Goal: Task Accomplishment & Management: Manage account settings

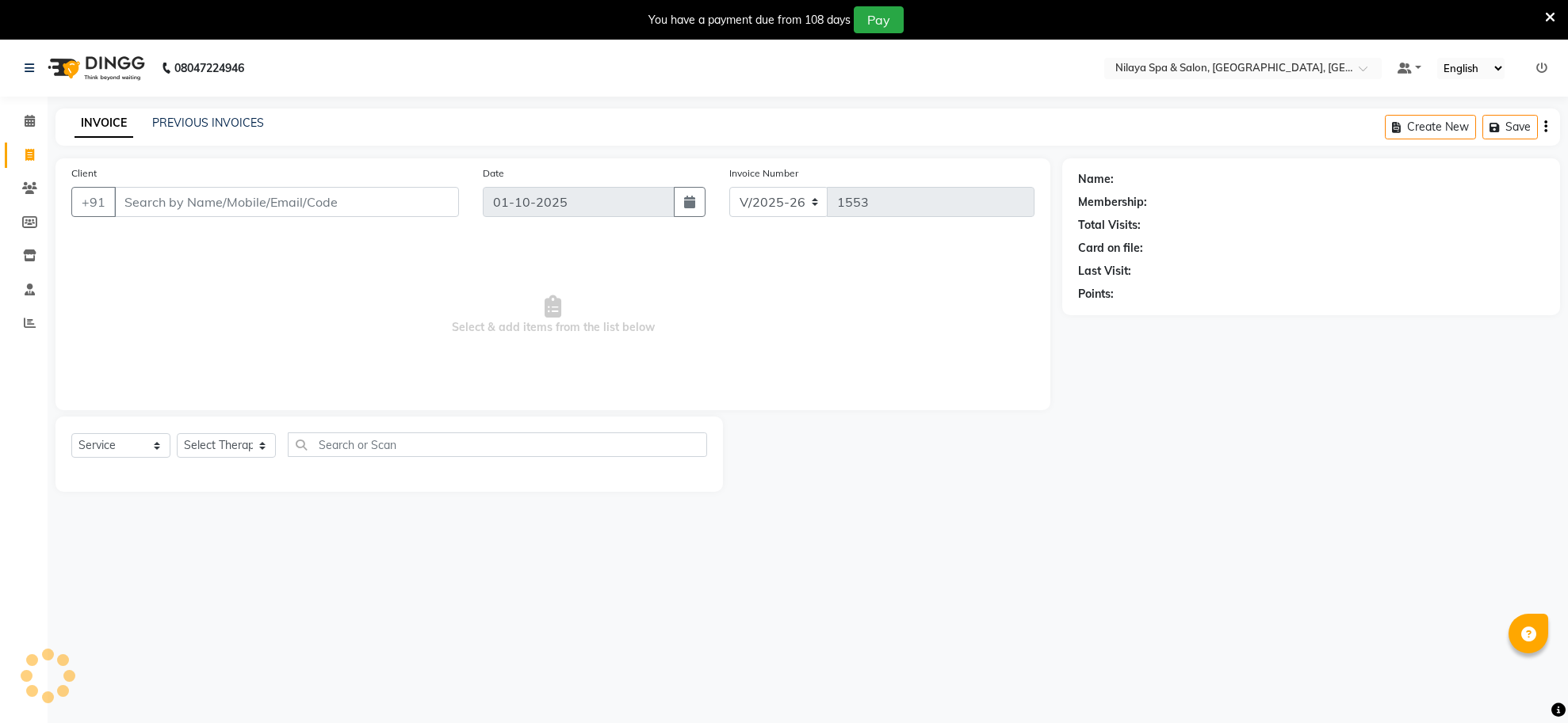
select select "8283"
select select "service"
click at [30, 123] on icon at bounding box center [30, 121] width 10 height 12
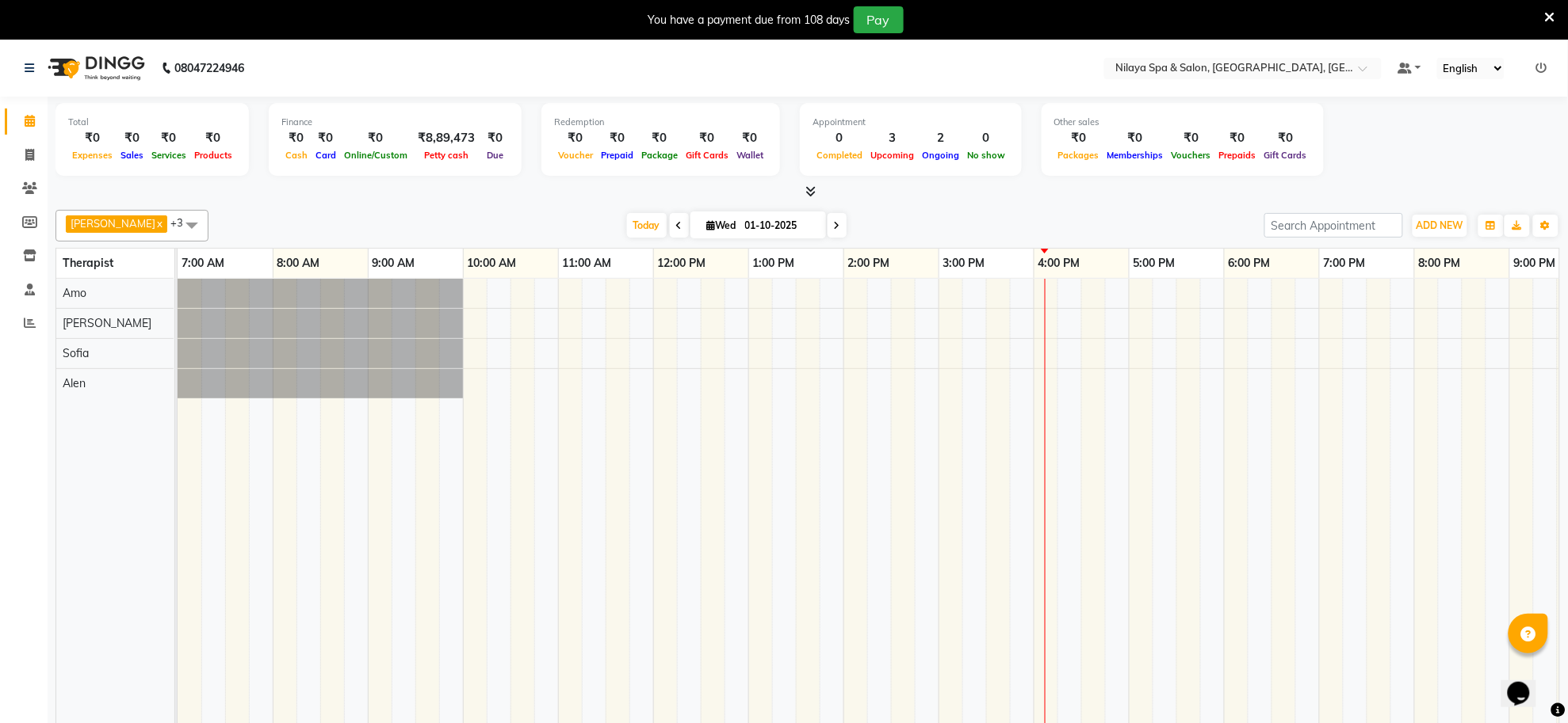
scroll to position [0, 235]
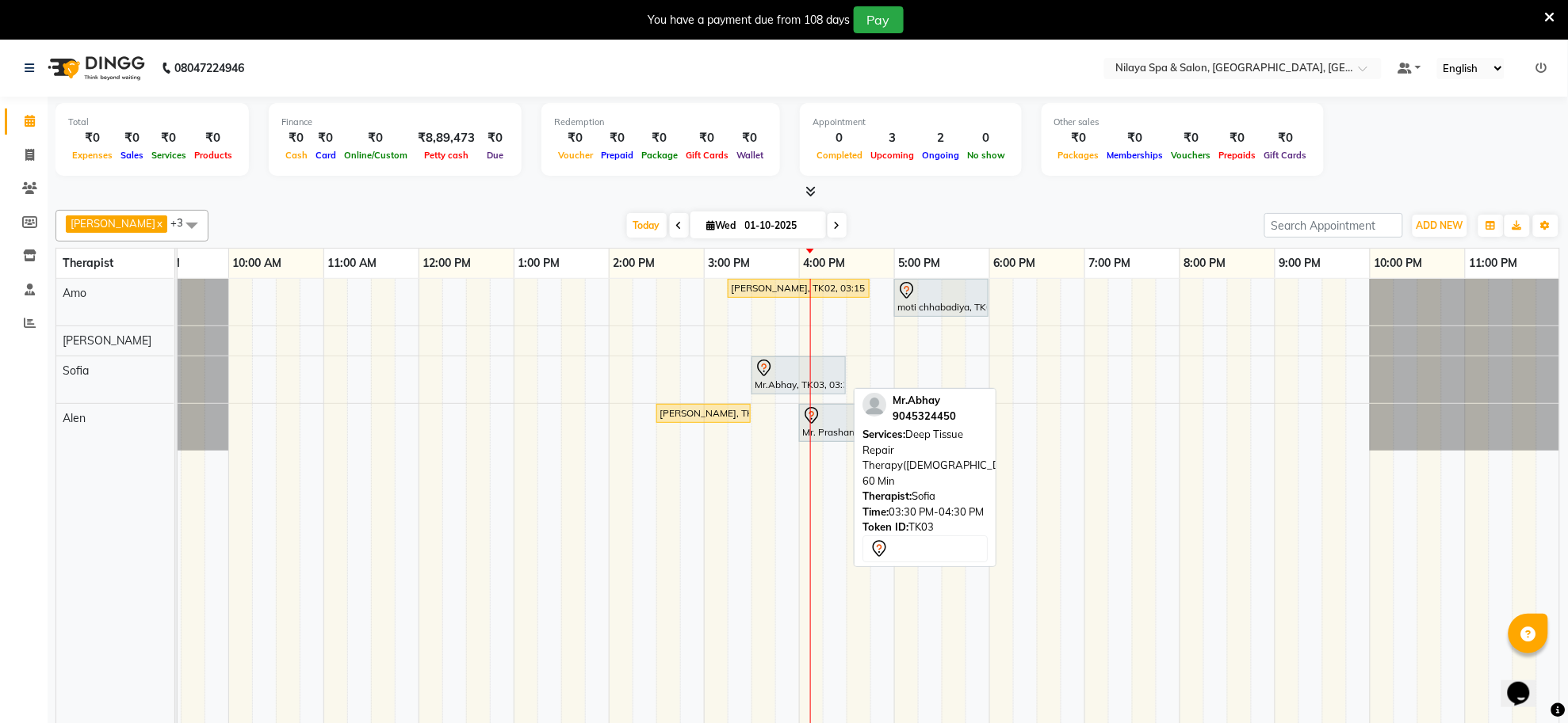
click at [813, 391] on div "Mr.Abhay, TK03, 03:30 PM-04:30 PM, Deep Tissue Repair Therapy([DEMOGRAPHIC_DATA…" at bounding box center [798, 375] width 91 height 33
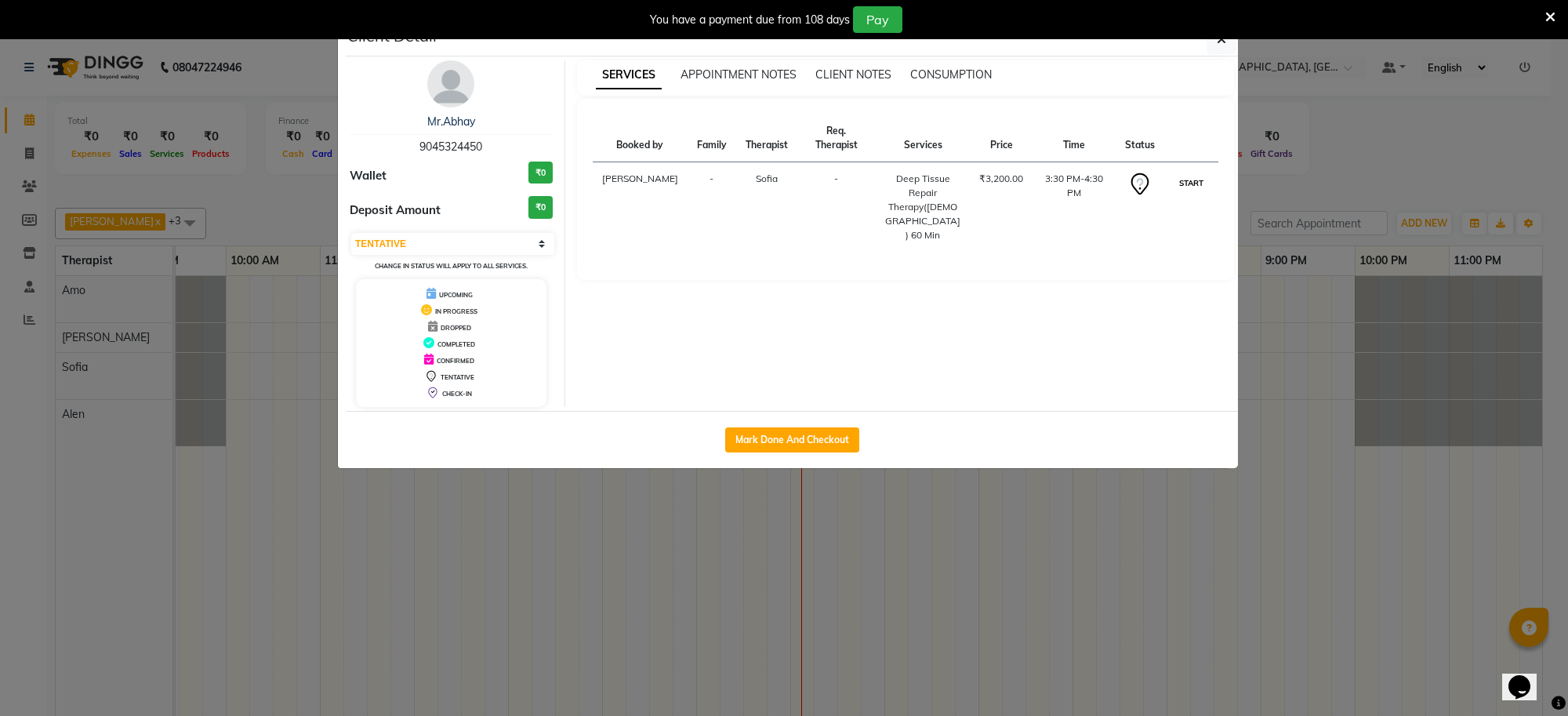
click at [1205, 190] on button "START" at bounding box center [1192, 183] width 32 height 20
select select "1"
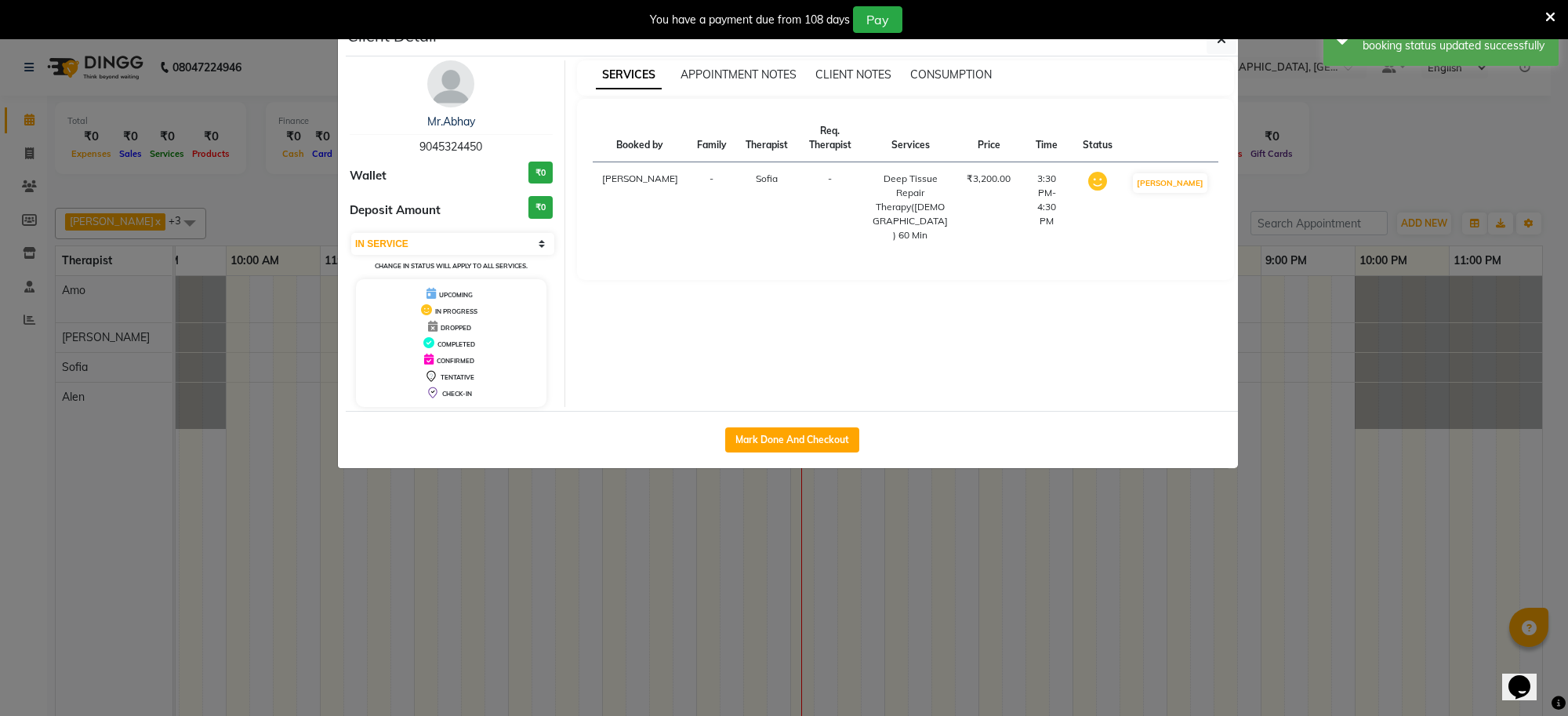
click at [1225, 37] on div "You have a payment due from 108 days Pay" at bounding box center [784, 19] width 1568 height 39
click at [1217, 41] on icon "button" at bounding box center [1222, 39] width 10 height 13
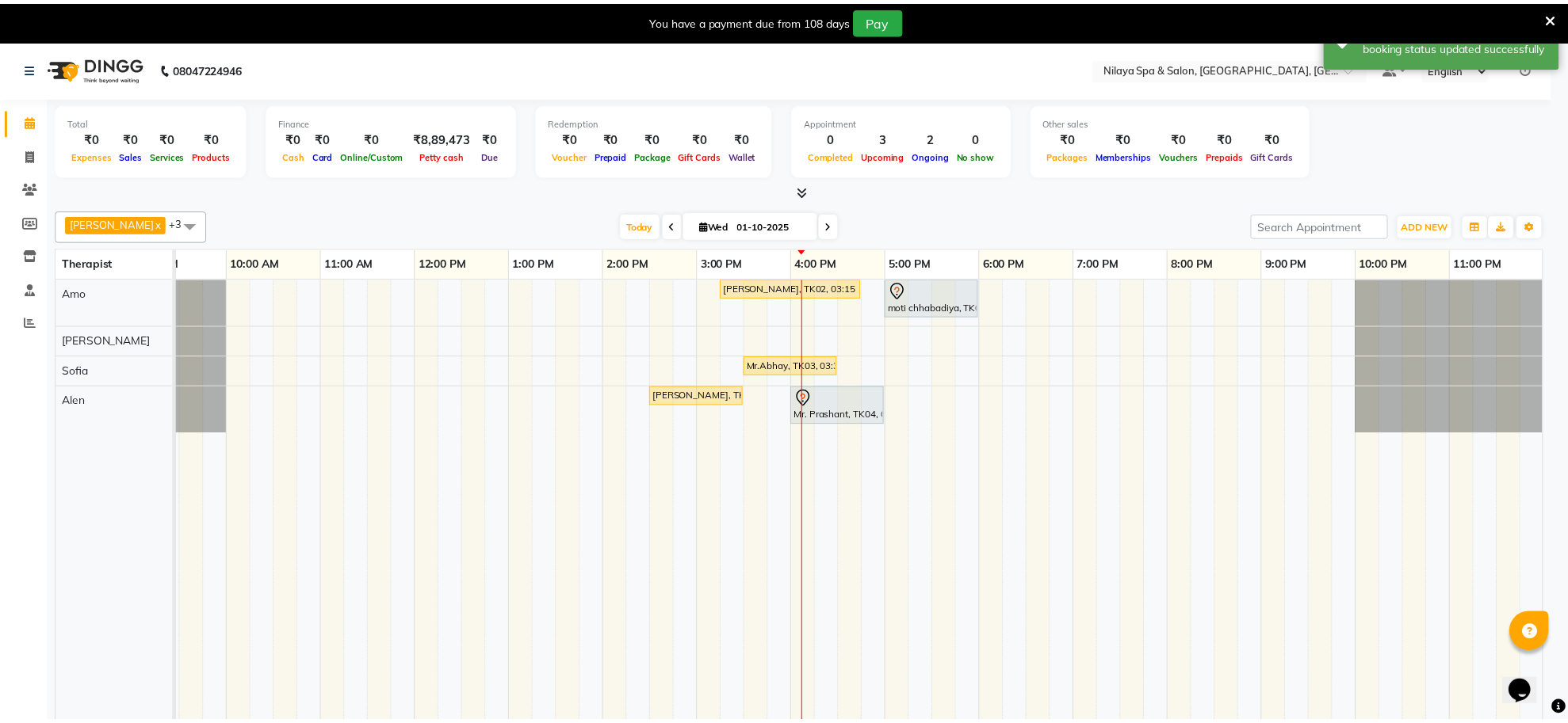
scroll to position [0, 218]
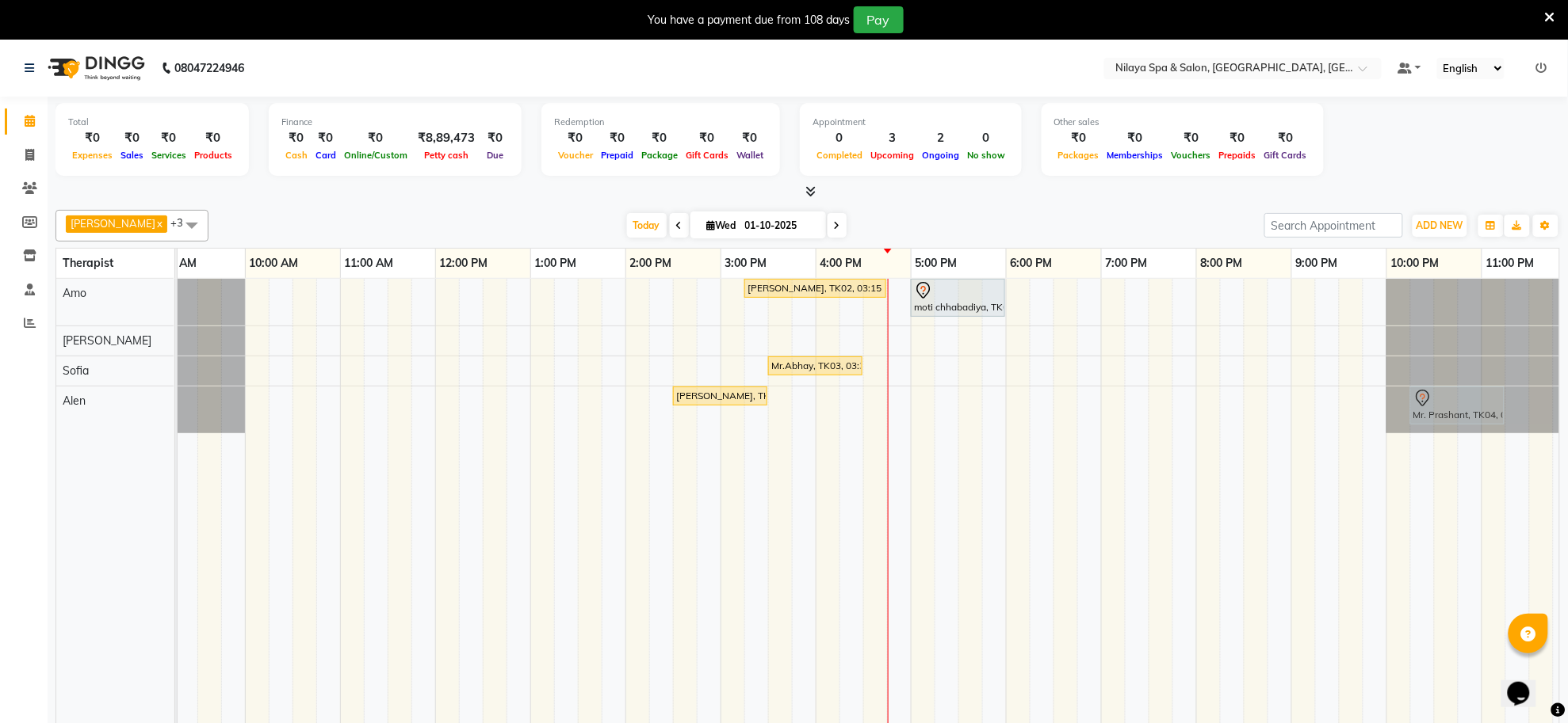
drag, startPoint x: 874, startPoint y: 410, endPoint x: 1479, endPoint y: 430, distance: 605.3
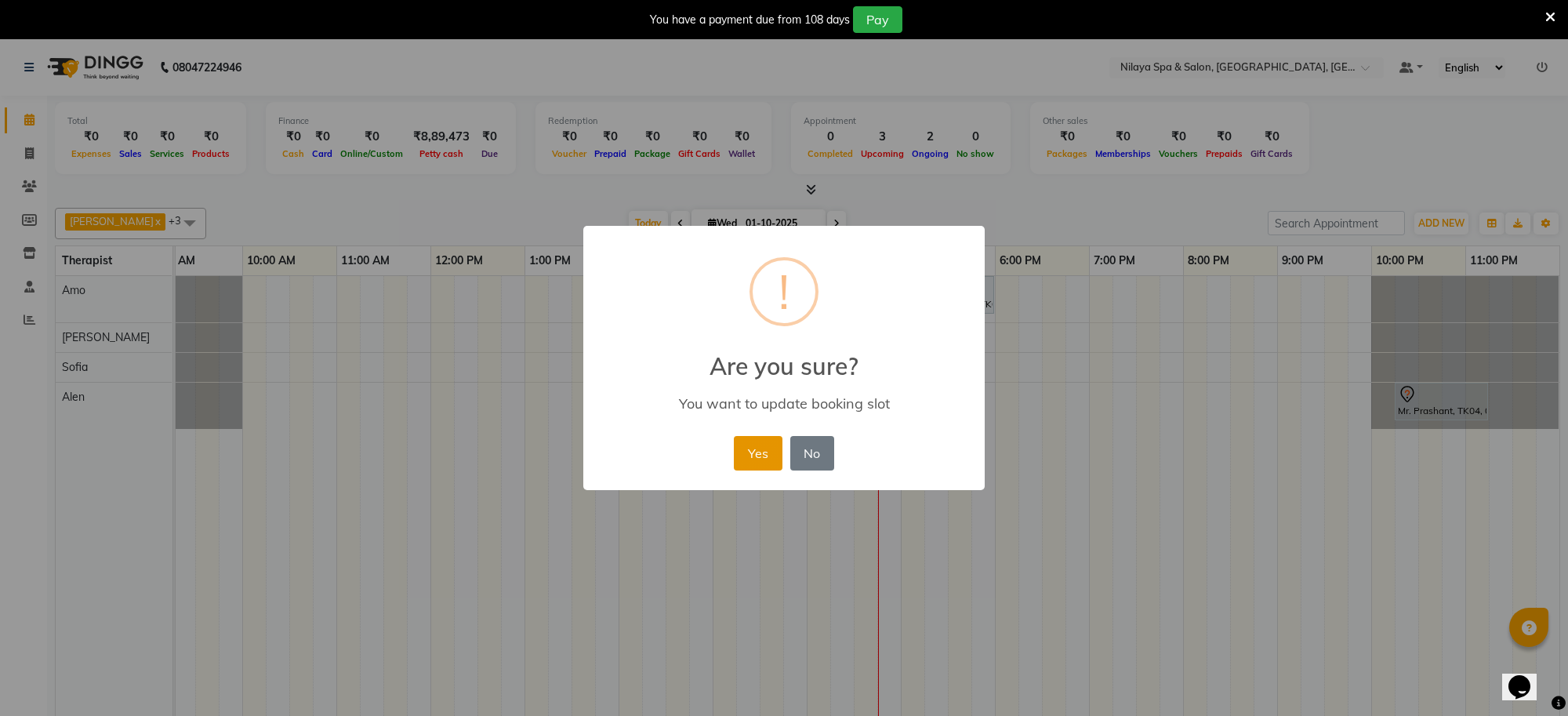
click at [739, 440] on button "Yes" at bounding box center [758, 453] width 48 height 34
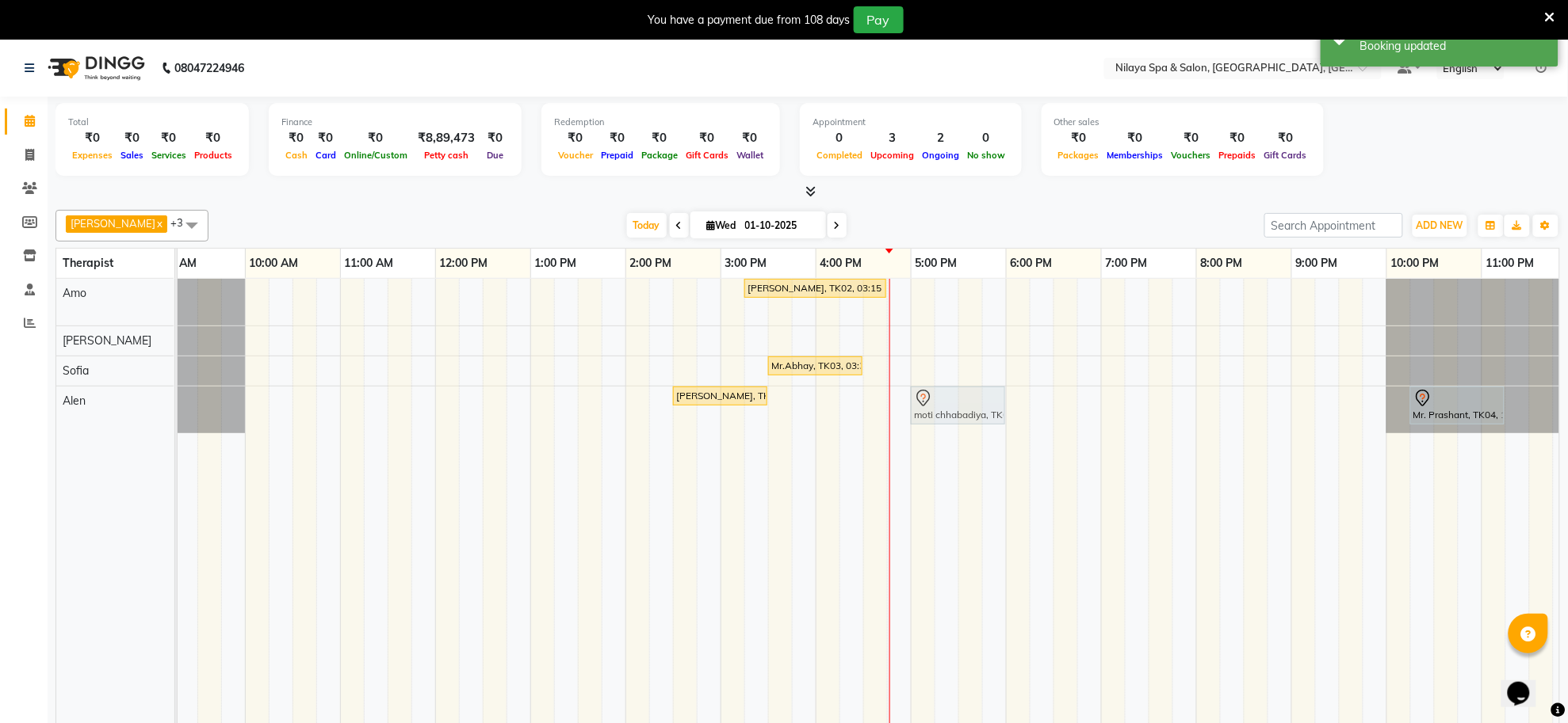
drag, startPoint x: 963, startPoint y: 310, endPoint x: 963, endPoint y: 438, distance: 128.0
click at [963, 438] on div "[PERSON_NAME], TK02, 03:15 PM-04:45 PM, Deep Tissue Repair Therapy([DEMOGRAPHIC…" at bounding box center [768, 512] width 1617 height 466
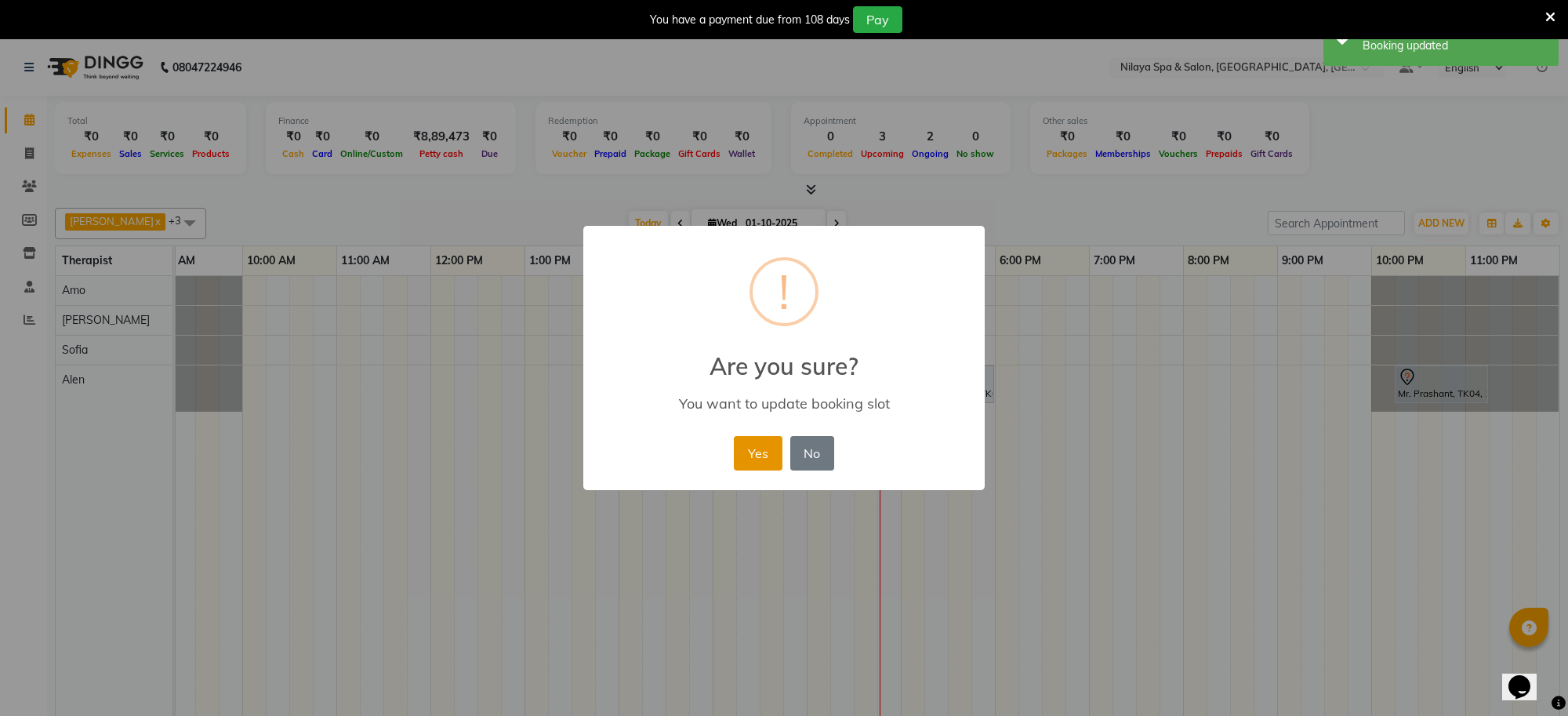
click at [757, 456] on button "Yes" at bounding box center [758, 453] width 48 height 34
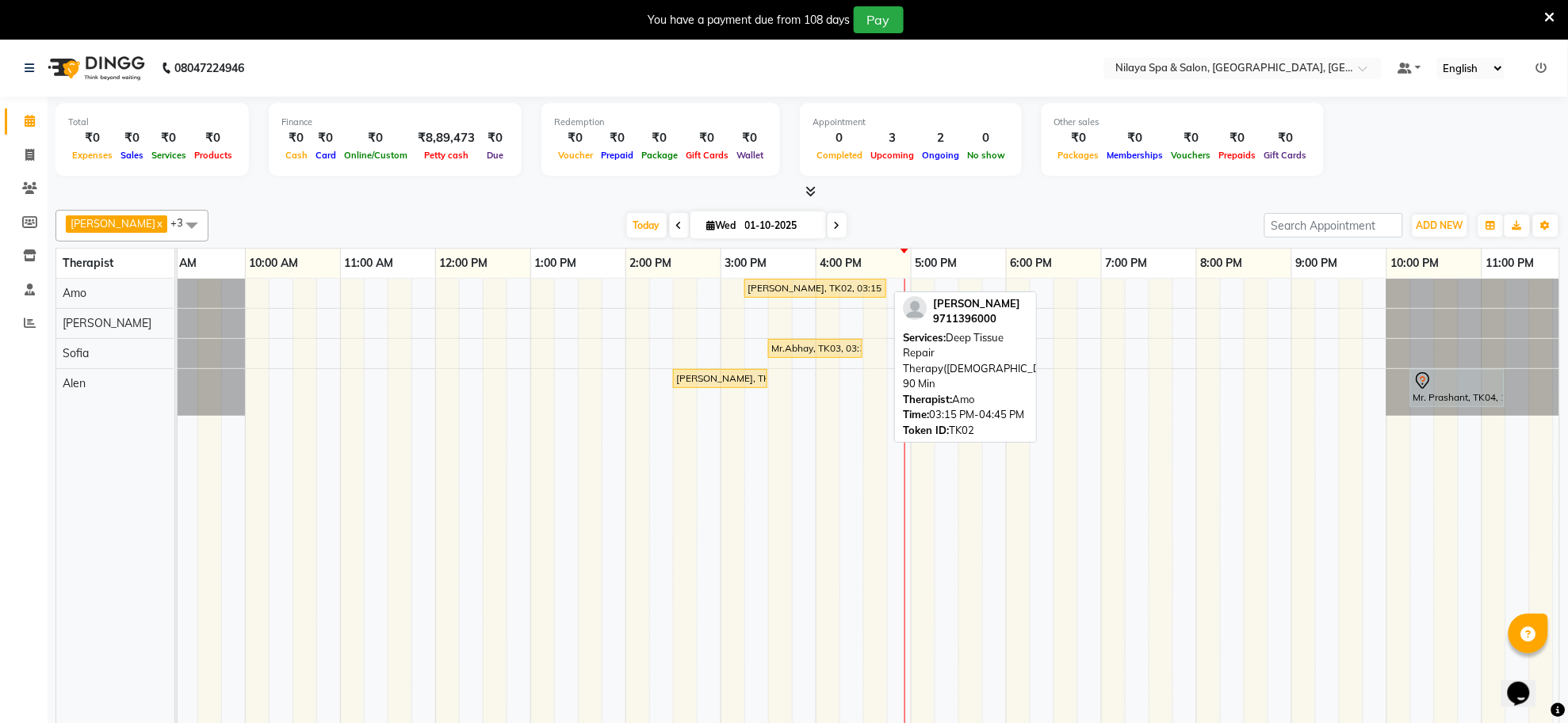
click at [841, 290] on div "[PERSON_NAME], TK02, 03:15 PM-04:45 PM, Deep Tissue Repair Therapy([DEMOGRAPHIC…" at bounding box center [815, 289] width 138 height 14
select select "1"
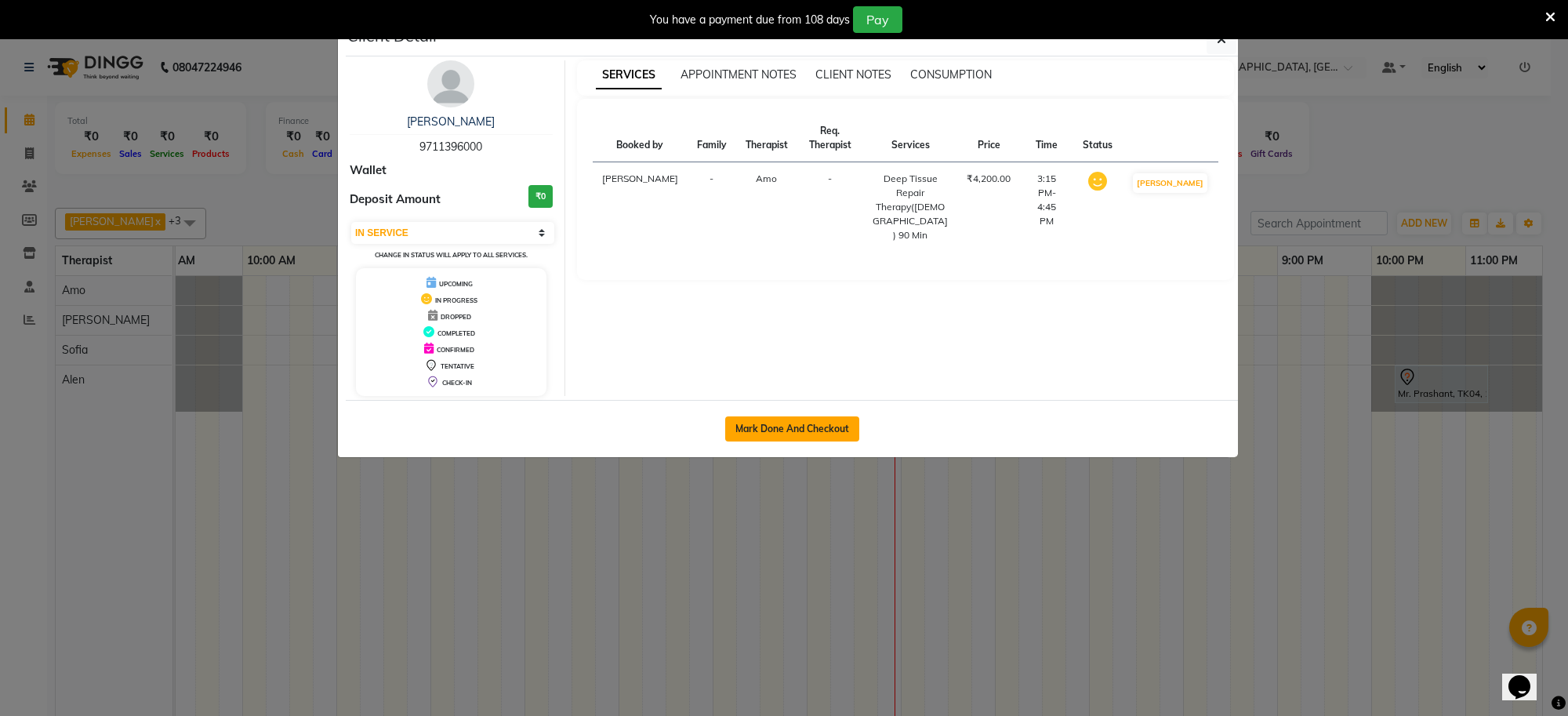
click at [778, 428] on button "Mark Done And Checkout" at bounding box center [792, 429] width 134 height 25
select select "service"
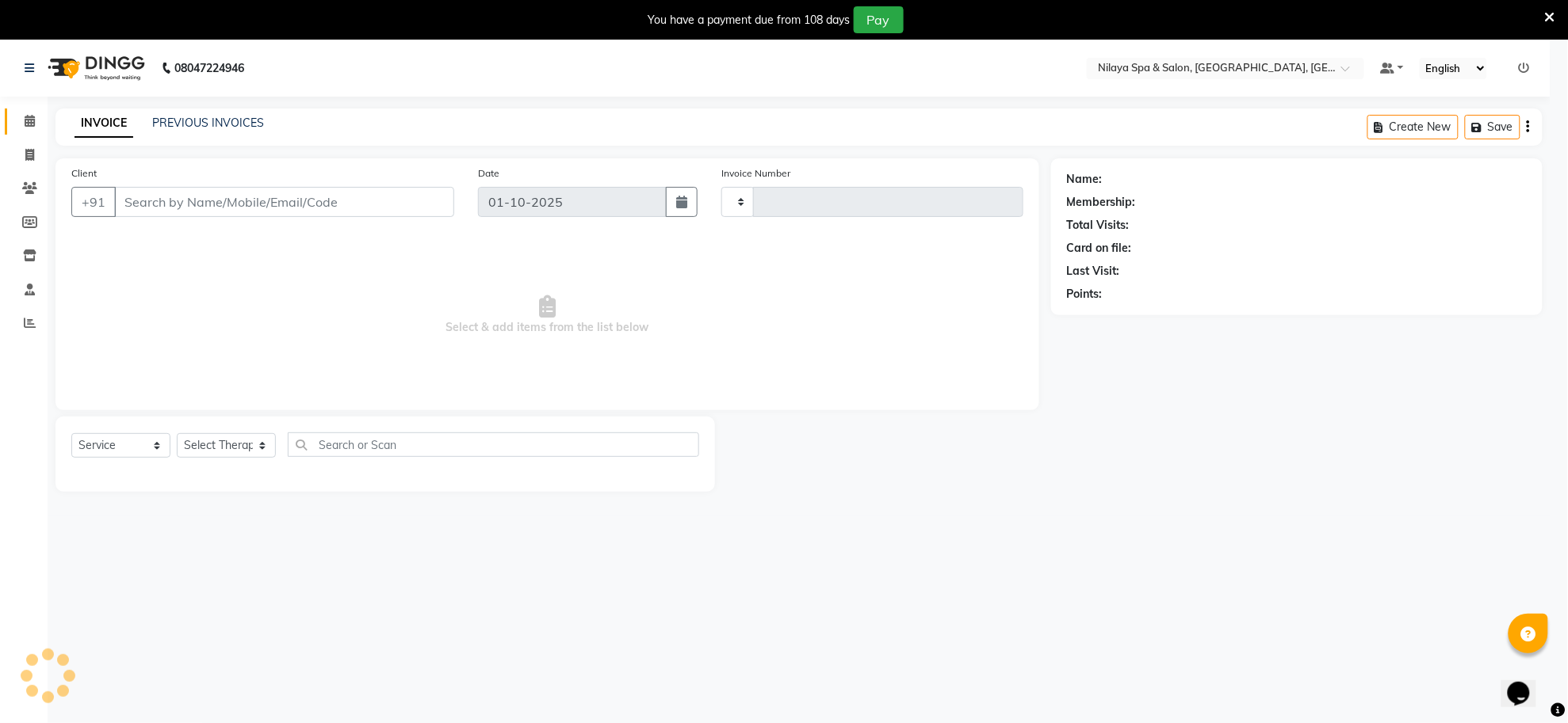
type input "1553"
select select "8283"
type input "97******00"
select select "80700"
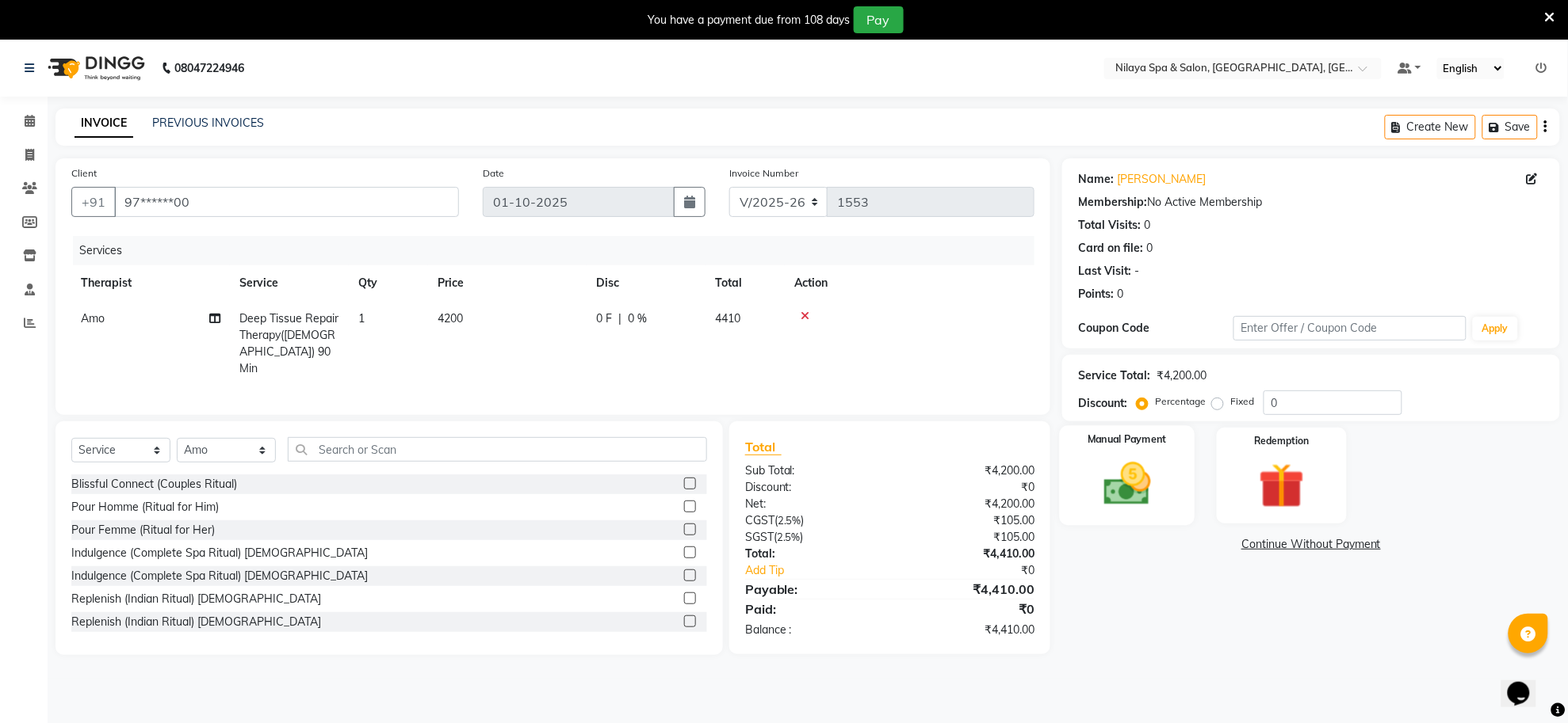
click at [1144, 492] on img at bounding box center [1128, 484] width 77 height 55
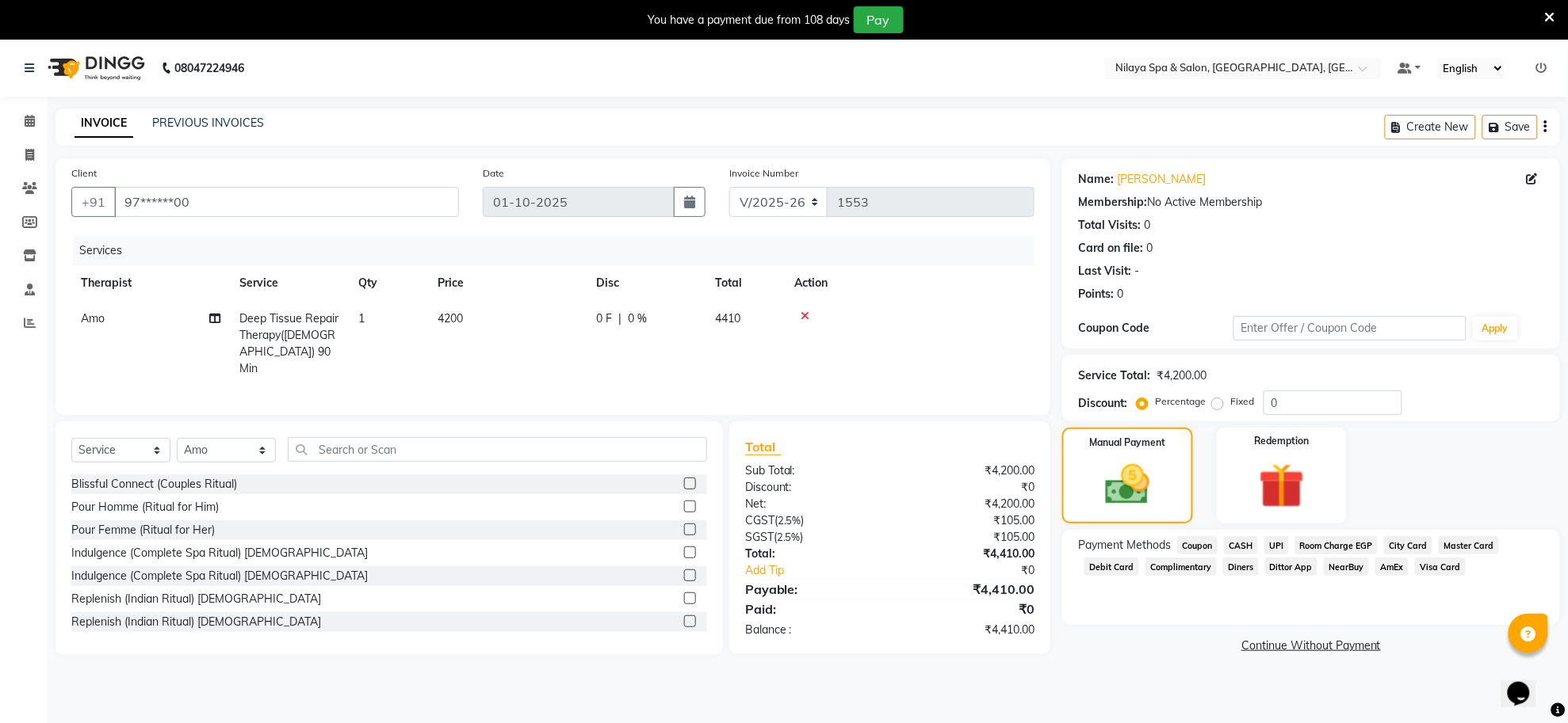
click at [1246, 544] on span "CASH" at bounding box center [1241, 545] width 34 height 18
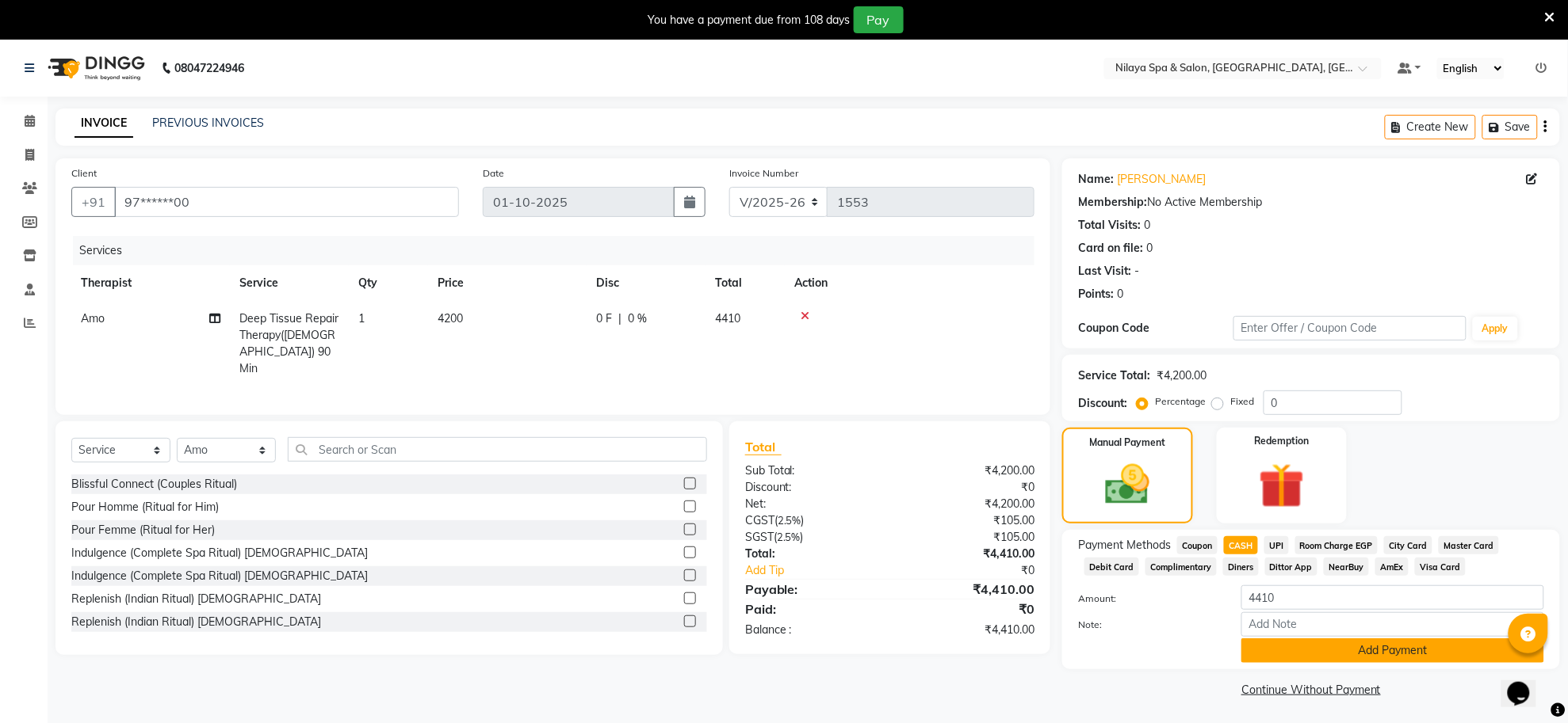
click at [1282, 652] on button "Add Payment" at bounding box center [1393, 651] width 302 height 25
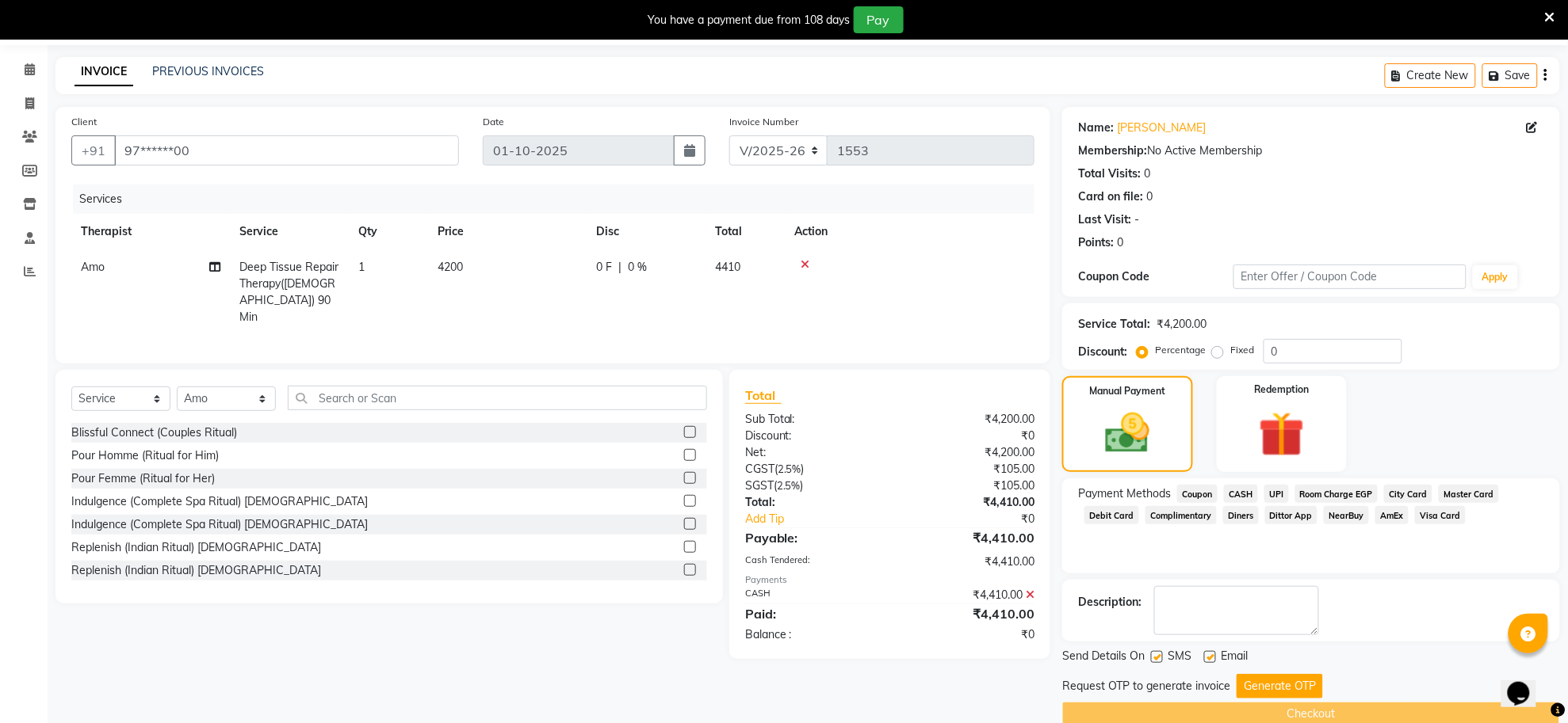
scroll to position [80, 0]
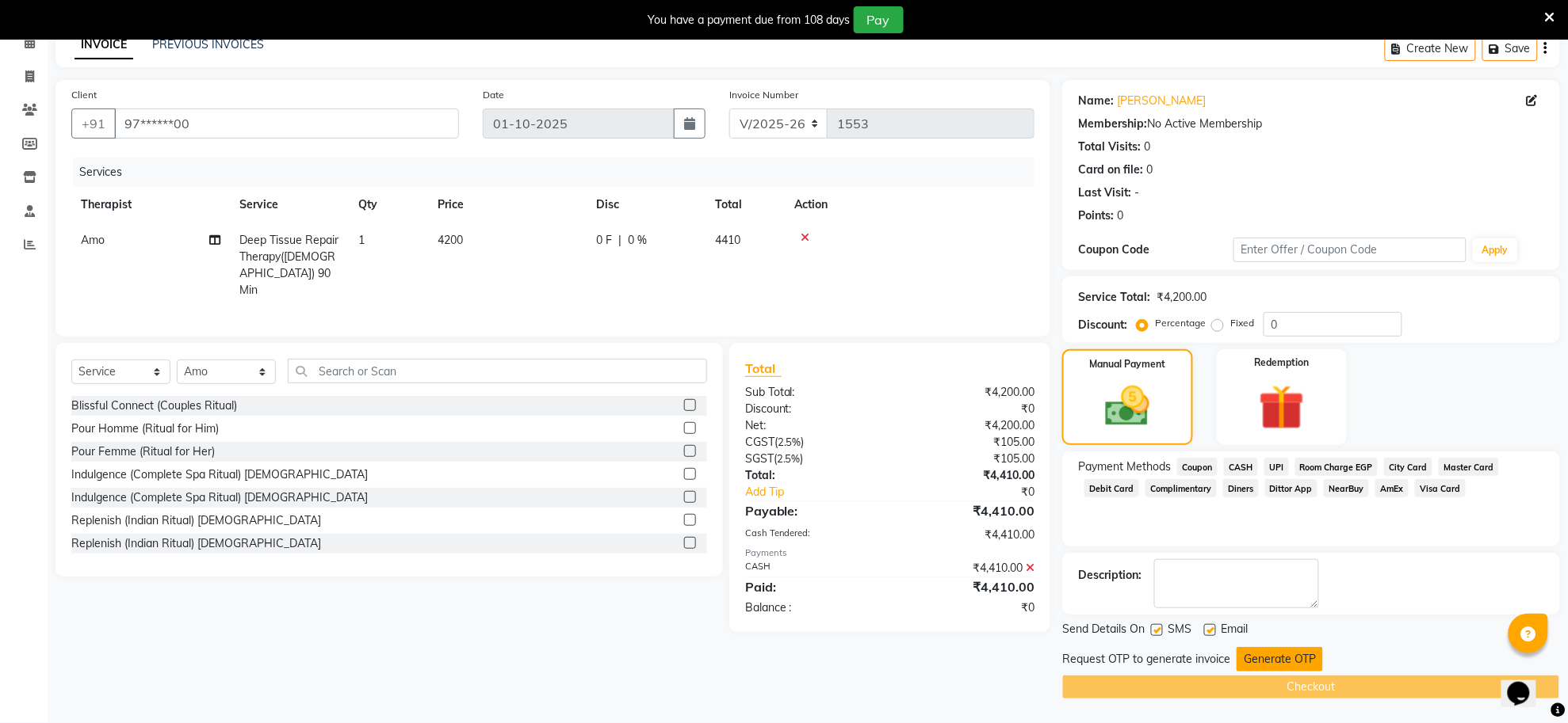
click at [1282, 662] on button "Generate OTP" at bounding box center [1279, 659] width 86 height 25
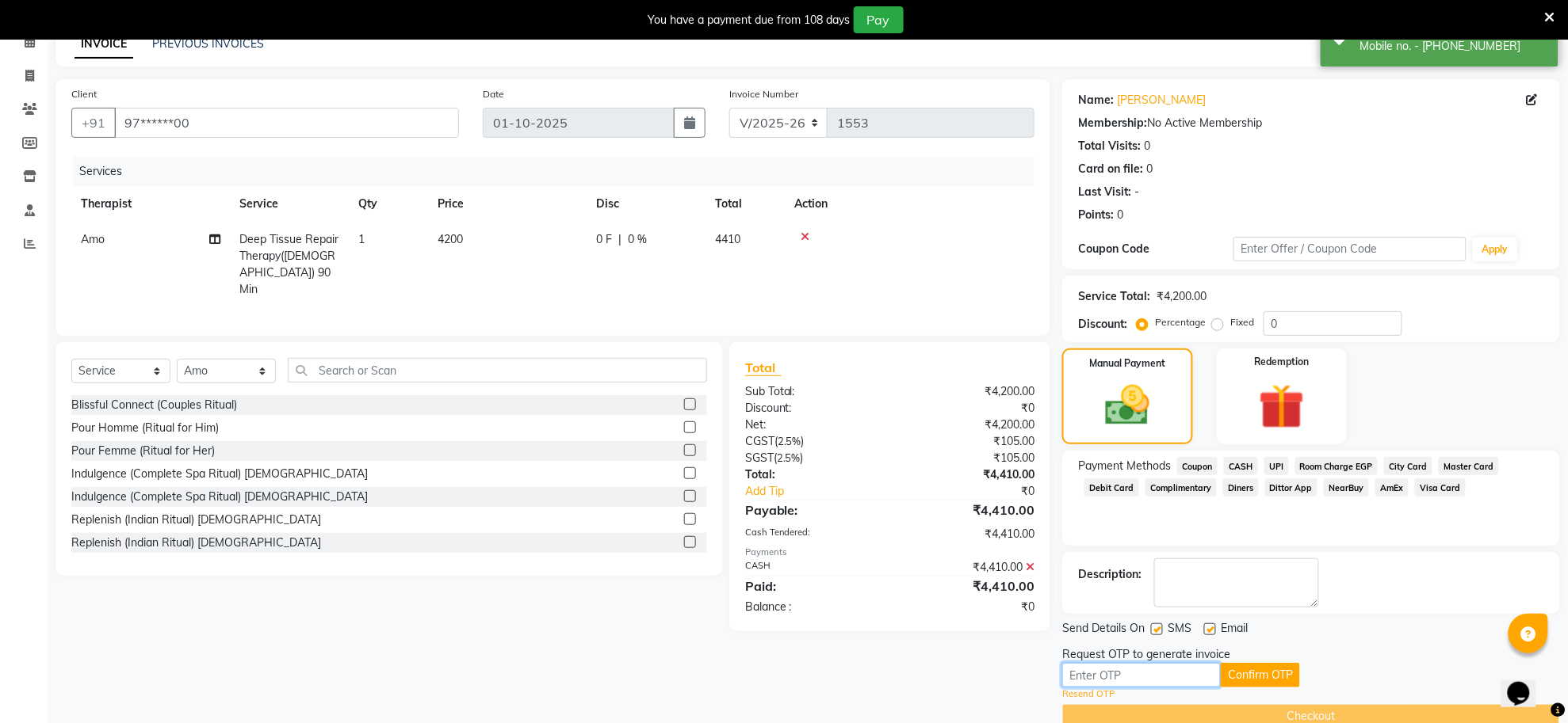
click at [1204, 670] on input "text" at bounding box center [1141, 676] width 158 height 25
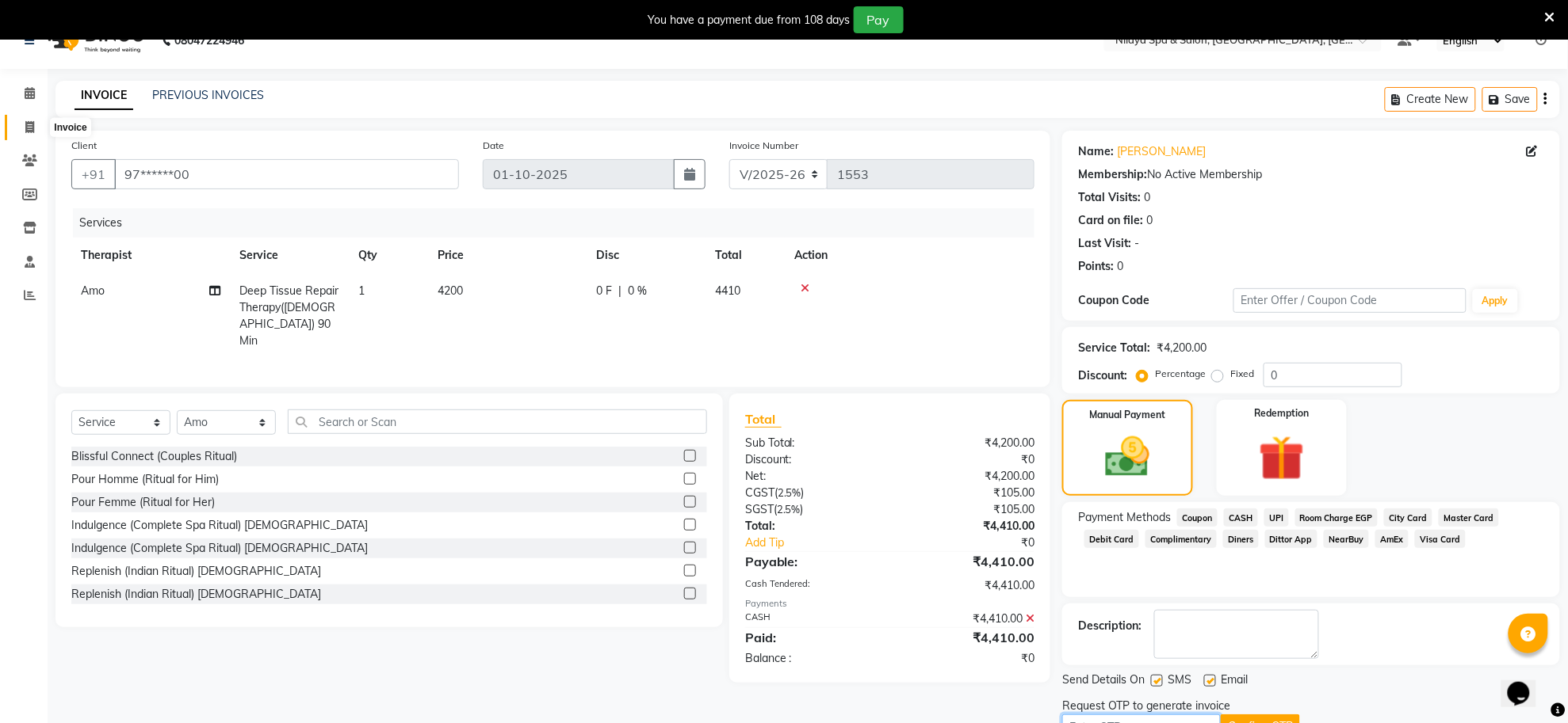
scroll to position [0, 0]
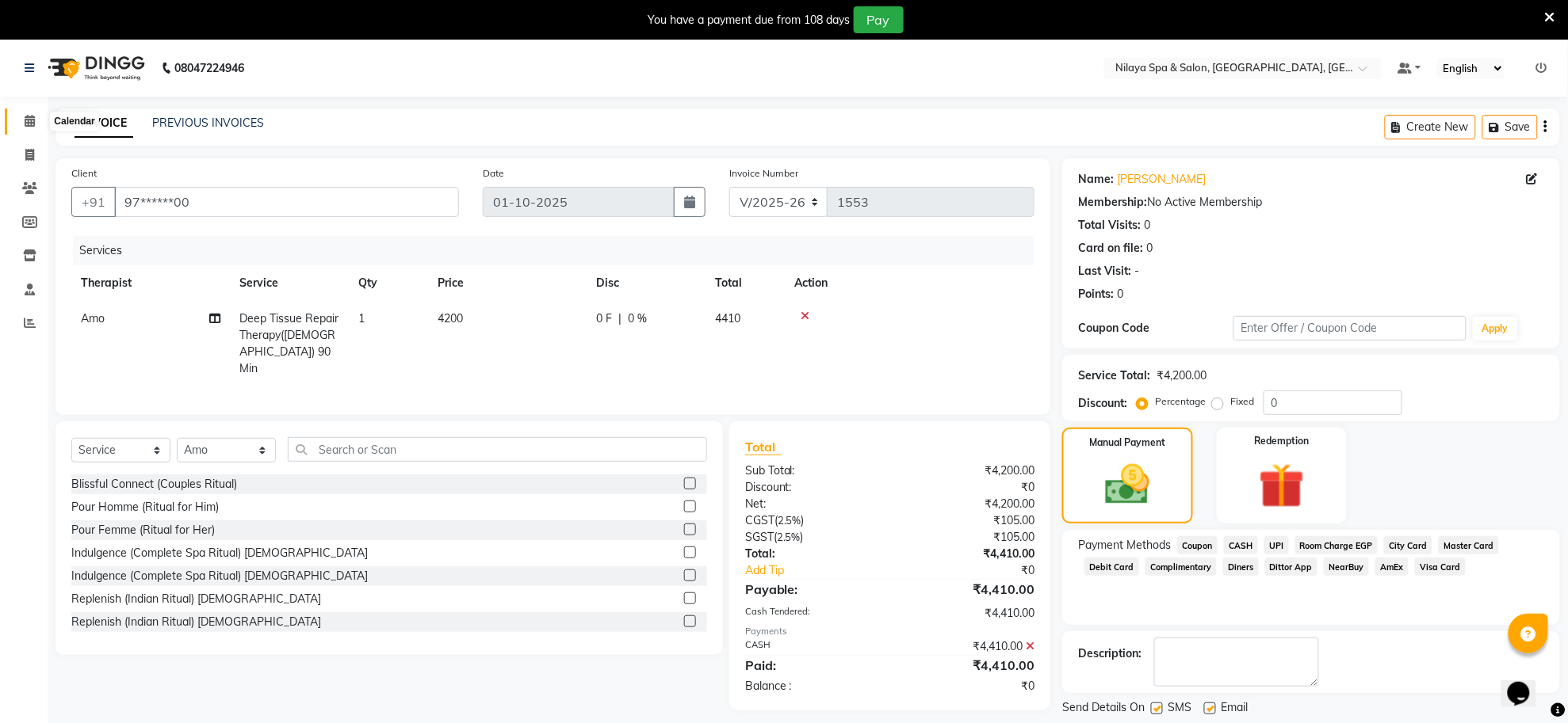
click at [33, 121] on icon at bounding box center [30, 121] width 10 height 12
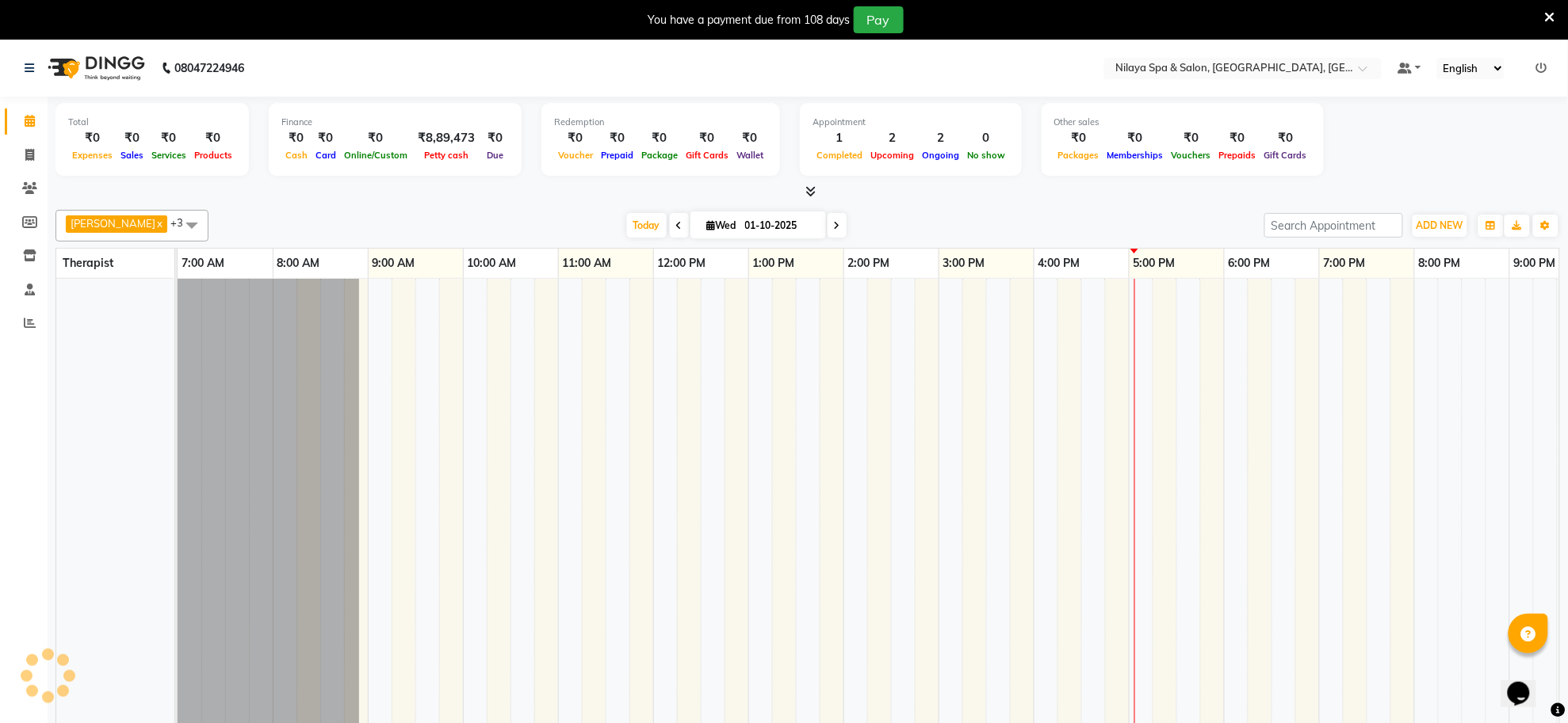
scroll to position [0, 235]
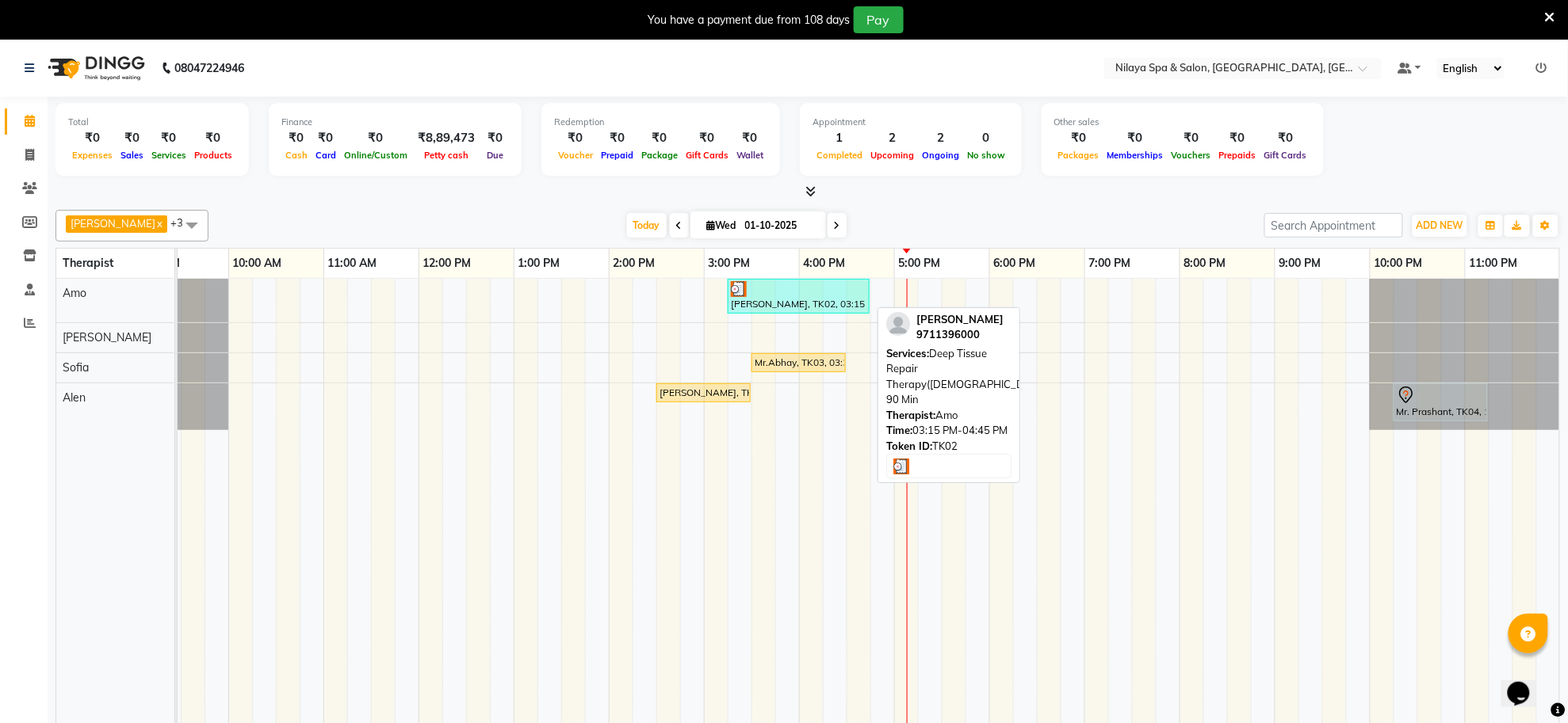
click at [772, 298] on div "[PERSON_NAME], TK02, 03:15 PM-04:45 PM, Deep Tissue Repair Therapy([DEMOGRAPHIC…" at bounding box center [798, 296] width 138 height 30
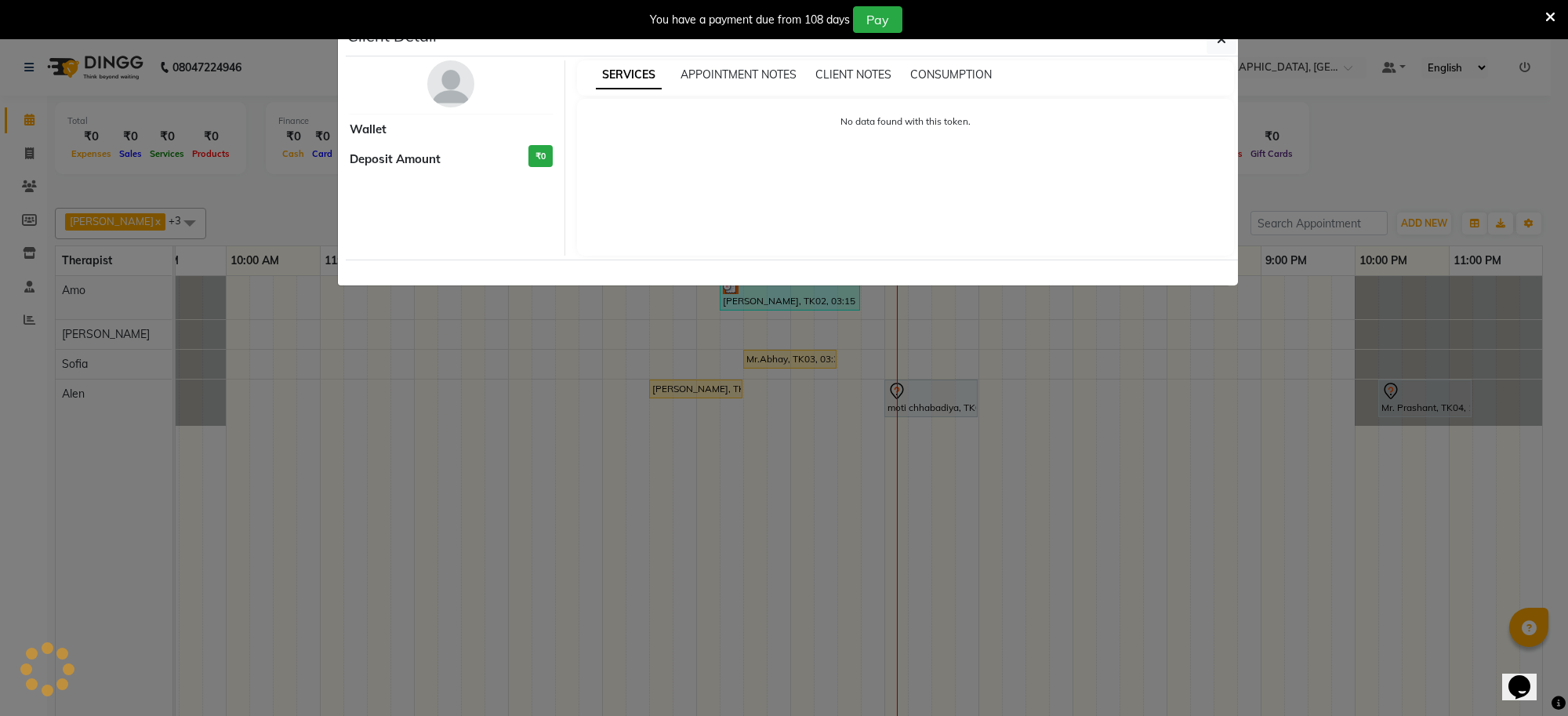
select select "3"
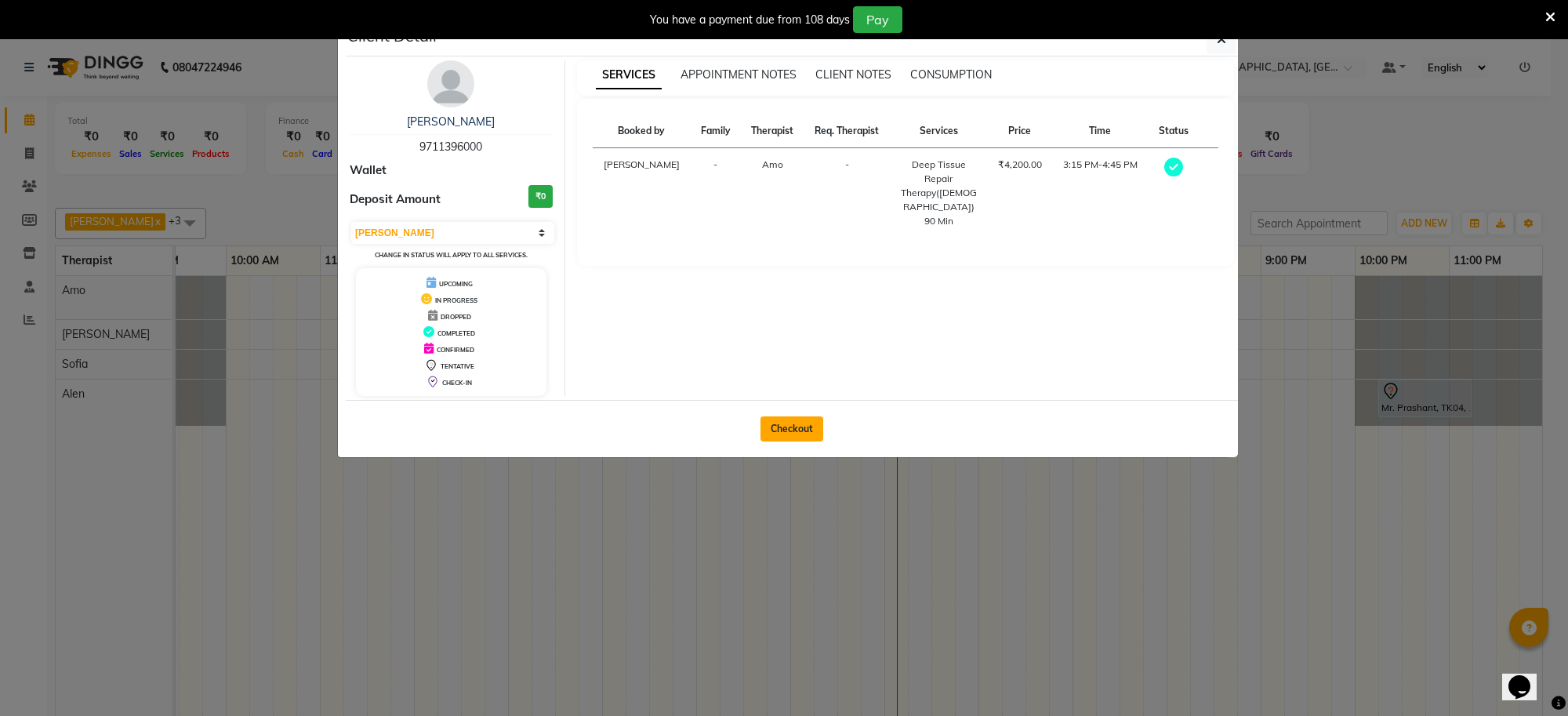
click at [793, 428] on button "Checkout" at bounding box center [792, 429] width 63 height 25
select select "service"
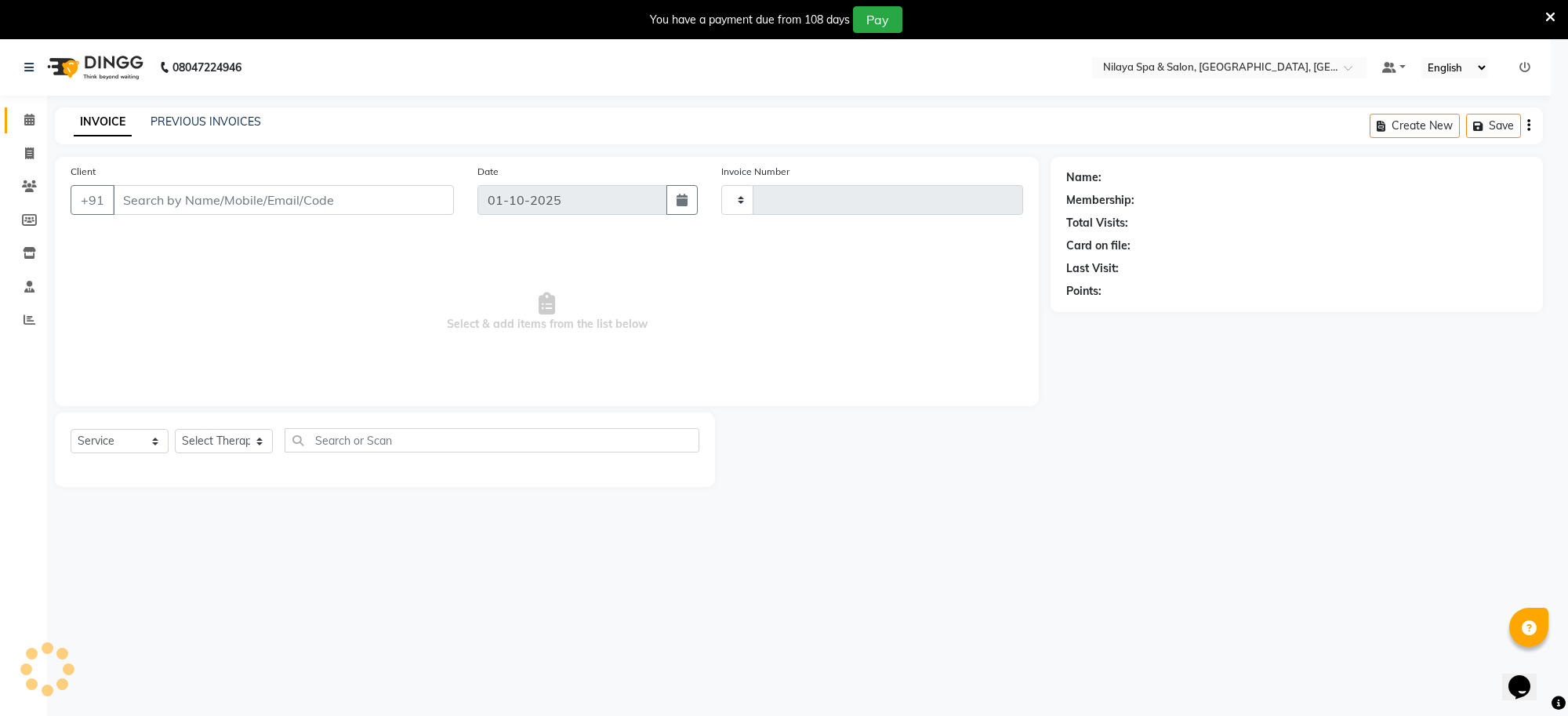
type input "1553"
select select "8283"
type input "97******00"
select select "80700"
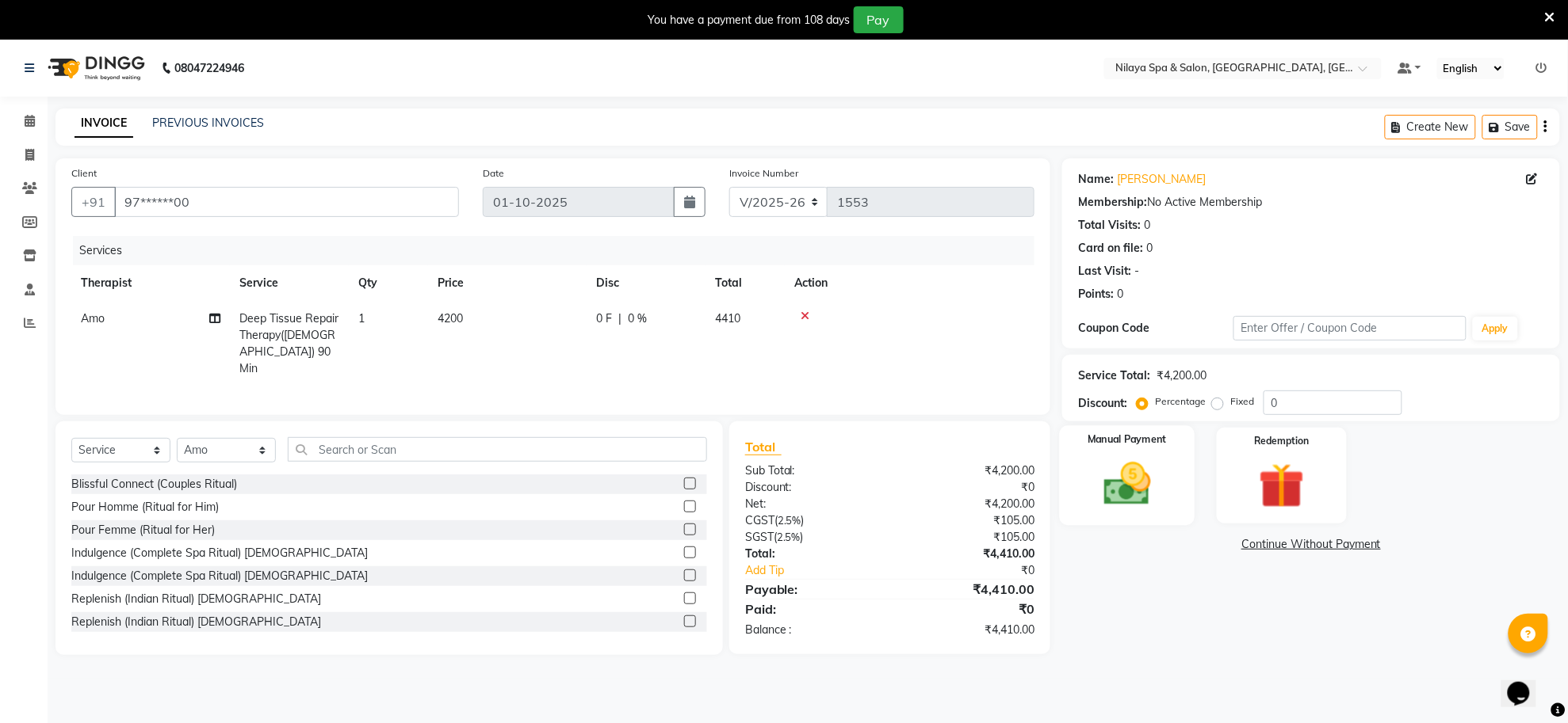
click at [1149, 492] on img at bounding box center [1128, 484] width 77 height 55
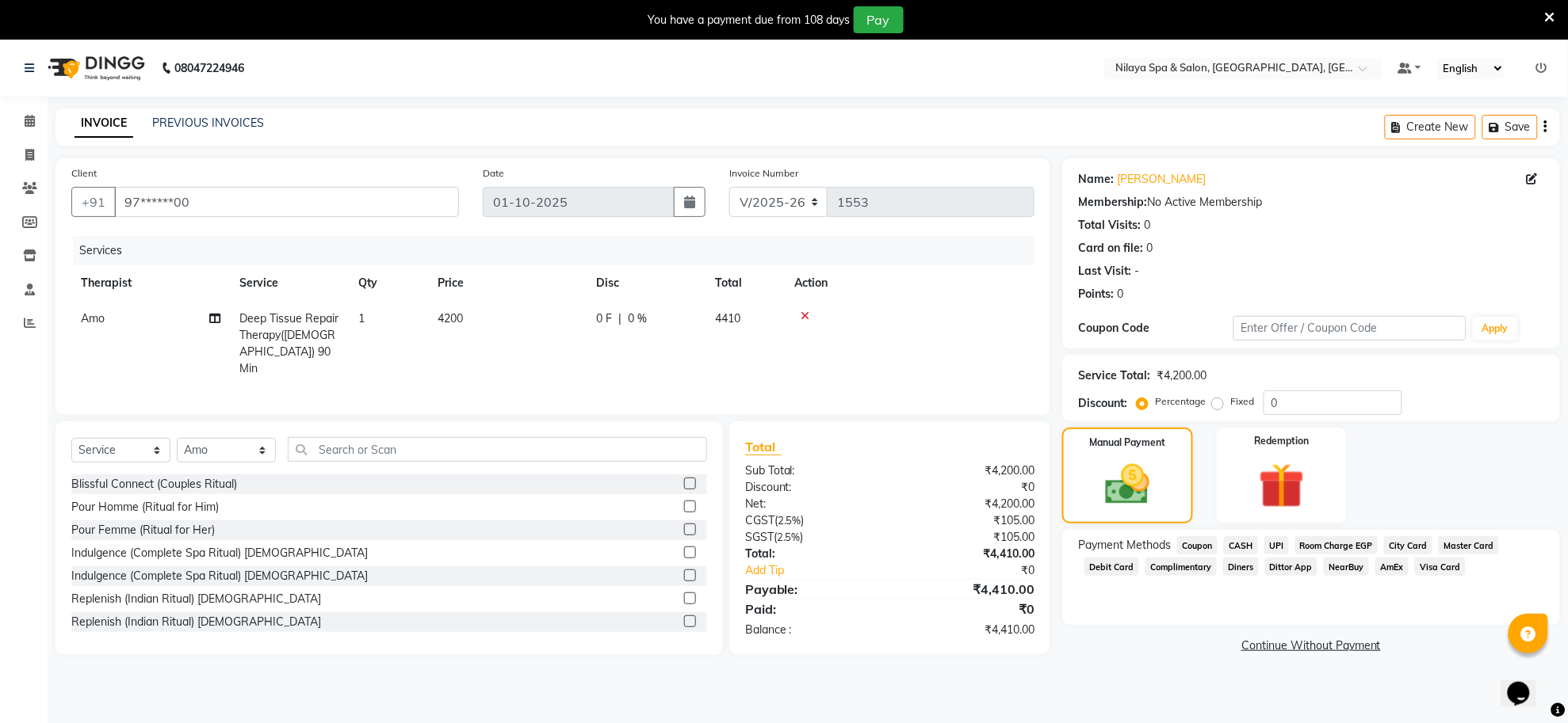
click at [1246, 544] on span "CASH" at bounding box center [1241, 545] width 34 height 18
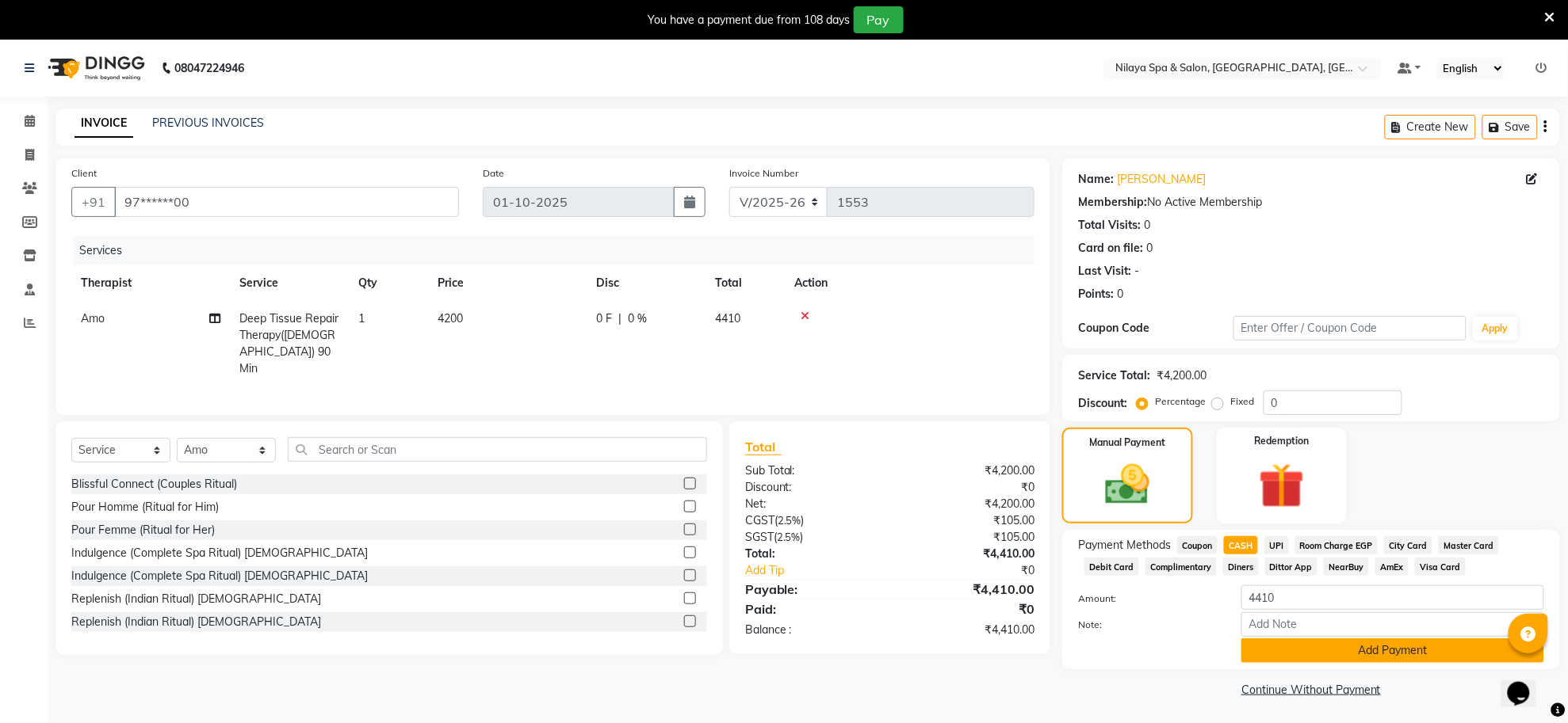
click at [1280, 652] on button "Add Payment" at bounding box center [1393, 651] width 302 height 25
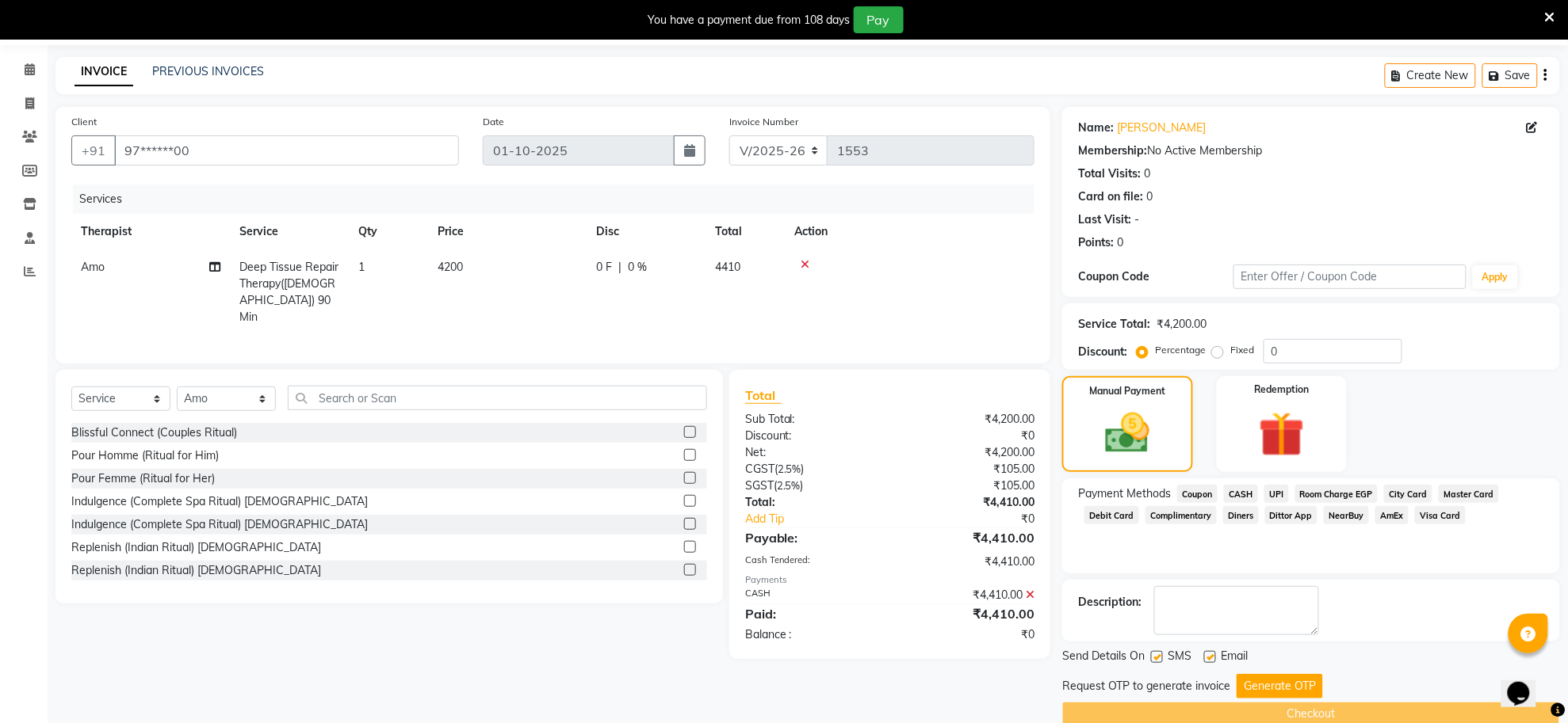
scroll to position [80, 0]
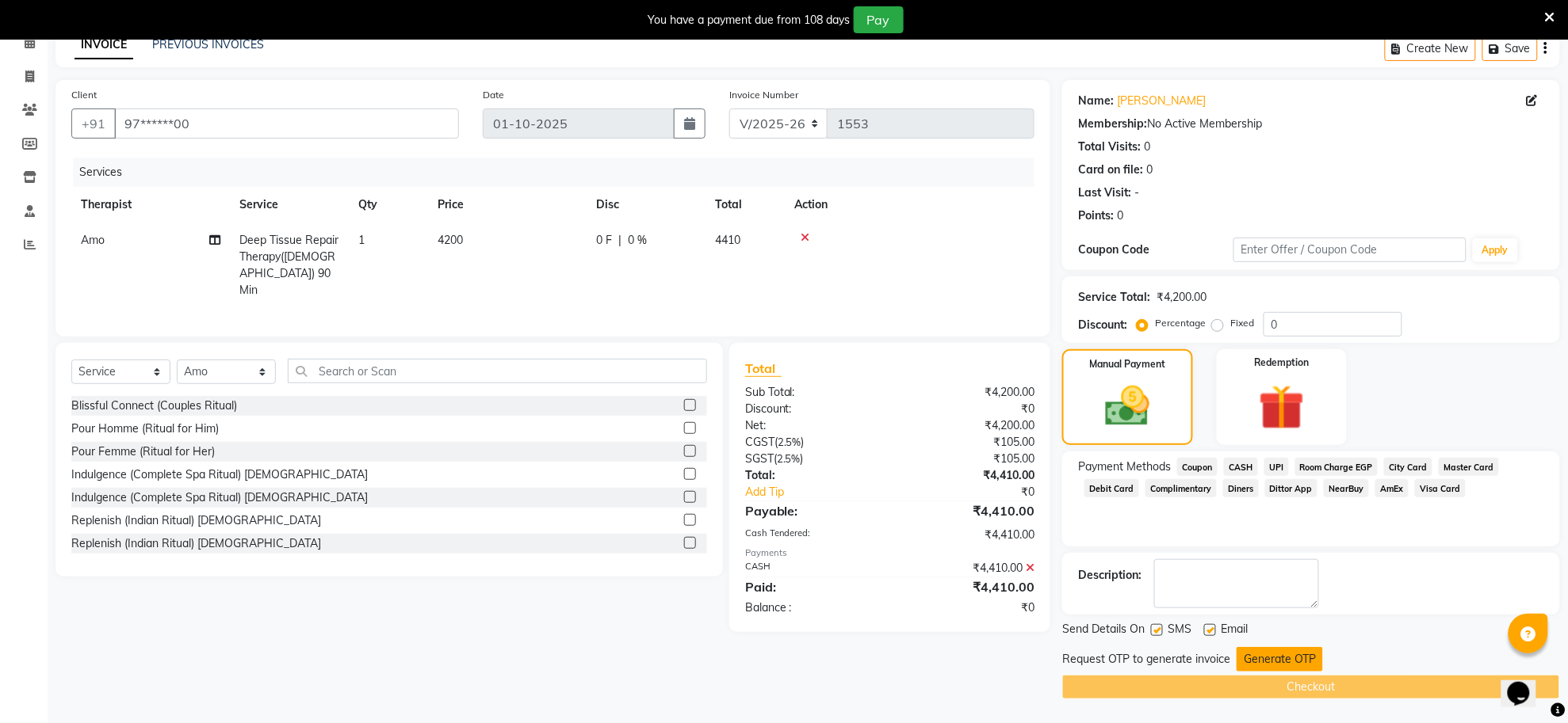
click at [1262, 658] on button "Generate OTP" at bounding box center [1279, 659] width 86 height 25
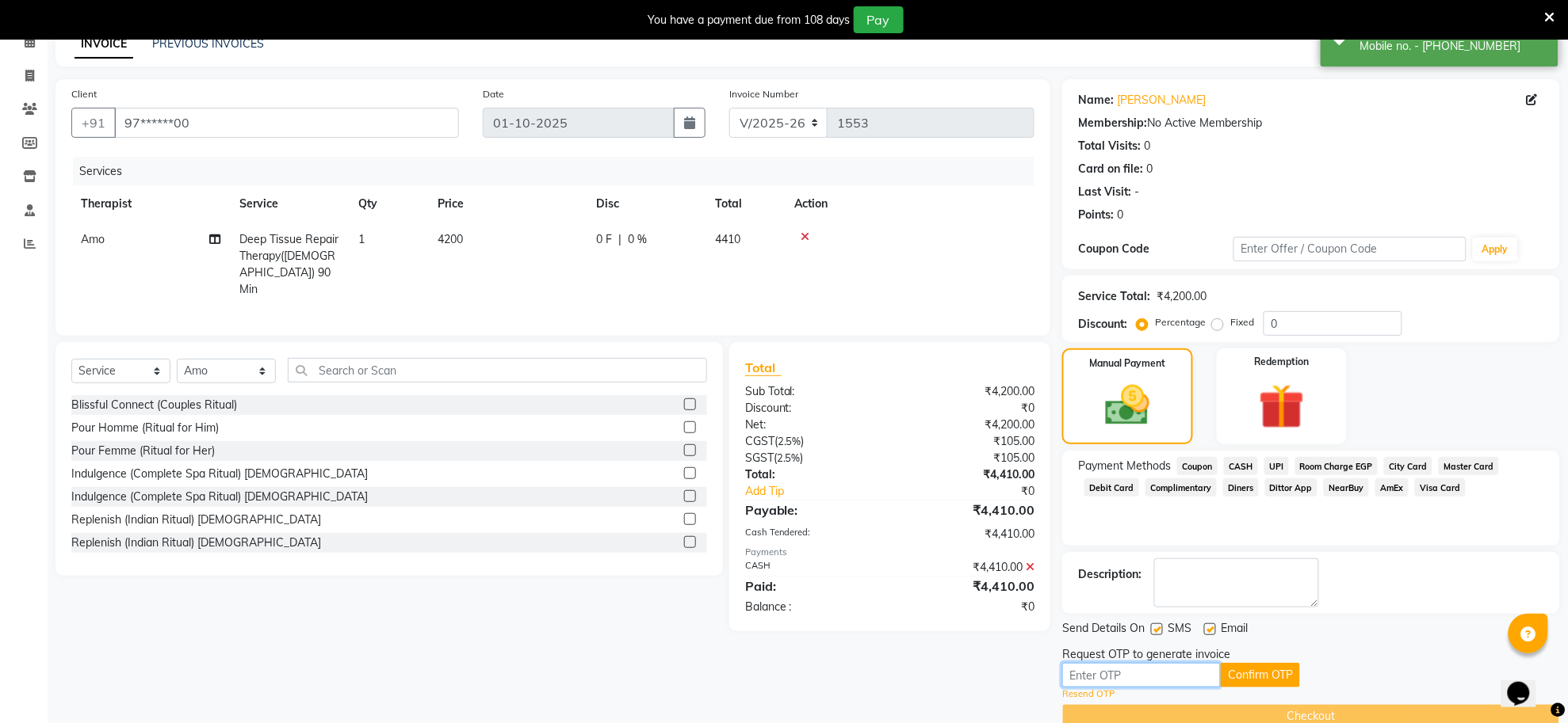
click at [1163, 675] on input "text" at bounding box center [1141, 676] width 158 height 25
type input "1609"
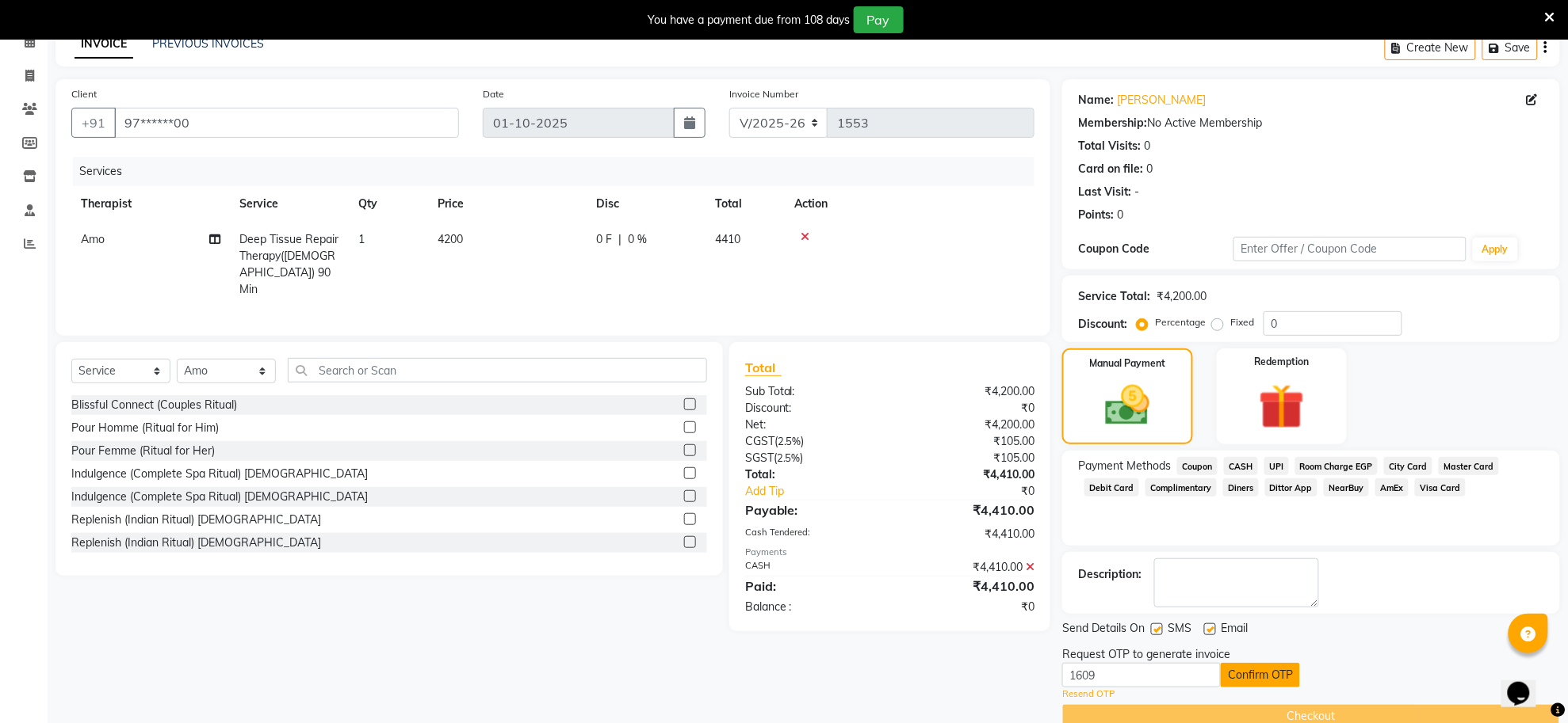
click at [1261, 670] on button "Confirm OTP" at bounding box center [1260, 676] width 80 height 25
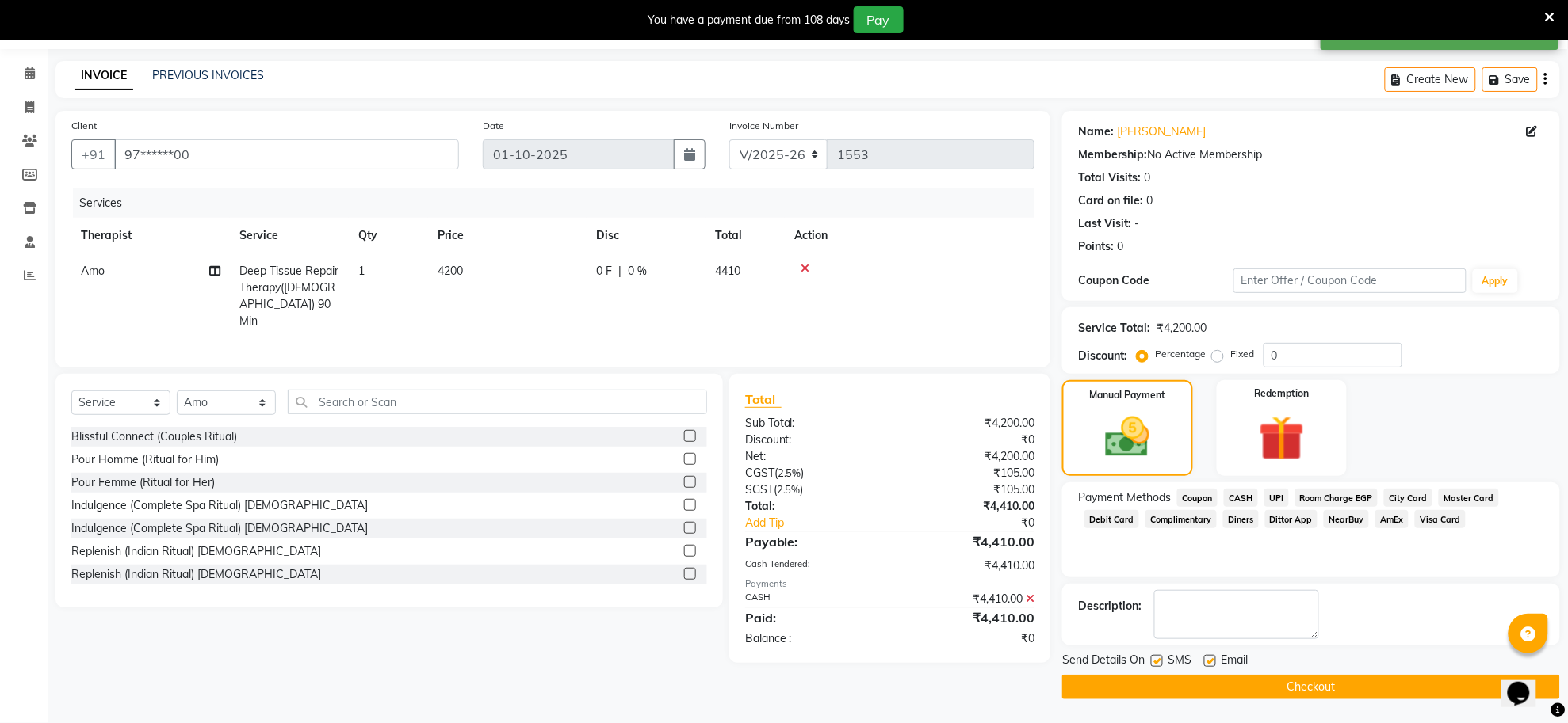
scroll to position [47, 0]
click at [1274, 694] on button "Checkout" at bounding box center [1311, 687] width 498 height 25
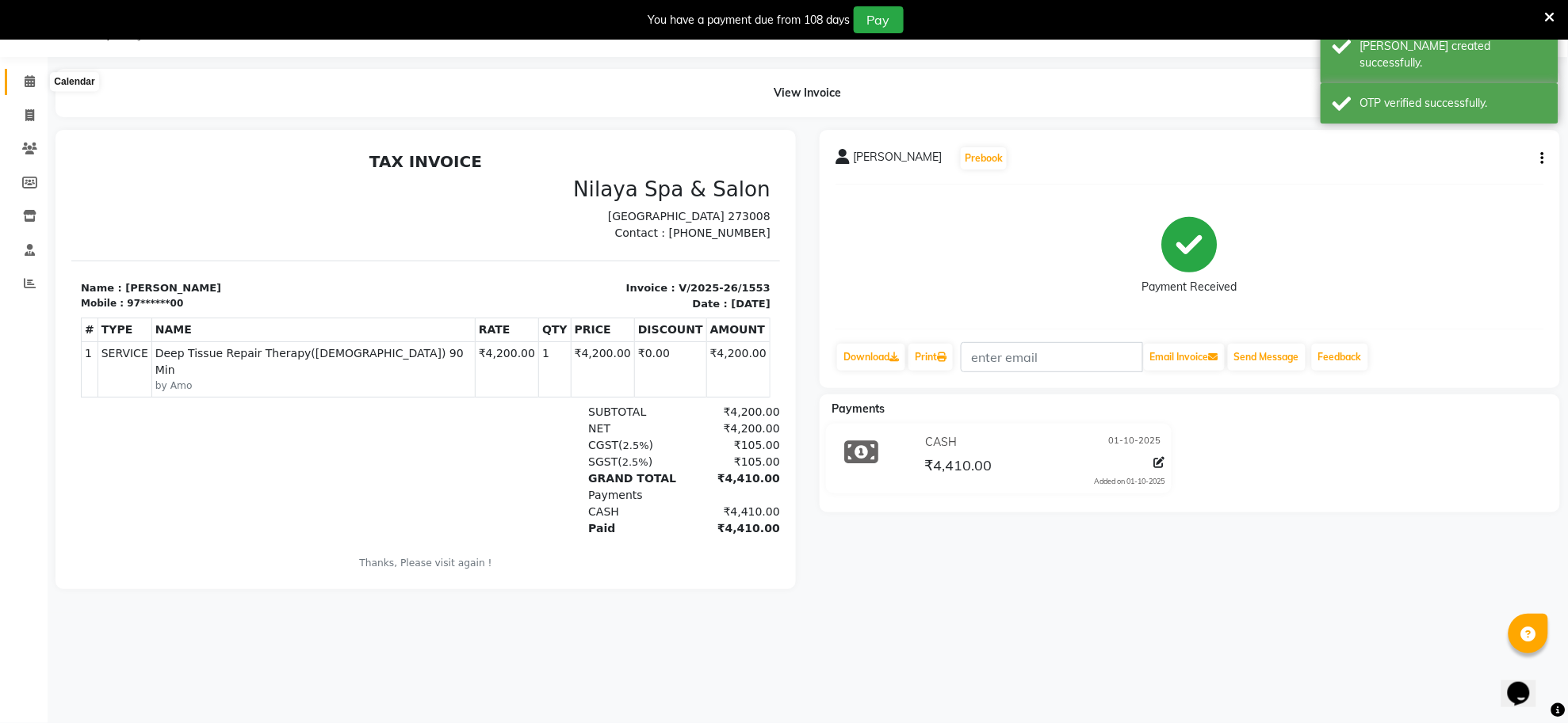
click at [26, 78] on icon at bounding box center [30, 81] width 10 height 12
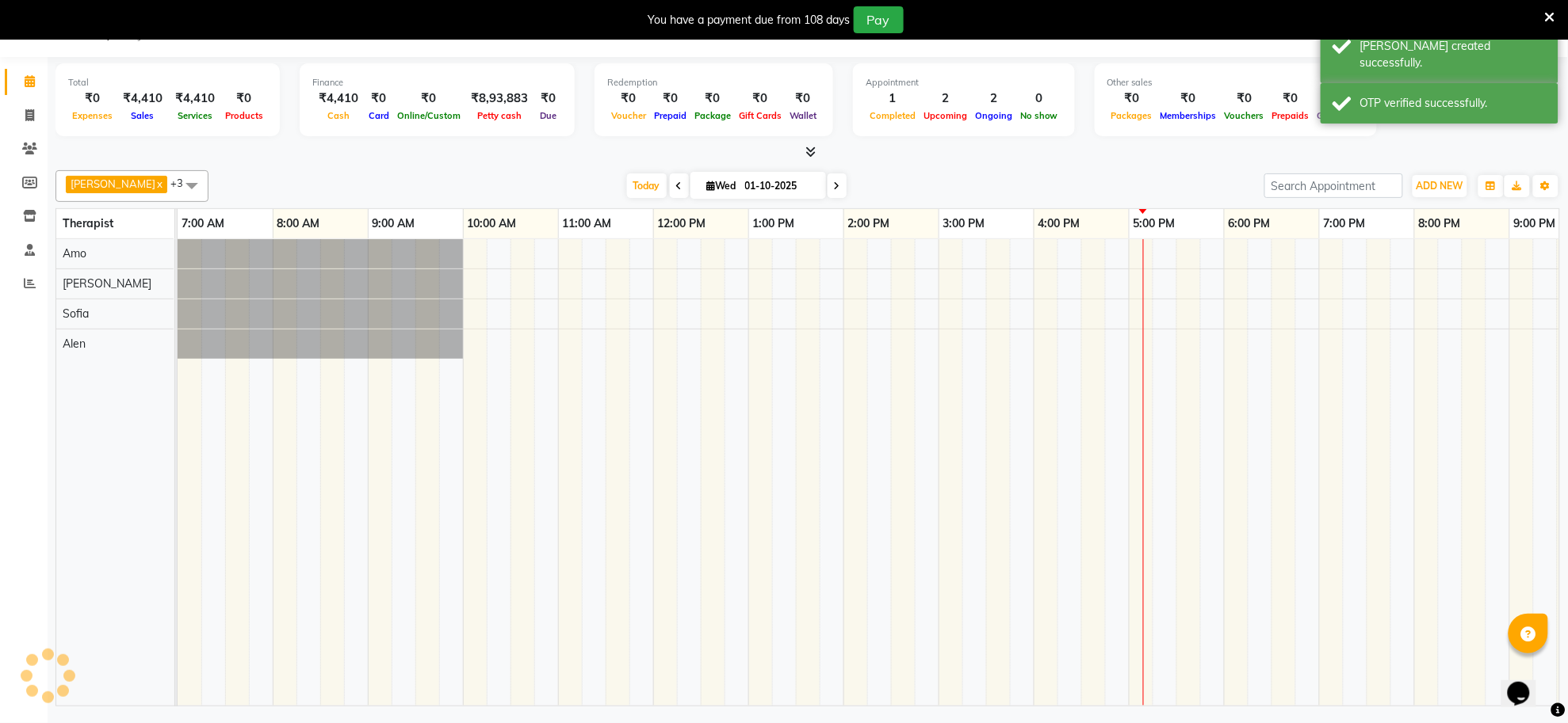
scroll to position [0, 235]
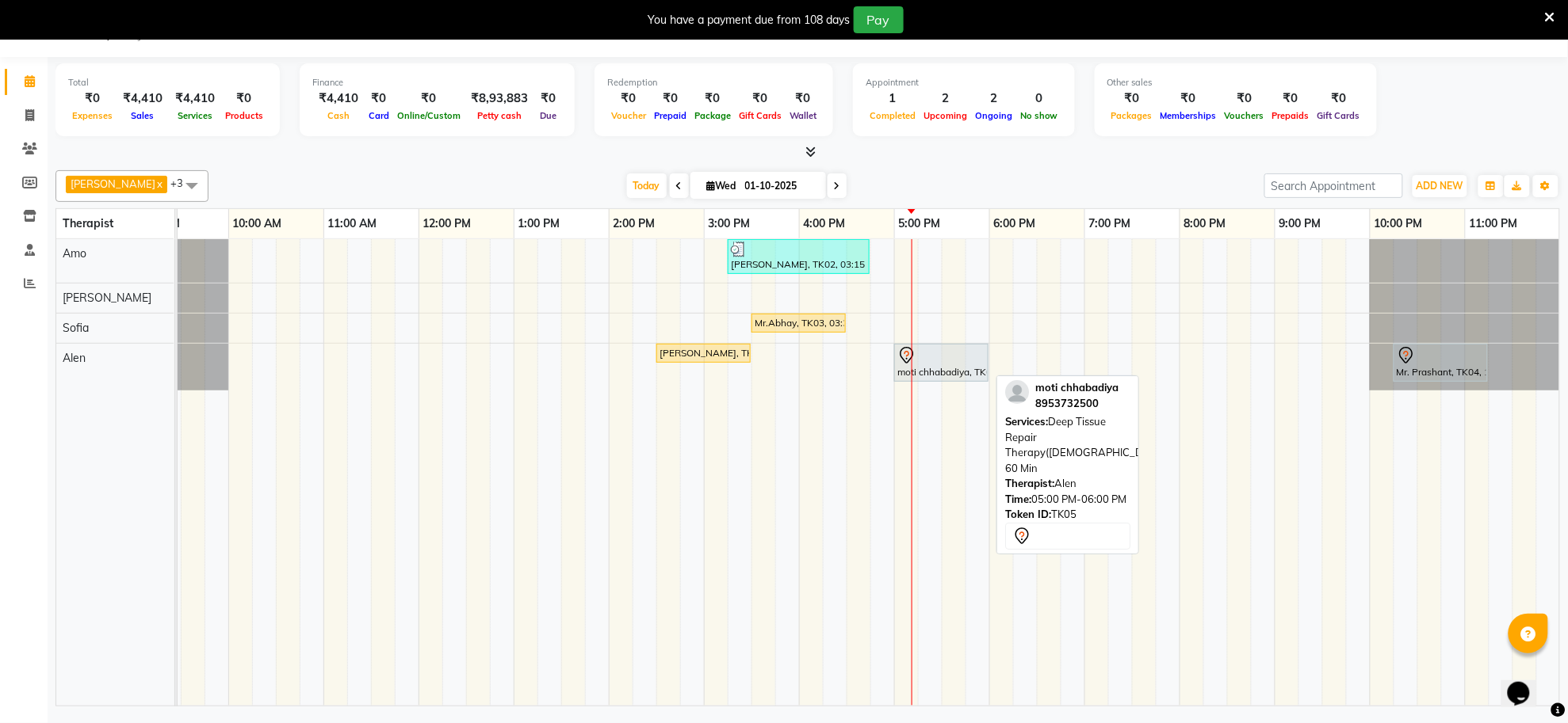
click at [949, 374] on div "moti chhabadiya, TK05, 05:00 PM-06:00 PM, Deep Tissue Repair Therapy([DEMOGRAPH…" at bounding box center [940, 362] width 91 height 33
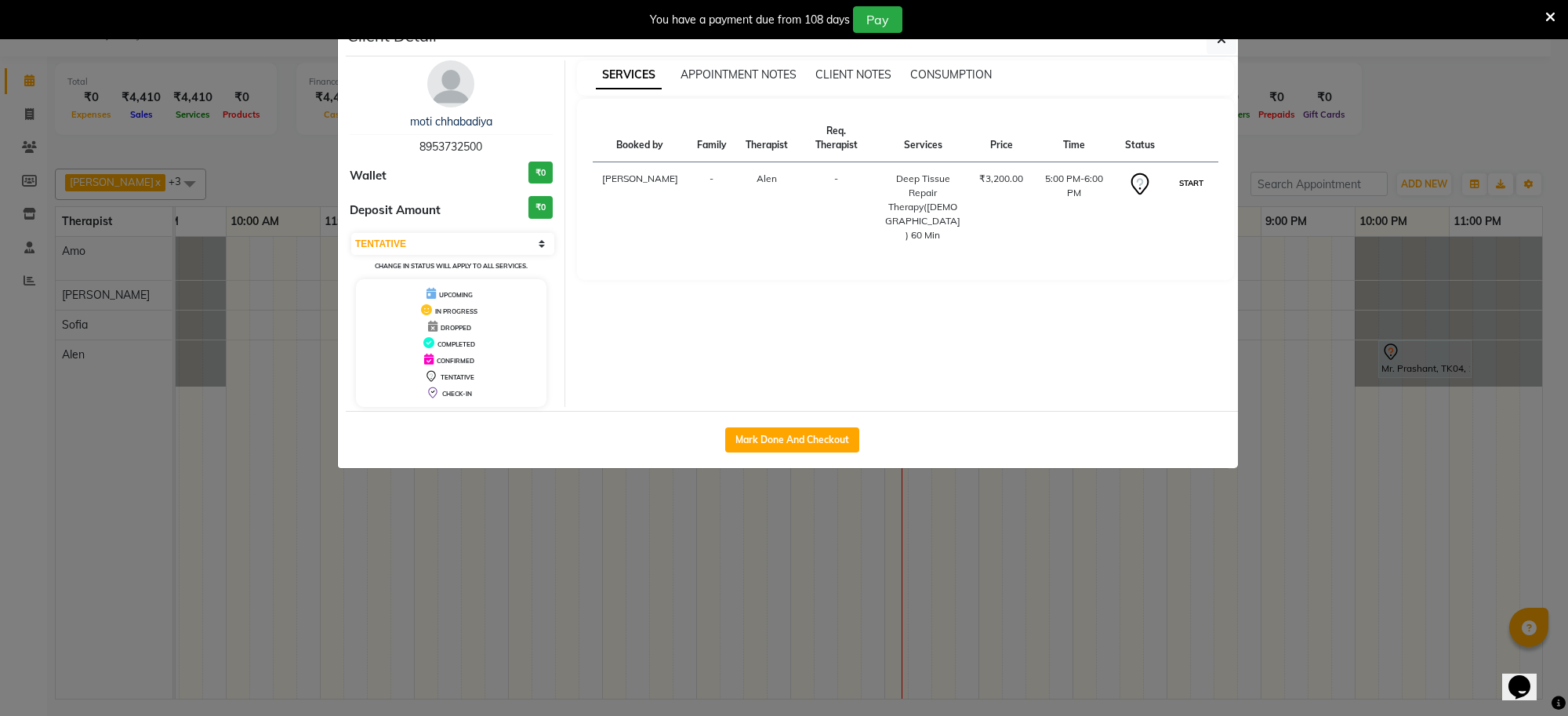
click at [1181, 188] on button "START" at bounding box center [1192, 183] width 32 height 20
select select "1"
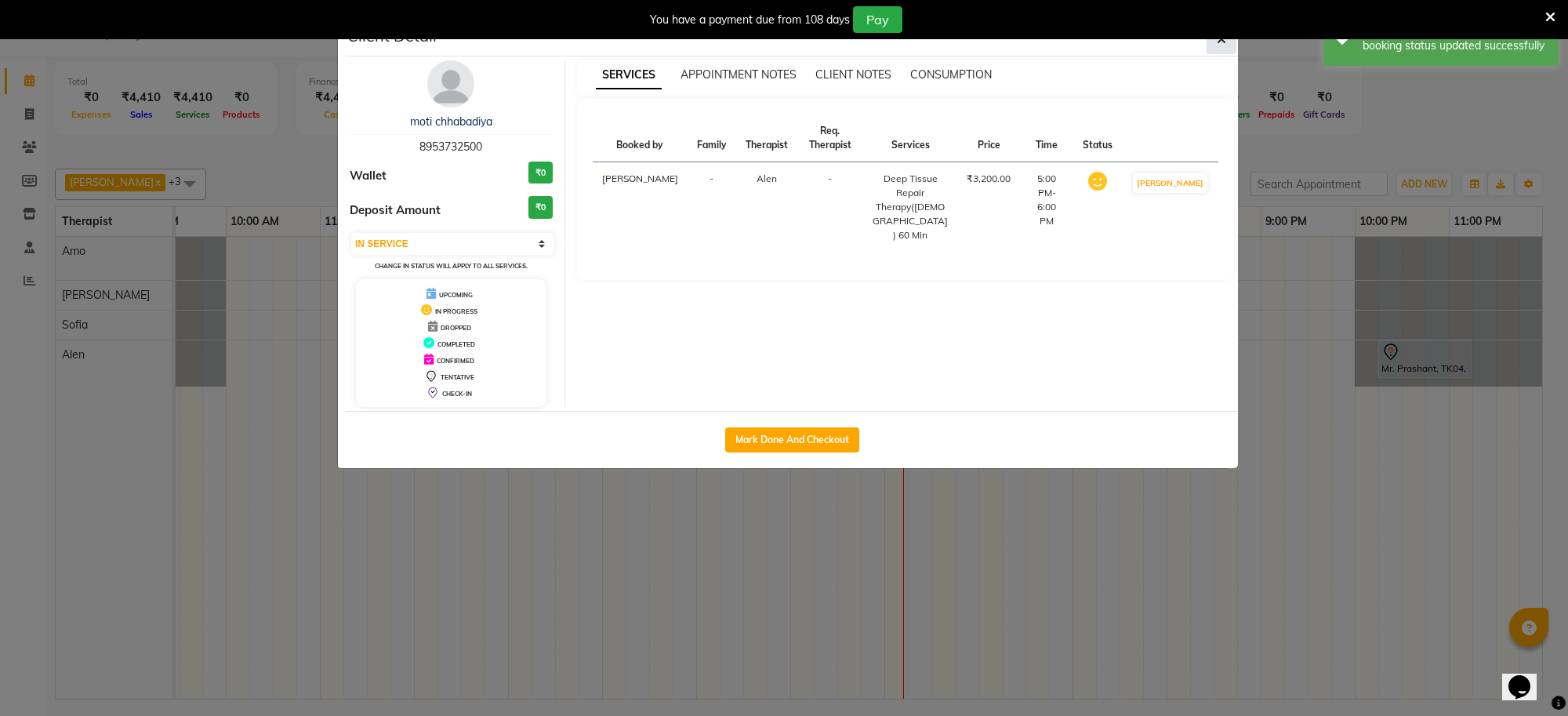
click at [1218, 49] on button "button" at bounding box center [1221, 39] width 29 height 29
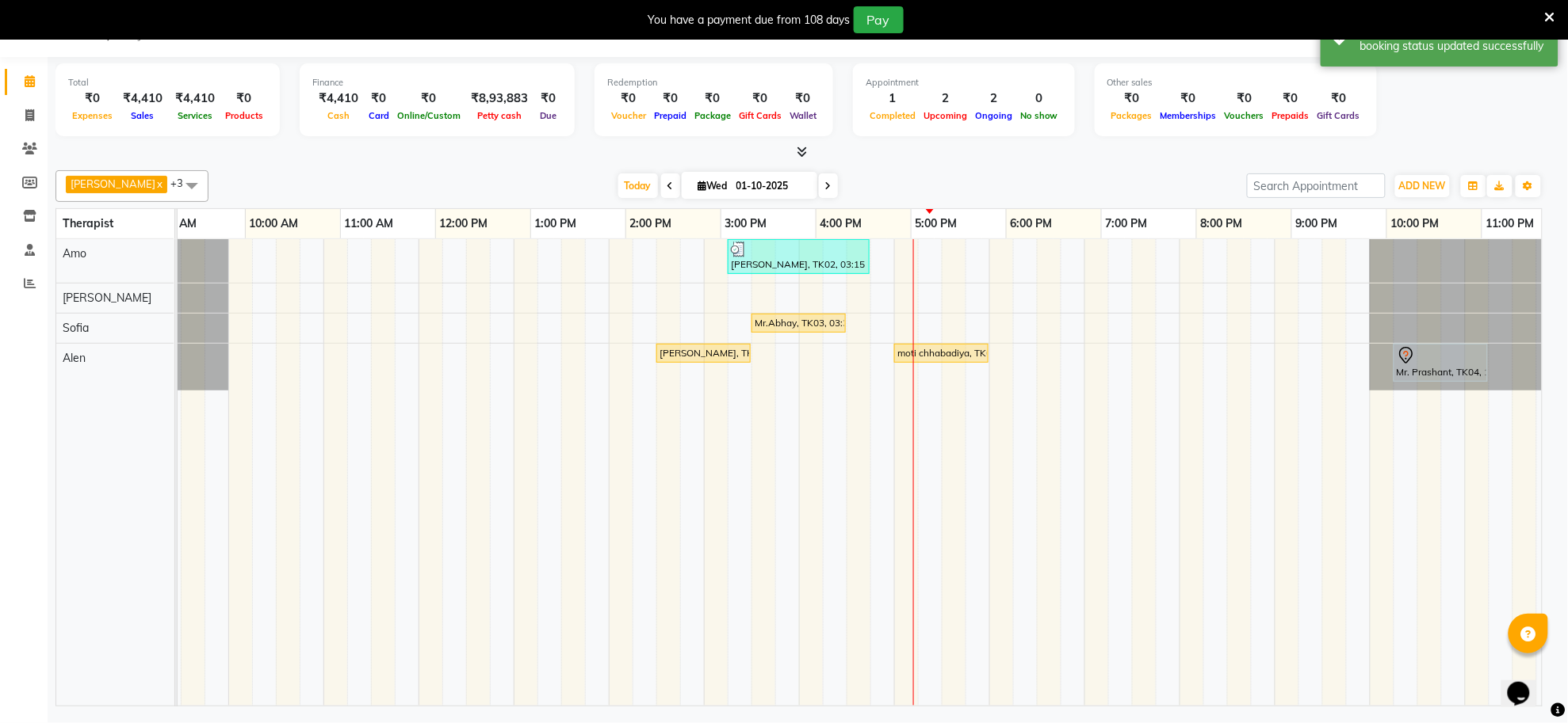
scroll to position [0, 218]
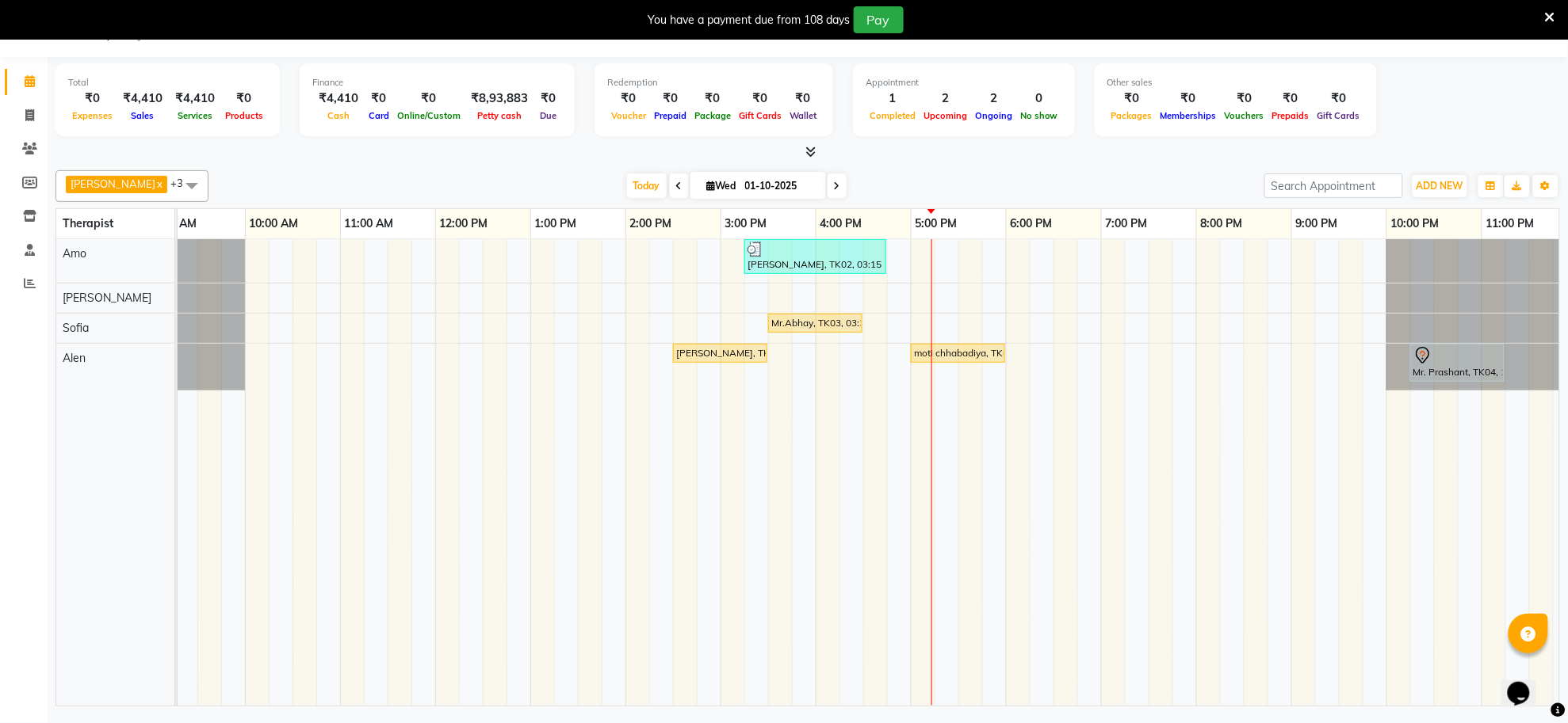
click at [959, 262] on div "[PERSON_NAME], TK02, 03:15 PM-04:45 PM, Deep Tissue Repair Therapy([DEMOGRAPHIC…" at bounding box center [768, 473] width 1617 height 466
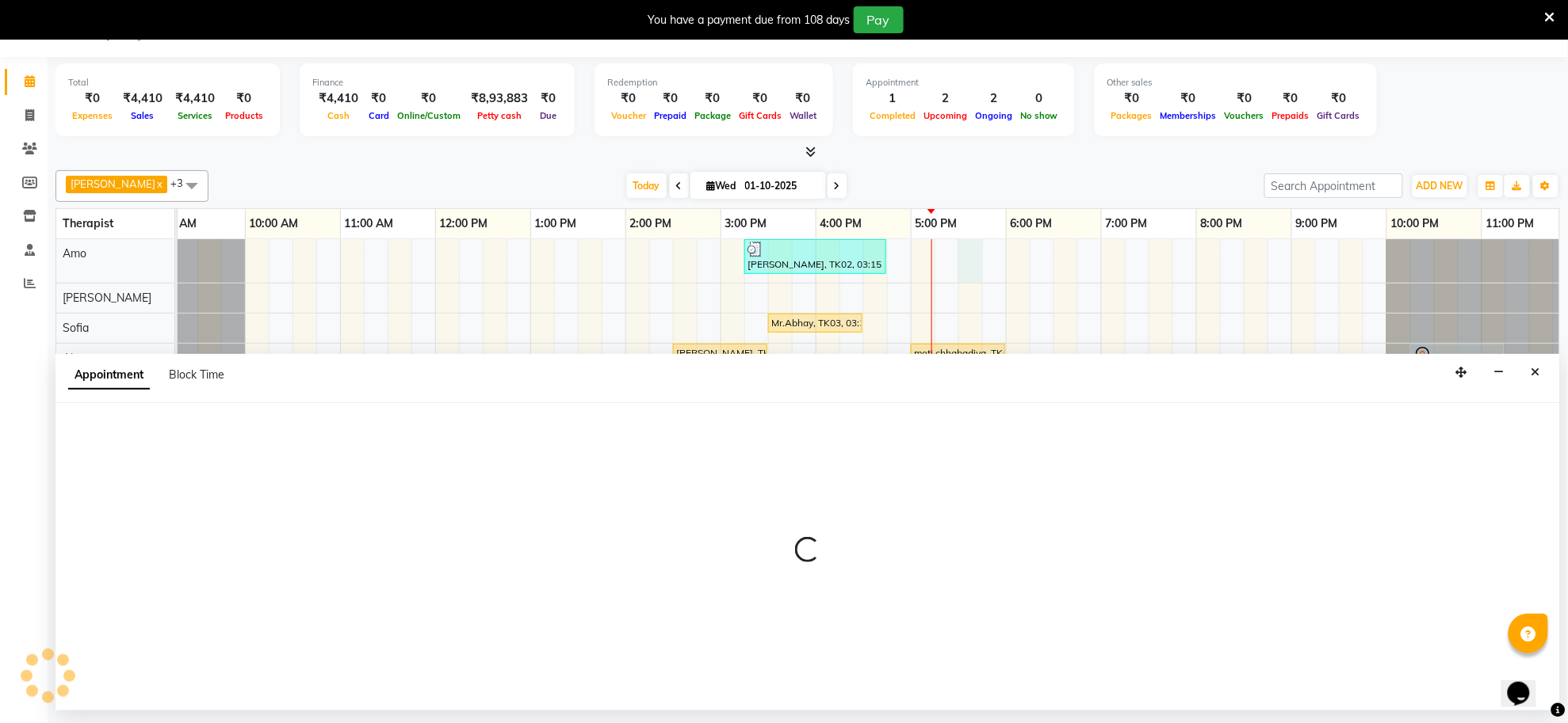
select select "80700"
select select "1050"
select select "tentative"
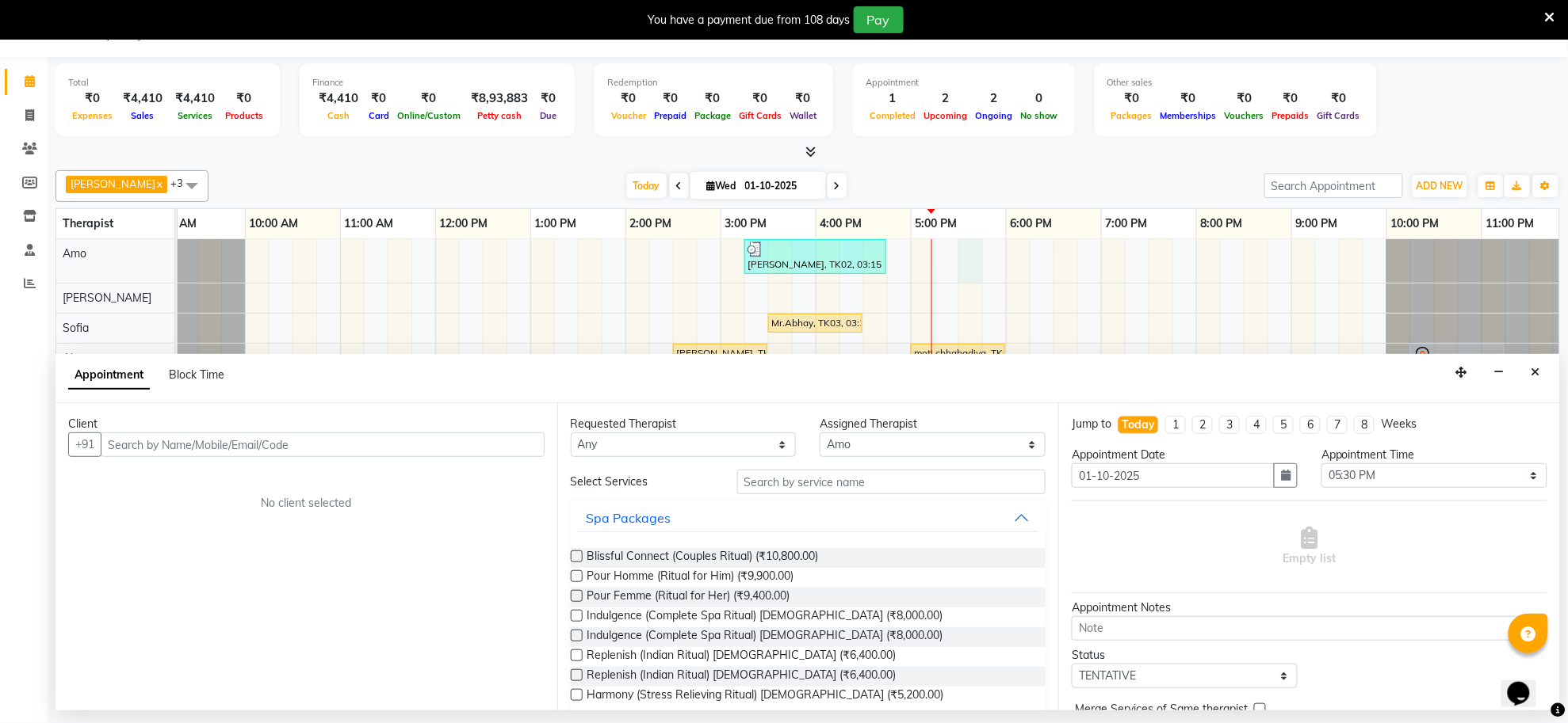
click at [363, 444] on input "text" at bounding box center [323, 445] width 444 height 25
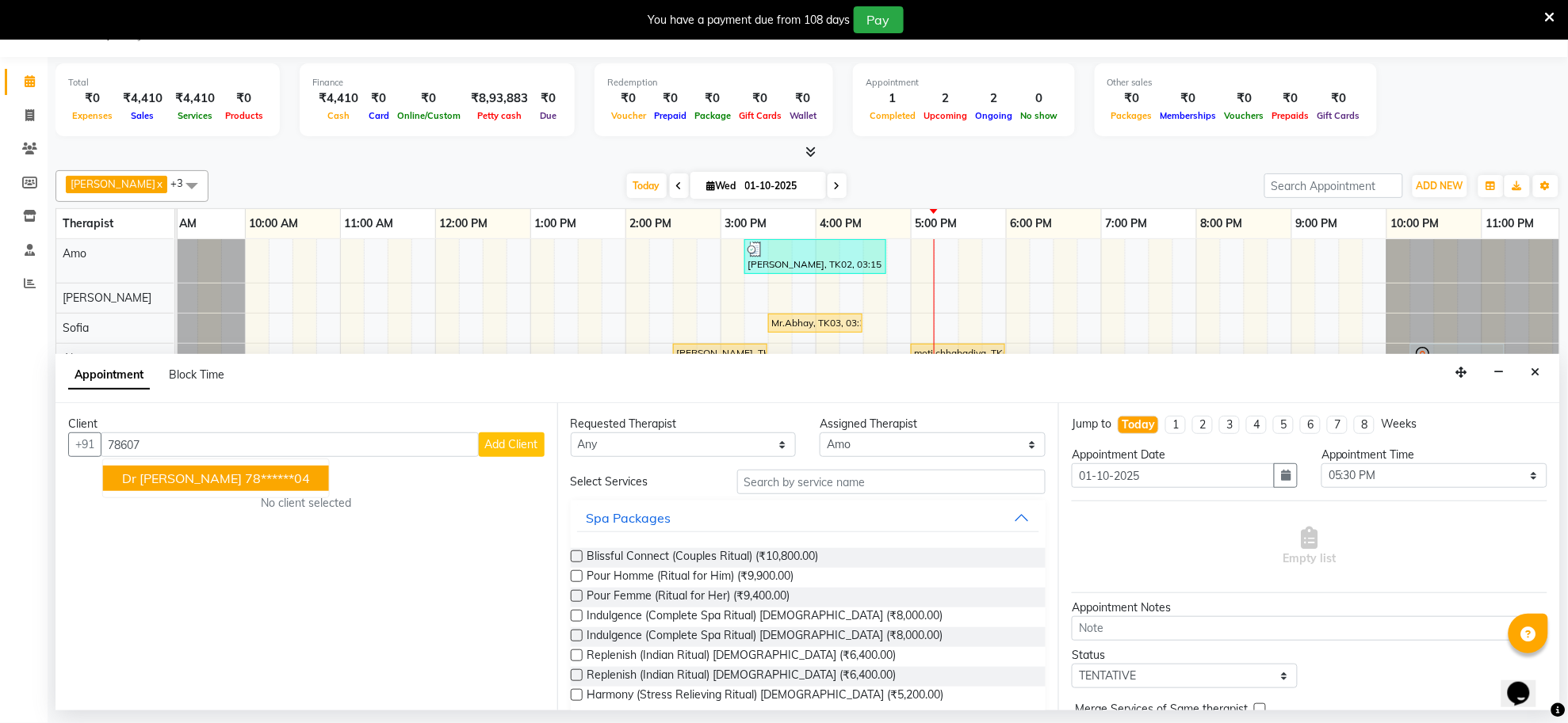
click at [163, 478] on span "dr [PERSON_NAME]" at bounding box center [182, 479] width 120 height 16
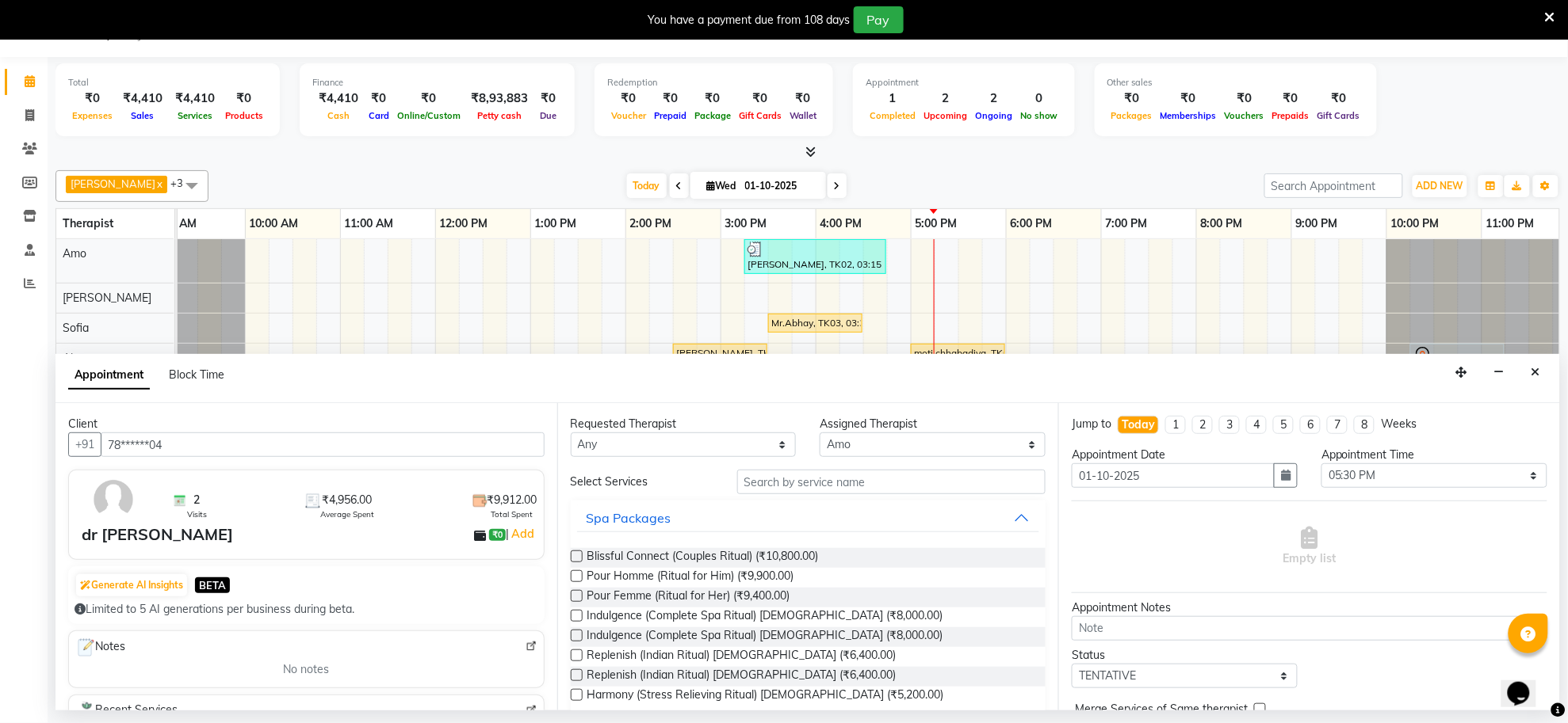
type input "78******04"
click at [846, 491] on input "text" at bounding box center [891, 482] width 309 height 25
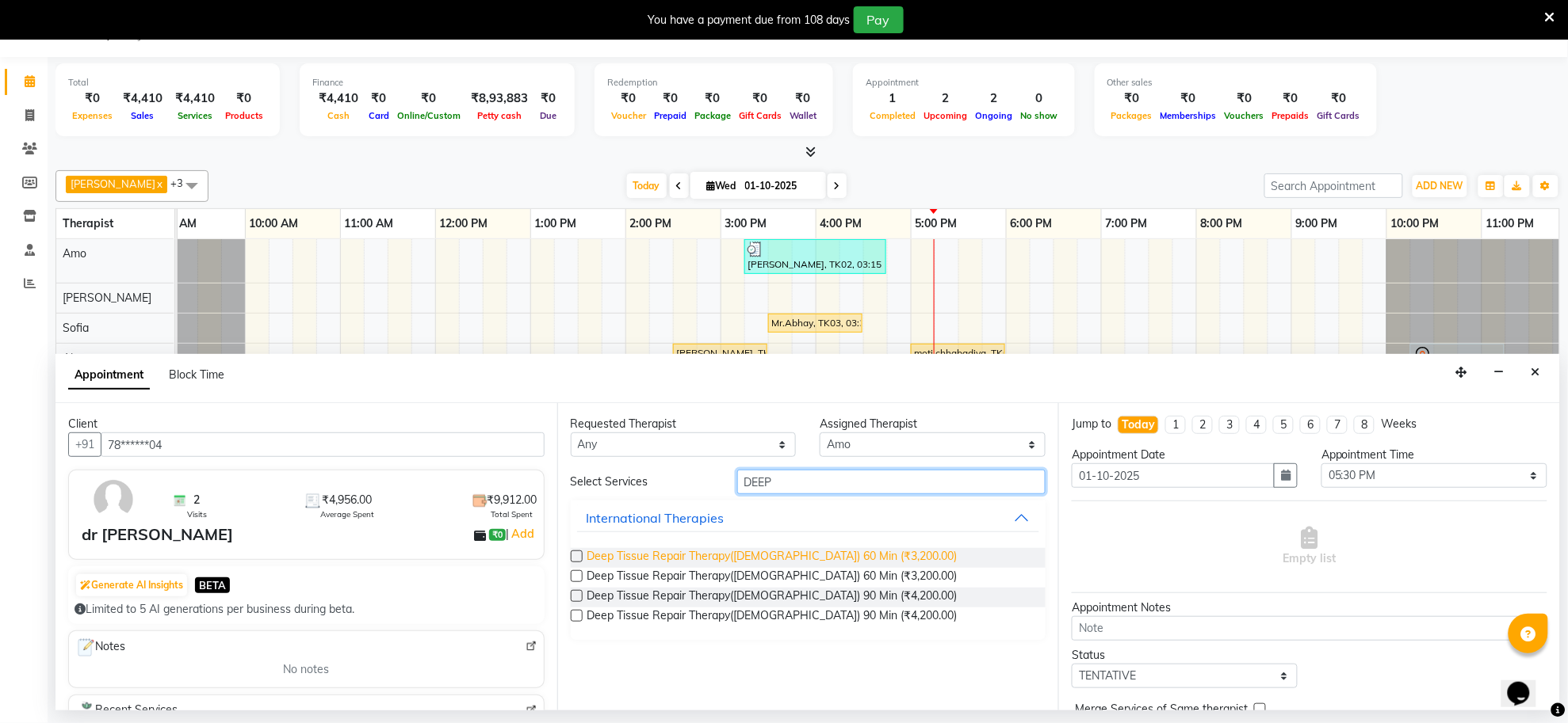
type input "DEEP"
click at [803, 557] on span "Deep Tissue Repair Therapy([DEMOGRAPHIC_DATA]) 60 Min (₹3,200.00)" at bounding box center [772, 558] width 370 height 20
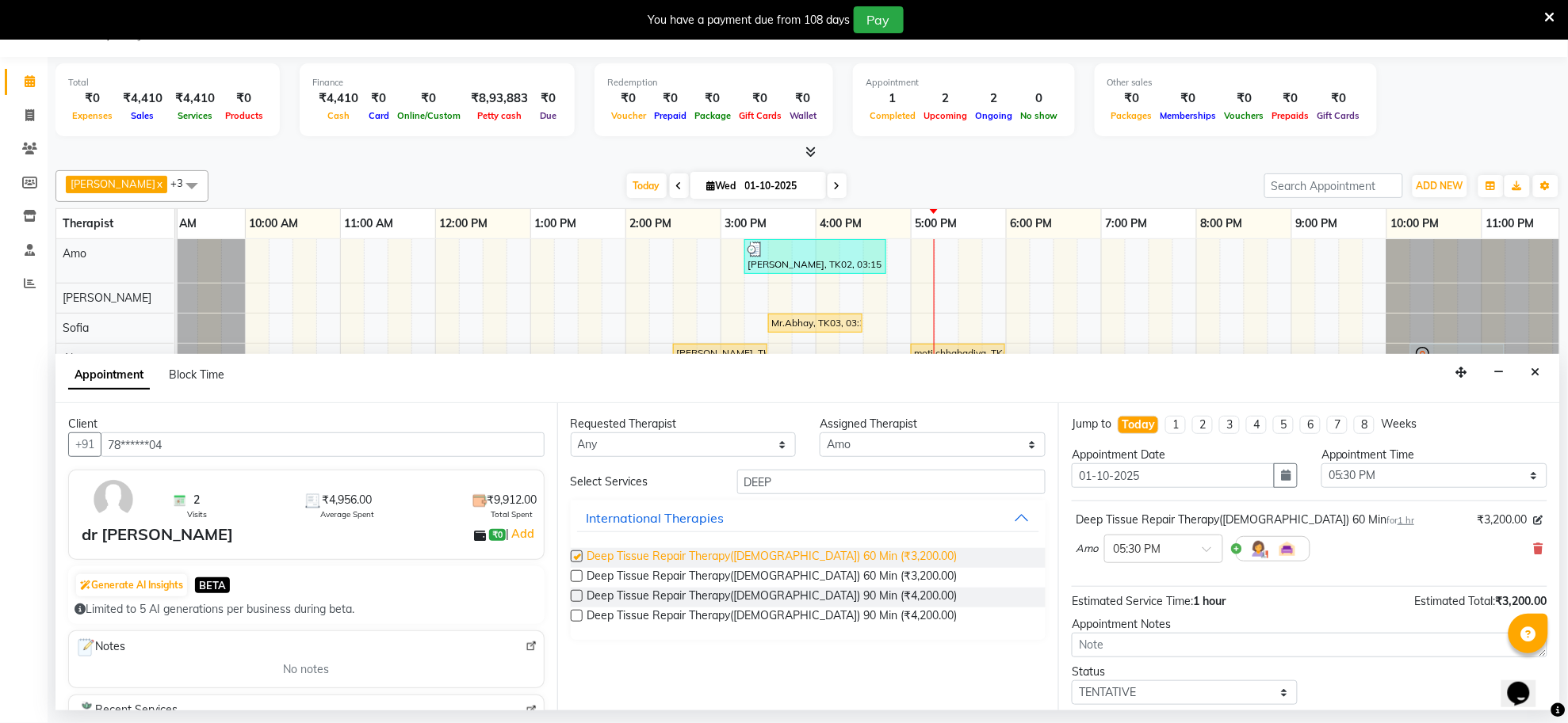
checkbox input "false"
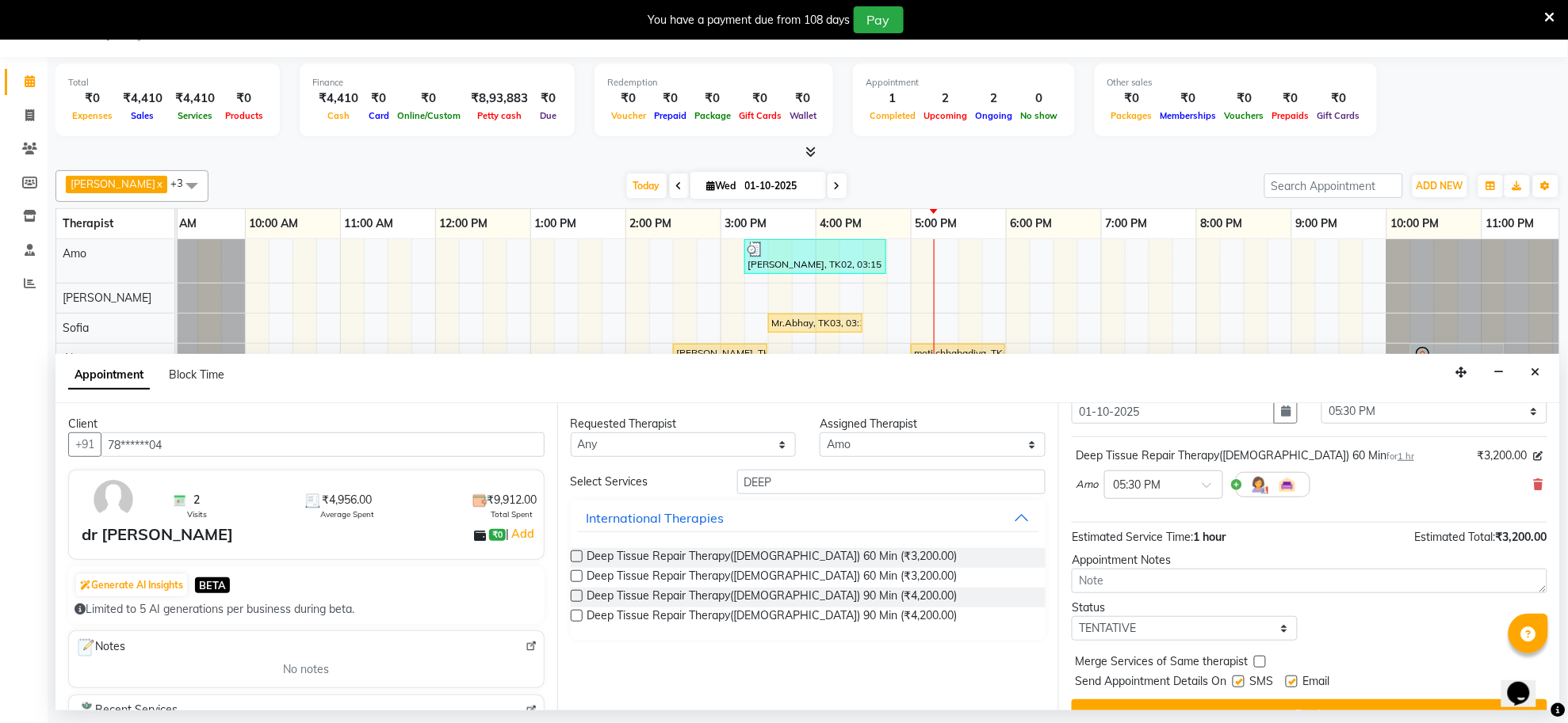
scroll to position [96, 0]
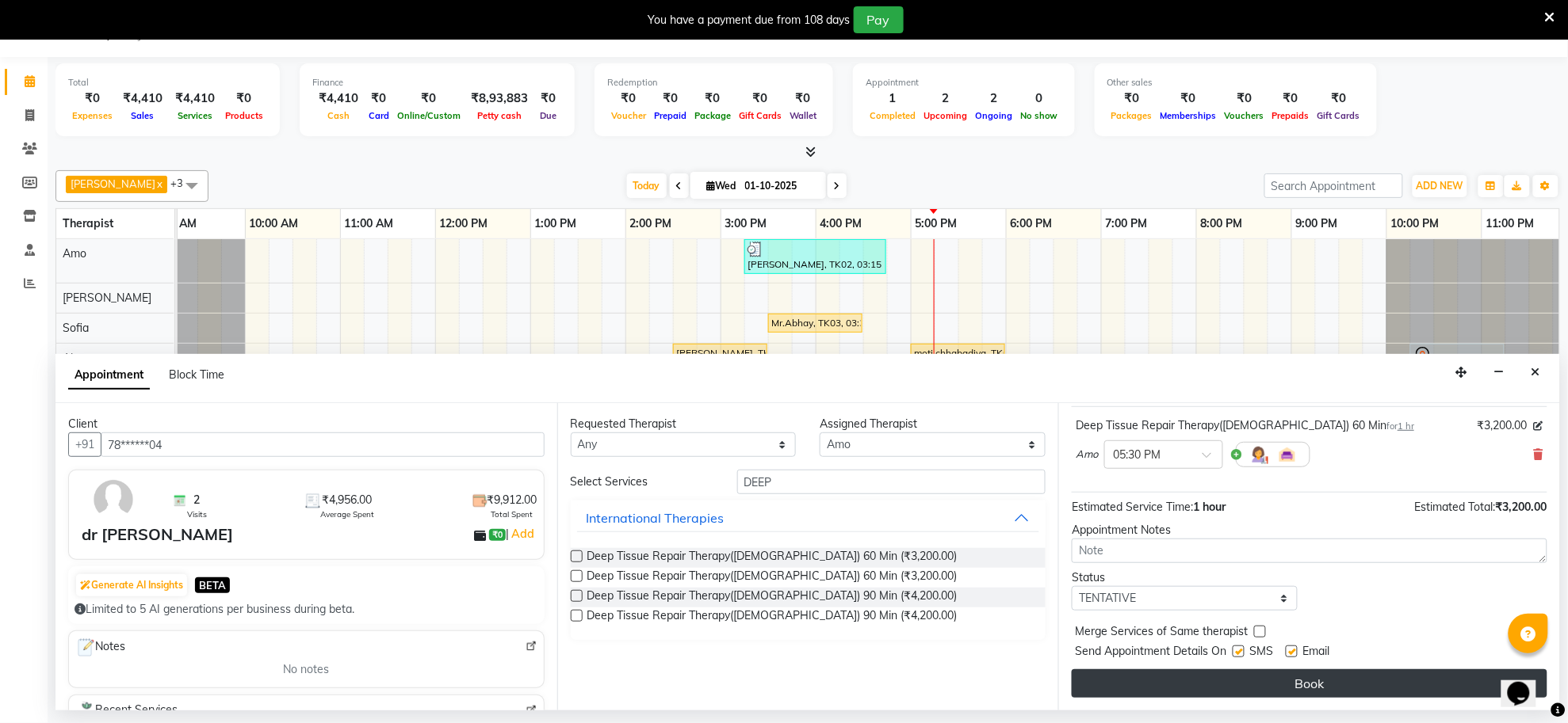
click at [1233, 684] on button "Book" at bounding box center [1309, 683] width 475 height 28
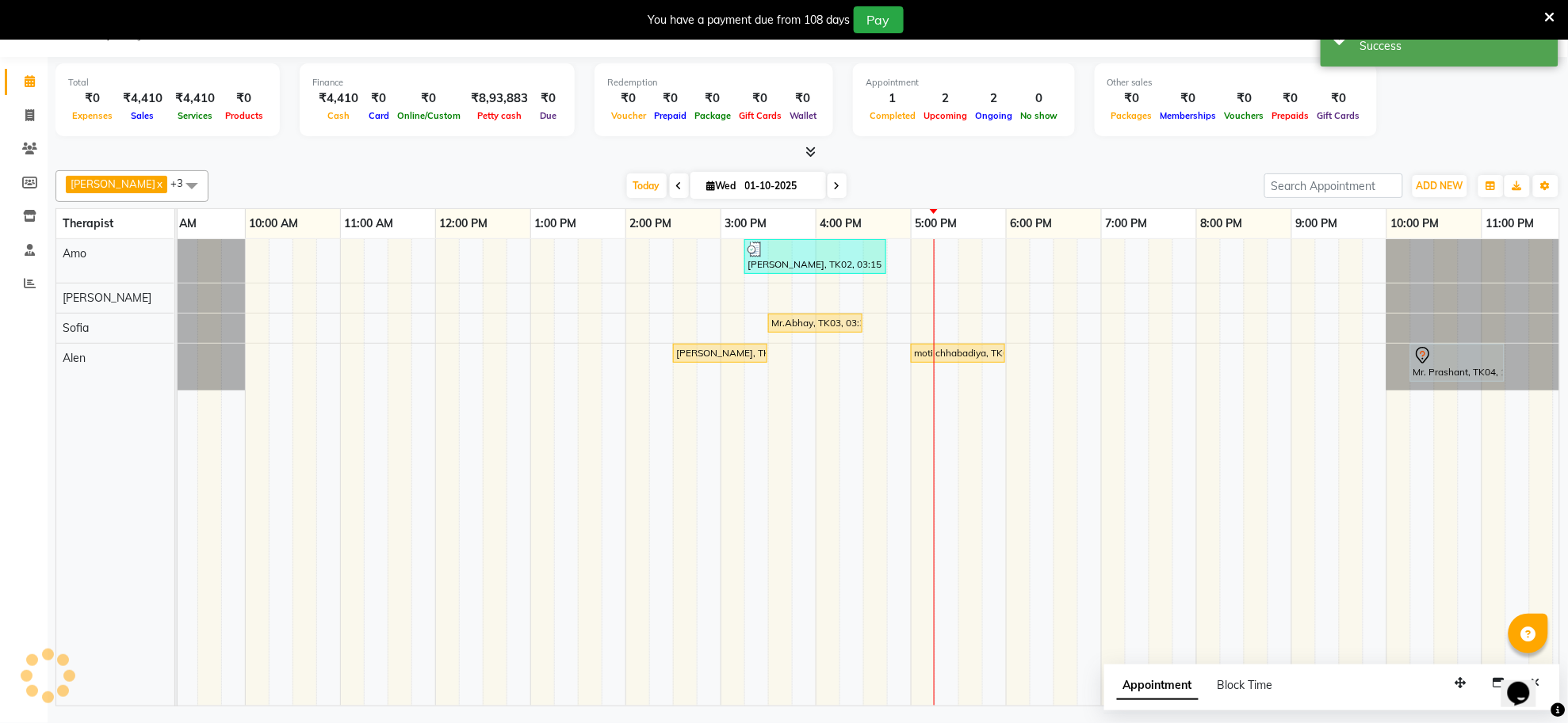
scroll to position [0, 0]
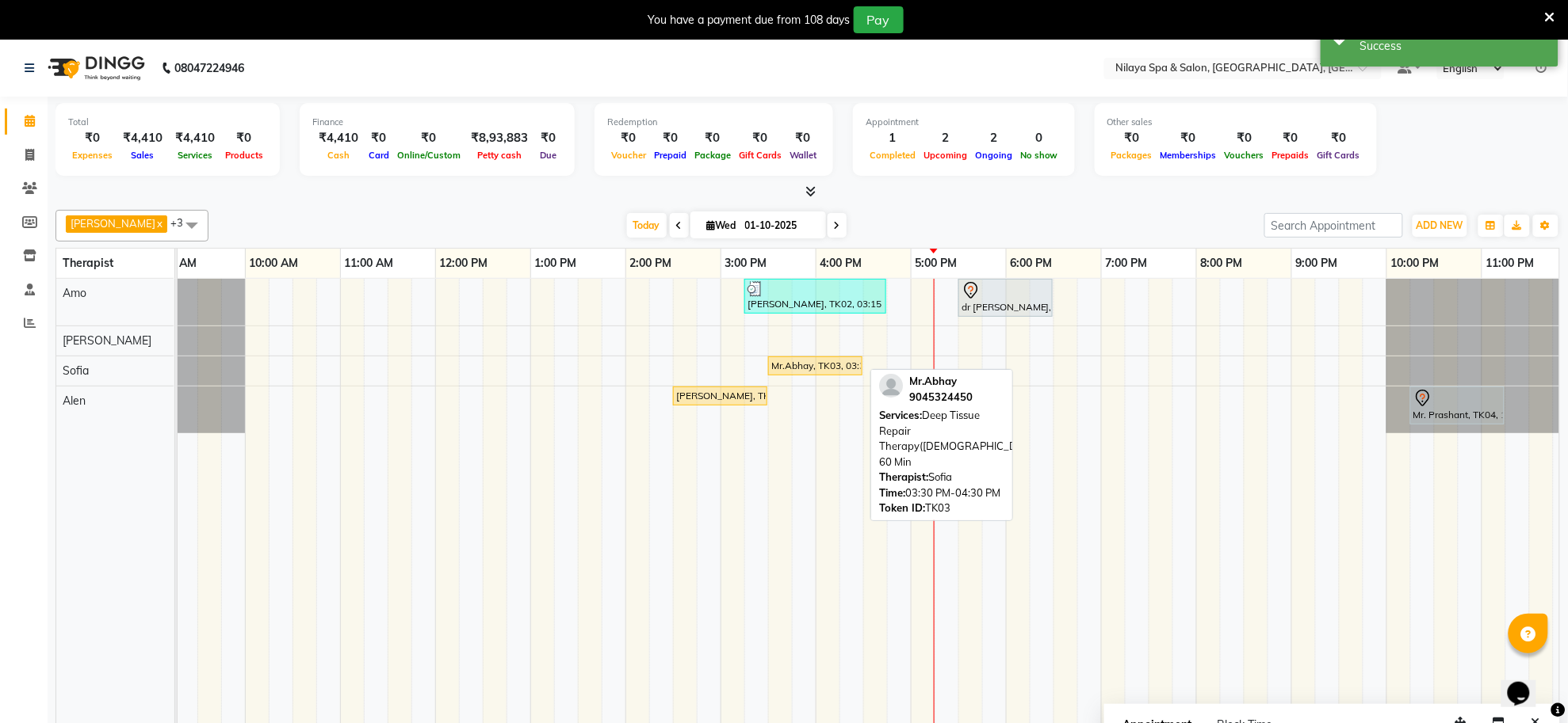
click at [838, 370] on div "Mr.Abhay, TK03, 03:30 PM-04:30 PM, Deep Tissue Repair Therapy([DEMOGRAPHIC_DATA…" at bounding box center [815, 366] width 91 height 14
select select "1"
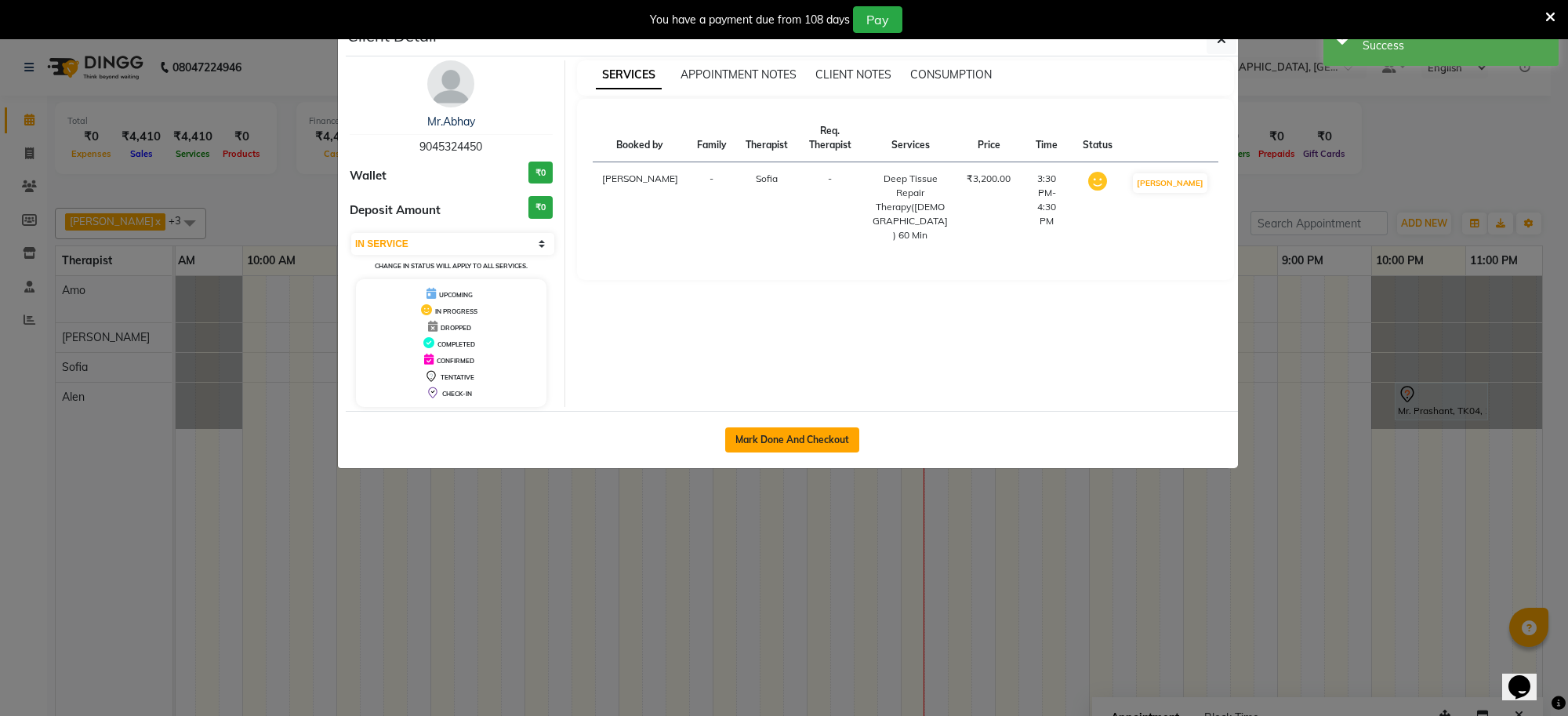
click at [793, 442] on button "Mark Done And Checkout" at bounding box center [792, 440] width 134 height 25
select select "service"
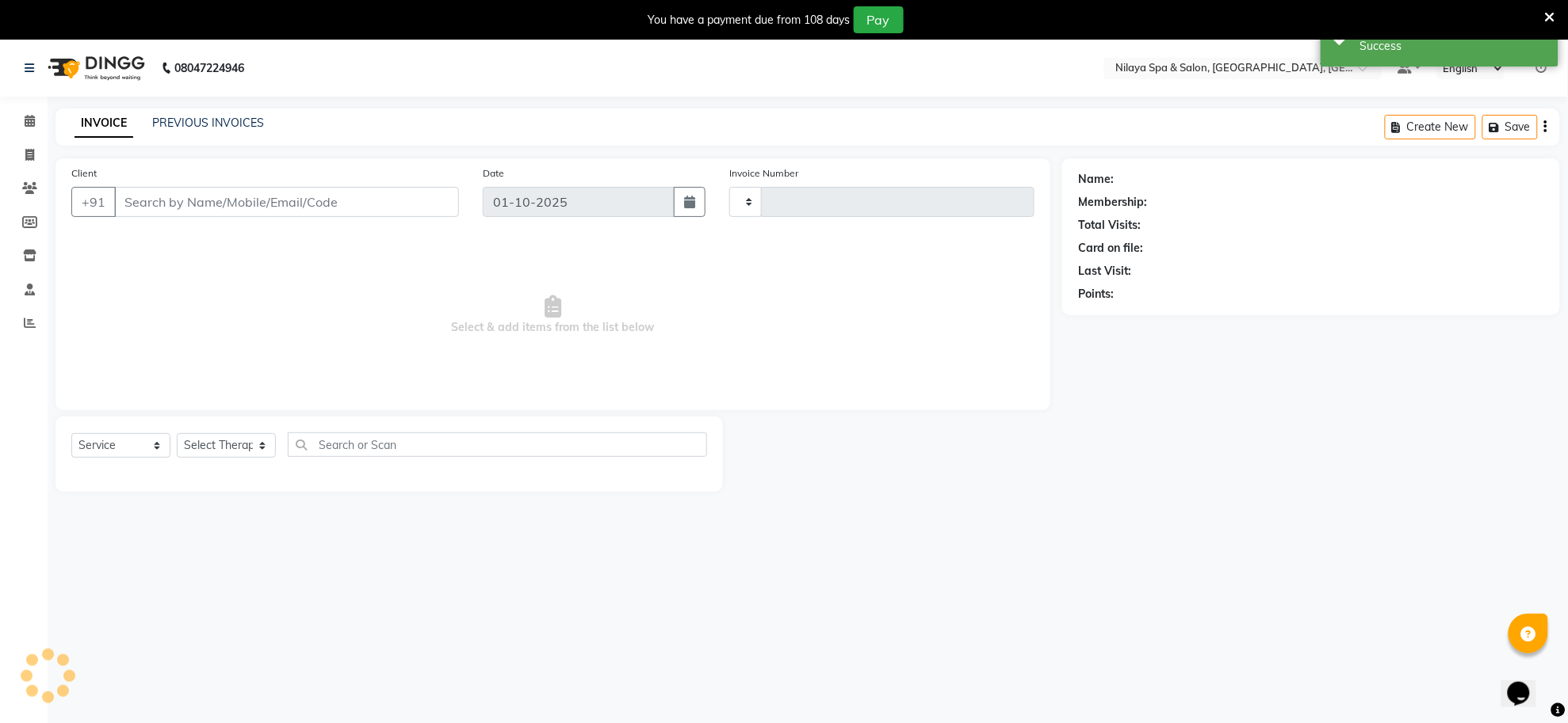
type input "1554"
select select "8283"
type input "90******50"
select select "84324"
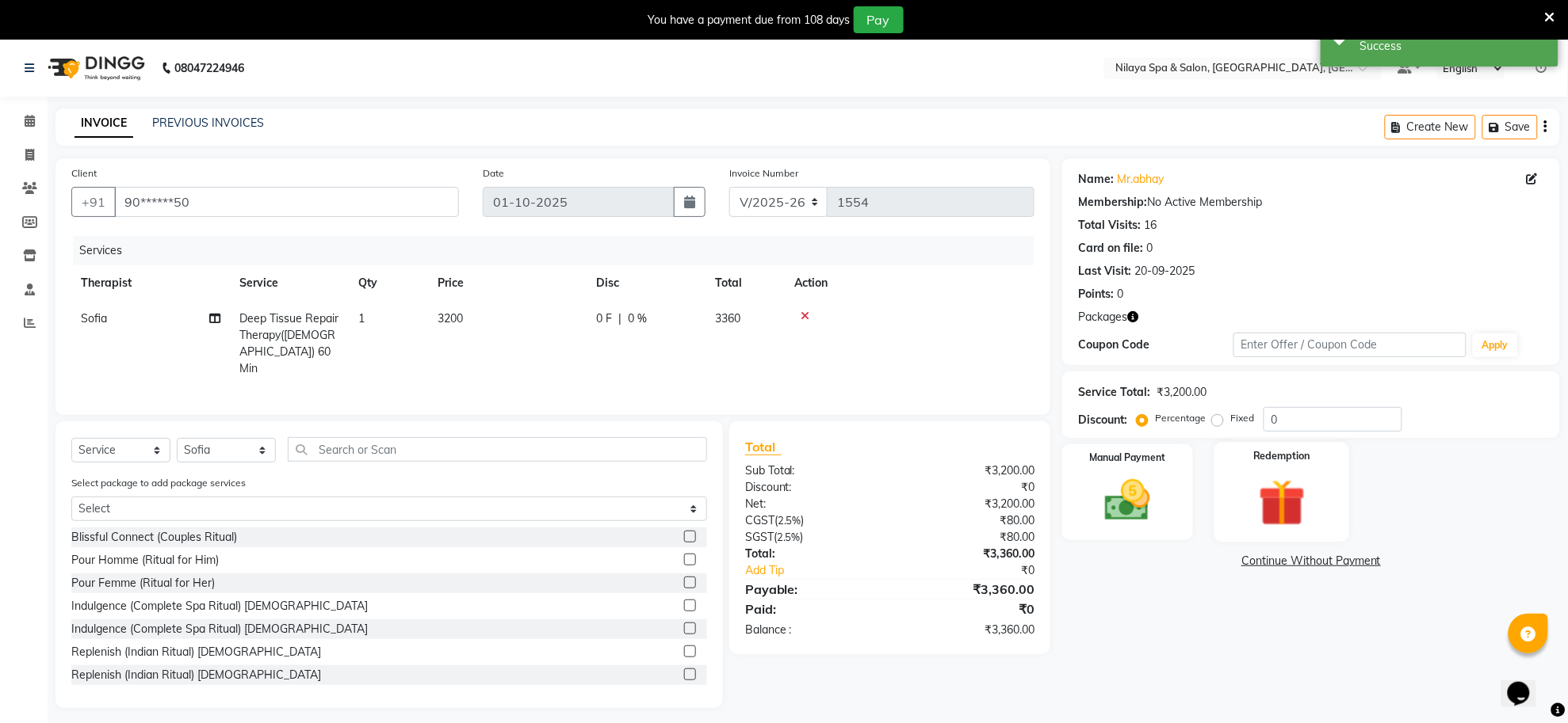
click at [1277, 511] on img at bounding box center [1282, 503] width 77 height 59
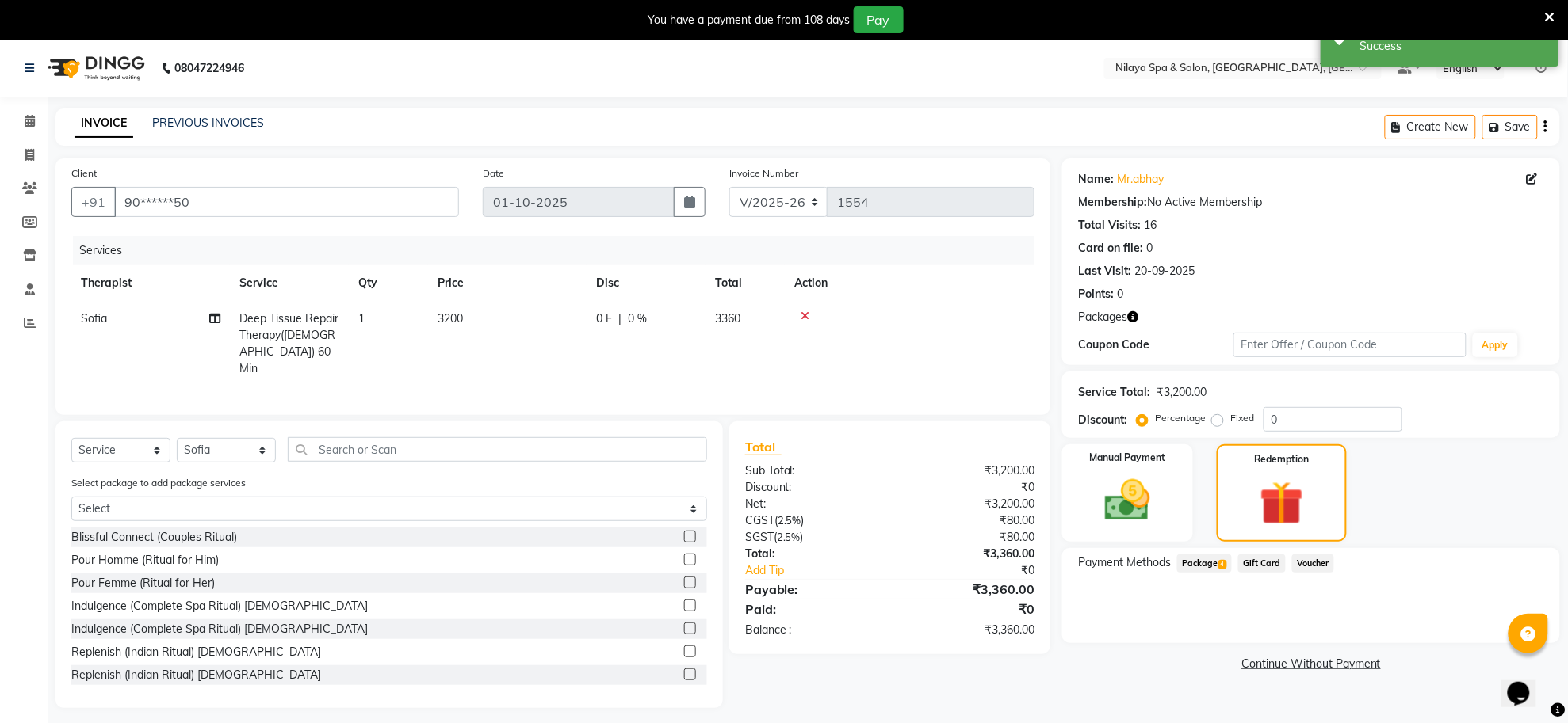
click at [1199, 559] on span "Package 4" at bounding box center [1204, 564] width 55 height 18
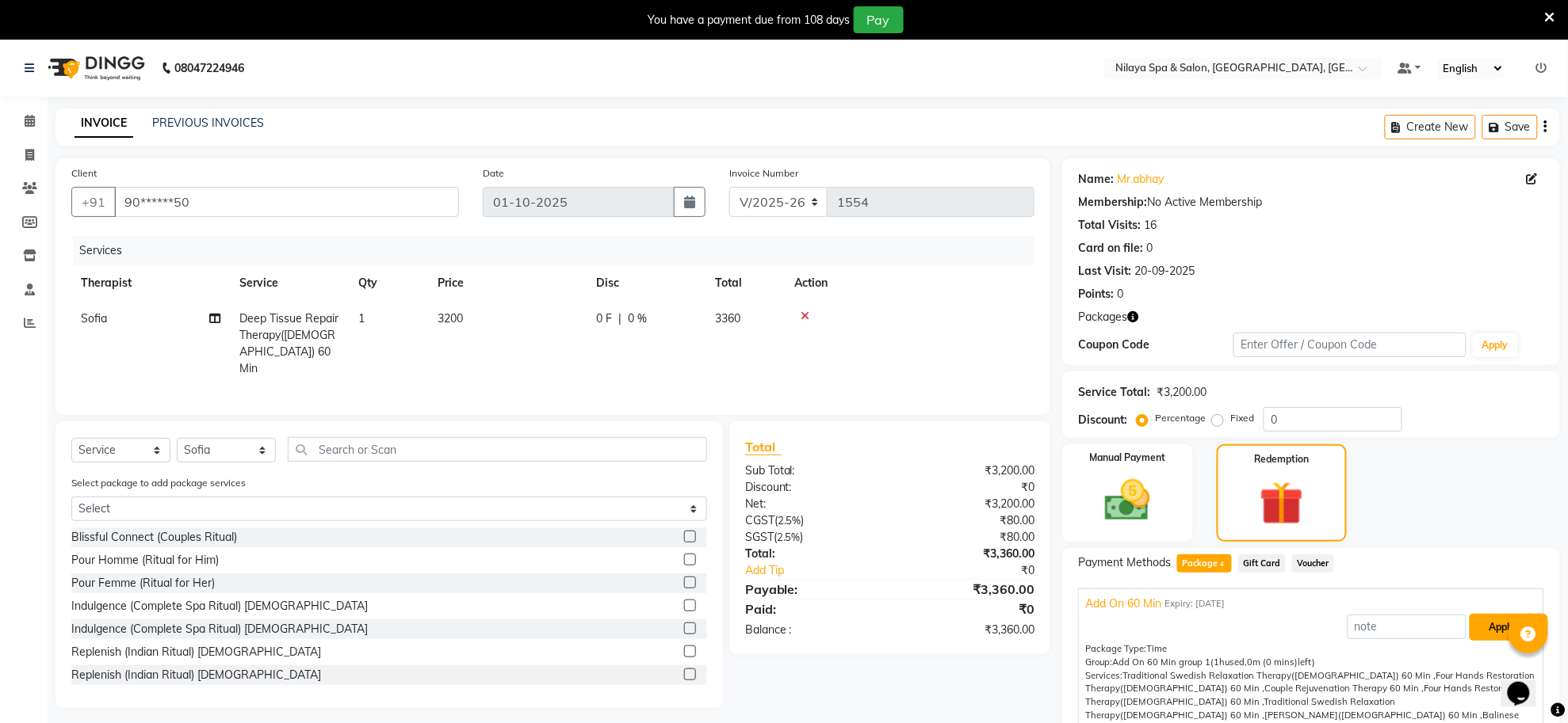
click at [1474, 623] on button "Apply" at bounding box center [1502, 626] width 66 height 27
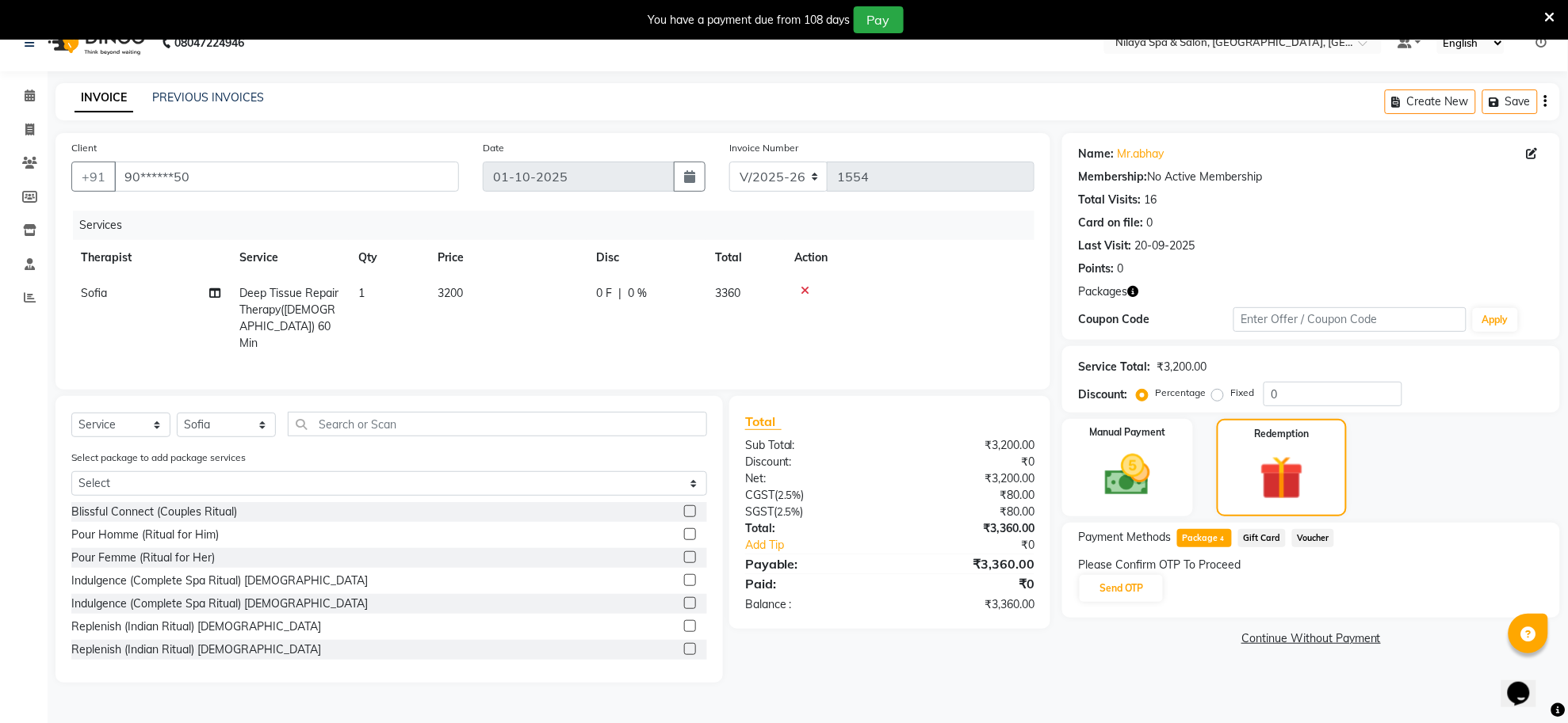
scroll to position [39, 0]
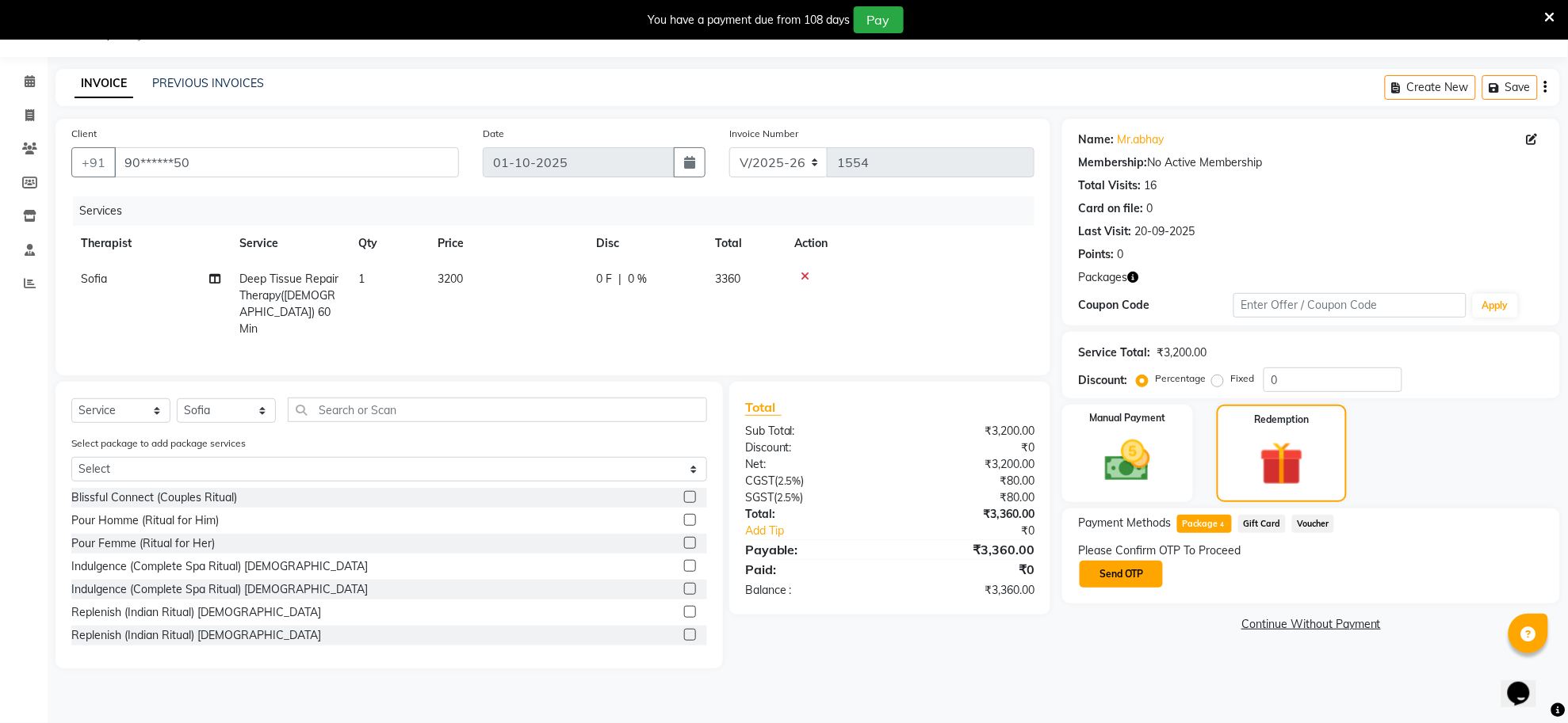
click at [1123, 562] on button "Send OTP" at bounding box center [1121, 573] width 83 height 27
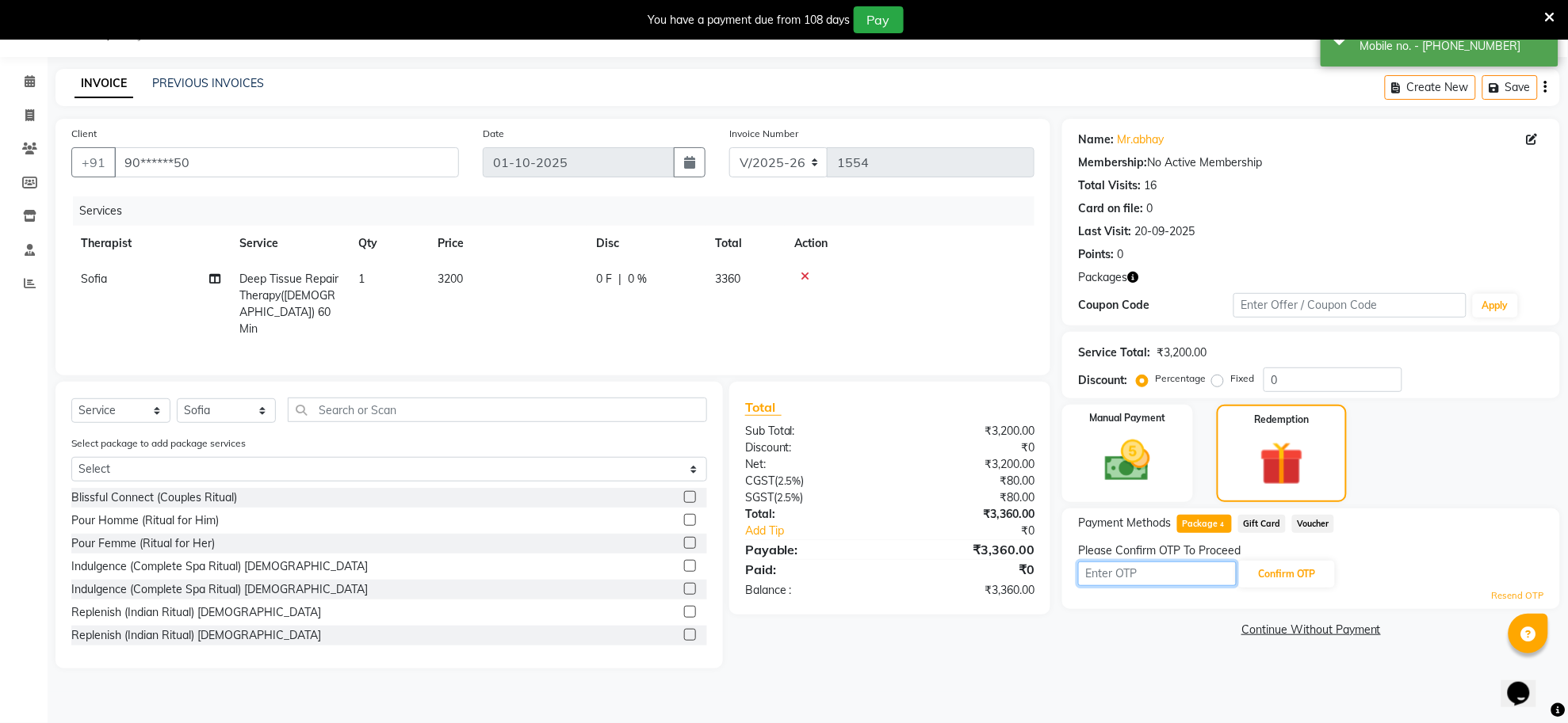
click at [1118, 579] on input "text" at bounding box center [1157, 573] width 158 height 25
type input "5885"
click at [1262, 574] on button "Confirm OTP" at bounding box center [1286, 573] width 97 height 27
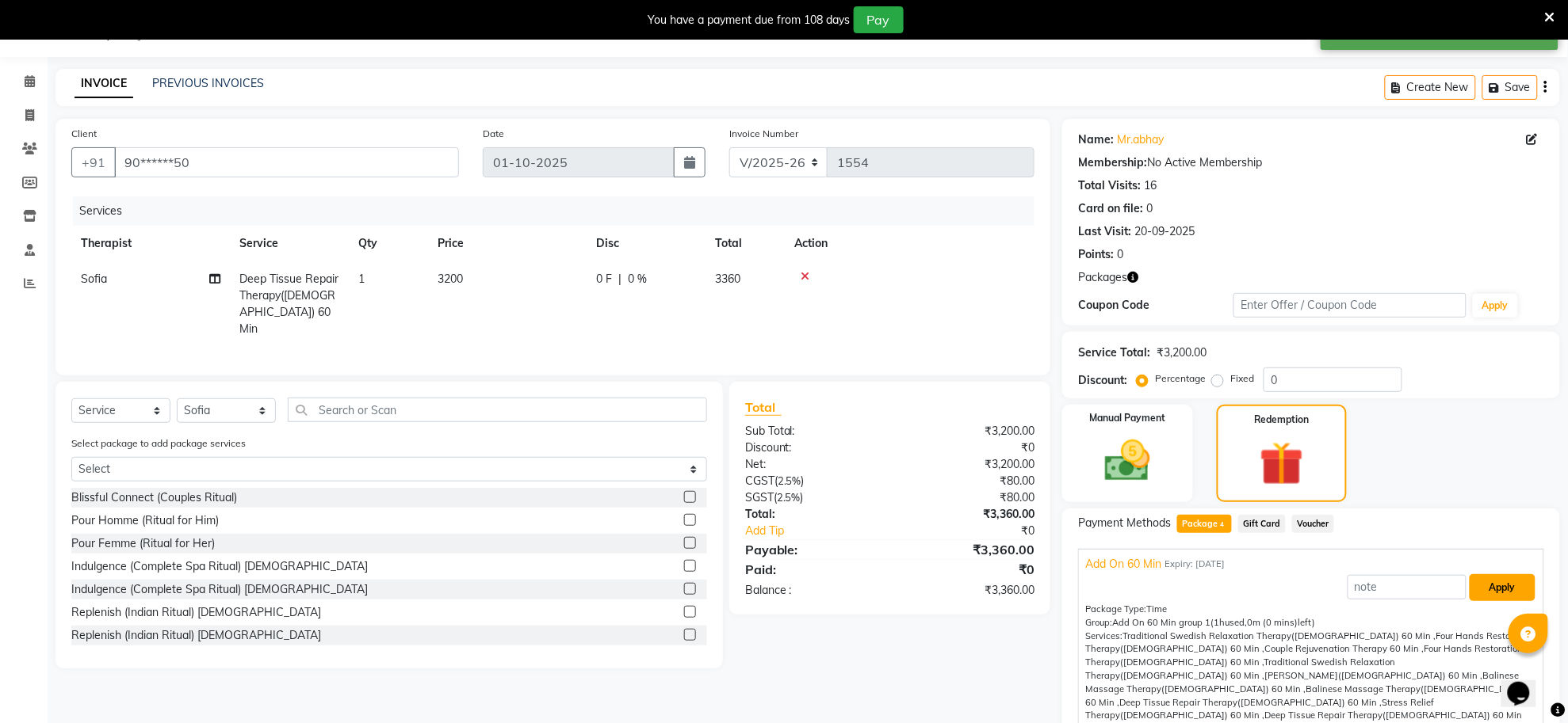
click at [1484, 586] on button "Apply" at bounding box center [1502, 587] width 66 height 27
type input "Add On 60 Min"
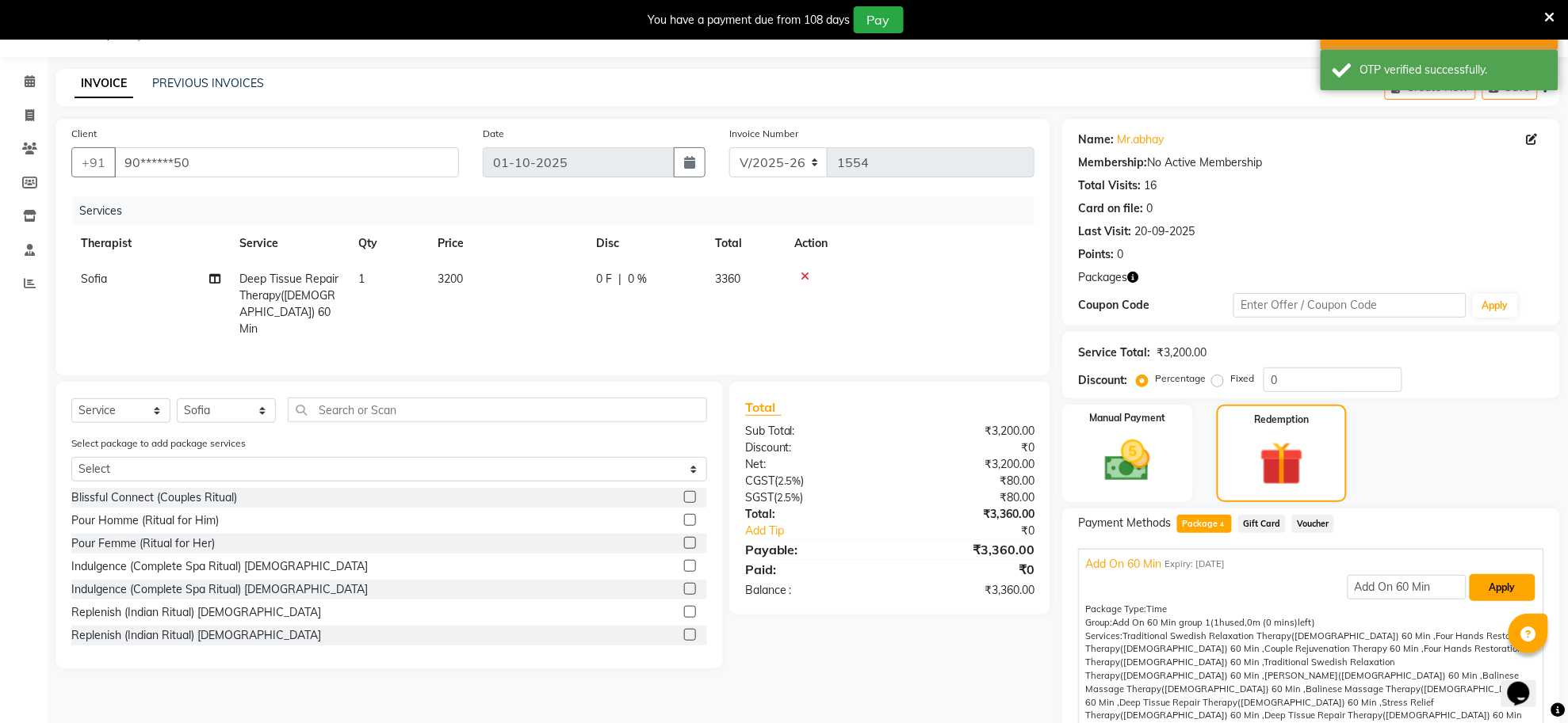
click at [1484, 586] on button "Apply" at bounding box center [1502, 587] width 66 height 27
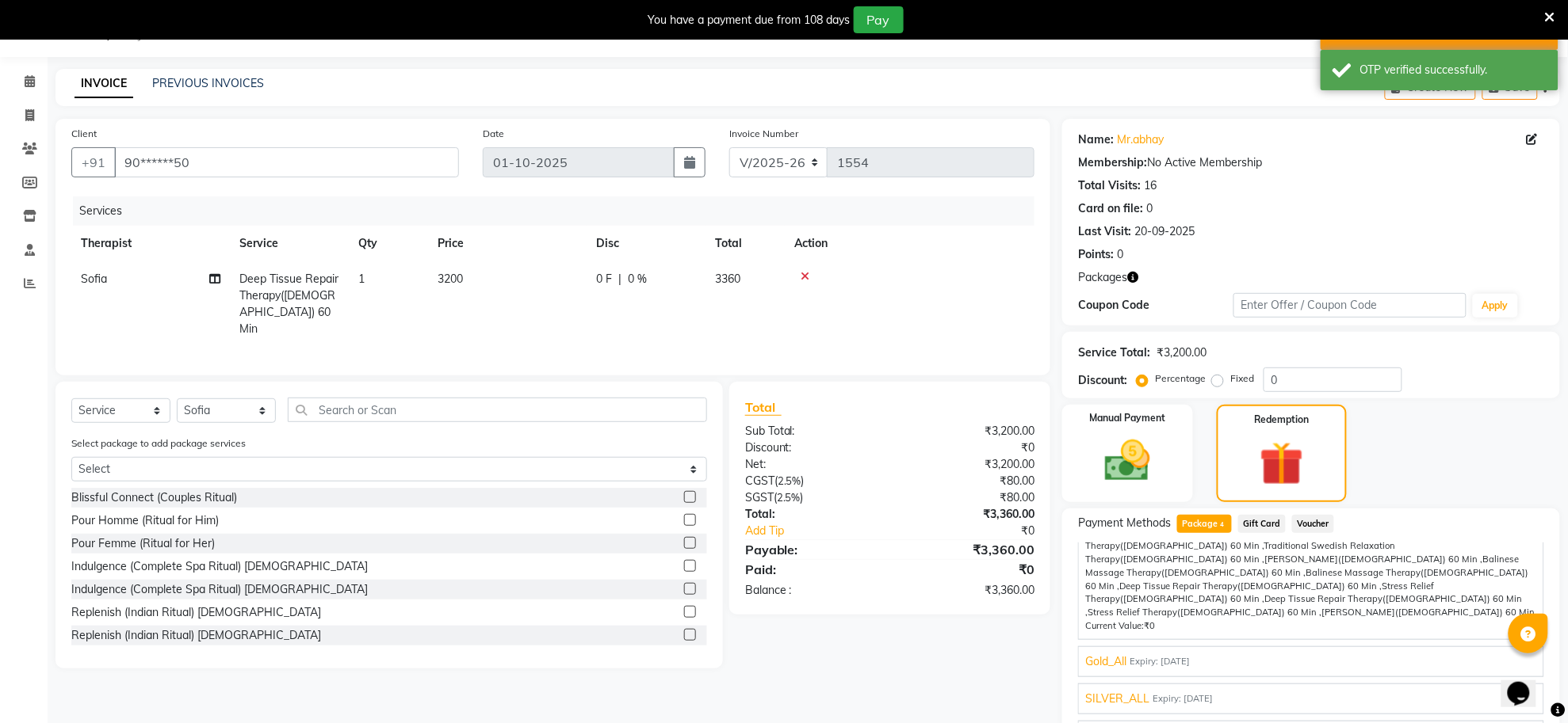
scroll to position [117, 0]
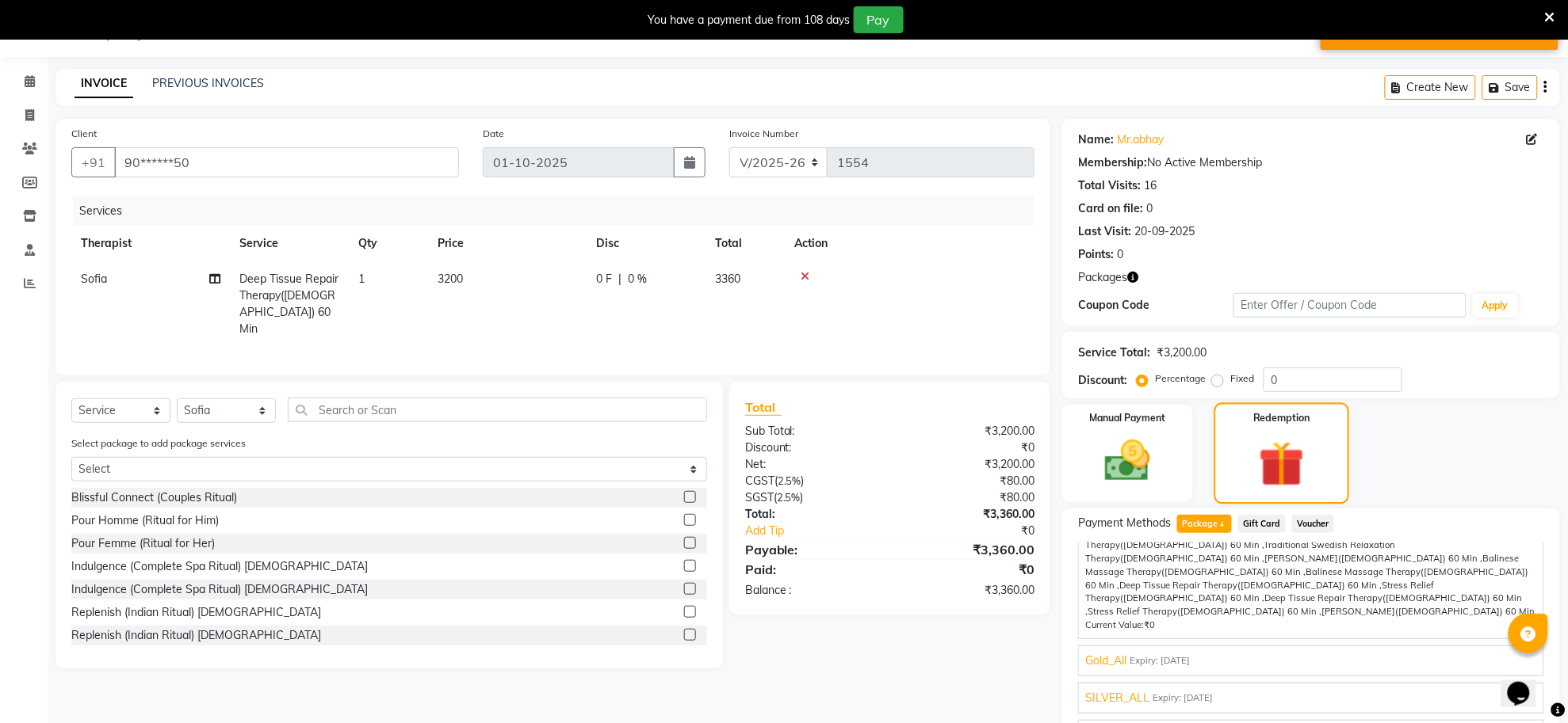
click at [1294, 468] on img at bounding box center [1282, 464] width 75 height 57
click at [1273, 653] on div "Gold_All Expiry: [DATE]" at bounding box center [1311, 661] width 452 height 17
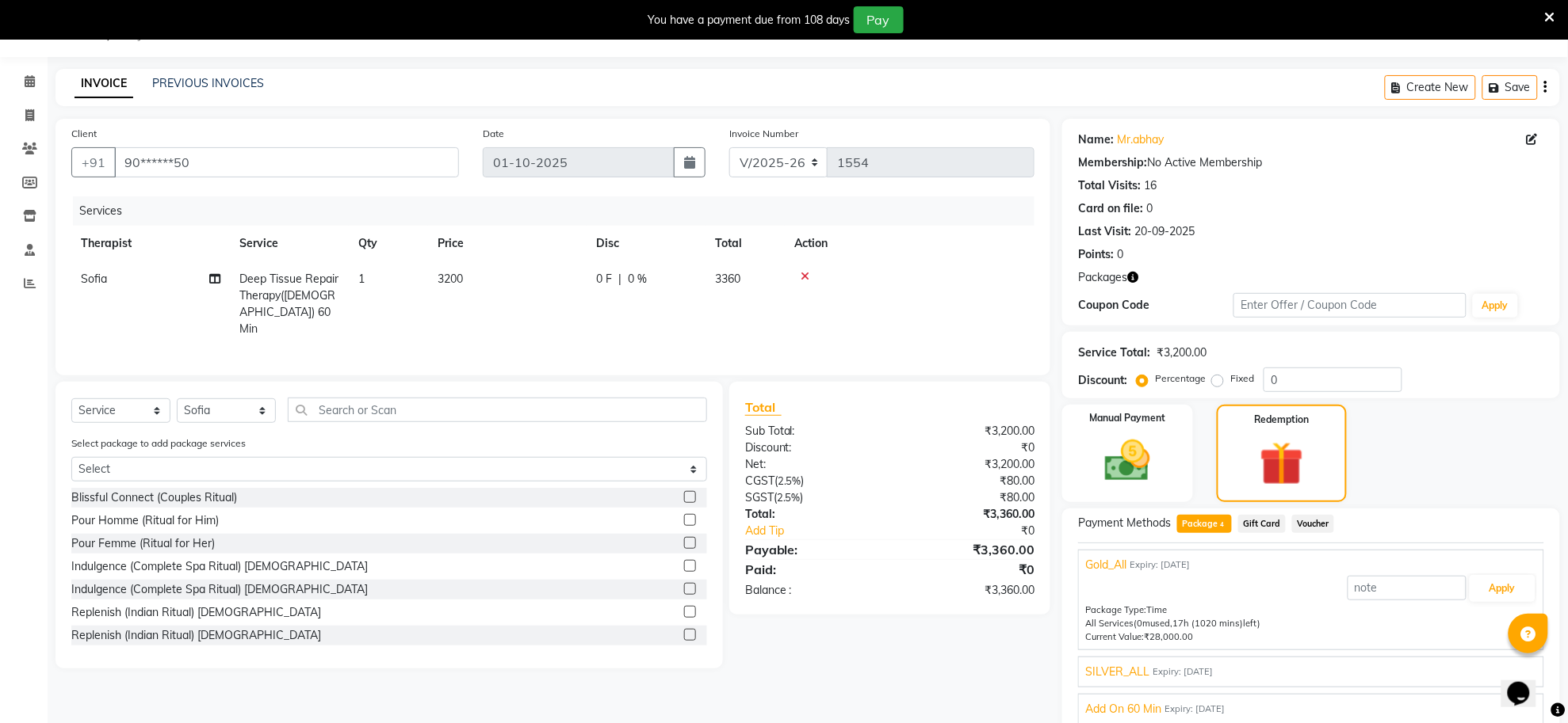
scroll to position [38, 0]
click at [1491, 588] on button "Apply" at bounding box center [1502, 588] width 66 height 27
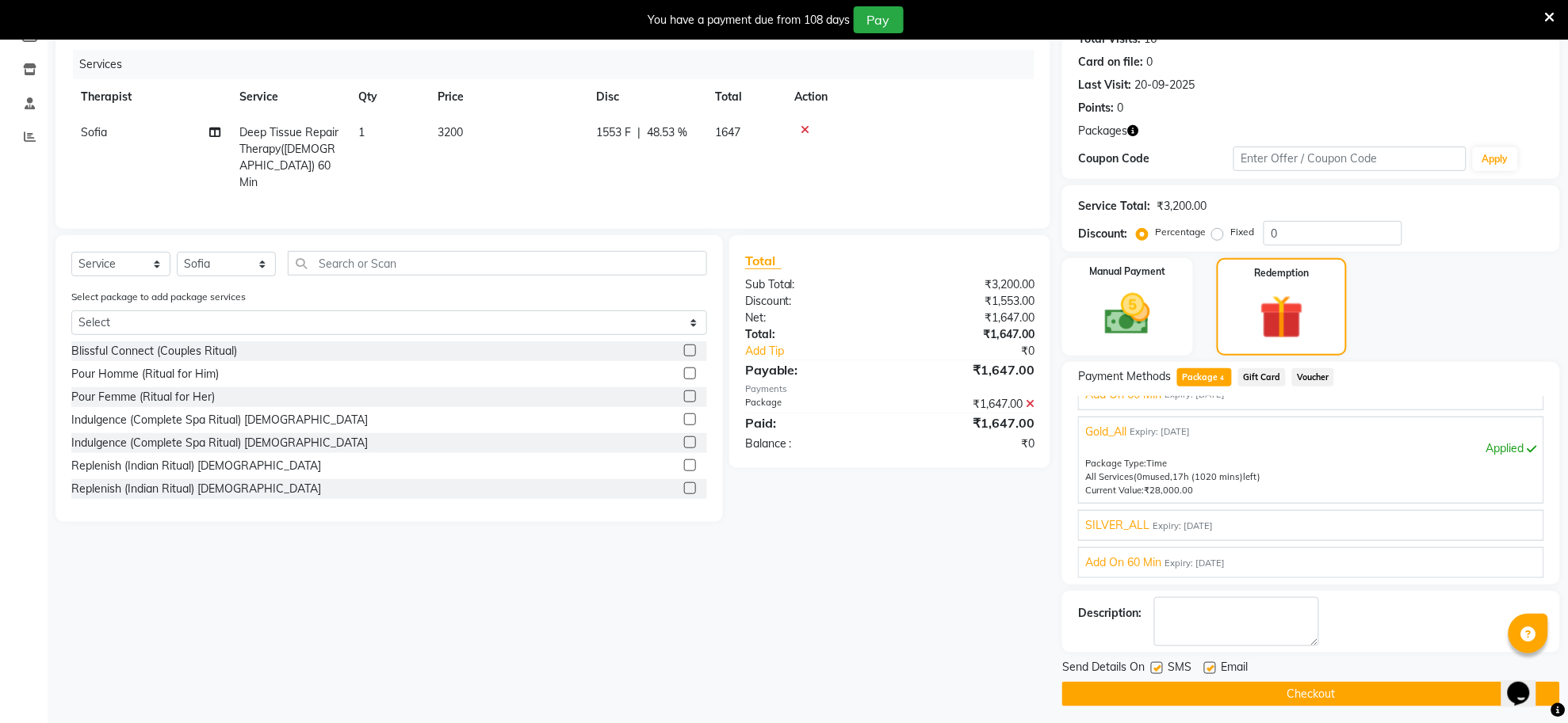
scroll to position [192, 0]
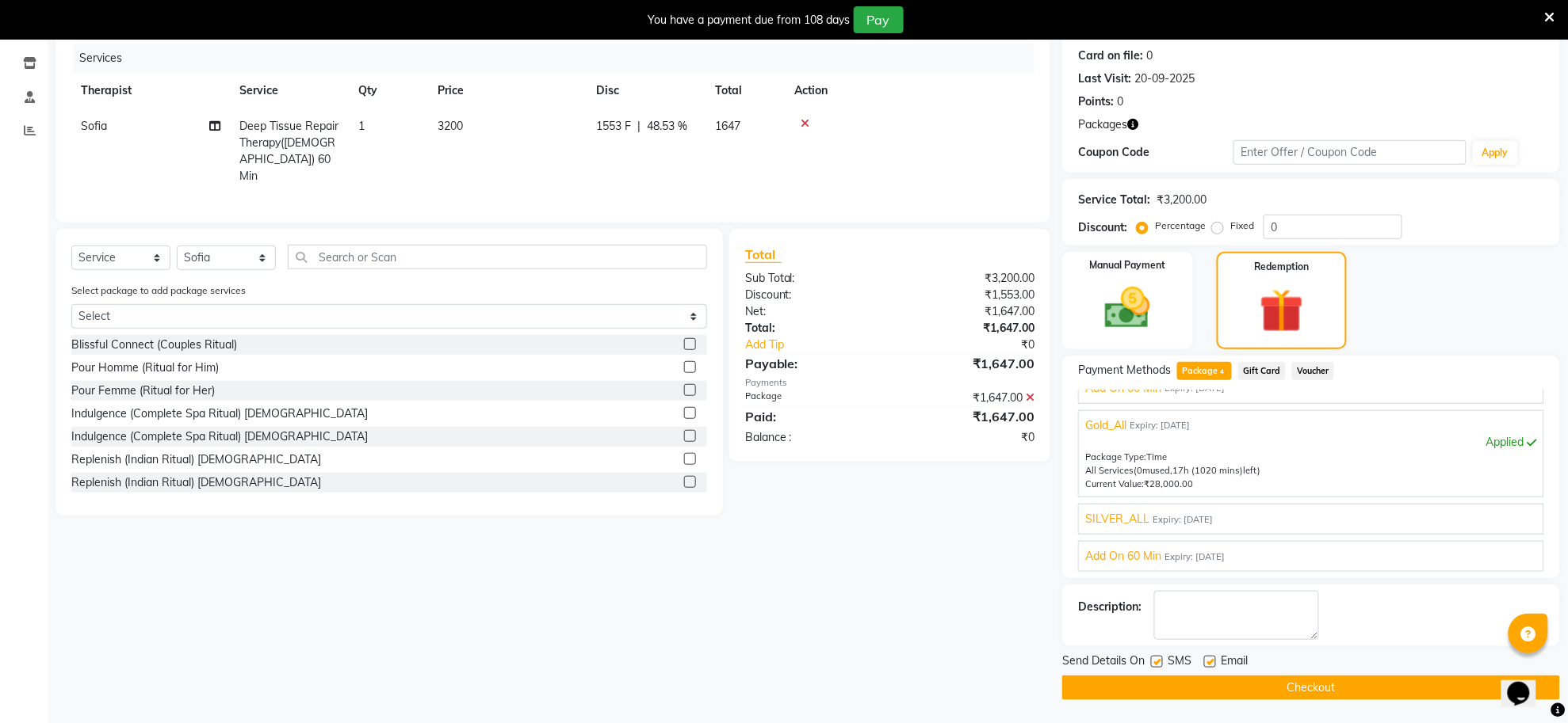
click at [1467, 692] on button "Checkout" at bounding box center [1311, 688] width 498 height 25
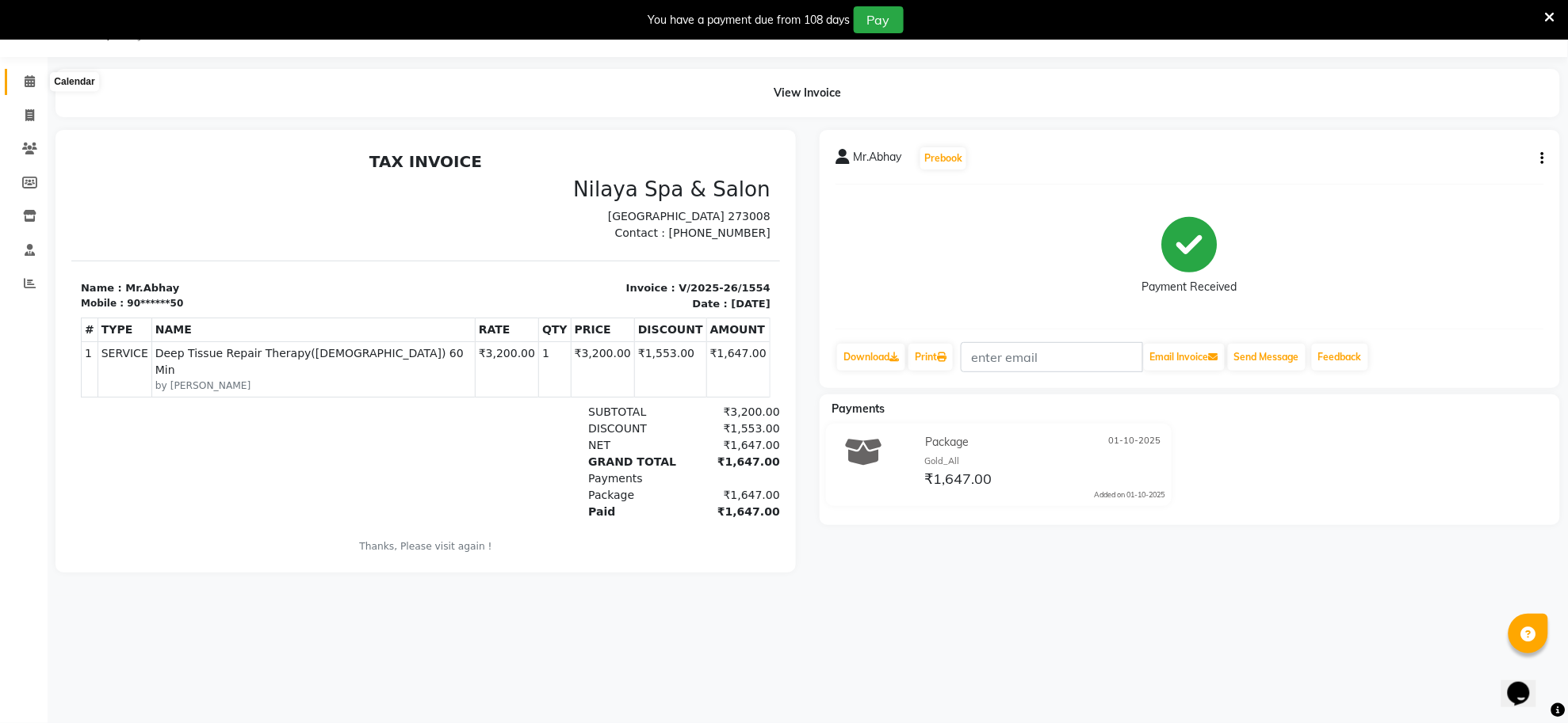
click at [18, 80] on span at bounding box center [30, 82] width 27 height 18
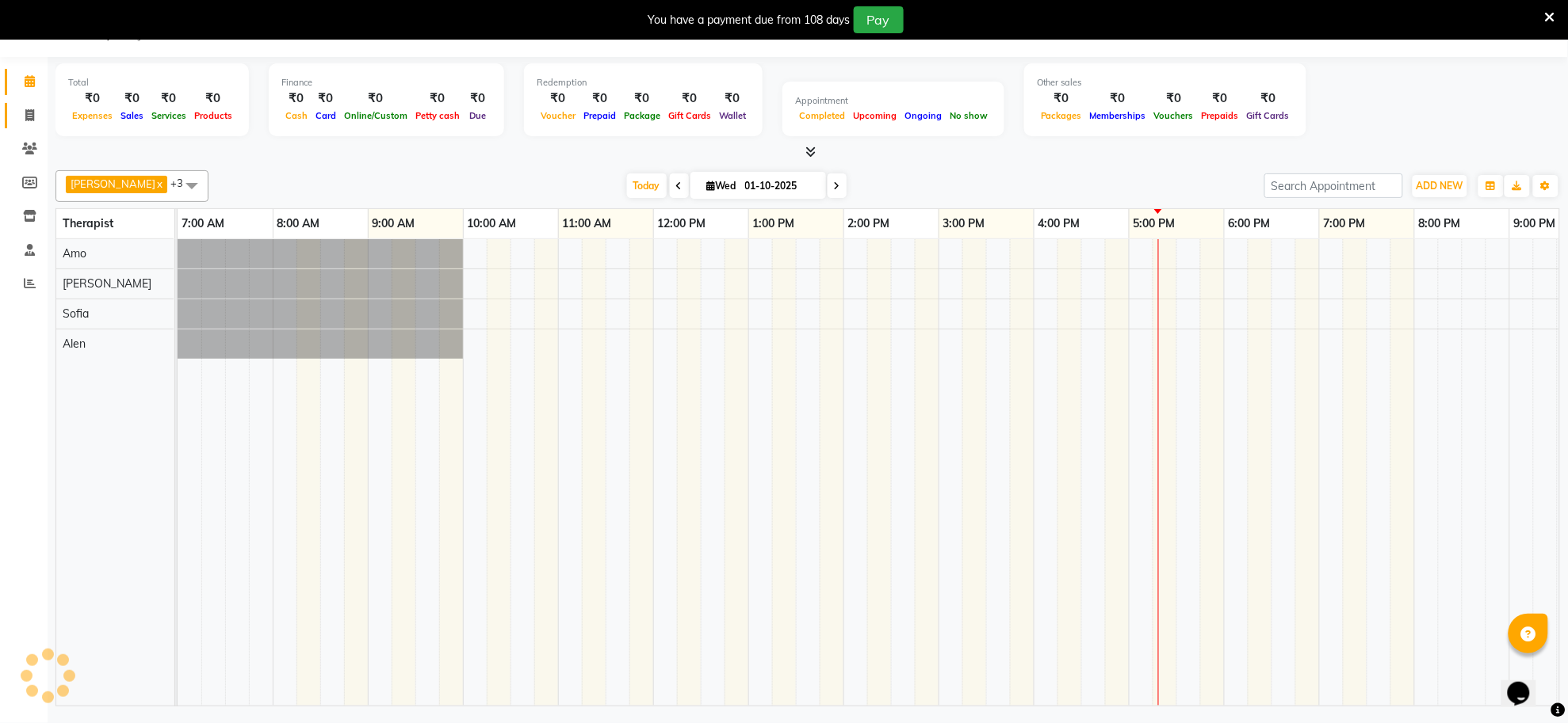
scroll to position [0, 235]
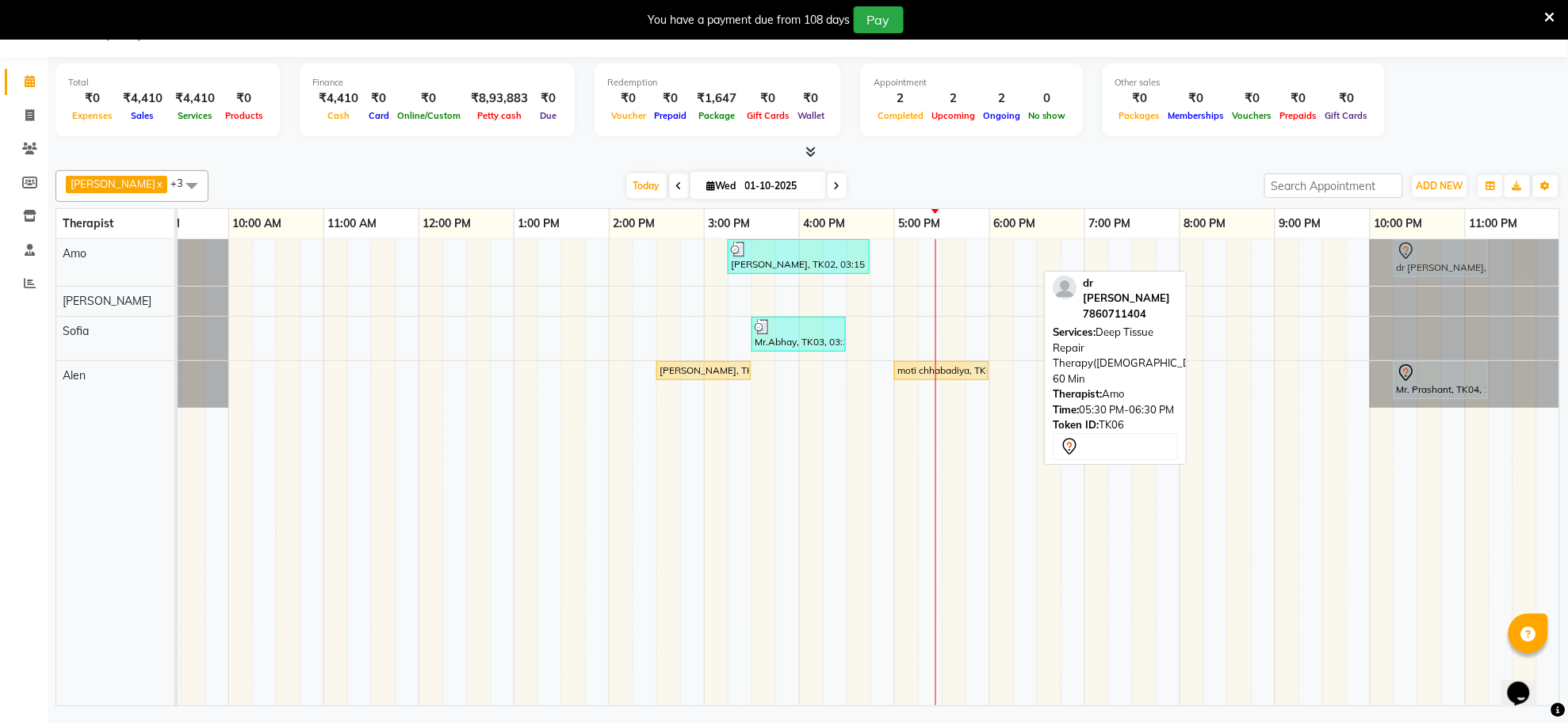
drag, startPoint x: 1005, startPoint y: 261, endPoint x: 1455, endPoint y: 277, distance: 450.3
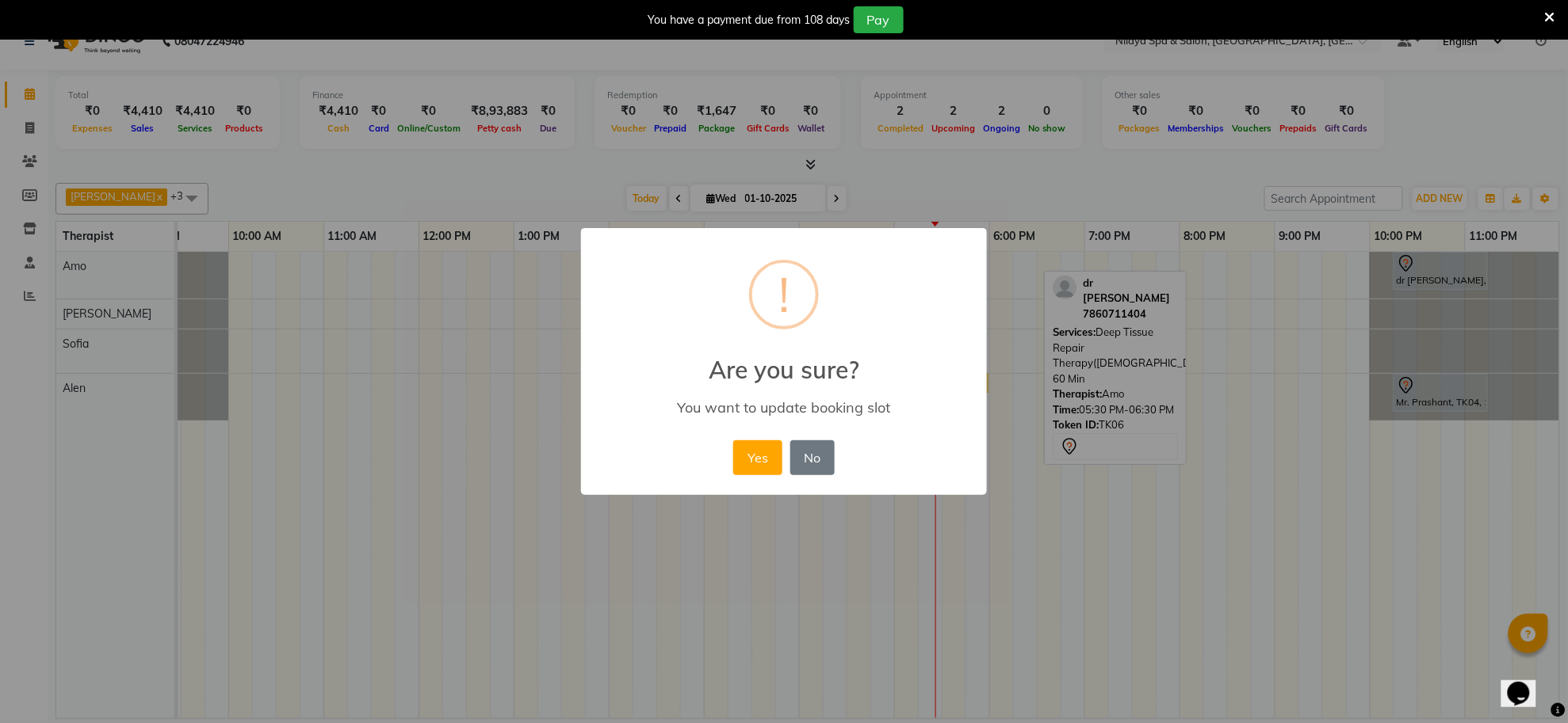
scroll to position [0, 218]
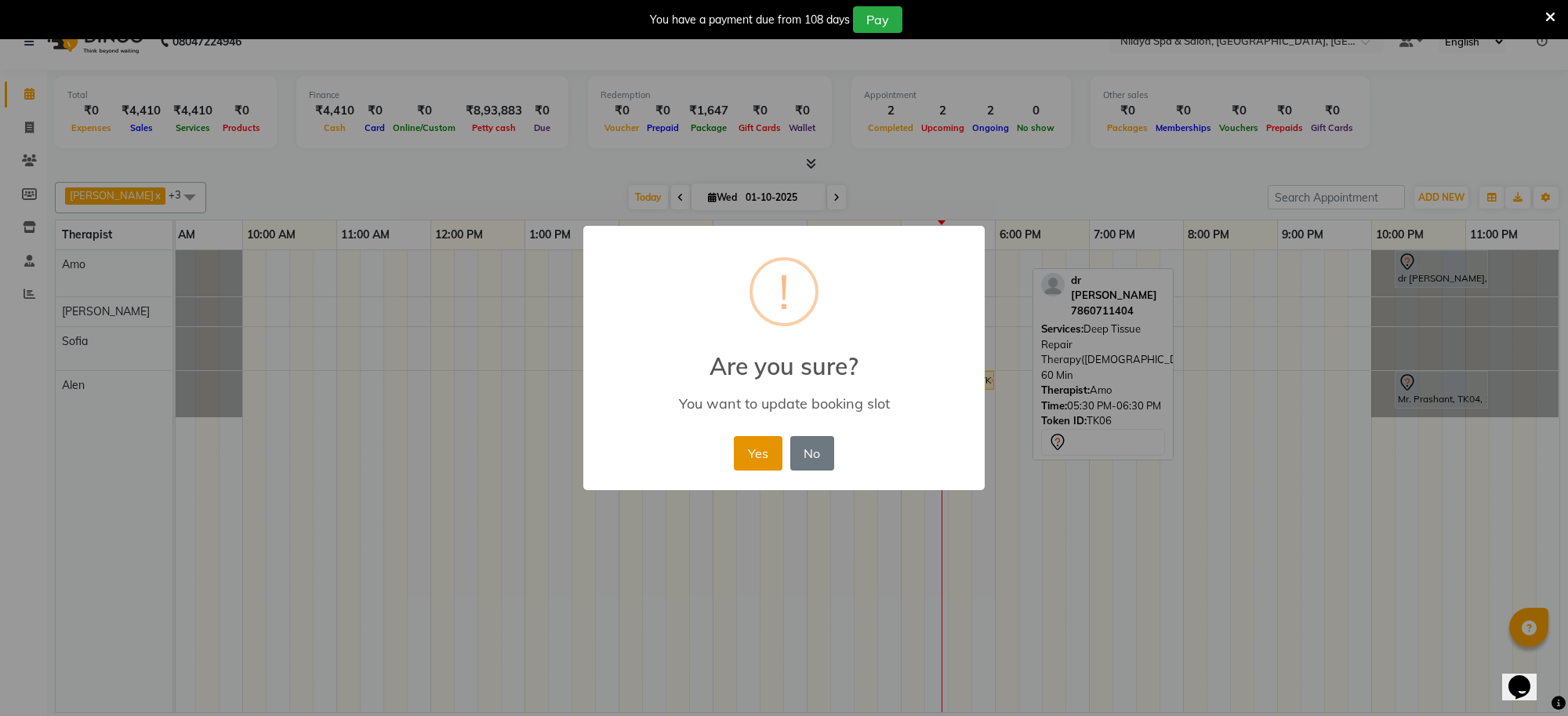
click at [757, 452] on button "Yes" at bounding box center [758, 453] width 48 height 34
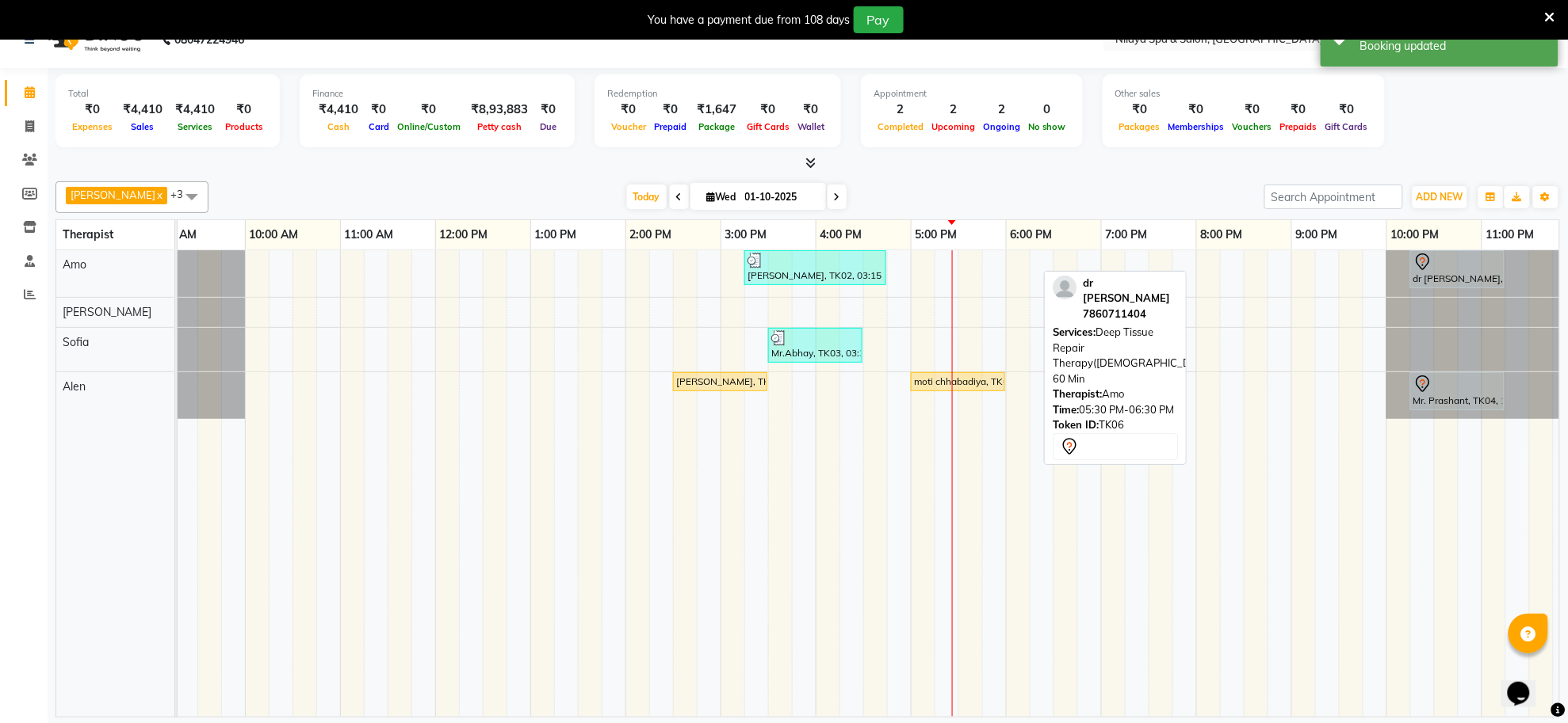
scroll to position [39, 0]
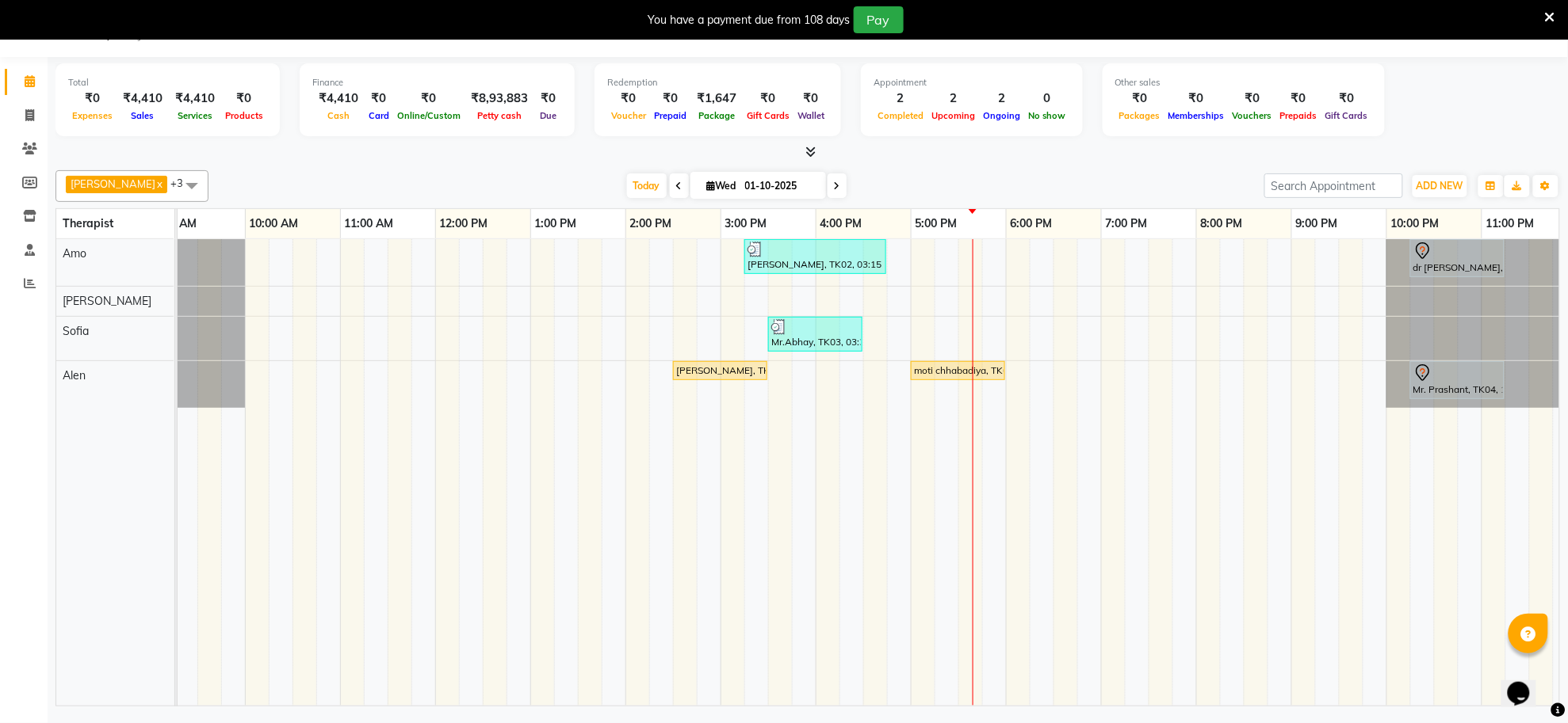
click at [676, 183] on icon at bounding box center [679, 187] width 6 height 10
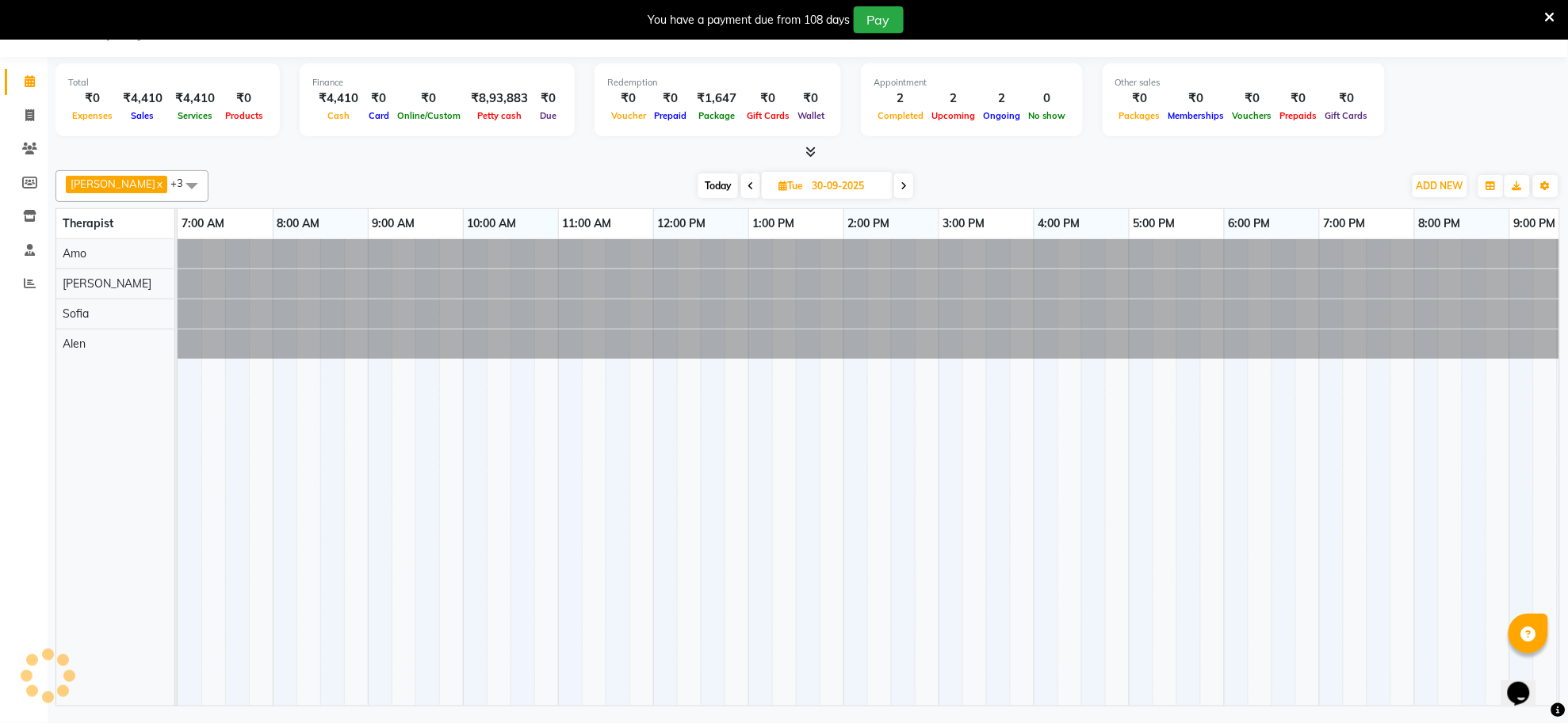
scroll to position [0, 235]
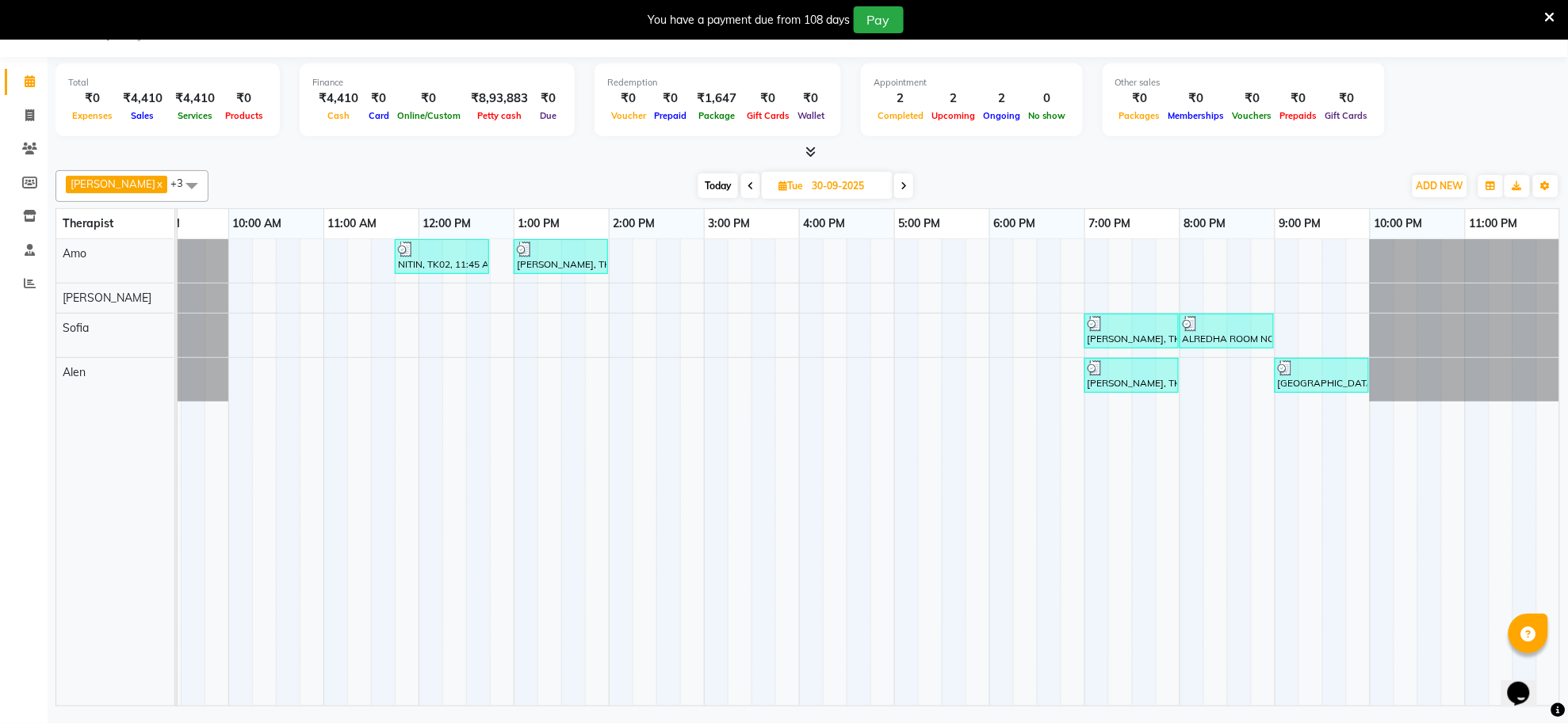
click at [741, 191] on span at bounding box center [751, 186] width 19 height 25
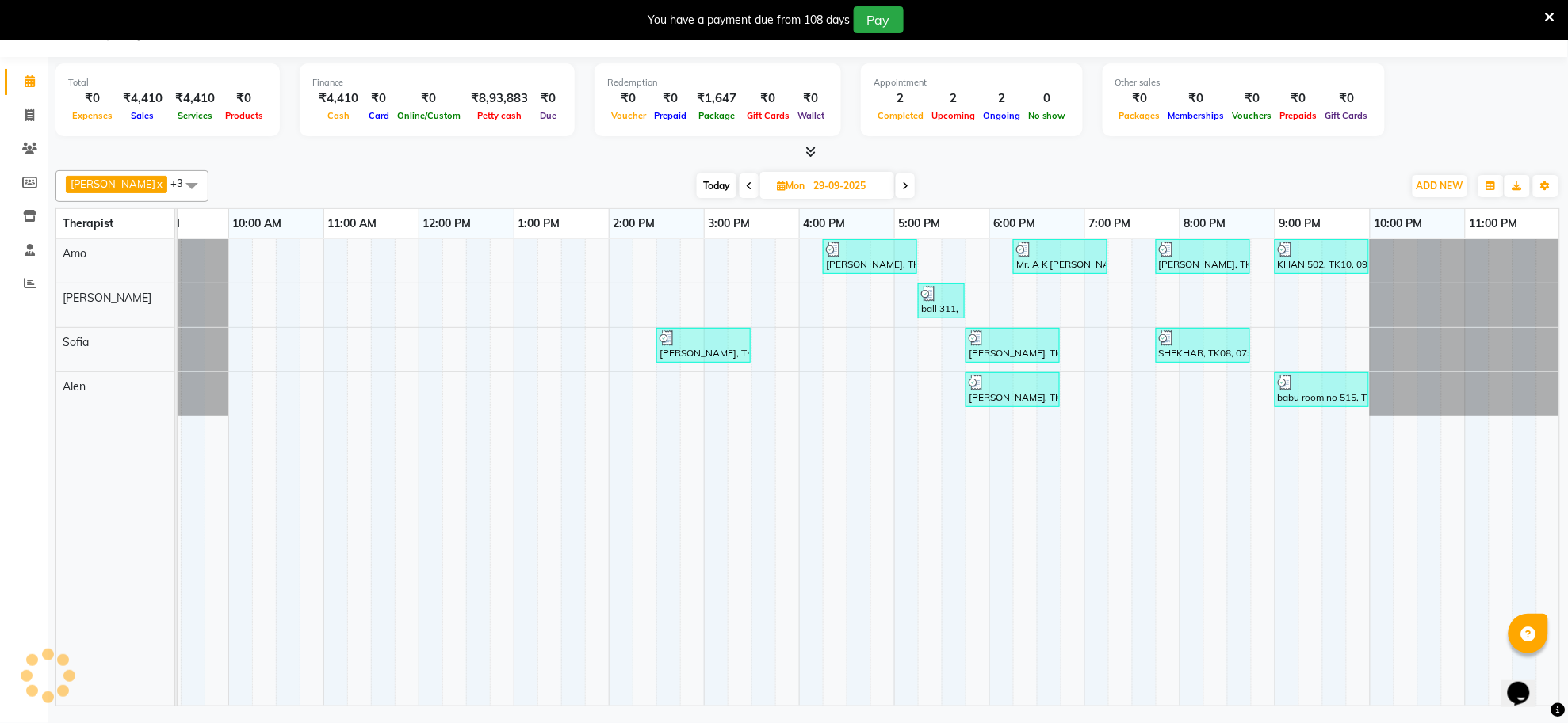
click at [739, 191] on span at bounding box center [749, 186] width 19 height 25
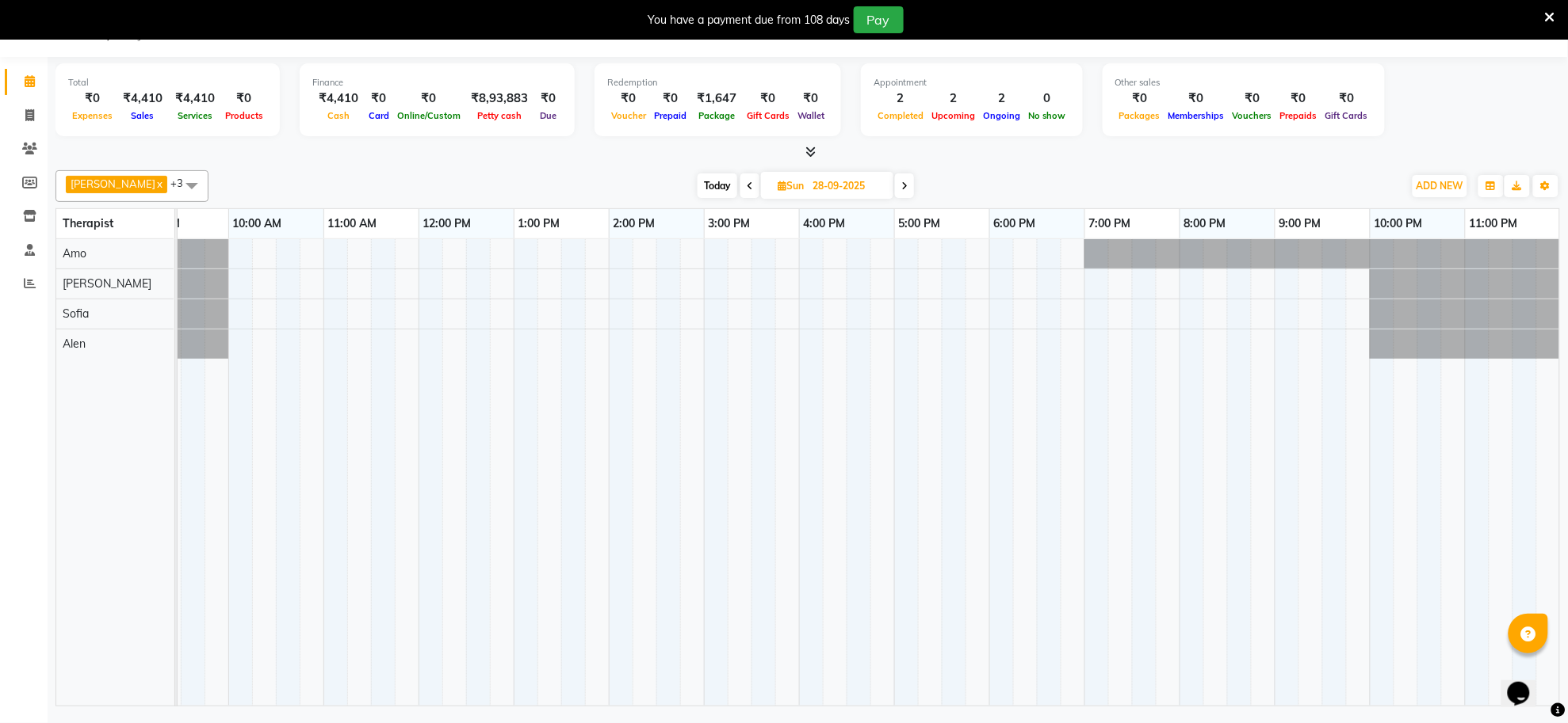
click at [740, 191] on span at bounding box center [750, 186] width 19 height 25
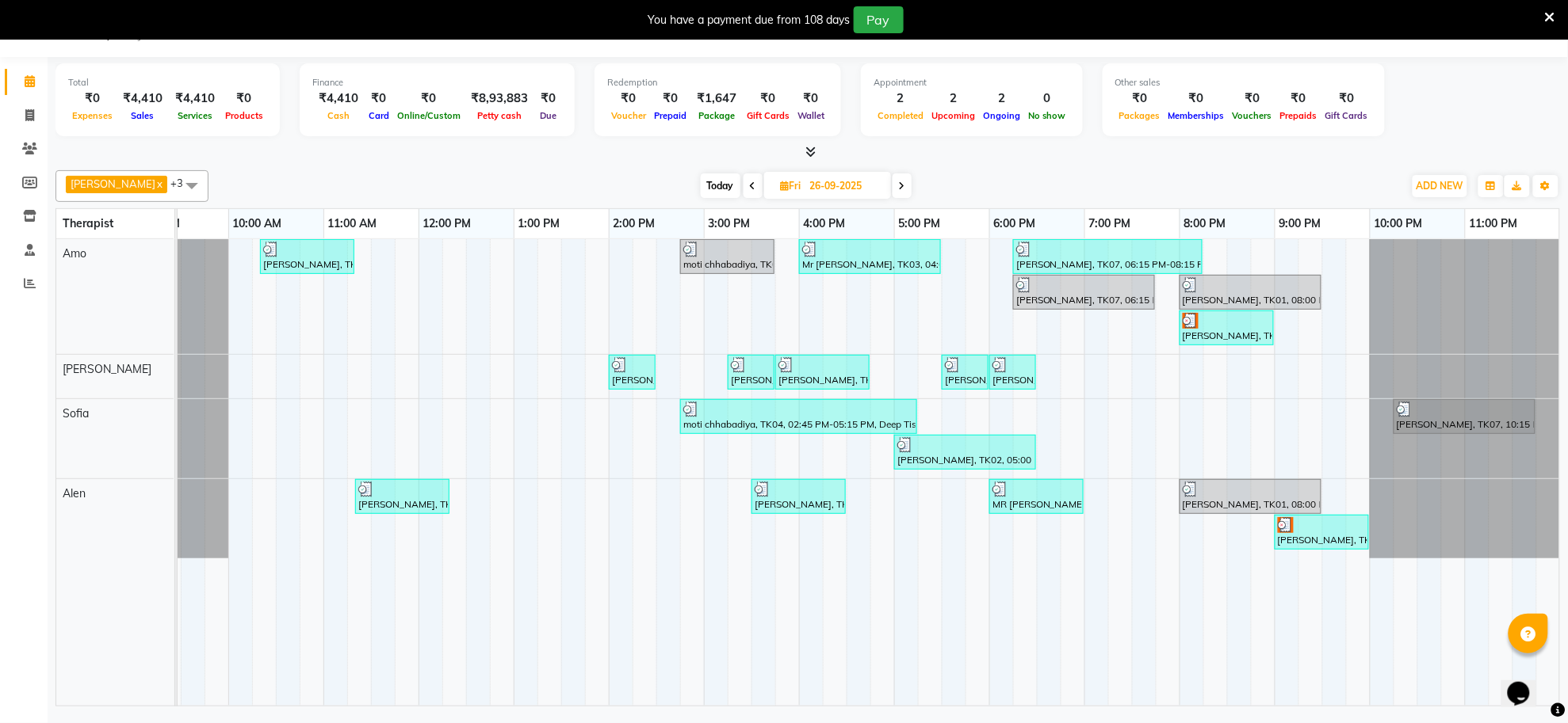
click at [711, 187] on span "Today" at bounding box center [720, 186] width 39 height 25
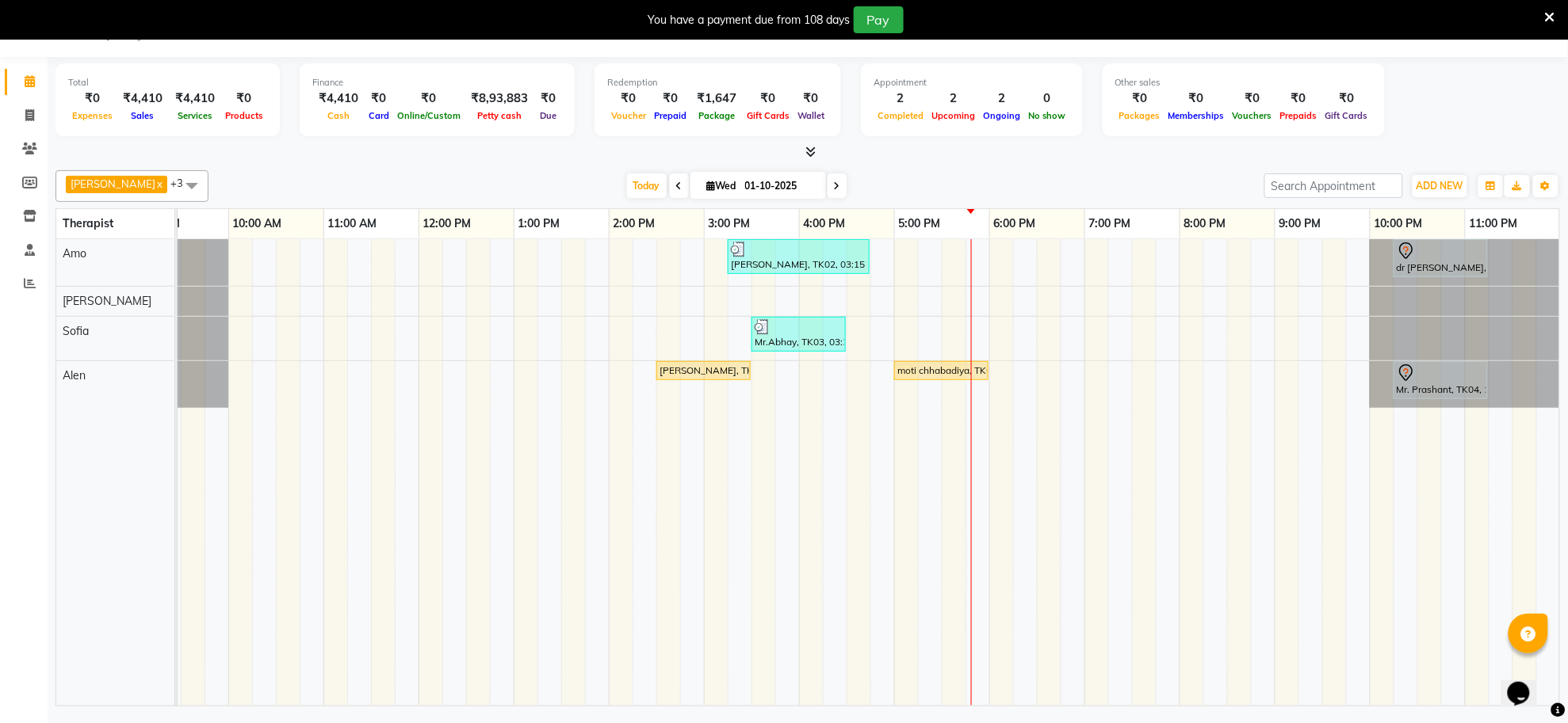
click at [669, 185] on span at bounding box center [679, 186] width 19 height 25
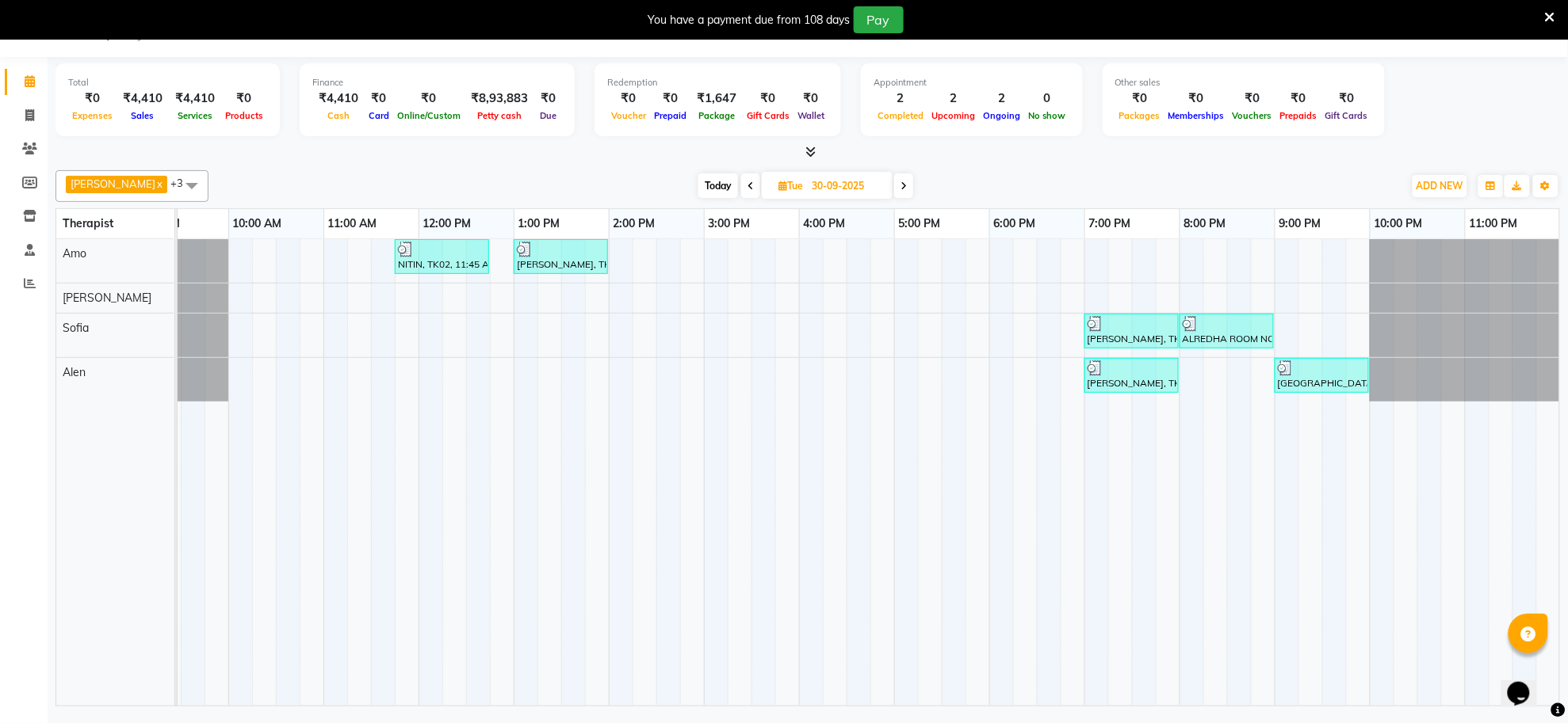
click at [747, 188] on icon at bounding box center [751, 187] width 6 height 10
type input "29-09-2025"
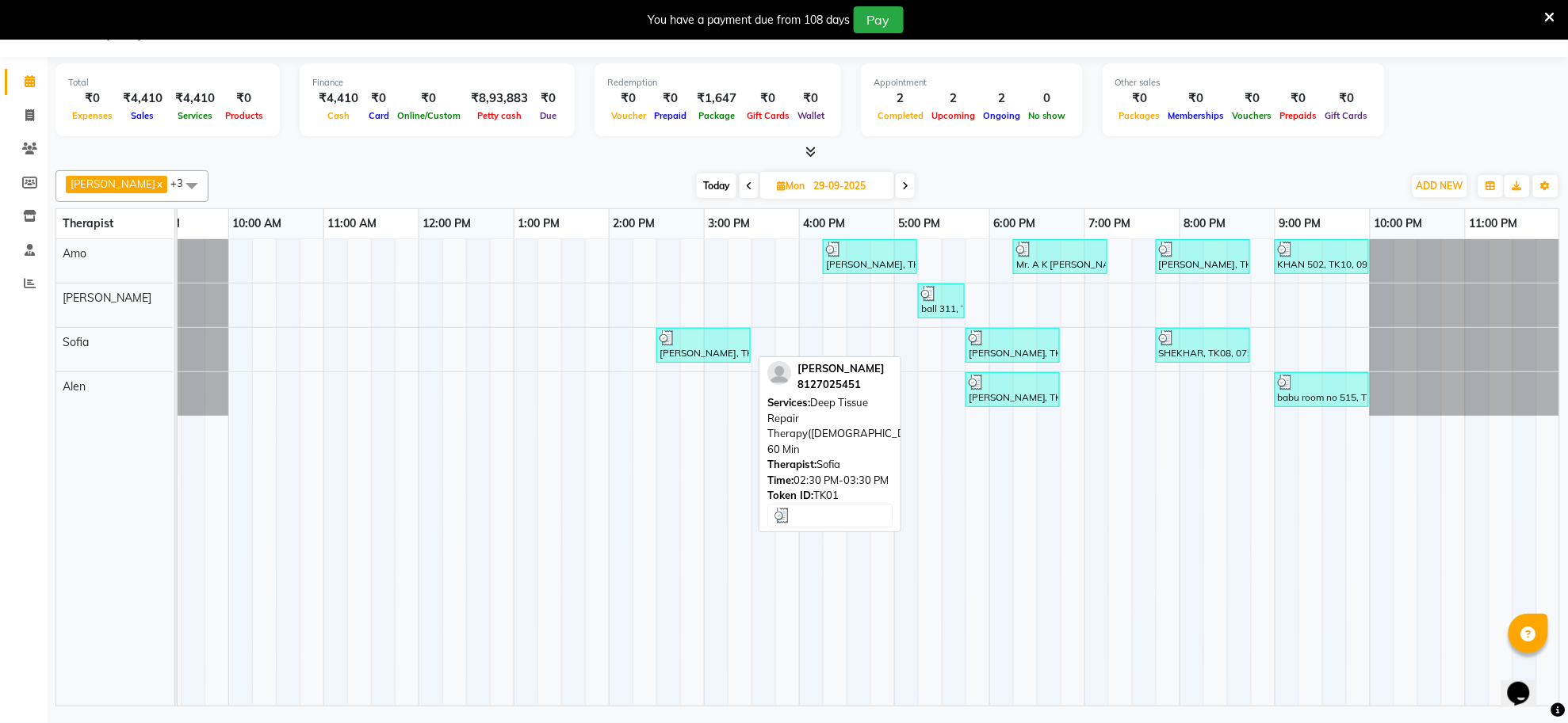
click at [710, 346] on div at bounding box center [703, 339] width 88 height 16
click at [706, 351] on div "[PERSON_NAME], TK01, 02:30 PM-03:30 PM, Deep Tissue Repair Therapy([DEMOGRAPHIC…" at bounding box center [703, 345] width 91 height 30
select select "3"
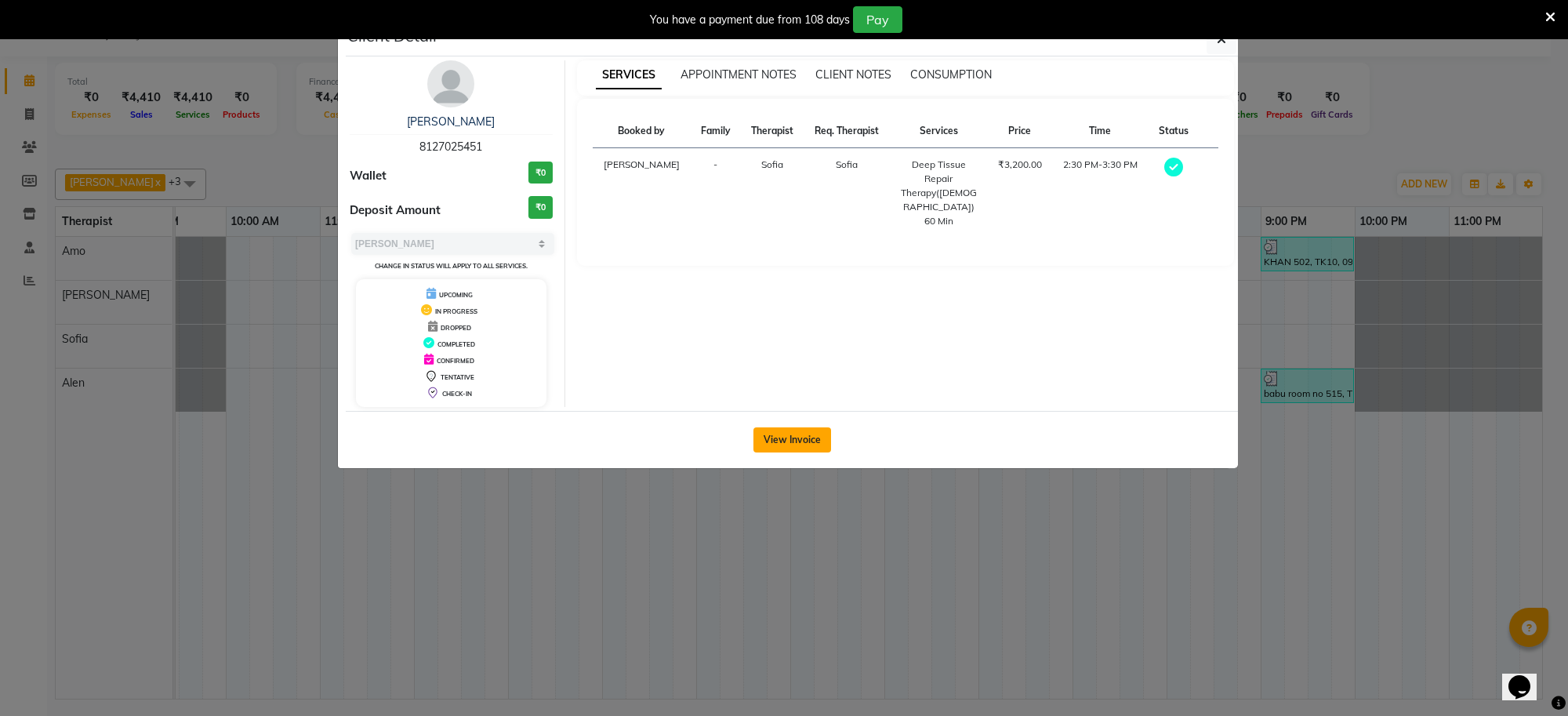
click at [770, 433] on button "View Invoice" at bounding box center [793, 440] width 78 height 25
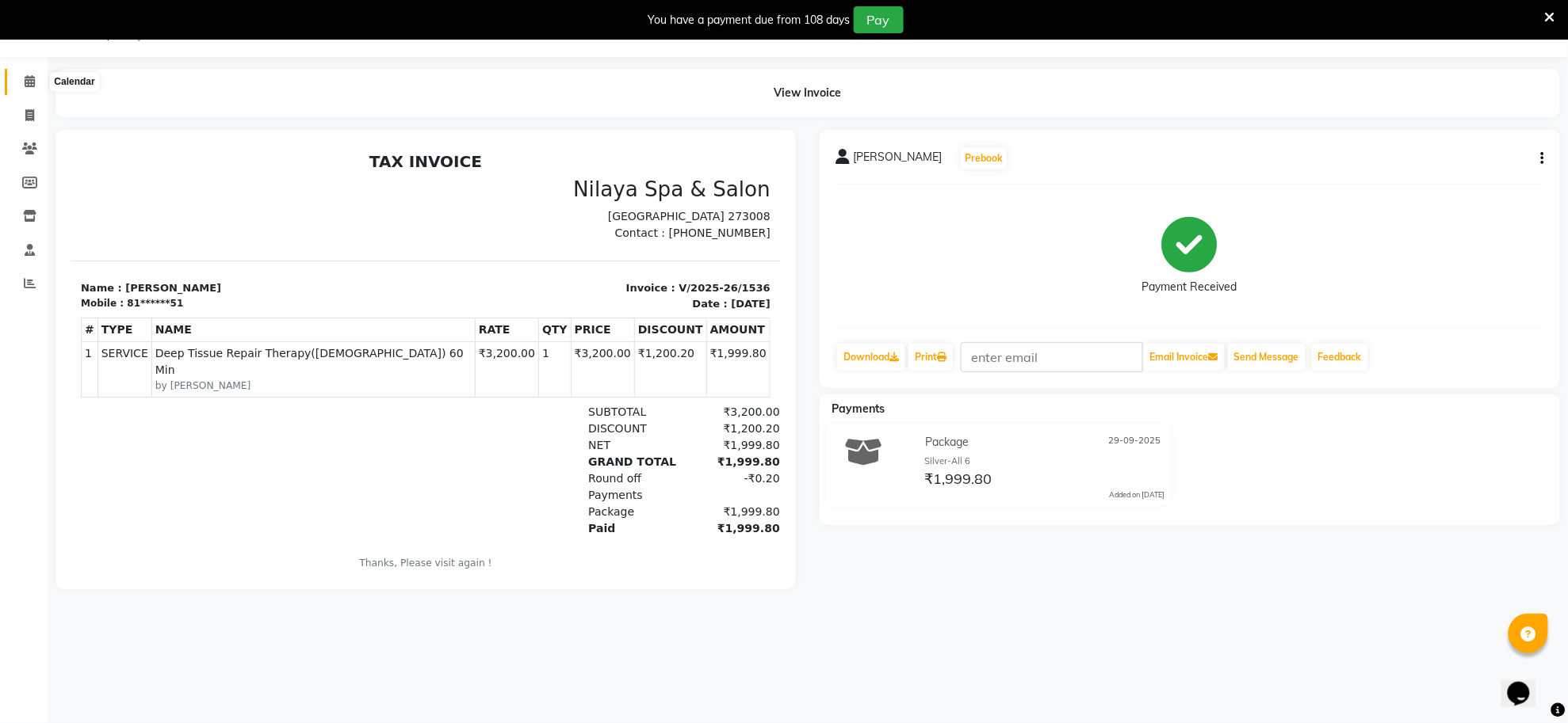
click at [28, 87] on icon at bounding box center [30, 81] width 10 height 12
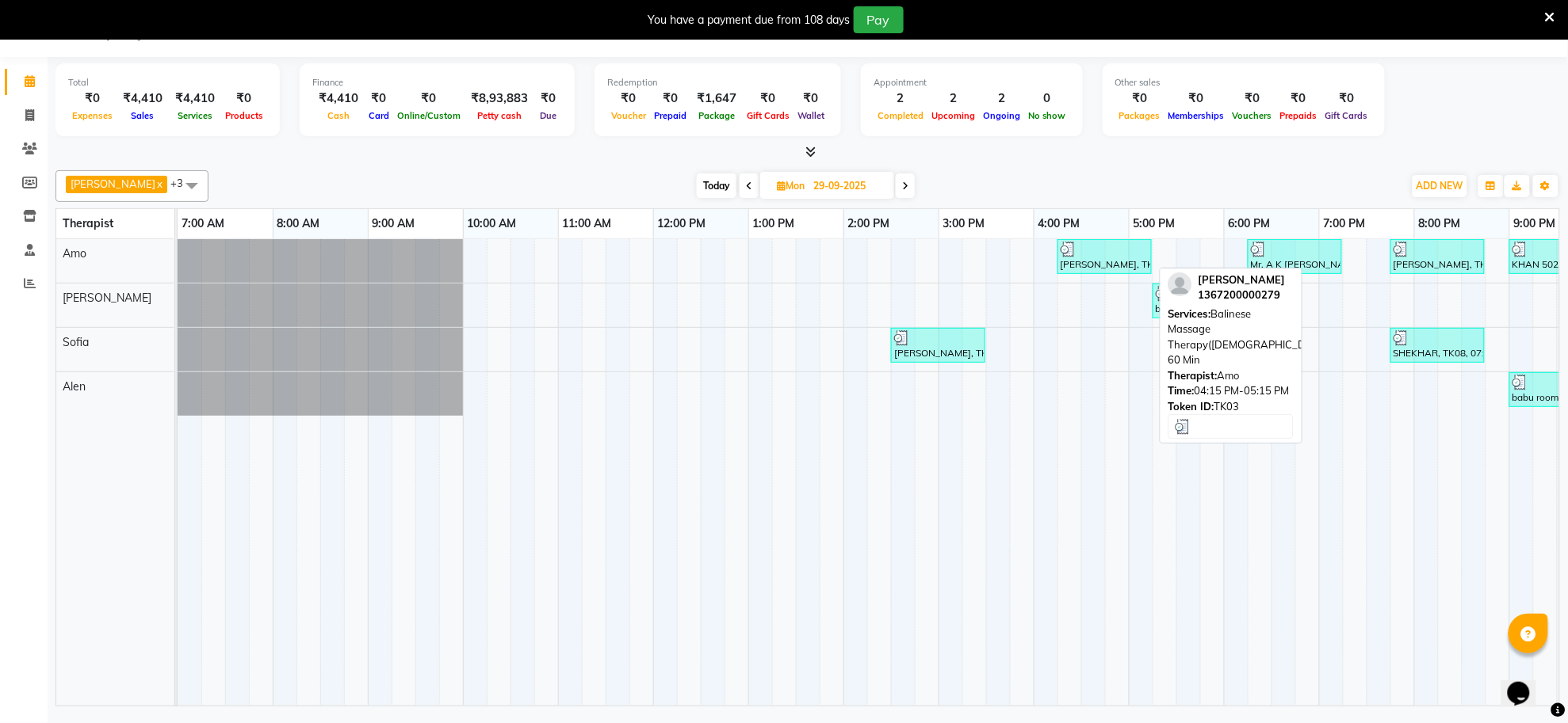
click at [1091, 262] on div "[PERSON_NAME], TK03, 04:15 PM-05:15 PM, Balinese Massage Therapy([DEMOGRAPHIC_D…" at bounding box center [1104, 256] width 91 height 30
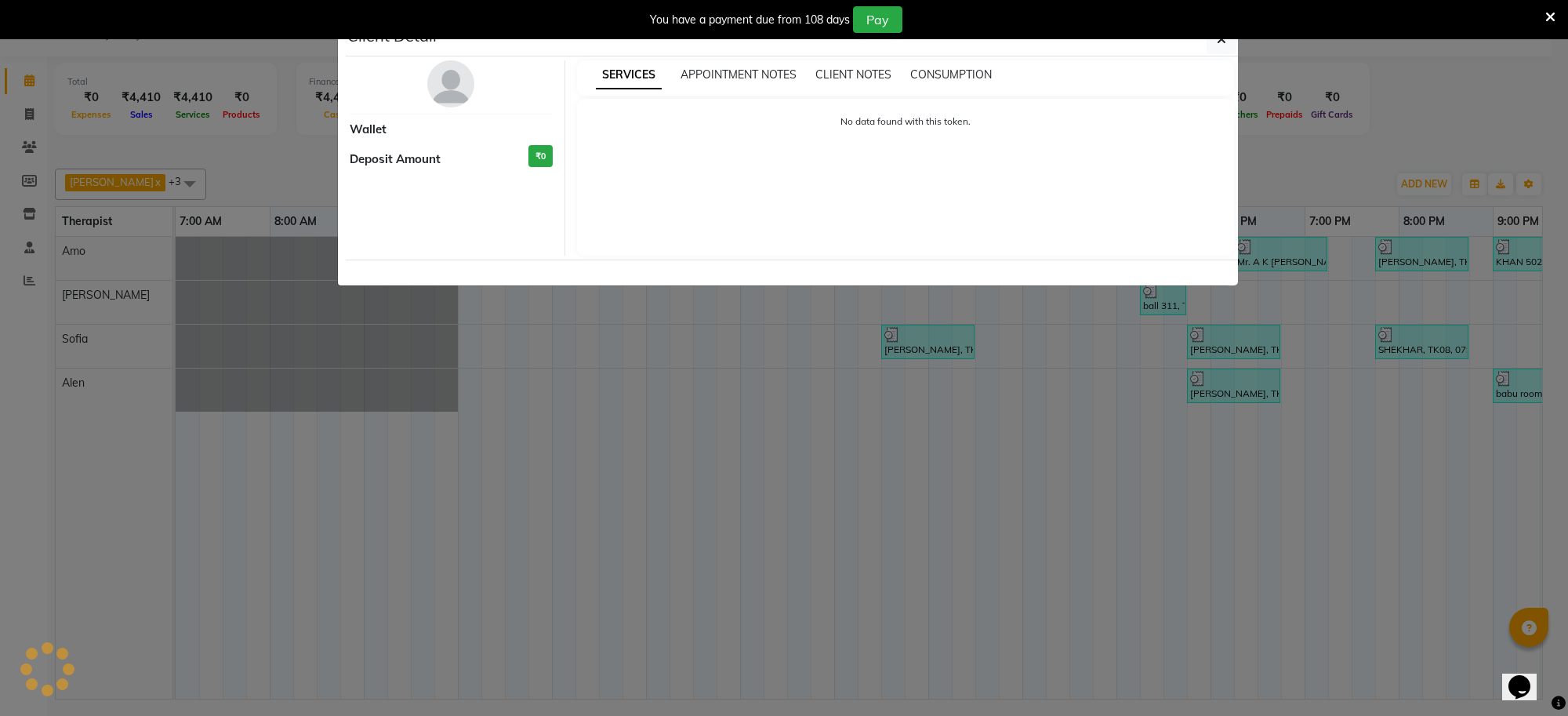
select select "3"
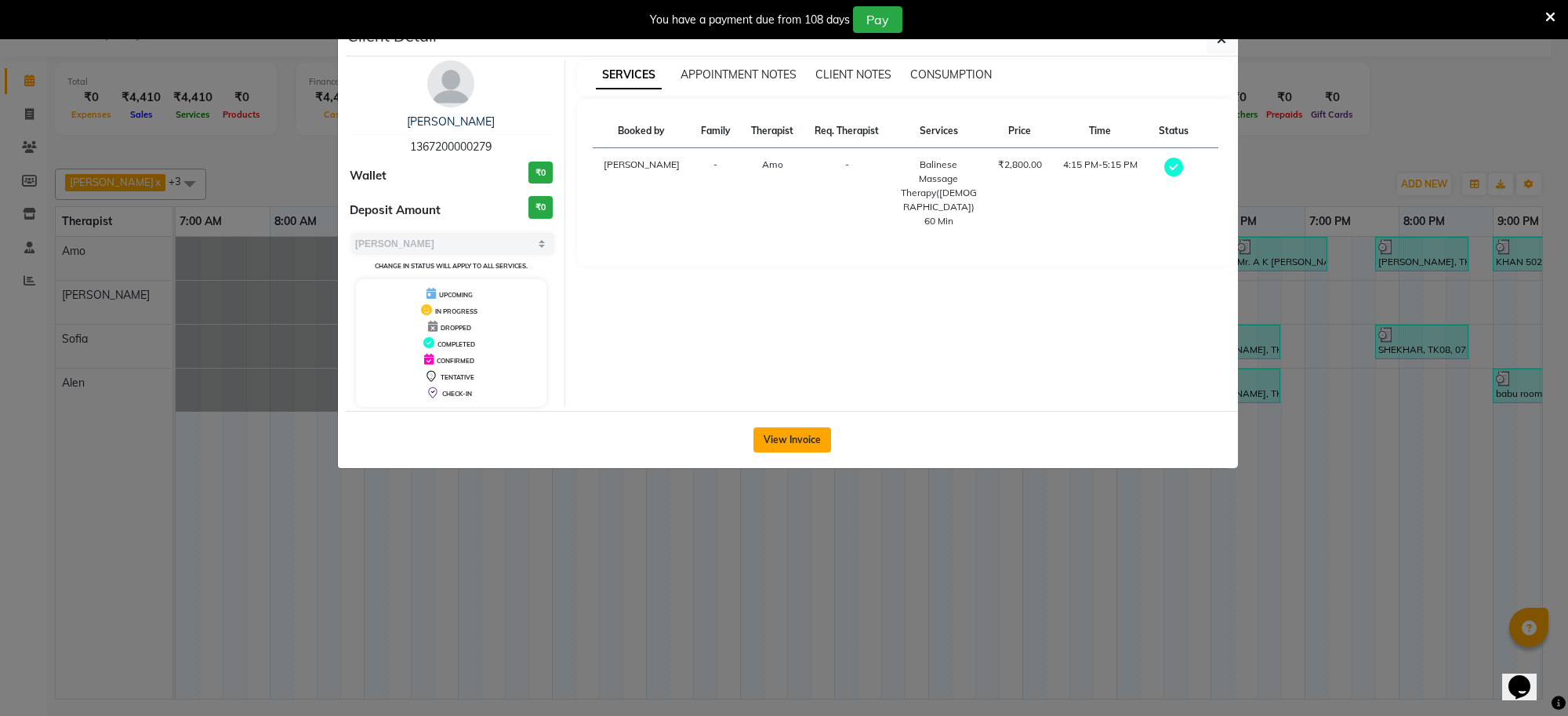
click at [755, 432] on button "View Invoice" at bounding box center [793, 440] width 78 height 25
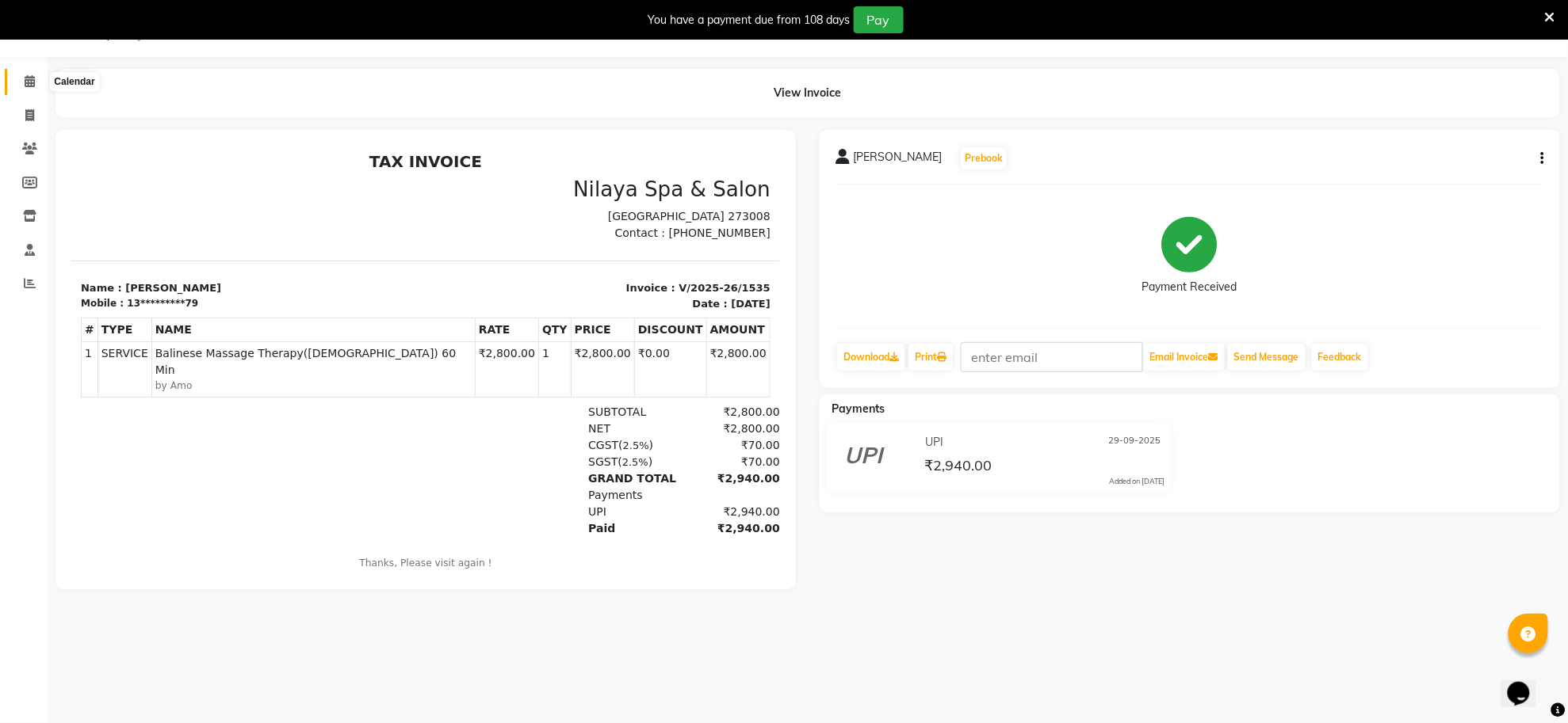
click at [32, 80] on icon at bounding box center [30, 81] width 10 height 12
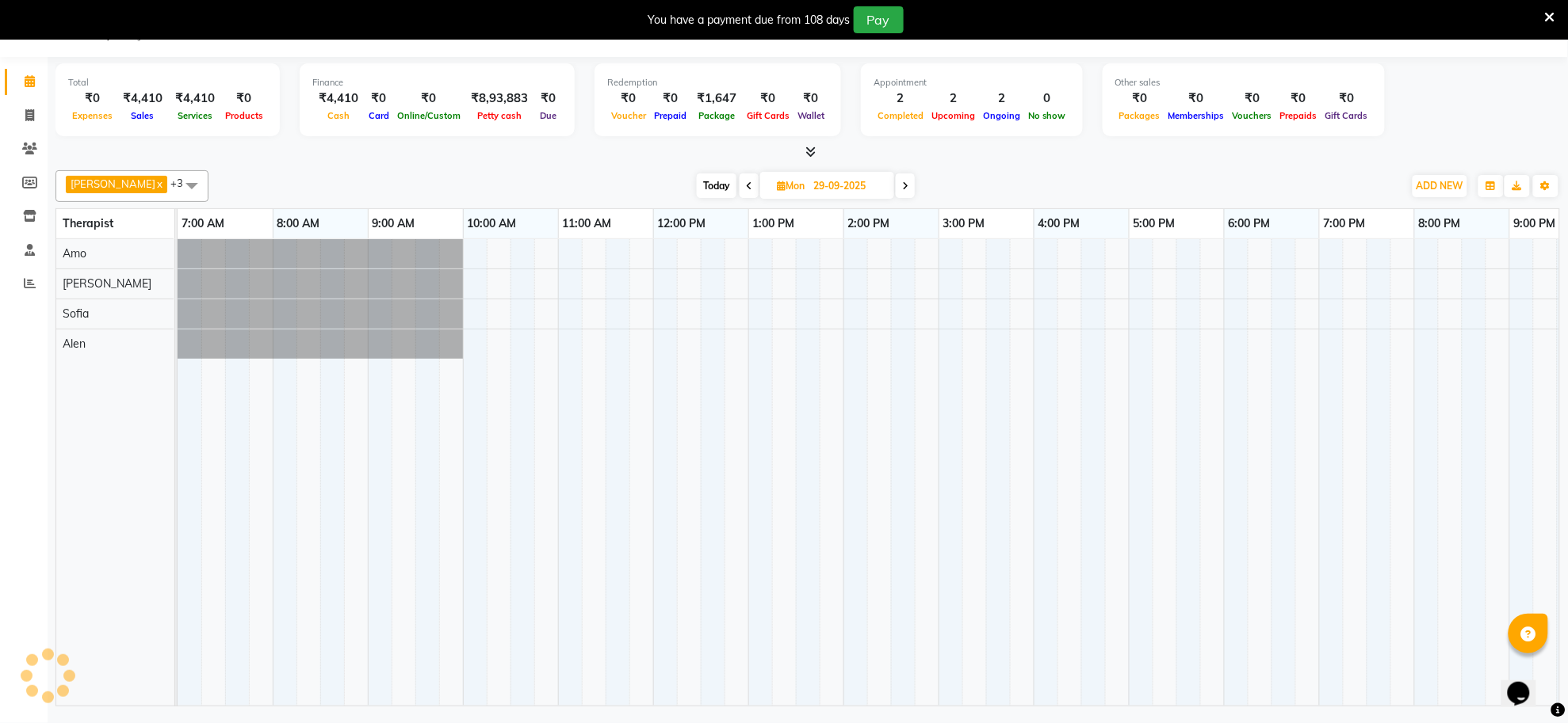
scroll to position [0, 235]
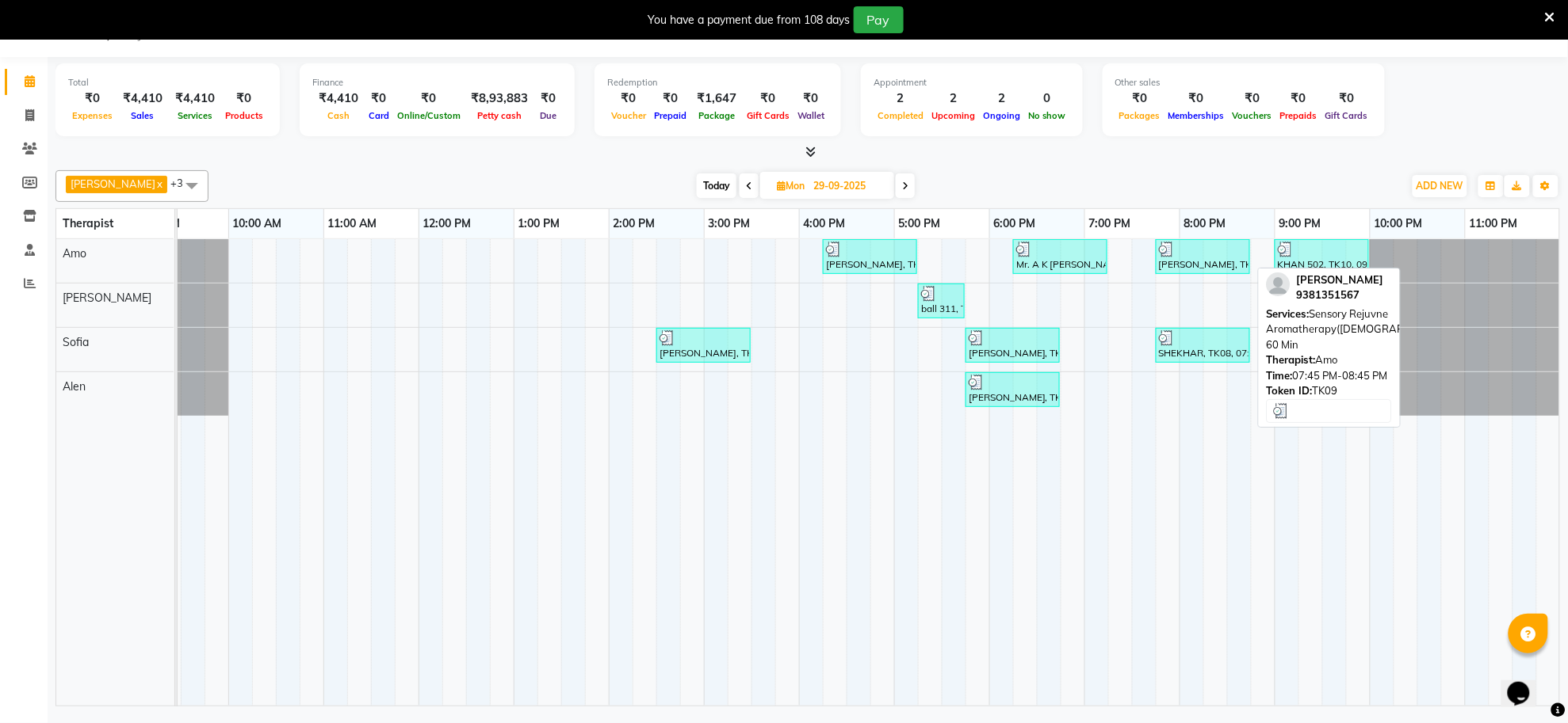
click at [1166, 263] on div "[PERSON_NAME], TK09, 07:45 PM-08:45 PM, Sensory Rejuvne Aromatherapy([DEMOGRAPH…" at bounding box center [1202, 256] width 91 height 30
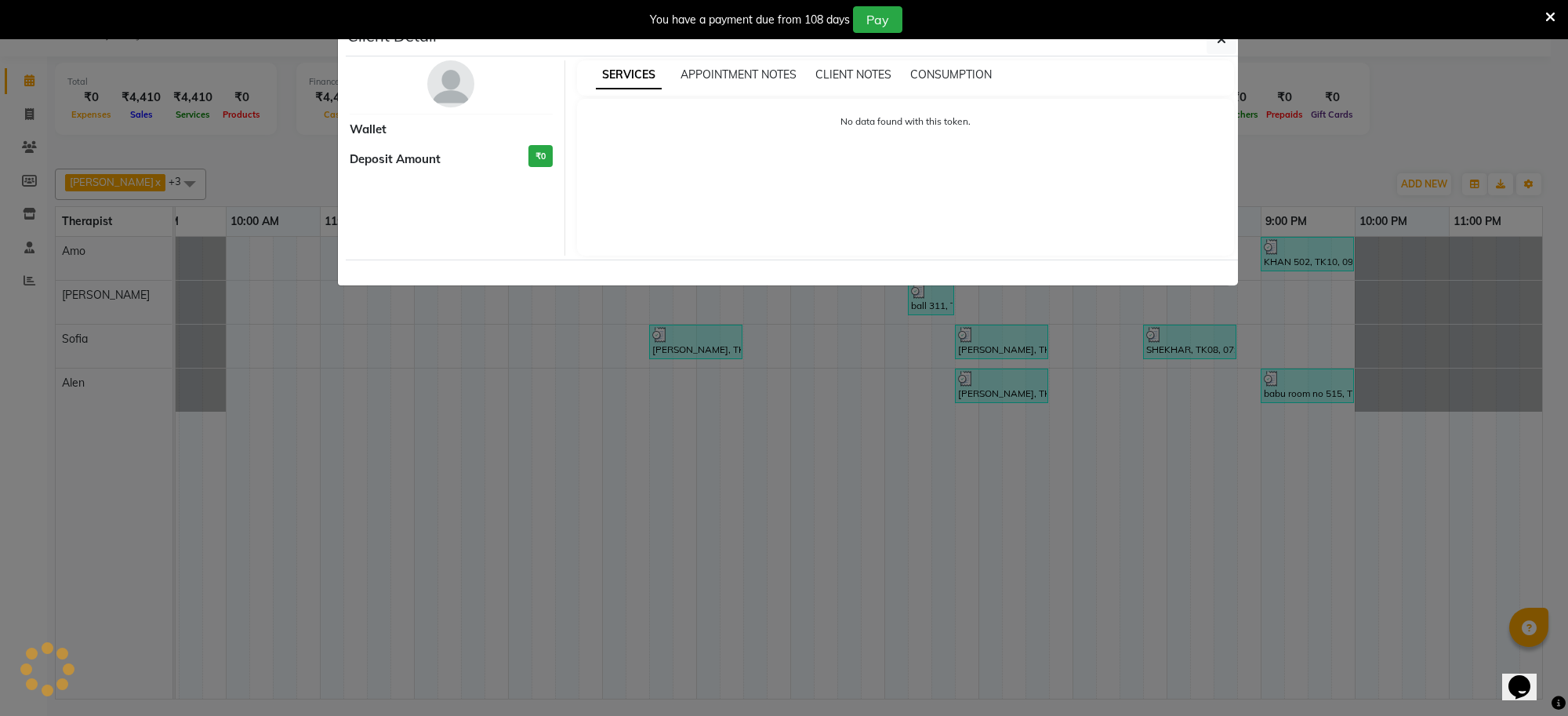
select select "3"
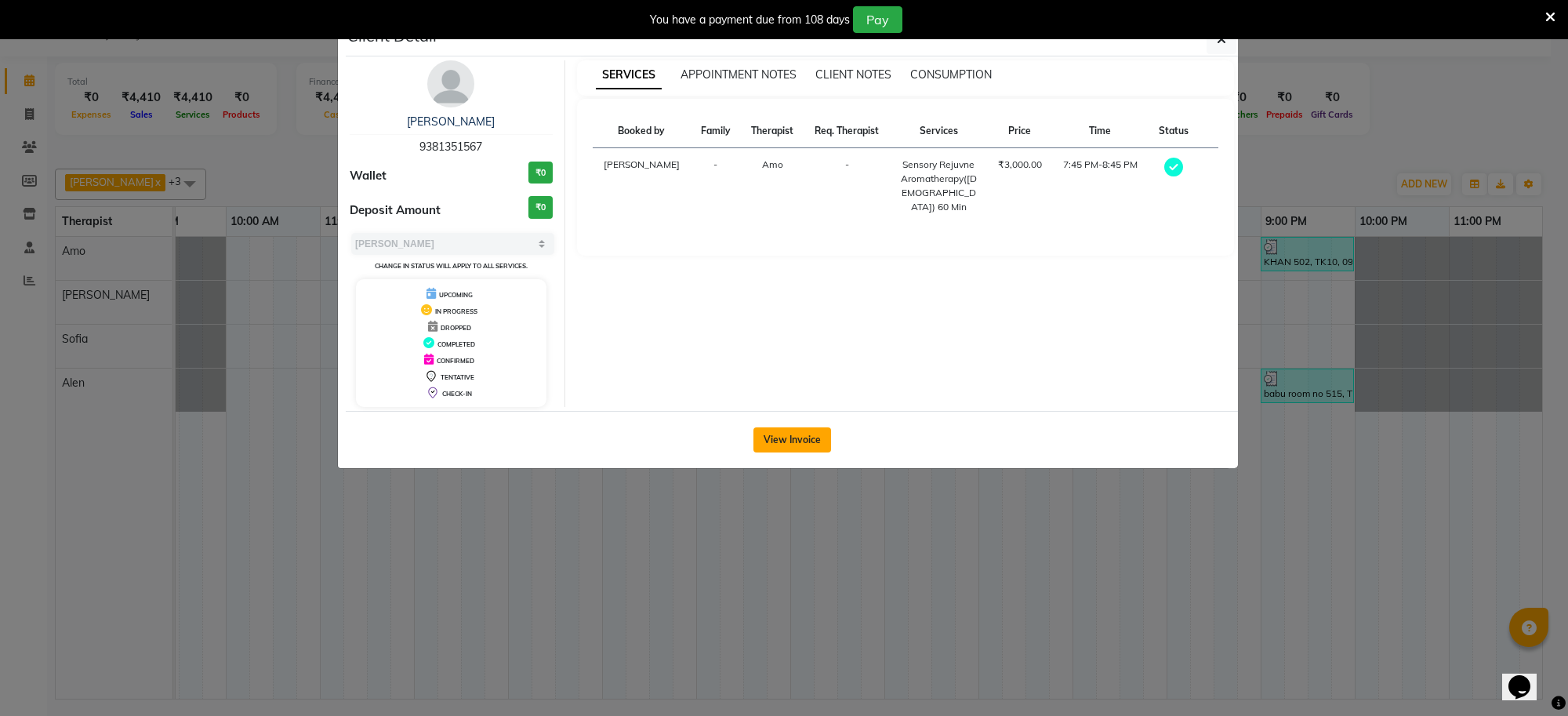
click at [794, 441] on button "View Invoice" at bounding box center [793, 440] width 78 height 25
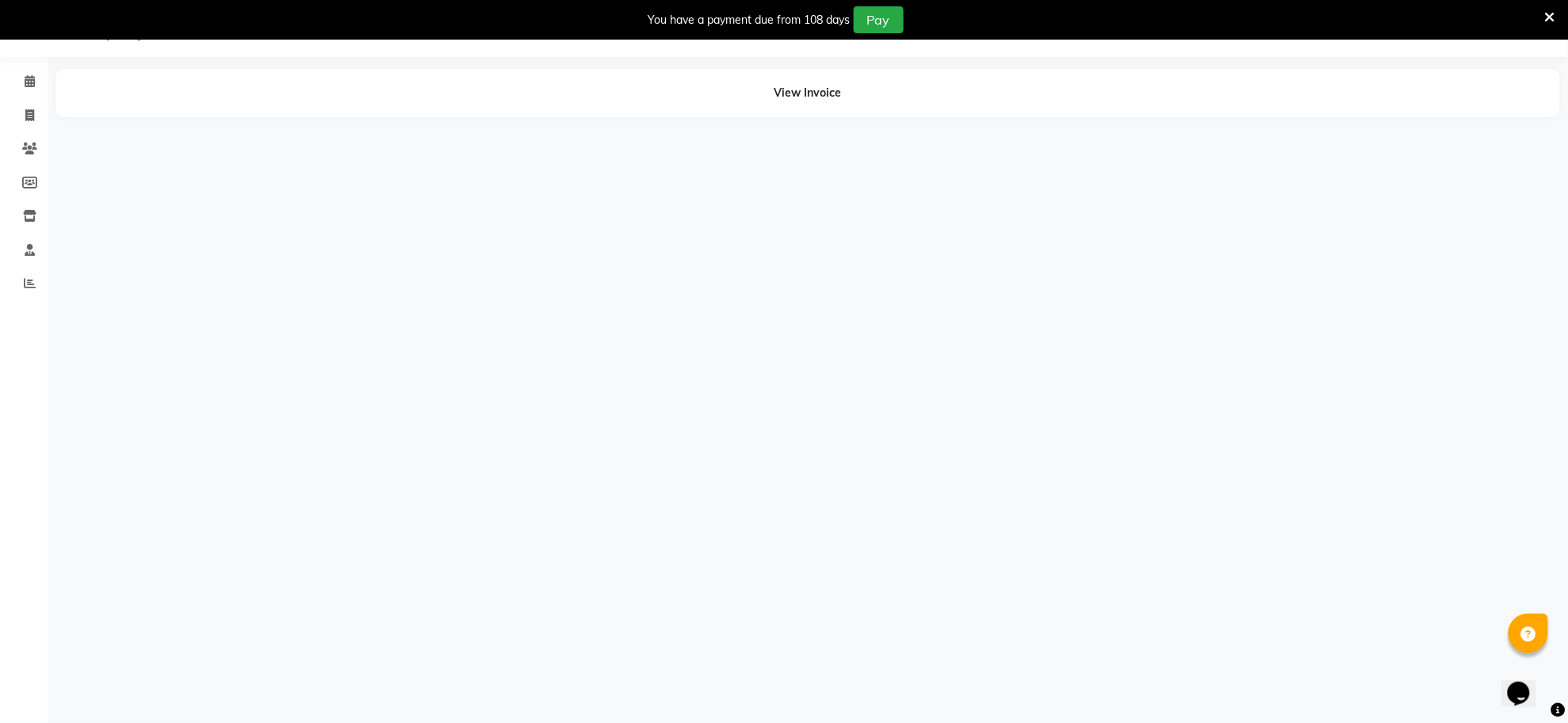
click at [1546, 20] on icon at bounding box center [1549, 18] width 10 height 14
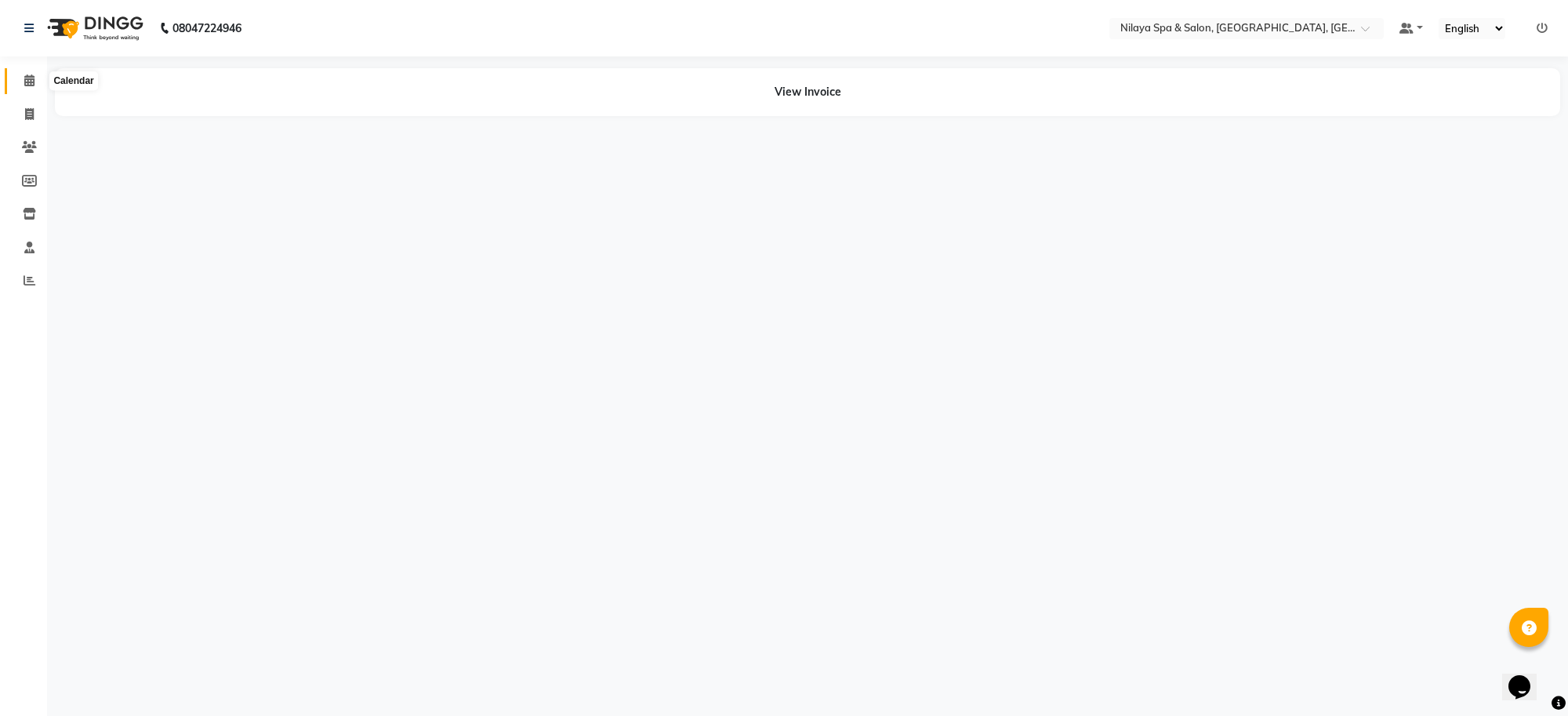
click at [20, 73] on span at bounding box center [29, 81] width 27 height 18
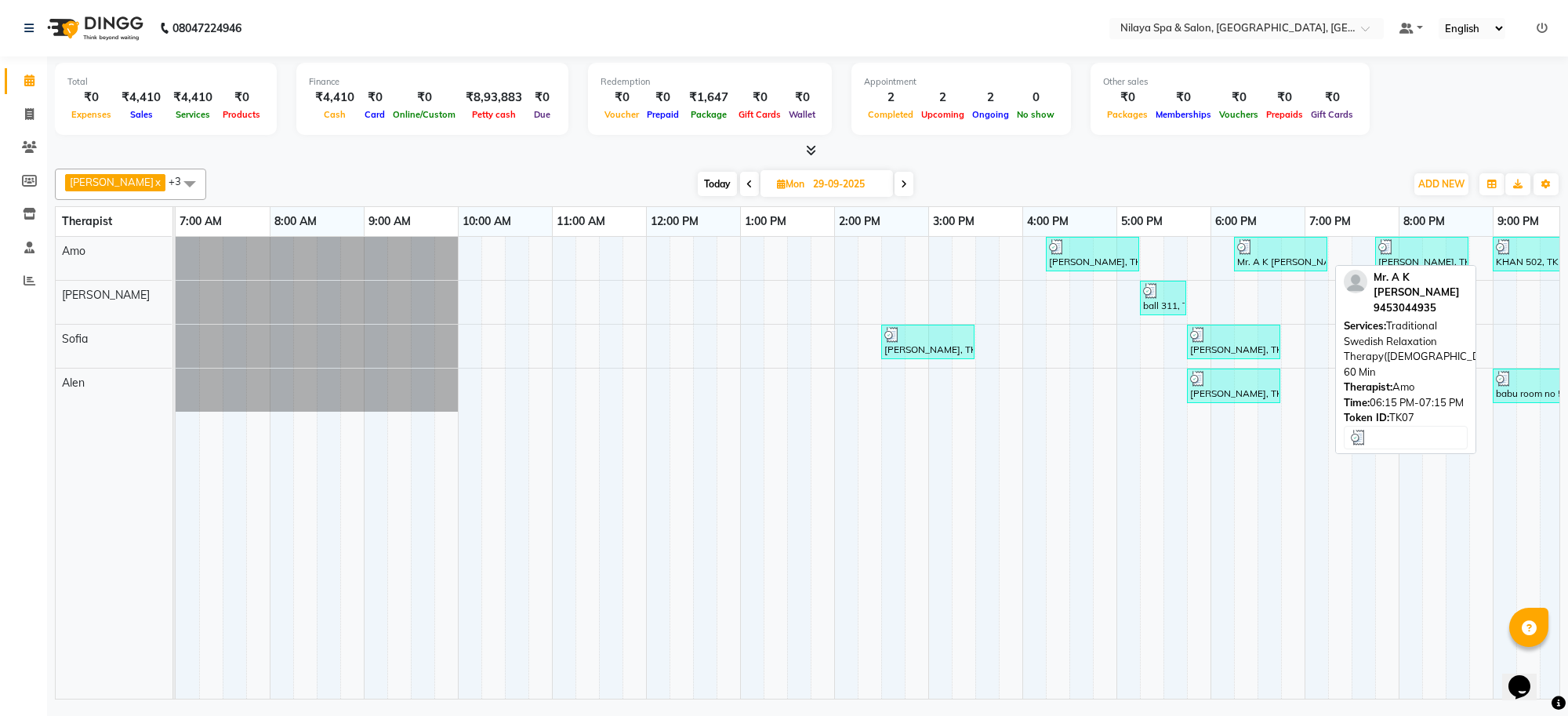
click at [1255, 269] on div "Mr. A K [PERSON_NAME], TK07, 06:15 PM-07:15 PM, Traditional Swedish Relaxation …" at bounding box center [1281, 253] width 90 height 29
select select "3"
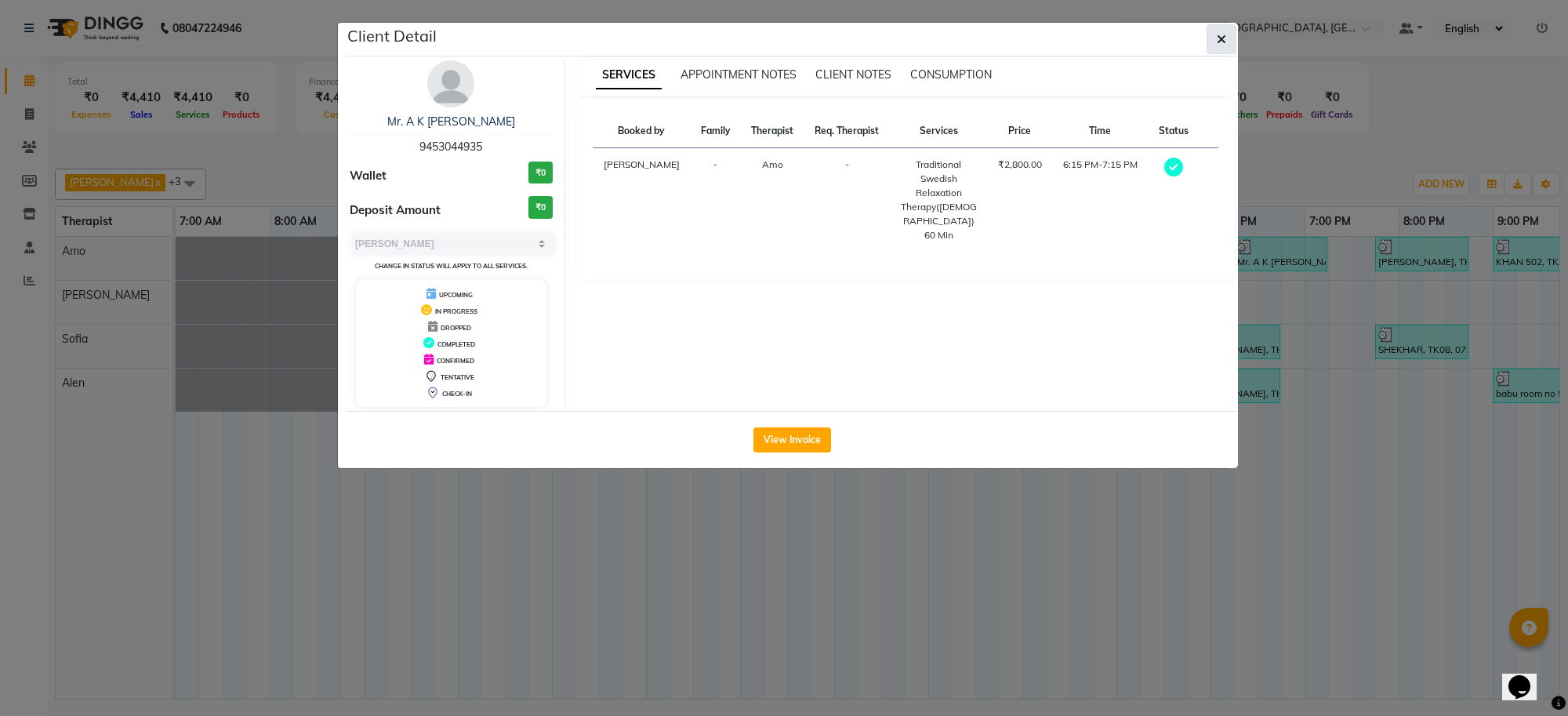
click at [1229, 41] on button "button" at bounding box center [1221, 39] width 29 height 29
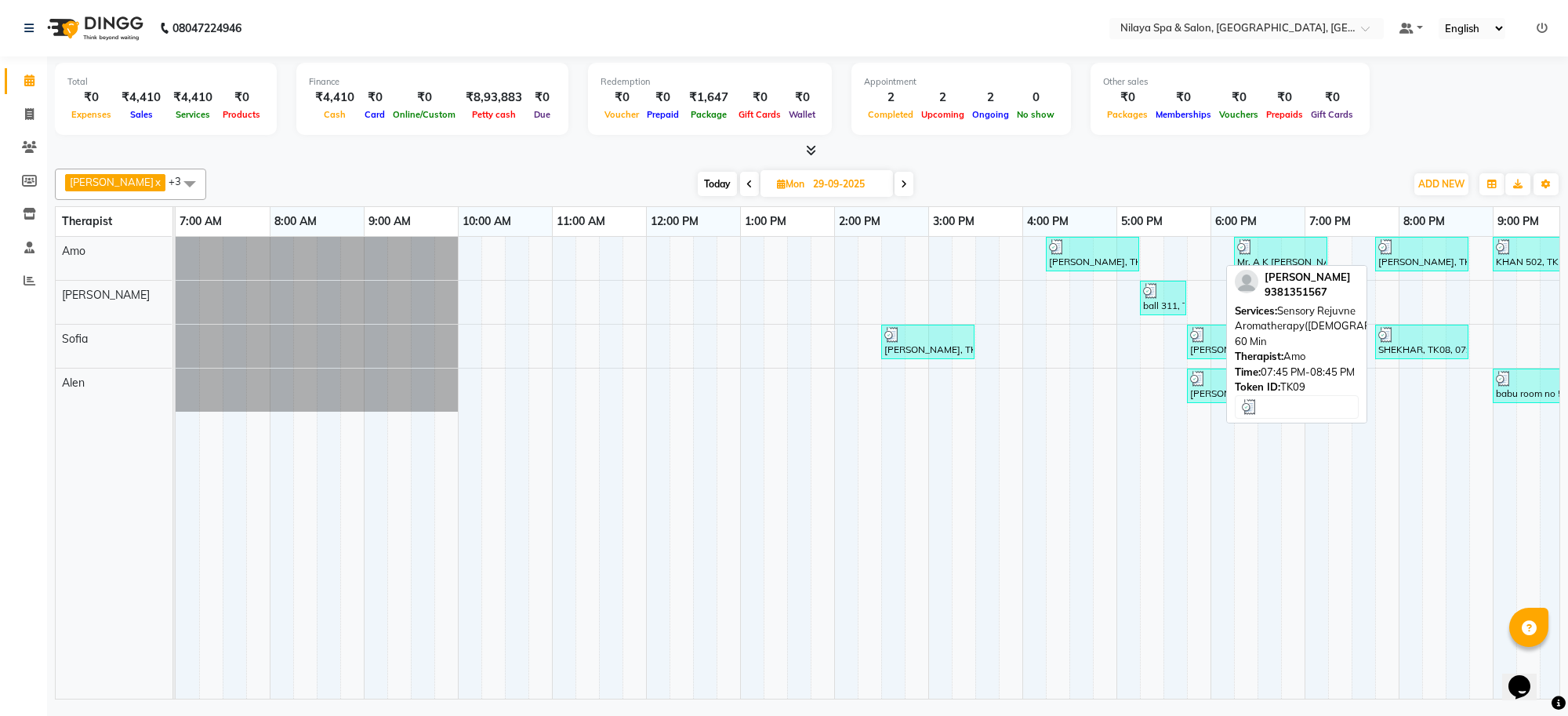
click at [1384, 259] on div "[PERSON_NAME], TK09, 07:45 PM-08:45 PM, Sensory Rejuvne Aromatherapy([DEMOGRAPH…" at bounding box center [1422, 253] width 90 height 29
select select "3"
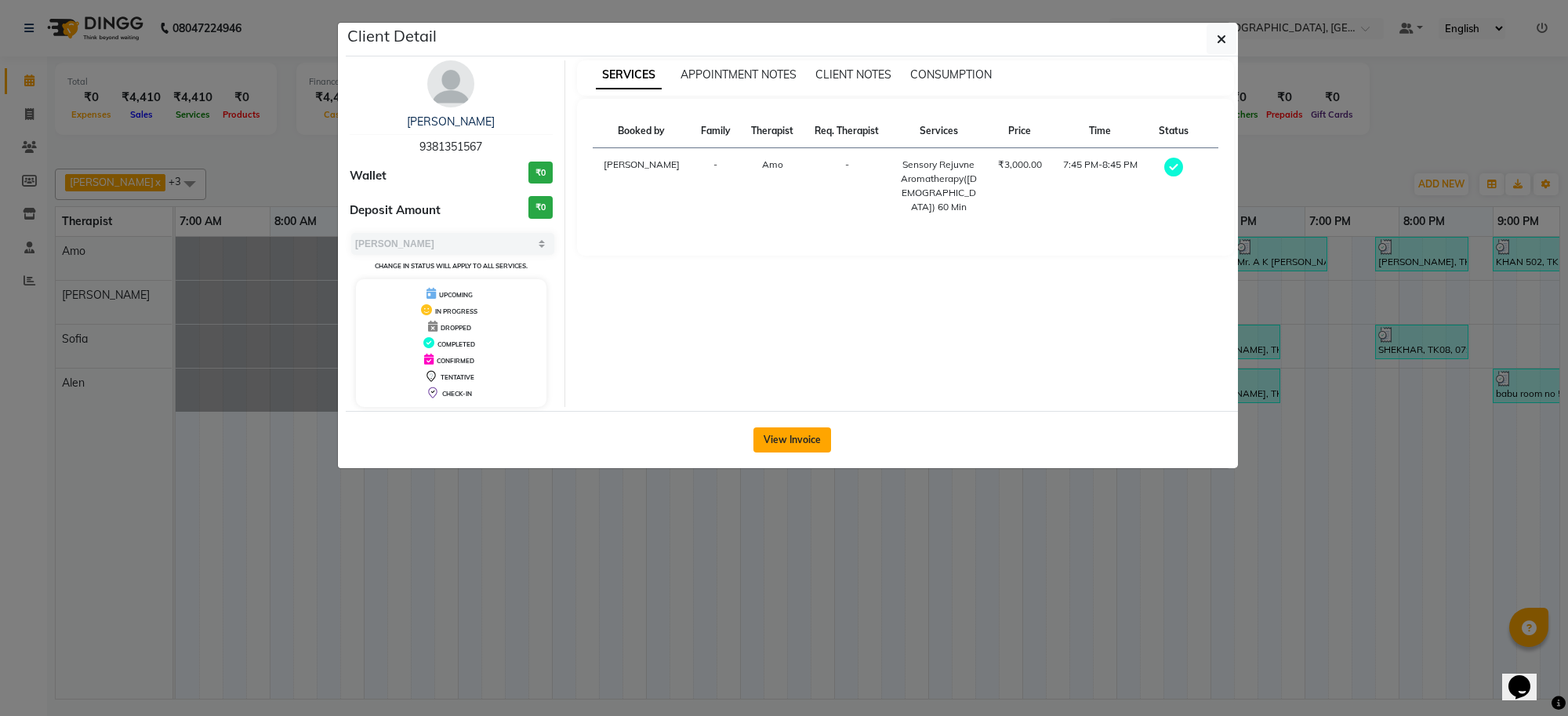
click at [797, 434] on button "View Invoice" at bounding box center [793, 440] width 78 height 25
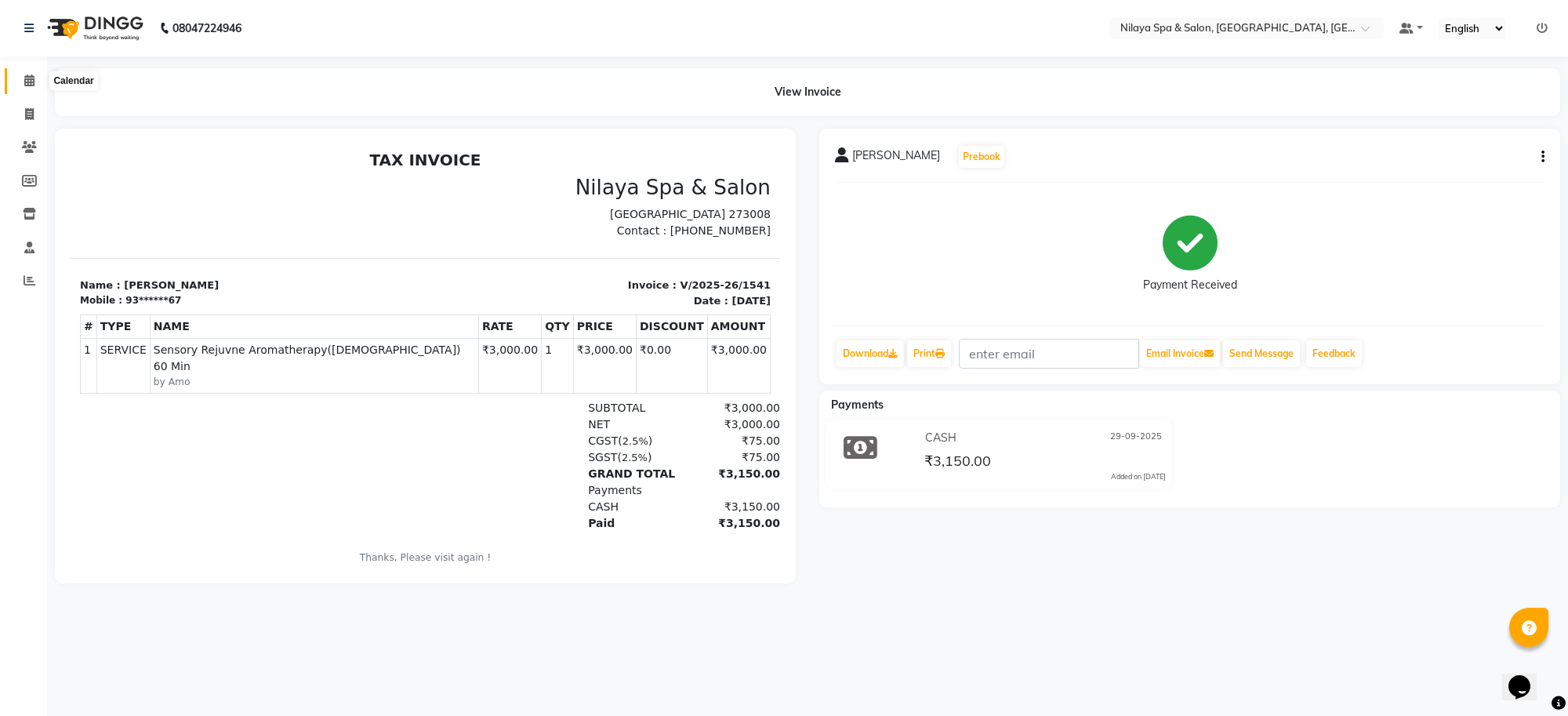
click at [26, 73] on span at bounding box center [29, 81] width 27 height 18
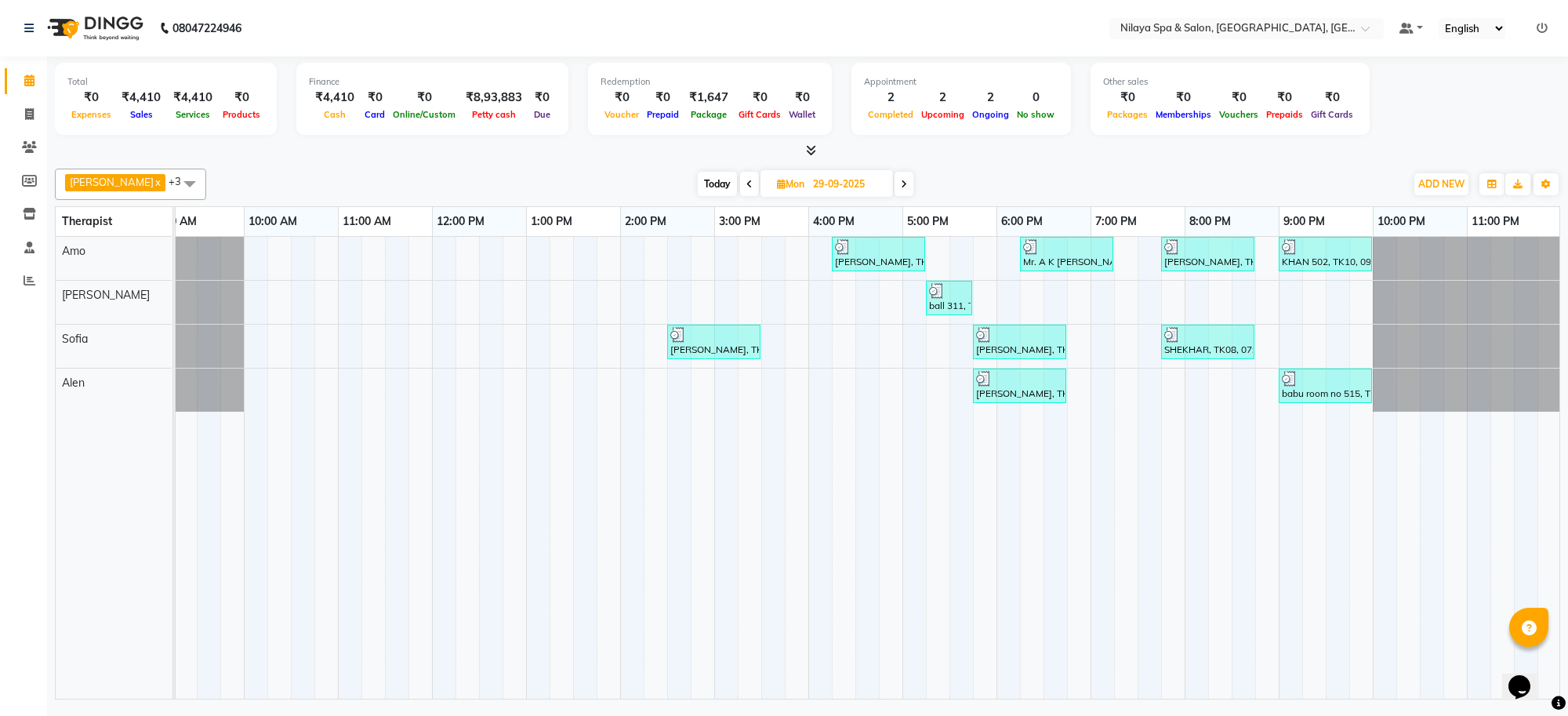
scroll to position [0, 216]
click at [1240, 355] on div "SHEKHAR, TK08, 07:45 PM-08:45 PM, Sensory Rejuvne Aromatherapy([DEMOGRAPHIC_DAT…" at bounding box center [1206, 342] width 90 height 29
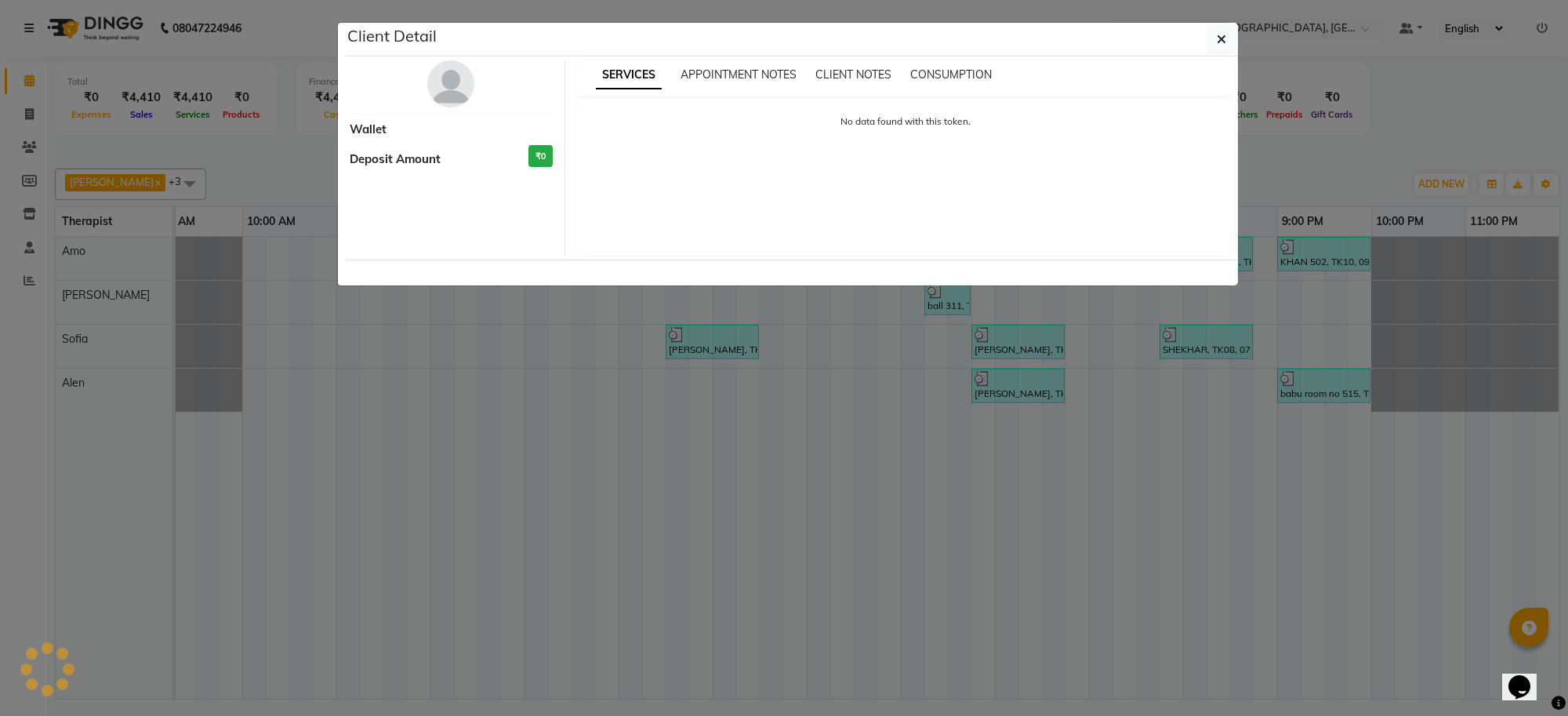
select select "3"
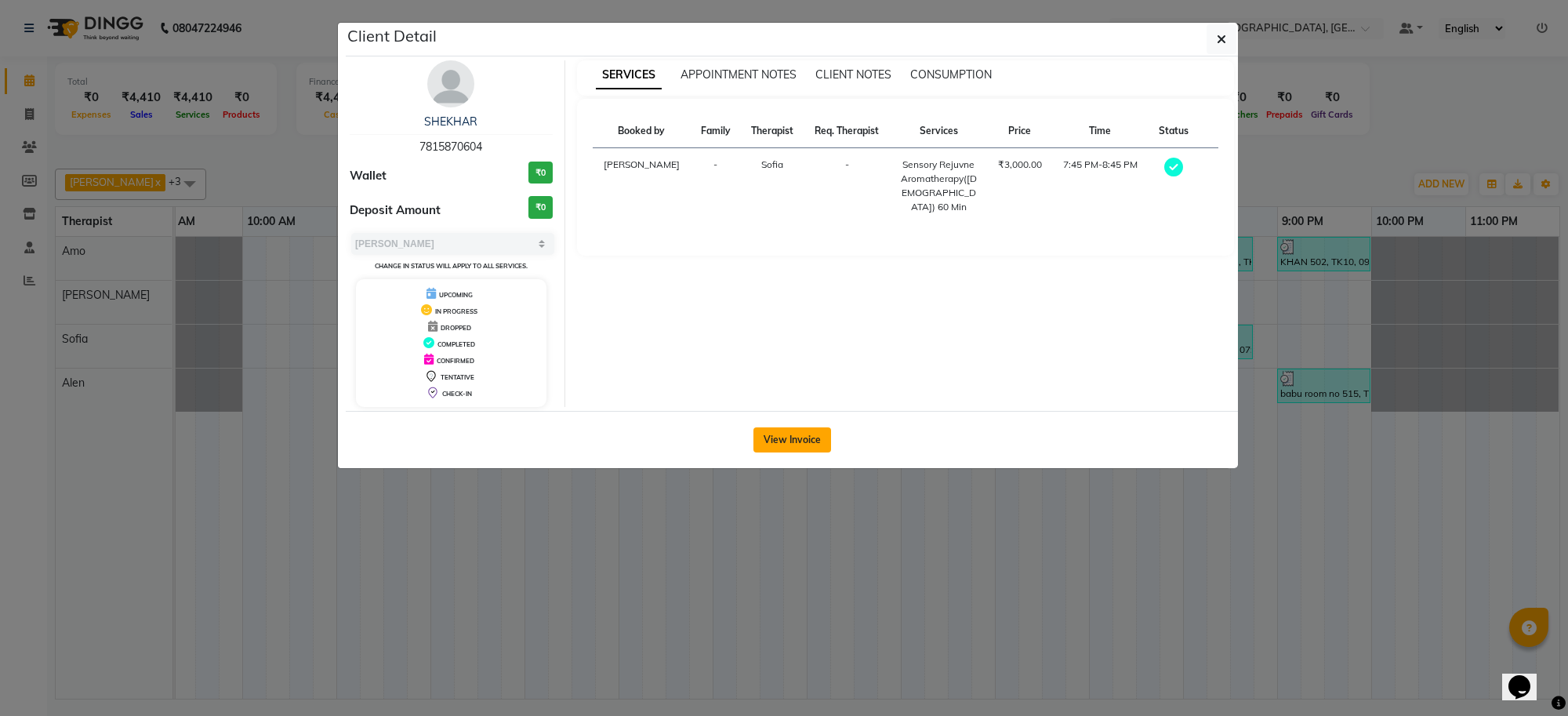
click at [820, 442] on button "View Invoice" at bounding box center [793, 440] width 78 height 25
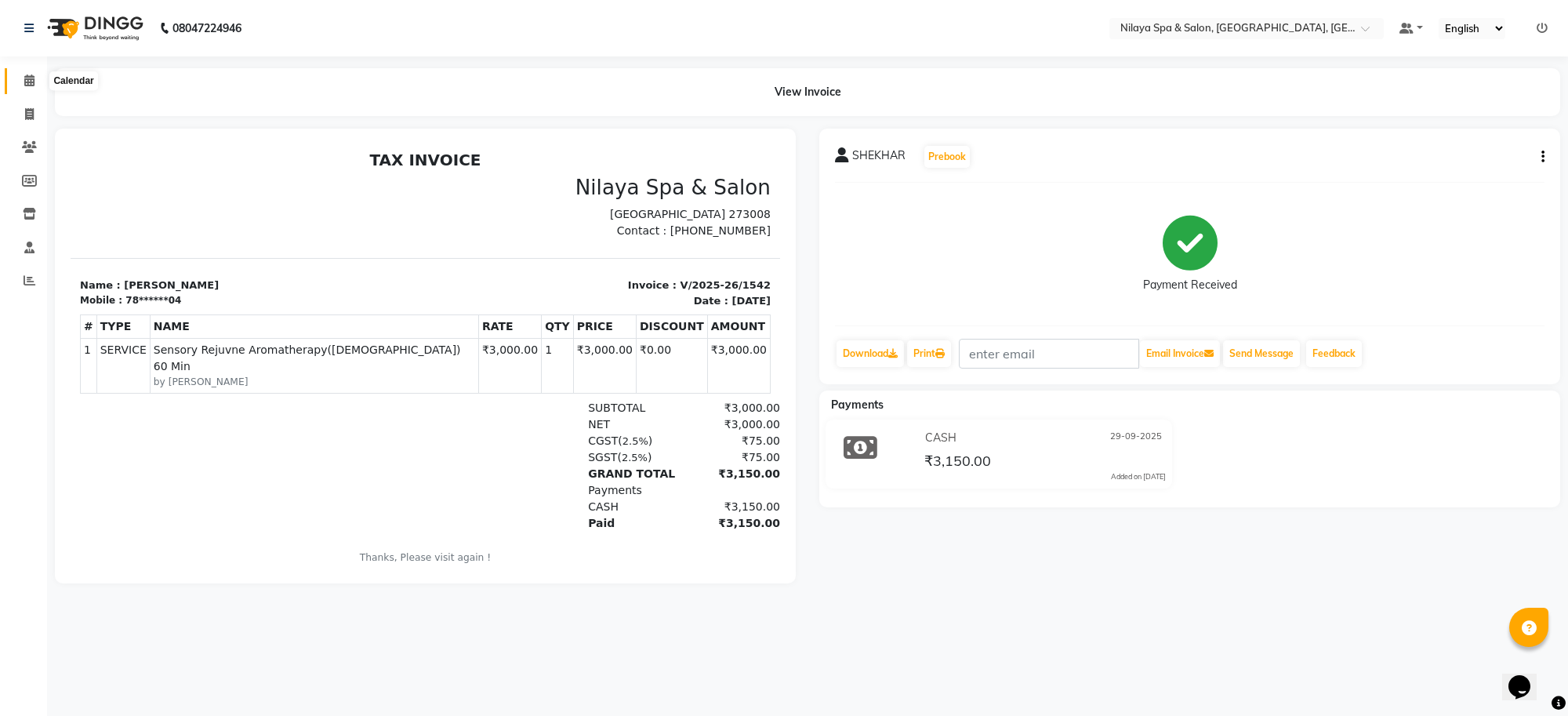
click at [25, 87] on span at bounding box center [29, 81] width 27 height 18
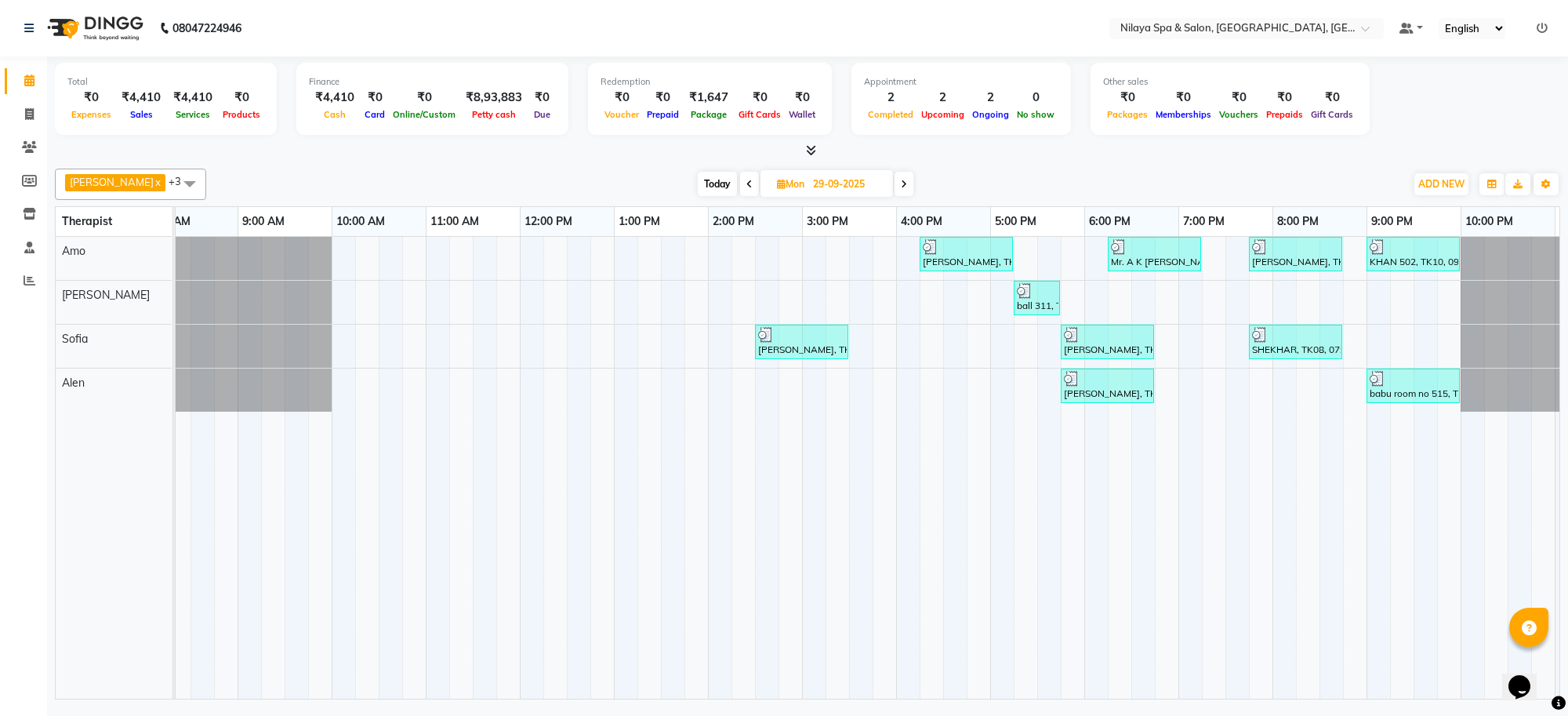
scroll to position [0, 216]
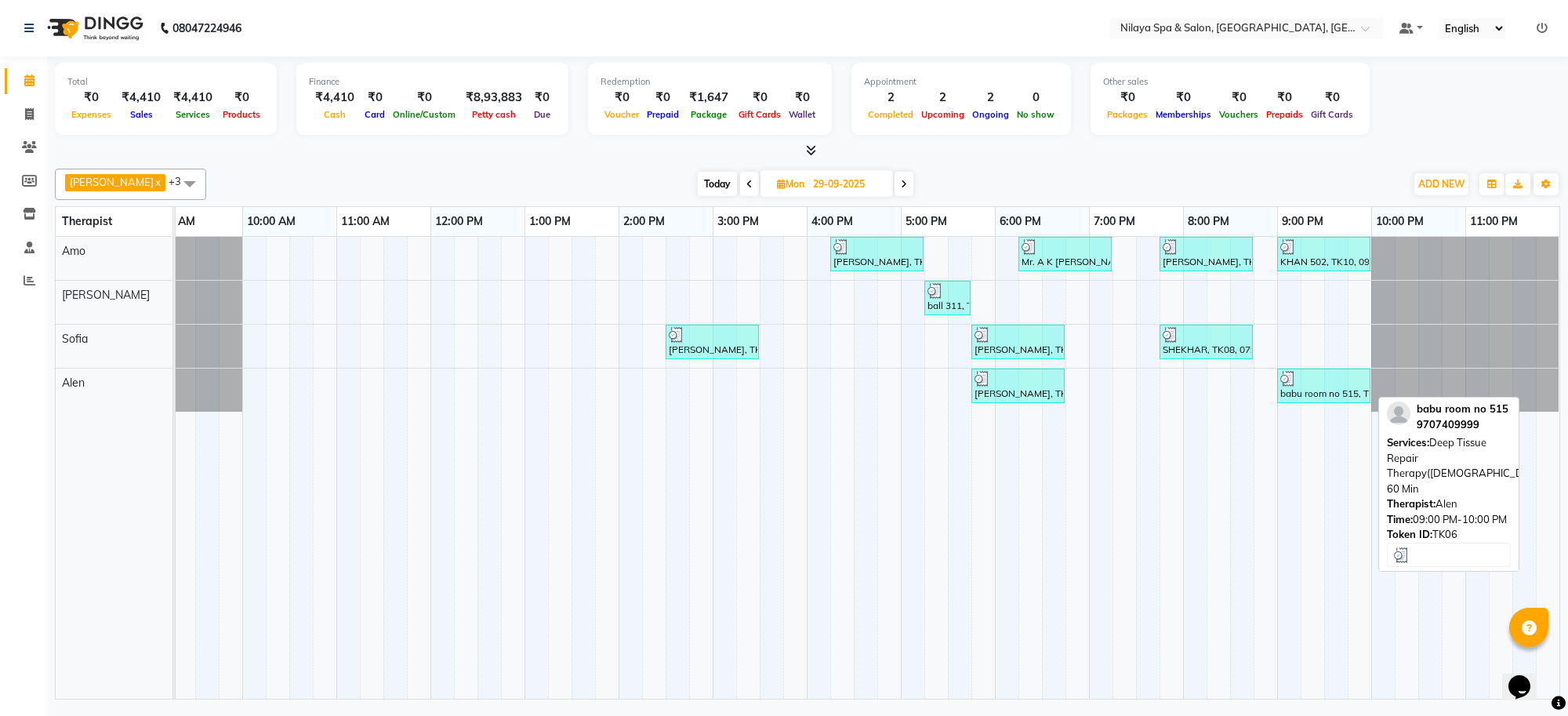
click at [1325, 393] on div "babu room no 515, TK06, 09:00 PM-10:00 PM, Deep Tissue Repair Therapy([DEMOGRAP…" at bounding box center [1324, 385] width 90 height 29
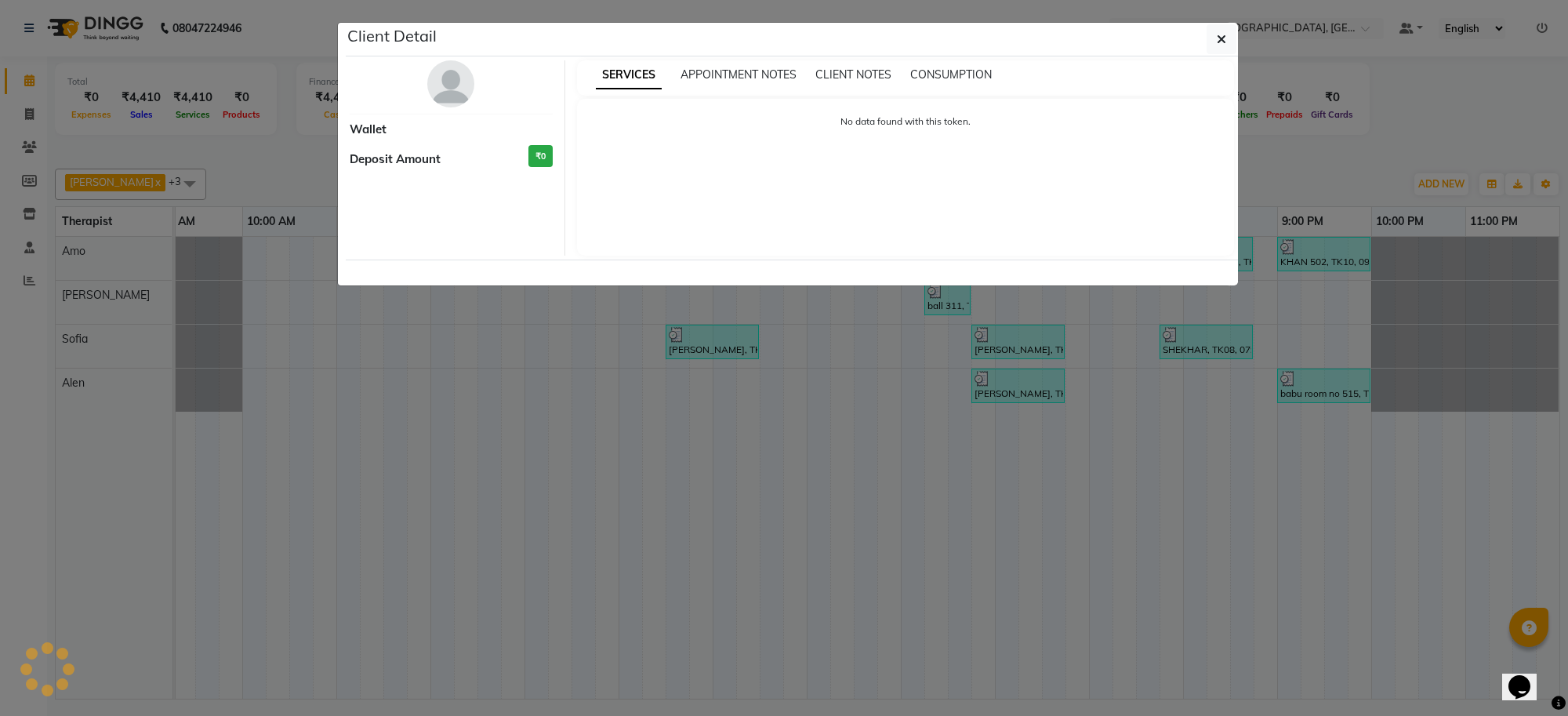
select select "3"
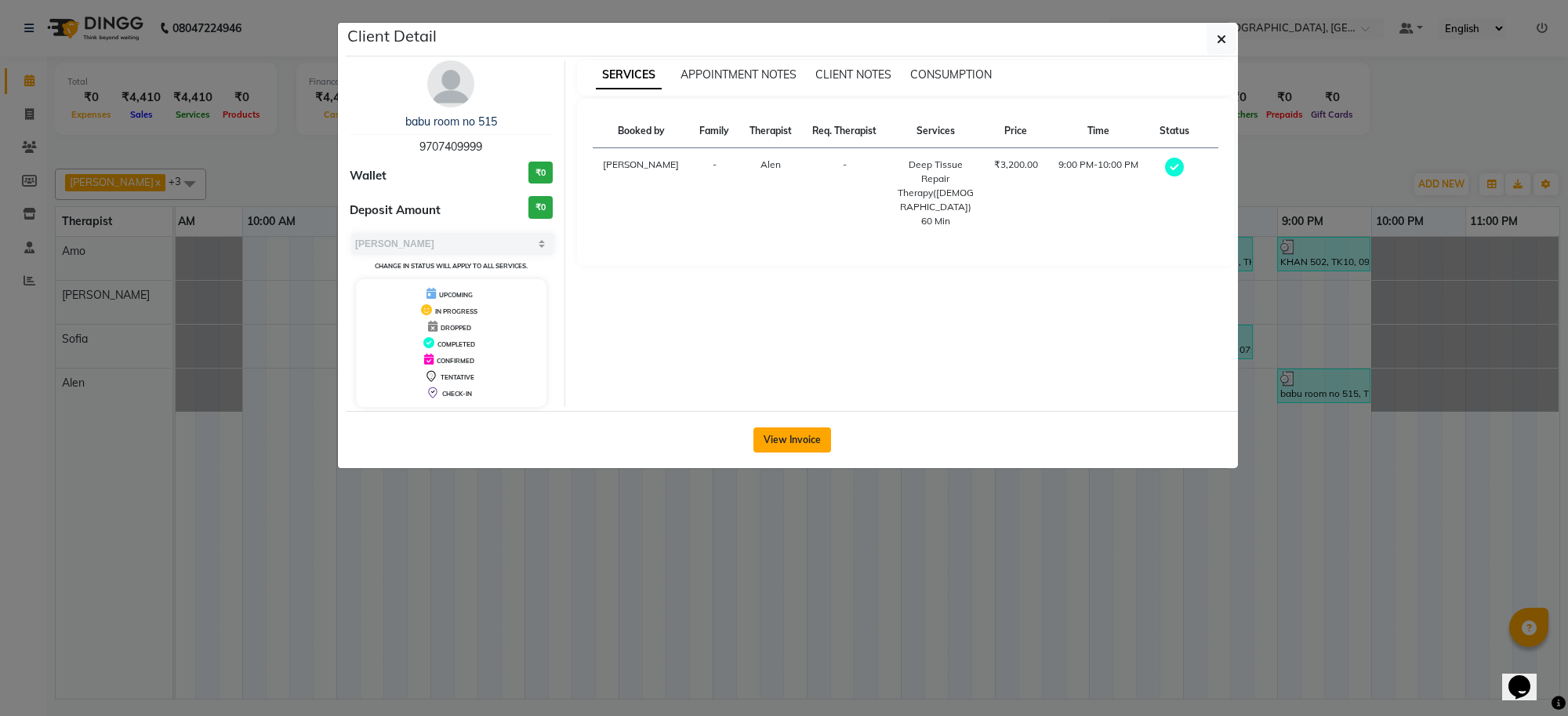
click at [789, 444] on button "View Invoice" at bounding box center [793, 440] width 78 height 25
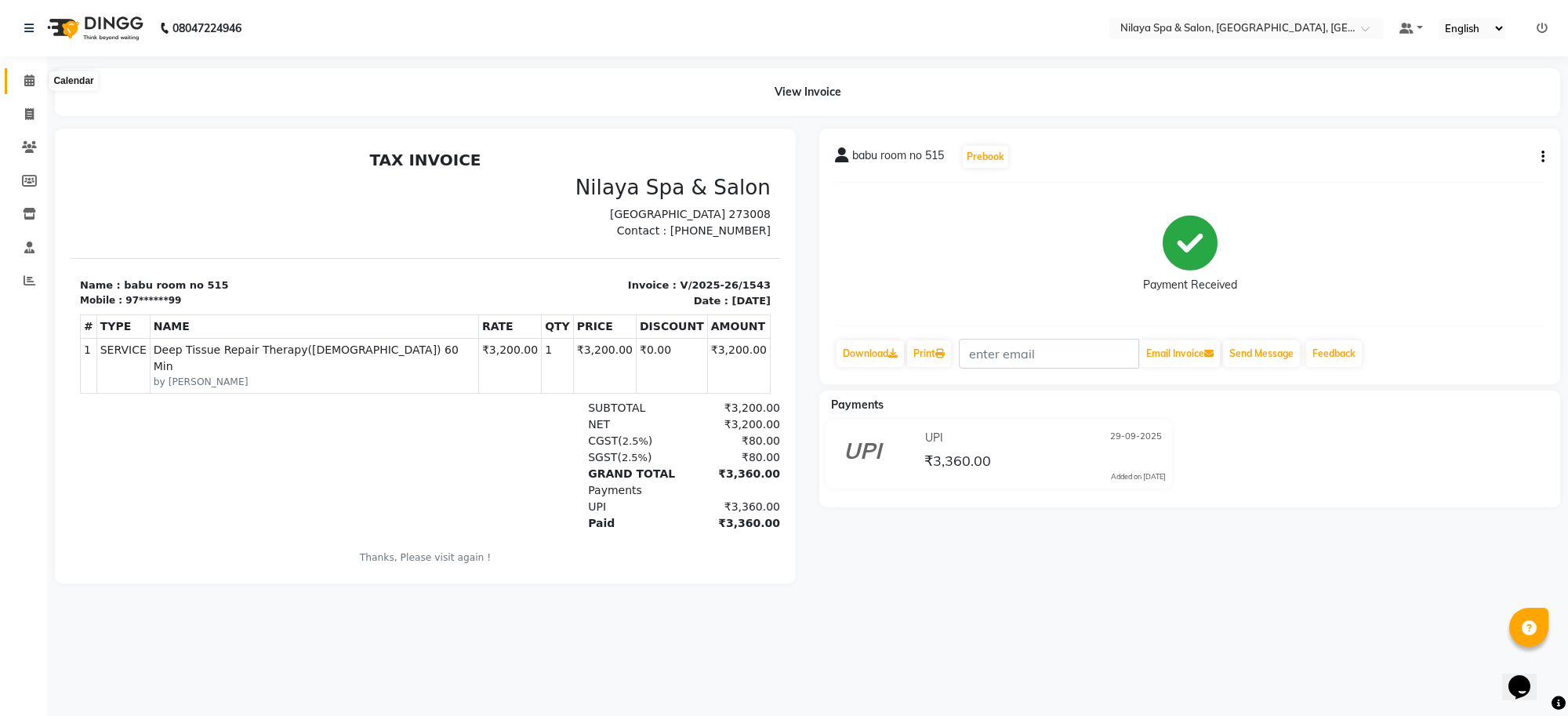
click at [25, 79] on icon at bounding box center [29, 80] width 10 height 12
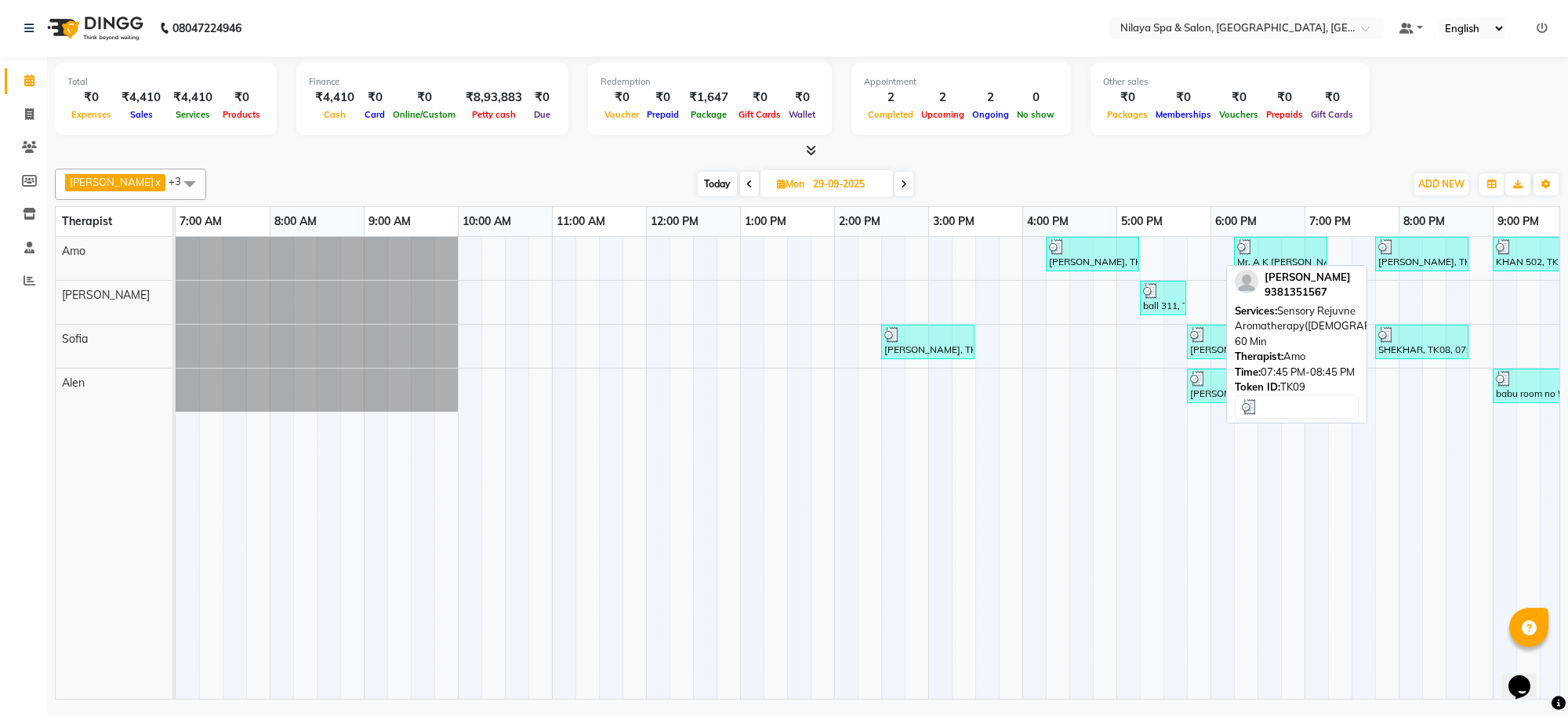
click at [1422, 267] on div "[PERSON_NAME], TK09, 07:45 PM-08:45 PM, Sensory Rejuvne Aromatherapy([DEMOGRAPH…" at bounding box center [1422, 253] width 90 height 29
select select "3"
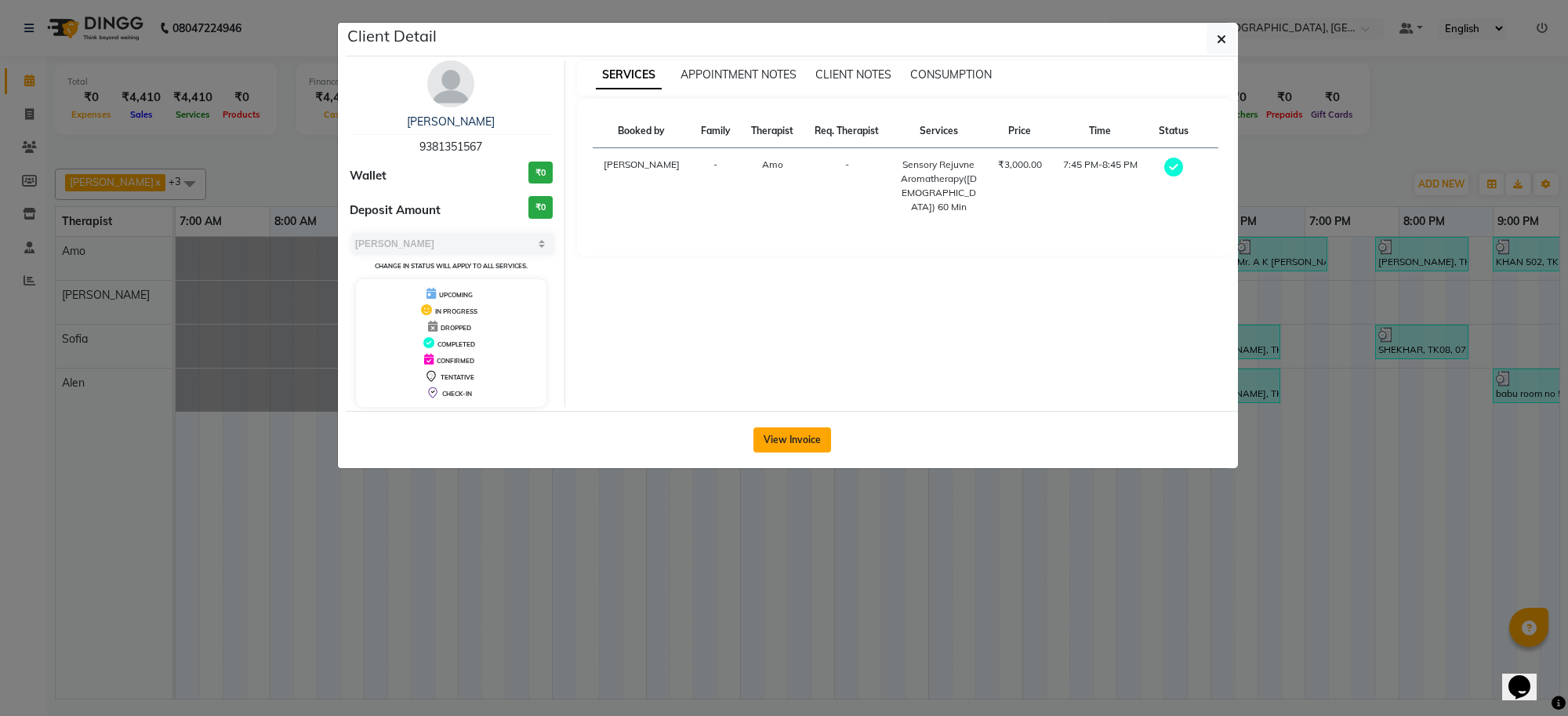
click at [782, 449] on button "View Invoice" at bounding box center [793, 440] width 78 height 25
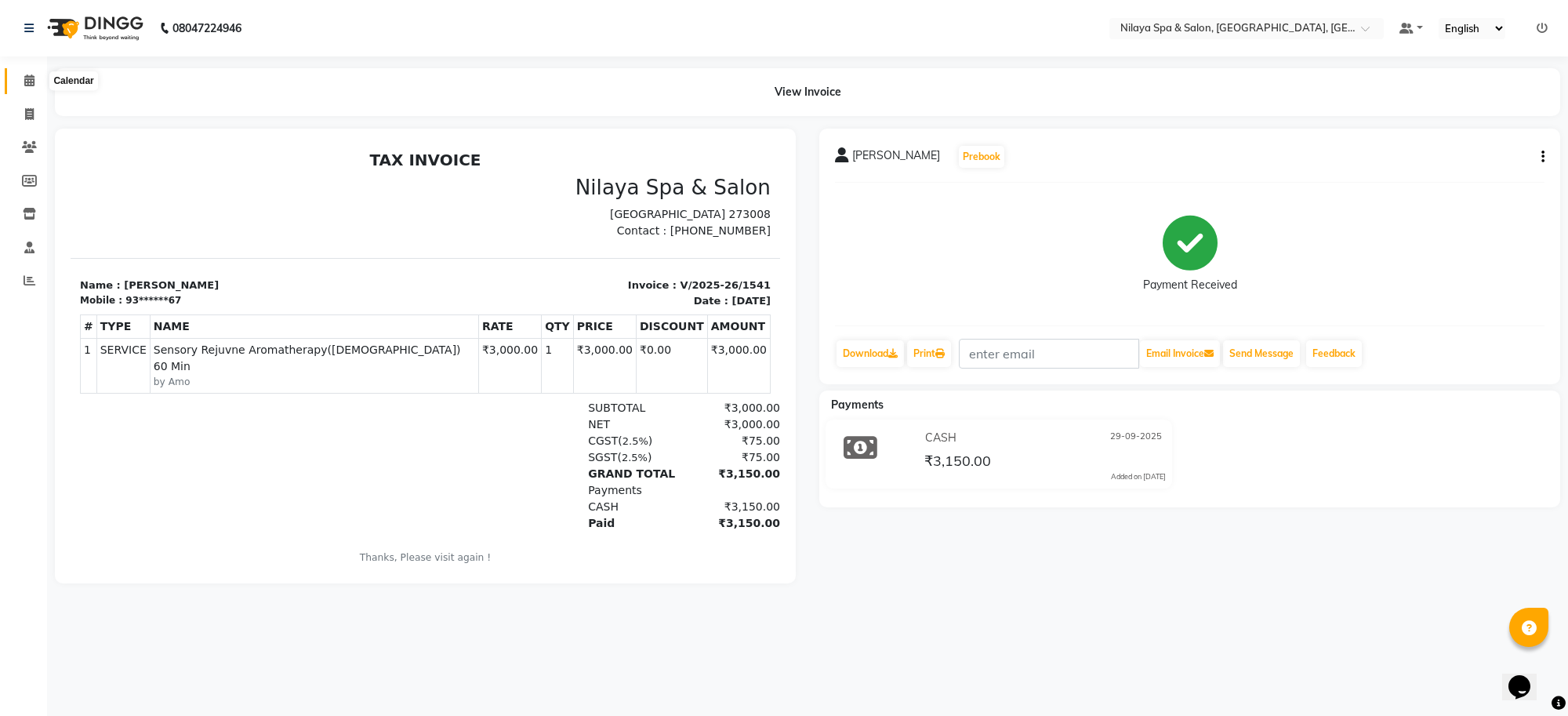
click at [37, 73] on span at bounding box center [29, 81] width 27 height 18
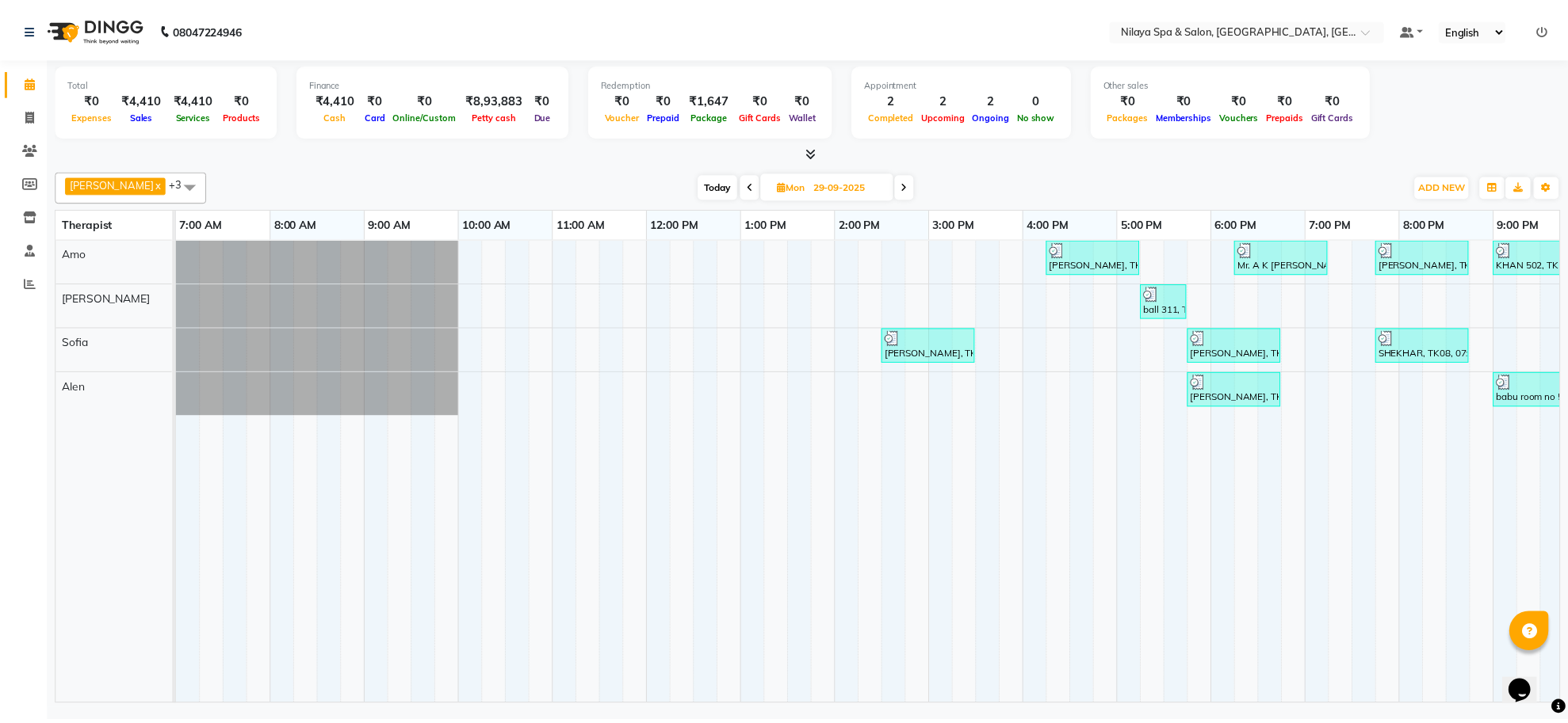
scroll to position [0, 115]
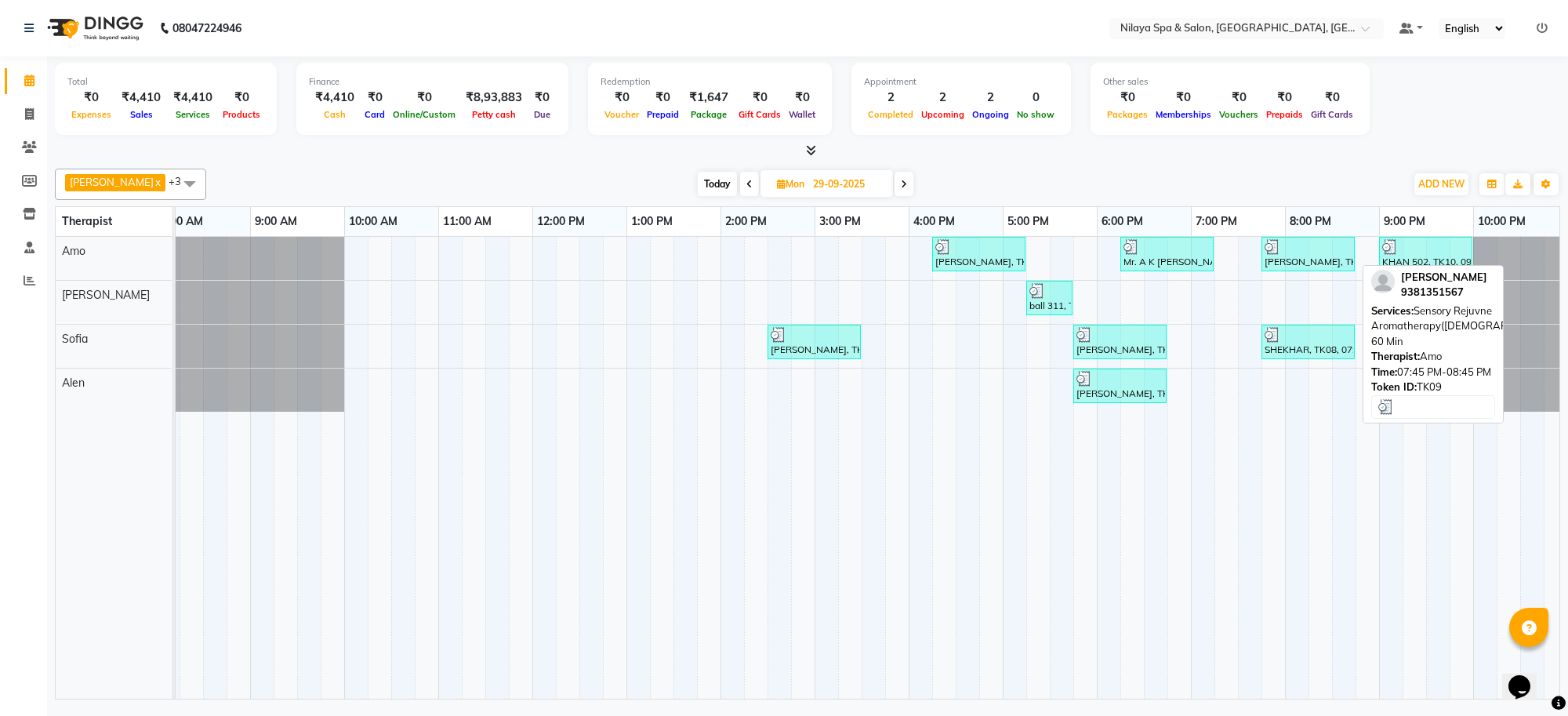
click at [1280, 259] on div "[PERSON_NAME], TK09, 07:45 PM-08:45 PM, Sensory Rejuvne Aromatherapy([DEMOGRAPH…" at bounding box center [1308, 253] width 90 height 29
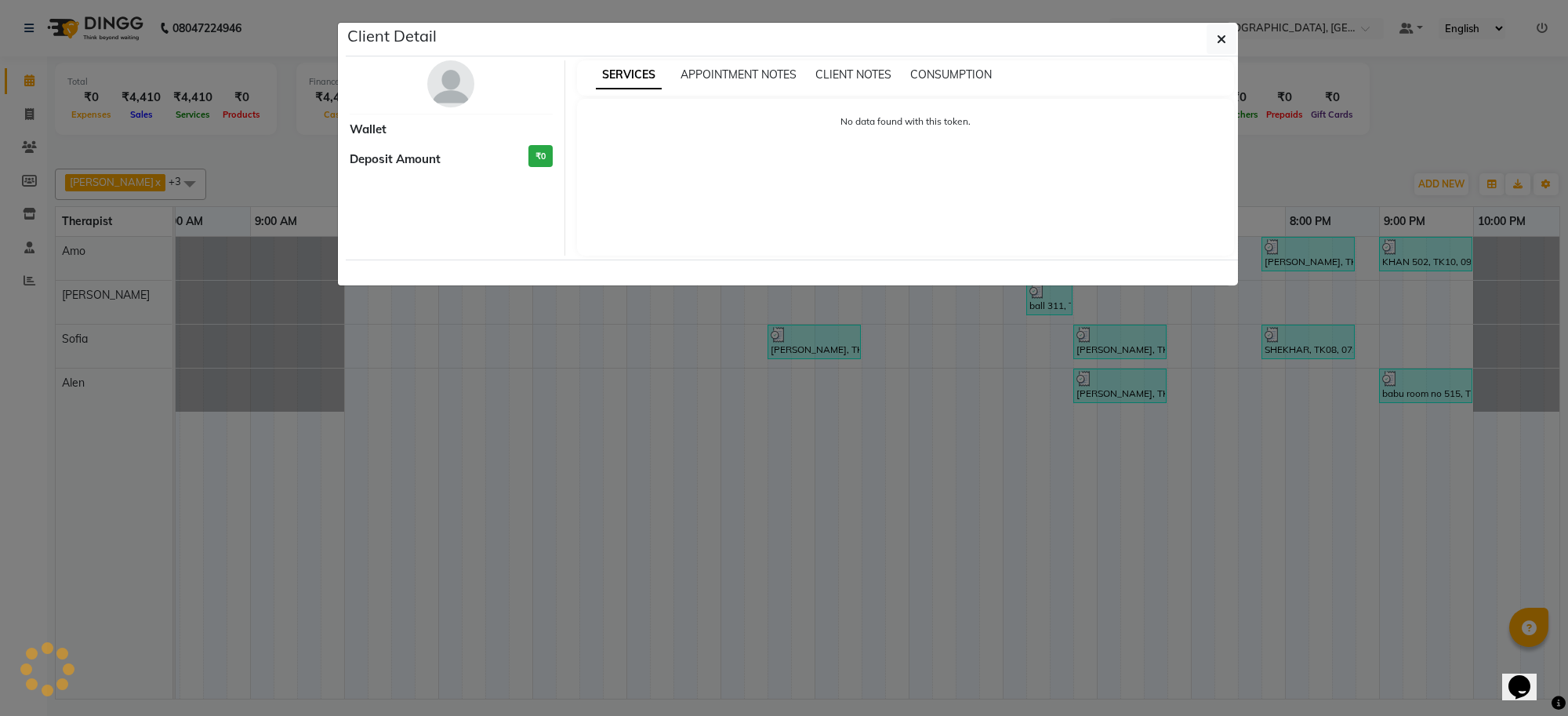
select select "3"
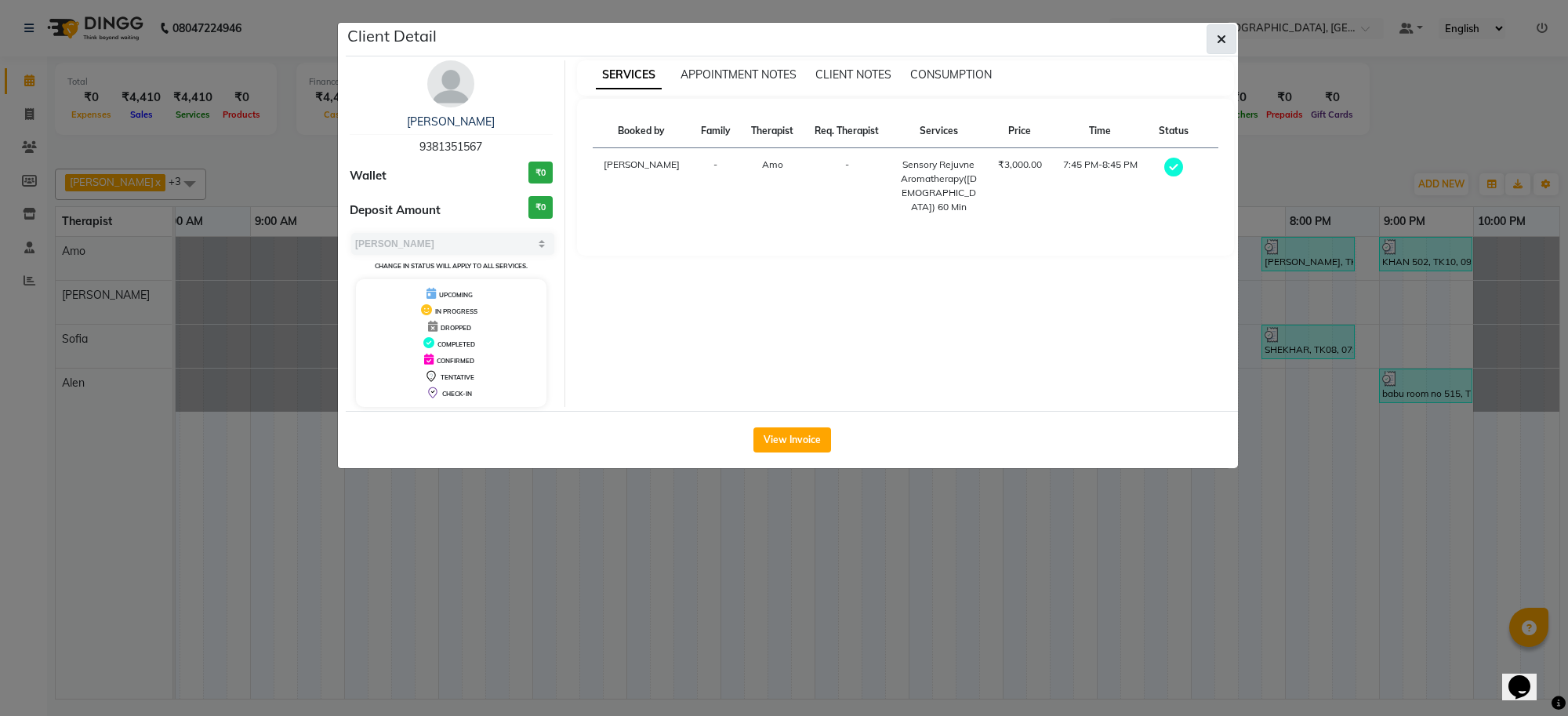
click at [1217, 45] on icon "button" at bounding box center [1222, 39] width 10 height 13
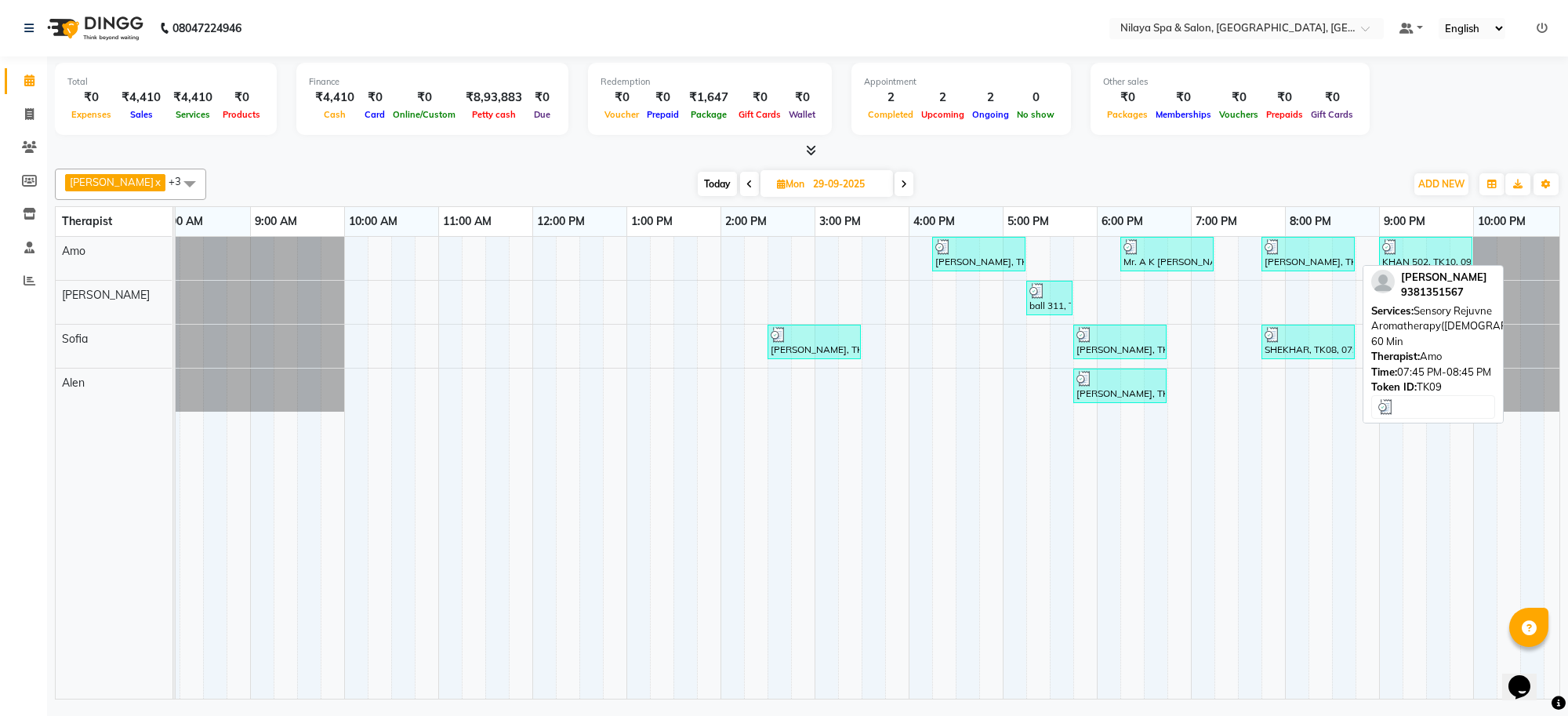
click at [1327, 260] on div "[PERSON_NAME], TK09, 07:45 PM-08:45 PM, Sensory Rejuvne Aromatherapy([DEMOGRAPH…" at bounding box center [1308, 253] width 90 height 29
select select "3"
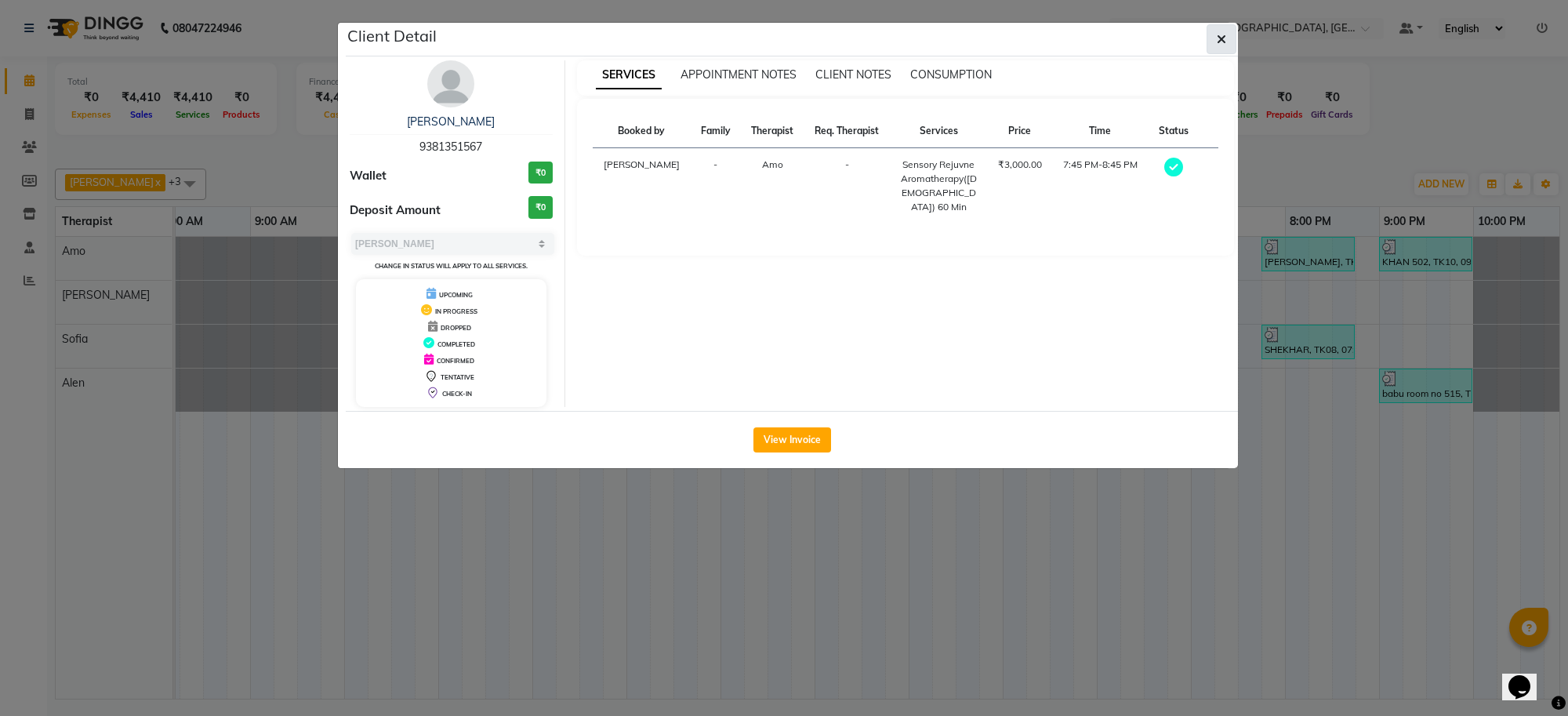
click at [1227, 37] on button "button" at bounding box center [1221, 39] width 29 height 29
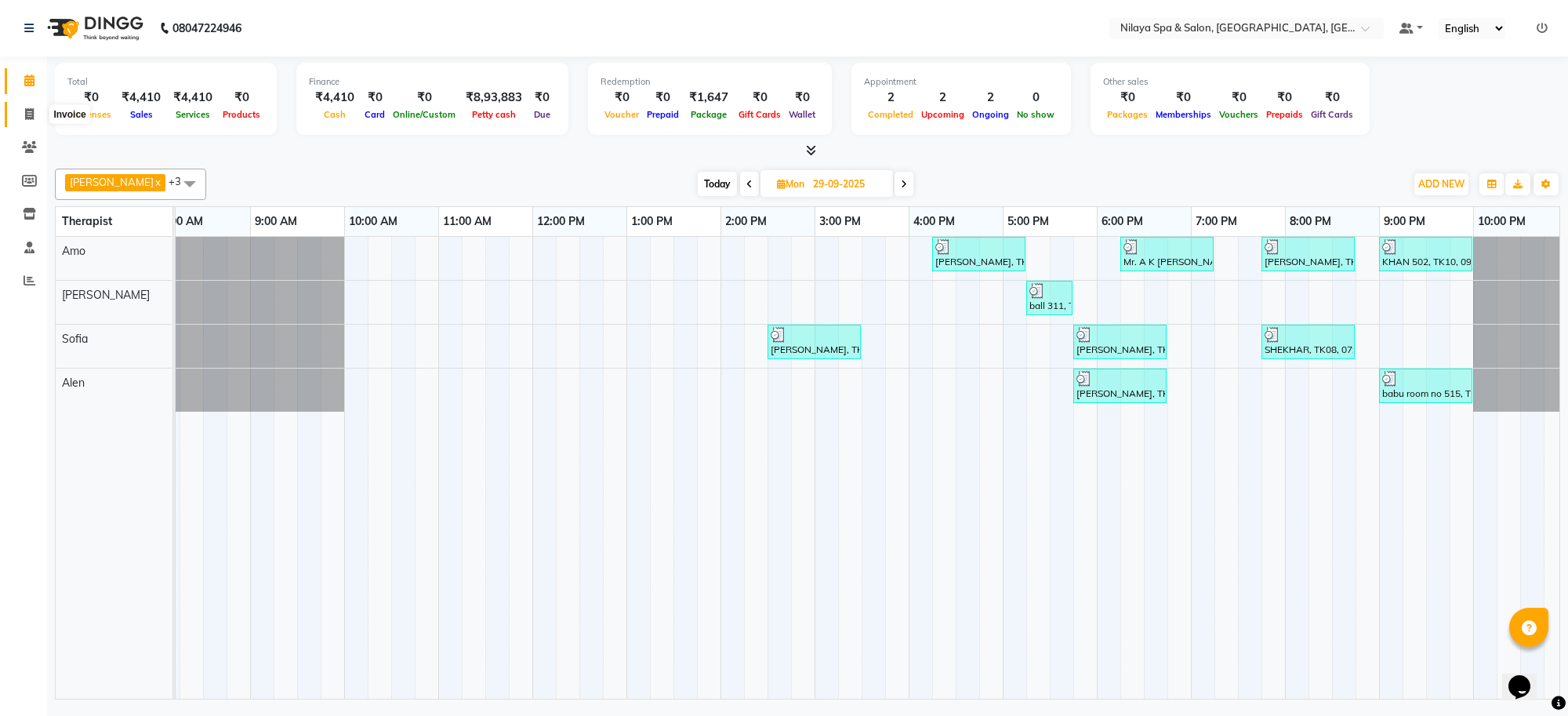
click at [26, 106] on span at bounding box center [29, 115] width 27 height 18
select select "service"
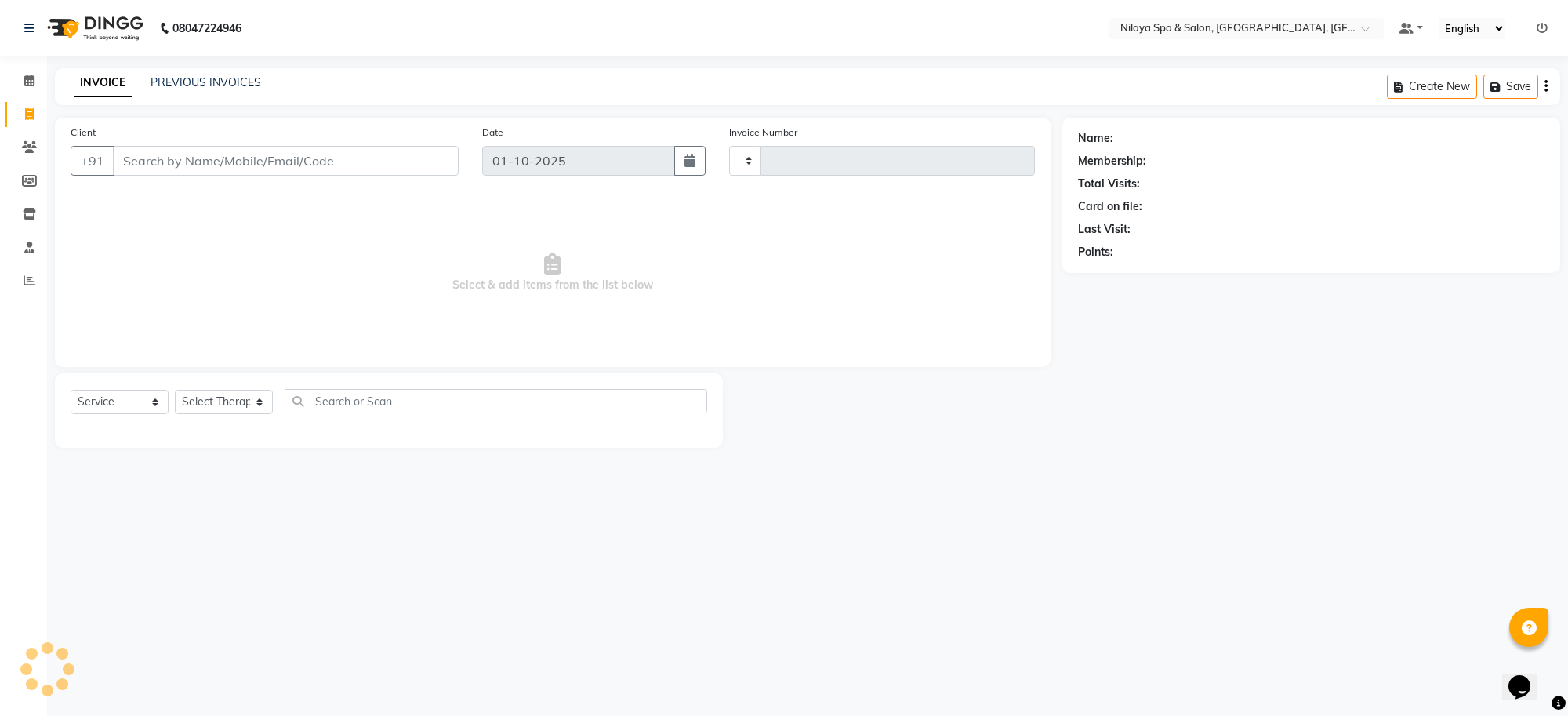
type input "1555"
select select "8283"
click at [229, 80] on link "PREVIOUS INVOICES" at bounding box center [205, 83] width 111 height 14
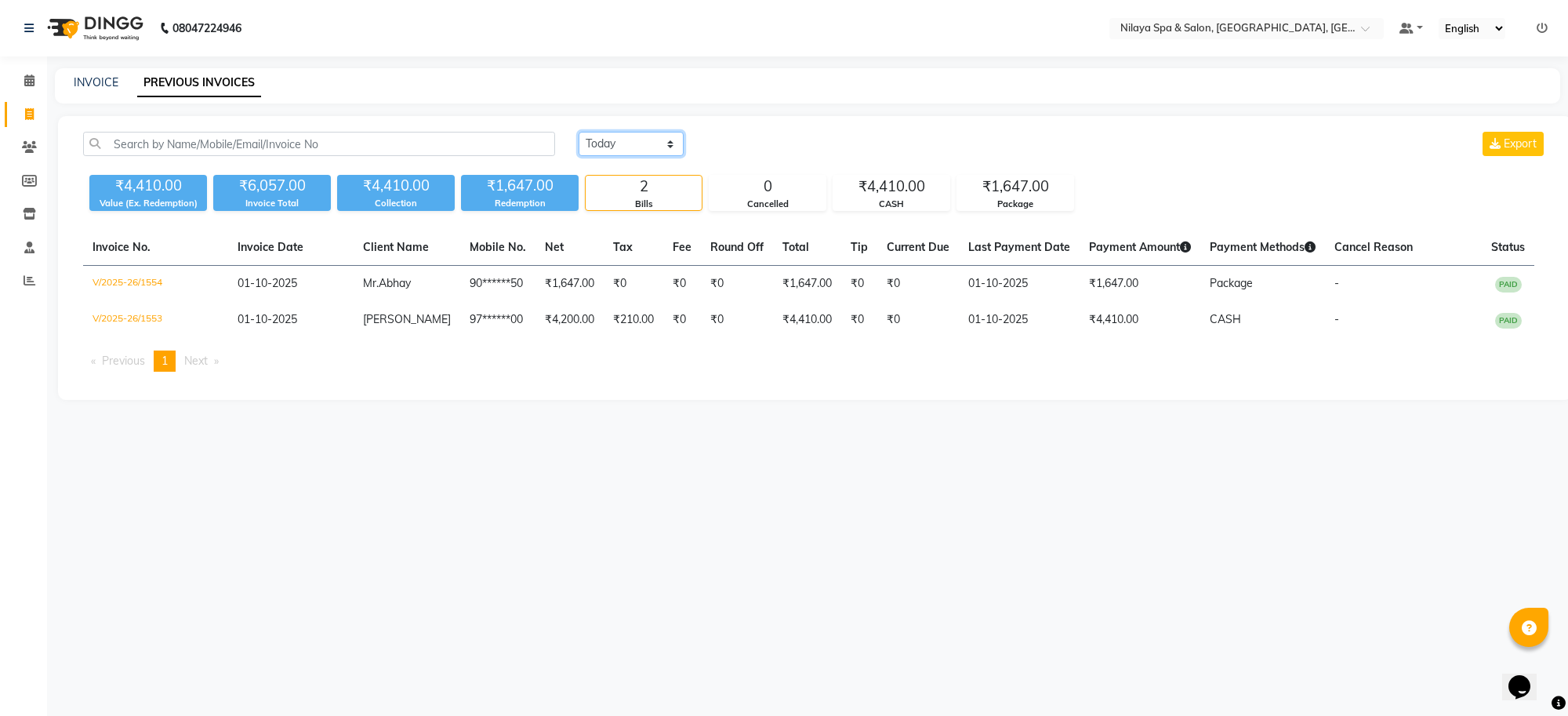
click at [659, 150] on select "[DATE] [DATE] Custom Range" at bounding box center [631, 143] width 105 height 25
select select "range"
click at [579, 131] on select "[DATE] [DATE] Custom Range" at bounding box center [631, 143] width 105 height 25
click at [777, 151] on input "01-10-2025" at bounding box center [759, 144] width 110 height 22
select select "10"
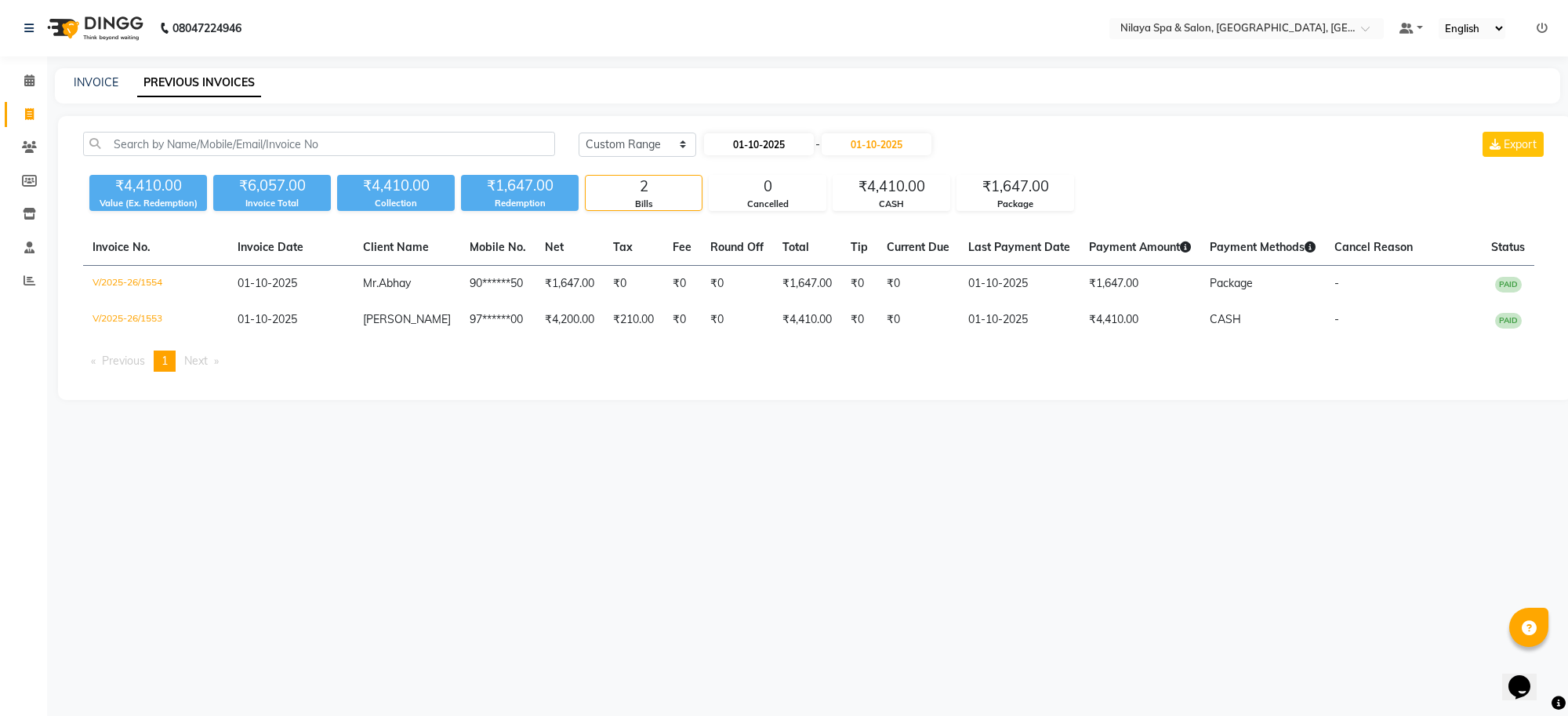
select select "2025"
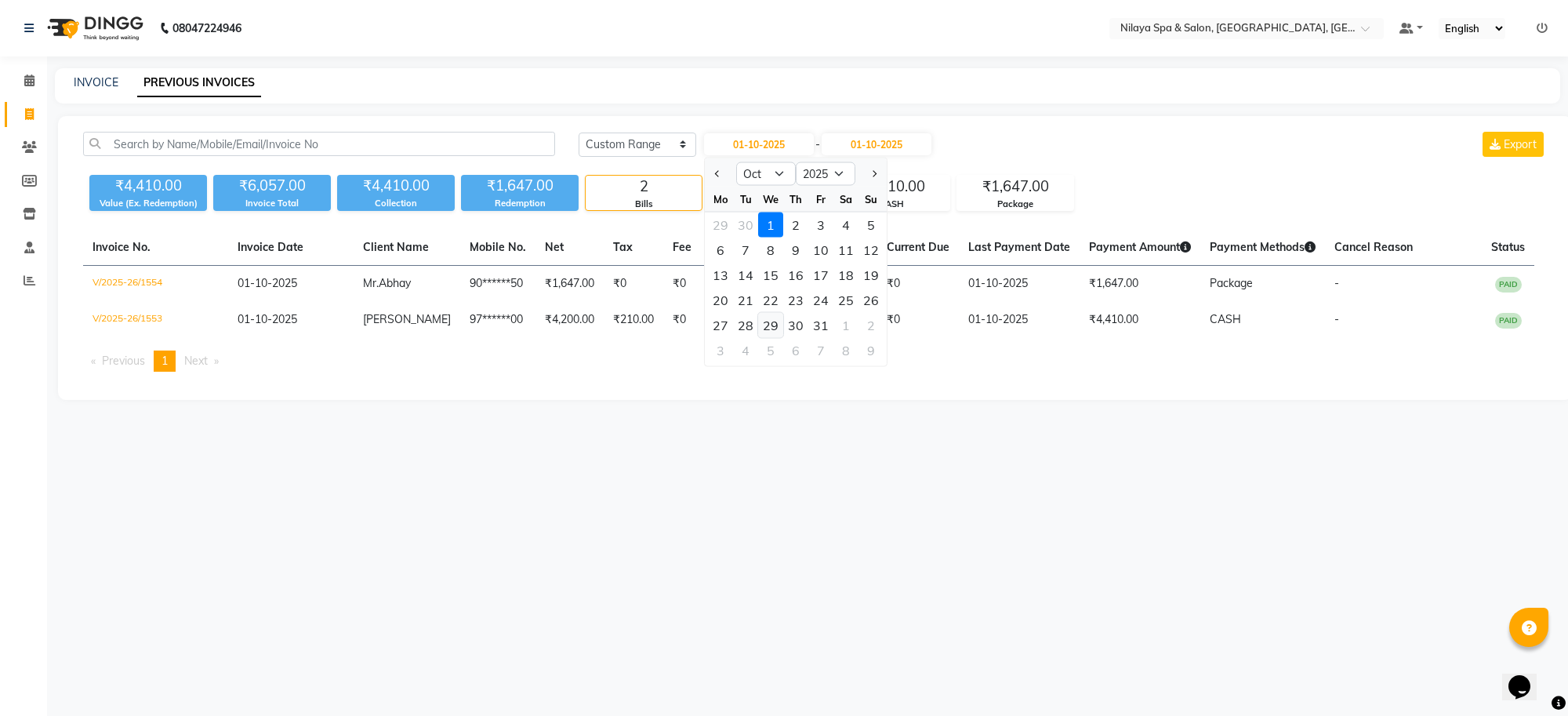
click at [774, 328] on div "29" at bounding box center [771, 326] width 25 height 25
type input "[DATE]"
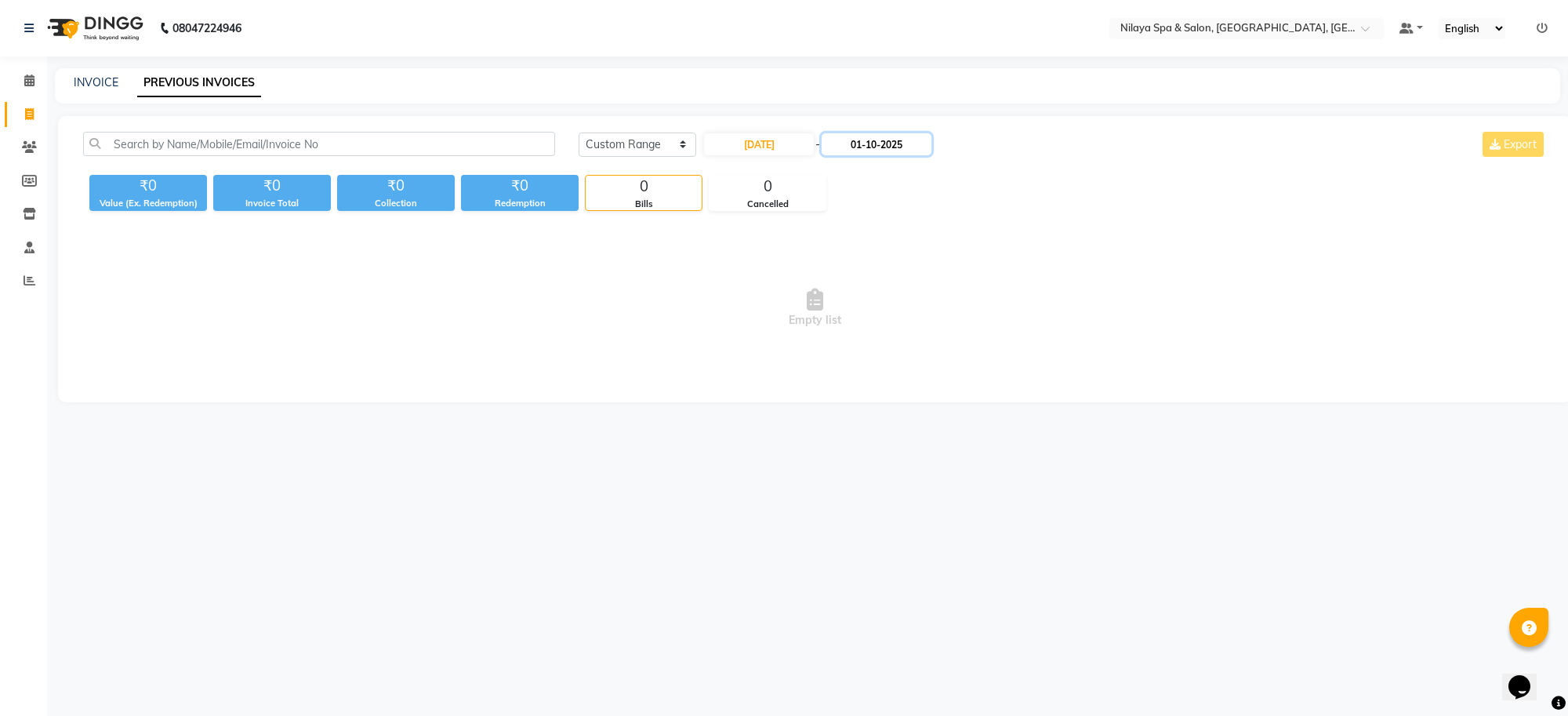
click at [876, 151] on input "01-10-2025" at bounding box center [876, 144] width 110 height 22
click at [892, 331] on div "29" at bounding box center [894, 326] width 25 height 25
type input "[DATE]"
click at [875, 151] on input "[DATE]" at bounding box center [876, 144] width 110 height 22
click at [781, 151] on input "[DATE]" at bounding box center [759, 144] width 110 height 22
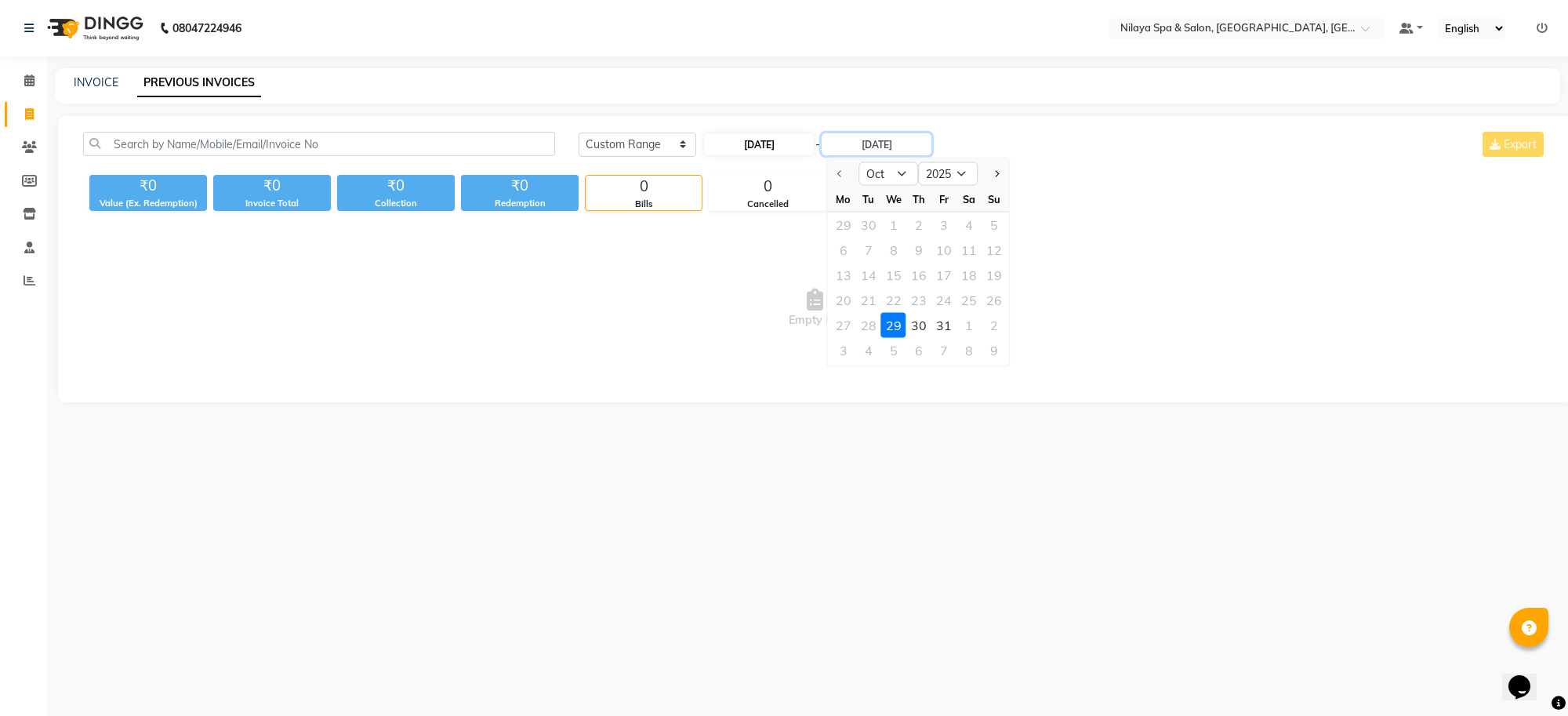
select select "10"
select select "2025"
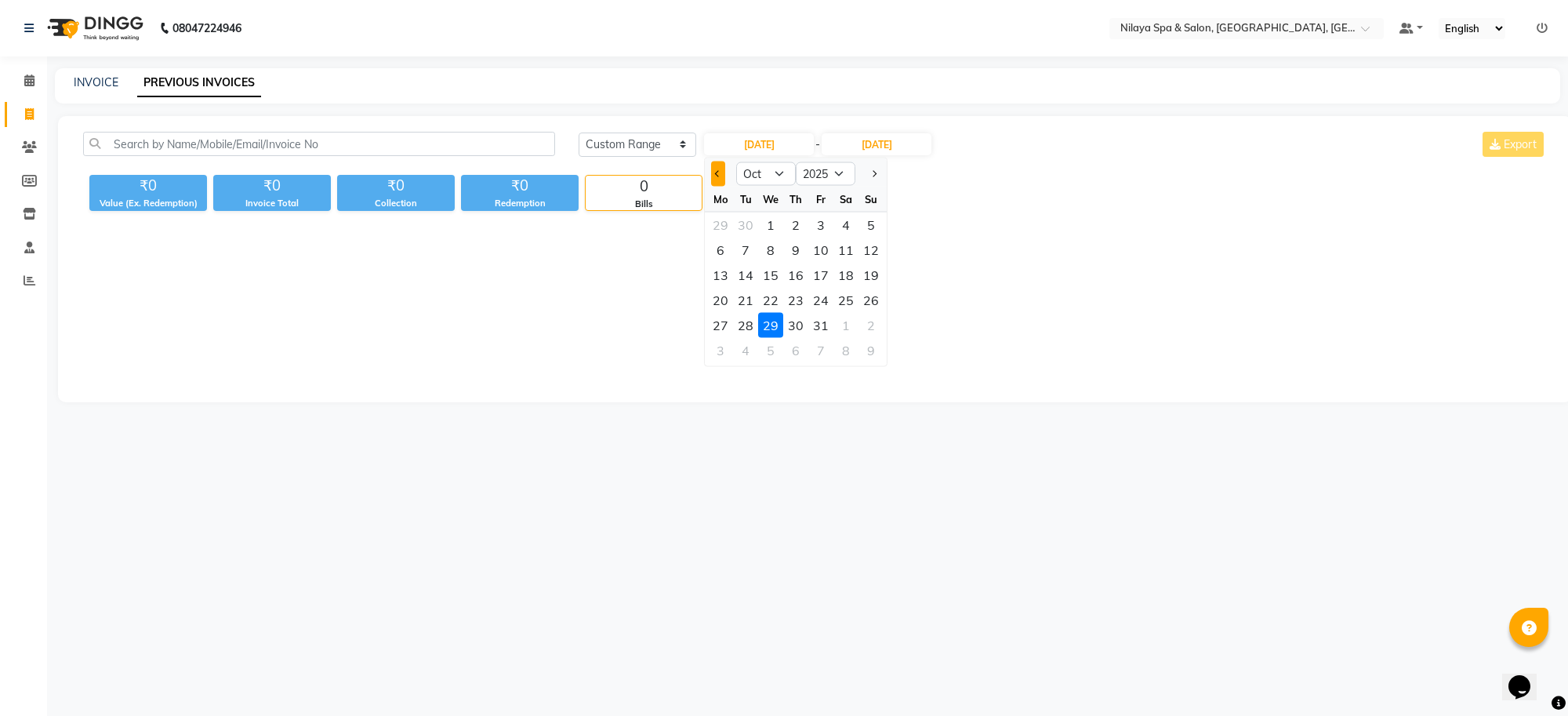
click at [722, 166] on button "Previous month" at bounding box center [717, 174] width 14 height 25
select select "8"
click at [821, 323] on div "29" at bounding box center [821, 326] width 25 height 25
type input "[DATE]"
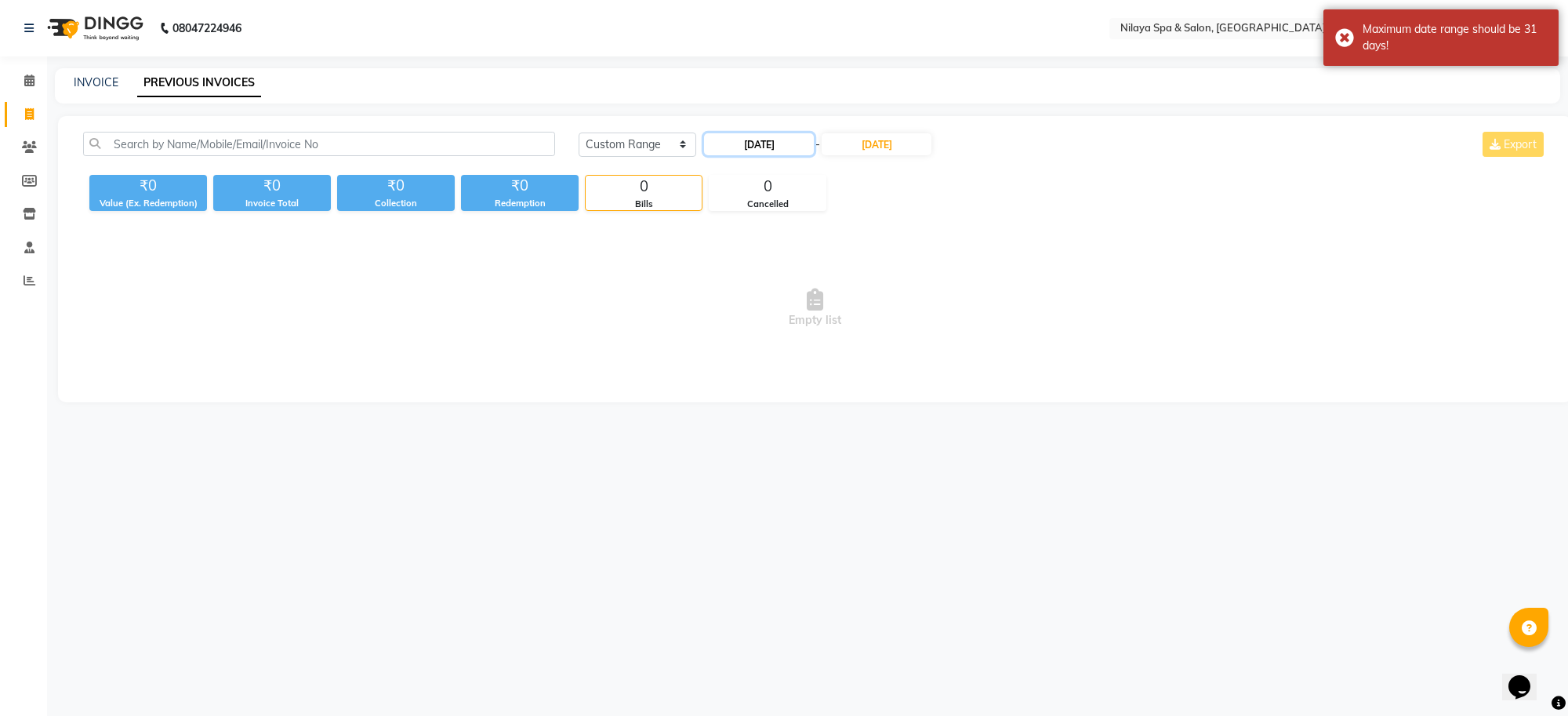
click at [800, 151] on input "[DATE]" at bounding box center [759, 144] width 110 height 22
select select "8"
select select "2025"
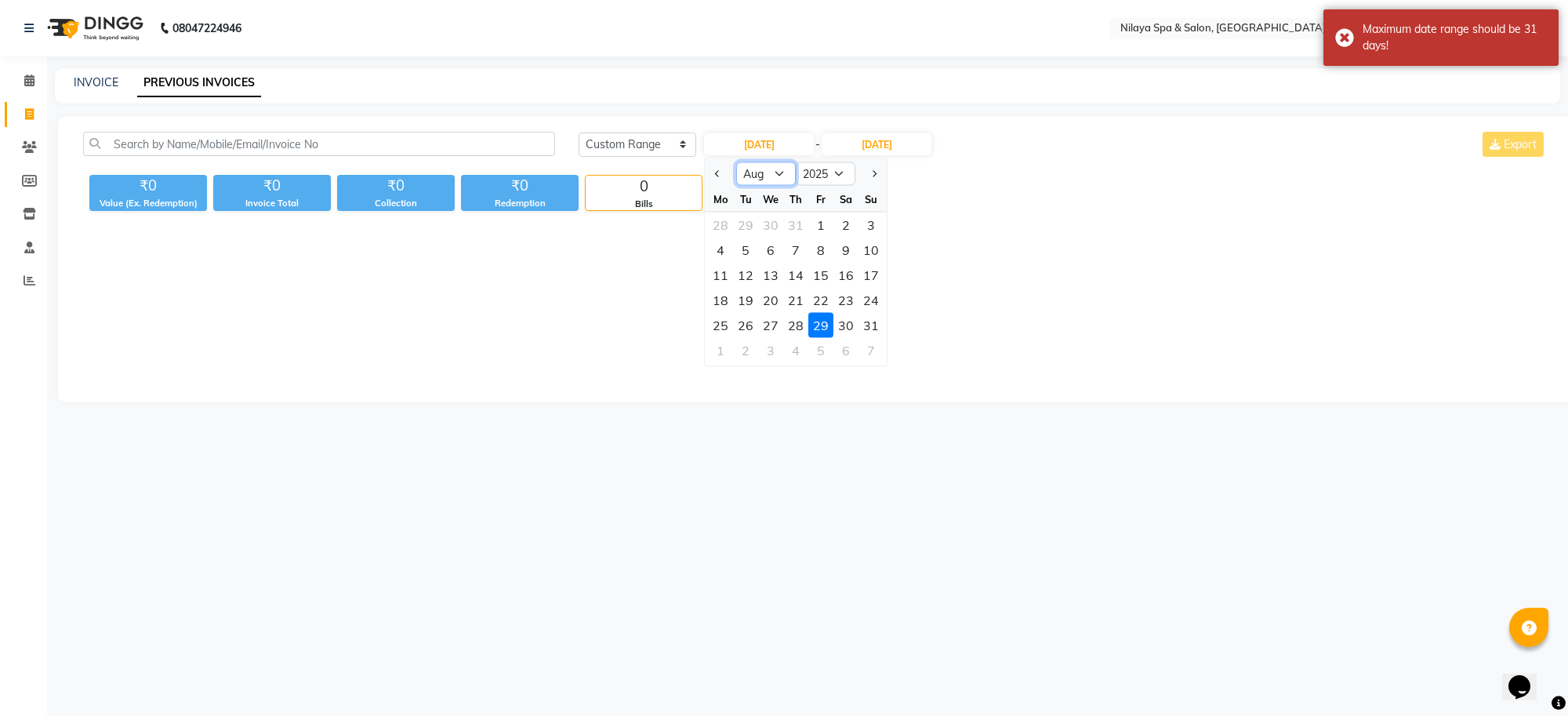
click at [782, 177] on select "Jan Feb Mar Apr May Jun [DATE] Aug Sep Oct Nov Dec" at bounding box center [766, 174] width 60 height 24
select select "9"
click at [736, 162] on select "Jan Feb Mar Apr May Jun [DATE] Aug Sep Oct Nov Dec" at bounding box center [766, 174] width 60 height 24
click at [958, 213] on div "[DATE] [DATE] Custom Range [DATE] Jan Feb Mar Apr May Jun [DATE] Aug Sep Oct No…" at bounding box center [815, 260] width 1514 height 287
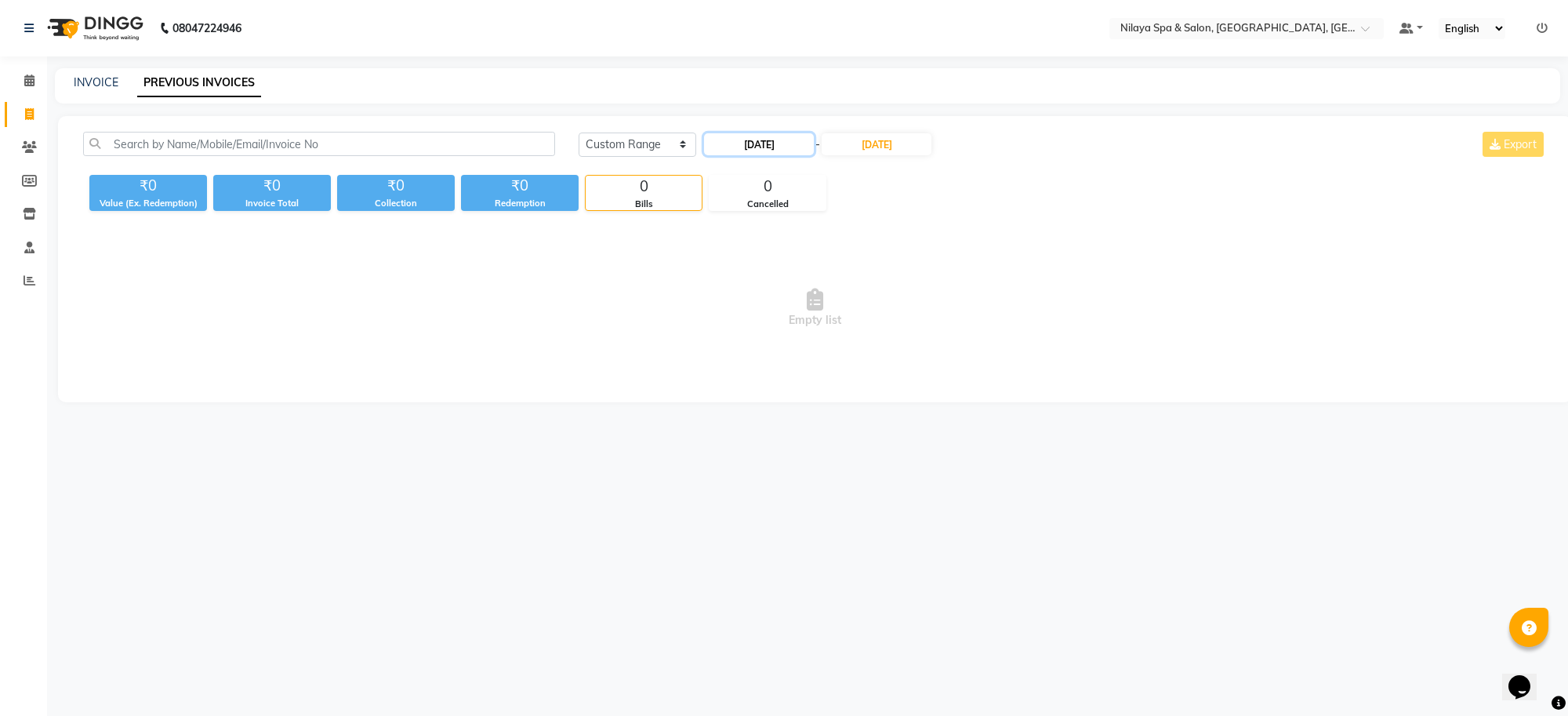
click at [778, 145] on input "[DATE]" at bounding box center [759, 144] width 110 height 22
select select "8"
select select "2025"
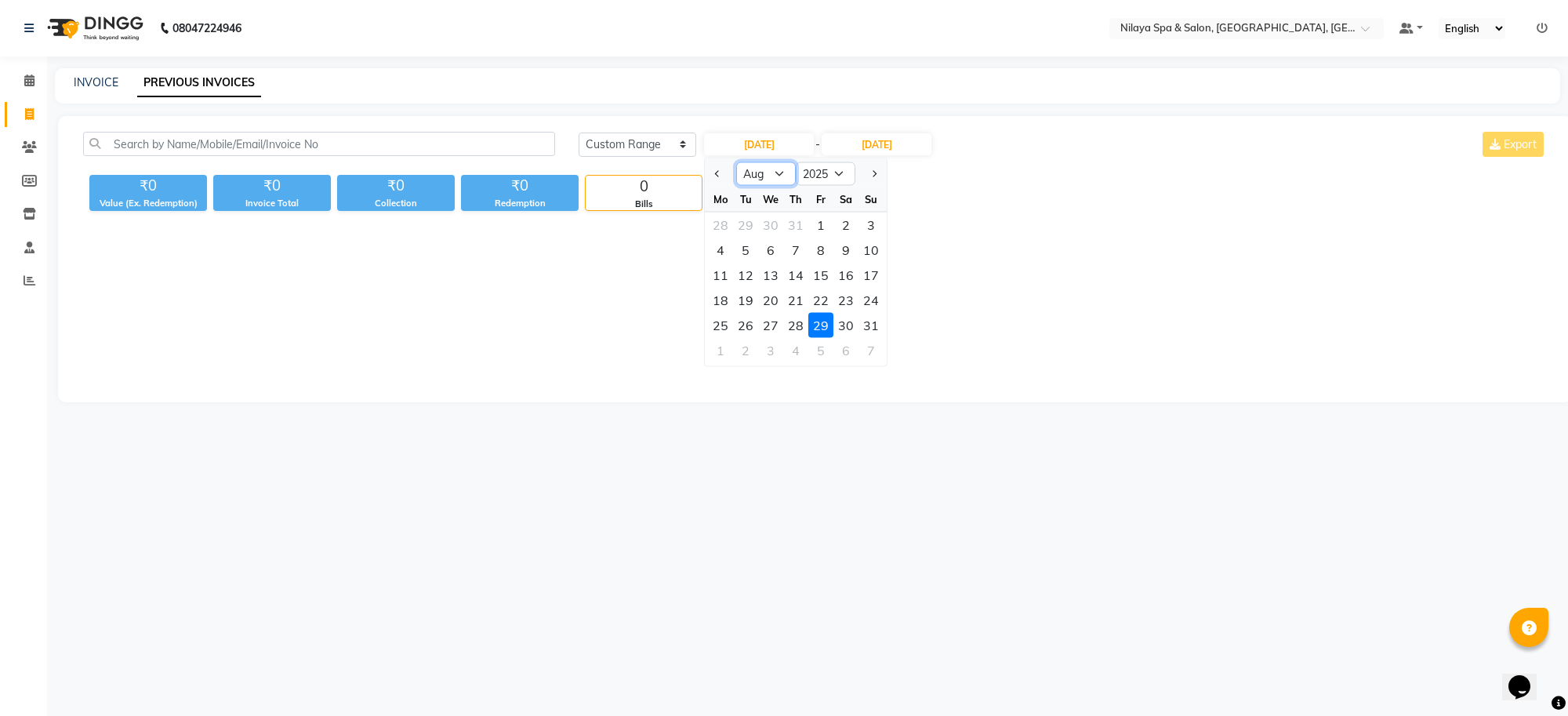
click at [785, 166] on select "Jan Feb Mar Apr May Jun [DATE] Aug Sep Oct Nov Dec" at bounding box center [766, 174] width 60 height 24
select select "9"
click at [736, 162] on select "Jan Feb Mar Apr May Jun [DATE] Aug Sep Oct Nov Dec" at bounding box center [766, 174] width 60 height 24
click at [715, 327] on div "29" at bounding box center [721, 326] width 25 height 25
type input "29-09-2025"
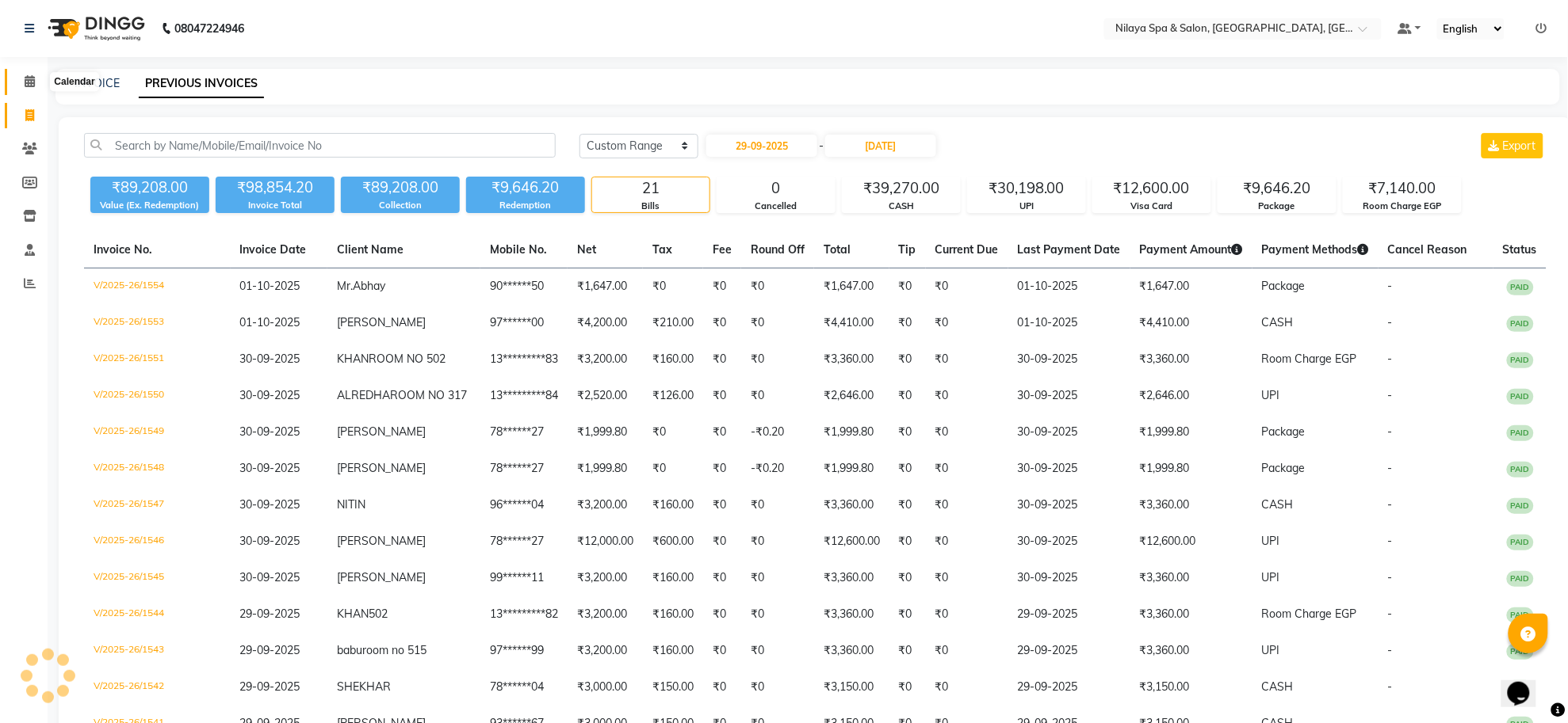
click at [25, 84] on icon at bounding box center [30, 81] width 10 height 12
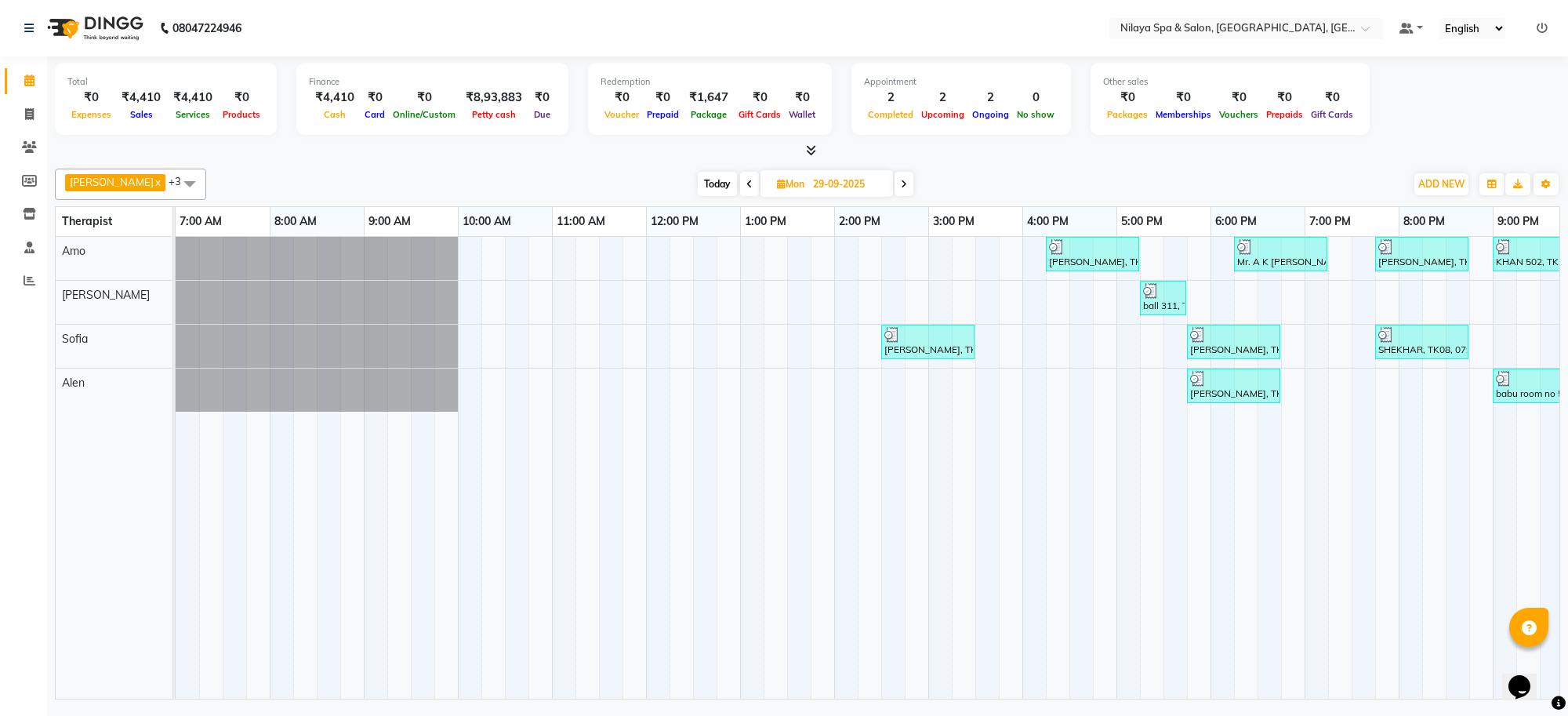
click at [698, 190] on span "Today" at bounding box center [717, 184] width 39 height 25
type input "01-10-2025"
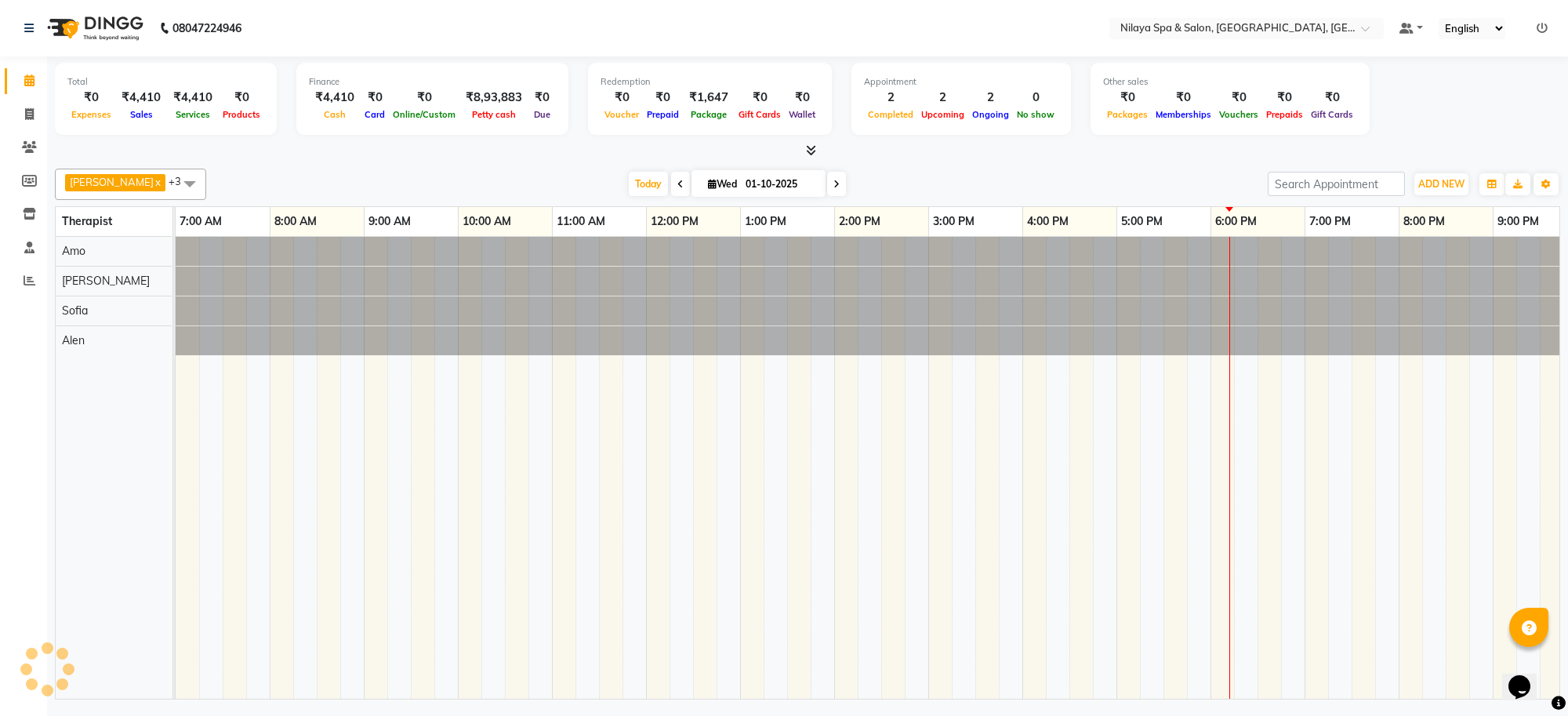
scroll to position [0, 216]
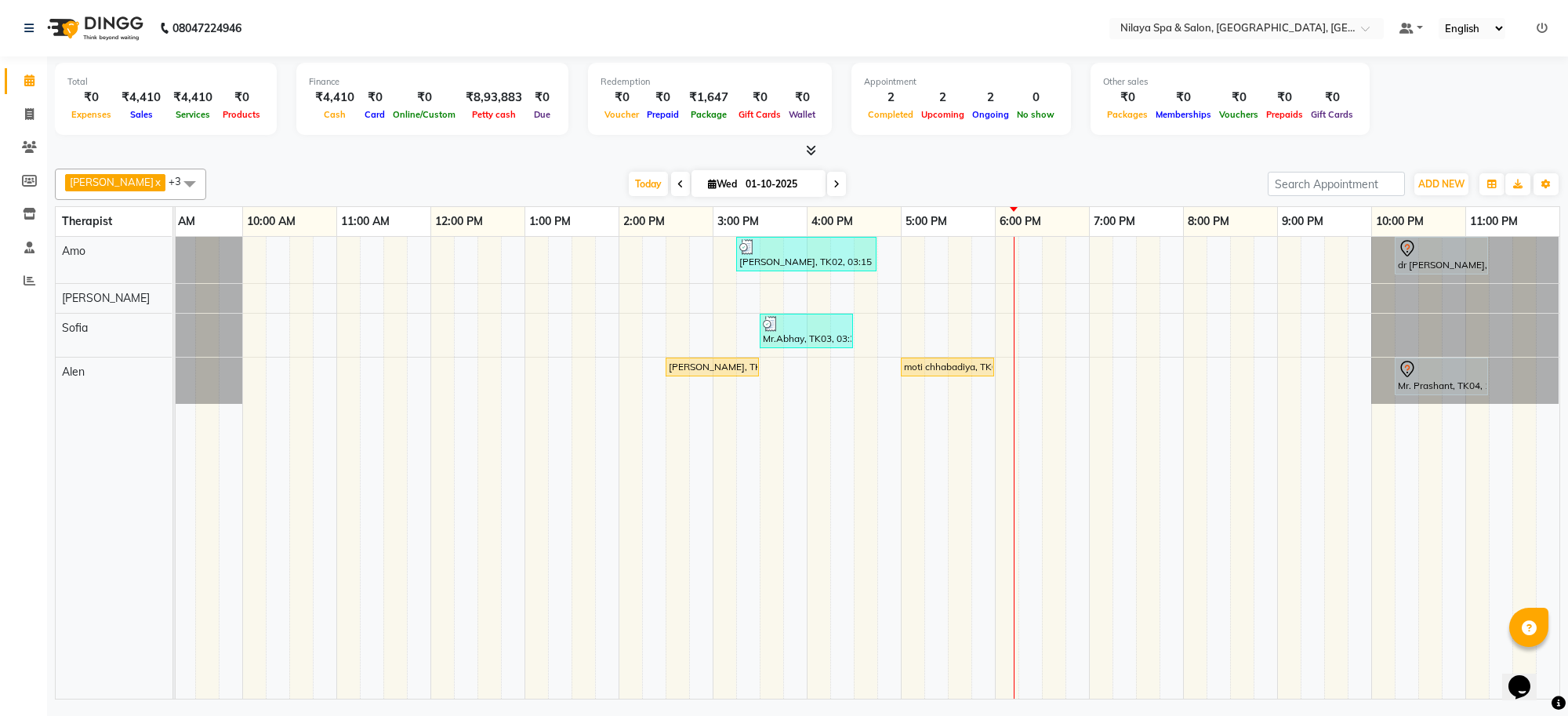
click at [1028, 330] on div "[PERSON_NAME], TK02, 03:15 PM-04:45 PM, Deep Tissue Repair Therapy([DEMOGRAPHIC…" at bounding box center [760, 468] width 1600 height 462
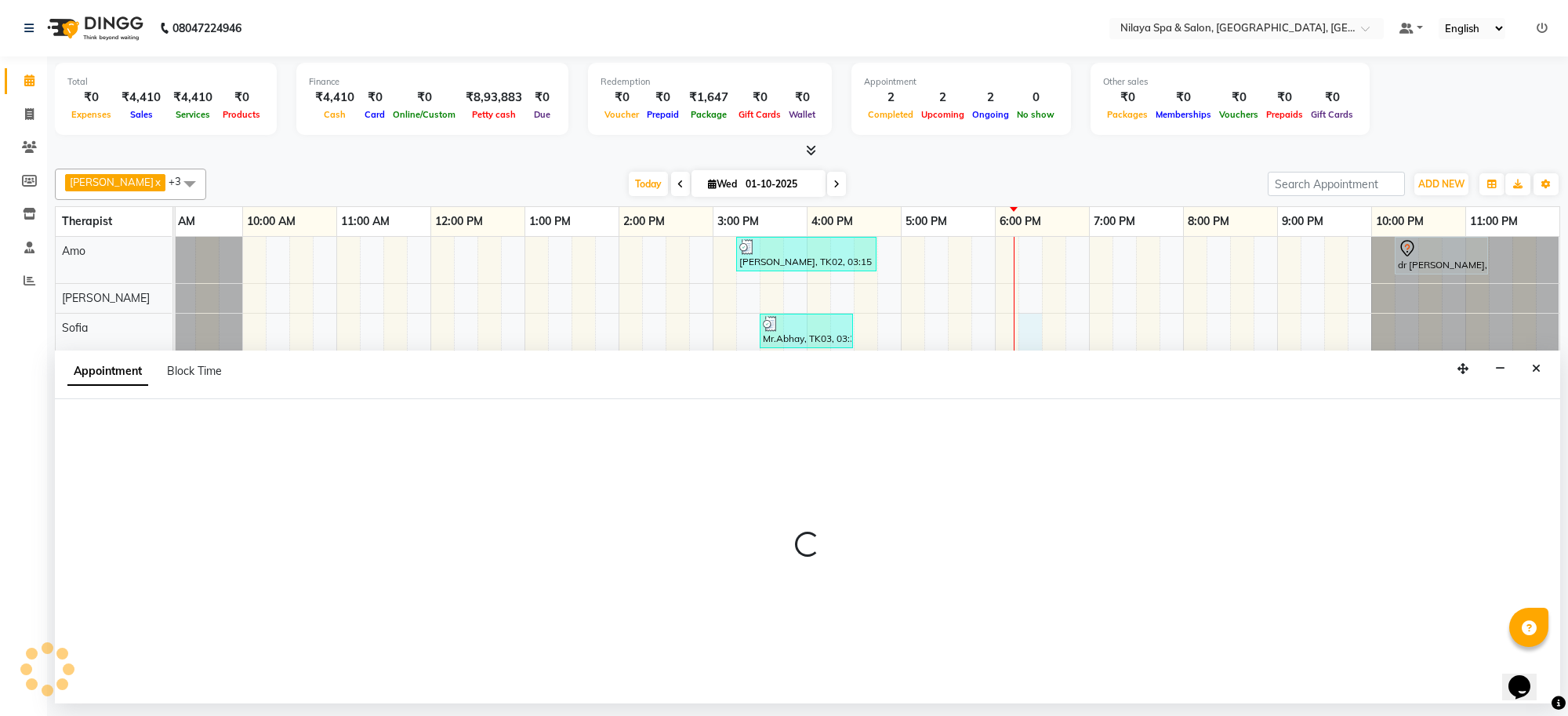
select select "84324"
select select "1095"
select select "tentative"
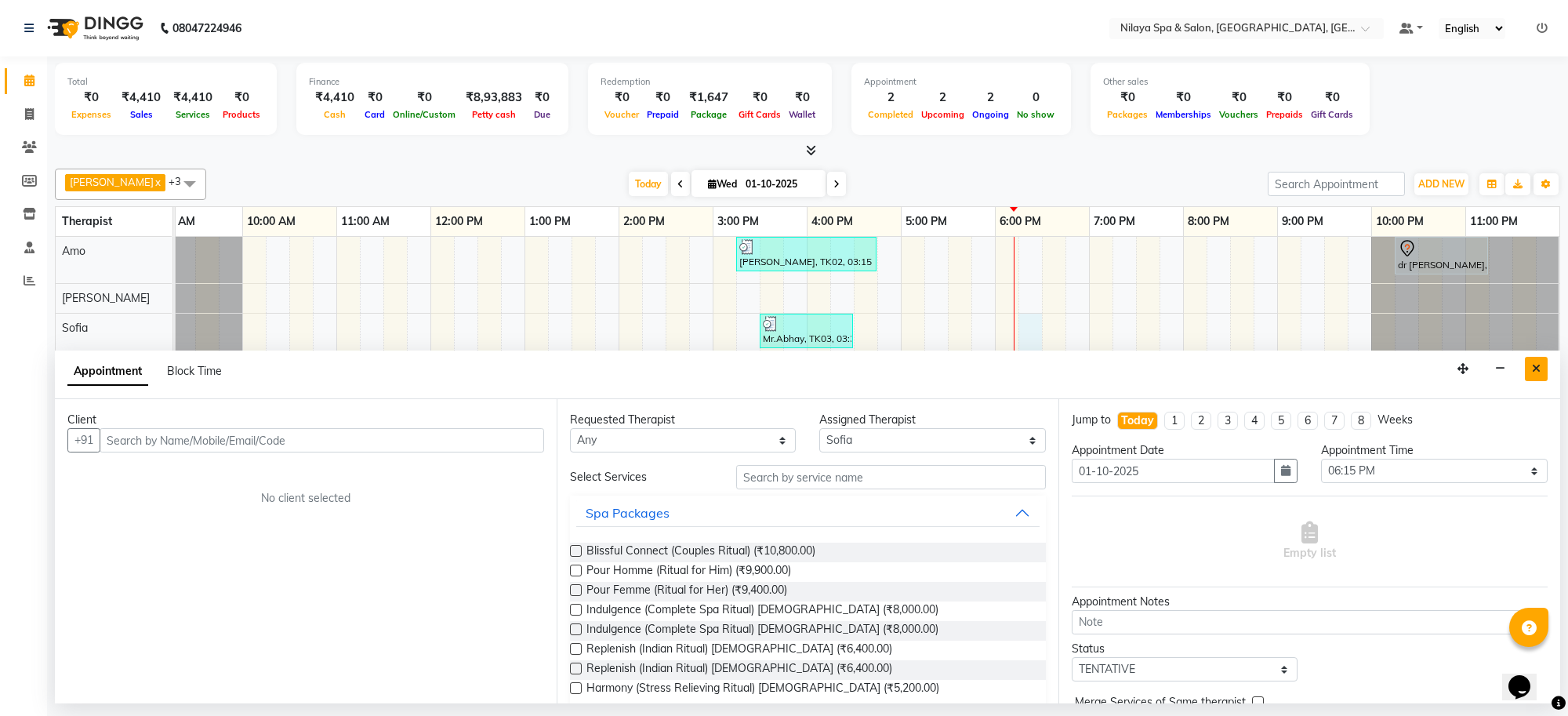
click at [1532, 373] on icon "Close" at bounding box center [1536, 369] width 9 height 11
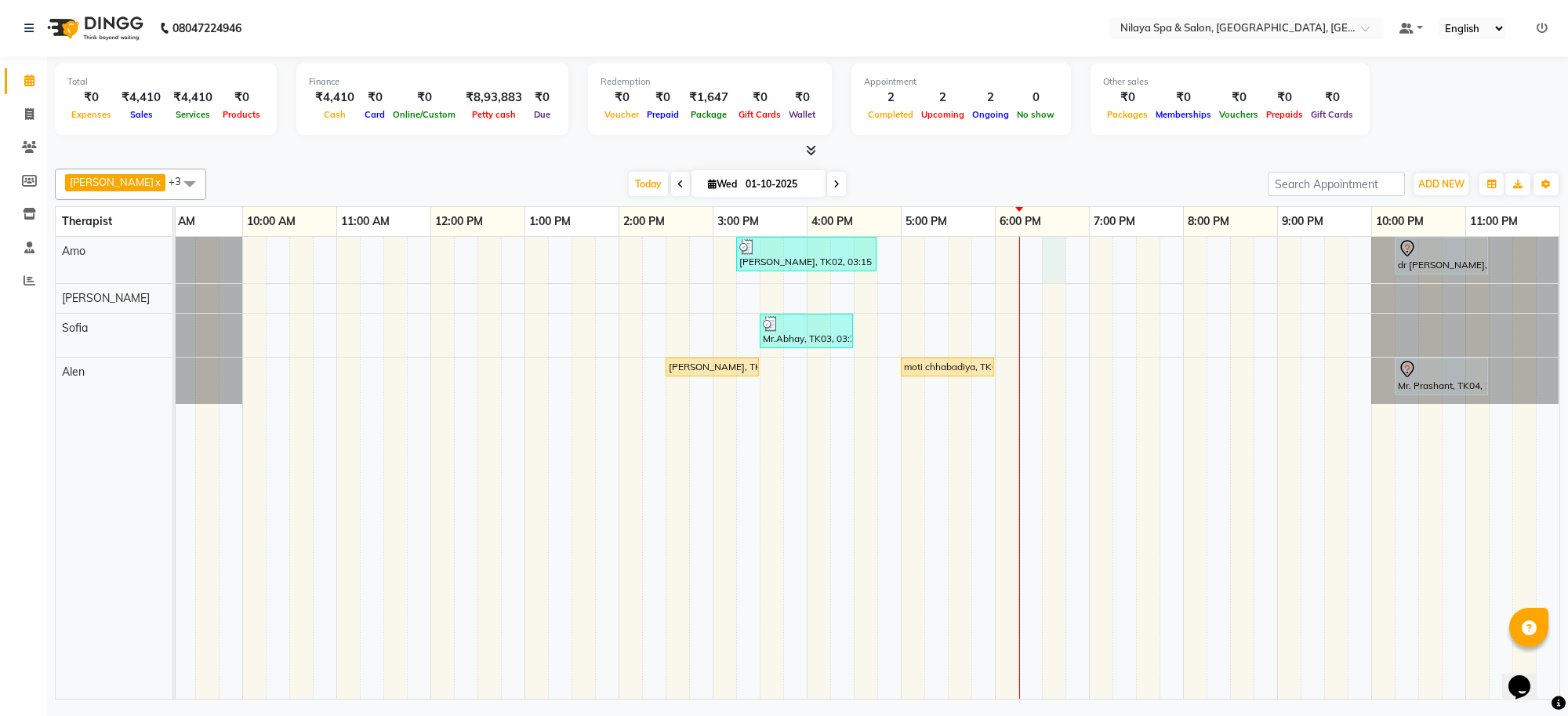
click at [1057, 241] on div "[PERSON_NAME], TK02, 03:15 PM-04:45 PM, Deep Tissue Repair Therapy([DEMOGRAPHIC…" at bounding box center [760, 468] width 1600 height 462
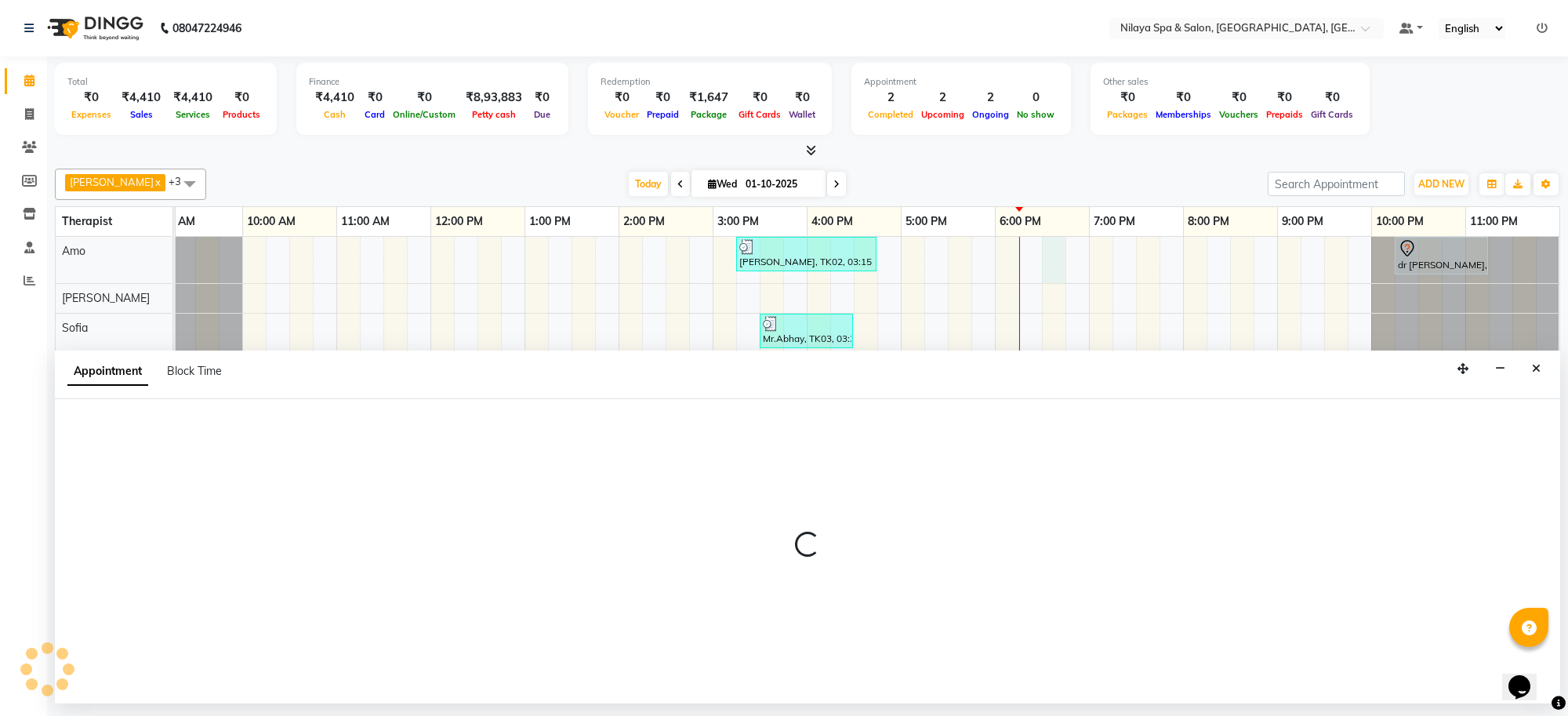
select select "80700"
select select "1110"
select select "tentative"
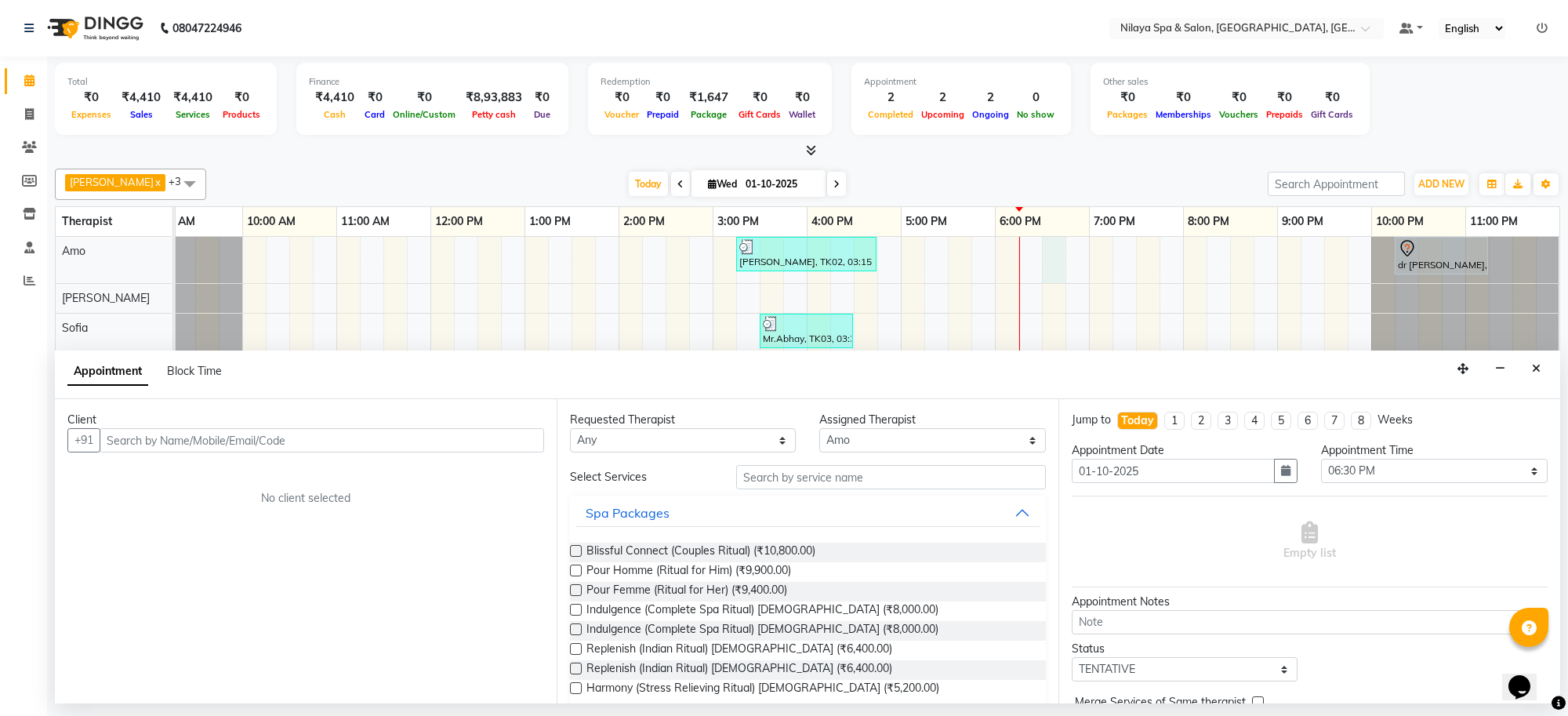
click at [226, 440] on input "text" at bounding box center [322, 440] width 445 height 25
type input "5"
type input "9956651515"
click at [492, 445] on span "Add Client" at bounding box center [512, 440] width 53 height 14
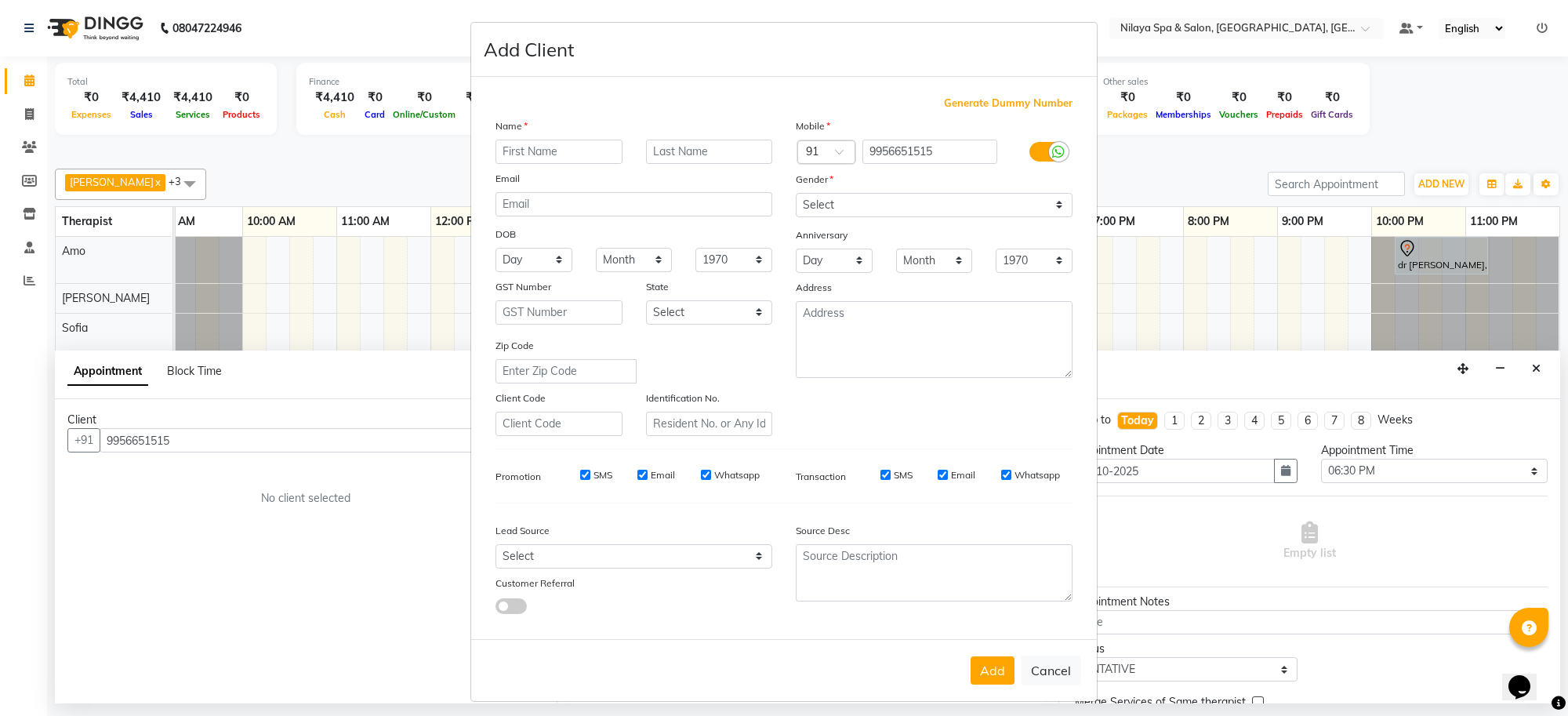
click at [513, 151] on input "text" at bounding box center [560, 151] width 127 height 25
type input "songsii"
click at [829, 204] on select "Select [DEMOGRAPHIC_DATA] [DEMOGRAPHIC_DATA] Other Prefer Not To Say" at bounding box center [934, 205] width 277 height 25
select select "[DEMOGRAPHIC_DATA]"
click at [796, 193] on select "Select [DEMOGRAPHIC_DATA] [DEMOGRAPHIC_DATA] Other Prefer Not To Say" at bounding box center [934, 205] width 277 height 25
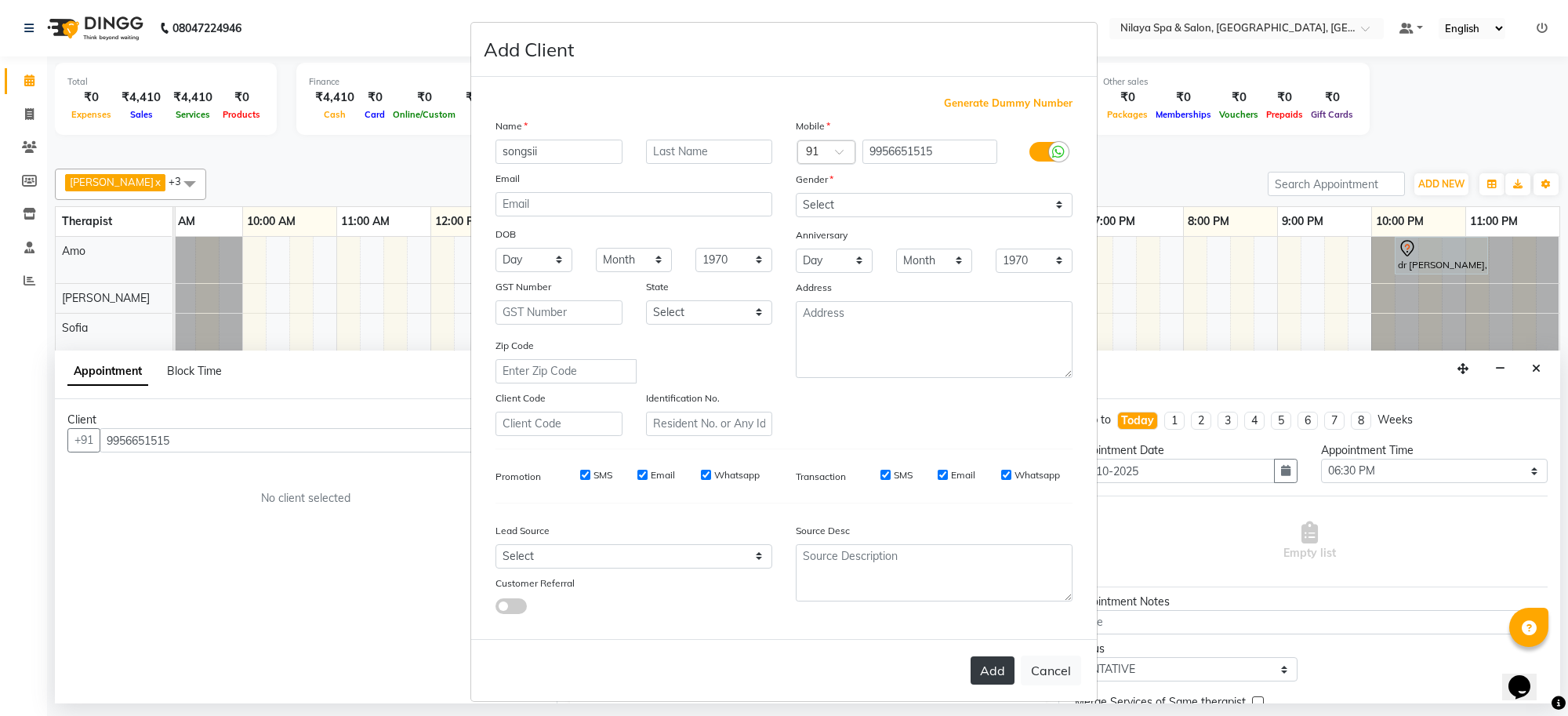
click at [977, 671] on button "Add" at bounding box center [993, 671] width 44 height 28
type input "99******15"
select select
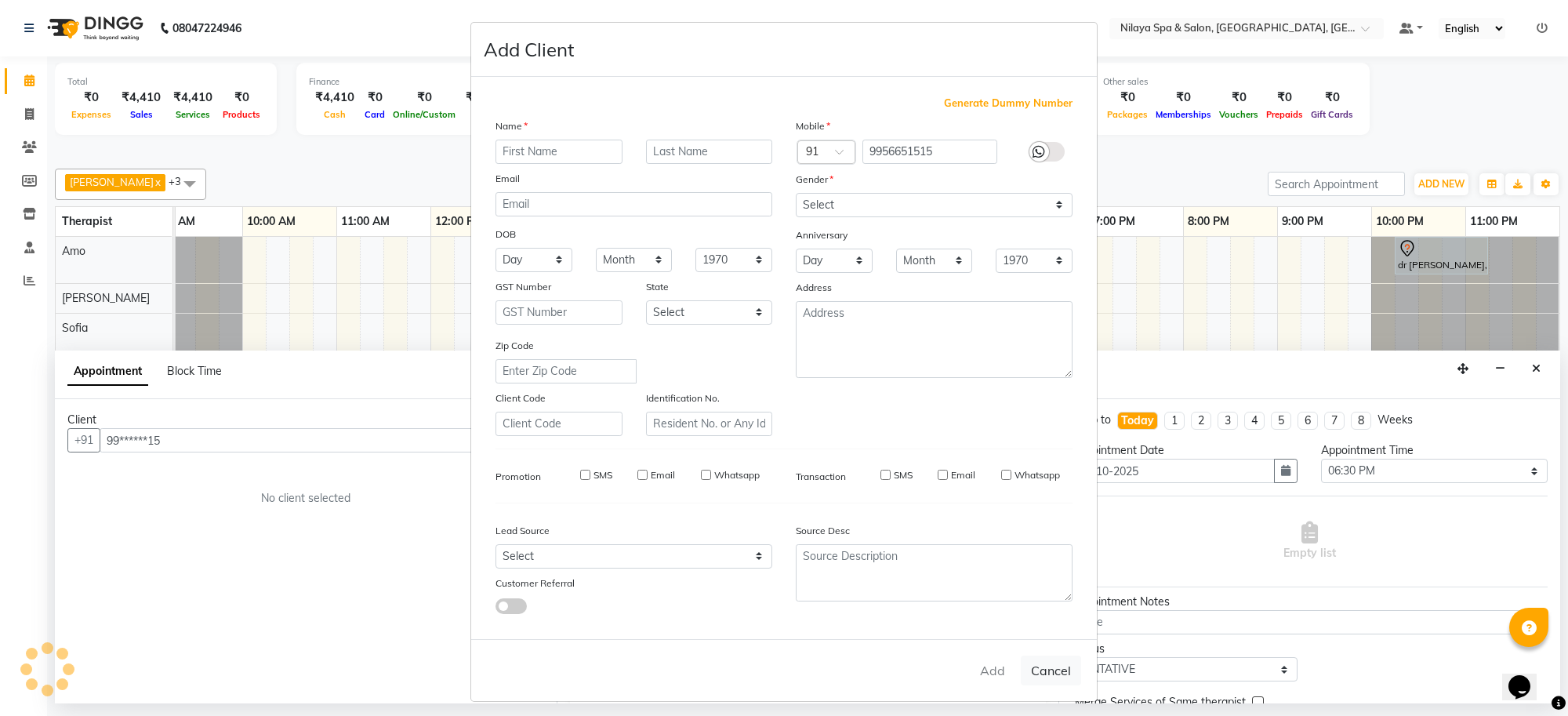
select select
checkbox input "false"
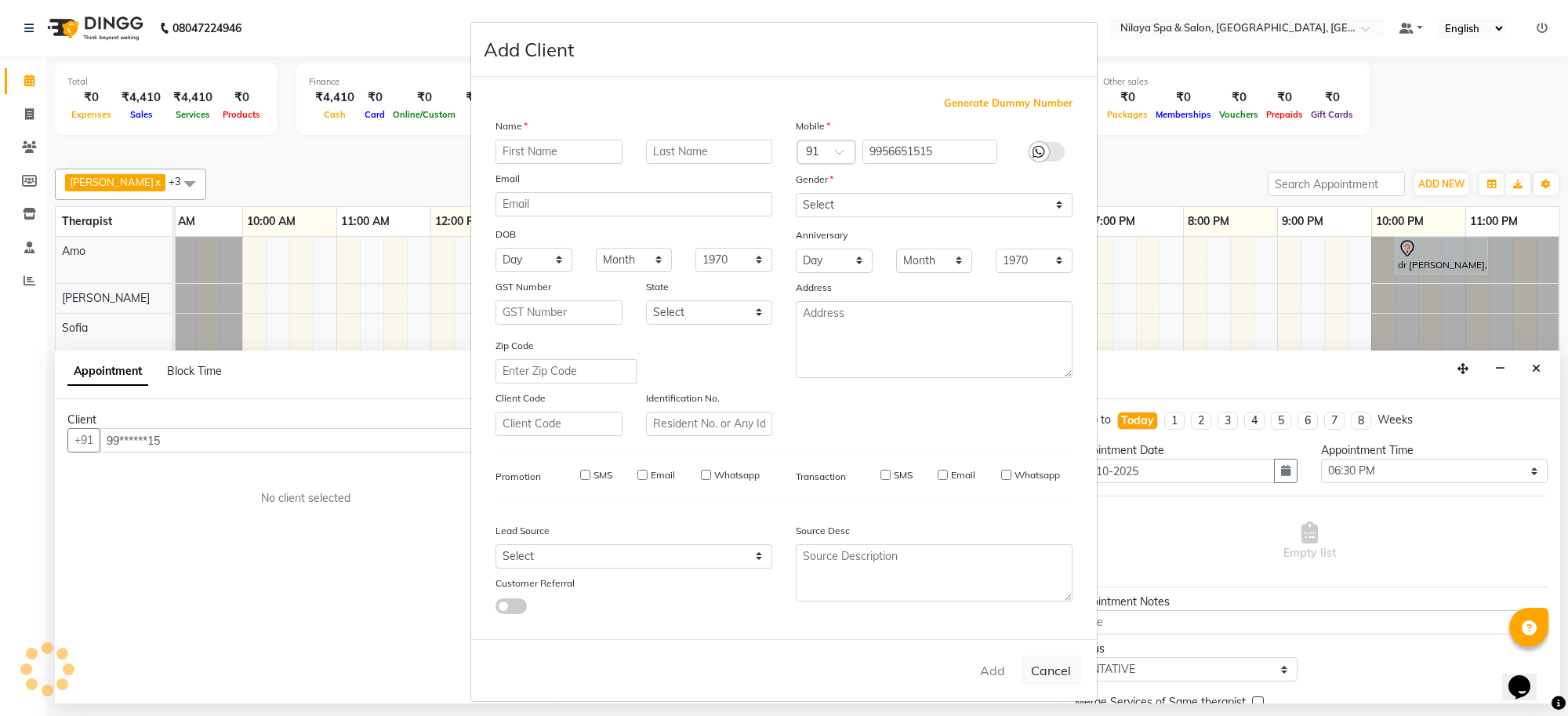
checkbox input "false"
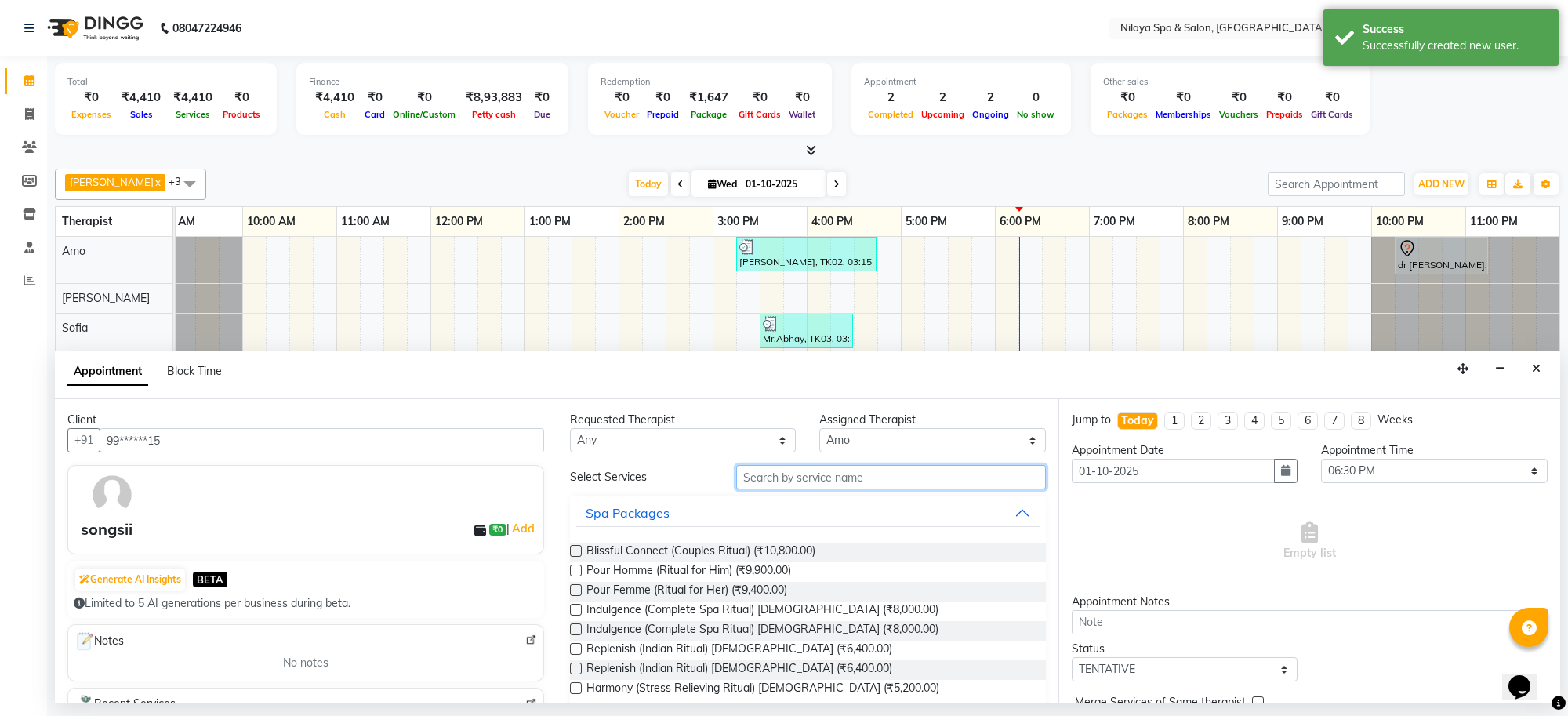
click at [851, 475] on input "text" at bounding box center [891, 477] width 310 height 25
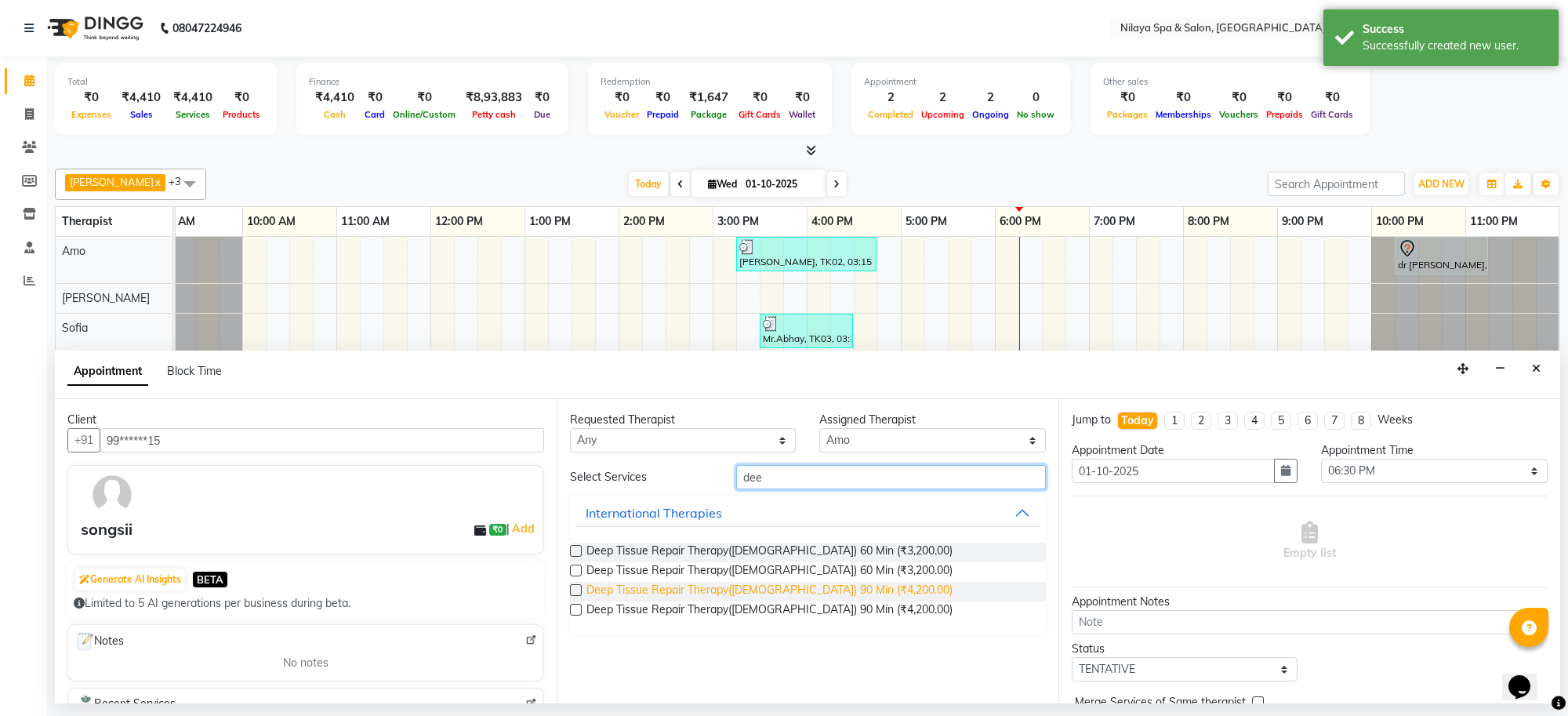
type input "dee"
click at [837, 593] on span "Deep Tissue Repair Therapy([DEMOGRAPHIC_DATA]) 90 Min (₹4,200.00)" at bounding box center [770, 592] width 366 height 20
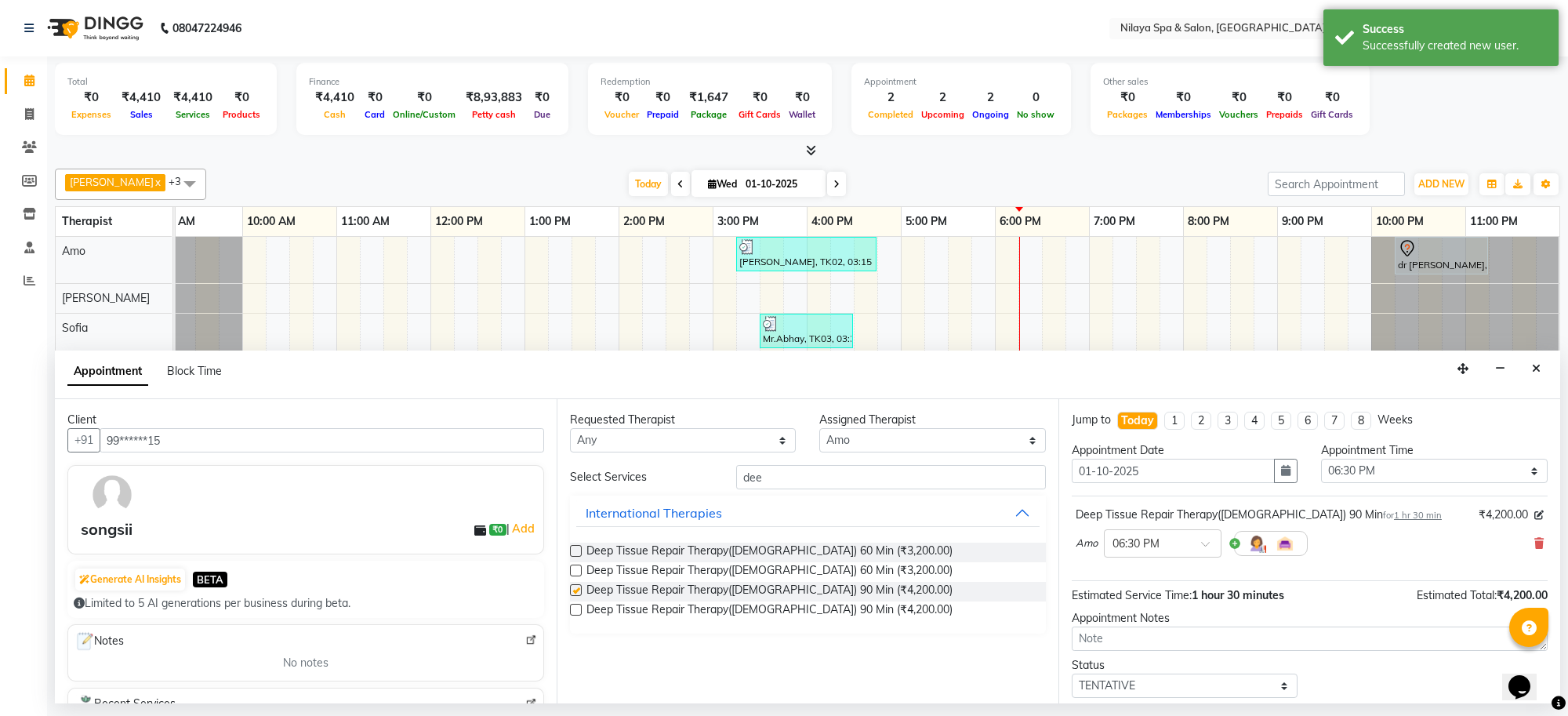
checkbox input "false"
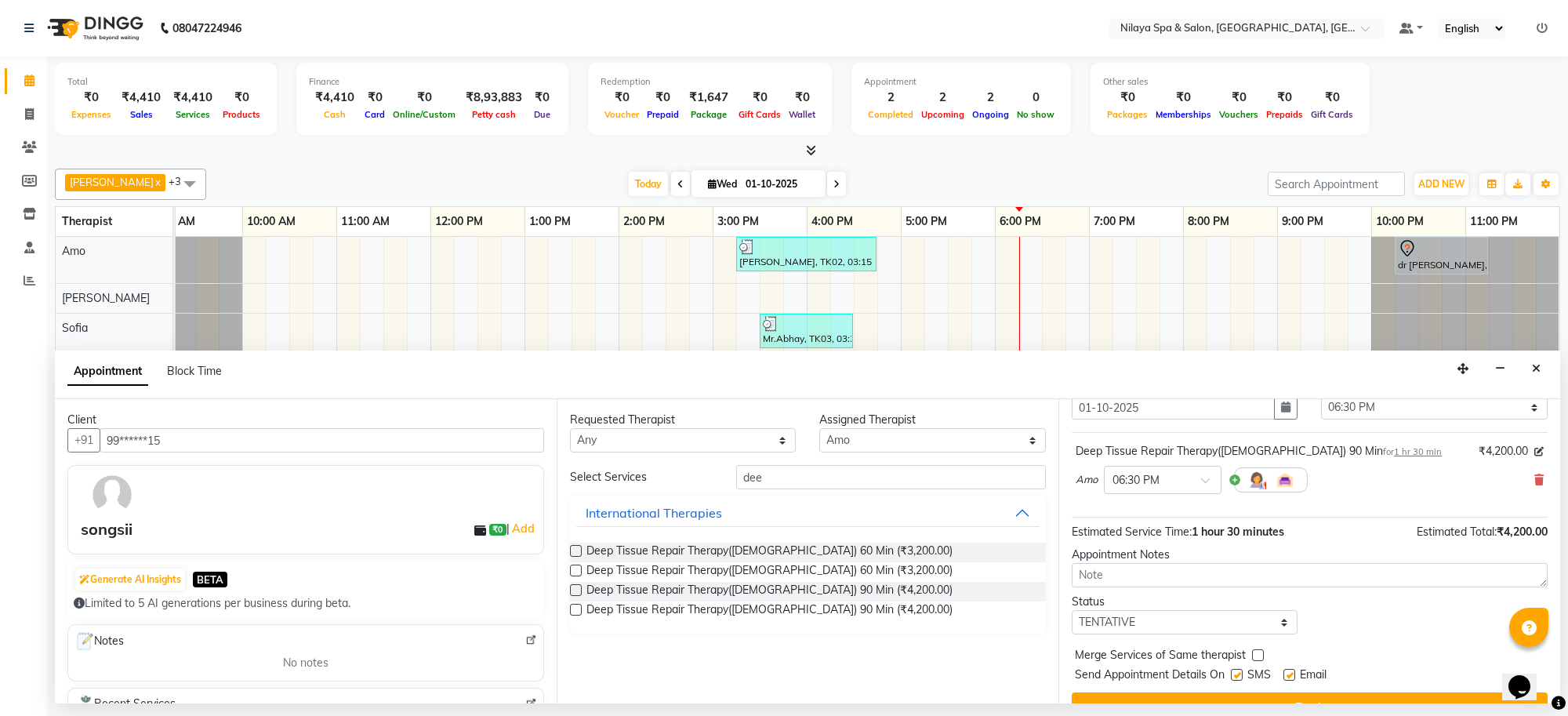
scroll to position [95, 0]
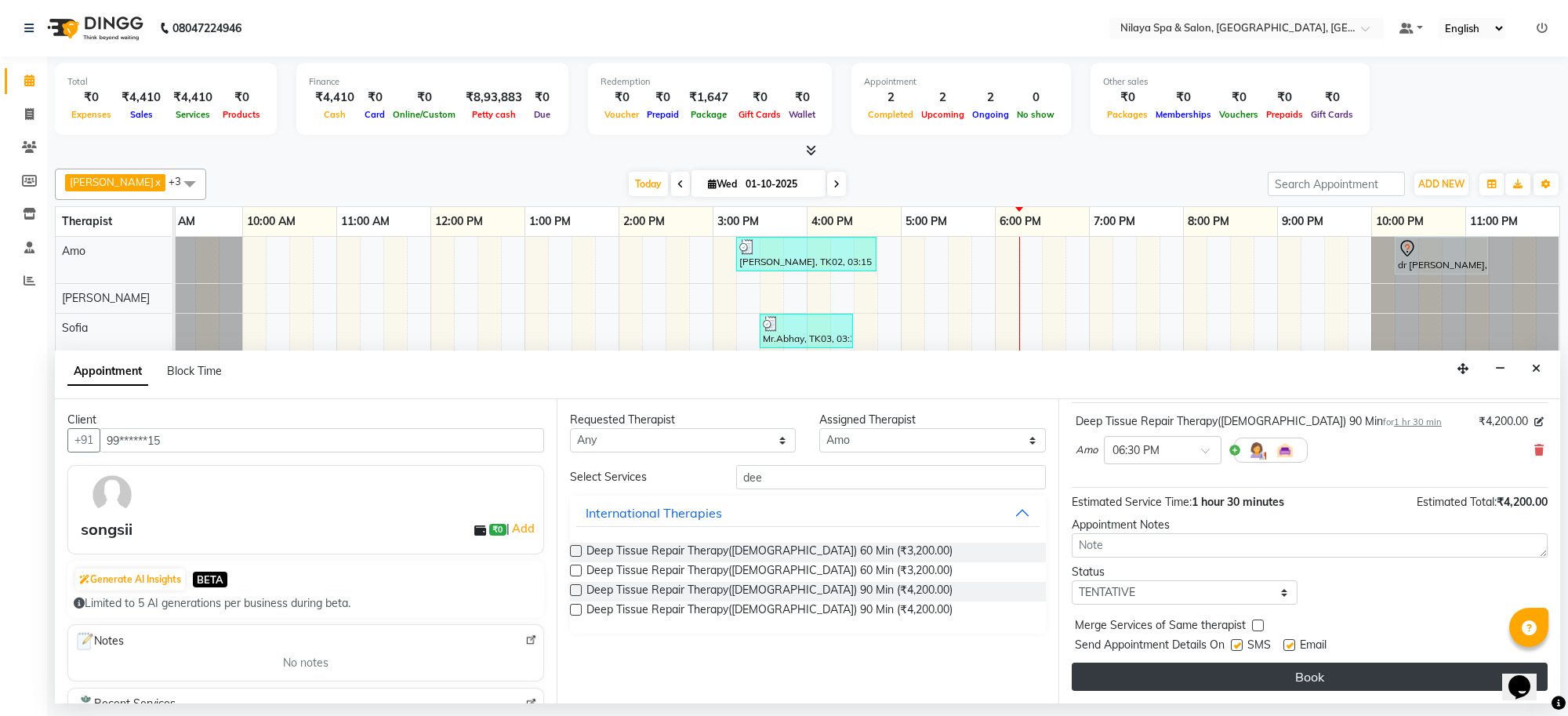
click at [1263, 675] on button "Book" at bounding box center [1310, 676] width 476 height 28
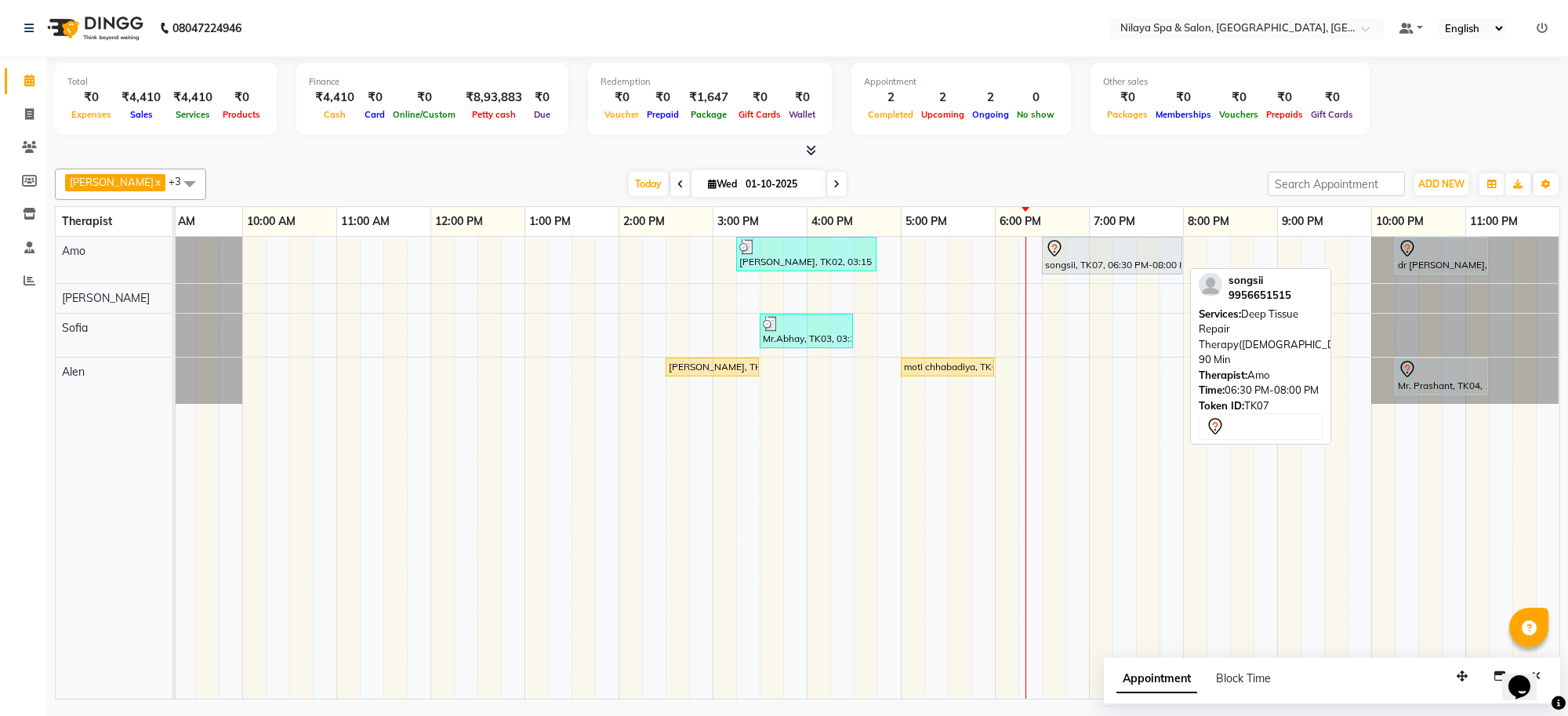
click at [1098, 259] on div "songsii, TK07, 06:30 PM-08:00 PM, Deep Tissue Repair Therapy([DEMOGRAPHIC_DATA]…" at bounding box center [1112, 255] width 137 height 33
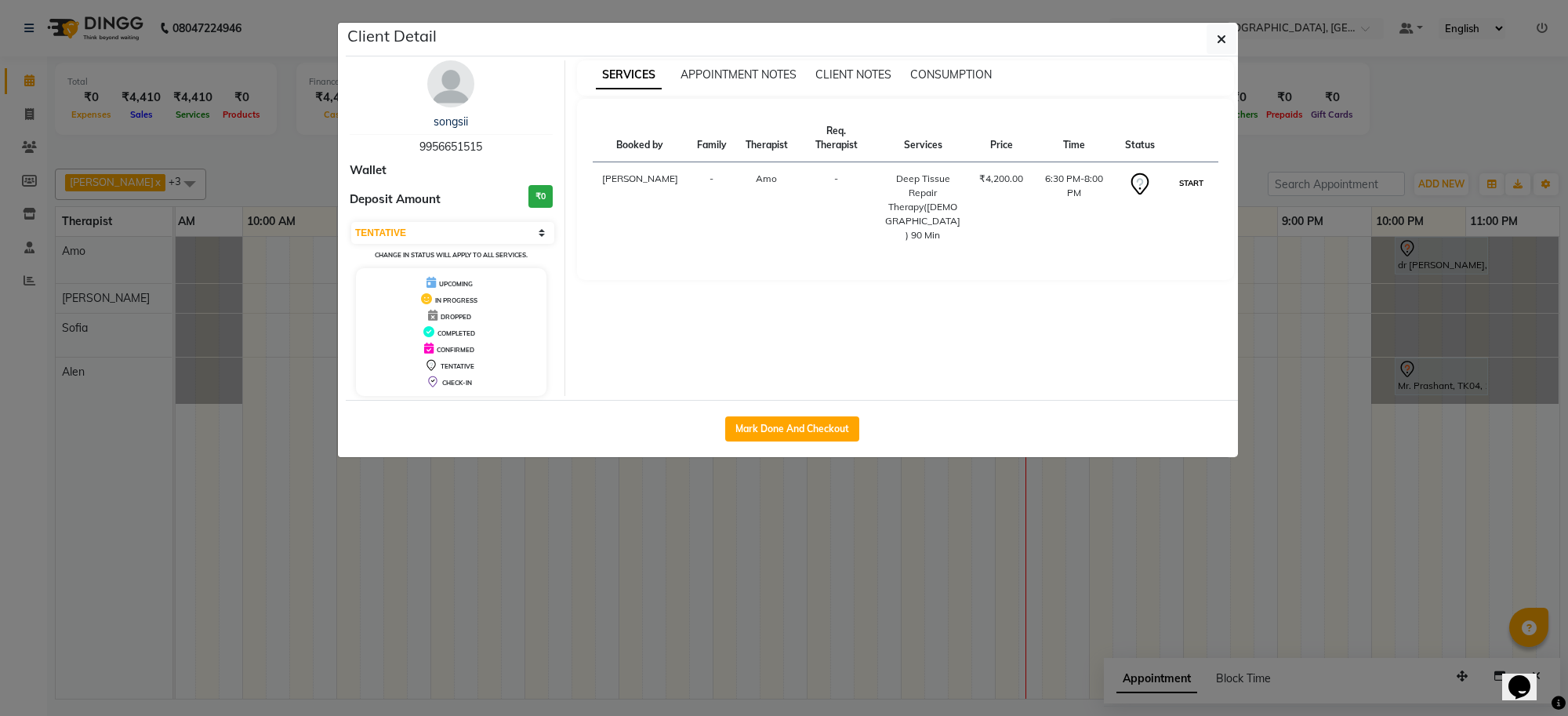
click at [1190, 181] on button "START" at bounding box center [1192, 183] width 32 height 20
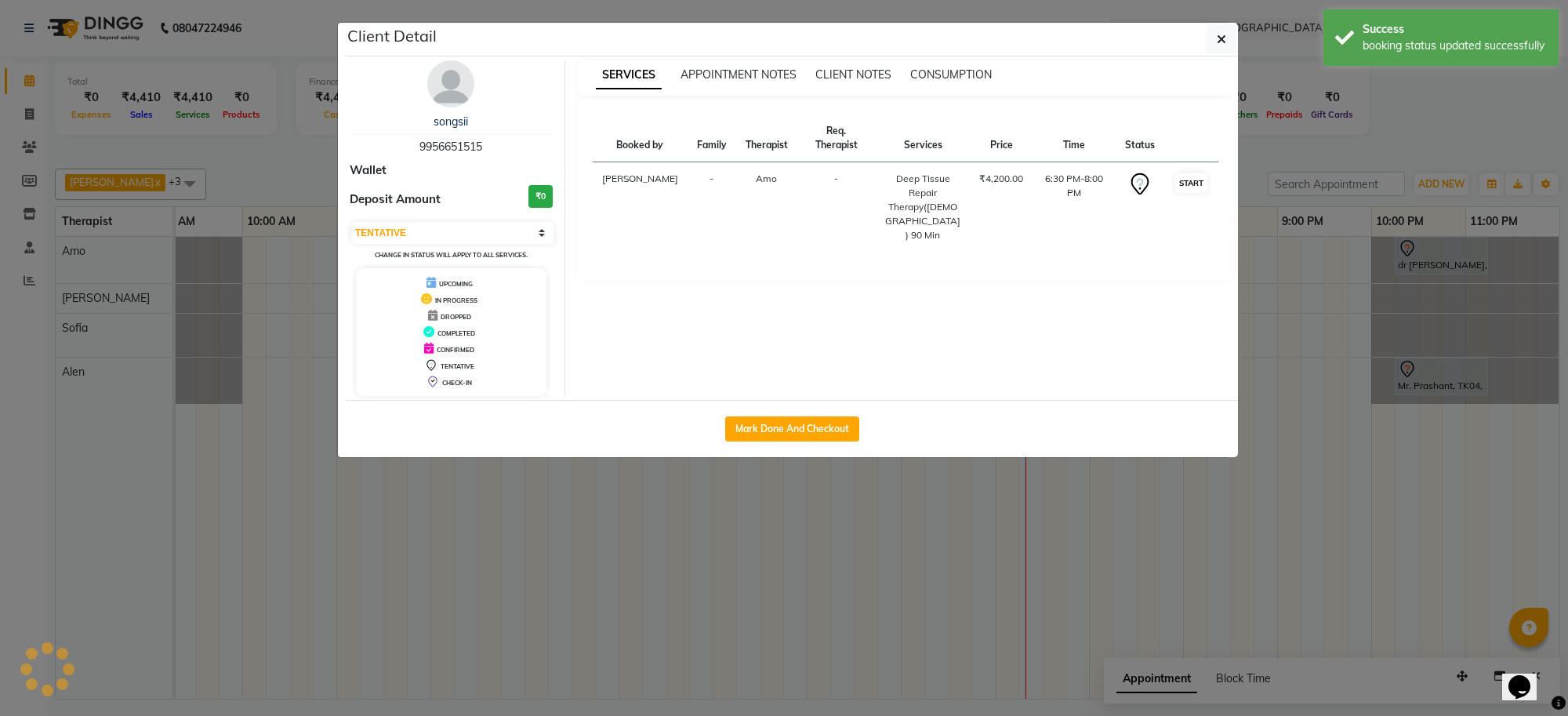
select select "1"
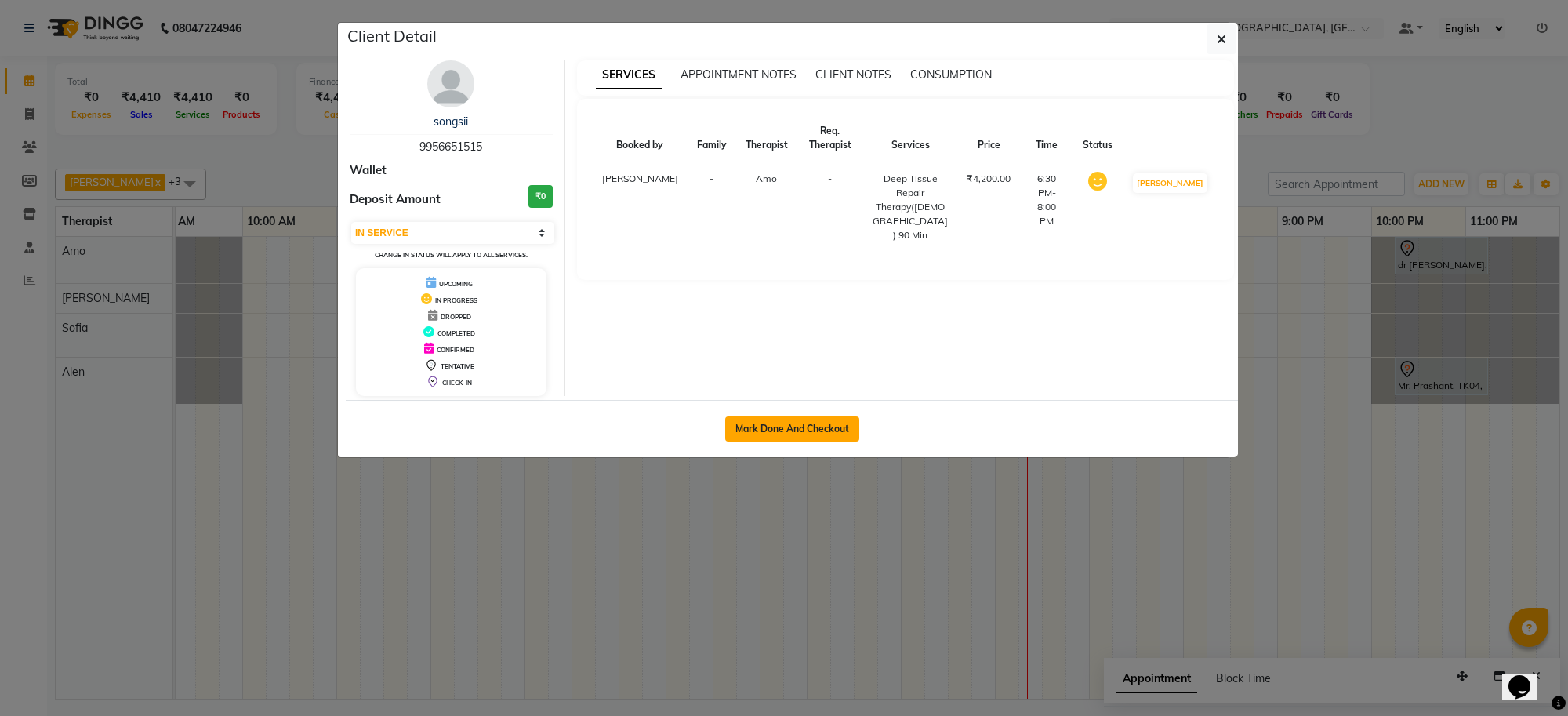
click at [741, 432] on button "Mark Done And Checkout" at bounding box center [792, 429] width 134 height 25
select select "service"
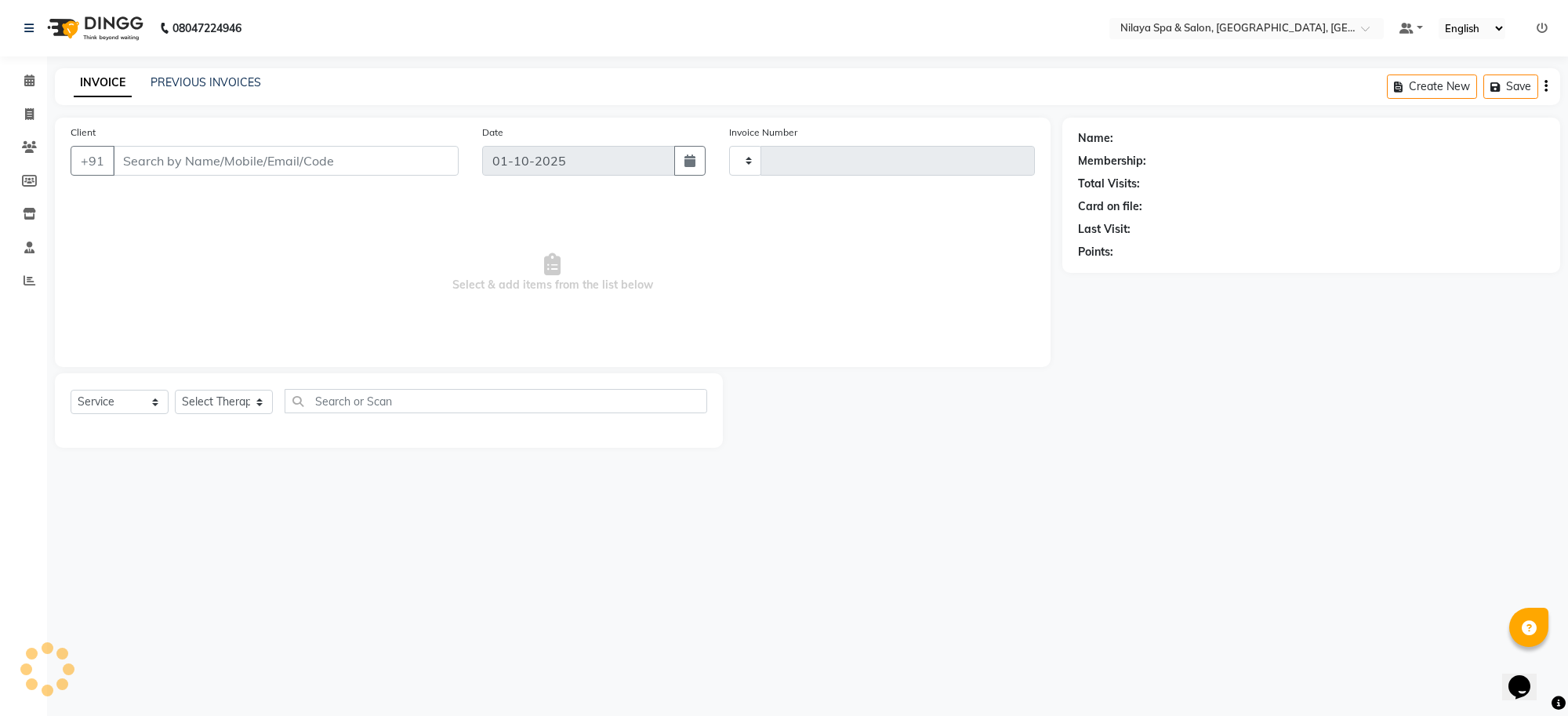
type input "1555"
select select "8283"
type input "99******15"
select select "80700"
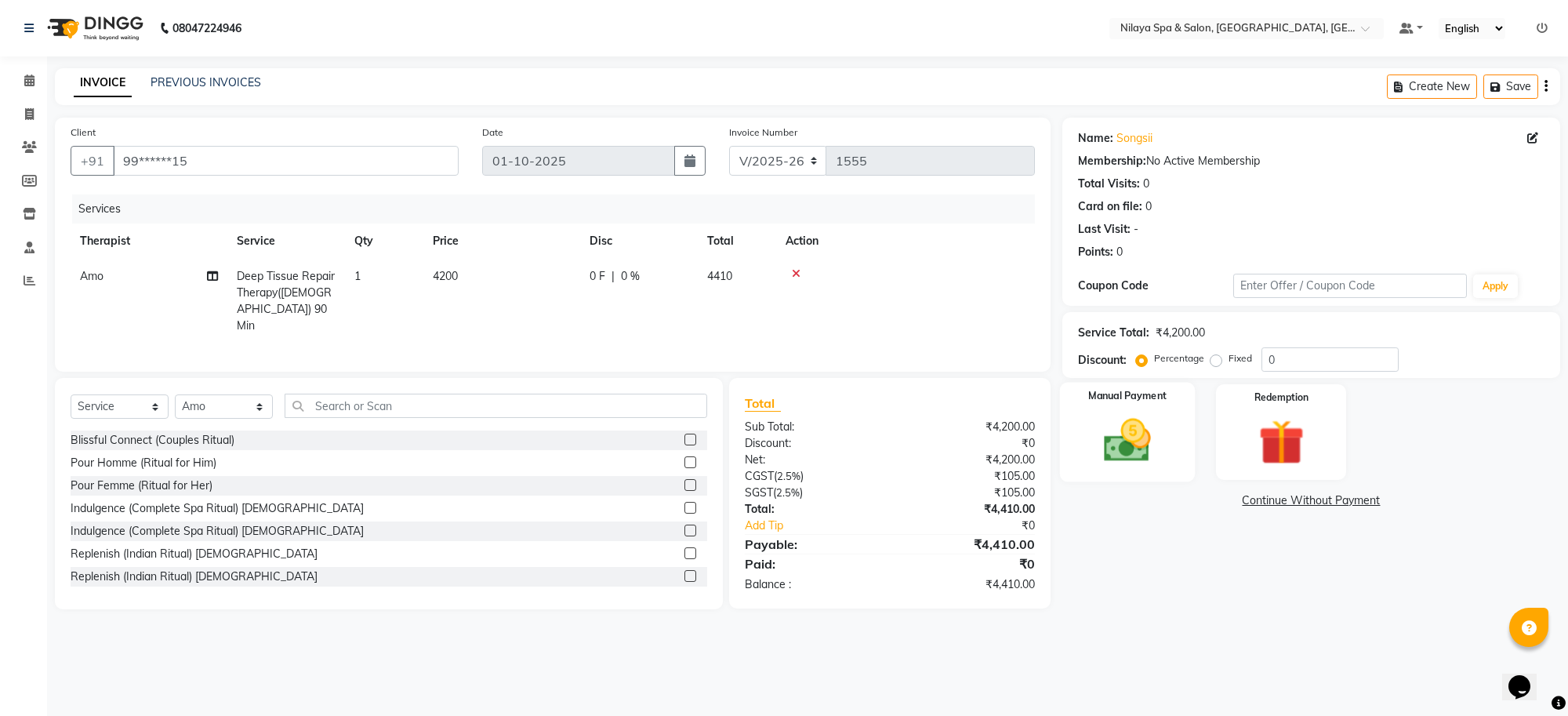
click at [1128, 452] on img at bounding box center [1127, 440] width 77 height 55
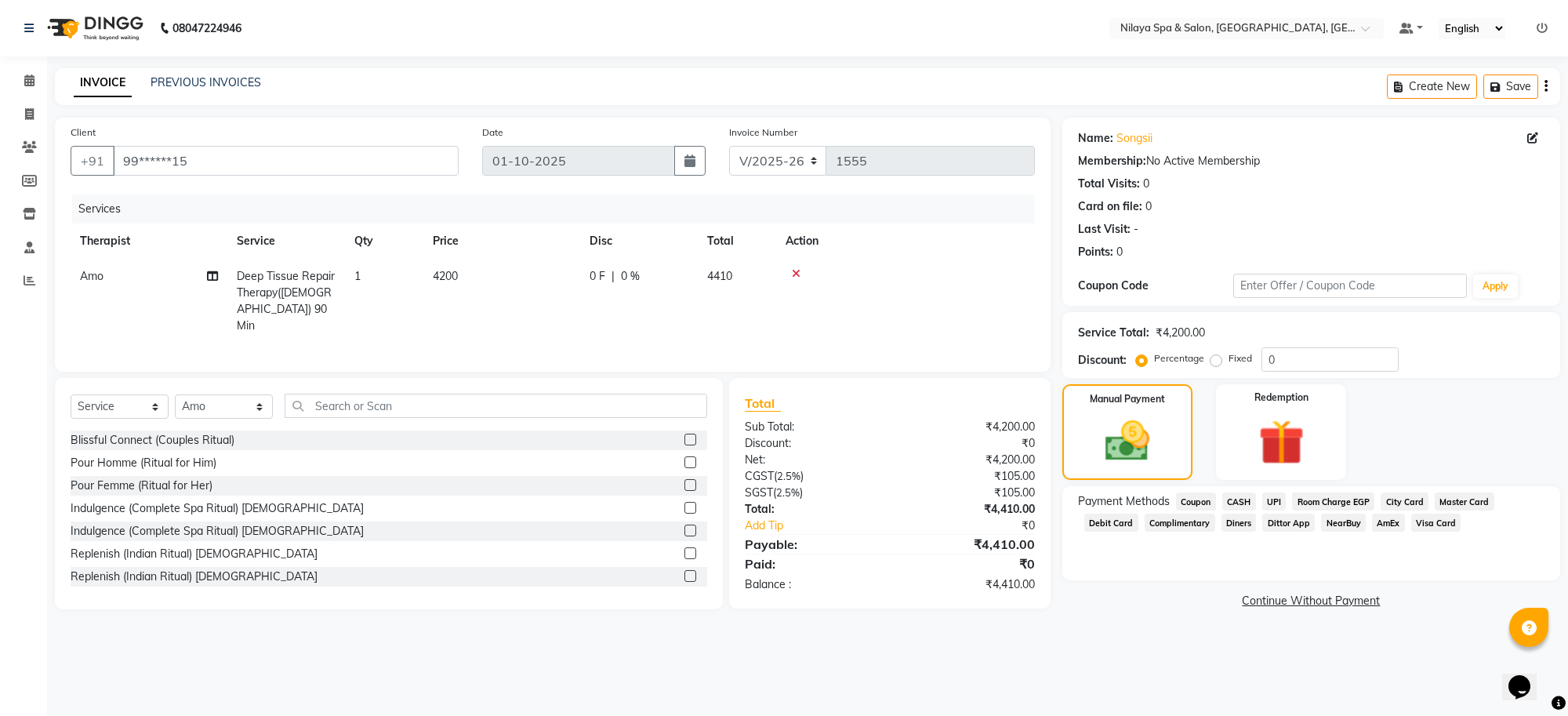
click at [1268, 499] on span "UPI" at bounding box center [1274, 502] width 25 height 18
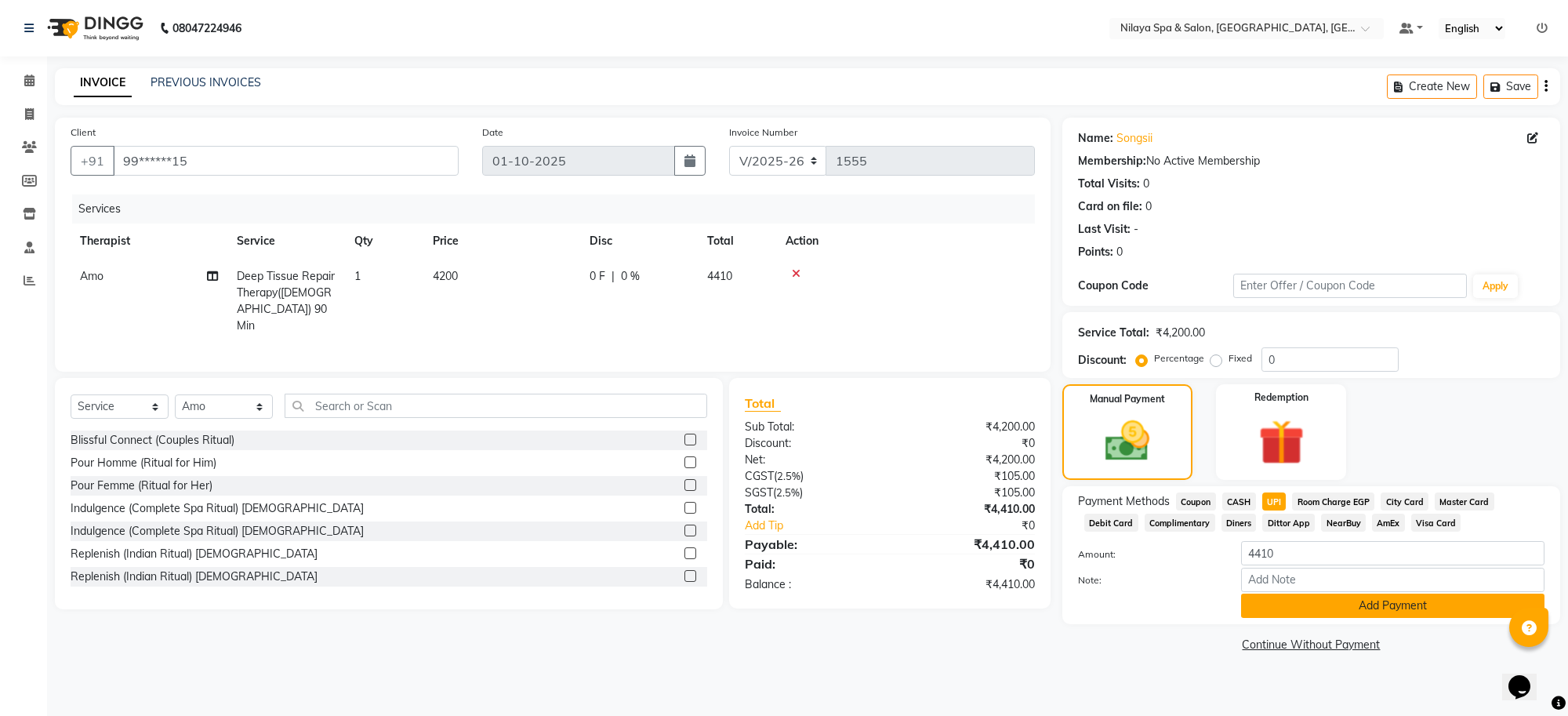
click at [1244, 602] on button "Add Payment" at bounding box center [1392, 606] width 303 height 25
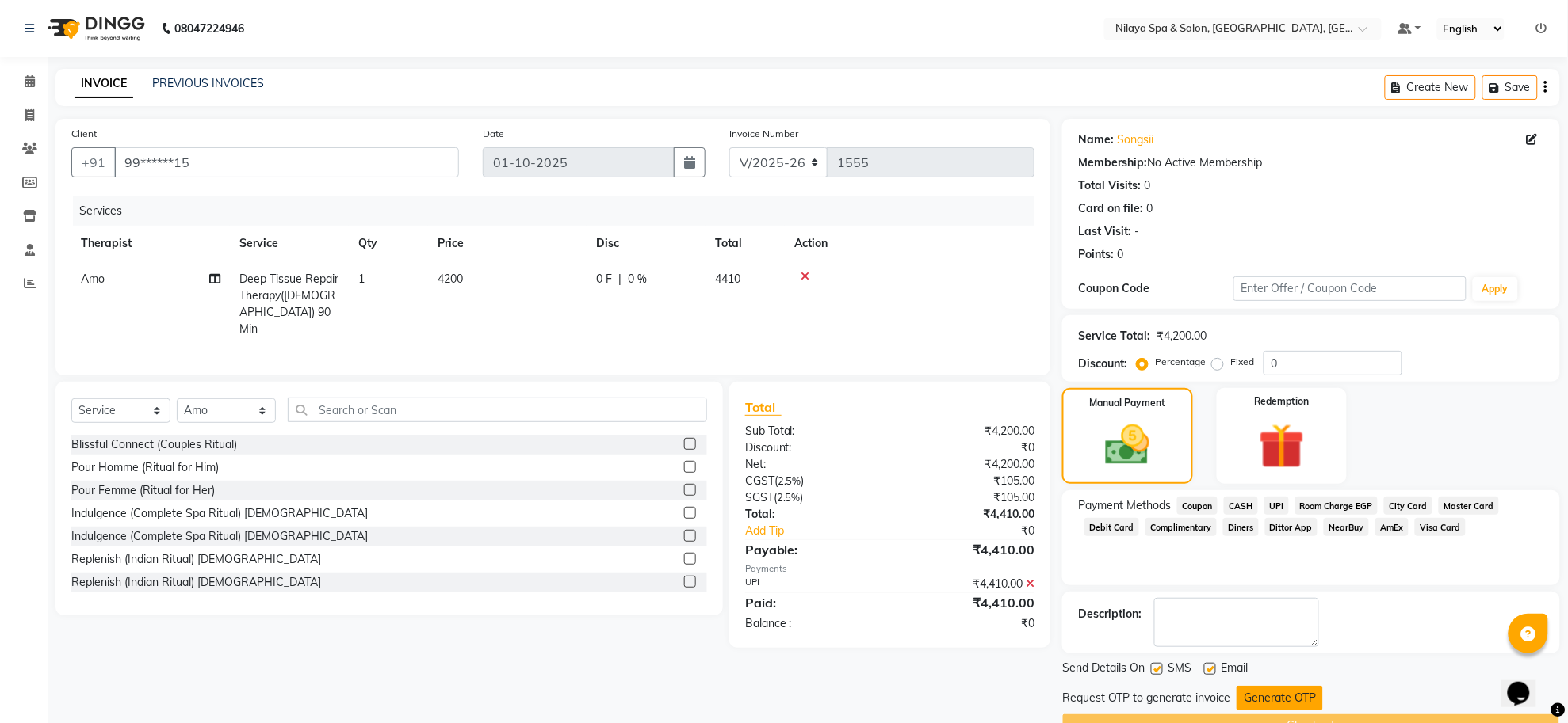
click at [1250, 705] on button "Generate OTP" at bounding box center [1279, 698] width 86 height 25
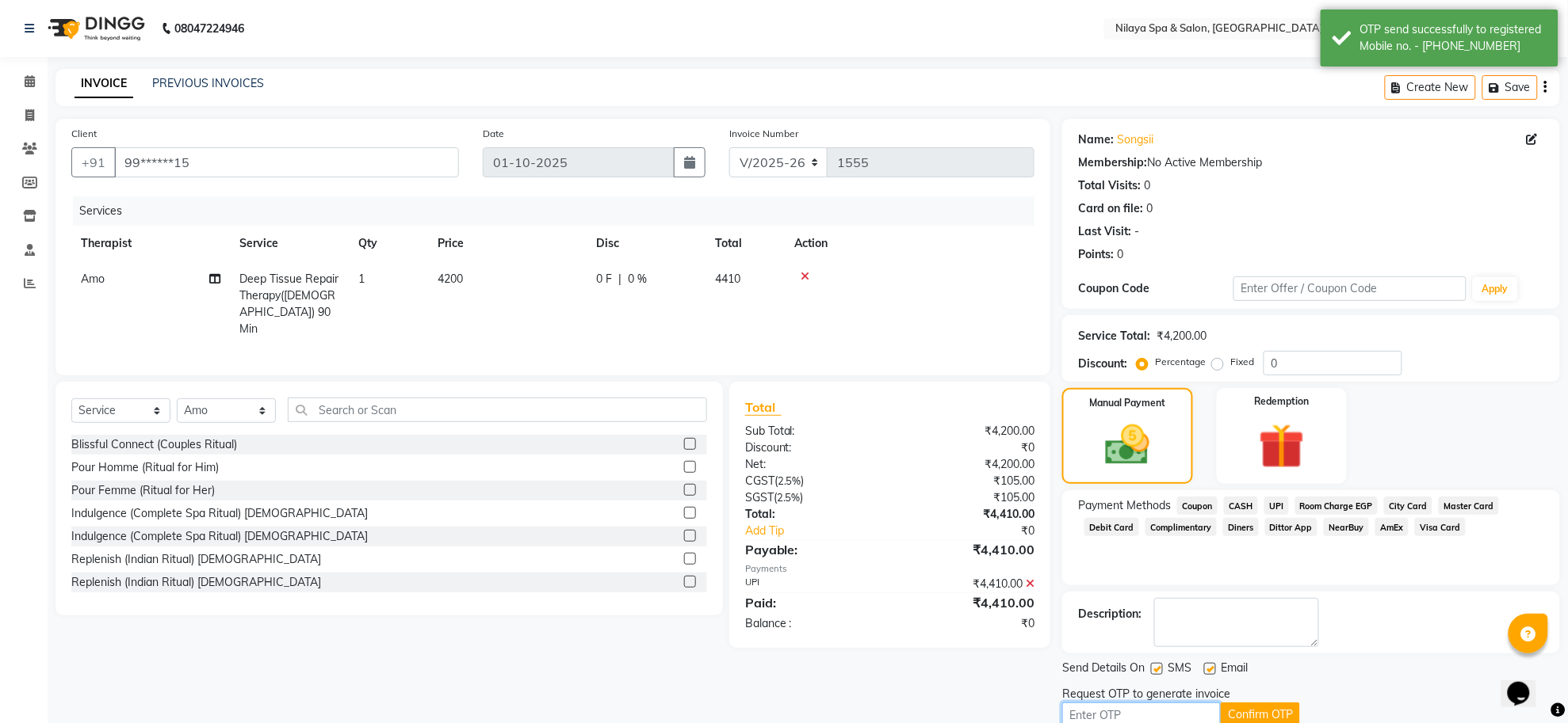
click at [1195, 715] on input "text" at bounding box center [1141, 715] width 158 height 25
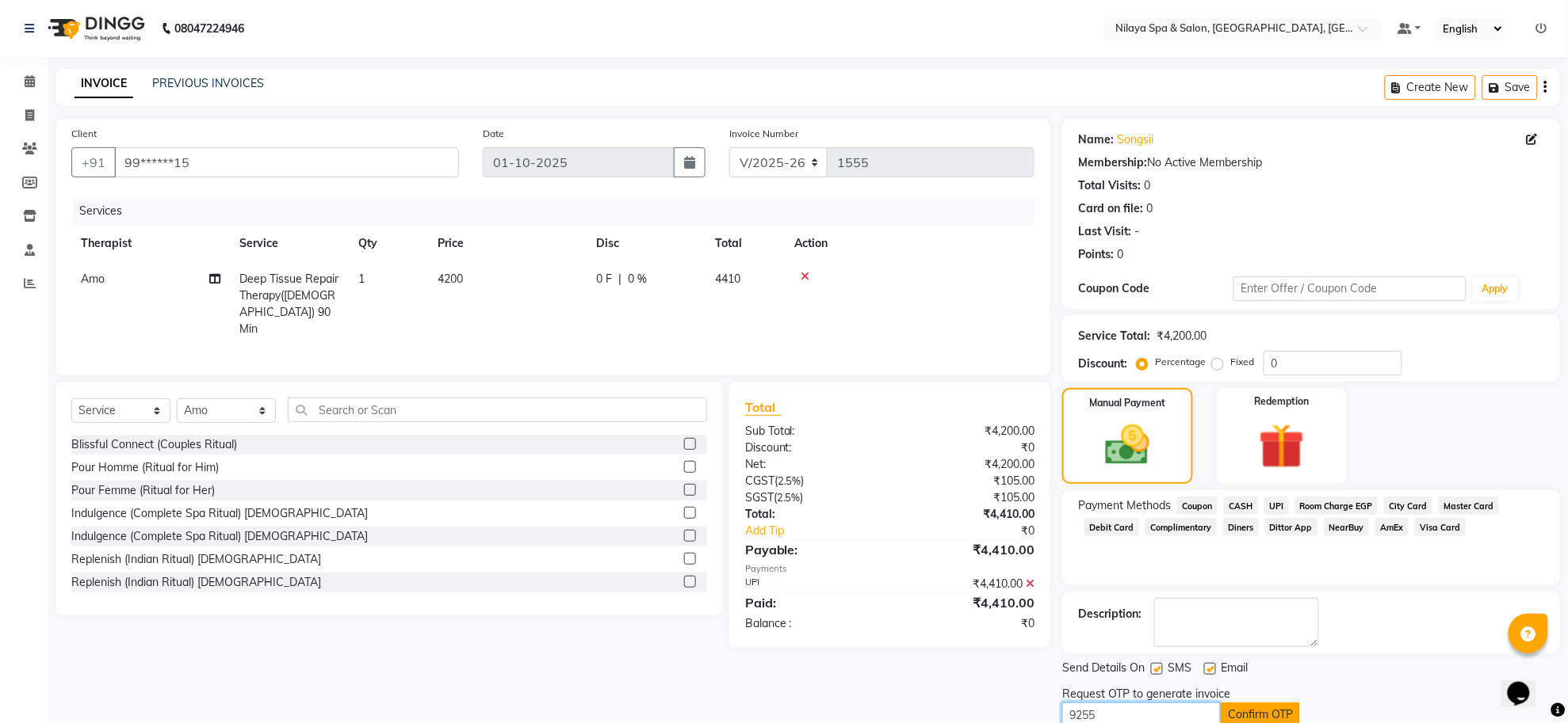
type input "9255"
click at [1237, 708] on button "Confirm OTP" at bounding box center [1260, 715] width 80 height 25
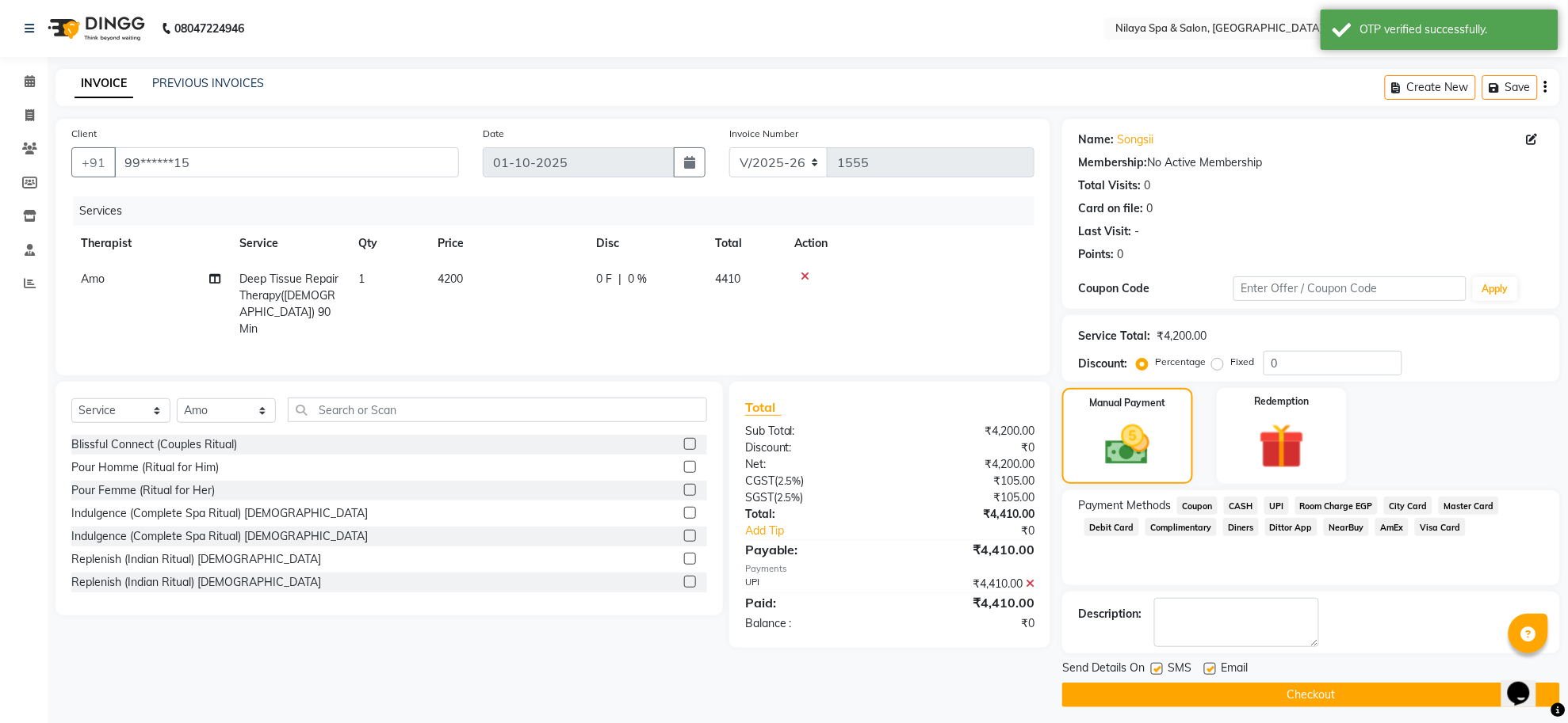
click at [1241, 700] on button "Checkout" at bounding box center [1311, 695] width 498 height 25
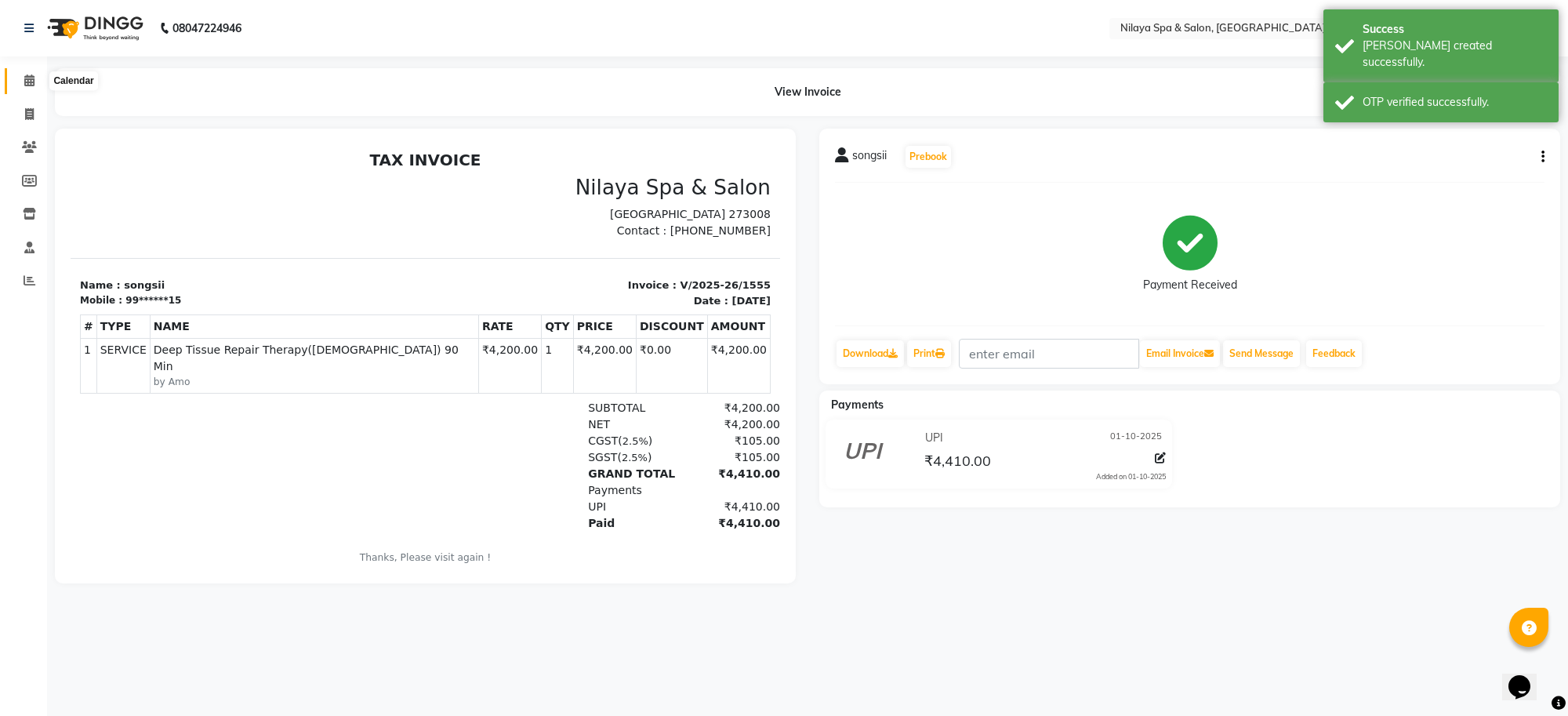
click at [25, 86] on icon at bounding box center [29, 80] width 10 height 12
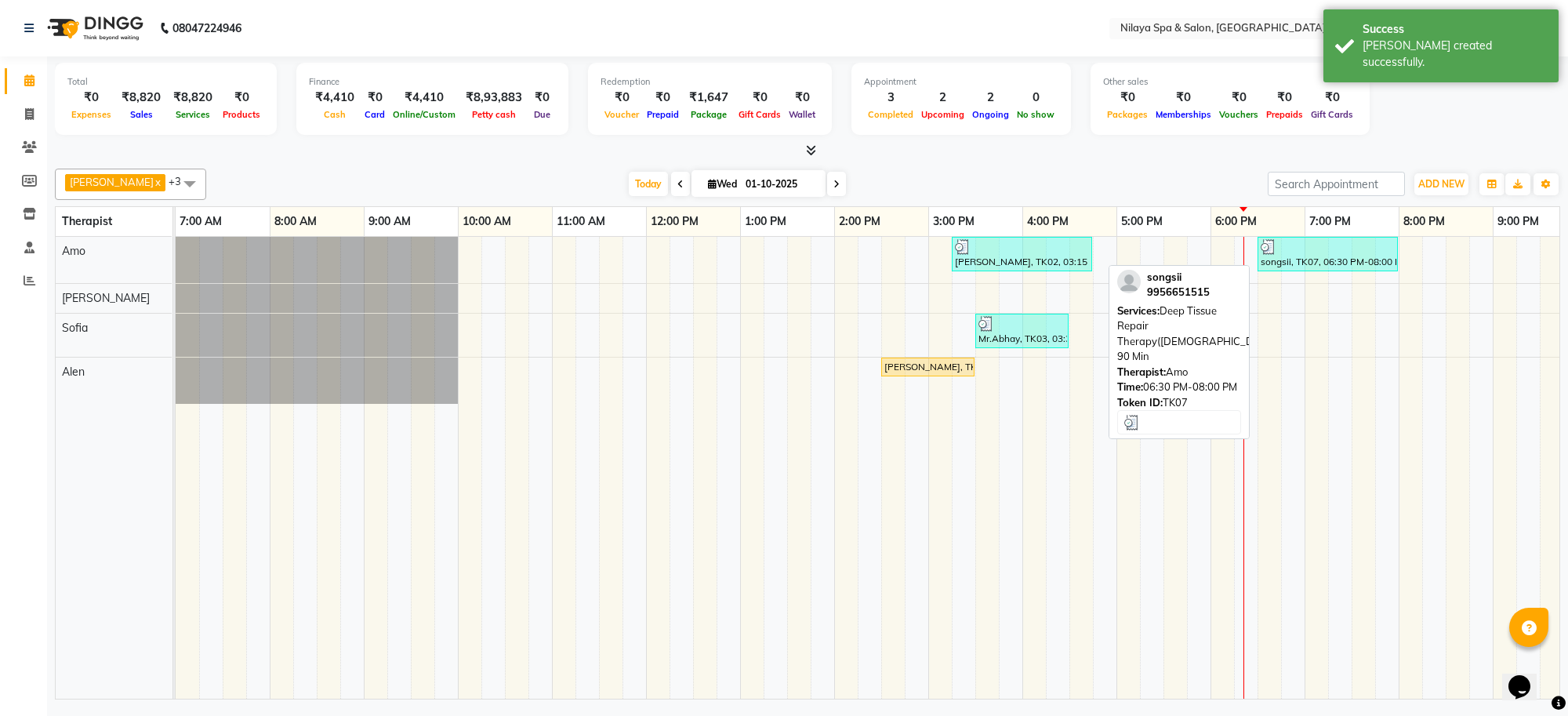
click at [1314, 263] on div "songsii, TK07, 06:30 PM-08:00 PM, Deep Tissue Repair Therapy([DEMOGRAPHIC_DATA]…" at bounding box center [1328, 253] width 137 height 29
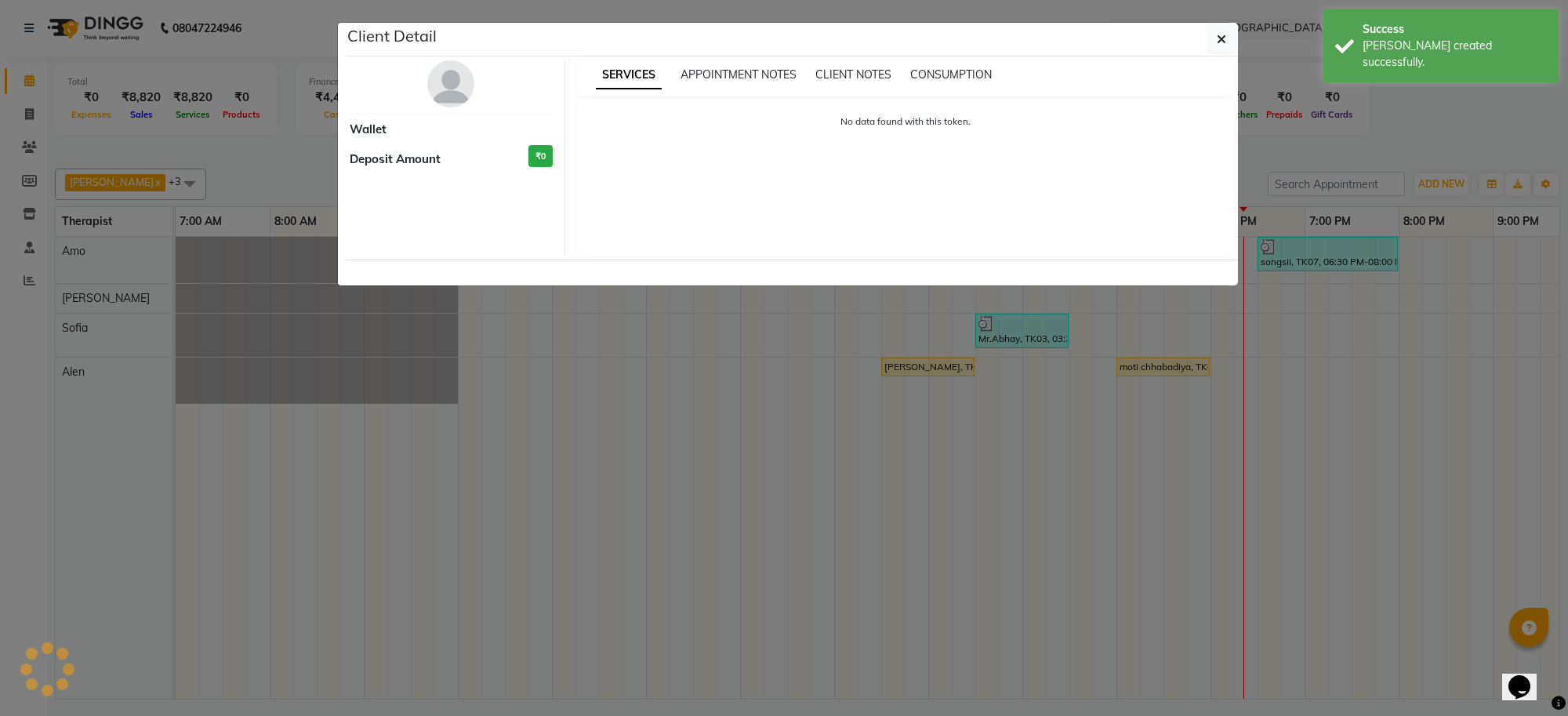
select select "3"
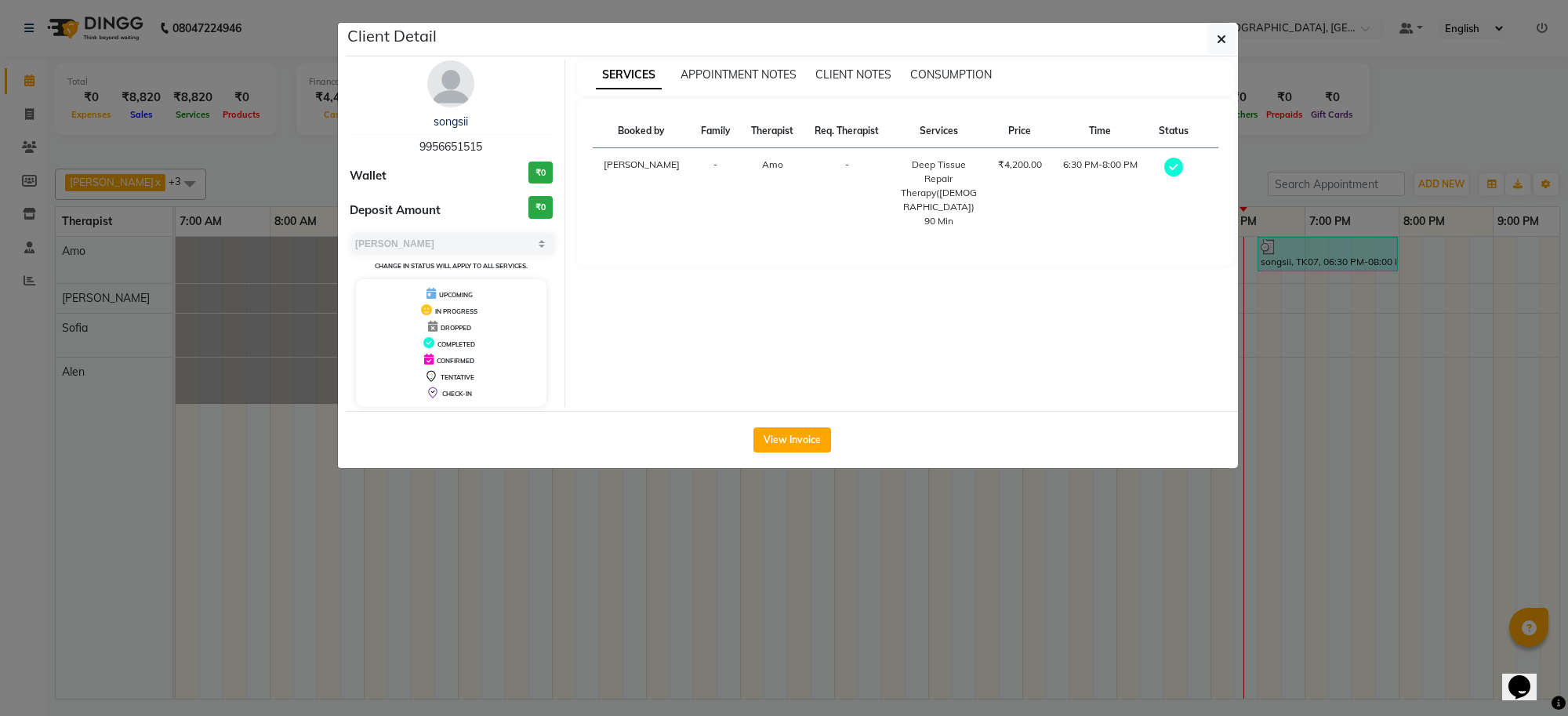
click at [463, 308] on span "IN PROGRESS" at bounding box center [456, 311] width 42 height 8
click at [465, 316] on div "IN PROGRESS" at bounding box center [451, 310] width 178 height 17
click at [1236, 45] on button "button" at bounding box center [1221, 39] width 29 height 29
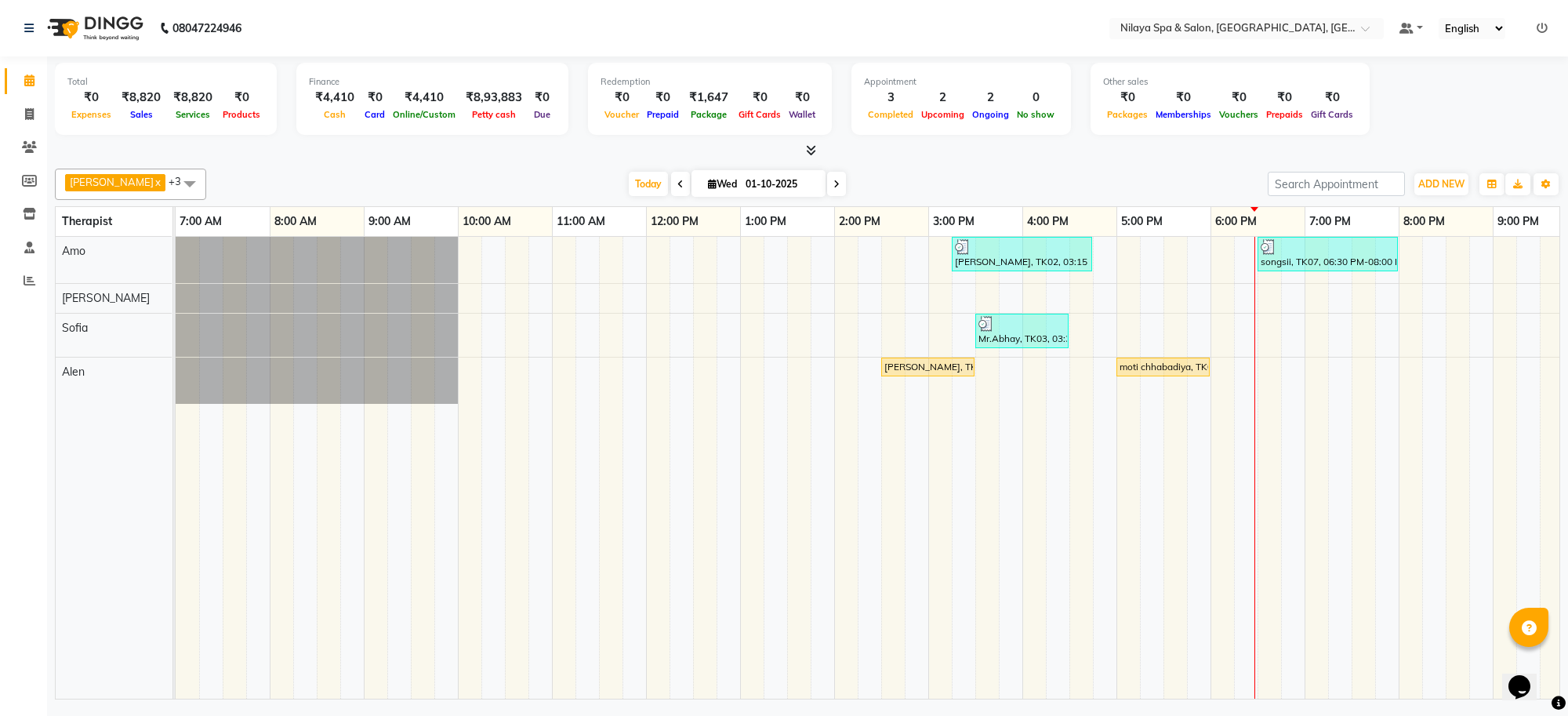
click at [671, 186] on span at bounding box center [681, 184] width 19 height 25
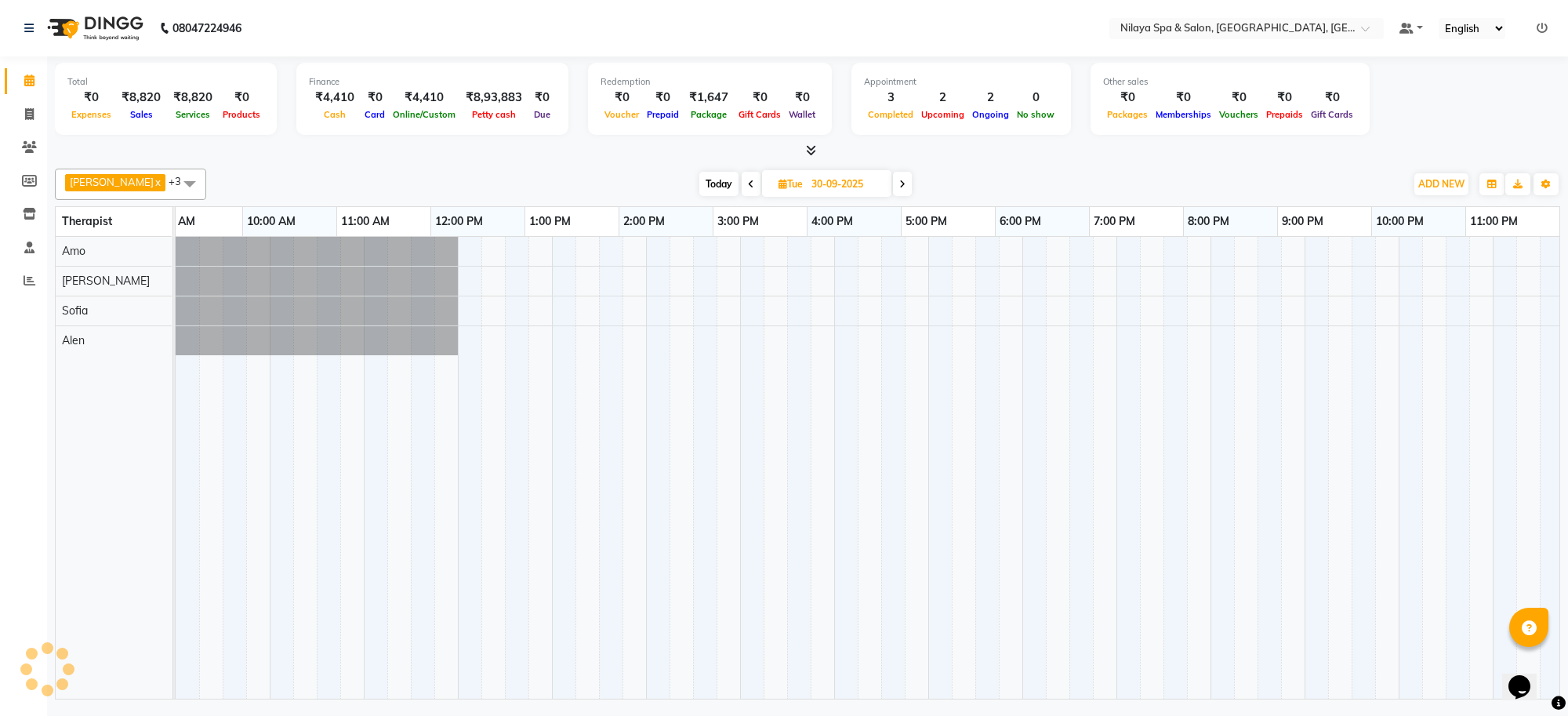
scroll to position [0, 216]
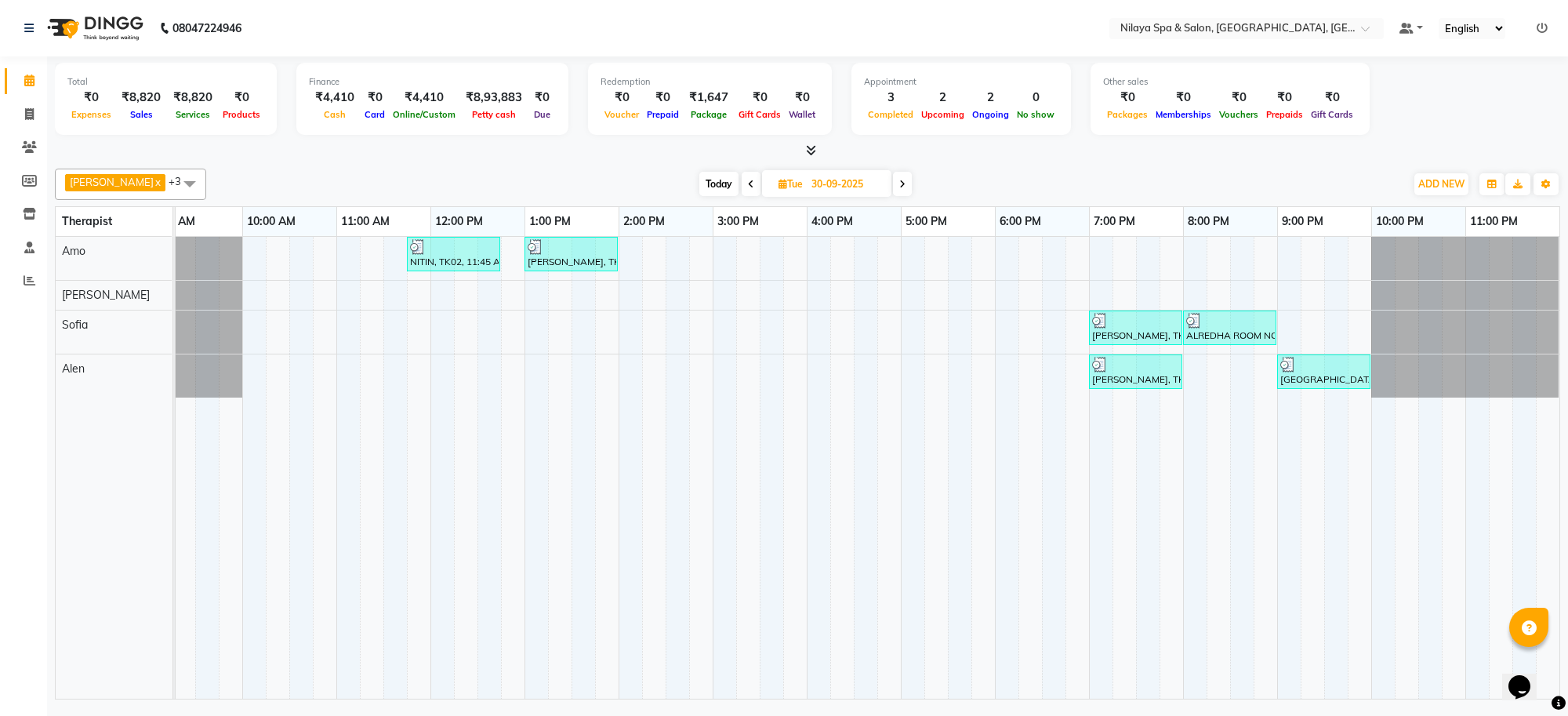
click at [742, 178] on span at bounding box center [751, 184] width 19 height 25
type input "29-09-2025"
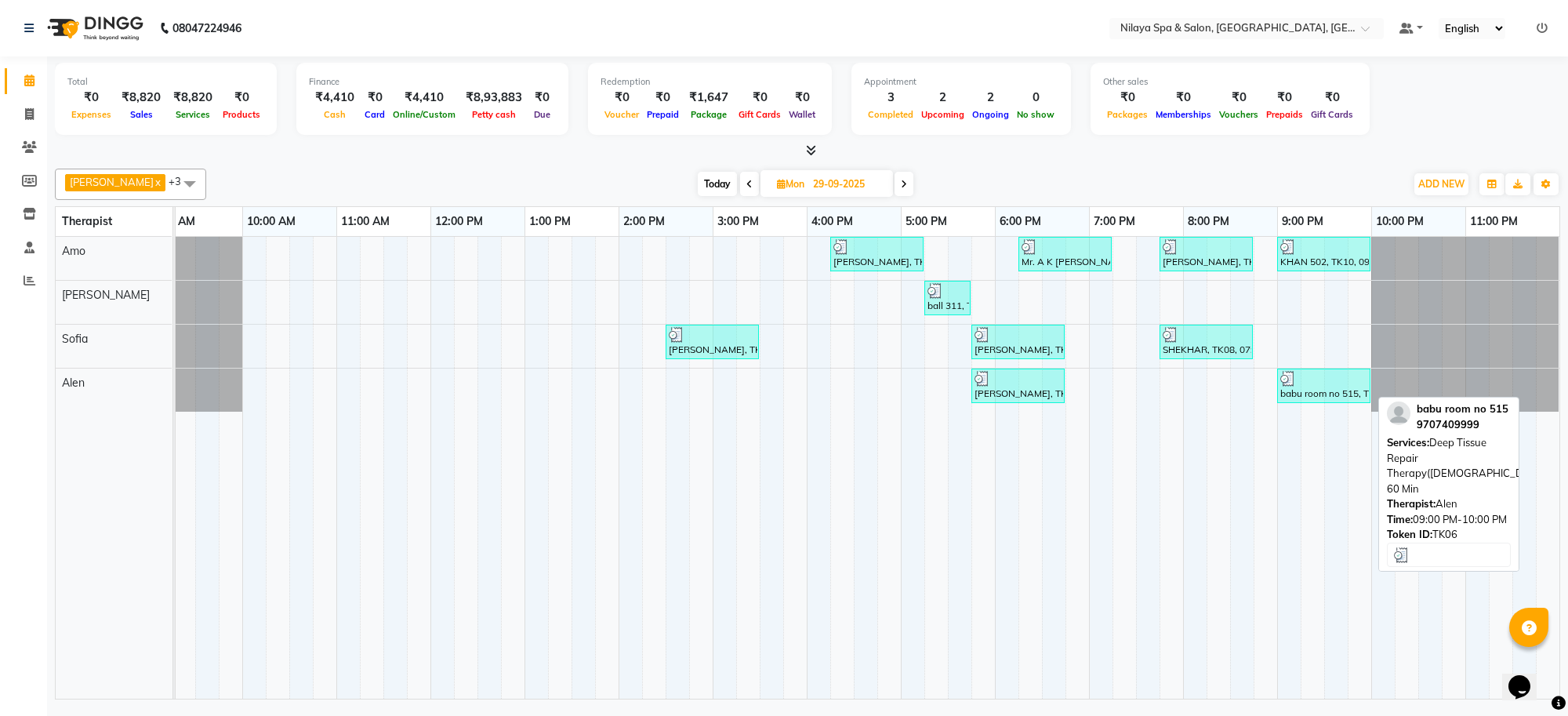
click at [1282, 379] on img at bounding box center [1289, 379] width 16 height 16
select select "3"
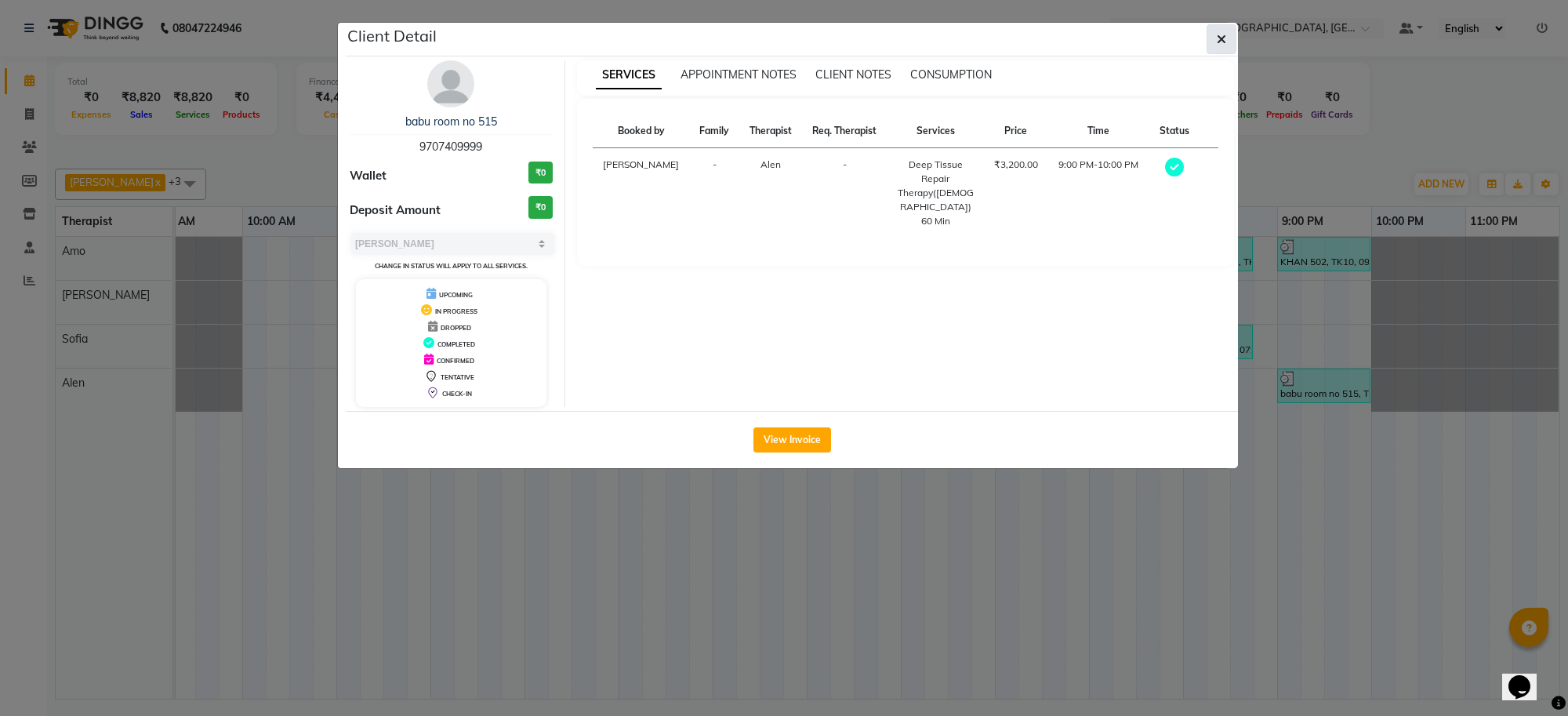
click at [1217, 37] on icon "button" at bounding box center [1222, 39] width 10 height 13
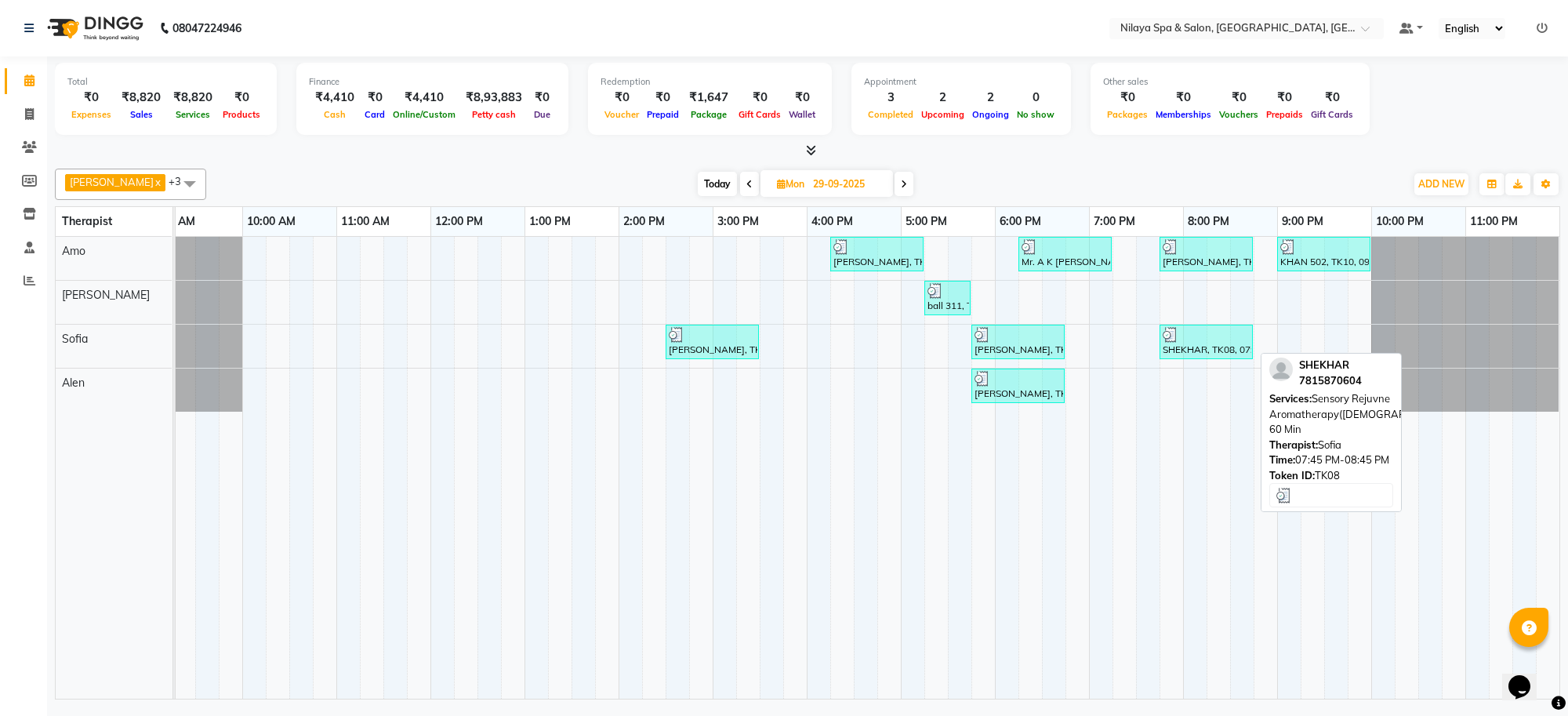
click at [1201, 340] on div at bounding box center [1206, 335] width 87 height 16
select select "3"
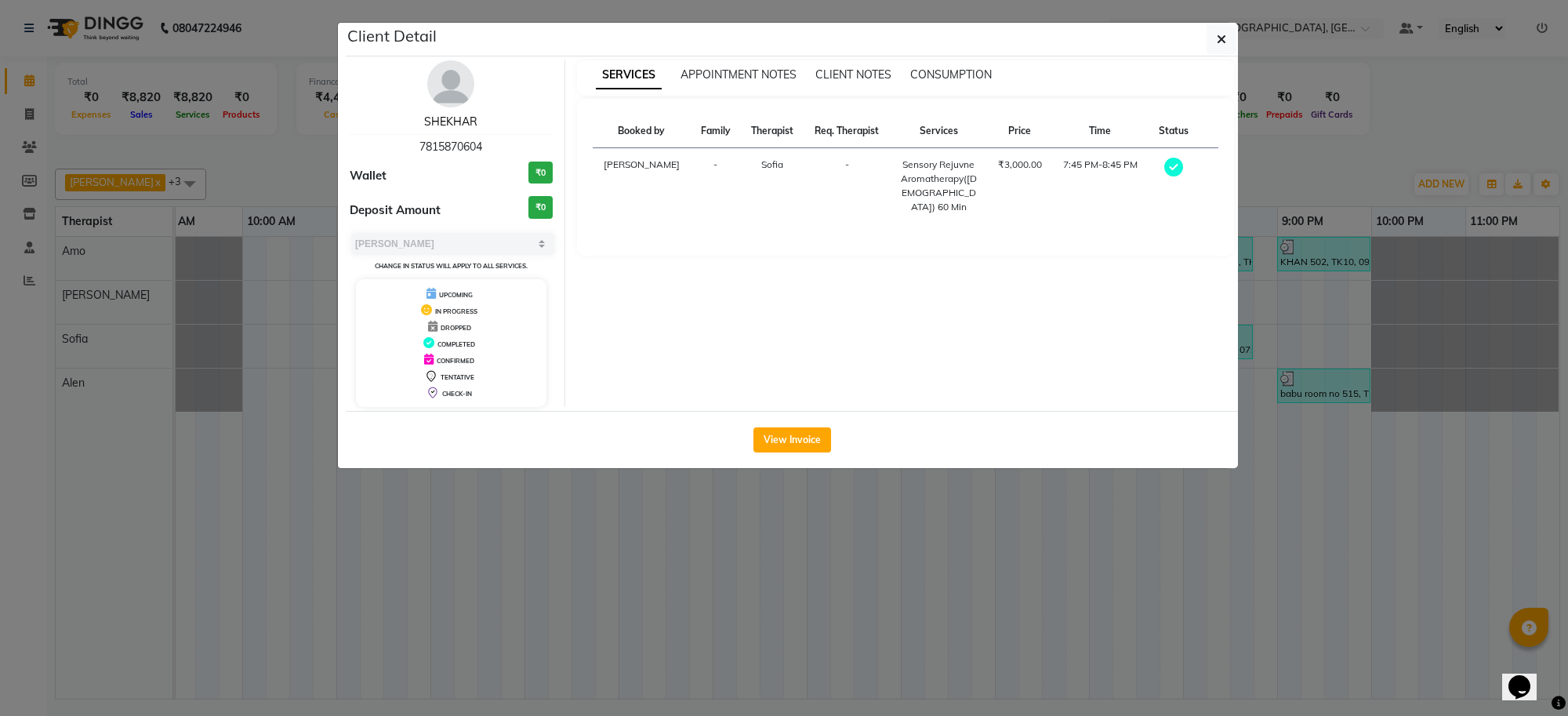
click at [456, 115] on link "SHEKHAR" at bounding box center [451, 122] width 53 height 14
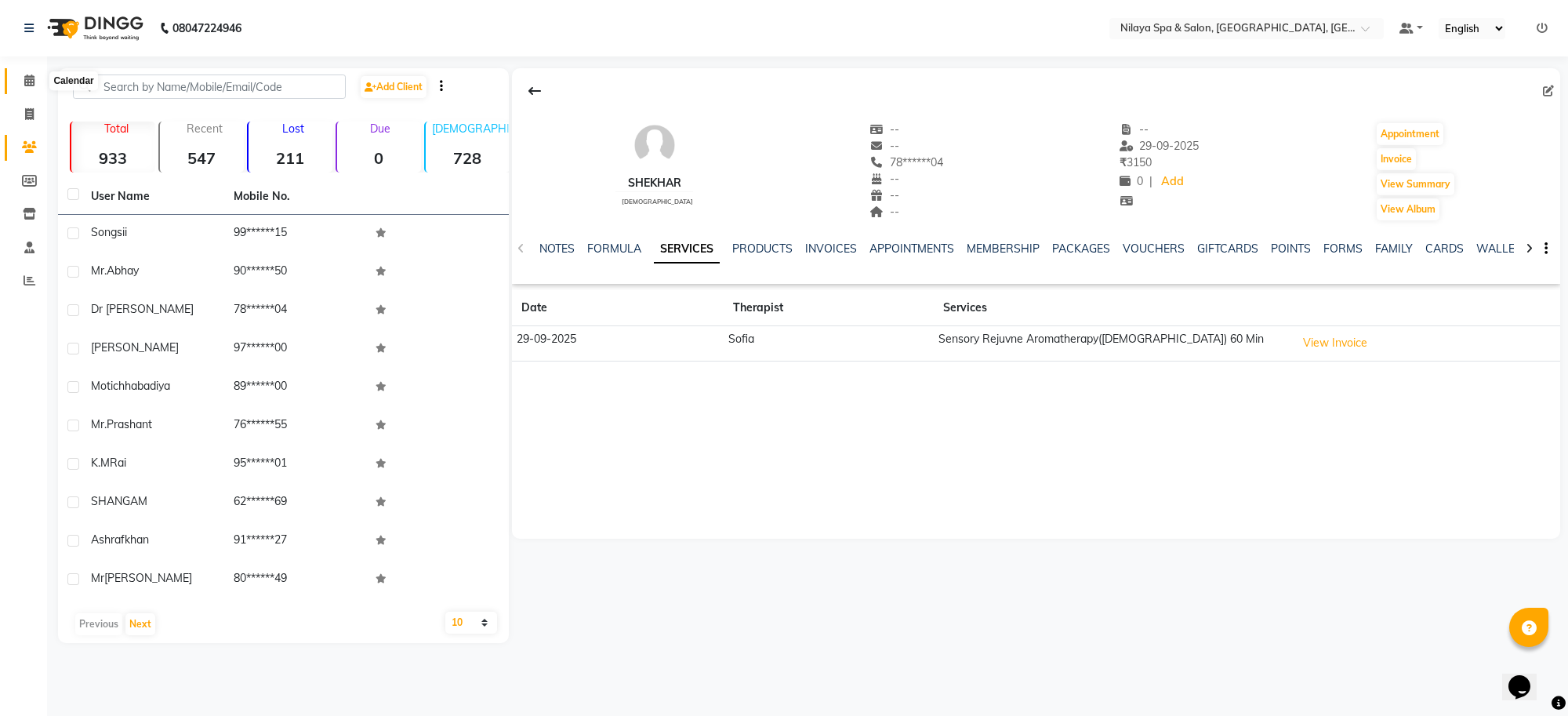
click at [33, 76] on icon at bounding box center [29, 80] width 10 height 12
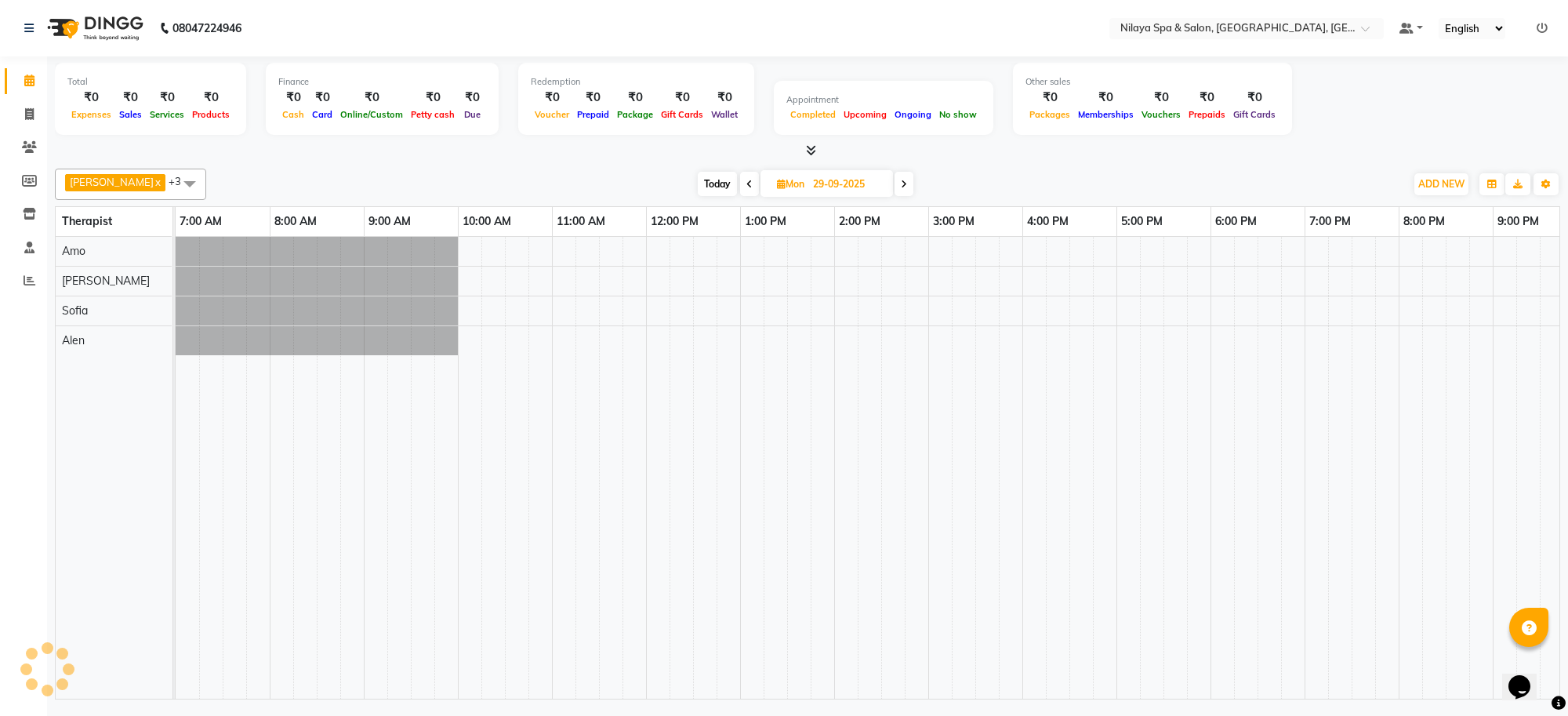
scroll to position [0, 216]
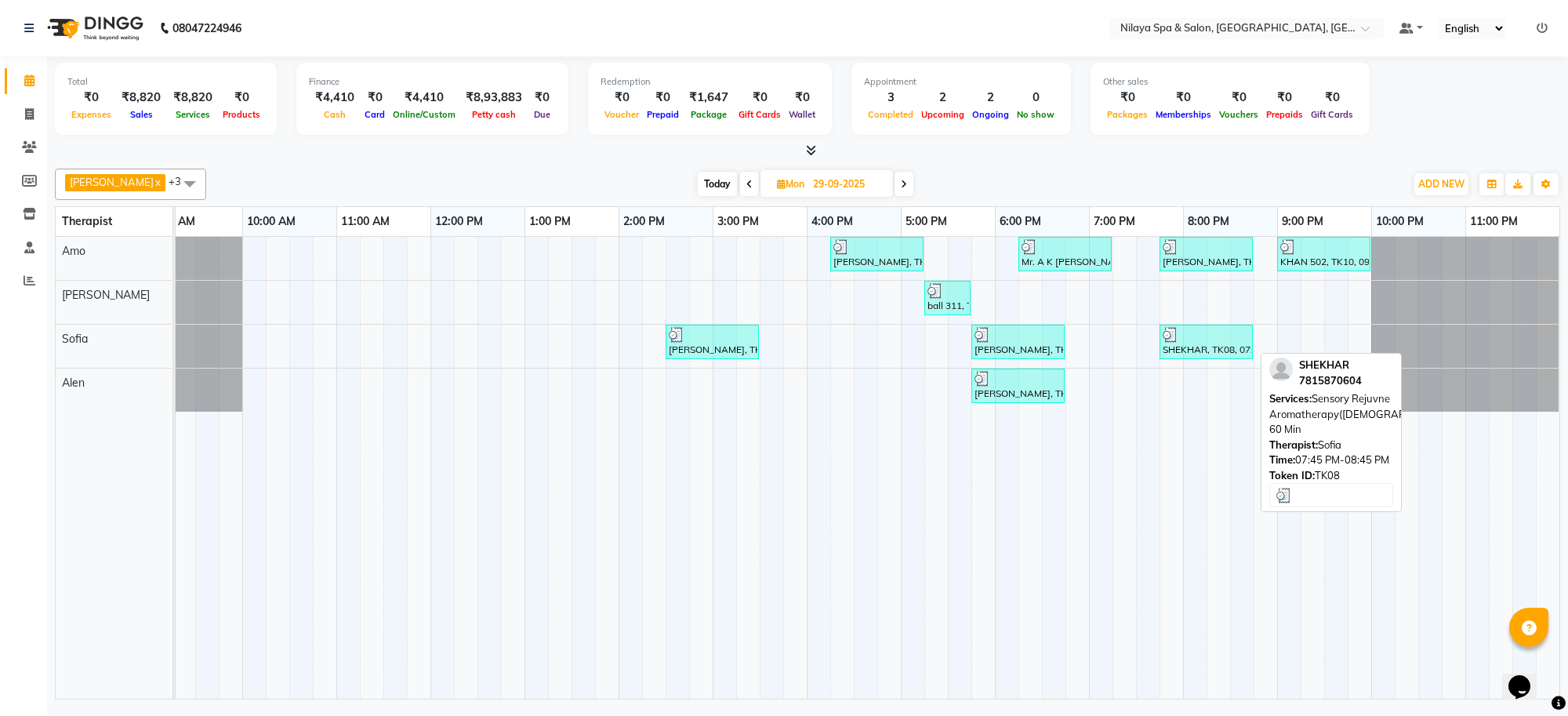
click at [1204, 343] on div "SHEKHAR, TK08, 07:45 PM-08:45 PM, Sensory Rejuvne Aromatherapy([DEMOGRAPHIC_DAT…" at bounding box center [1206, 342] width 90 height 29
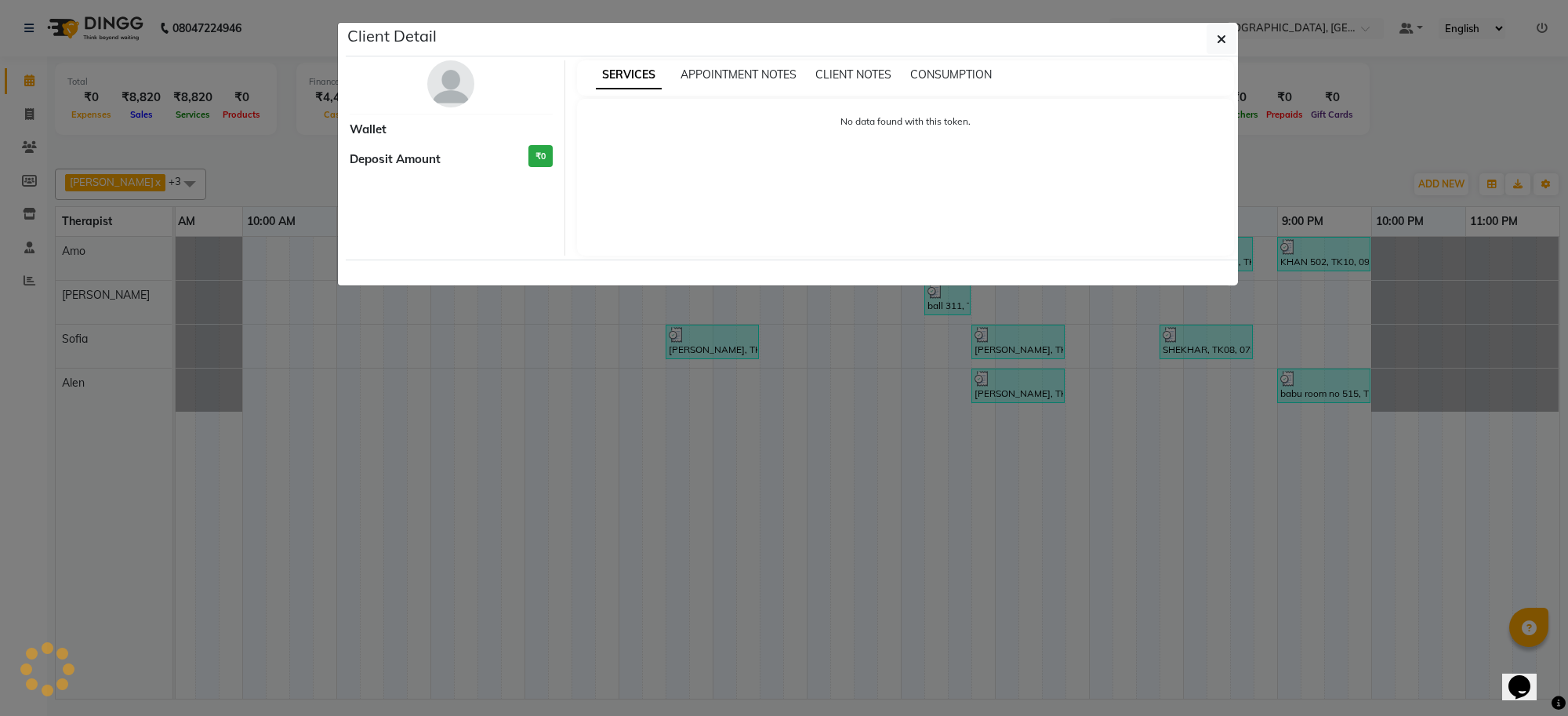
select select "3"
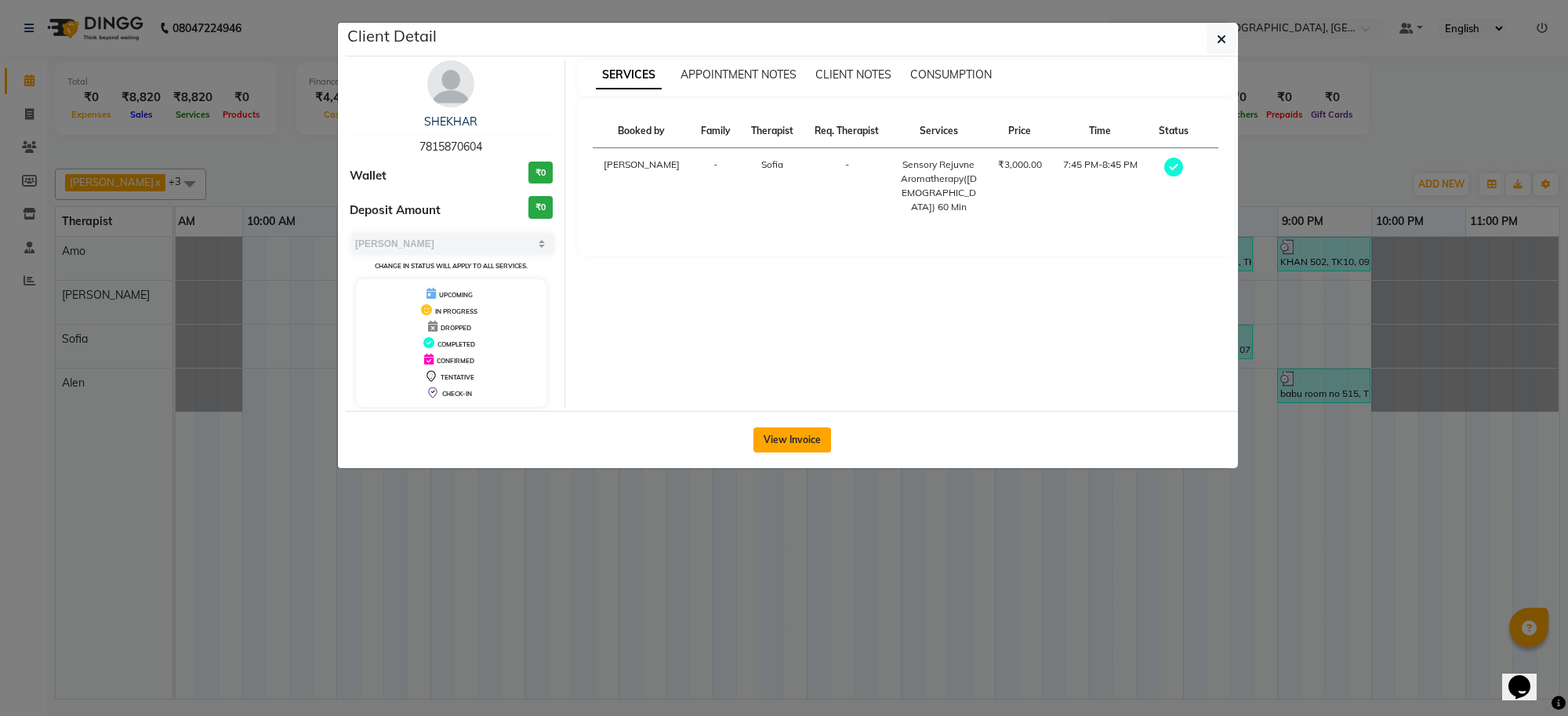
click at [809, 436] on button "View Invoice" at bounding box center [793, 440] width 78 height 25
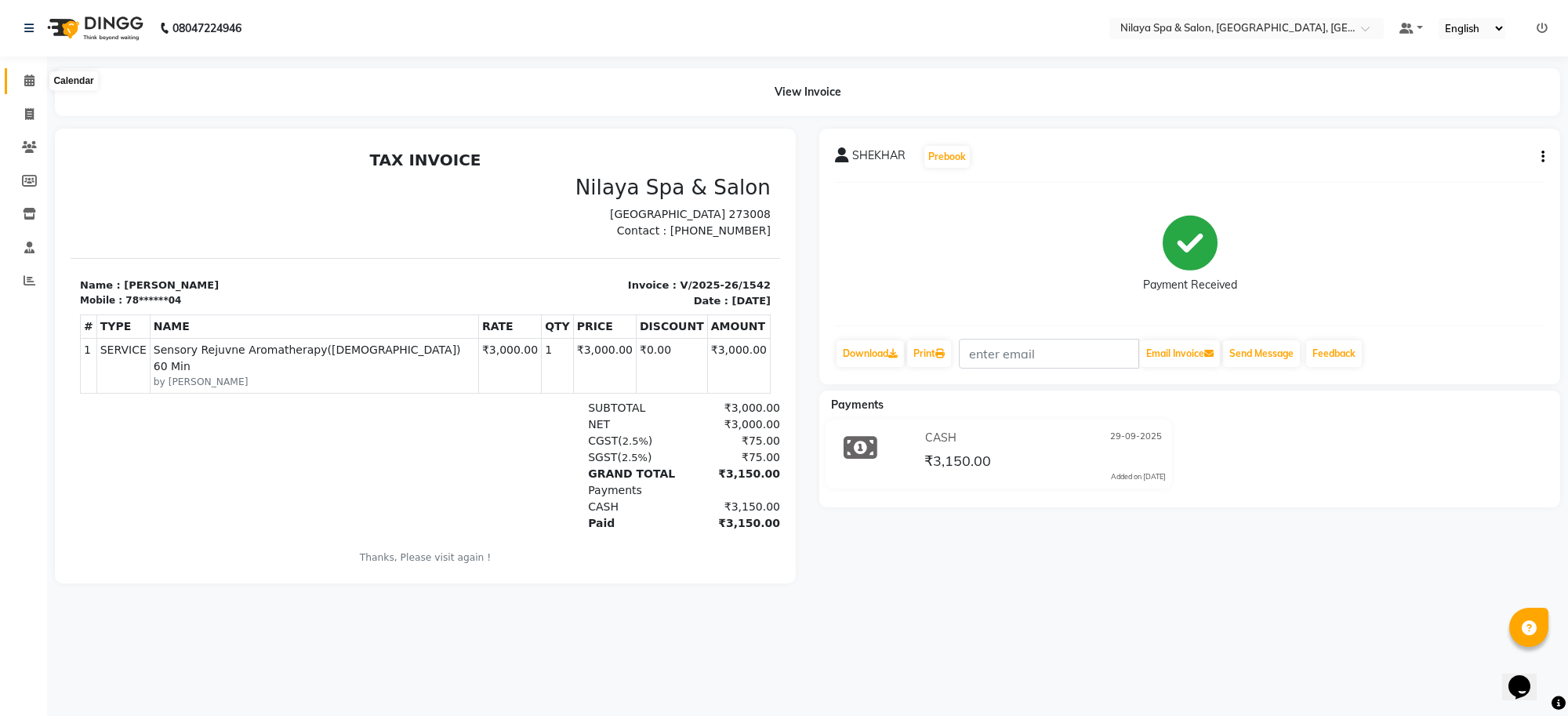
click at [32, 84] on icon at bounding box center [29, 80] width 10 height 12
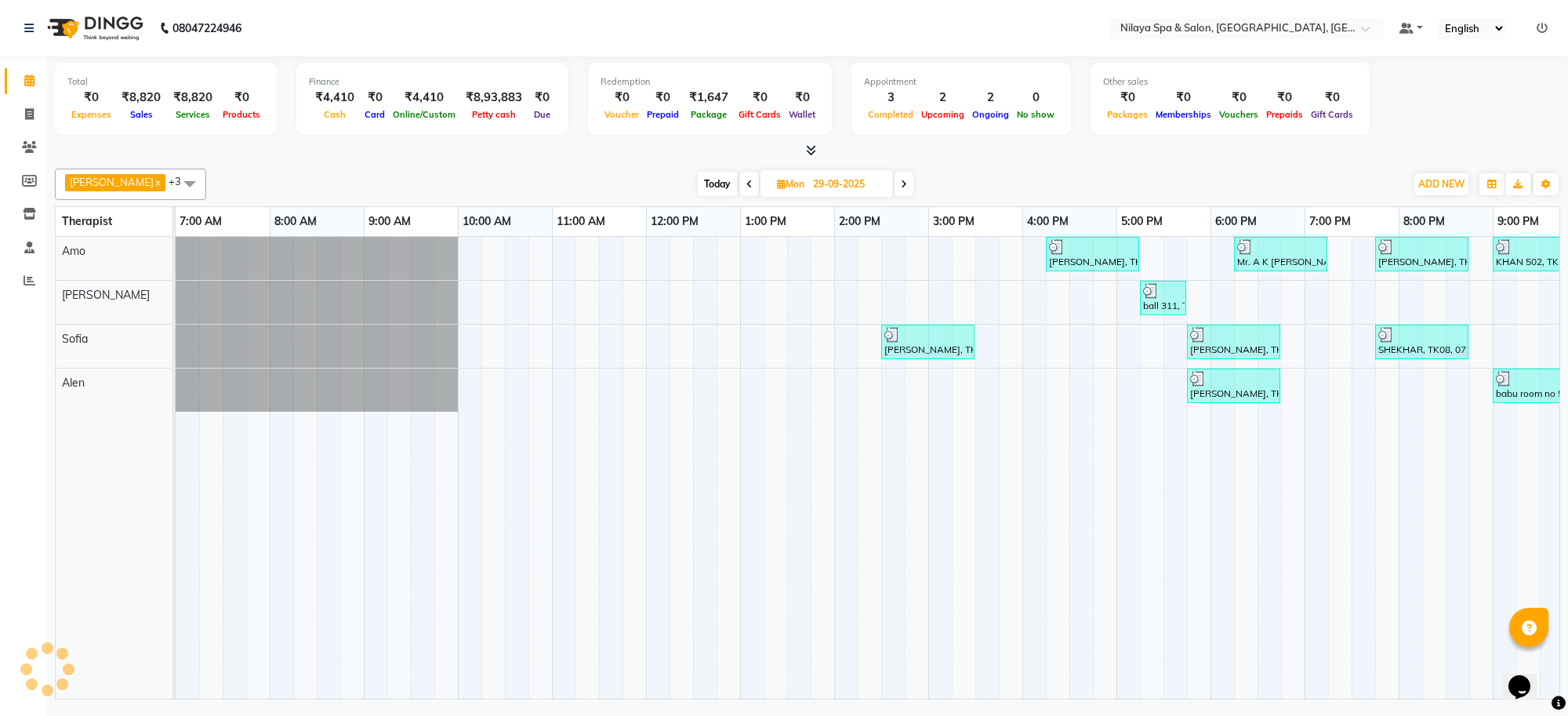
scroll to position [0, 216]
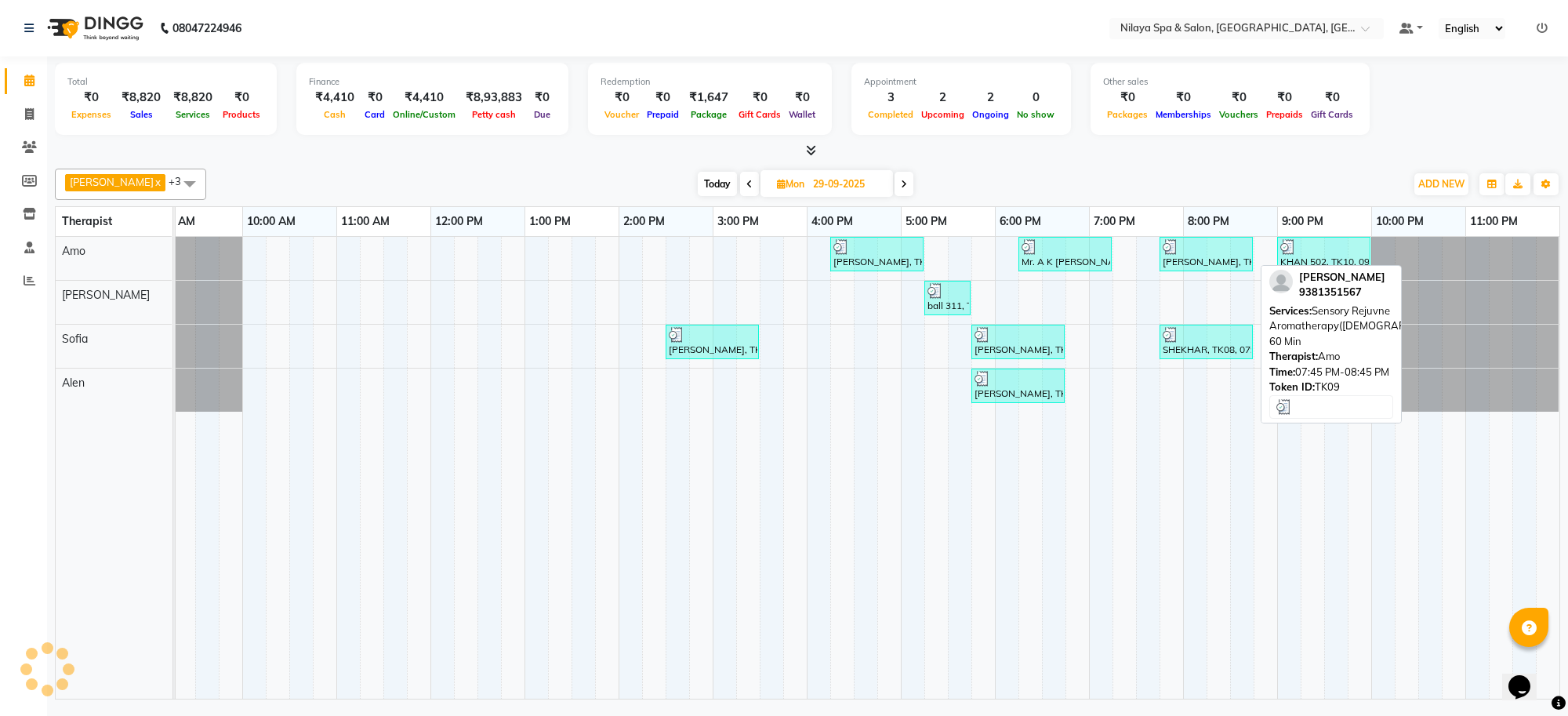
click at [1212, 248] on div at bounding box center [1206, 247] width 87 height 16
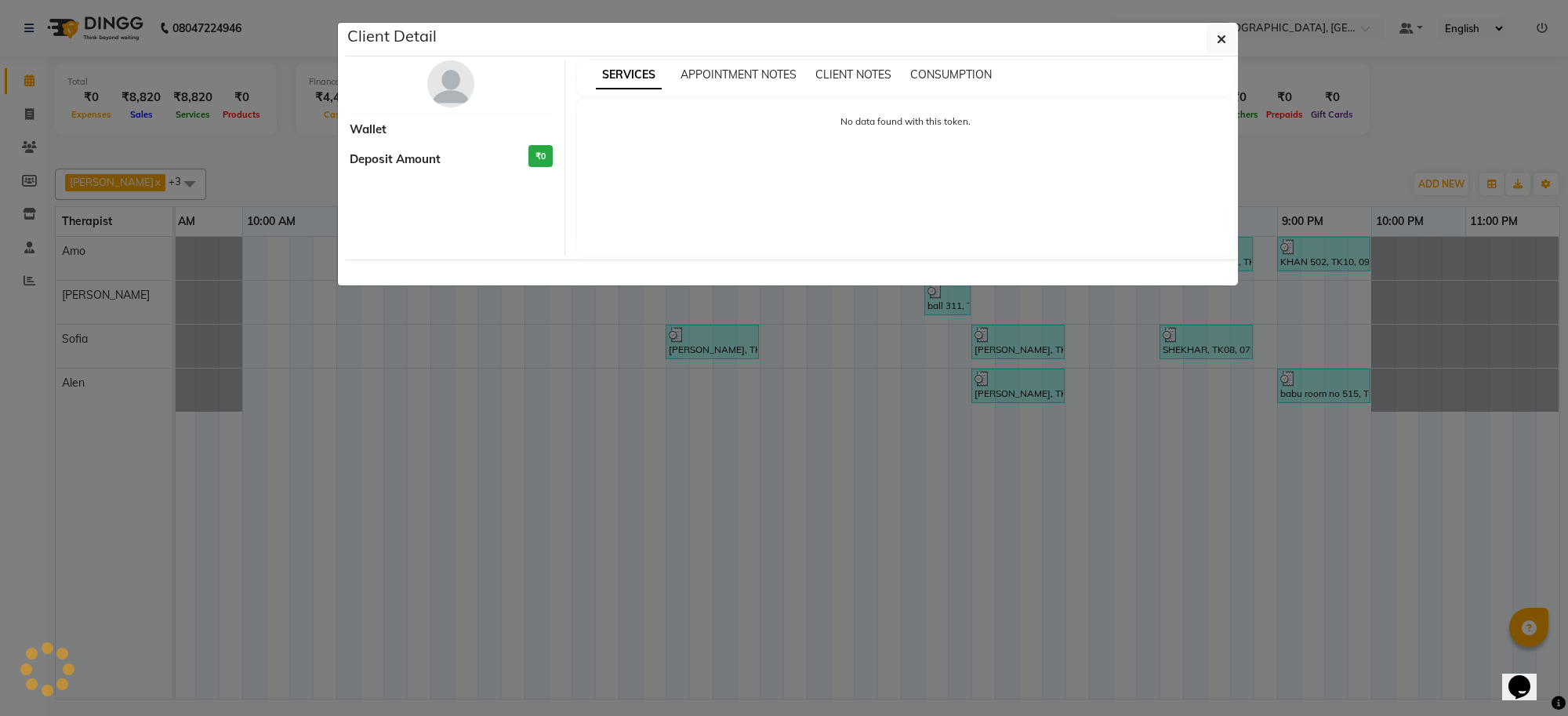
select select "3"
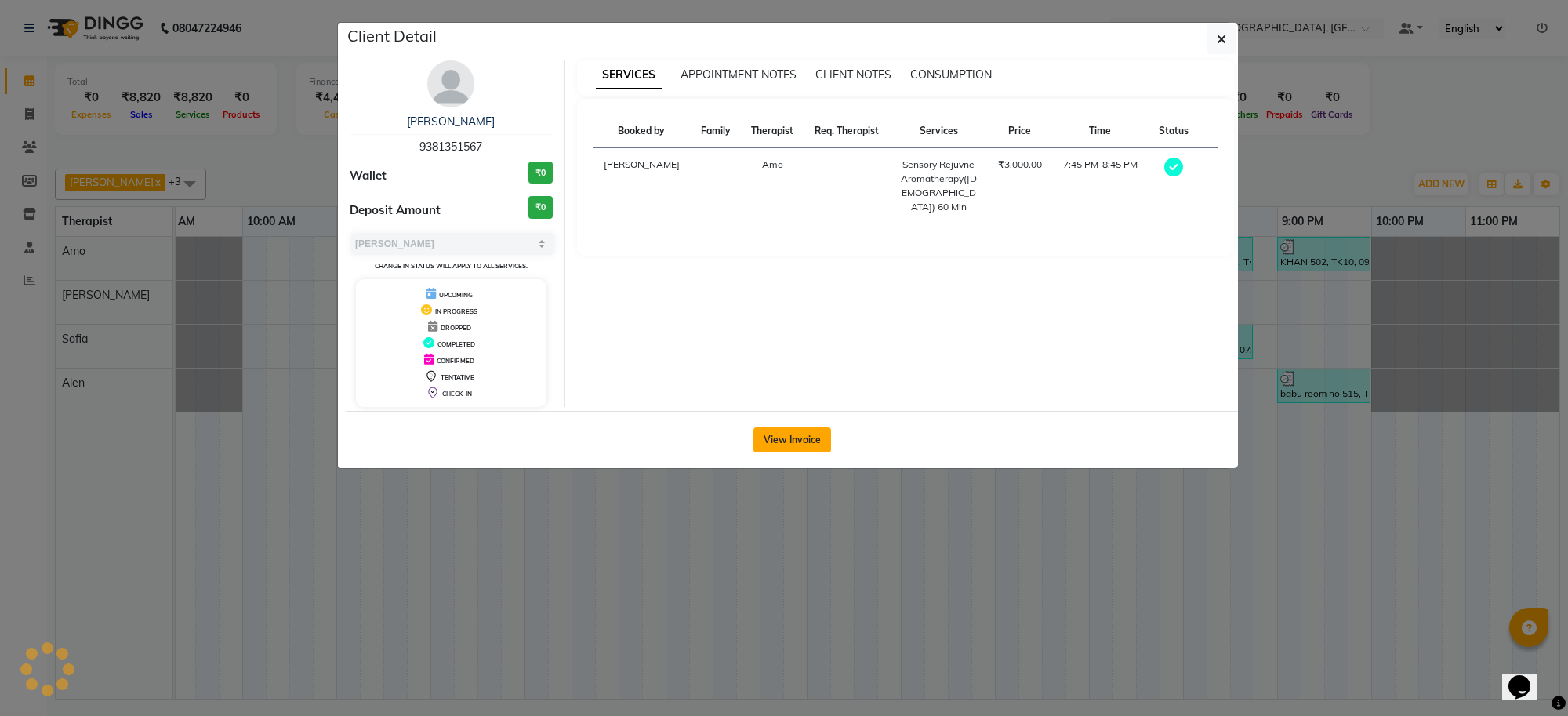
click at [806, 433] on button "View Invoice" at bounding box center [793, 440] width 78 height 25
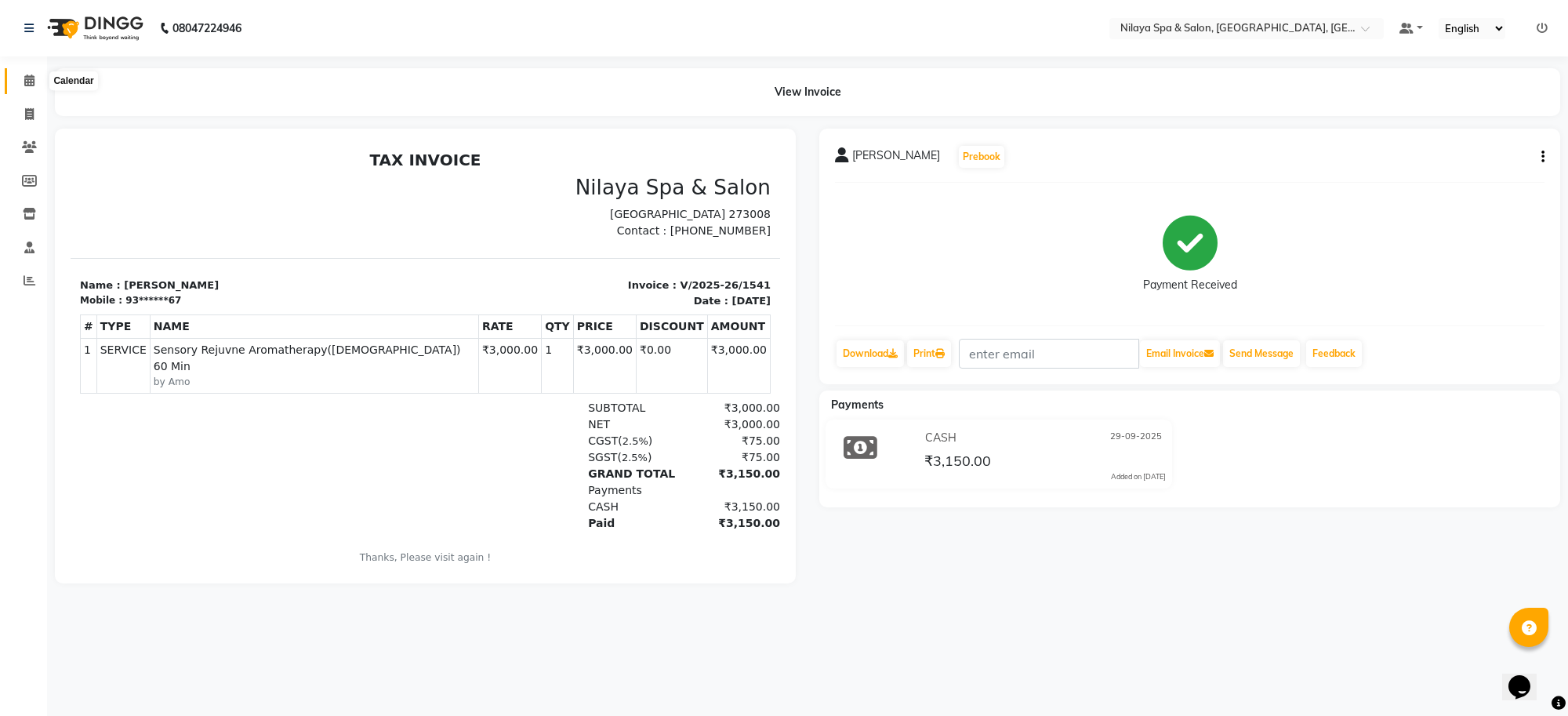
click at [18, 86] on span at bounding box center [29, 81] width 27 height 18
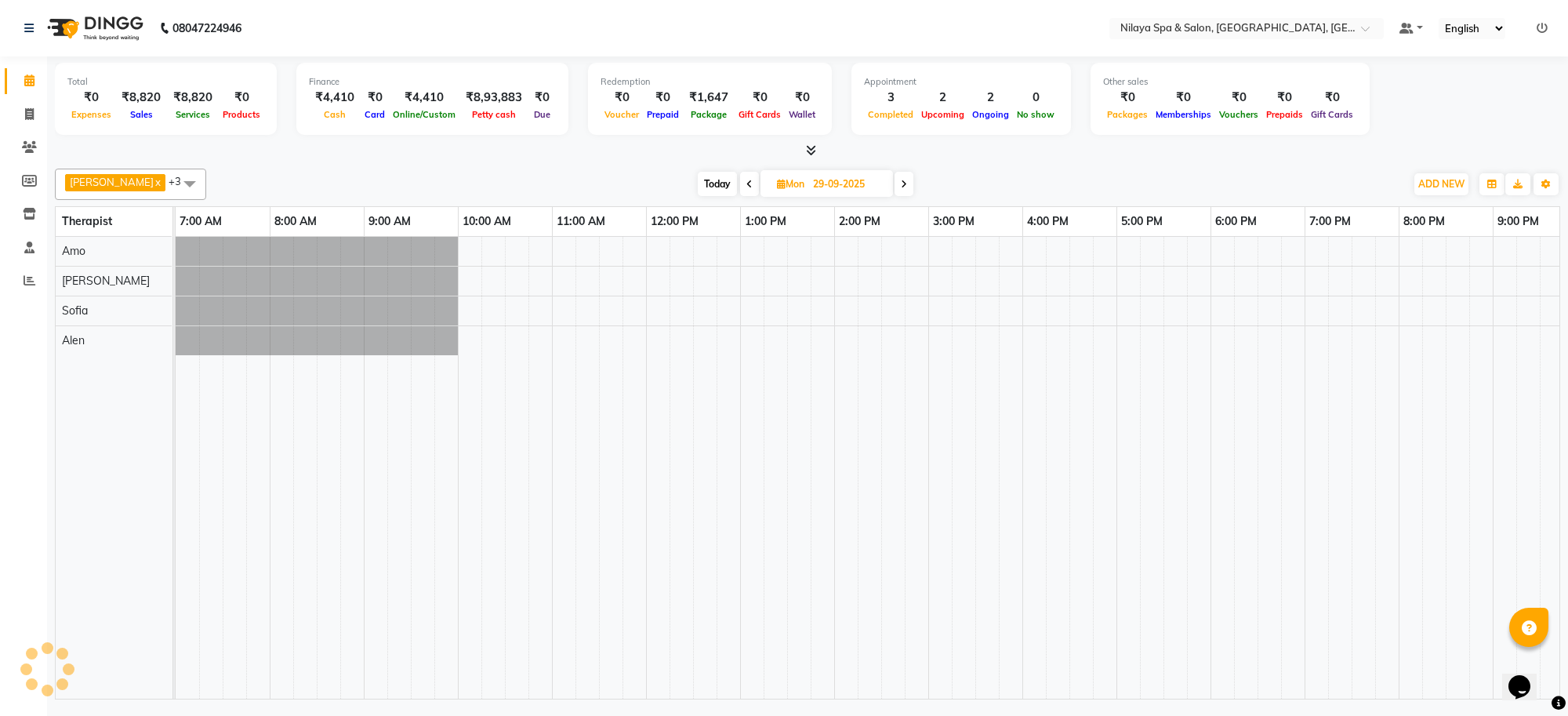
scroll to position [0, 216]
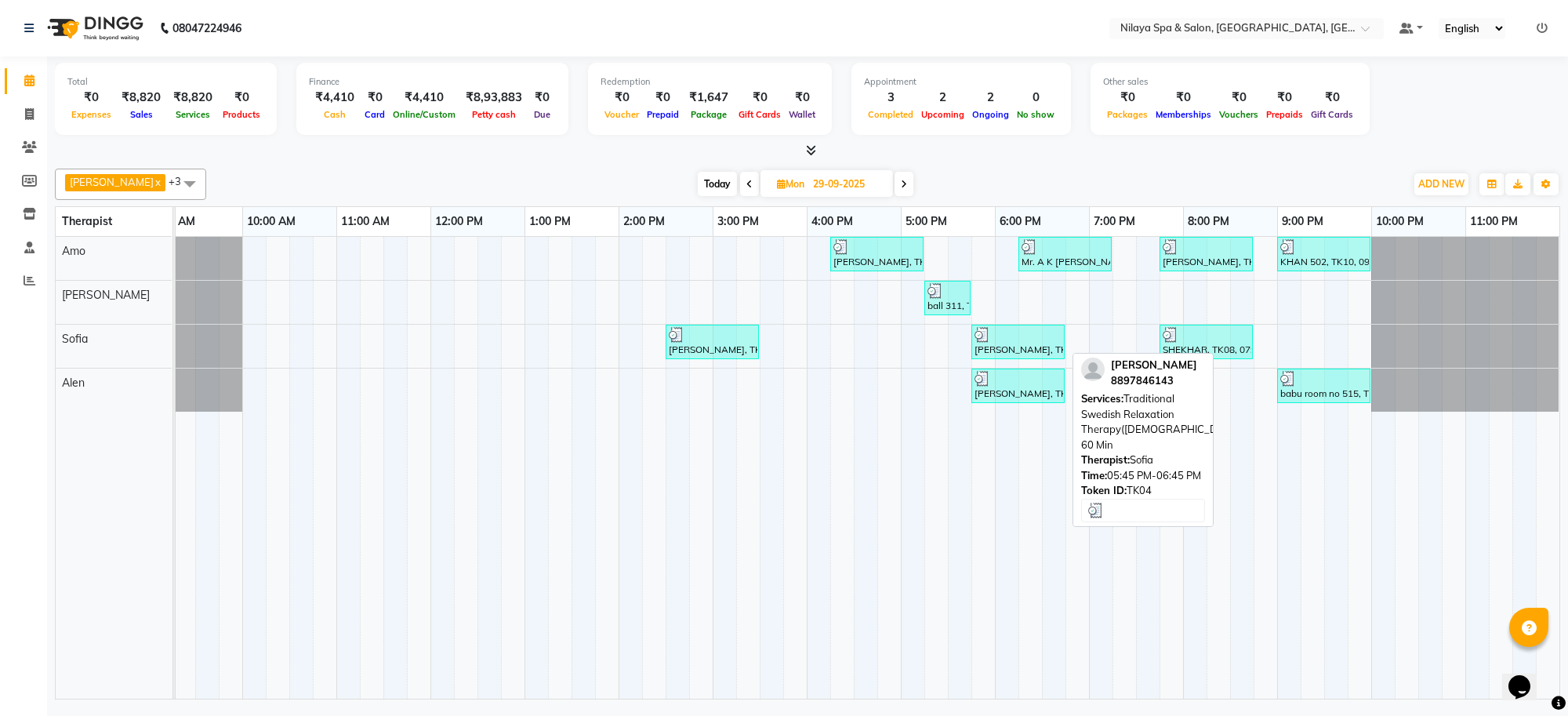
click at [1026, 350] on div "[PERSON_NAME], TK04, 05:45 PM-06:45 PM, Traditional Swedish Relaxation Therapy(…" at bounding box center [1018, 342] width 90 height 29
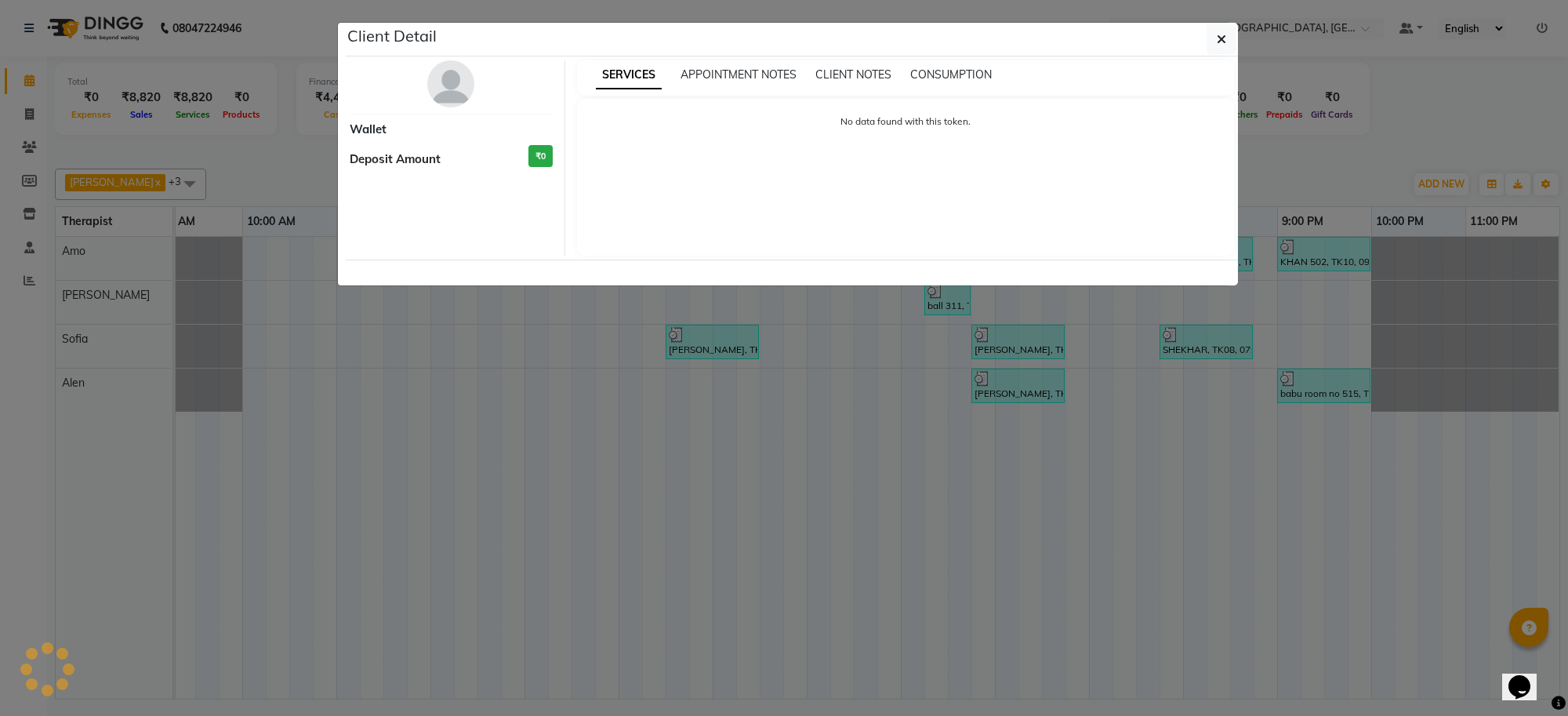
select select "3"
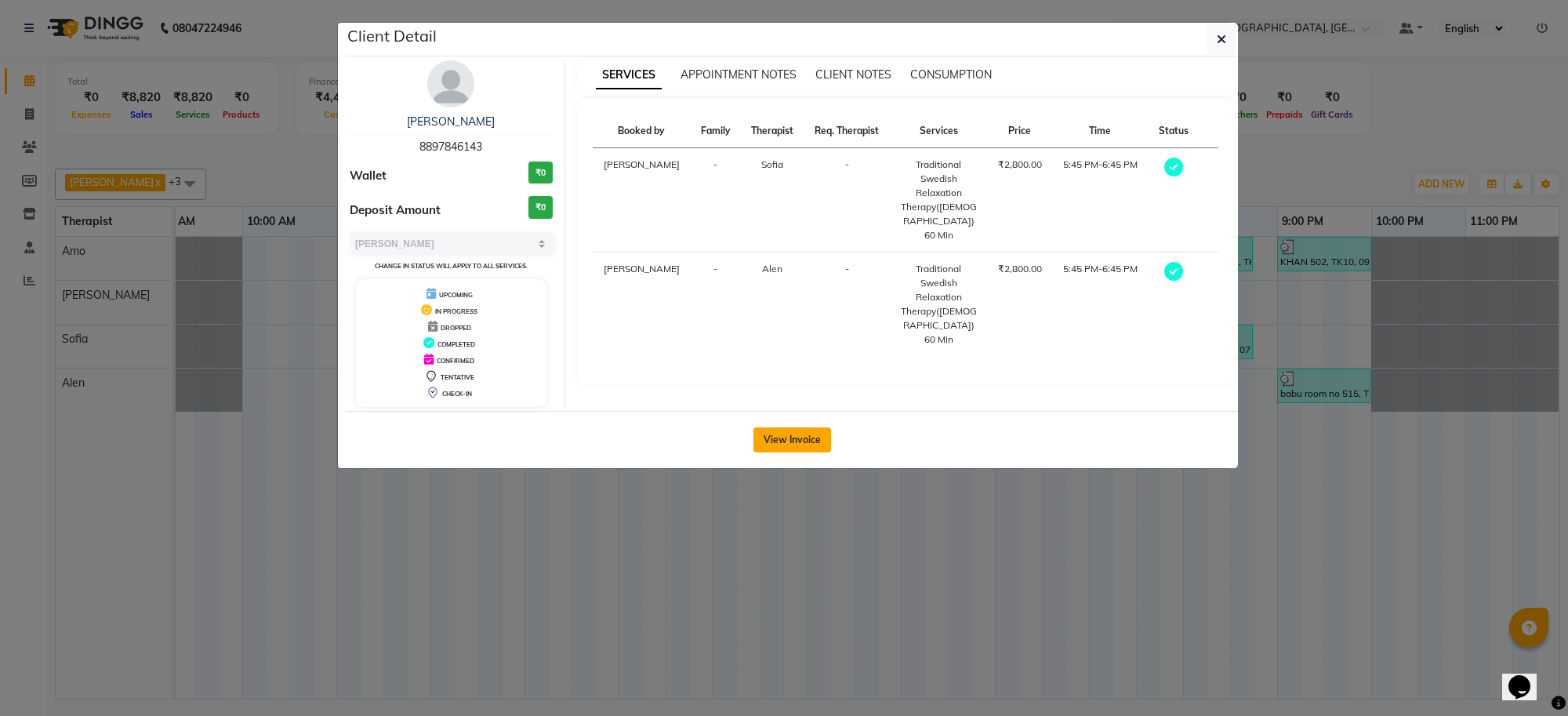
click at [770, 433] on button "View Invoice" at bounding box center [793, 440] width 78 height 25
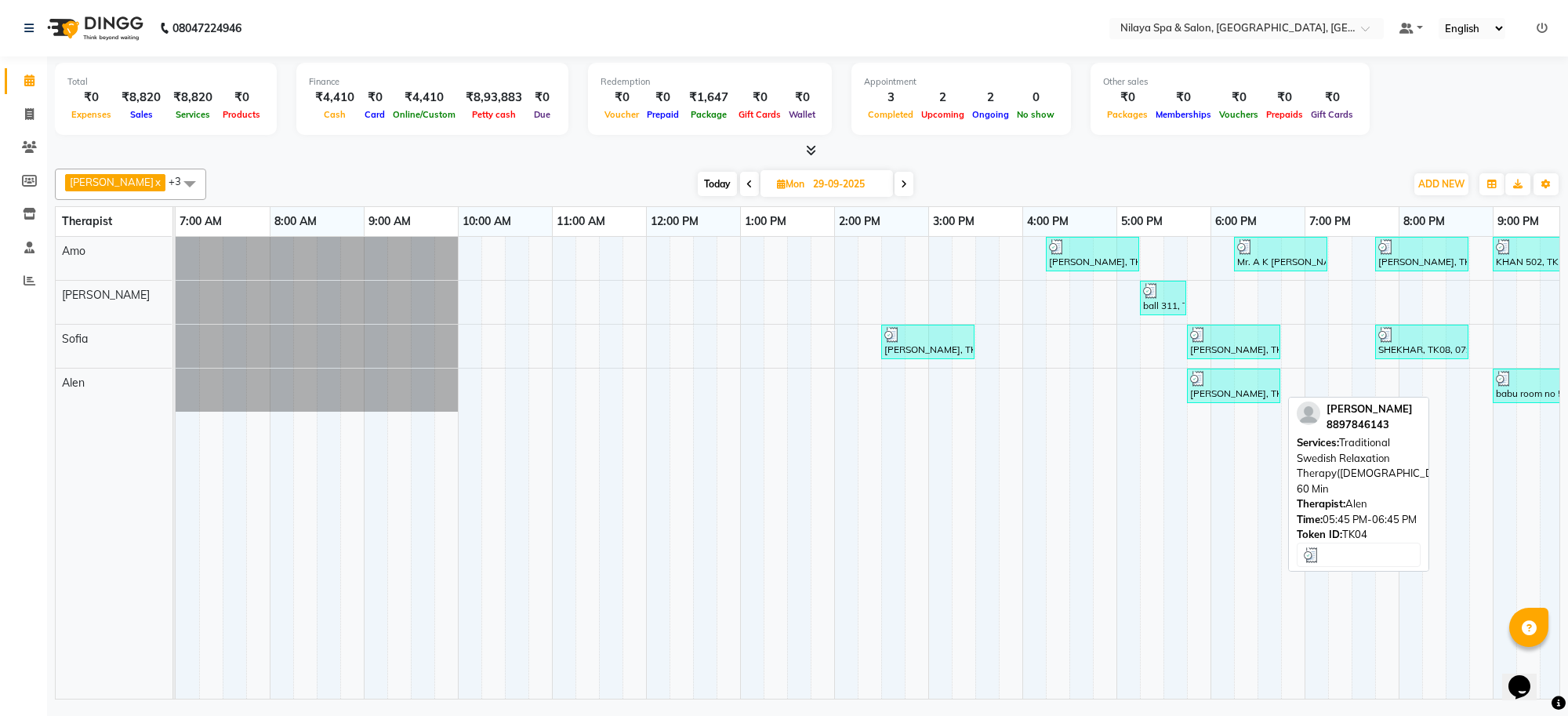
click at [1233, 394] on div "[PERSON_NAME], TK04, 05:45 PM-06:45 PM, Traditional Swedish Relaxation Therapy(…" at bounding box center [1233, 385] width 90 height 29
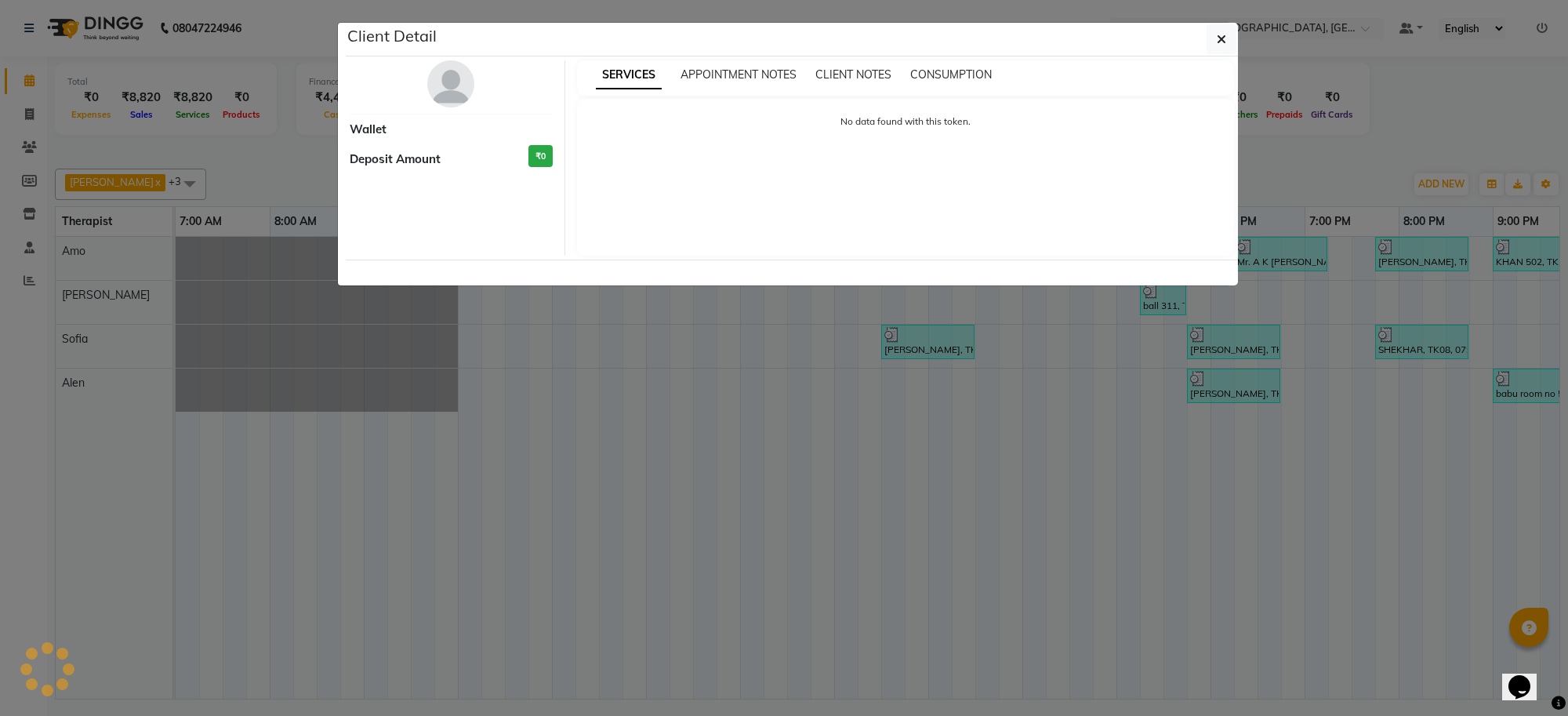
select select "3"
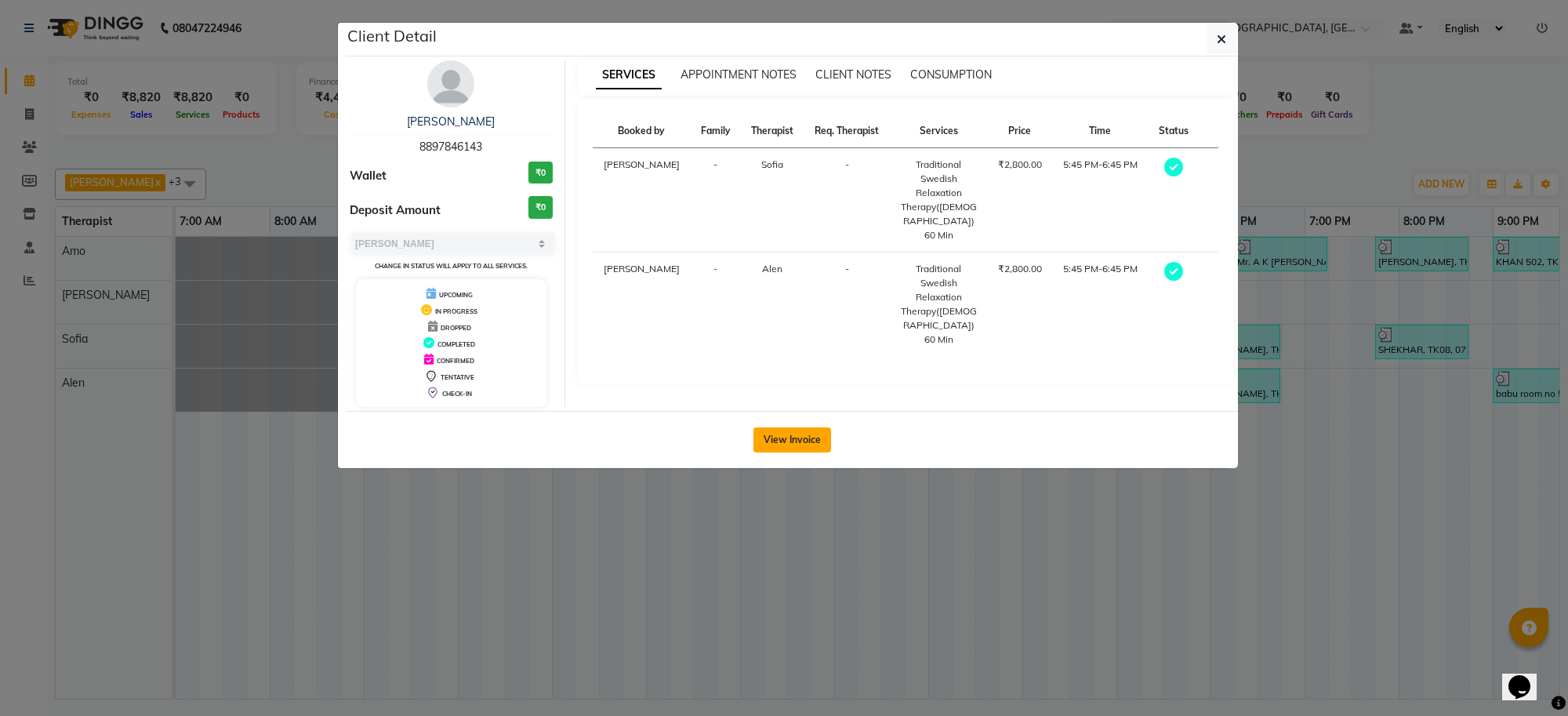
click at [800, 446] on button "View Invoice" at bounding box center [793, 440] width 78 height 25
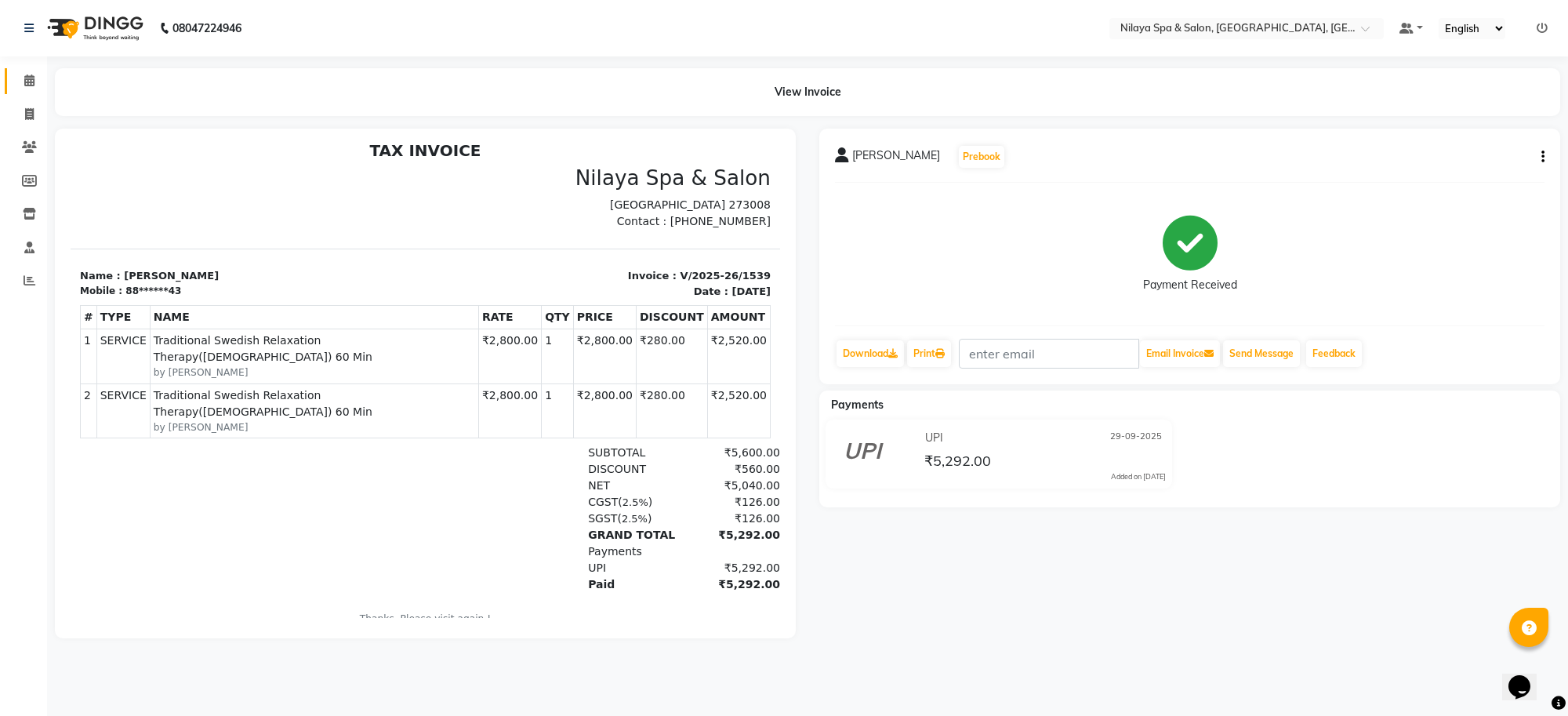
scroll to position [13, 0]
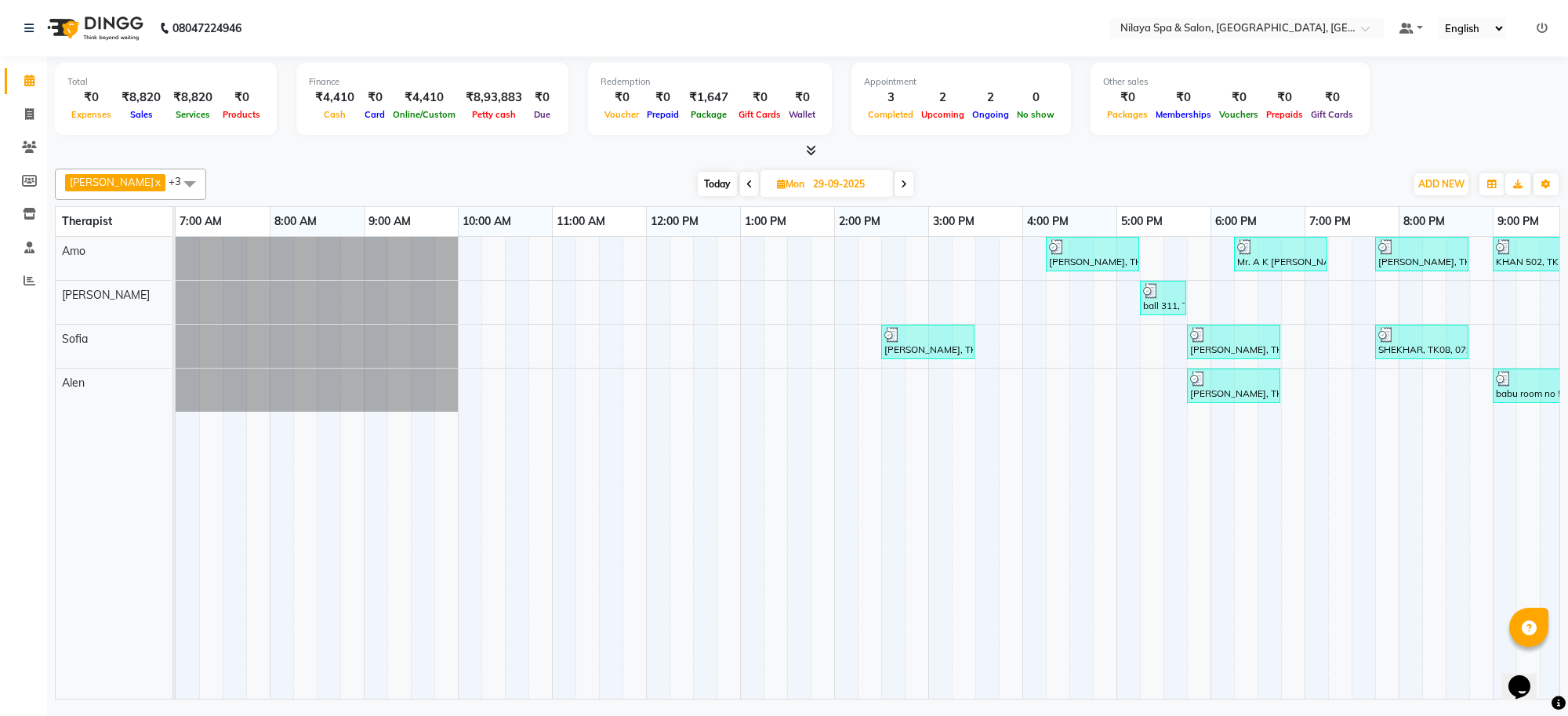
click at [698, 181] on span "Today" at bounding box center [717, 184] width 39 height 25
type input "01-10-2025"
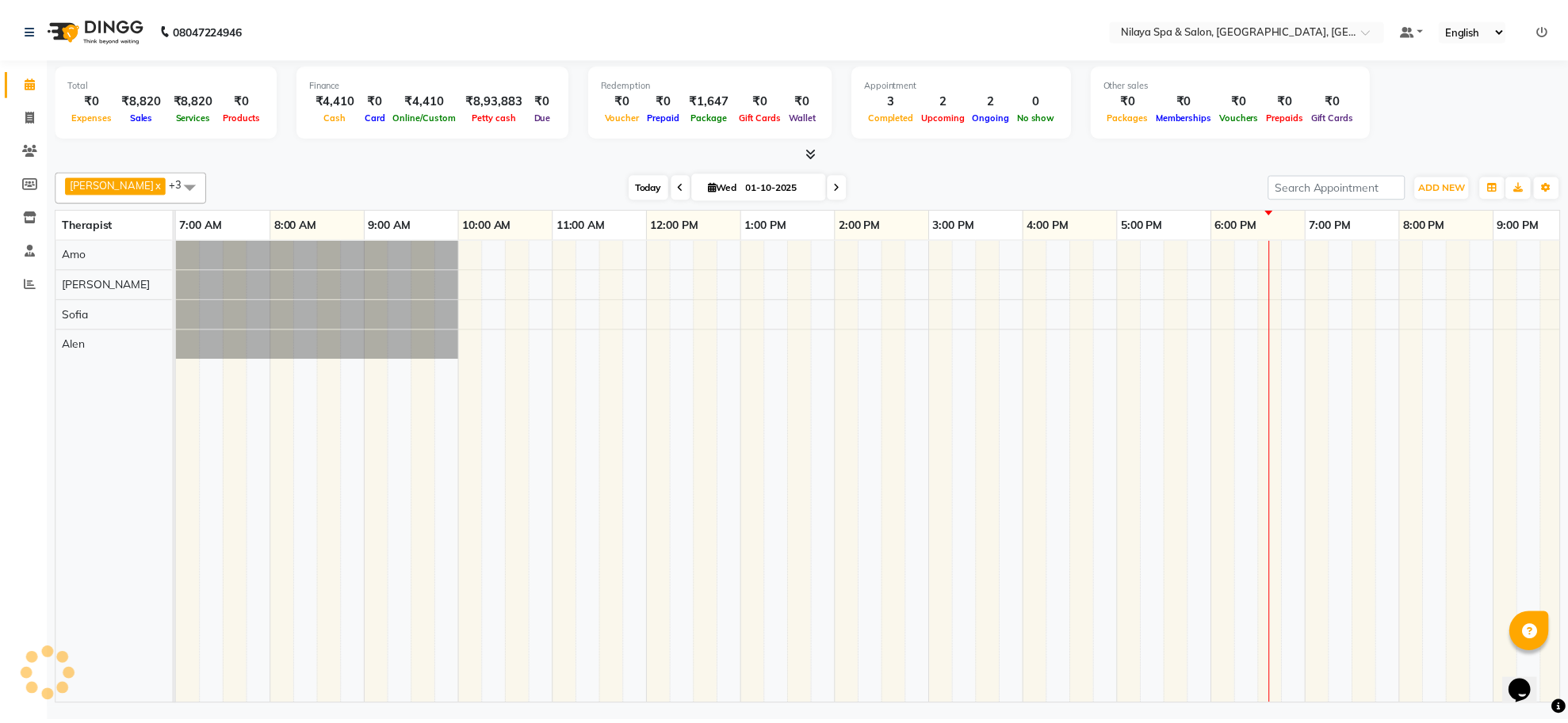
scroll to position [0, 218]
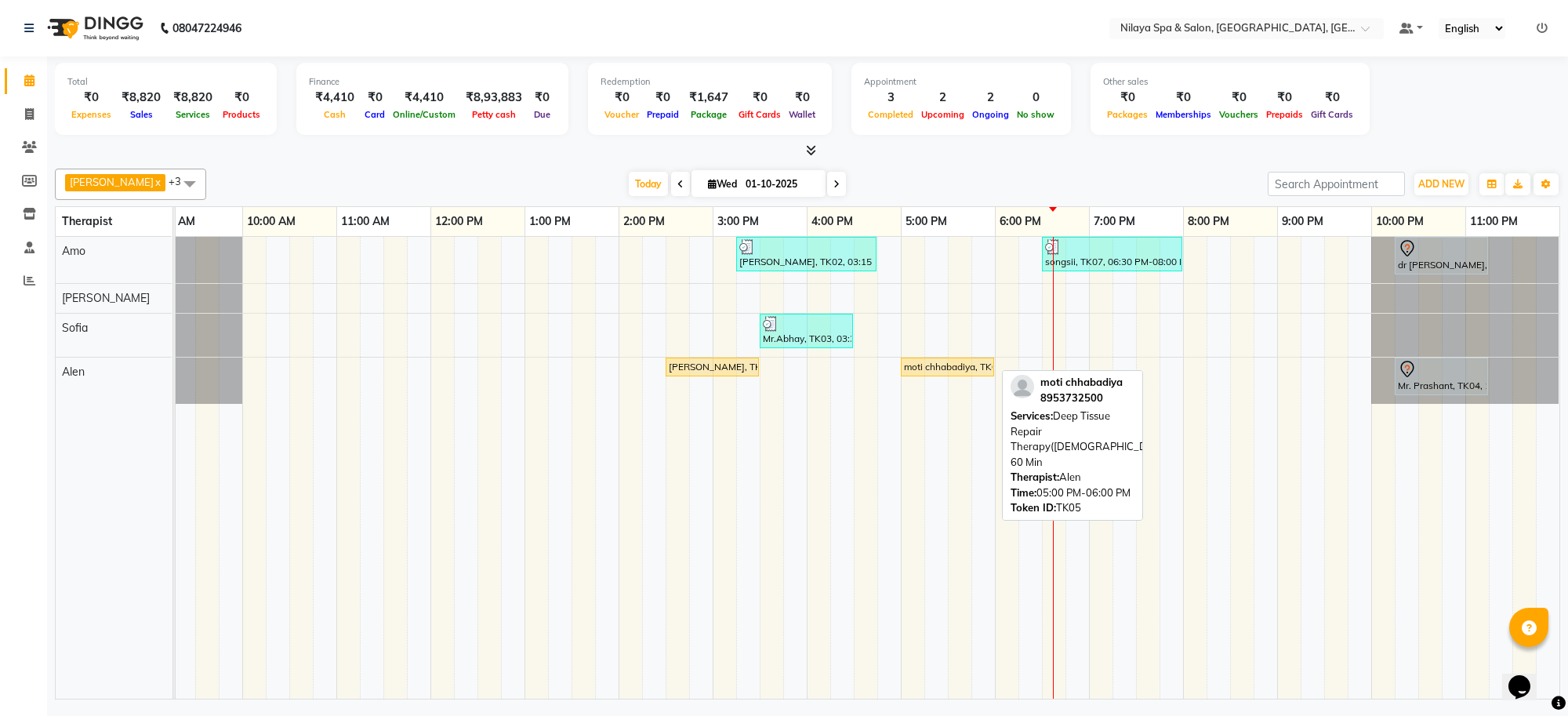
click at [955, 367] on div "moti chhabadiya, TK05, 05:00 PM-06:00 PM, Deep Tissue Repair Therapy([DEMOGRAPH…" at bounding box center [947, 367] width 90 height 14
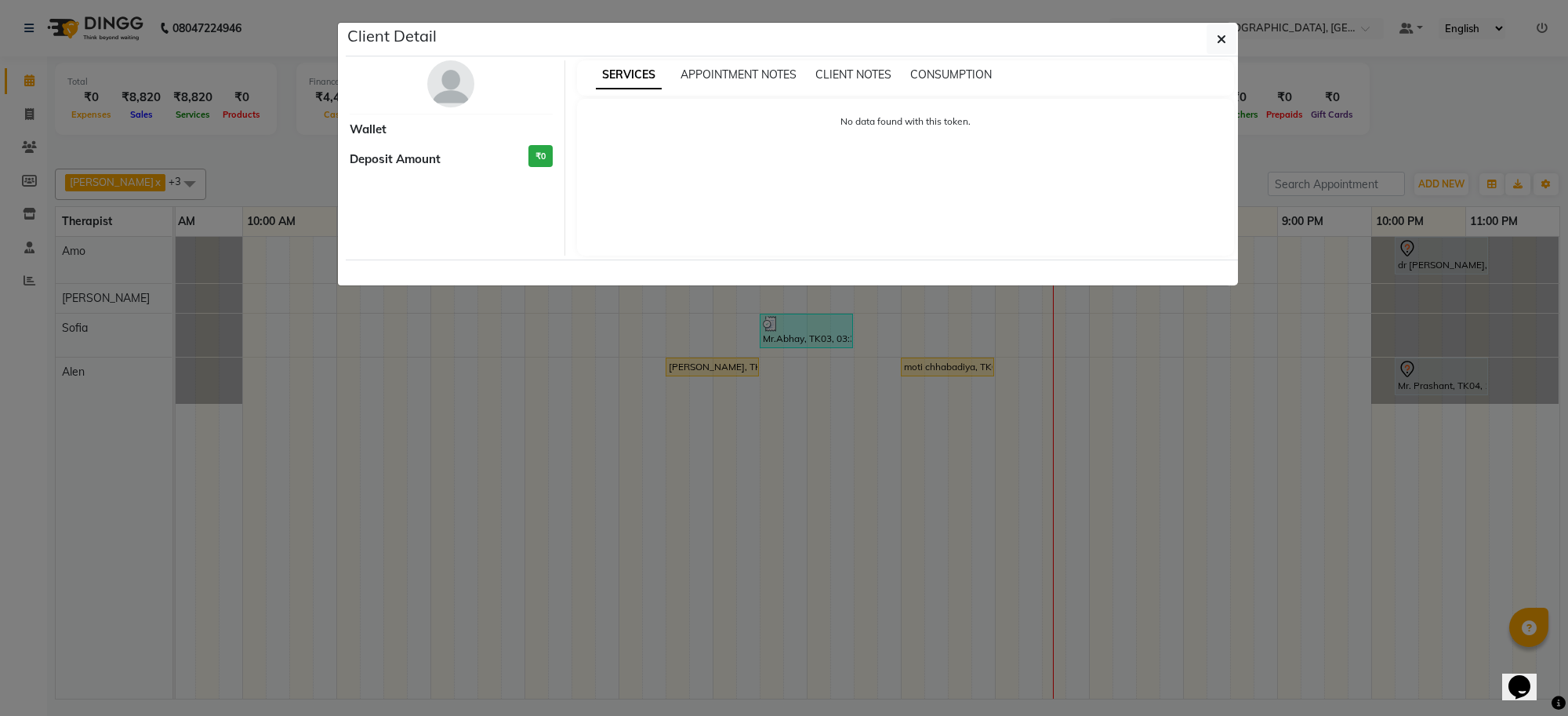
select select "1"
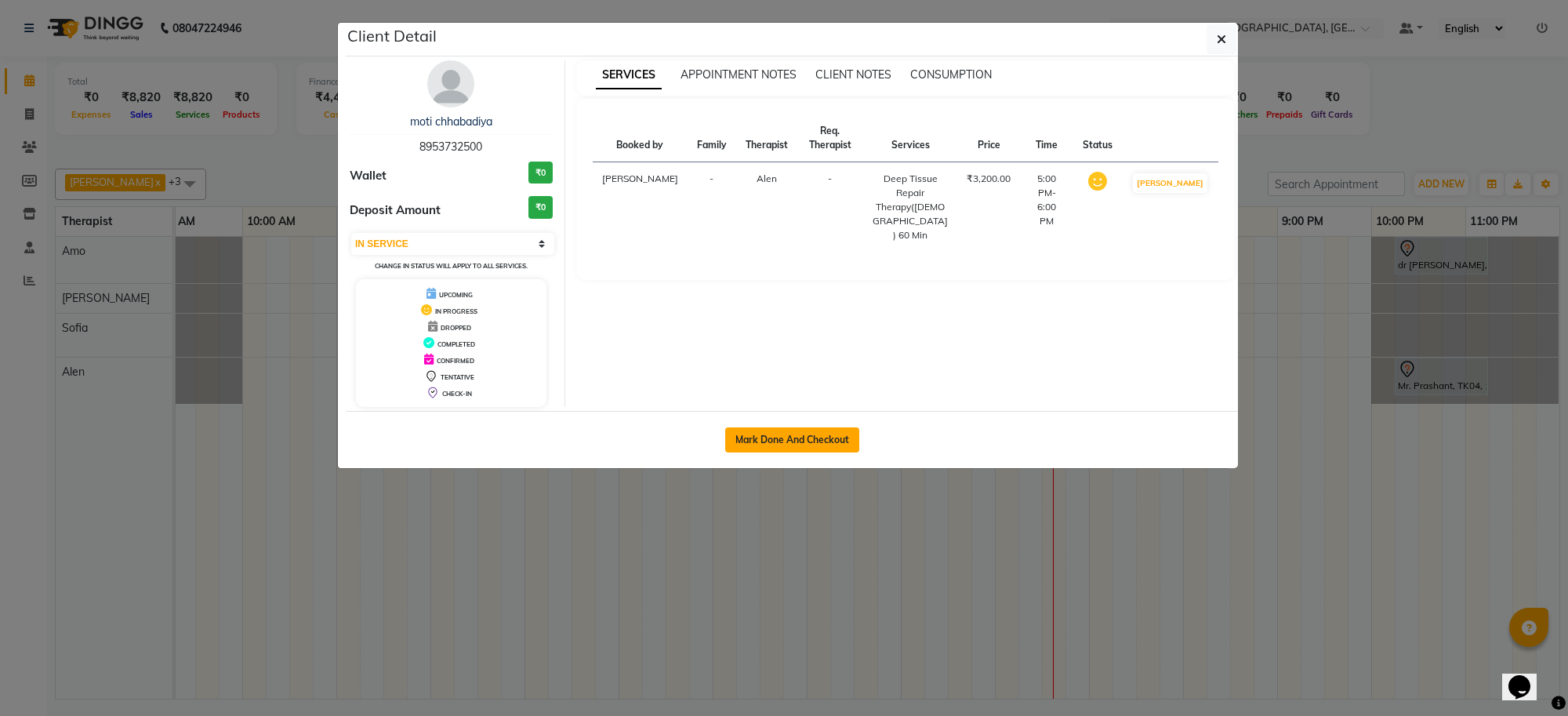
click at [812, 436] on button "Mark Done And Checkout" at bounding box center [792, 440] width 134 height 25
select select "service"
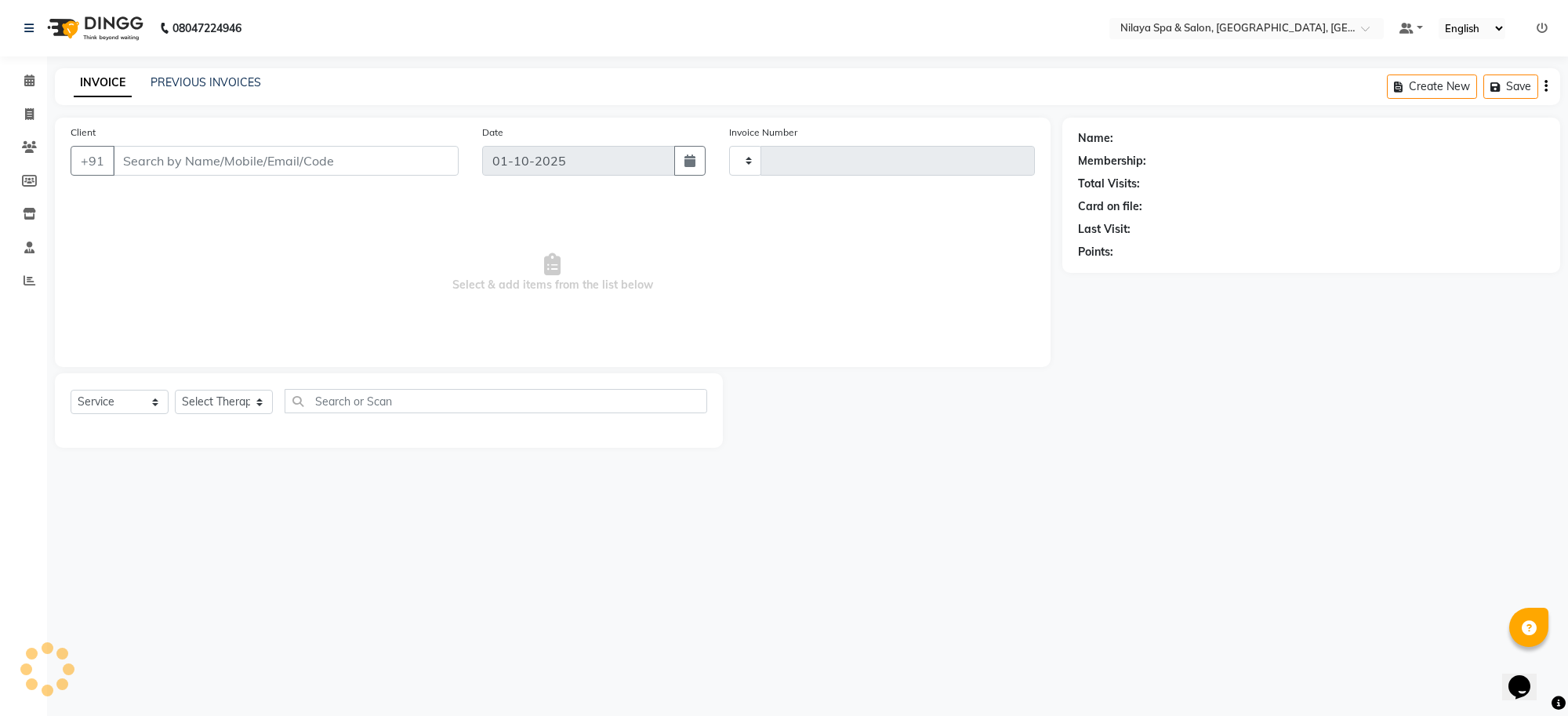
type input "1556"
select select "8283"
type input "89******00"
select select "84325"
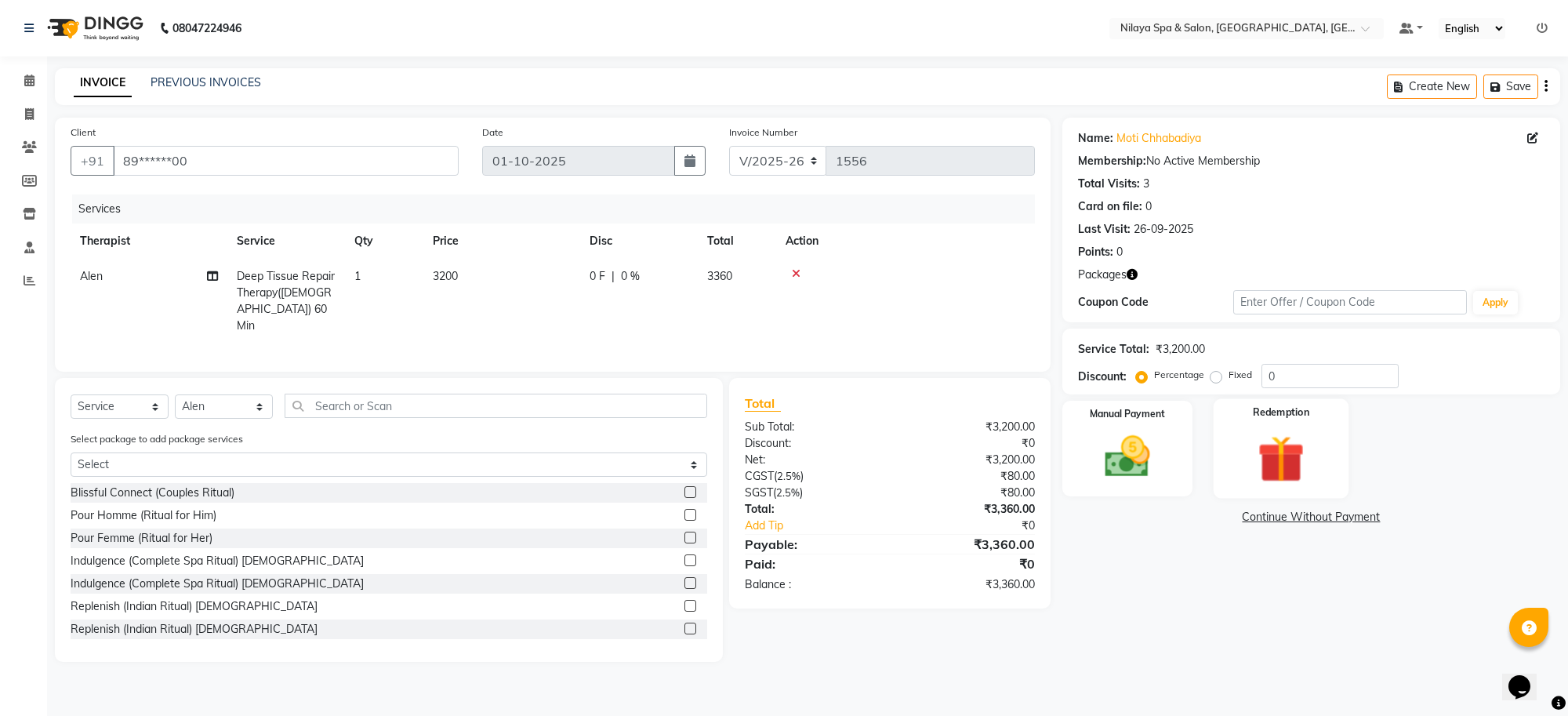
click at [1289, 468] on img at bounding box center [1281, 460] width 77 height 59
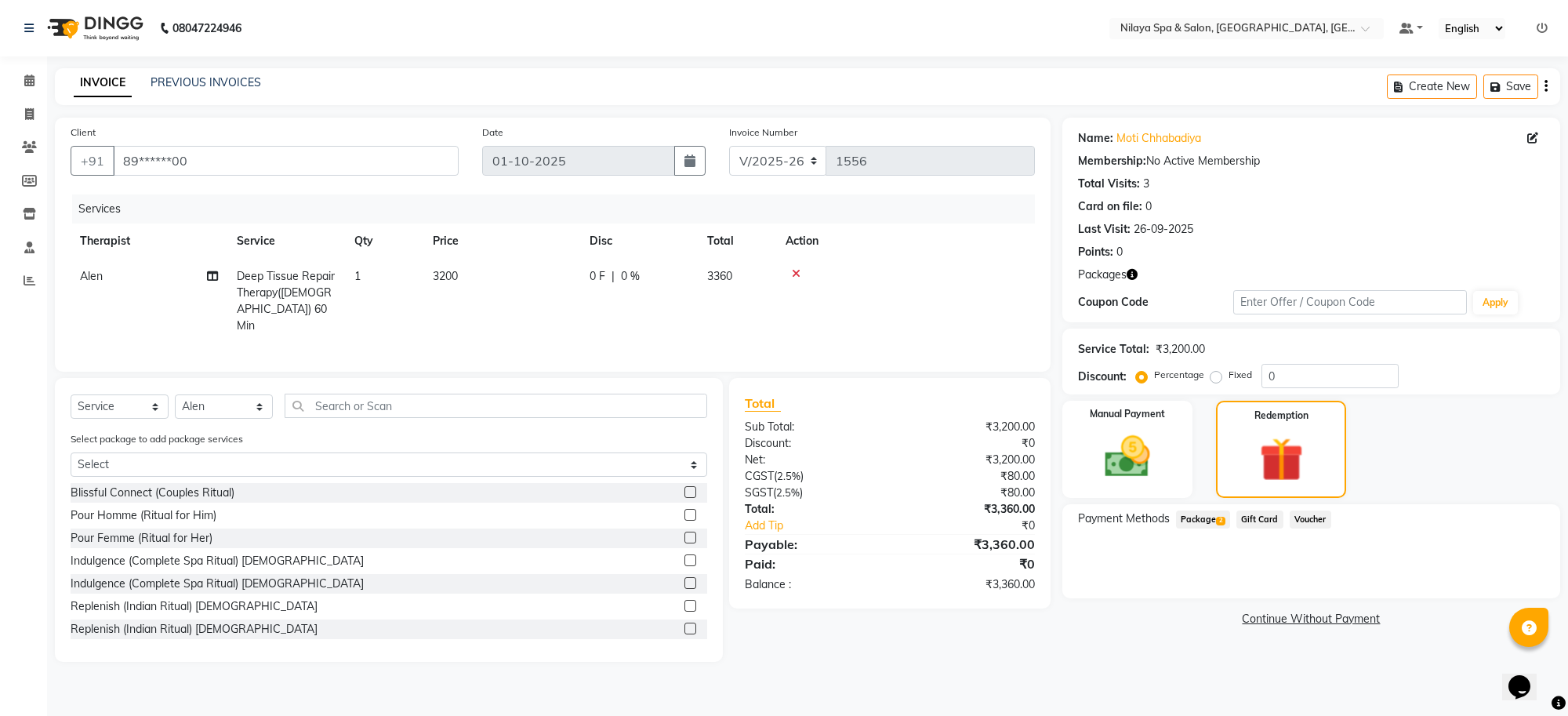
click at [1210, 519] on span "Package 2" at bounding box center [1203, 519] width 54 height 18
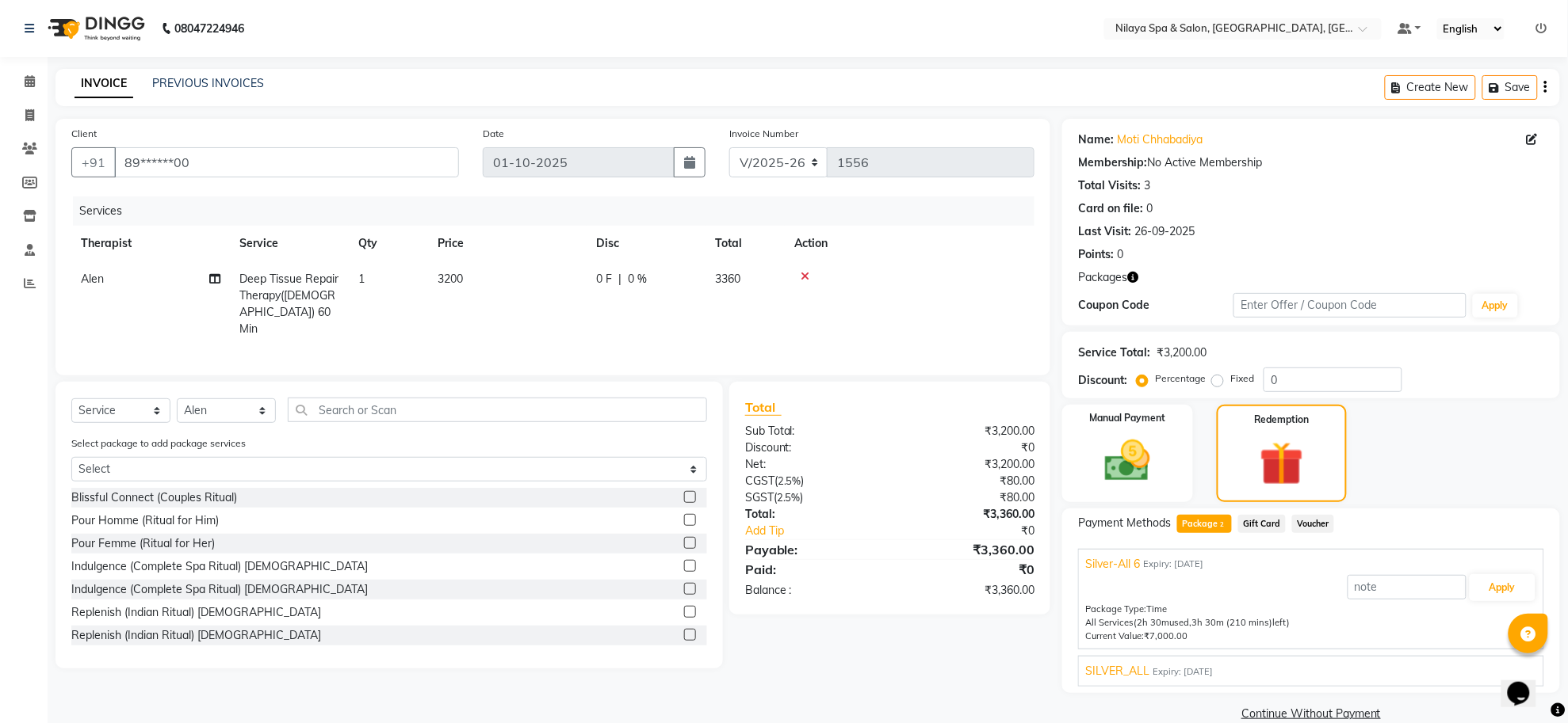
click at [1167, 681] on div "SILVER_ALL Expiry: [DATE] Apply Package Type: Time All Services (1h used, 4h 30…" at bounding box center [1311, 672] width 466 height 31
click at [1190, 666] on span "Expiry: [DATE]" at bounding box center [1182, 672] width 60 height 14
click at [1488, 618] on button "Apply" at bounding box center [1502, 625] width 66 height 27
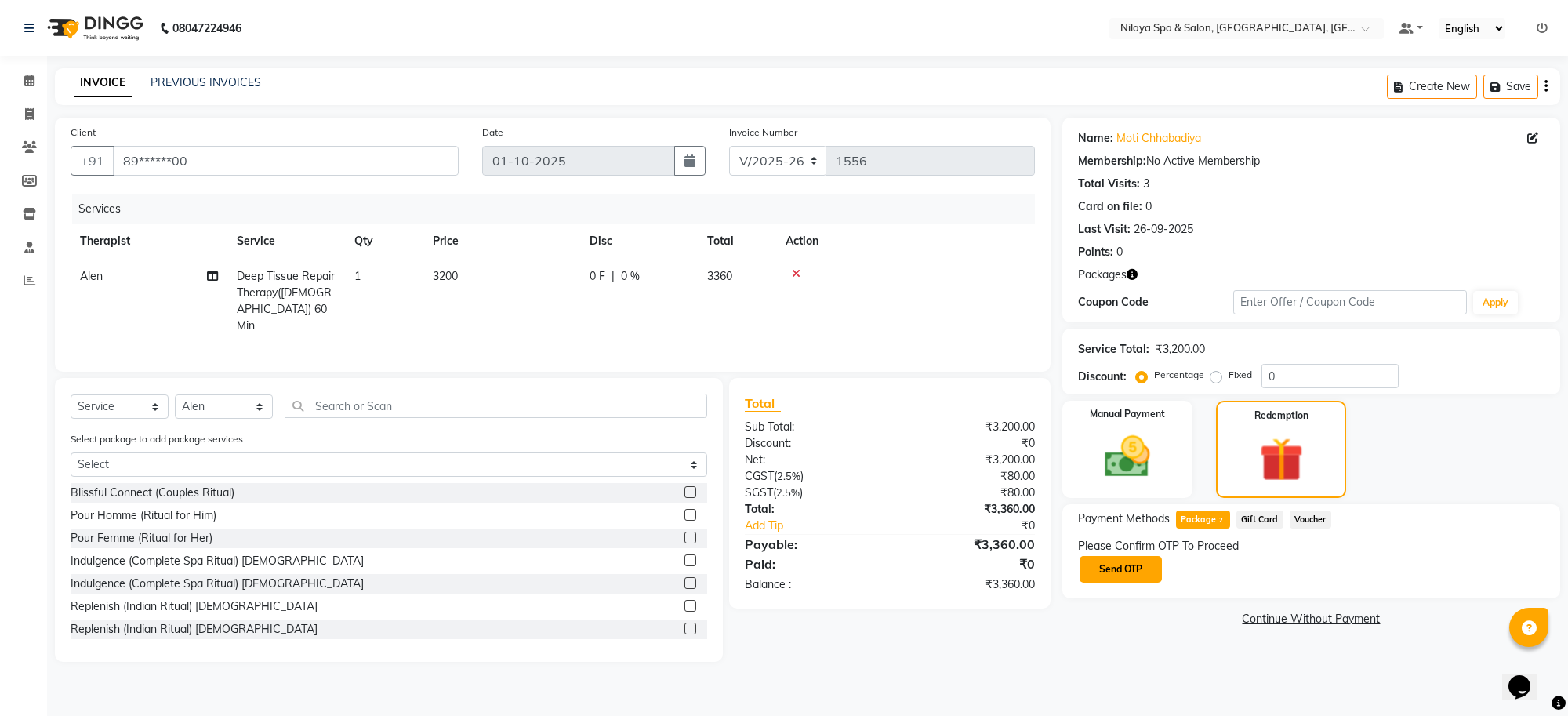
click at [1134, 581] on button "Send OTP" at bounding box center [1120, 569] width 82 height 26
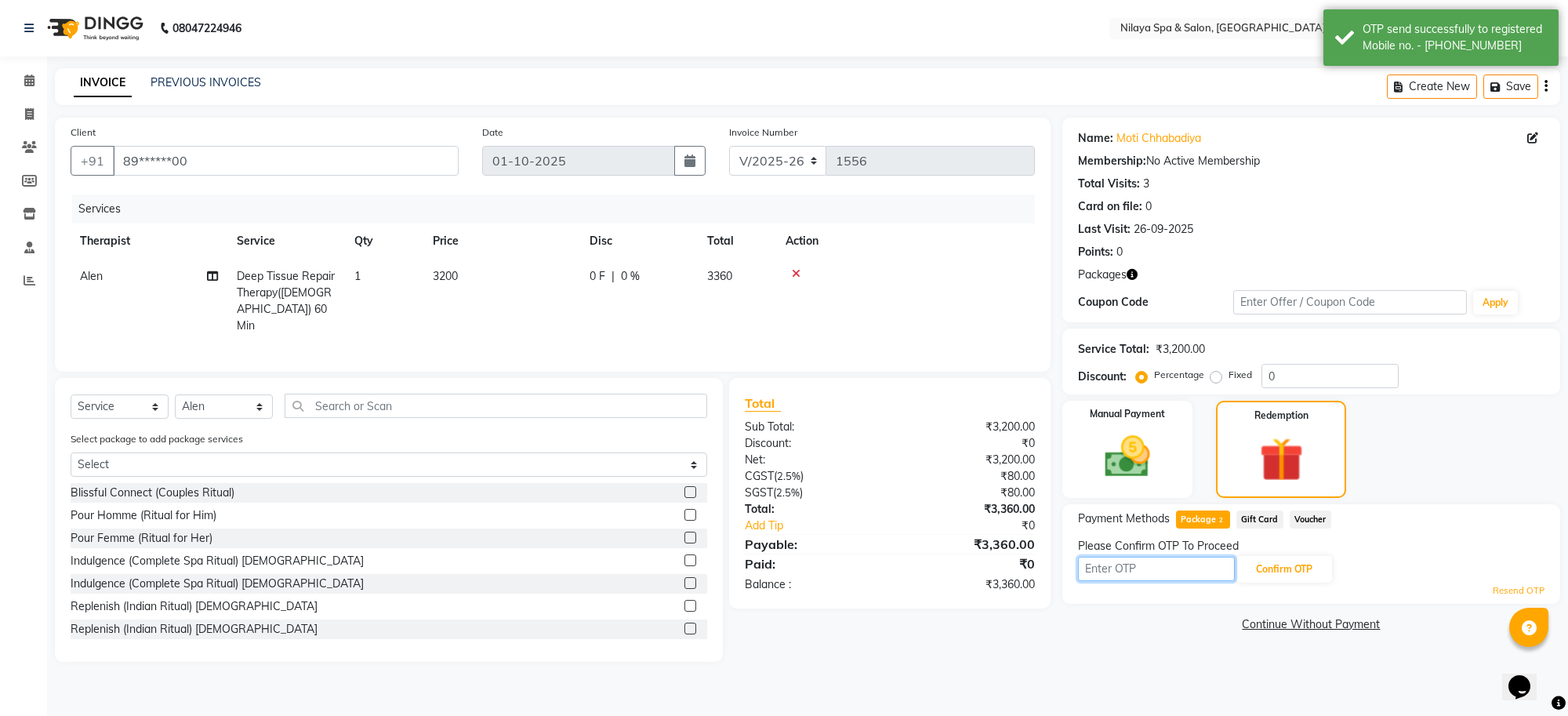
click at [1154, 573] on input "text" at bounding box center [1156, 569] width 157 height 25
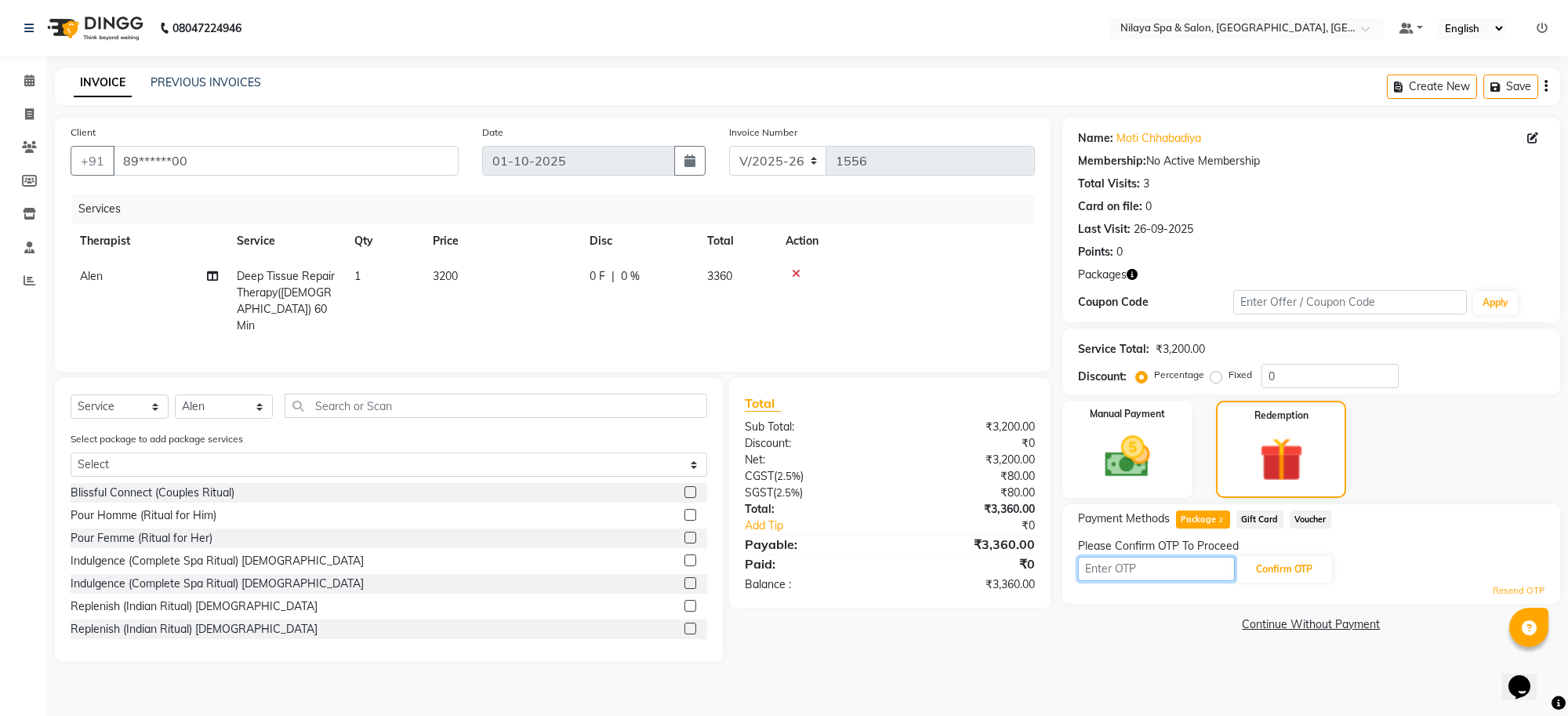
click at [1154, 573] on input "text" at bounding box center [1156, 569] width 157 height 25
type input "7605"
click at [1273, 565] on button "Confirm OTP" at bounding box center [1285, 569] width 96 height 26
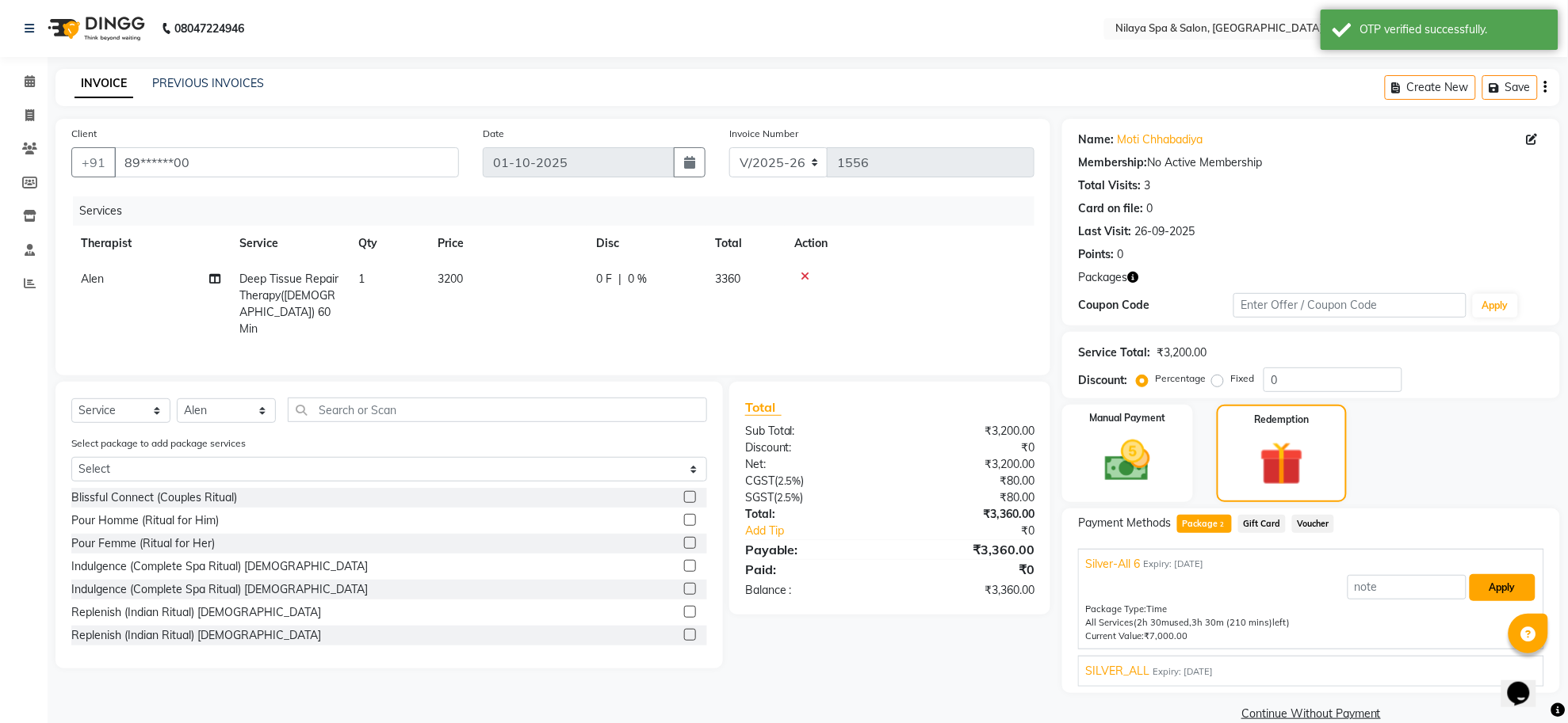
click at [1524, 584] on button "Apply" at bounding box center [1502, 587] width 66 height 27
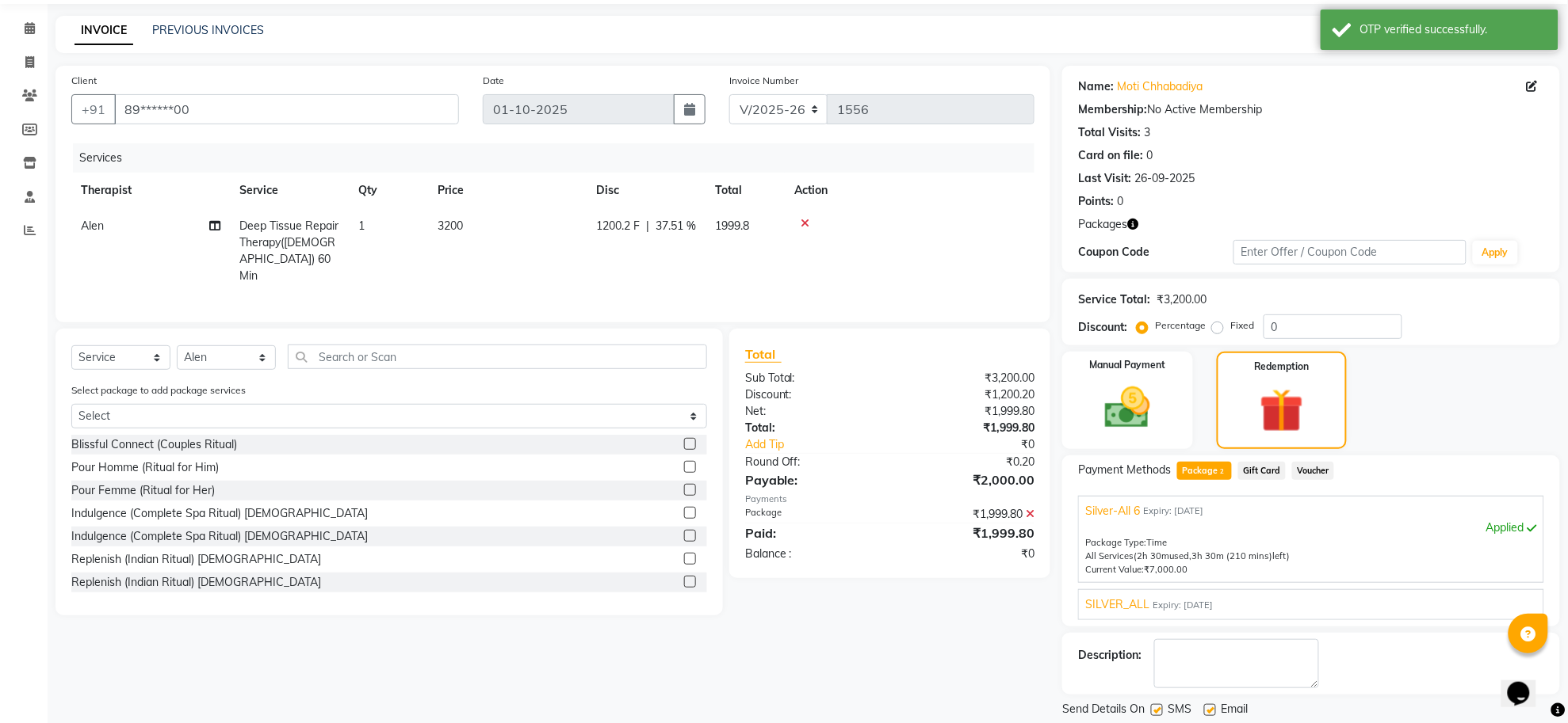
scroll to position [103, 0]
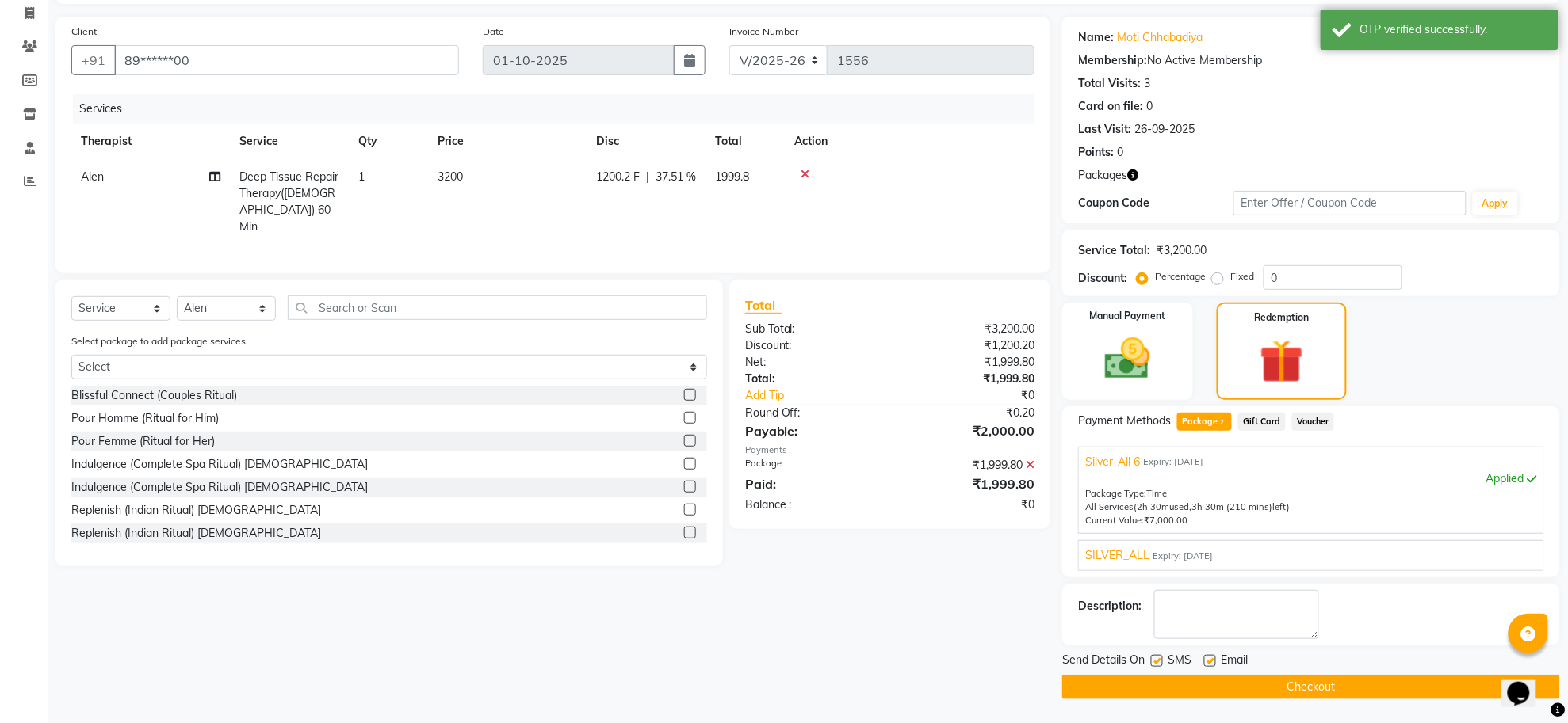
click at [1321, 682] on button "Checkout" at bounding box center [1311, 687] width 498 height 25
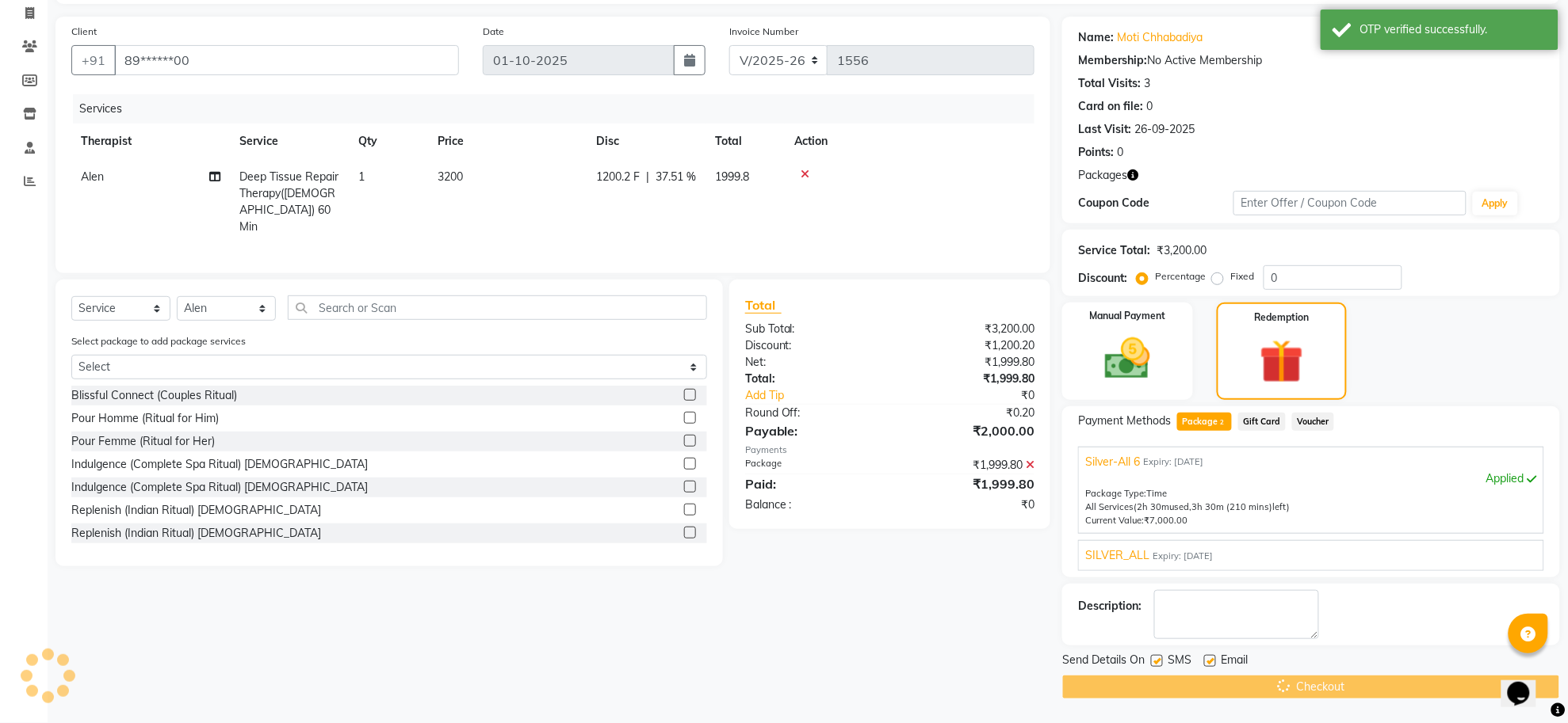
click at [1322, 690] on div "Checkout" at bounding box center [1311, 687] width 498 height 25
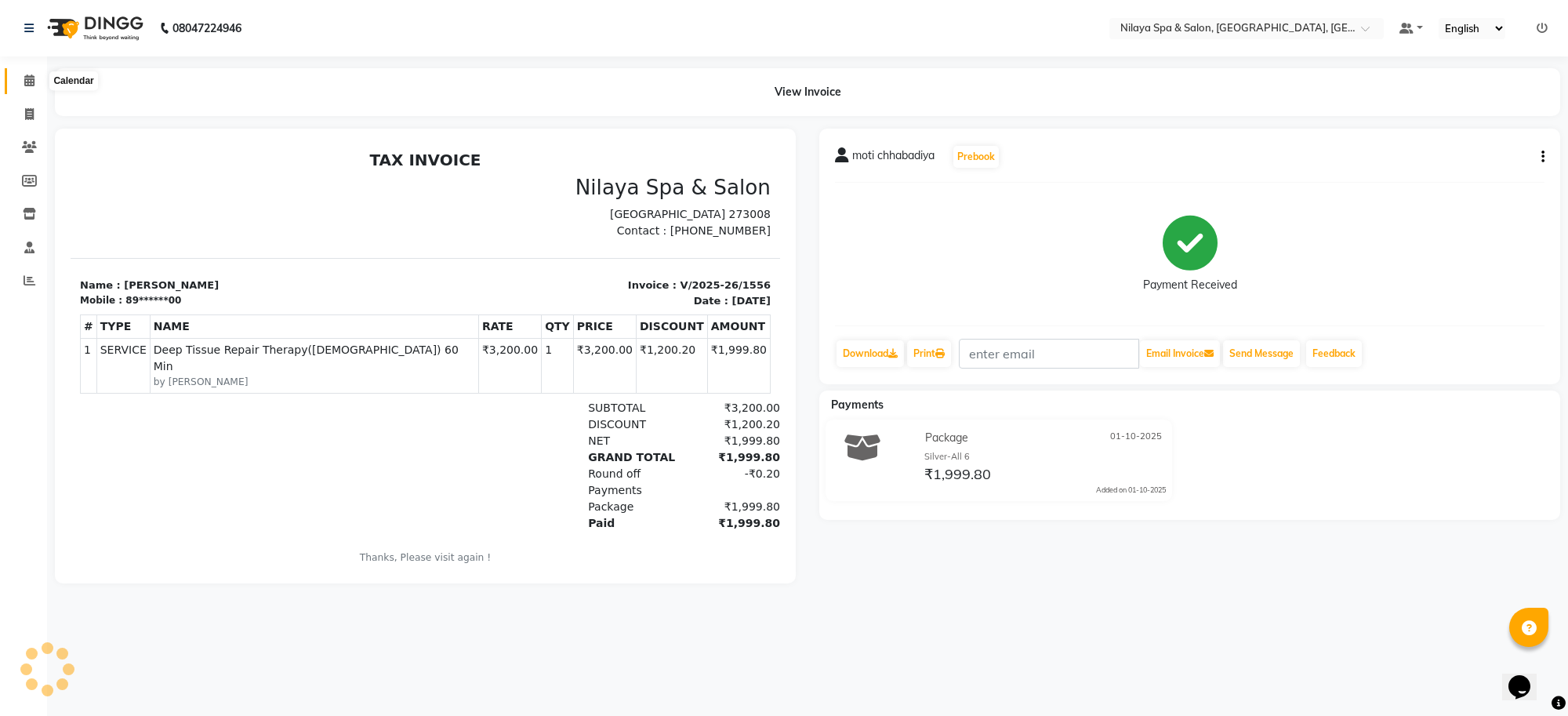
click at [29, 80] on icon at bounding box center [29, 80] width 10 height 12
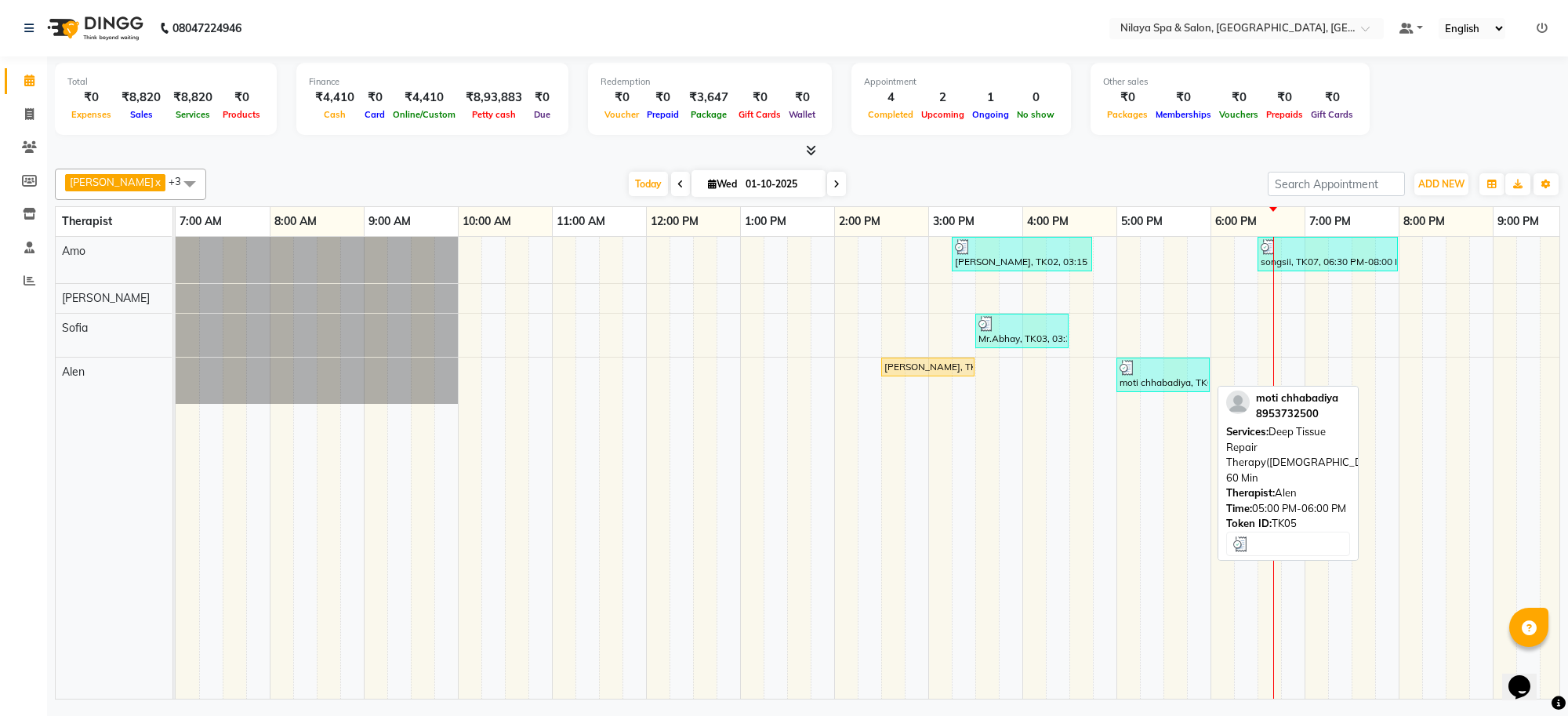
click at [1183, 389] on div "moti chhabadiya, TK05, 05:00 PM-06:00 PM, Deep Tissue Repair Therapy([DEMOGRAPH…" at bounding box center [1163, 374] width 90 height 29
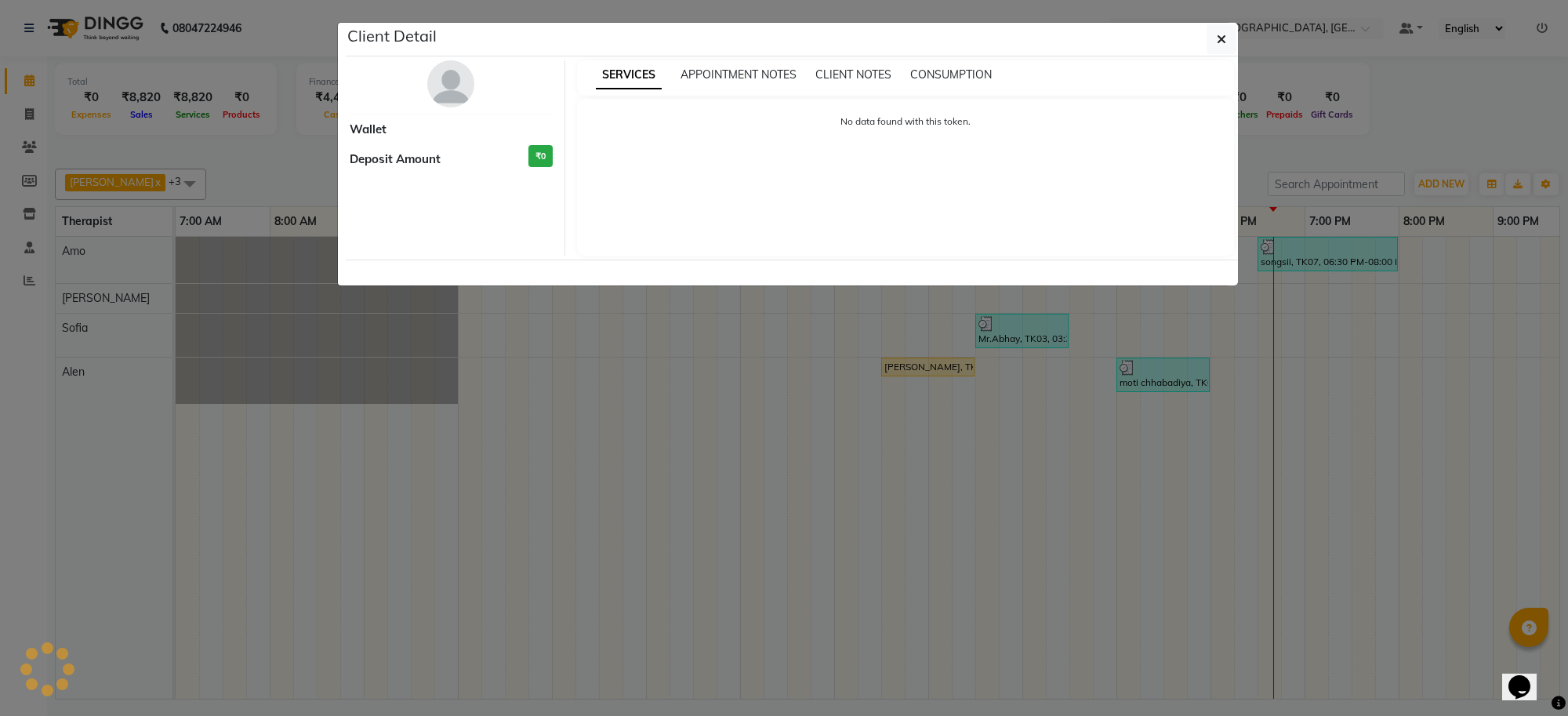
select select "3"
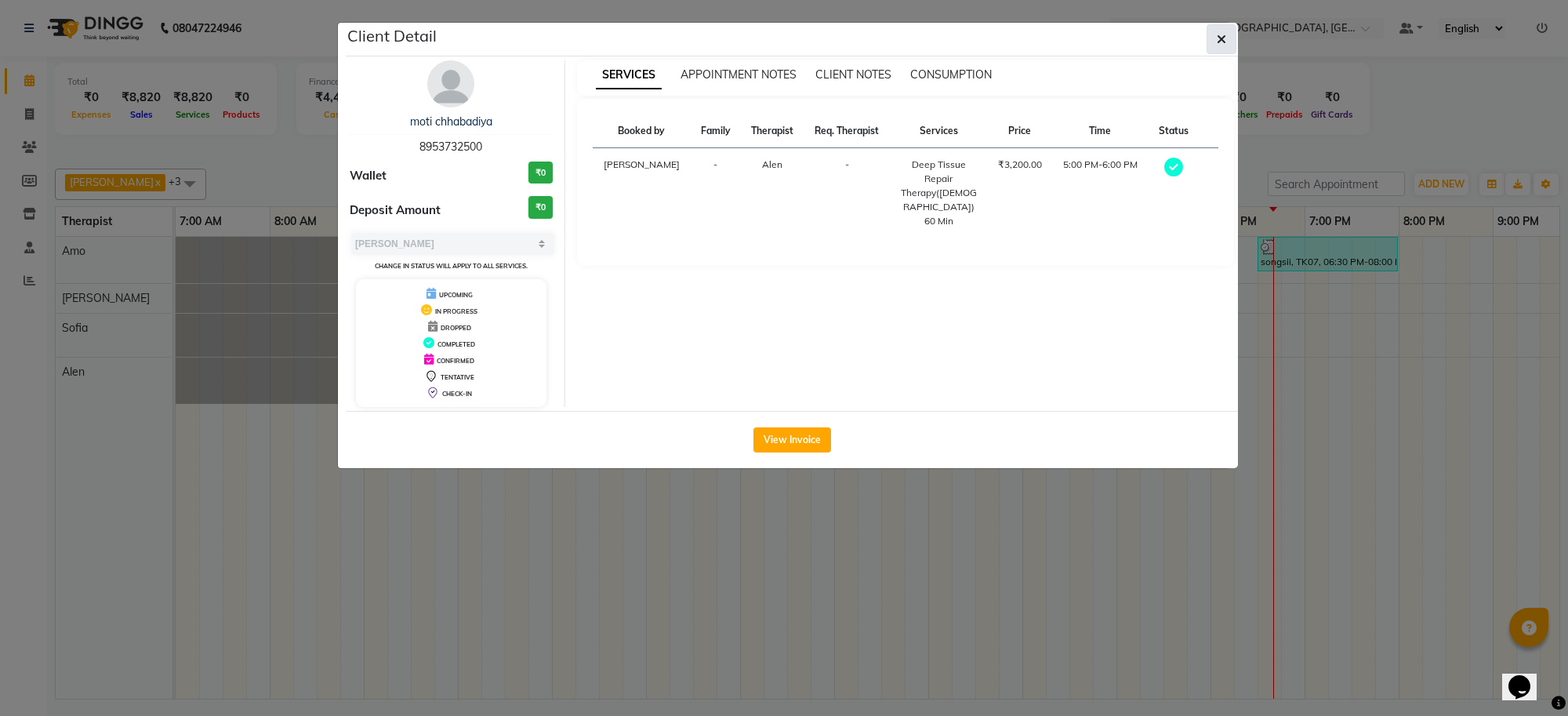
click at [1223, 32] on span "button" at bounding box center [1222, 39] width 10 height 16
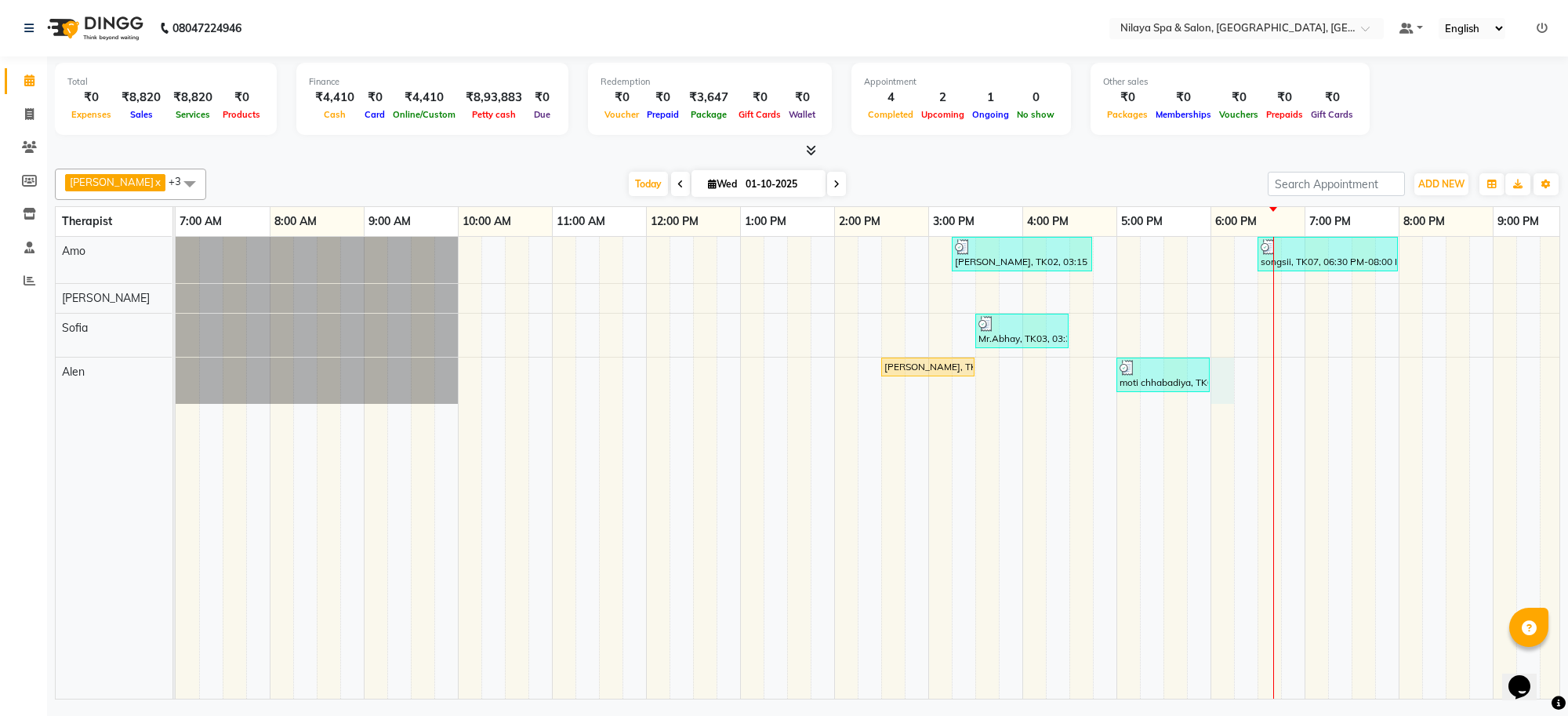
click at [1226, 378] on div "[PERSON_NAME], TK02, 03:15 PM-04:45 PM, Deep Tissue Repair Therapy([DEMOGRAPHIC…" at bounding box center [976, 468] width 1600 height 462
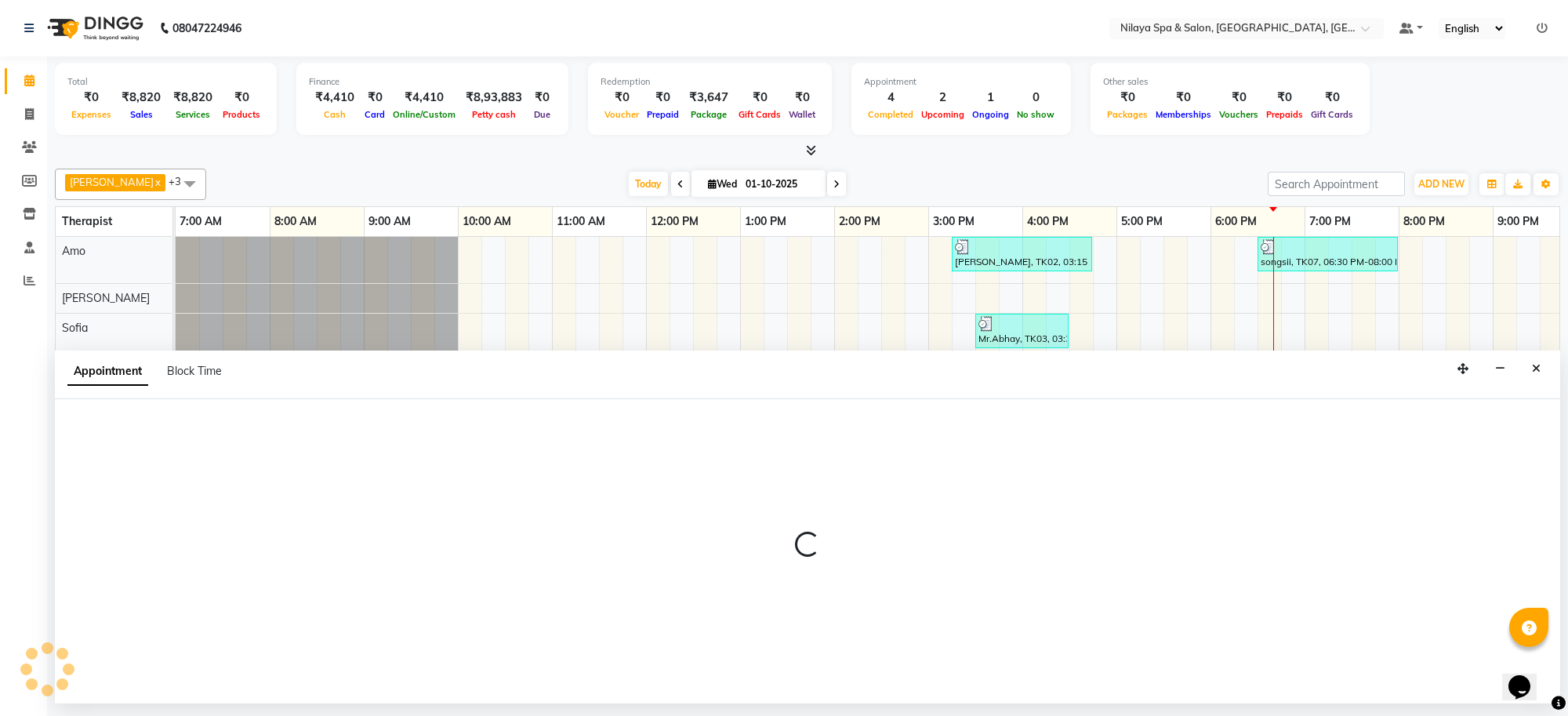
select select "84325"
select select "1080"
select select "tentative"
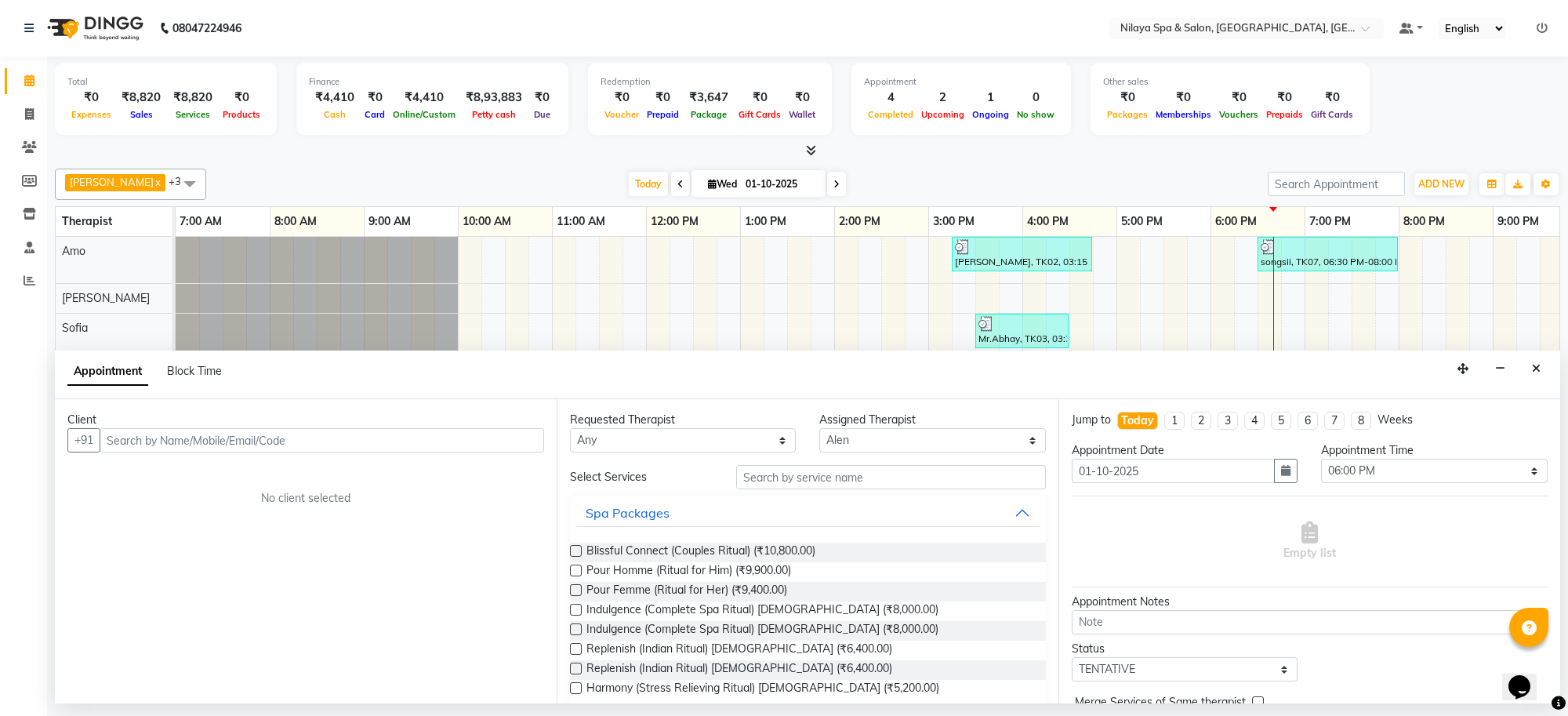
click at [240, 438] on input "text" at bounding box center [322, 440] width 445 height 25
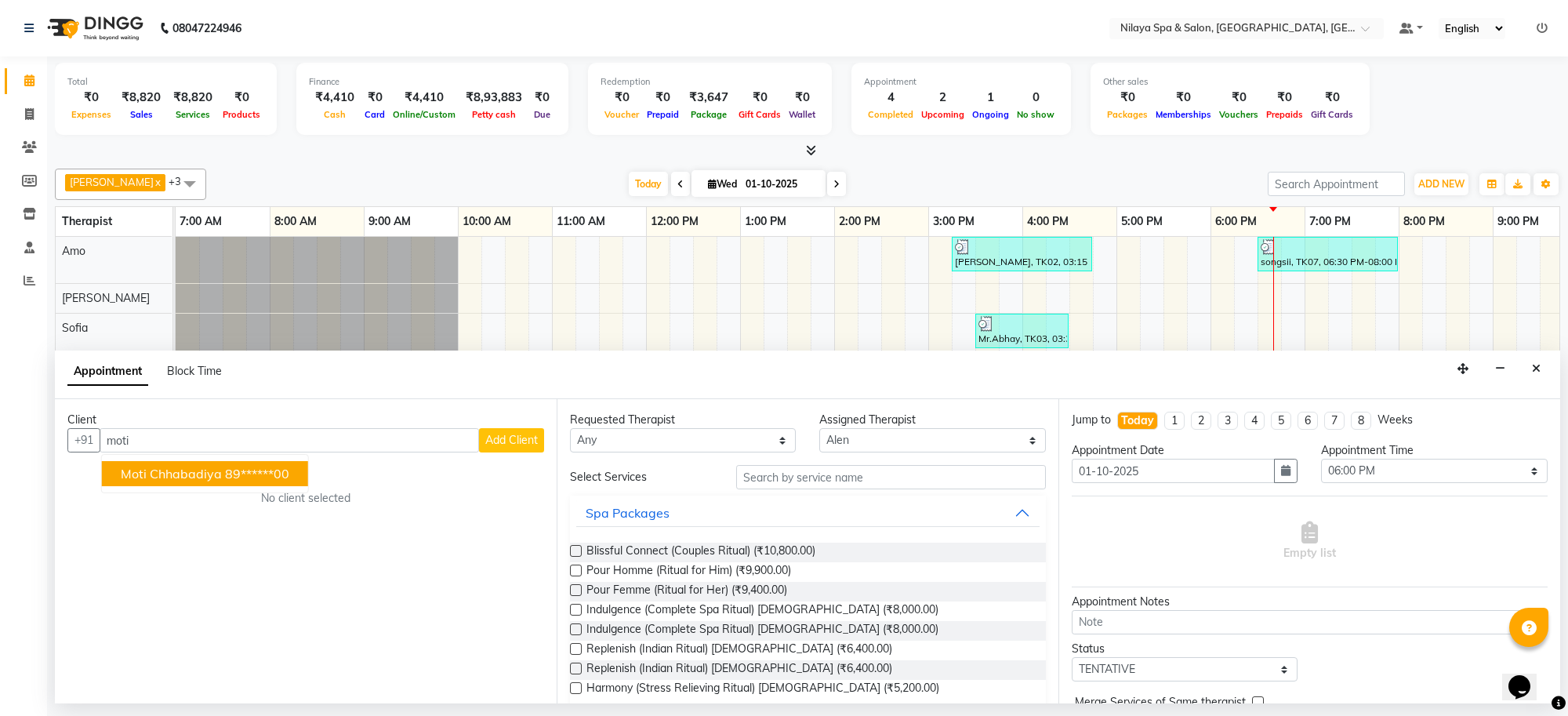
click at [239, 471] on ngb-highlight "89******00" at bounding box center [257, 474] width 64 height 16
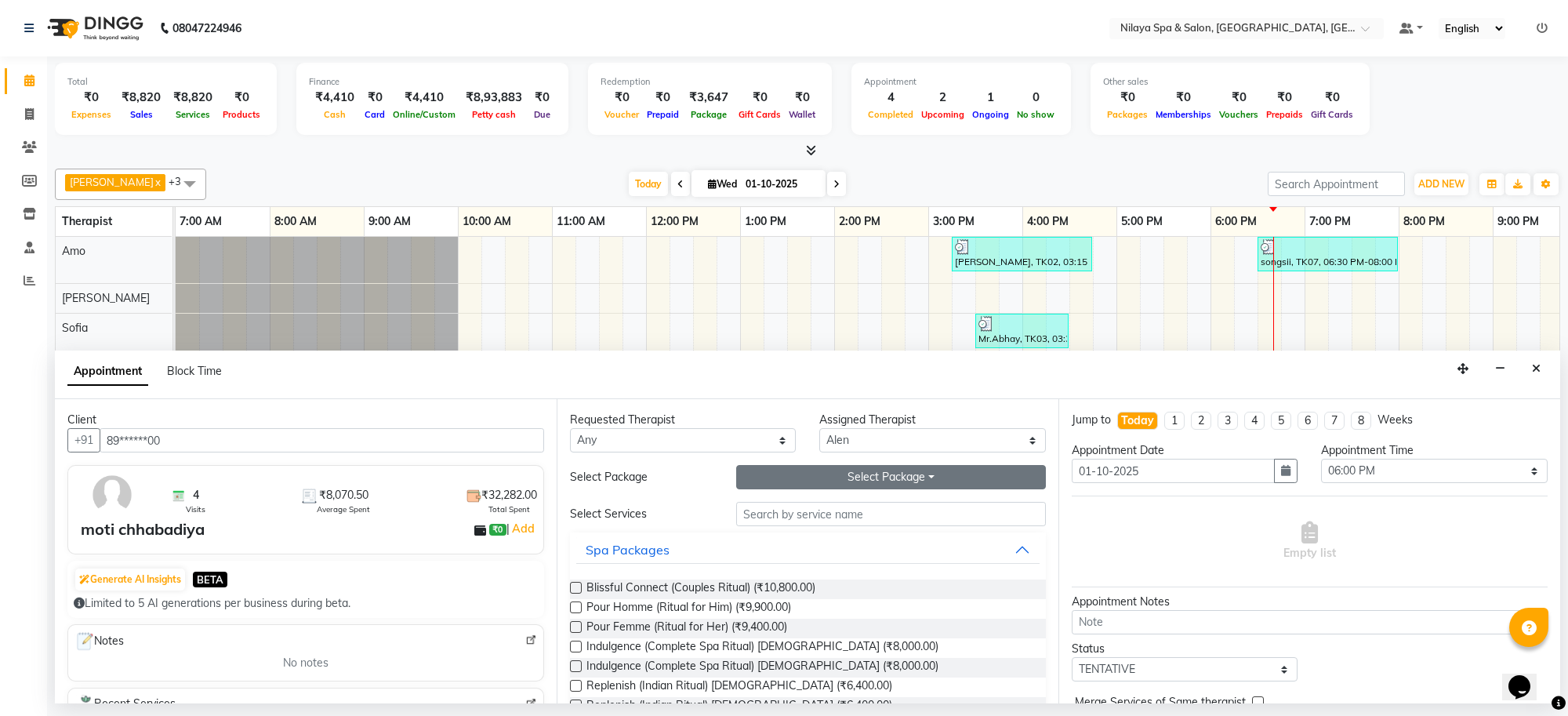
type input "89******00"
click at [757, 488] on button "Select Package Toggle Dropdown" at bounding box center [891, 477] width 310 height 25
click at [782, 515] on li "Silver-All 6" at bounding box center [799, 511] width 124 height 23
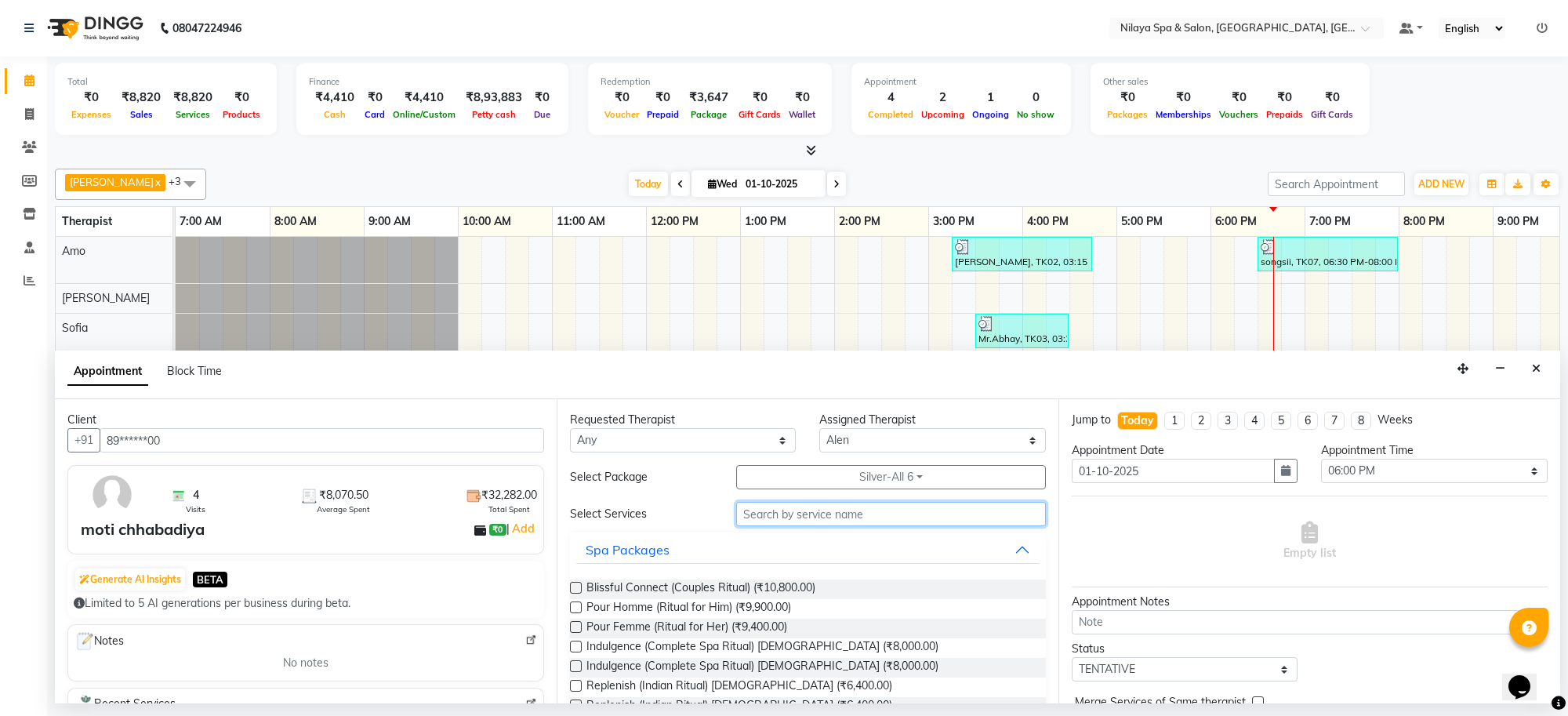
click at [782, 515] on input "text" at bounding box center [891, 514] width 310 height 25
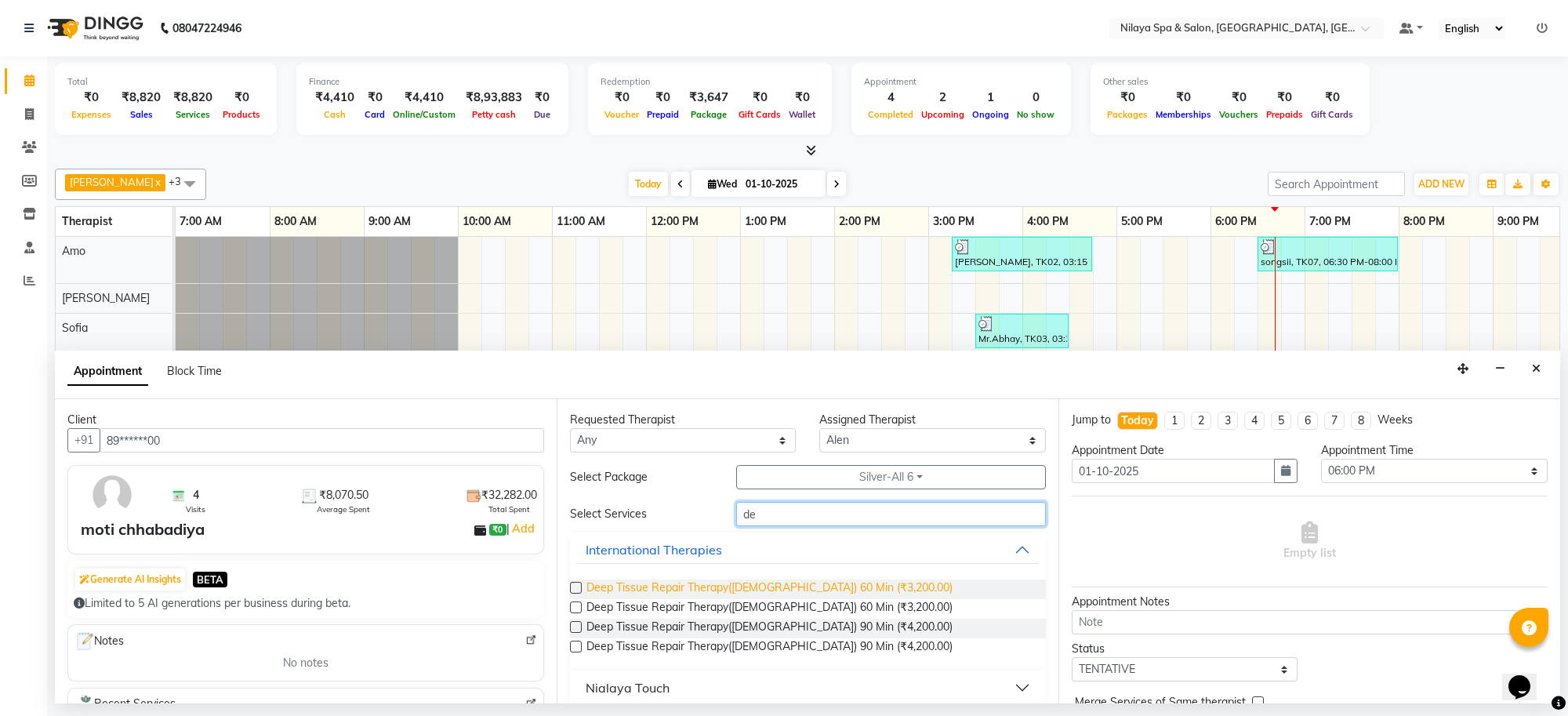
type input "de"
click at [772, 586] on span "Deep Tissue Repair Therapy([DEMOGRAPHIC_DATA]) 60 Min (₹3,200.00)" at bounding box center [770, 589] width 366 height 20
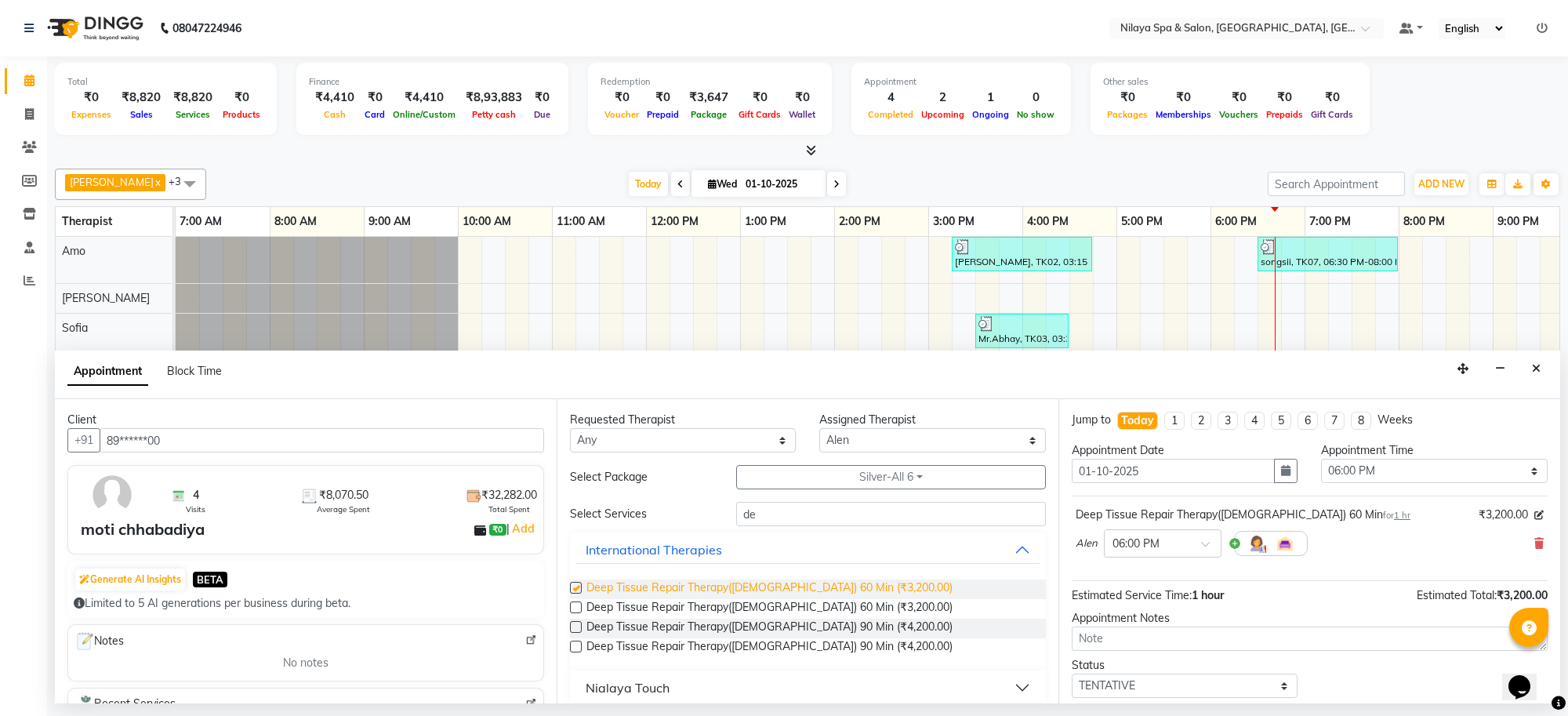
checkbox input "false"
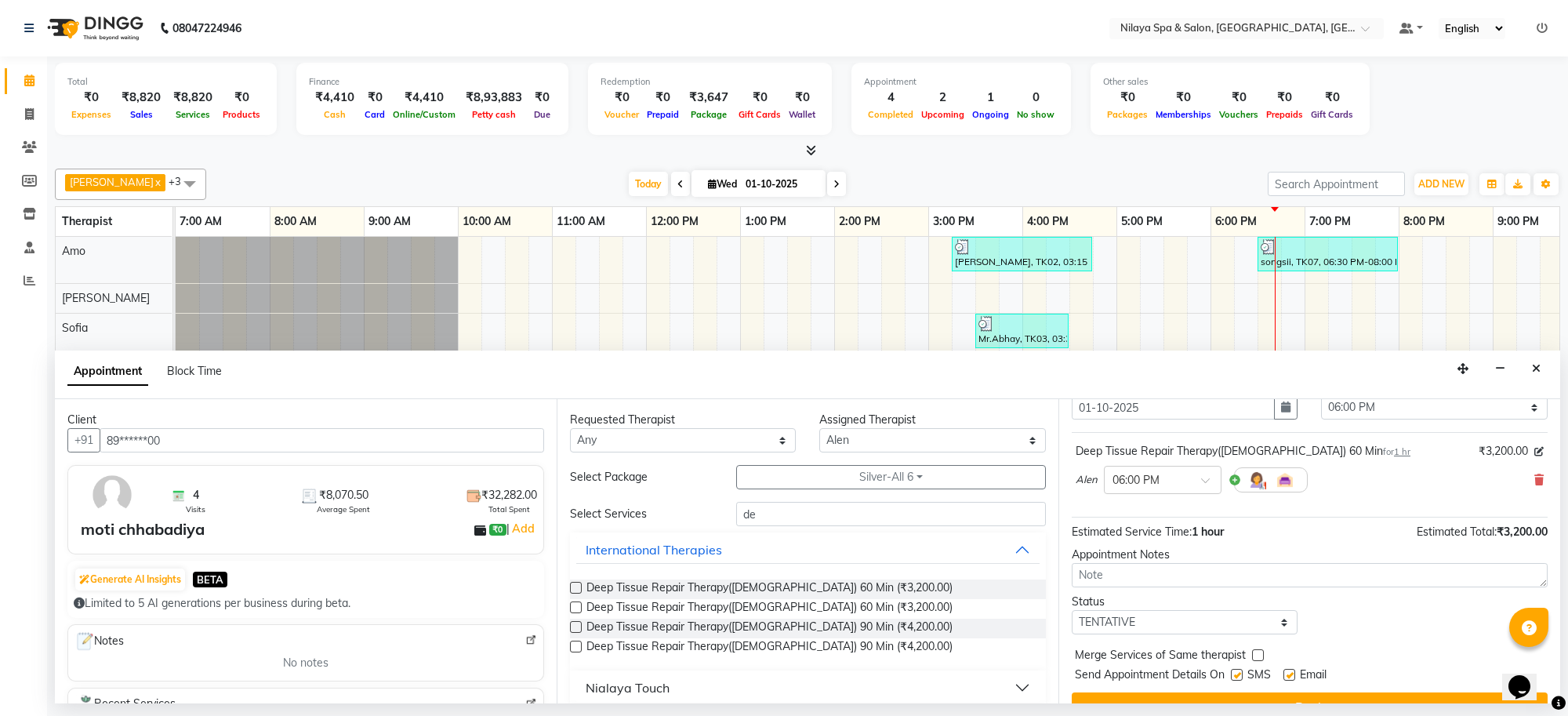
scroll to position [95, 0]
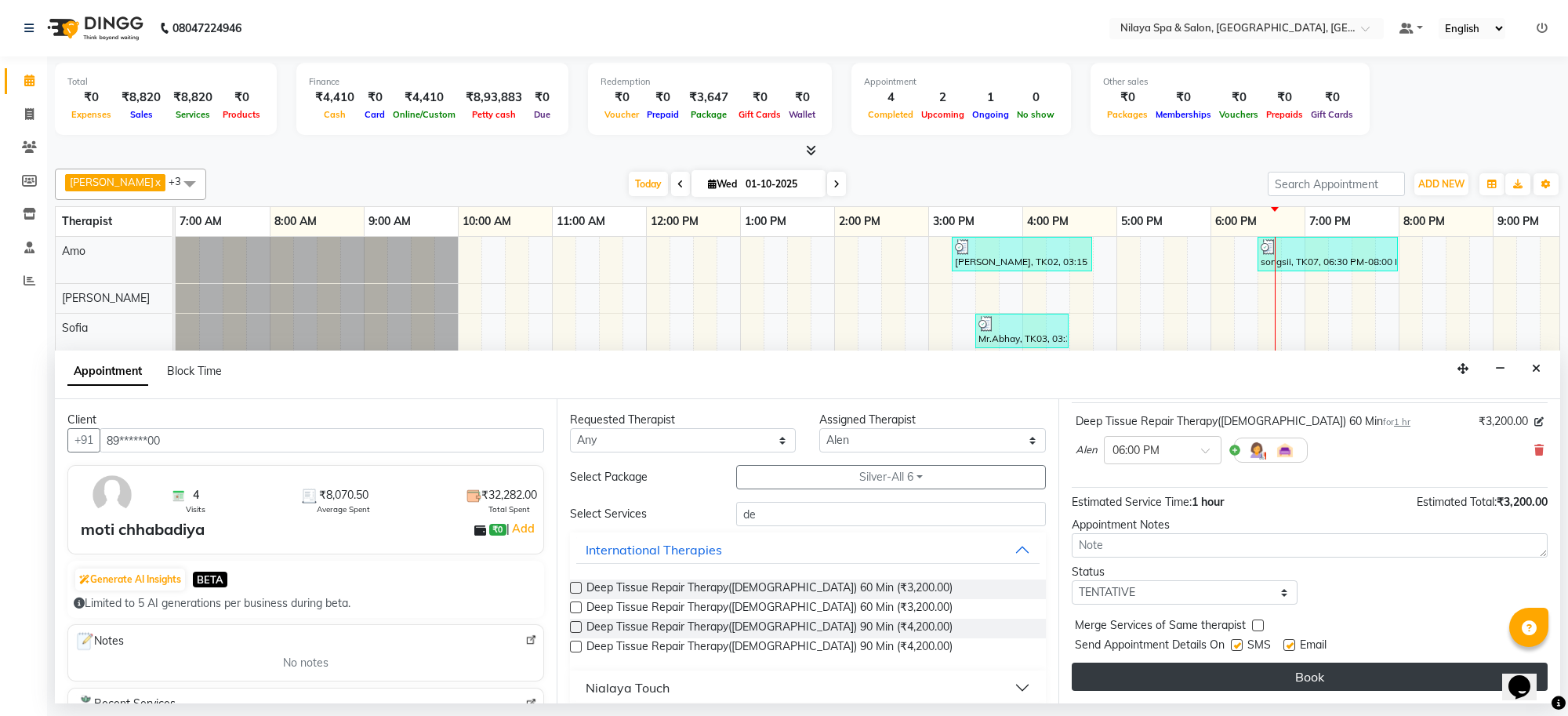
click at [1376, 669] on button "Book" at bounding box center [1310, 676] width 476 height 28
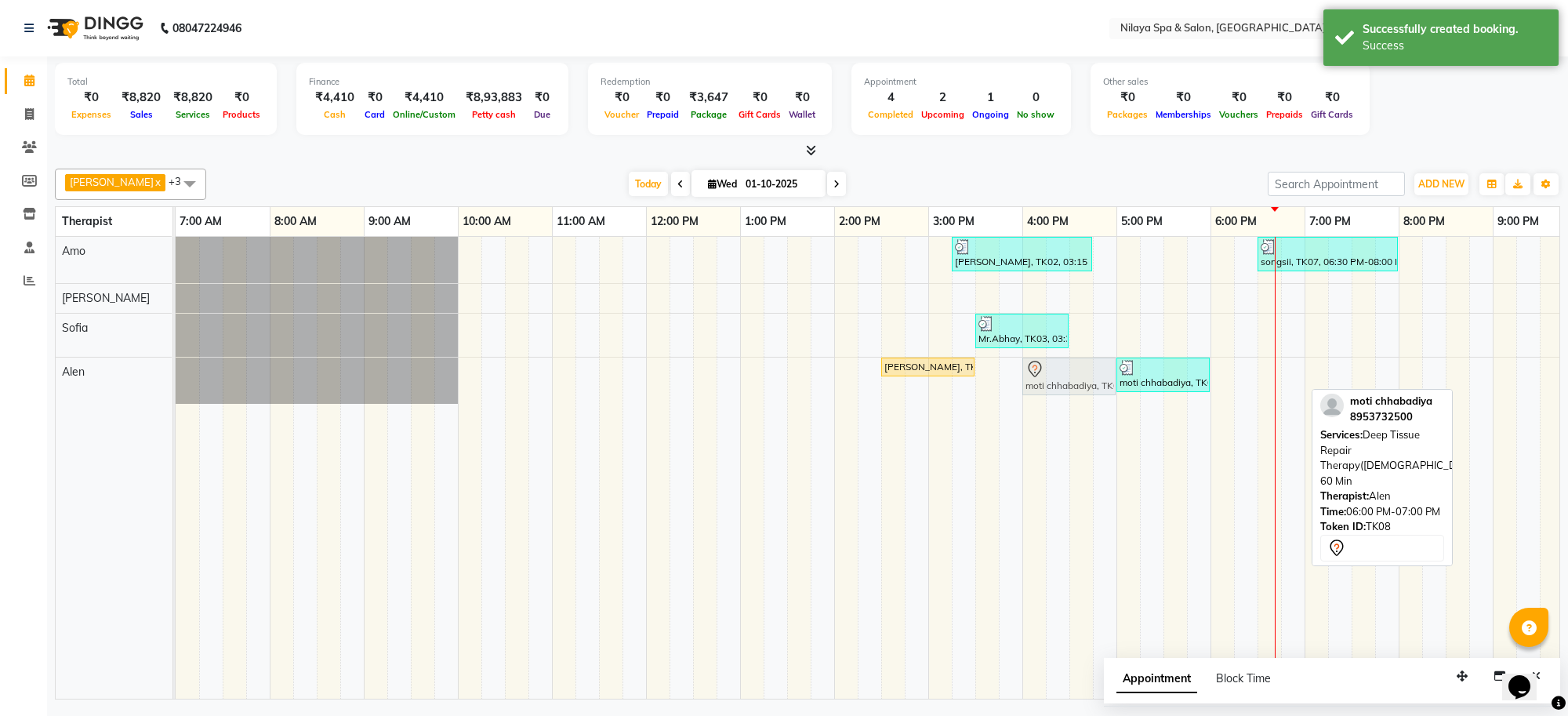
drag, startPoint x: 1235, startPoint y: 370, endPoint x: 1049, endPoint y: 359, distance: 186.3
click at [176, 359] on div "[PERSON_NAME], TK01, 02:30 PM-03:30 PM, Deep Tissue Repair Therapy([DEMOGRAPHIC…" at bounding box center [176, 381] width 0 height 46
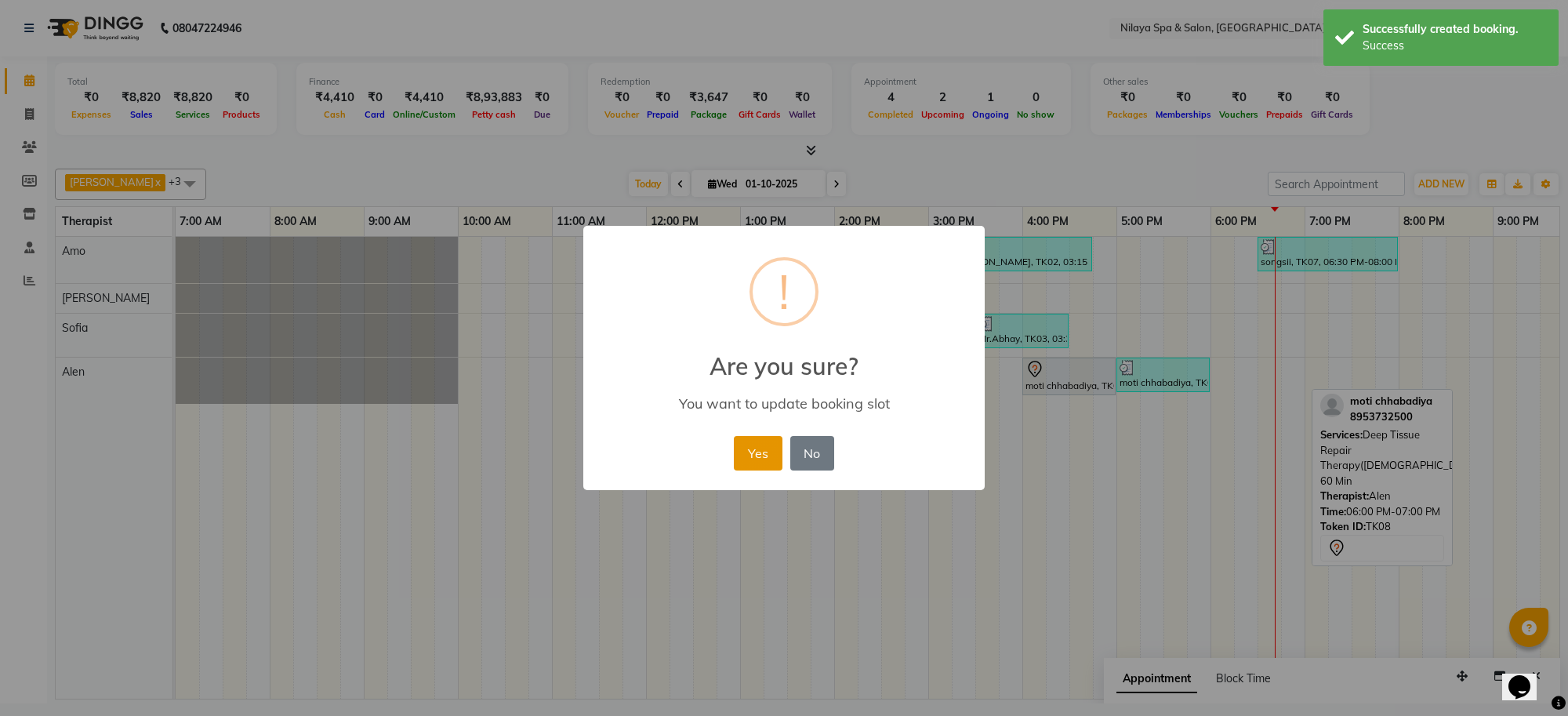
click at [751, 464] on button "Yes" at bounding box center [758, 453] width 48 height 34
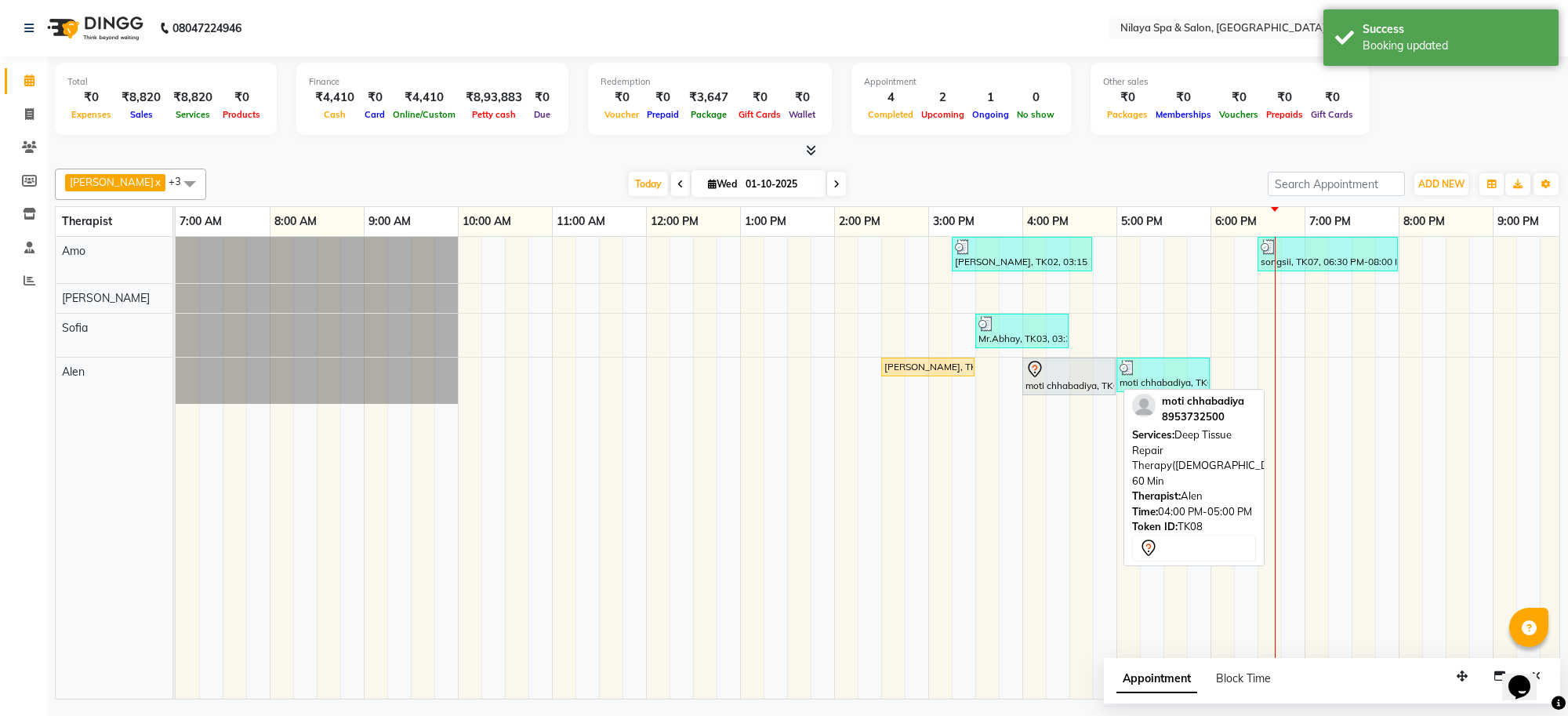
click at [1094, 389] on div "moti chhabadiya, TK08, 04:00 PM-05:00 PM, Deep Tissue Repair Therapy([DEMOGRAPH…" at bounding box center [1069, 376] width 90 height 33
click at [1090, 386] on div "moti chhabadiya, TK08, 04:00 PM-05:00 PM, Deep Tissue Repair Therapy([DEMOGRAPH…" at bounding box center [1069, 376] width 90 height 33
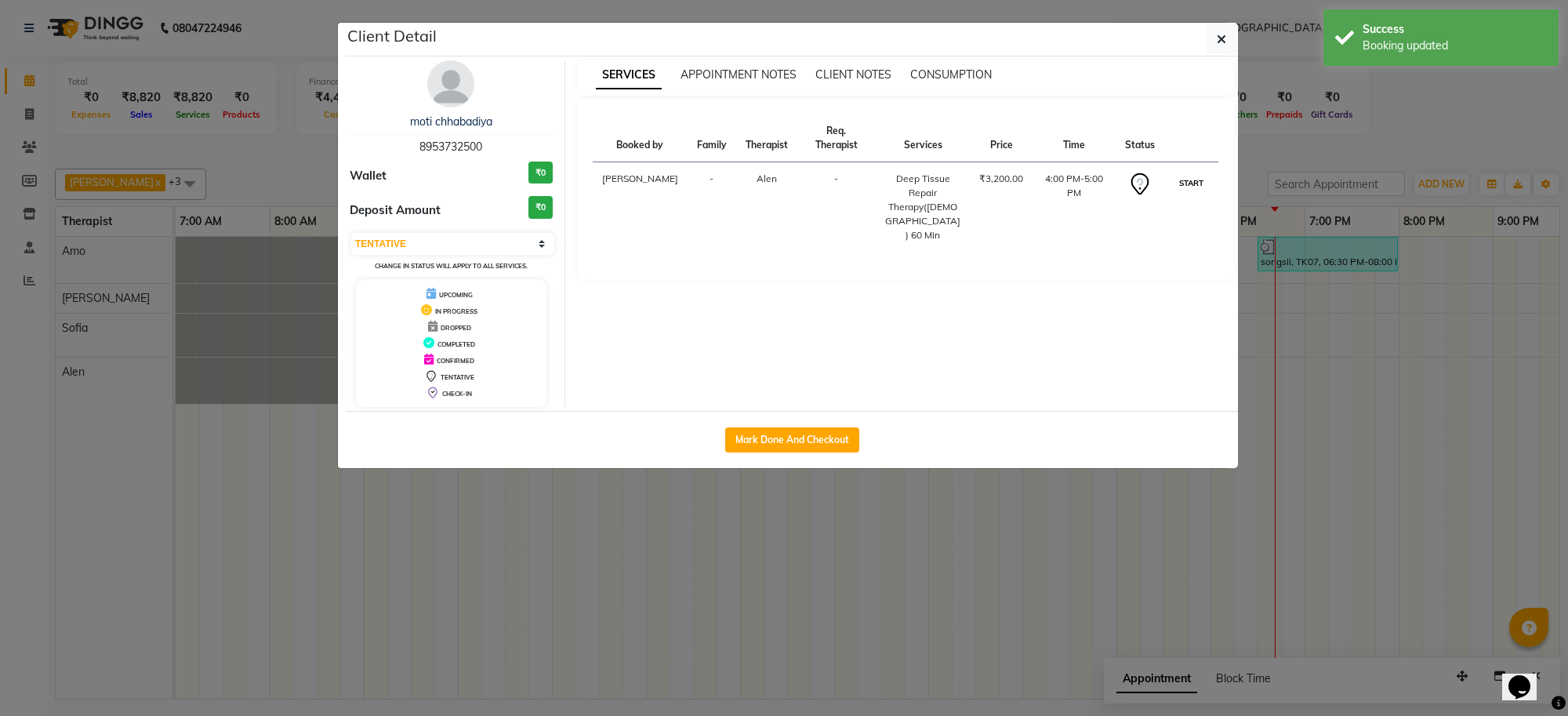
click at [1197, 186] on button "START" at bounding box center [1192, 183] width 32 height 20
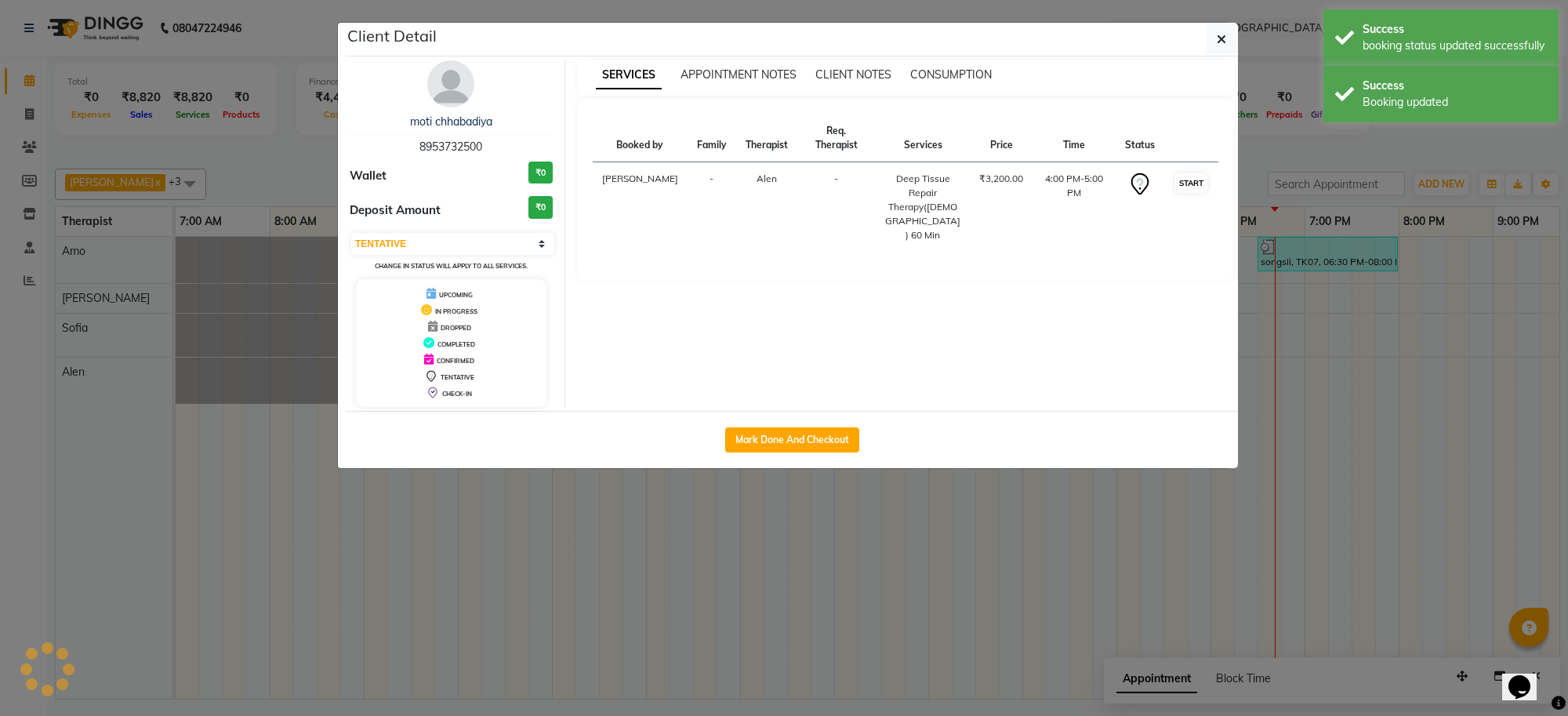
select select "1"
click at [1224, 41] on icon "button" at bounding box center [1222, 39] width 10 height 13
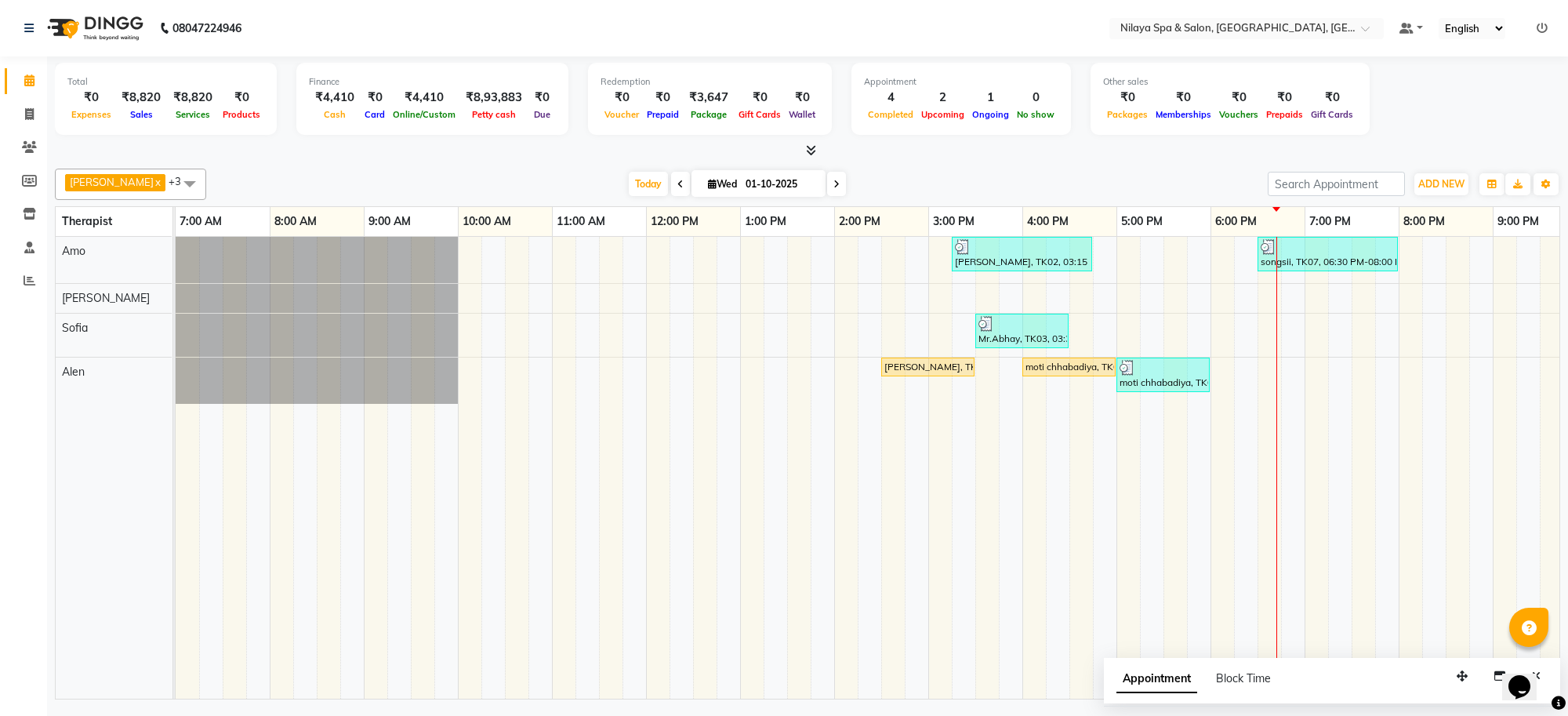
click at [1285, 342] on div "[PERSON_NAME], TK02, 03:15 PM-04:45 PM, Deep Tissue Repair Therapy([DEMOGRAPHIC…" at bounding box center [976, 468] width 1600 height 462
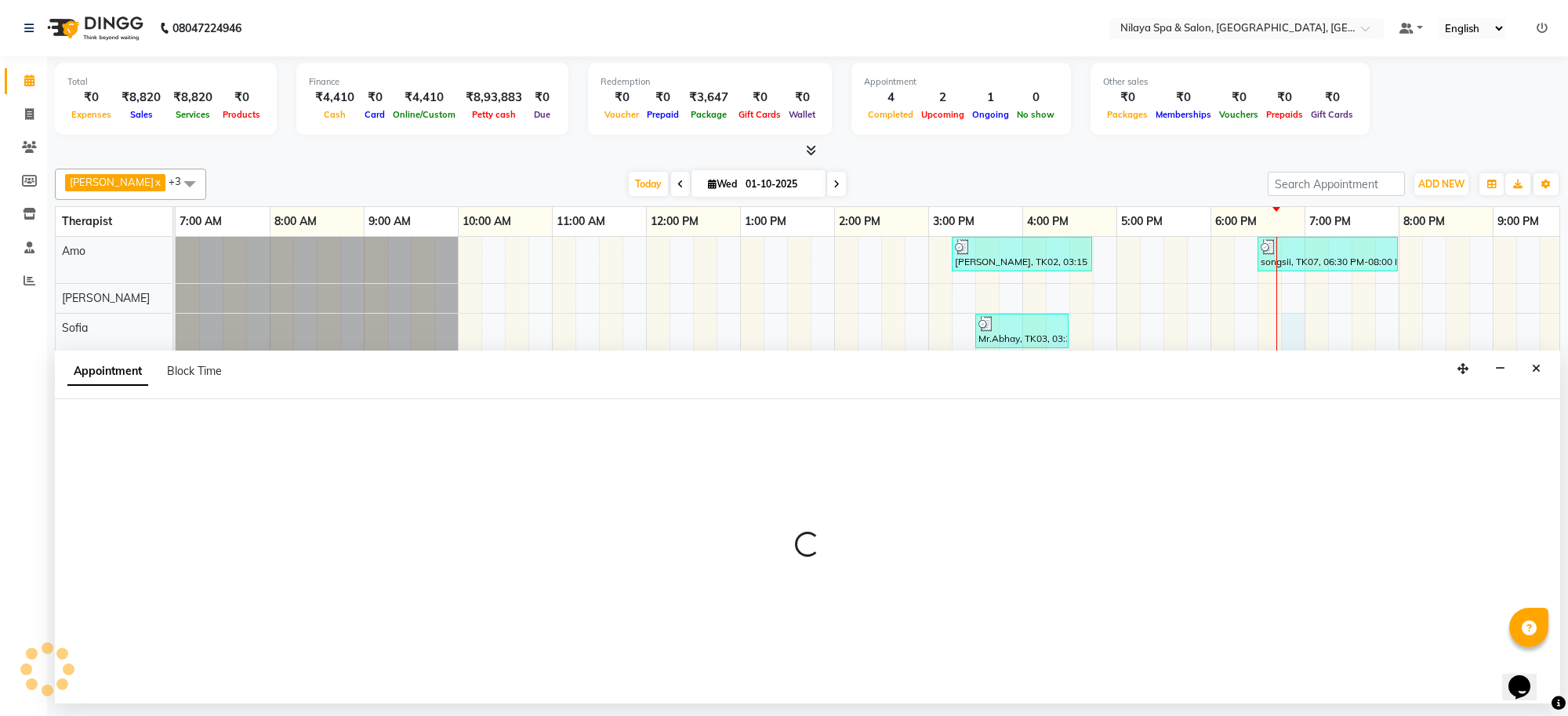
select select "84324"
select select "1125"
select select "tentative"
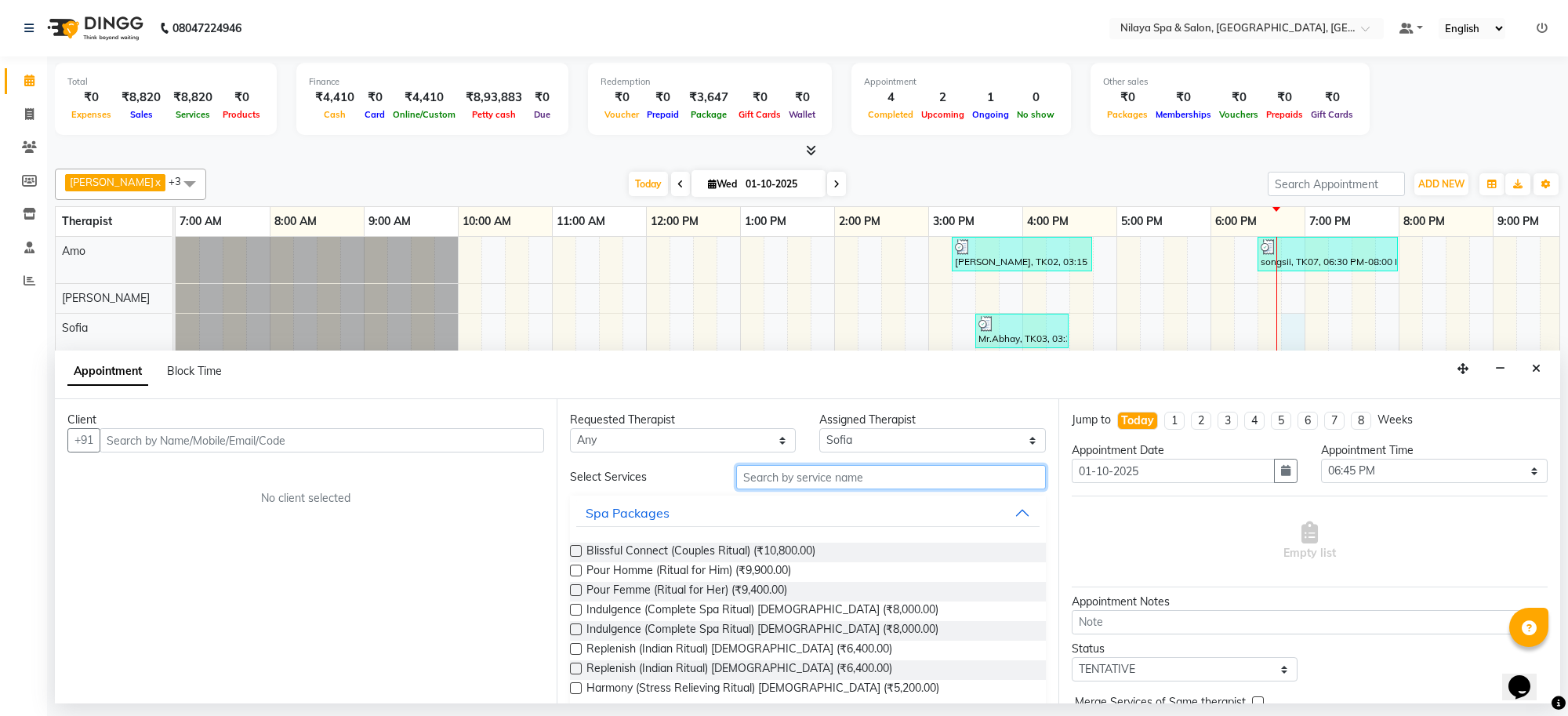
click at [874, 480] on input "text" at bounding box center [891, 477] width 310 height 25
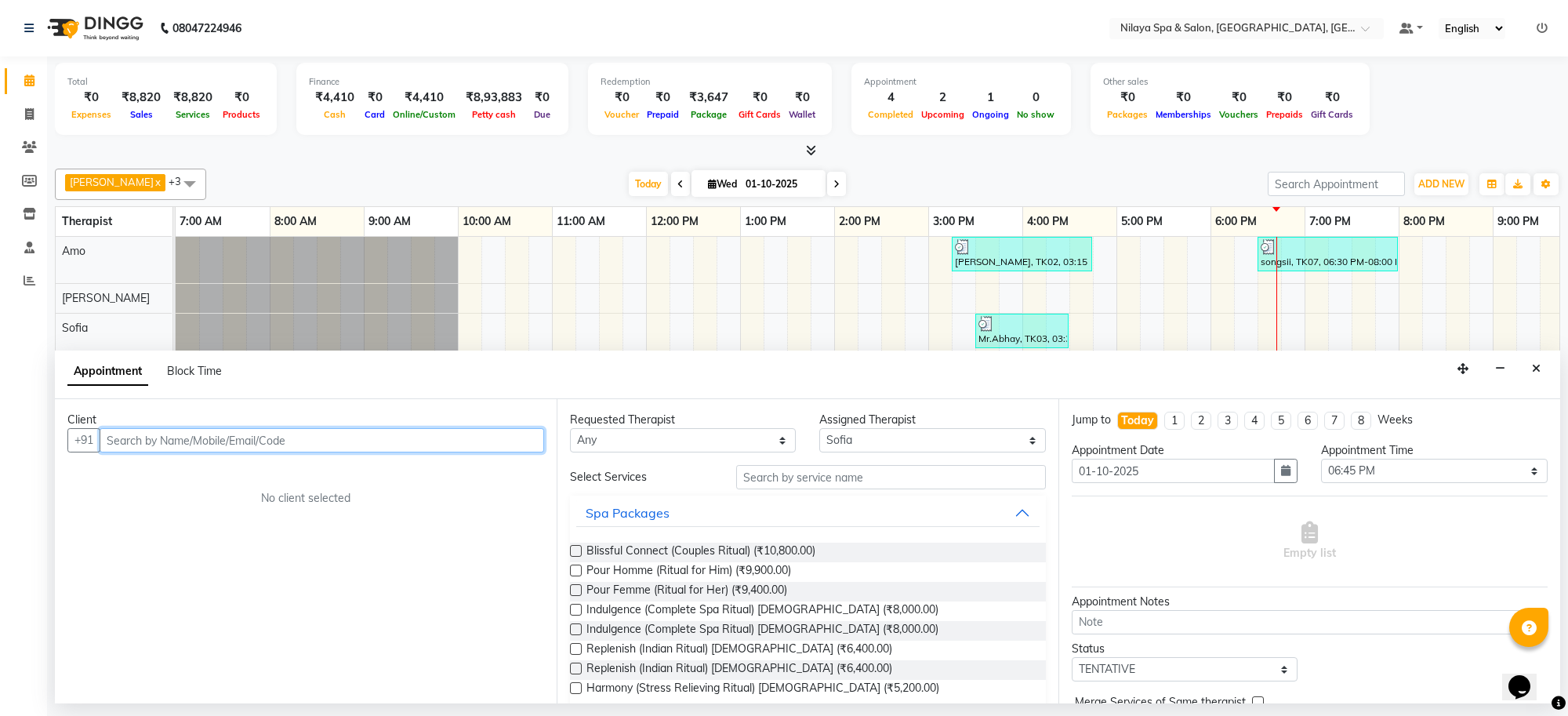
click at [327, 448] on input "text" at bounding box center [322, 440] width 445 height 25
type input "8"
type input "8052475815"
click at [510, 432] on button "Add Client" at bounding box center [512, 440] width 65 height 25
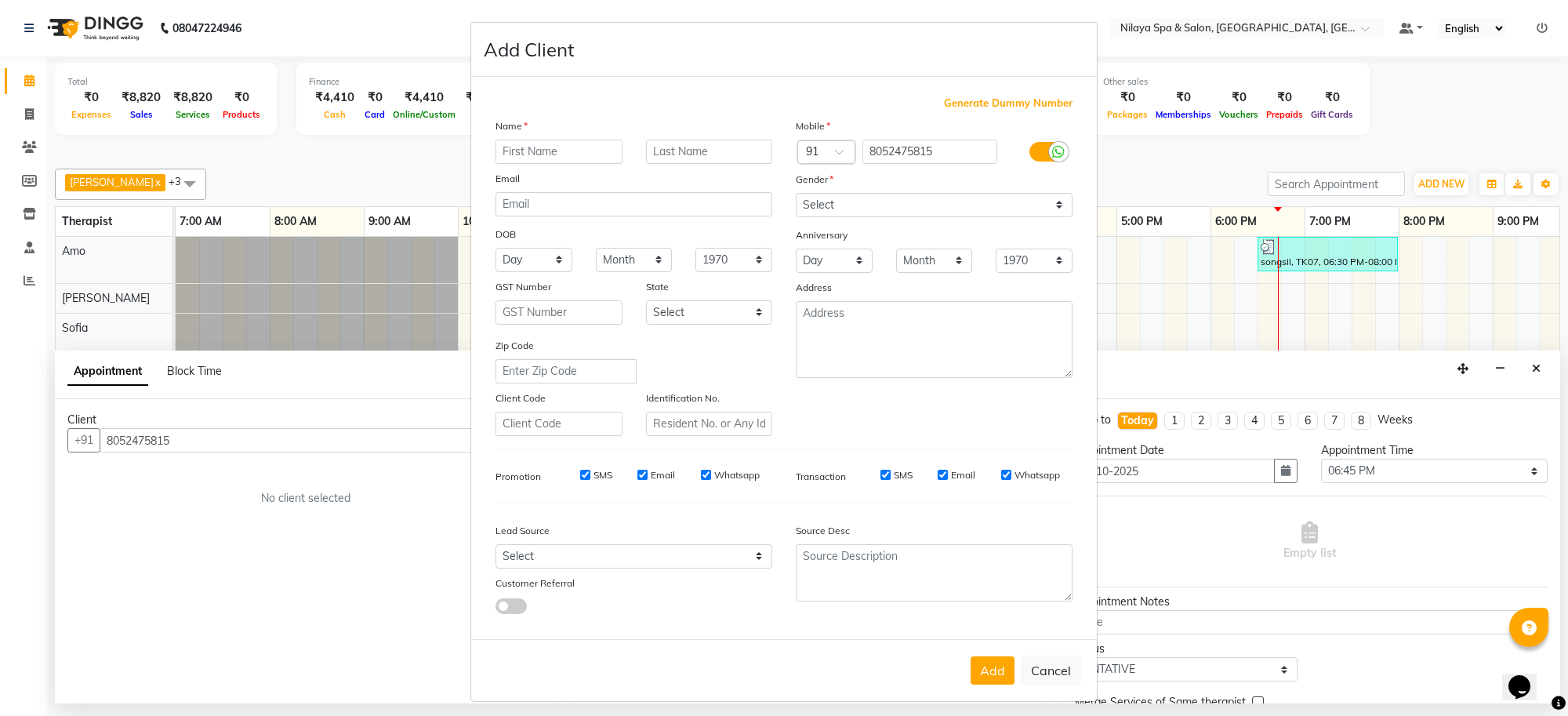
click at [555, 159] on input "text" at bounding box center [560, 151] width 127 height 25
type input "[PERSON_NAME]"
click at [965, 202] on select "Select [DEMOGRAPHIC_DATA] [DEMOGRAPHIC_DATA] Other Prefer Not To Say" at bounding box center [934, 205] width 277 height 25
select select "[DEMOGRAPHIC_DATA]"
click at [796, 193] on select "Select [DEMOGRAPHIC_DATA] [DEMOGRAPHIC_DATA] Other Prefer Not To Say" at bounding box center [934, 205] width 277 height 25
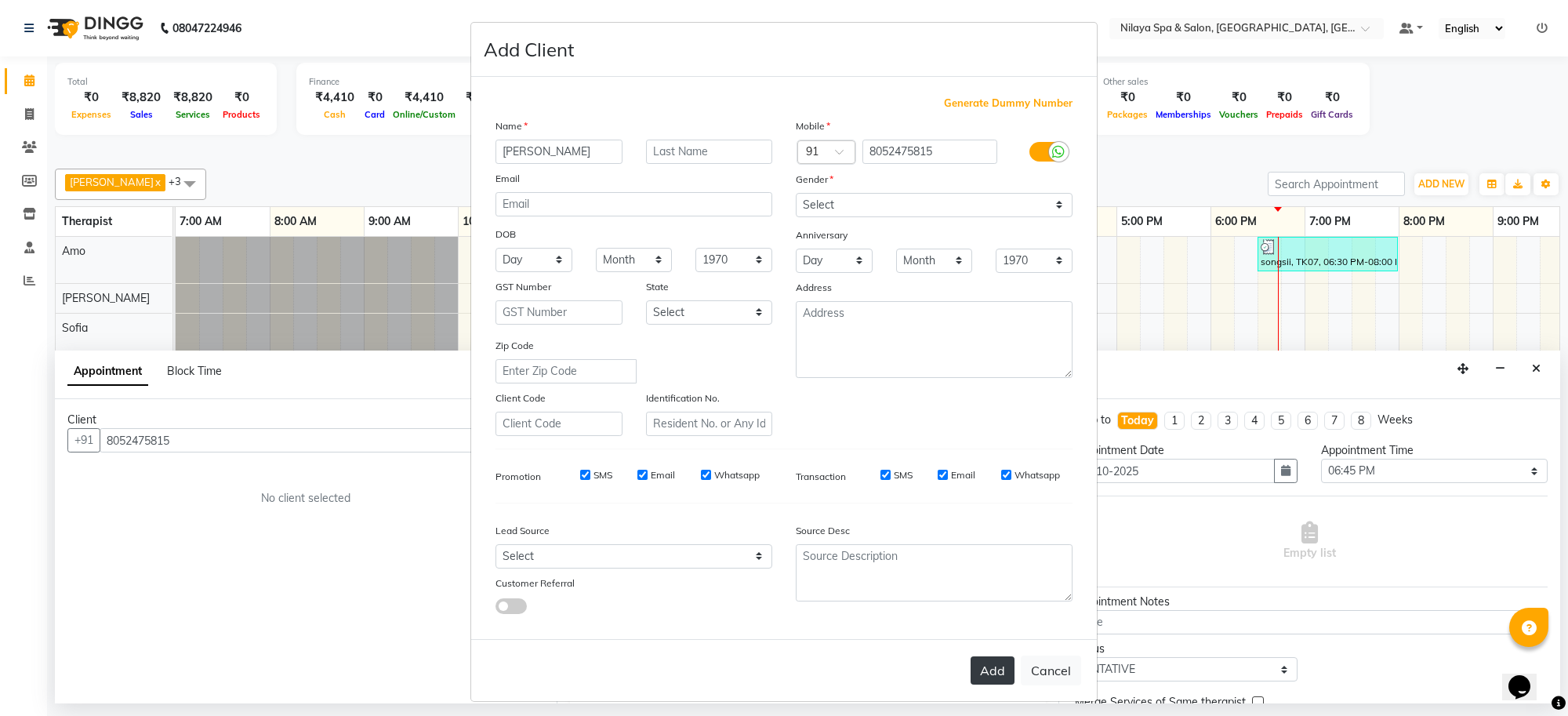
click at [978, 669] on button "Add" at bounding box center [993, 671] width 44 height 28
type input "80******15"
select select
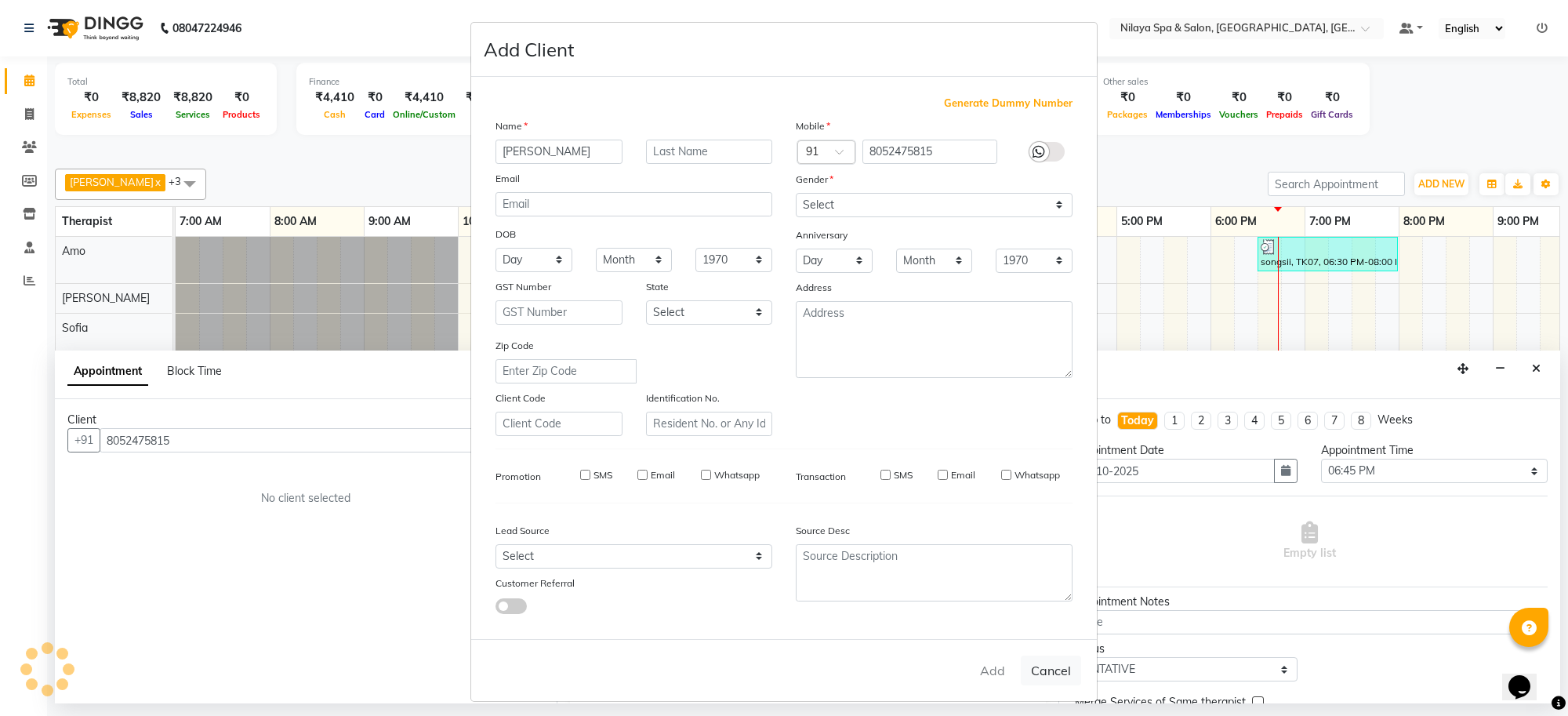
select select
checkbox input "false"
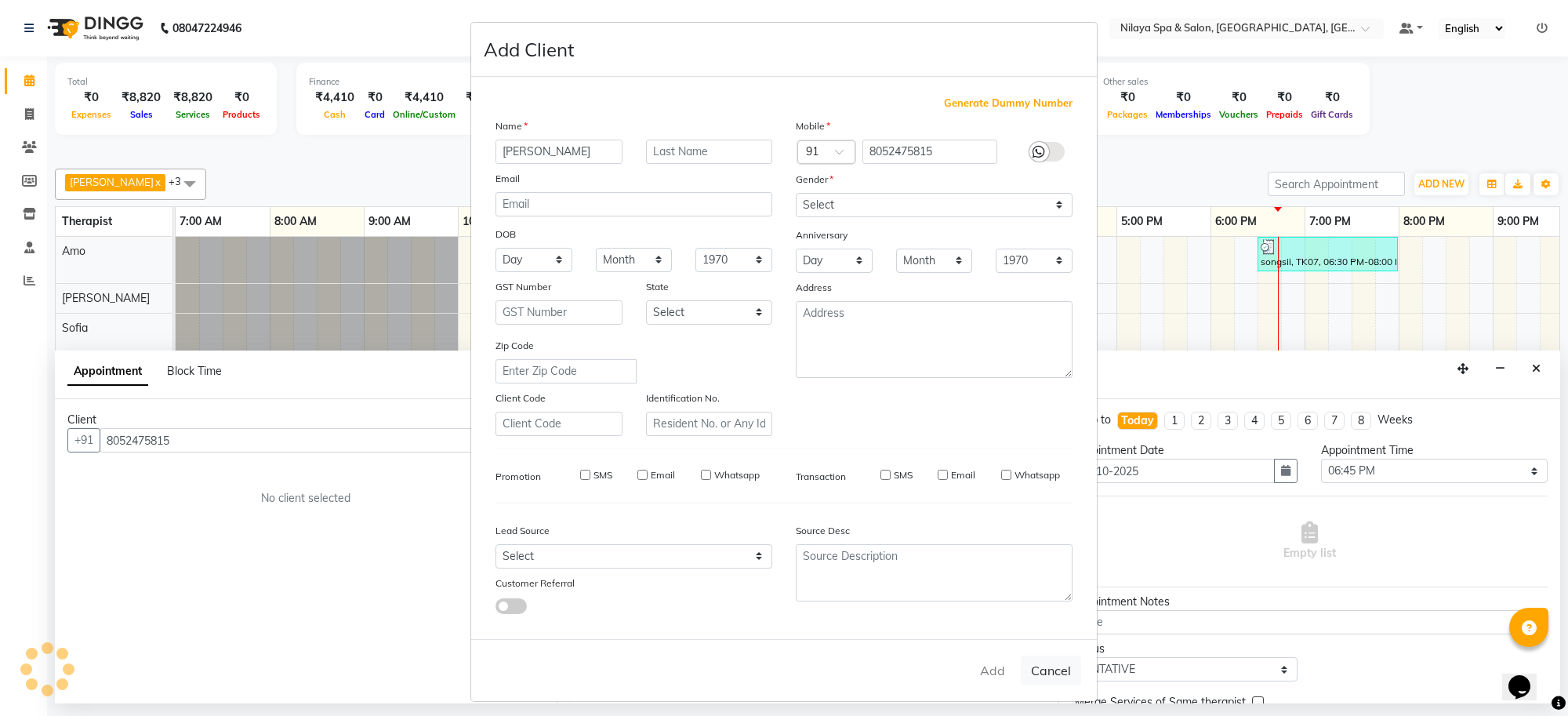
checkbox input "false"
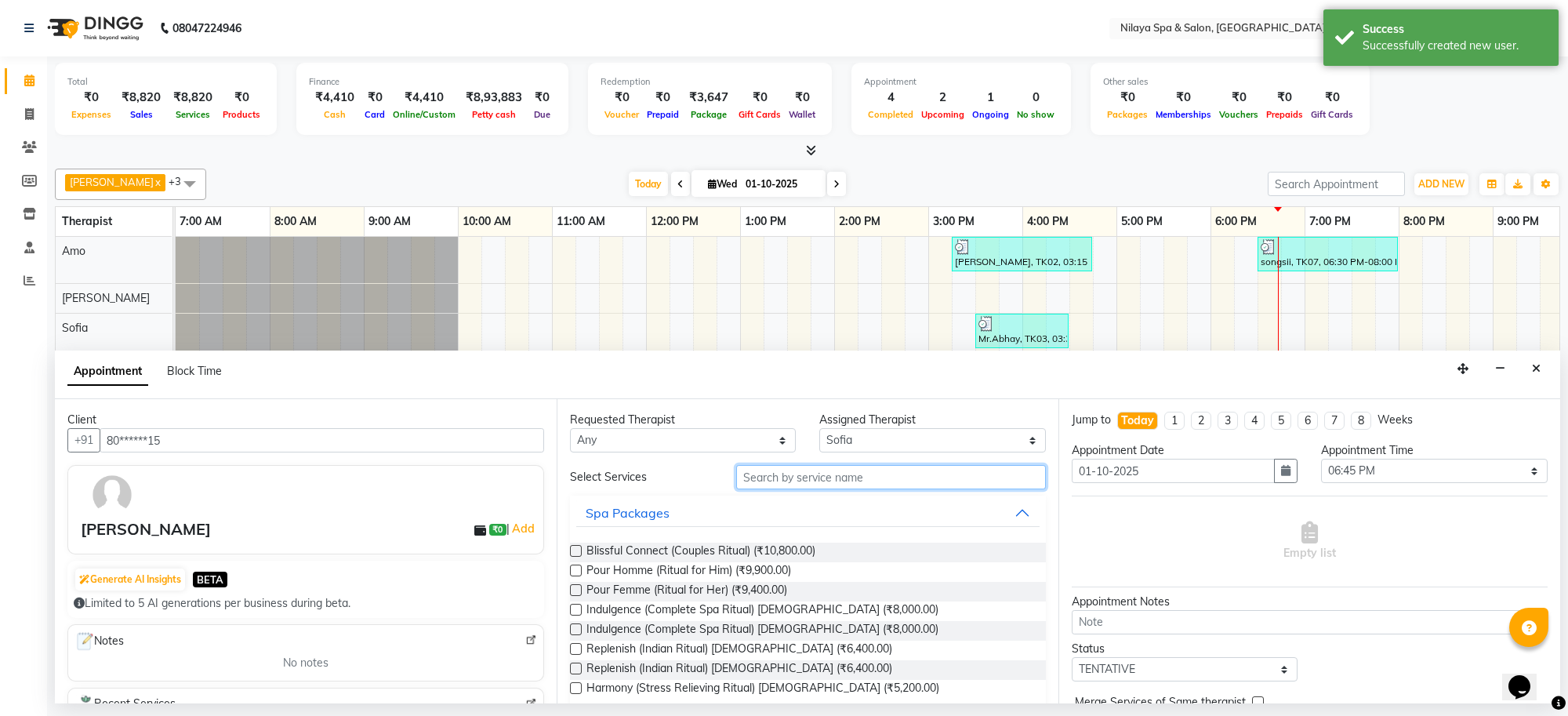
click at [871, 468] on input "text" at bounding box center [891, 477] width 310 height 25
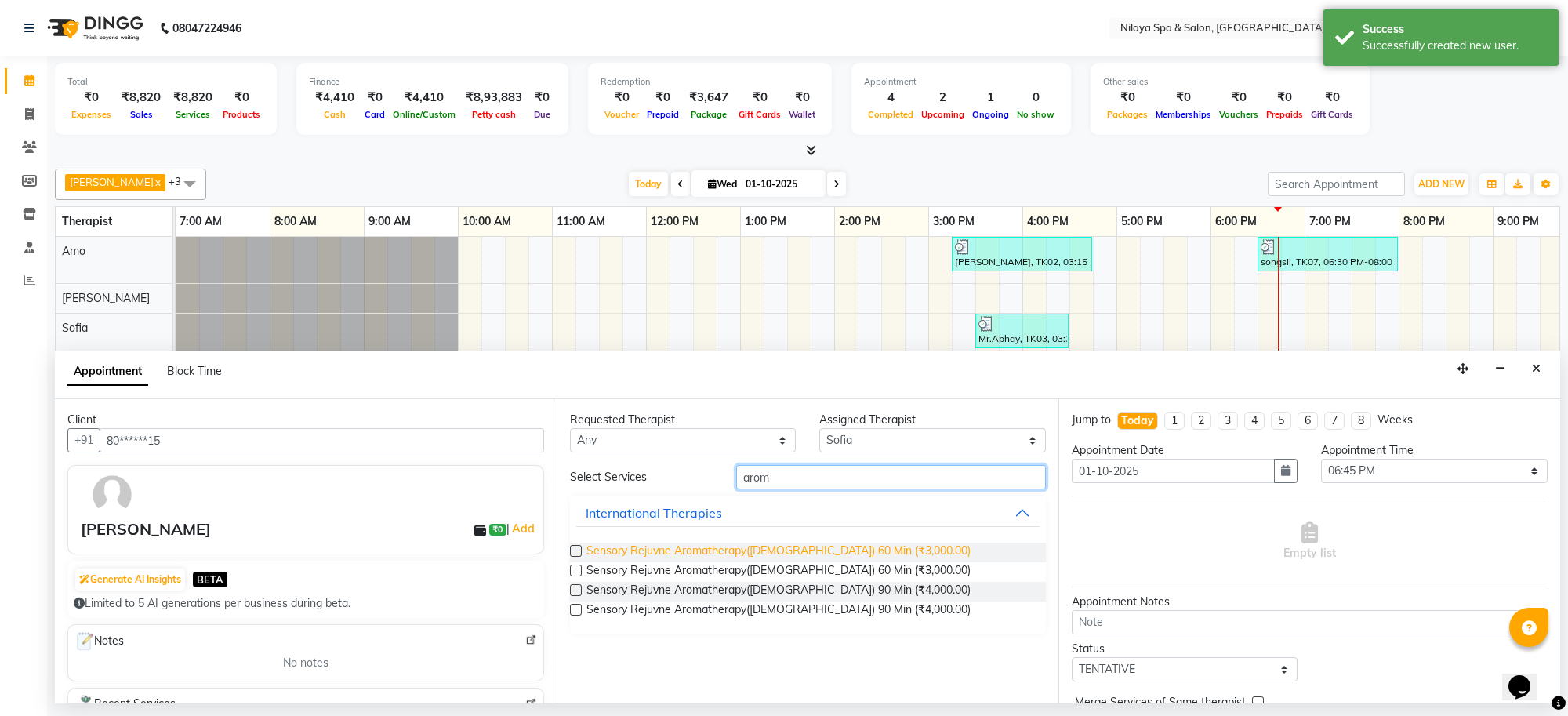
type input "arom"
click at [813, 550] on span "Sensory Rejuvne Aromatherapy([DEMOGRAPHIC_DATA]) 60 Min (₹3,000.00)" at bounding box center [778, 553] width 384 height 20
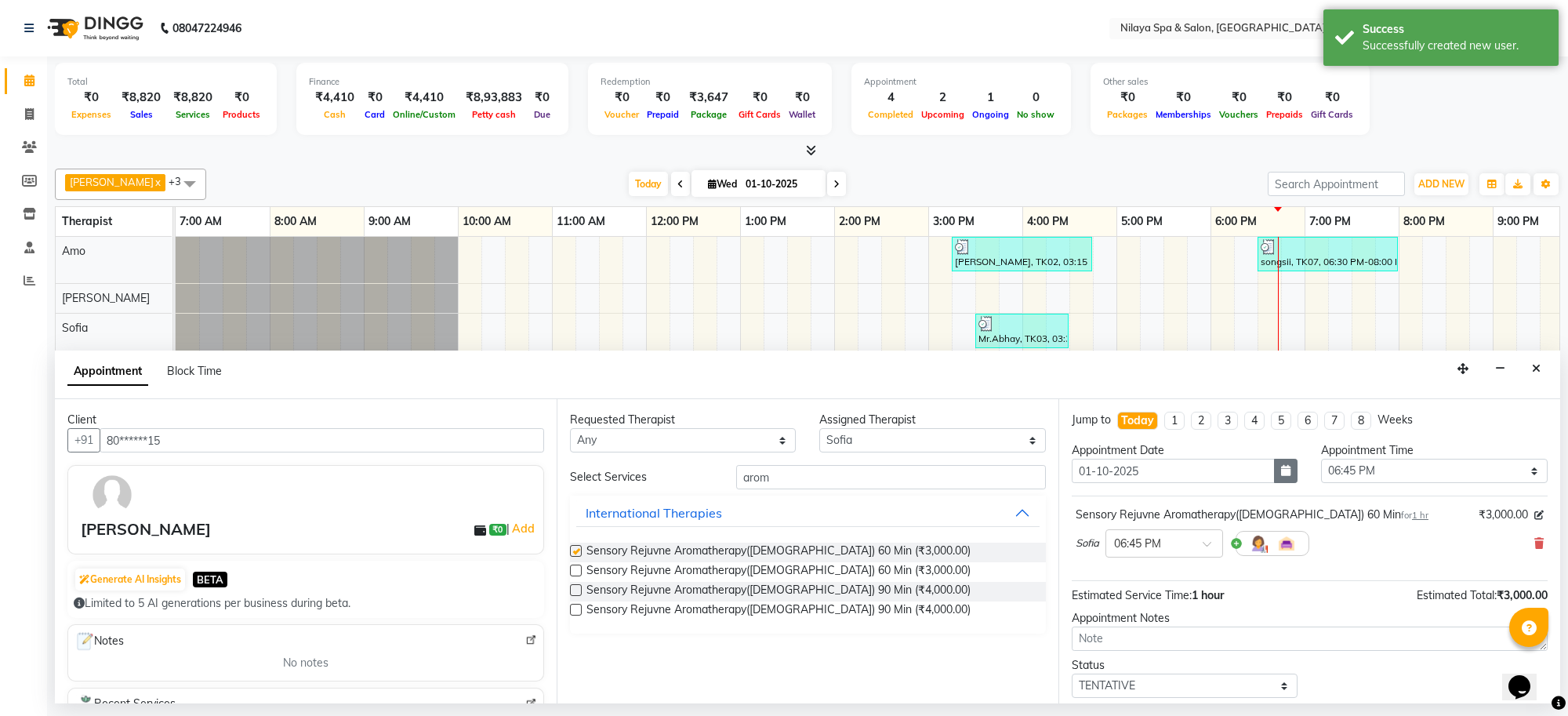
checkbox input "false"
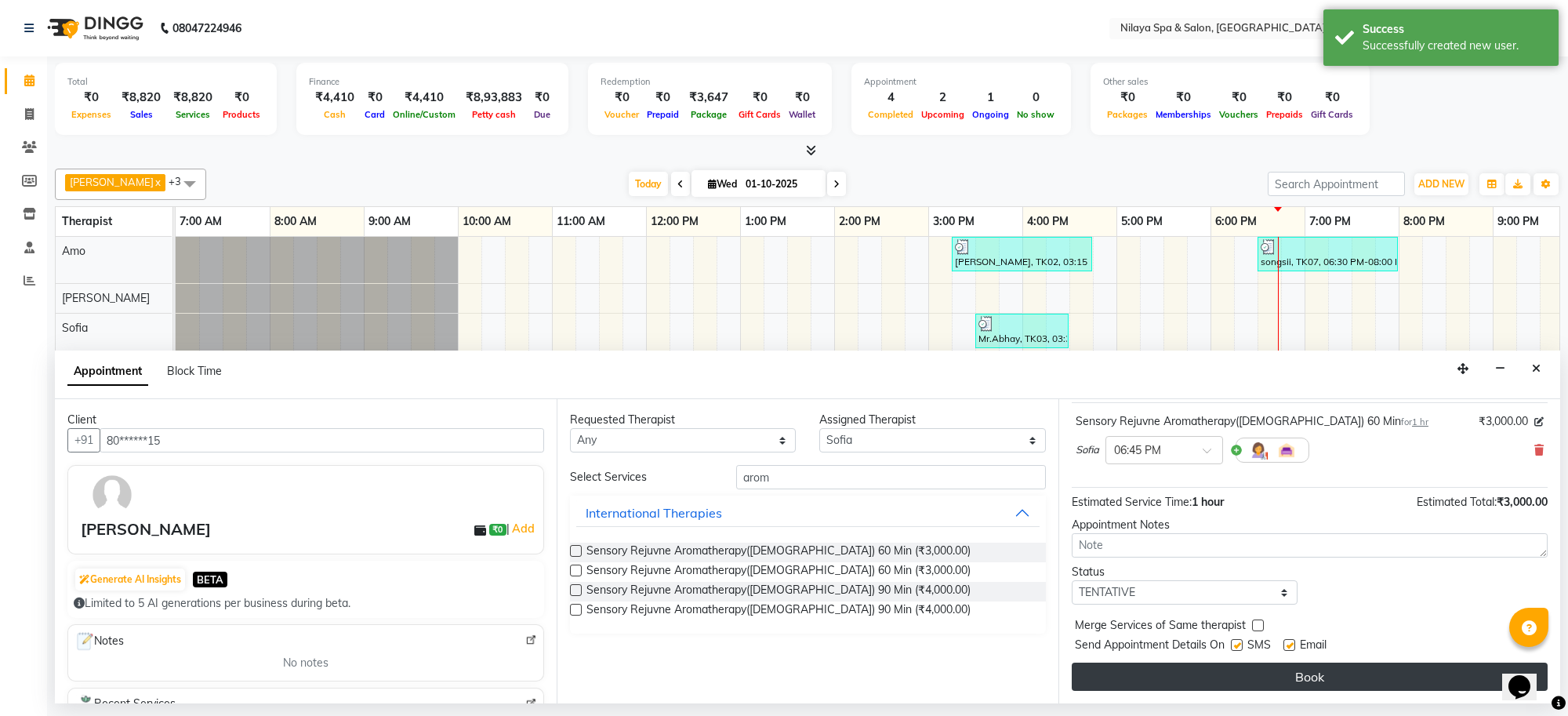
click at [1440, 679] on button "Book" at bounding box center [1310, 676] width 476 height 28
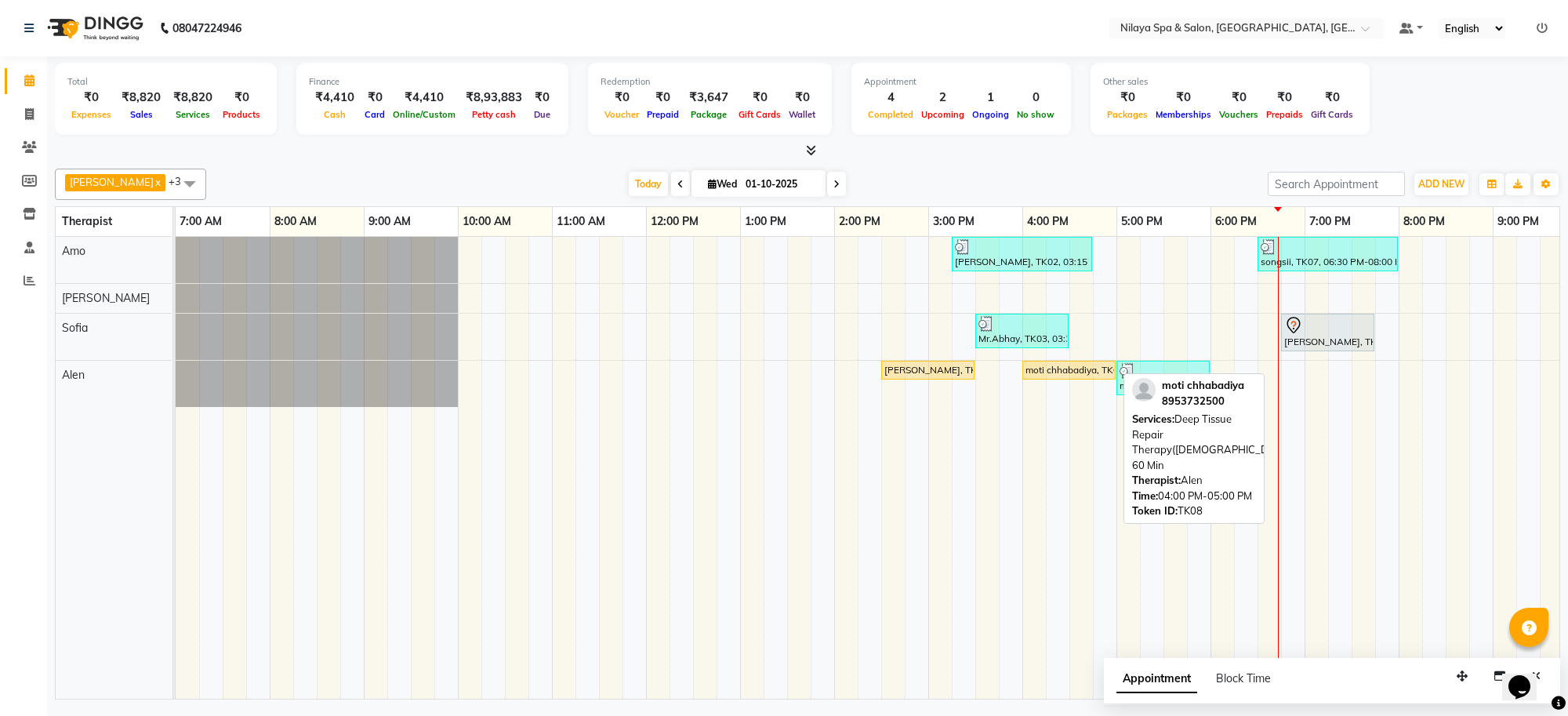
click at [1098, 378] on div "moti chhabadiya, TK08, 04:00 PM-05:00 PM, Deep Tissue Repair Therapy([DEMOGRAPH…" at bounding box center [1069, 370] width 90 height 14
select select "1"
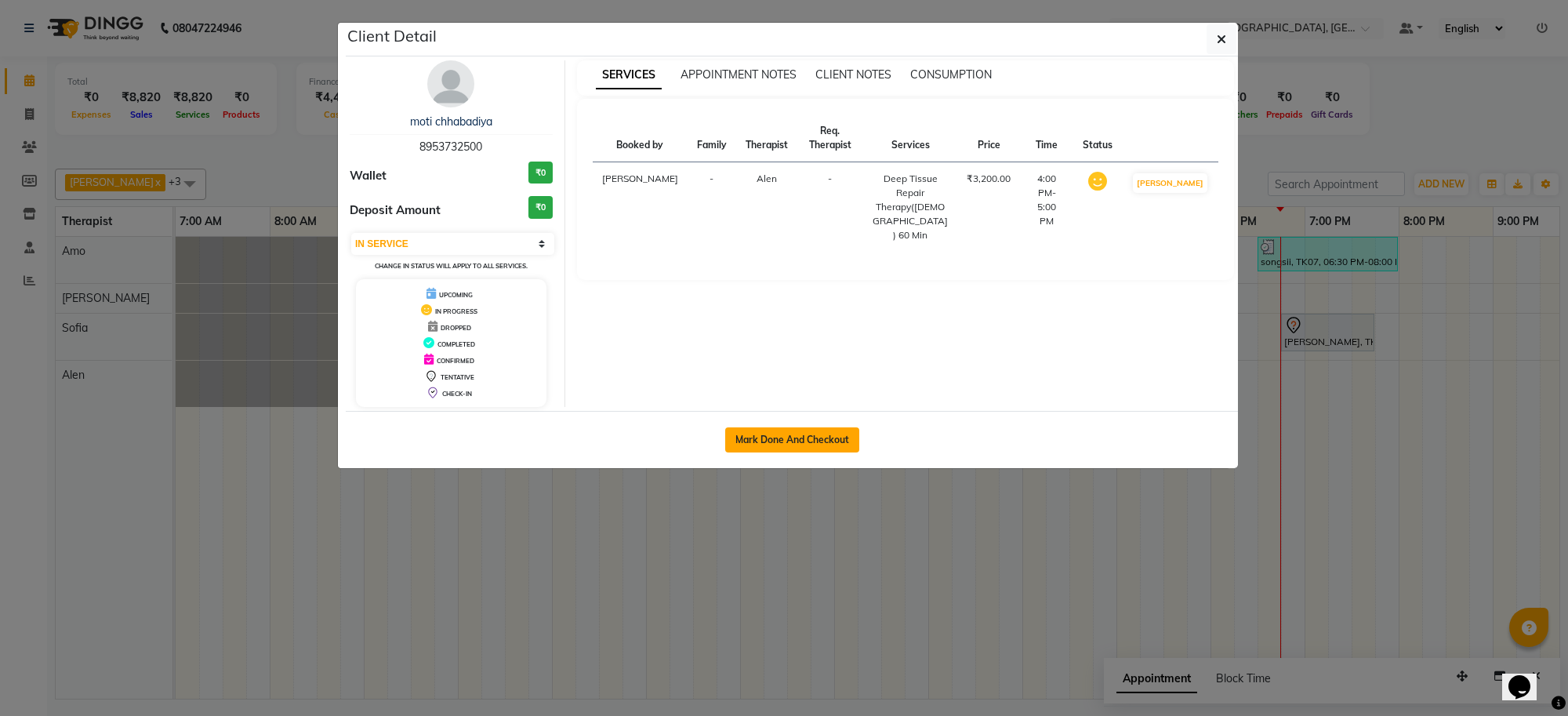
click at [833, 451] on button "Mark Done And Checkout" at bounding box center [792, 440] width 134 height 25
select select "service"
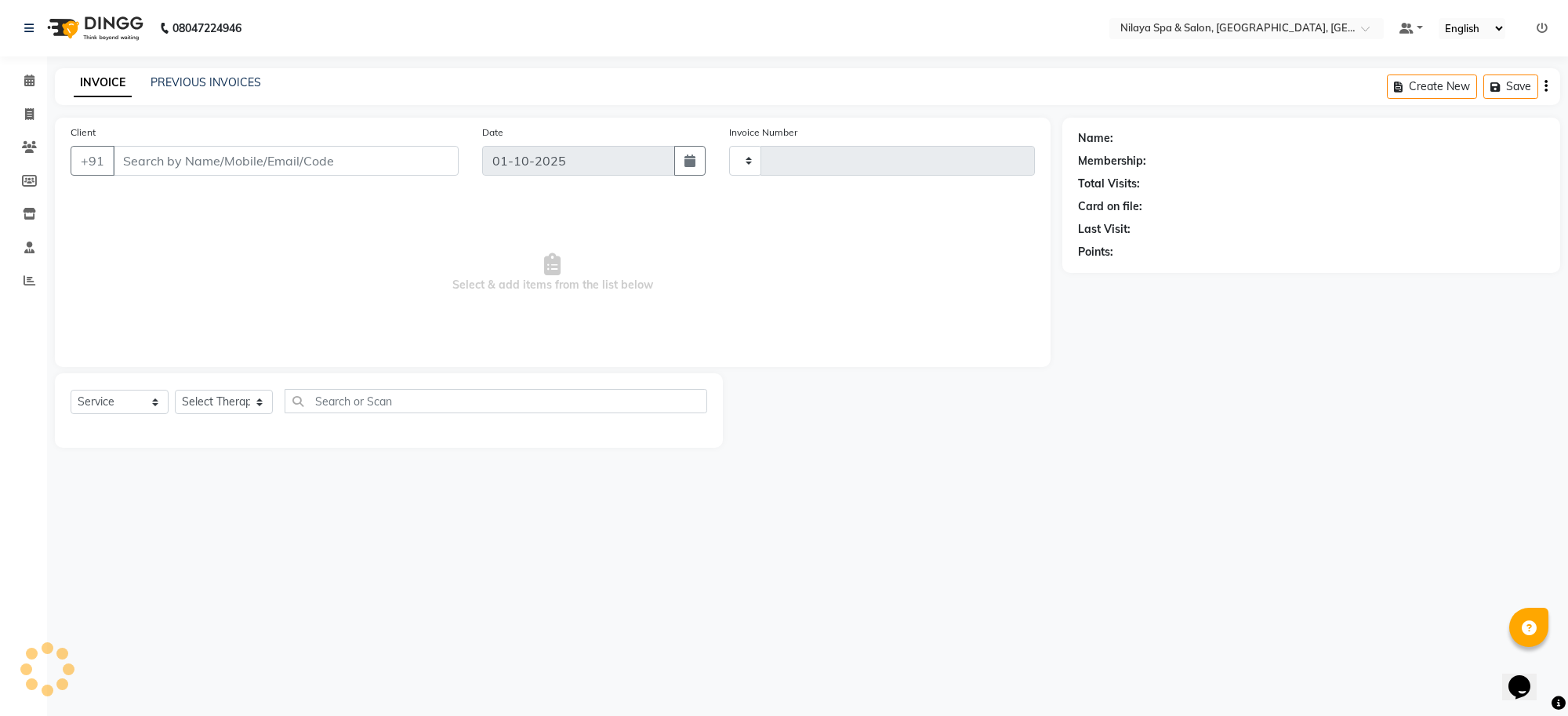
type input "1557"
select select "8283"
type input "89******00"
select select "84325"
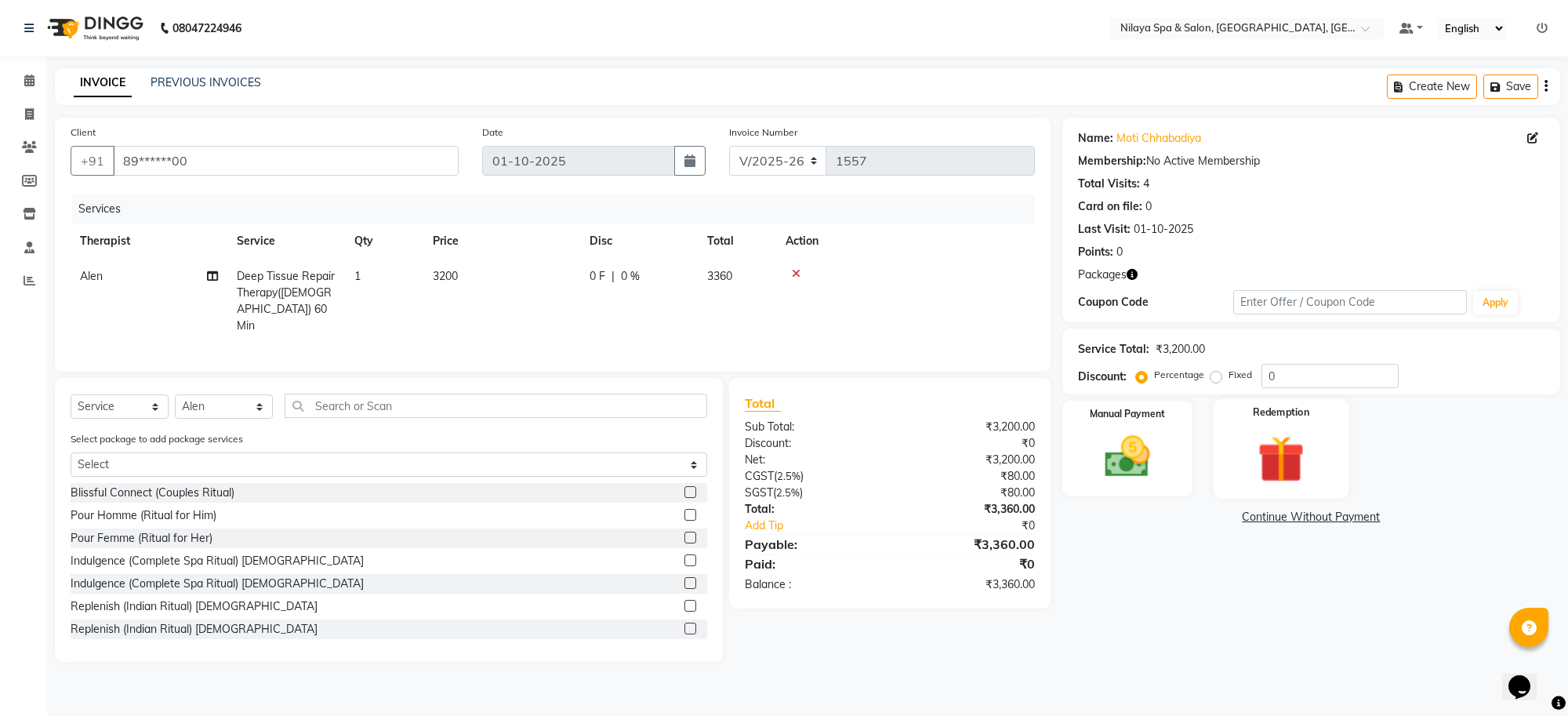
click at [1288, 446] on img at bounding box center [1281, 460] width 77 height 59
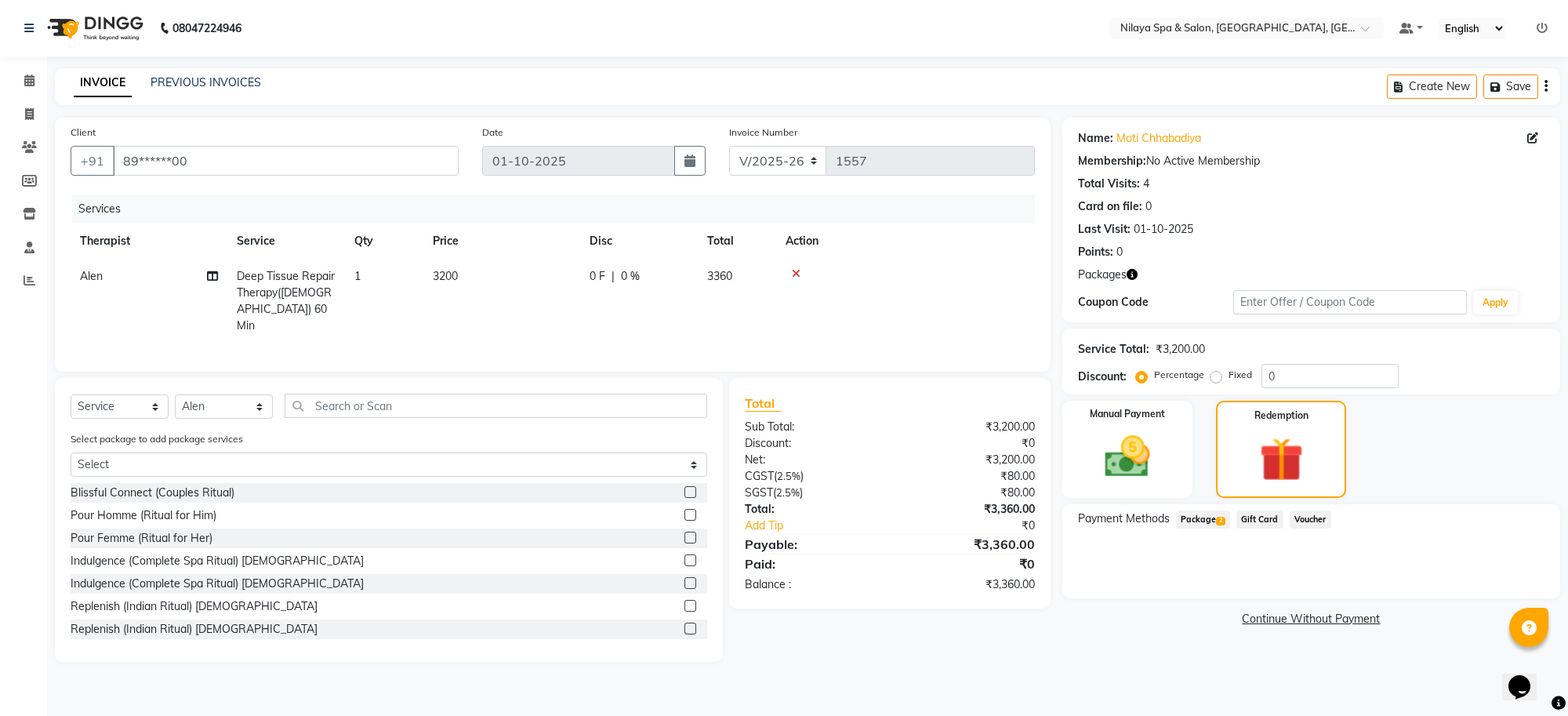
click at [1207, 526] on span "Package 2" at bounding box center [1203, 519] width 54 height 18
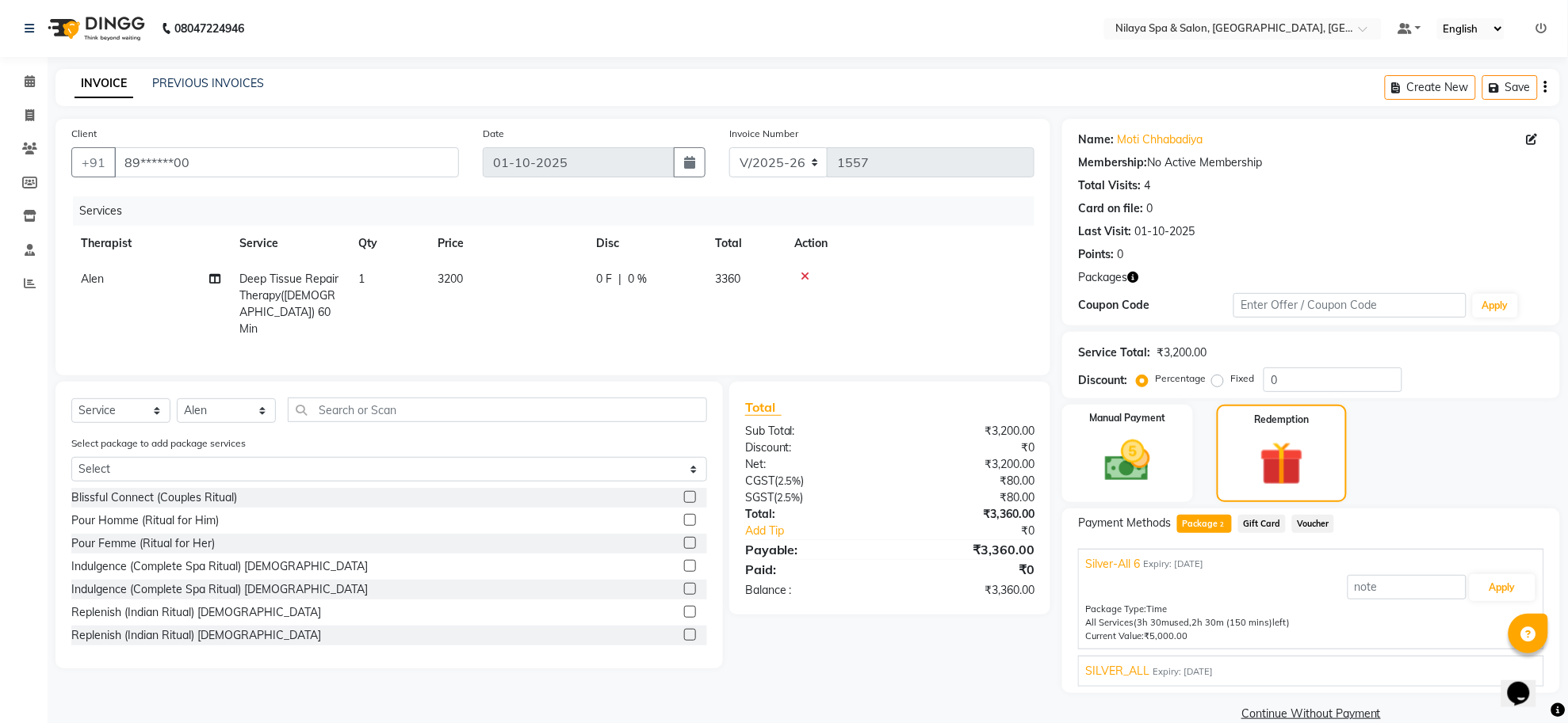
click at [1124, 672] on span "SILVER_ALL" at bounding box center [1117, 672] width 64 height 17
click at [1504, 616] on button "Apply" at bounding box center [1502, 625] width 66 height 27
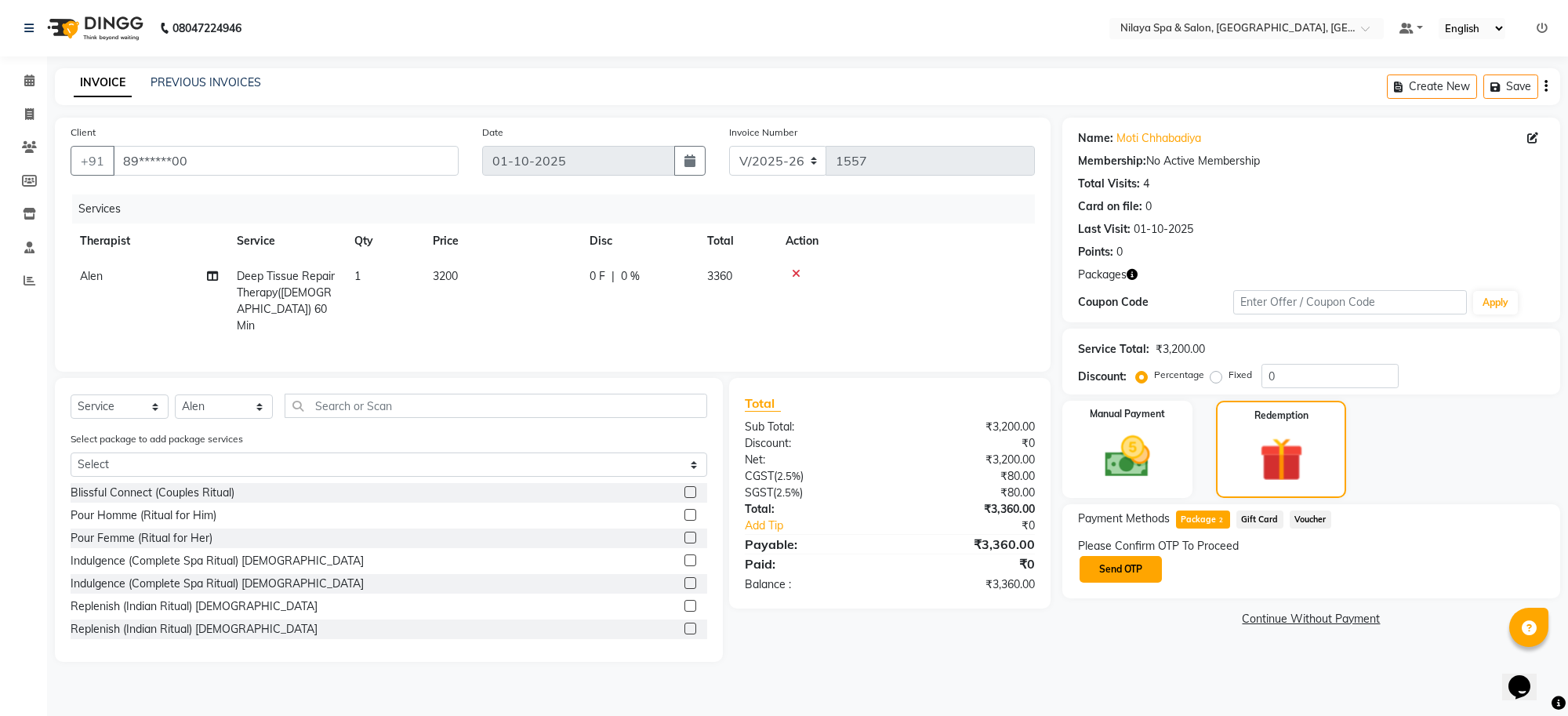
click at [1123, 565] on button "Send OTP" at bounding box center [1120, 569] width 82 height 26
click at [22, 80] on span at bounding box center [29, 81] width 27 height 18
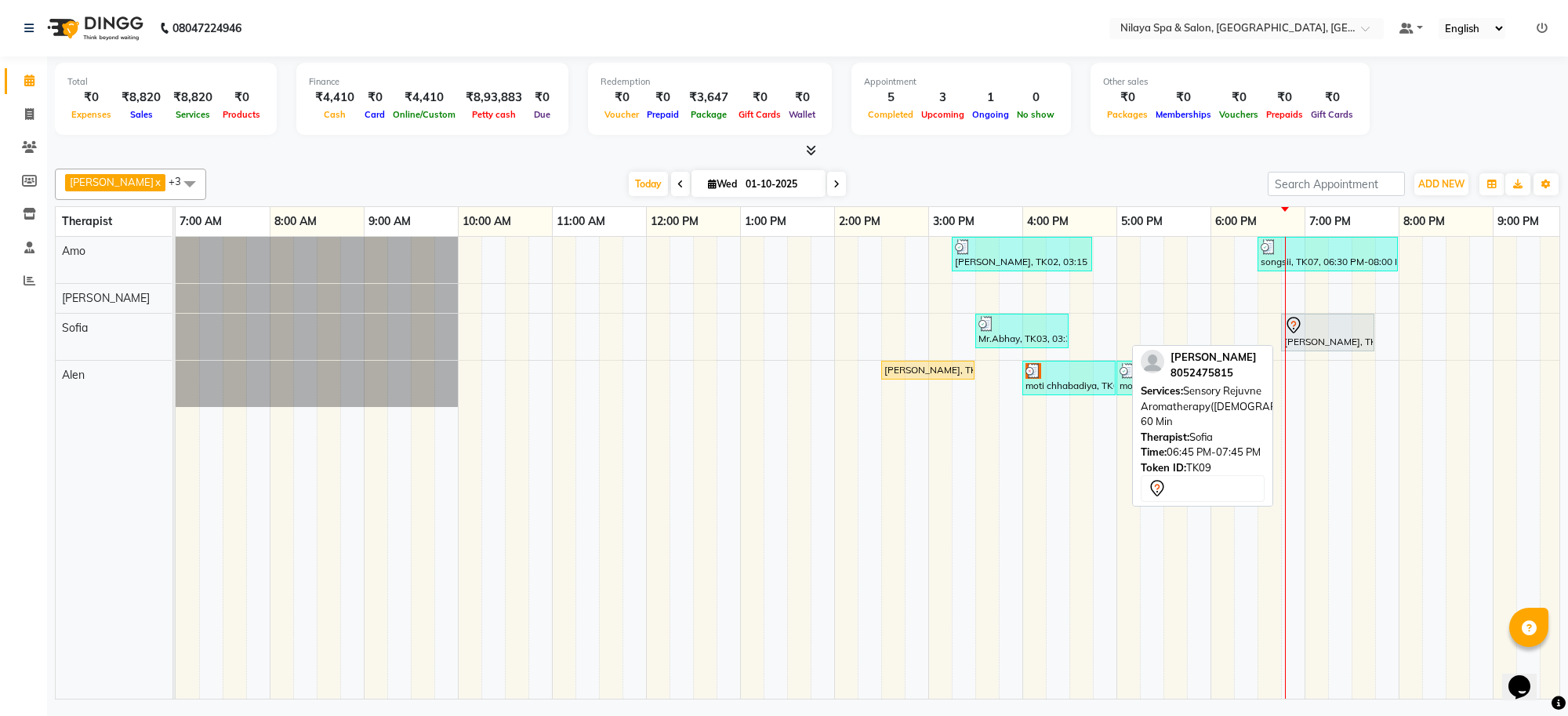
click at [1322, 342] on div "[PERSON_NAME], TK09, 06:45 PM-07:45 PM, Sensory Rejuvne Aromatherapy([DEMOGRAPH…" at bounding box center [1328, 332] width 90 height 33
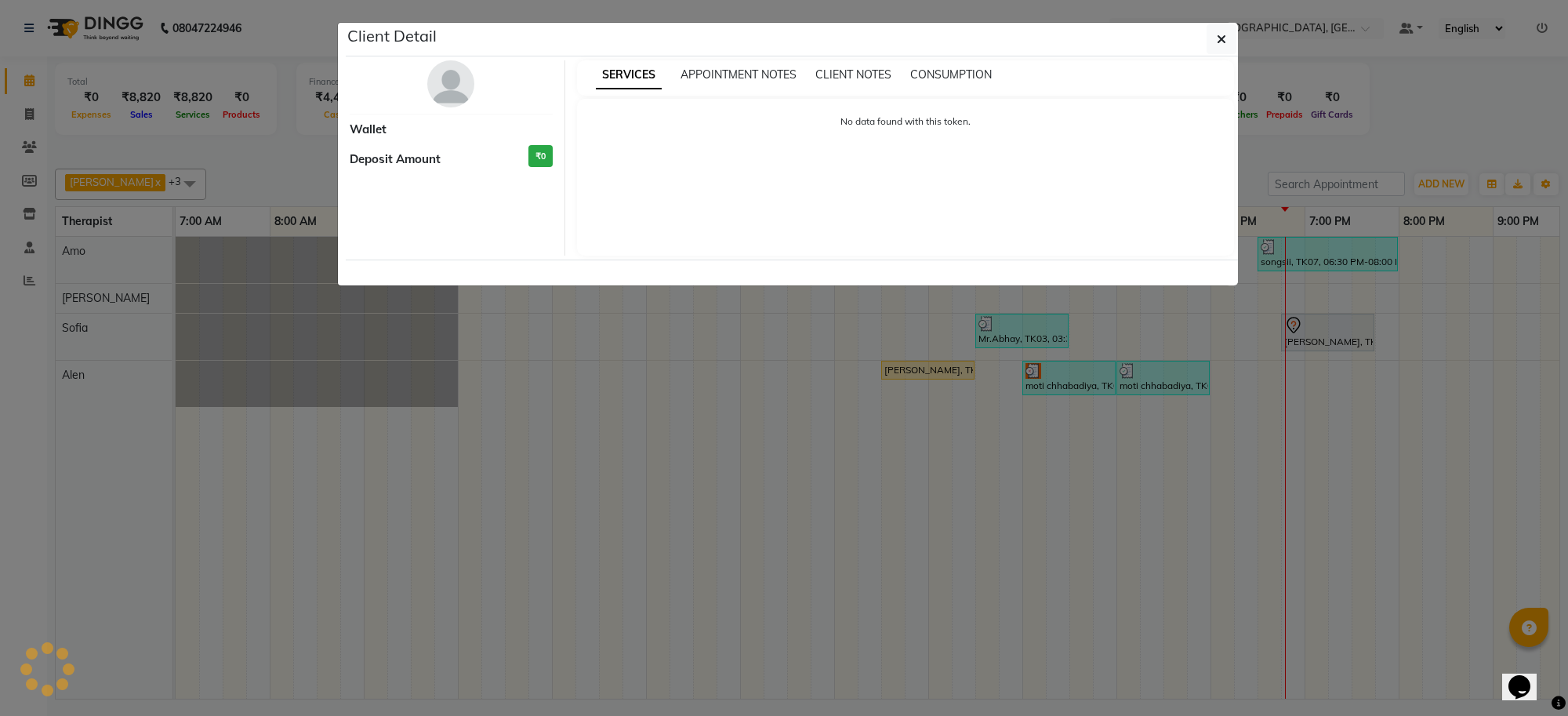
select select "7"
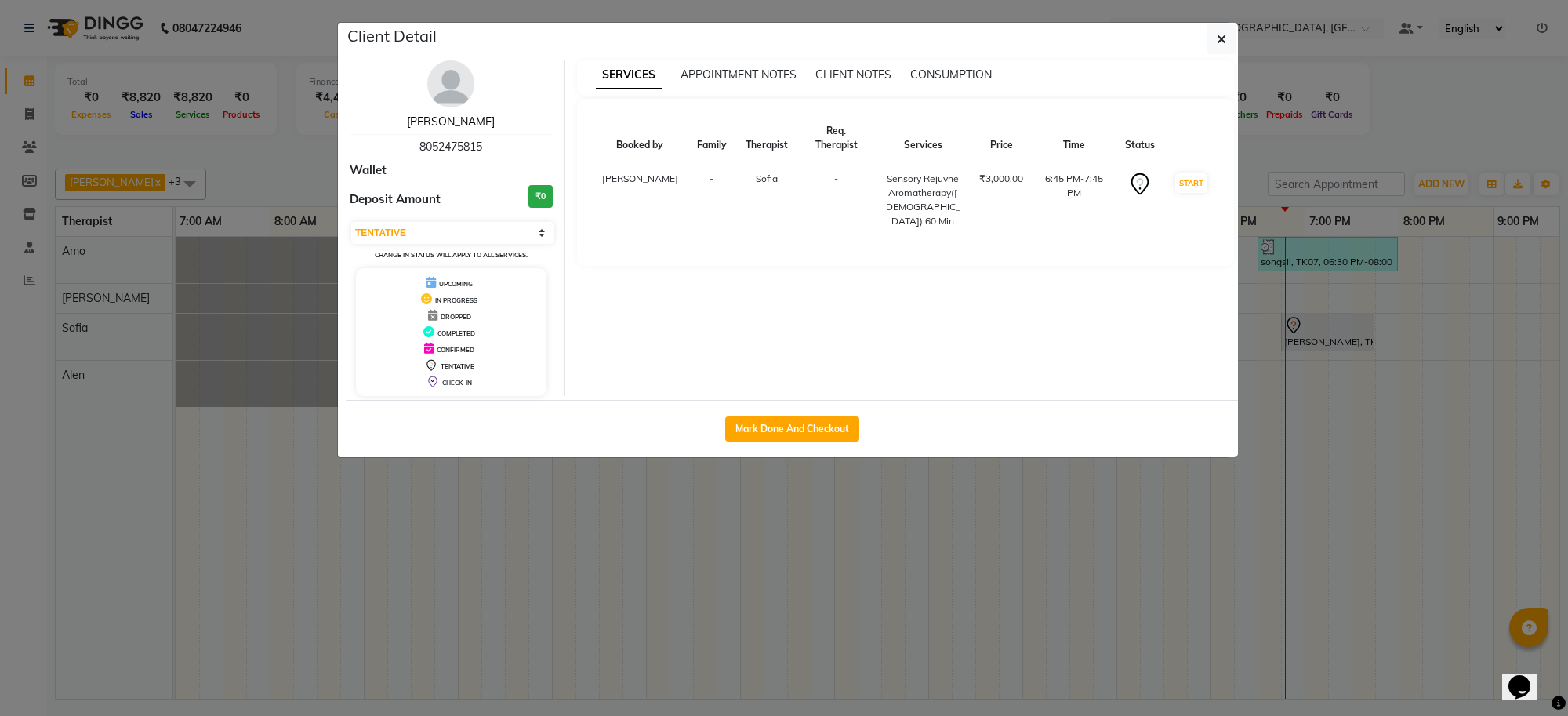
click at [437, 120] on link "[PERSON_NAME]" at bounding box center [451, 122] width 88 height 14
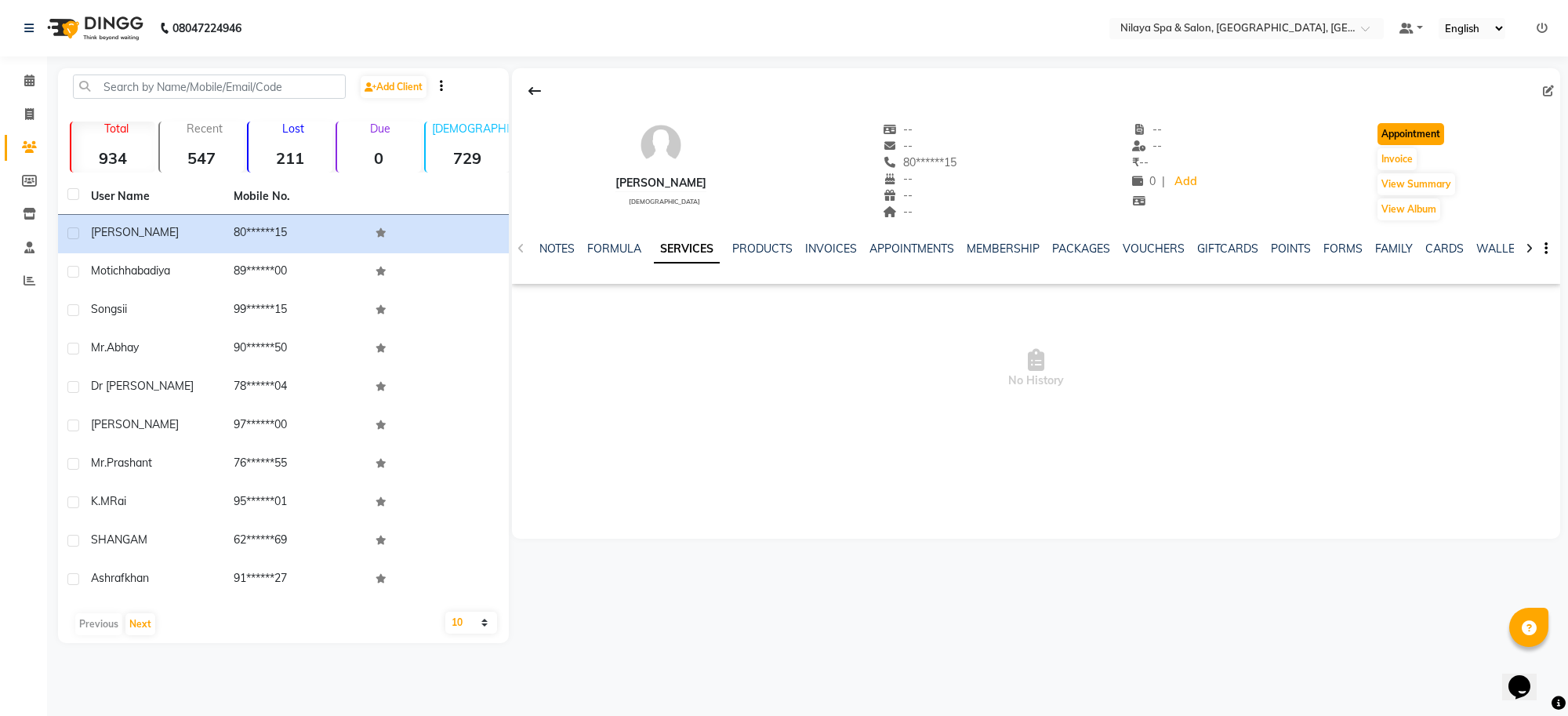
click at [1419, 142] on button "Appointment" at bounding box center [1411, 135] width 67 height 22
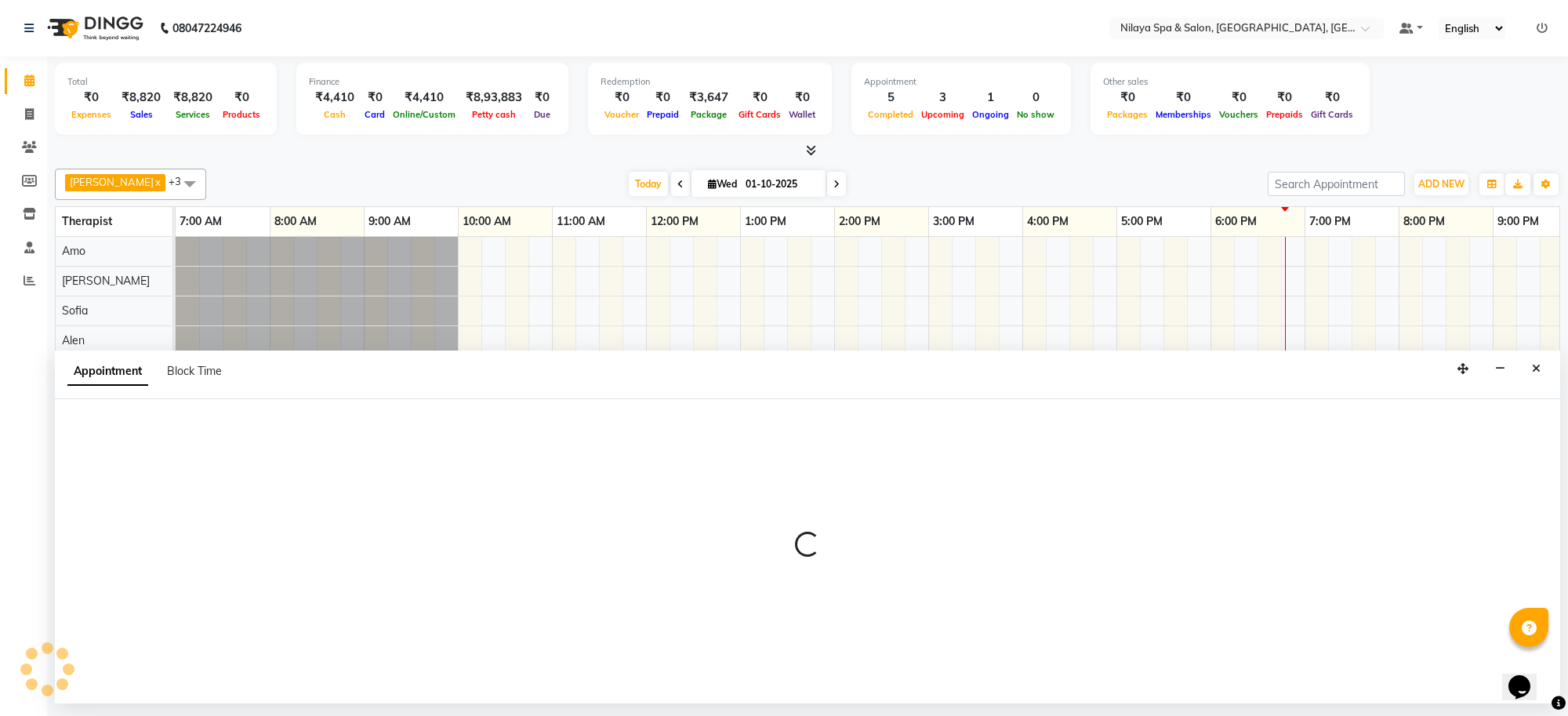
select select "480"
select select "tentative"
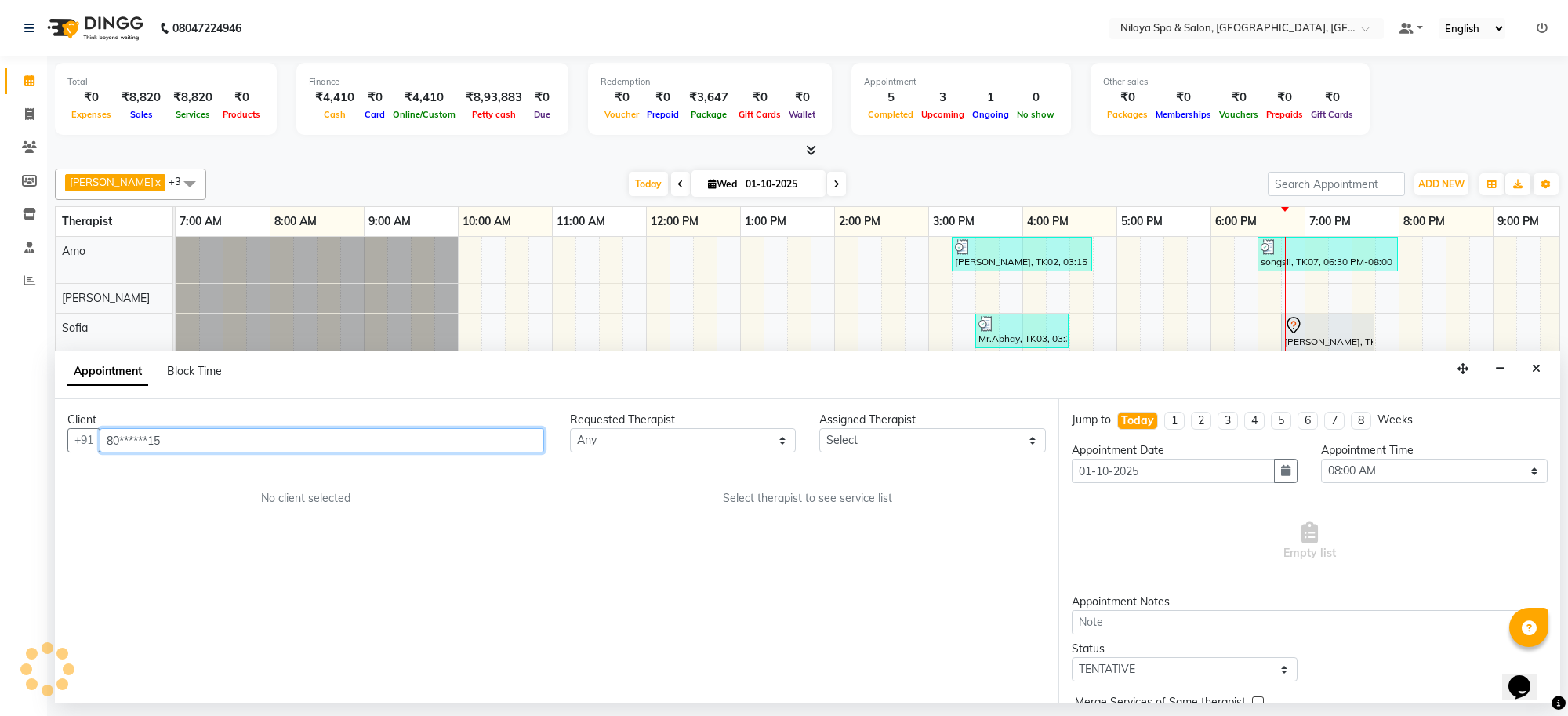
scroll to position [0, 216]
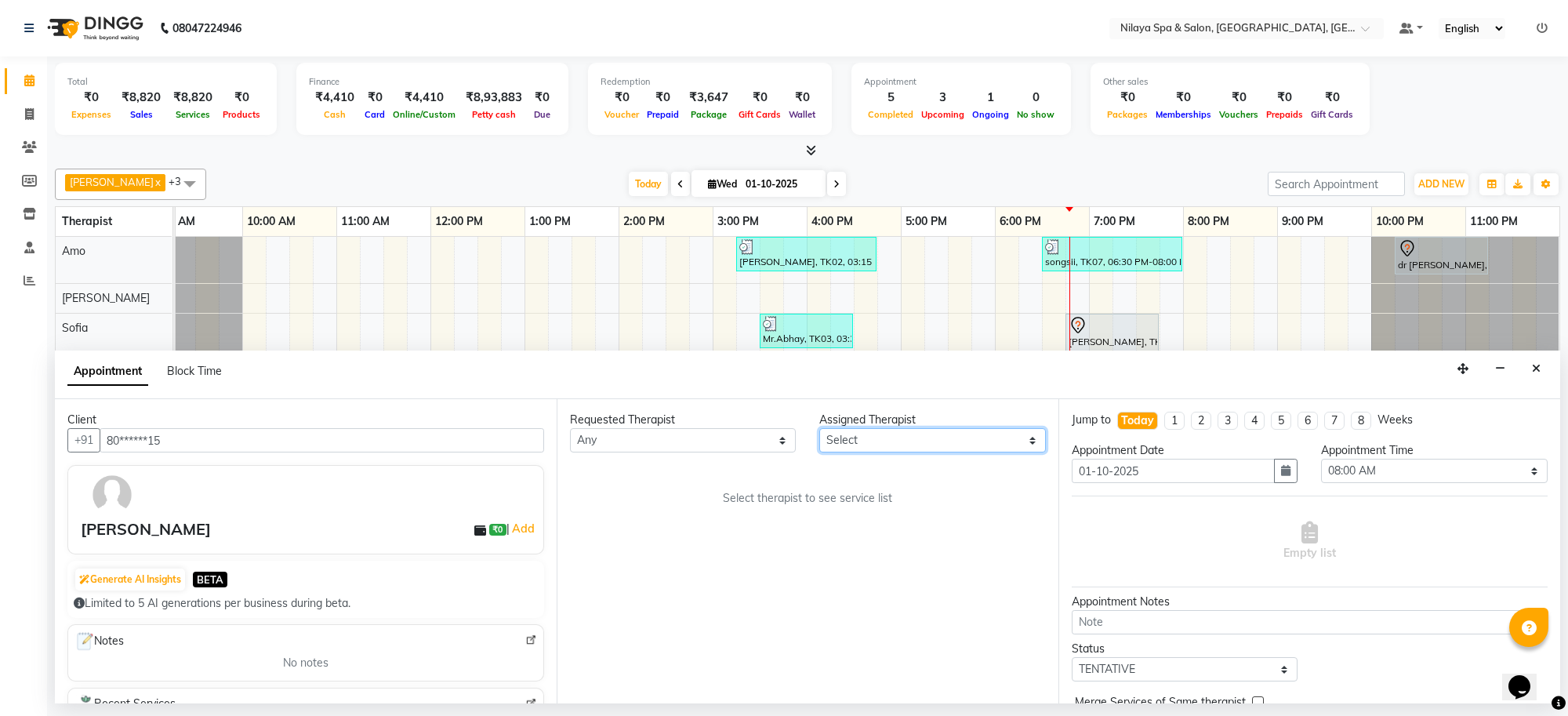
click at [852, 444] on select "Select [PERSON_NAME] [PERSON_NAME] [PERSON_NAME]" at bounding box center [932, 440] width 226 height 25
select select "84325"
click at [819, 429] on select "Select [PERSON_NAME] [PERSON_NAME] [PERSON_NAME]" at bounding box center [932, 440] width 226 height 25
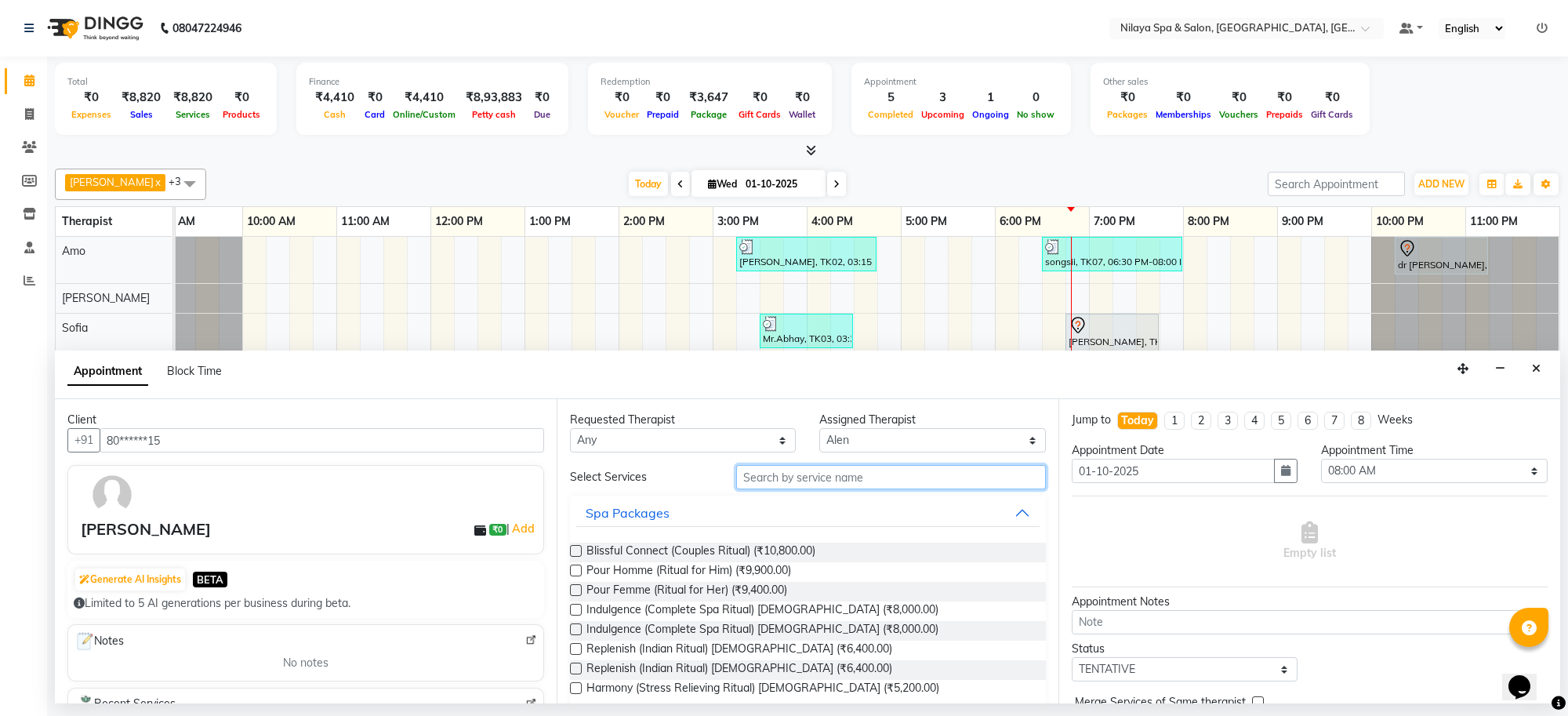
click at [856, 483] on input "text" at bounding box center [891, 477] width 310 height 25
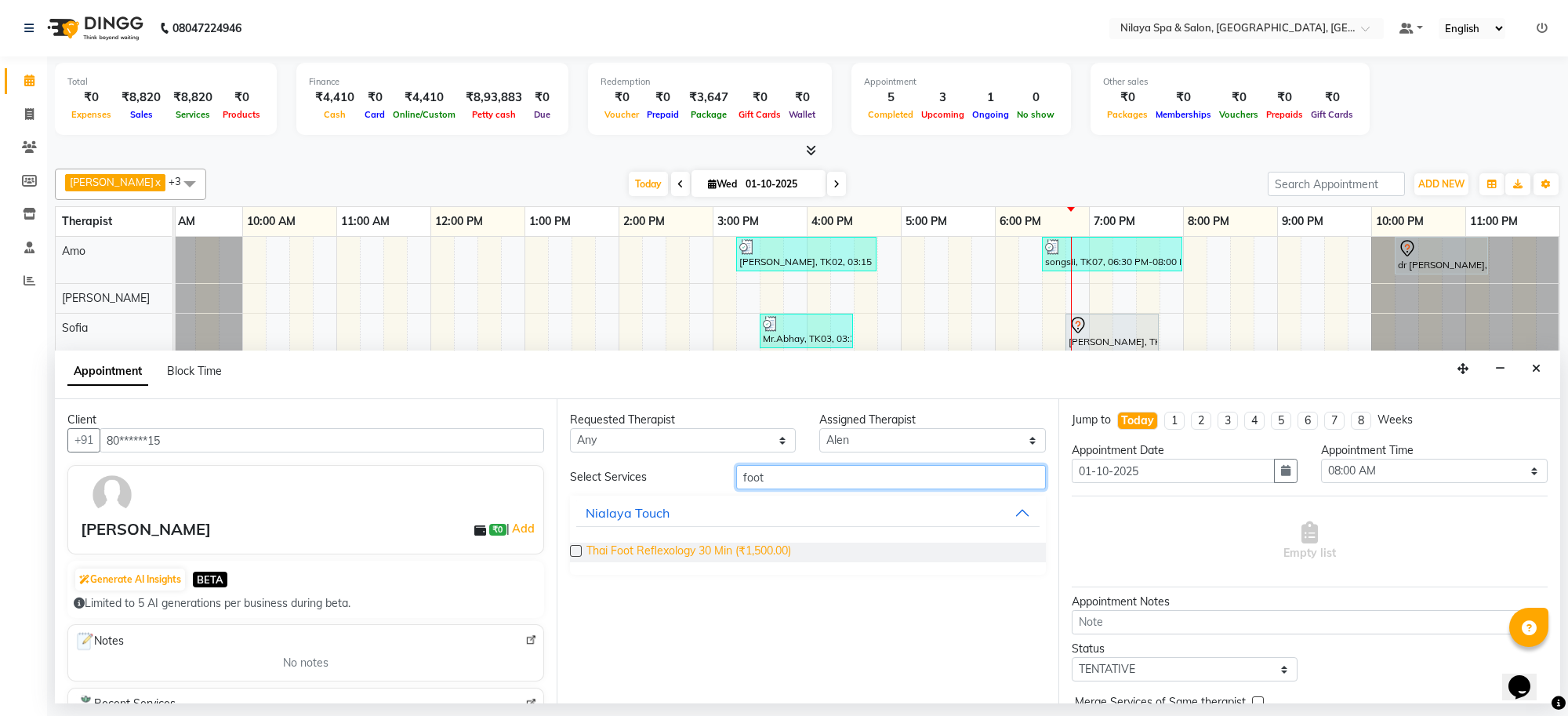
type input "foot"
click at [717, 551] on span "Thai Foot Reflexology 30 Min (₹1,500.00)" at bounding box center [688, 553] width 205 height 20
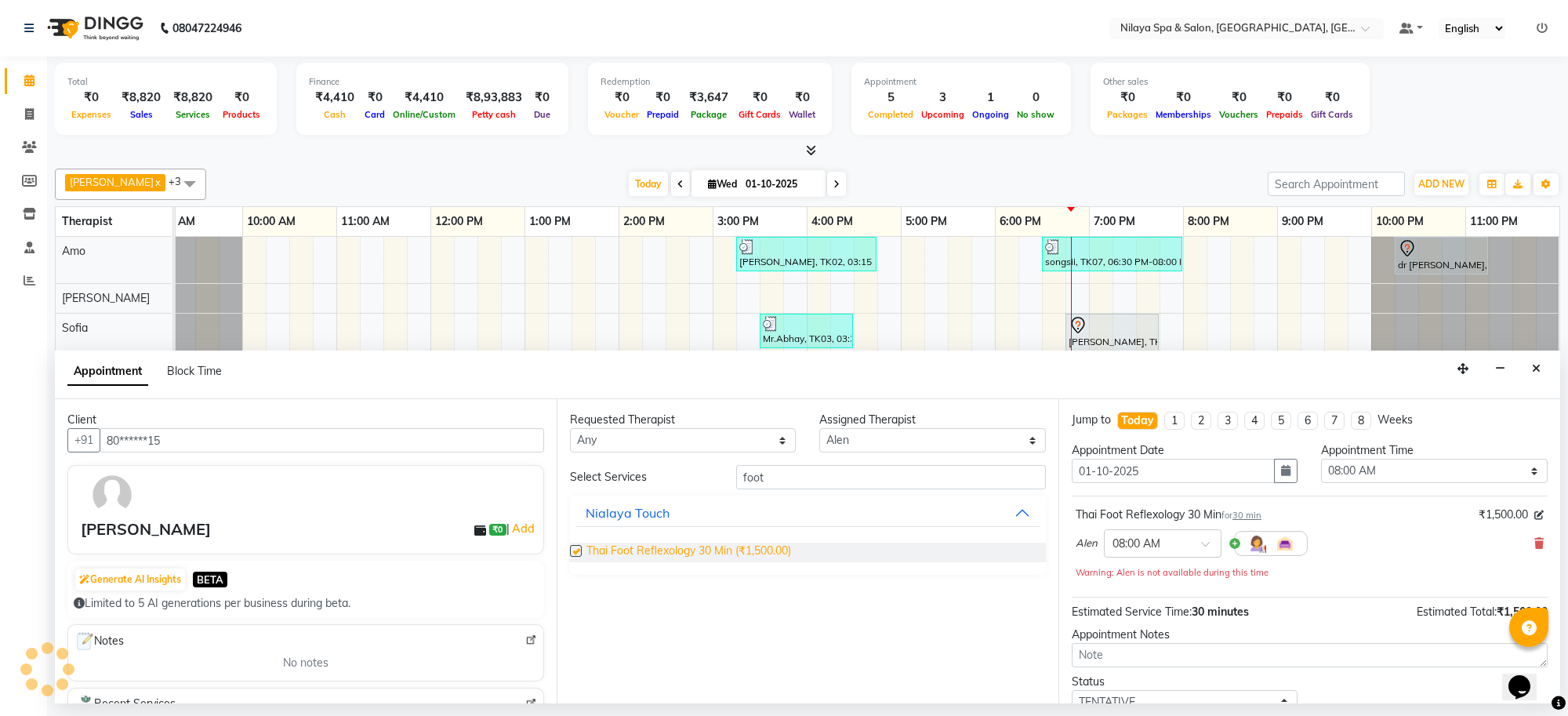
checkbox input "false"
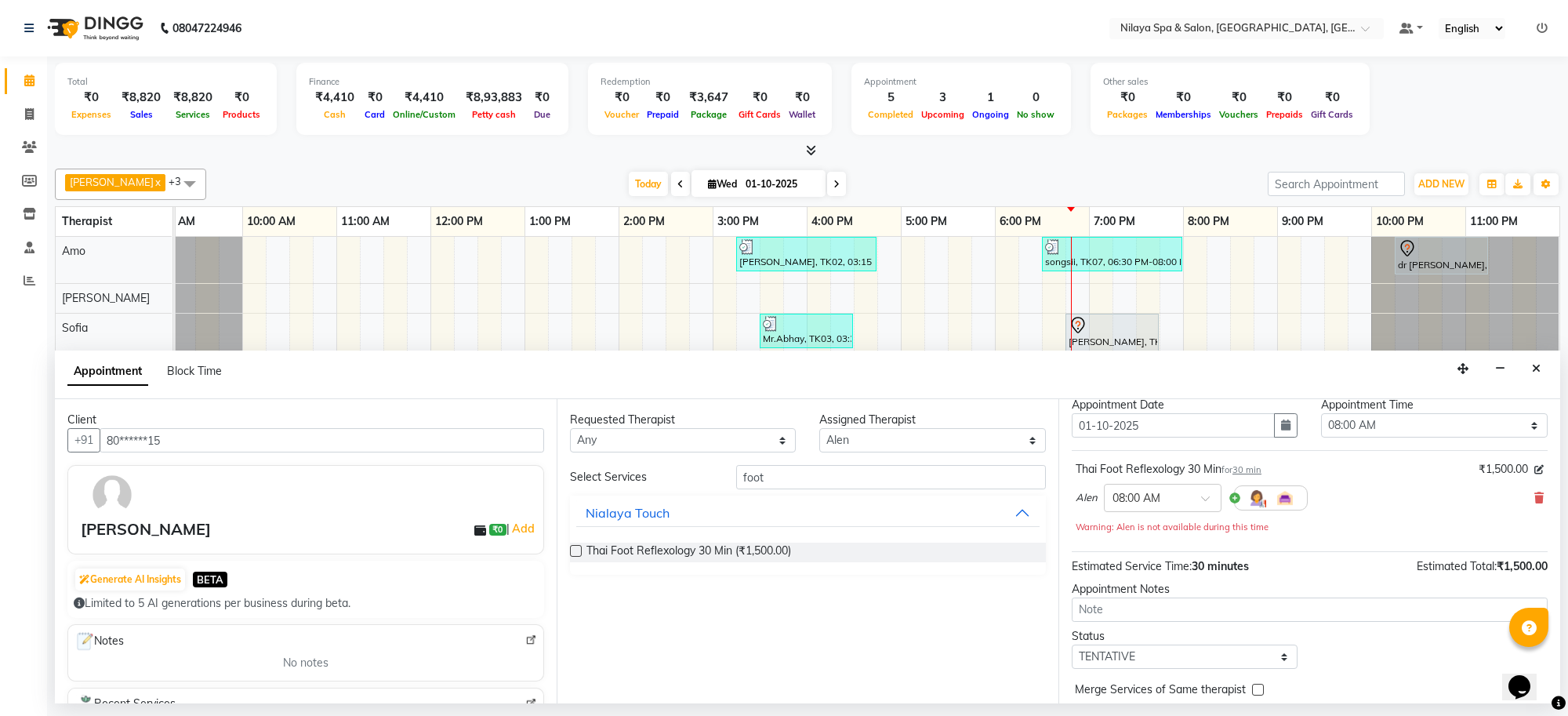
scroll to position [112, 0]
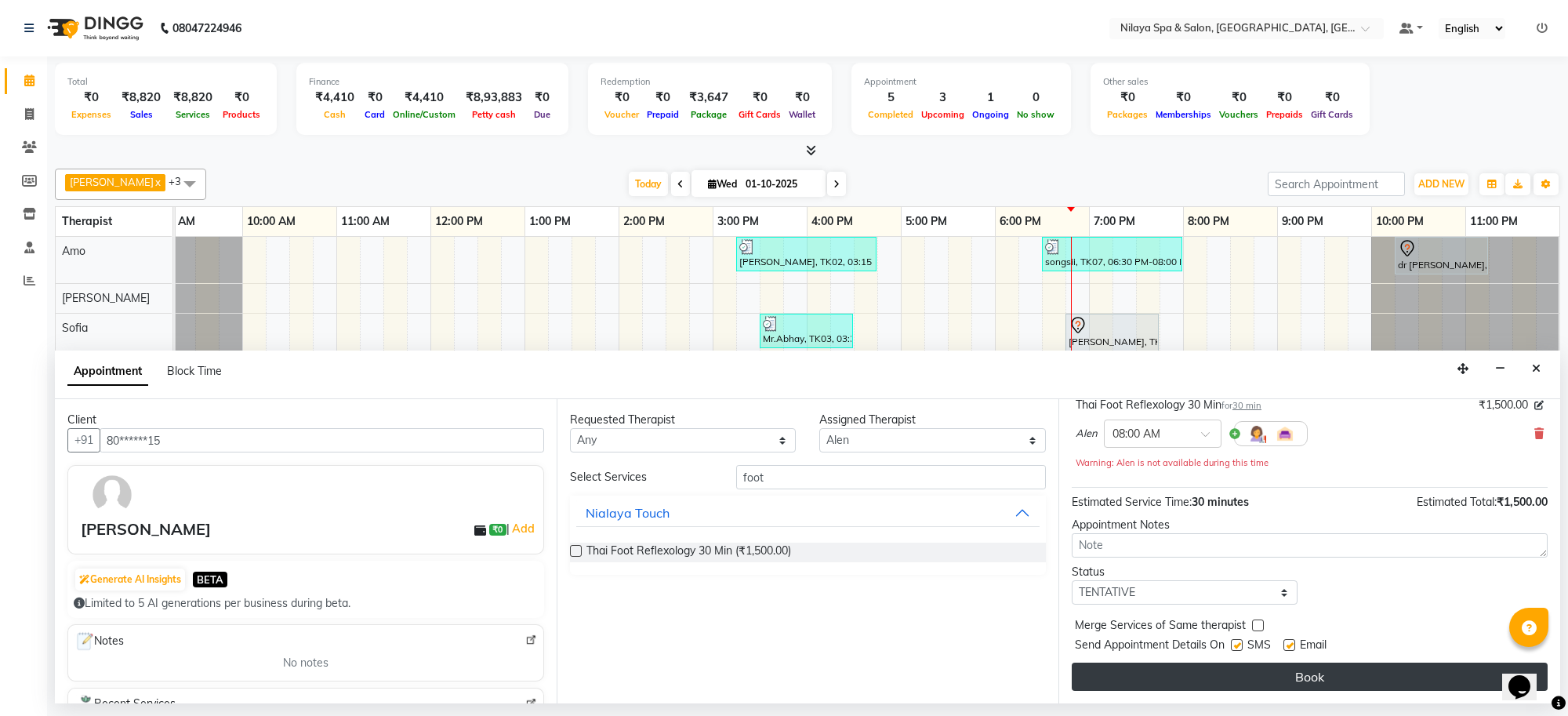
click at [1338, 683] on button "Book" at bounding box center [1310, 676] width 476 height 28
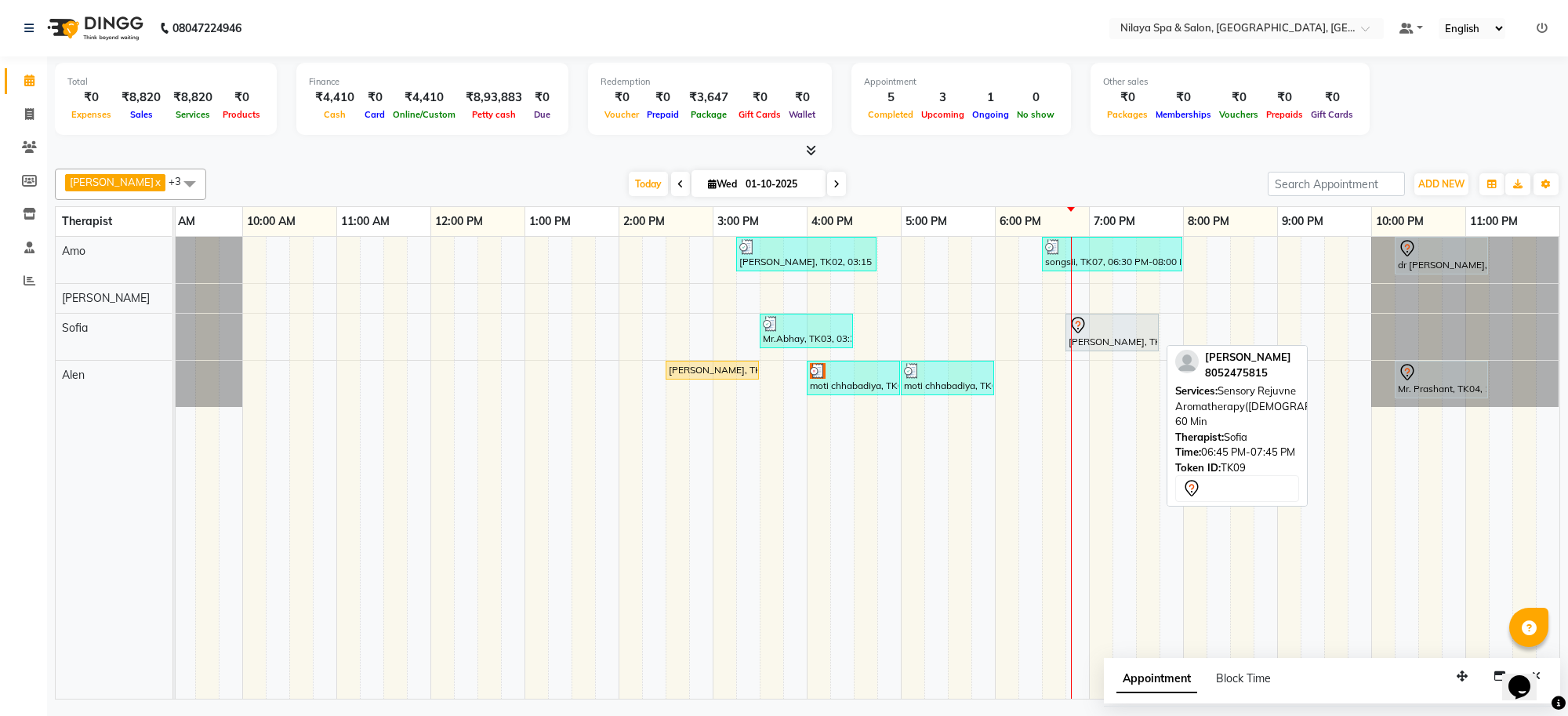
click at [1083, 324] on icon at bounding box center [1078, 325] width 14 height 17
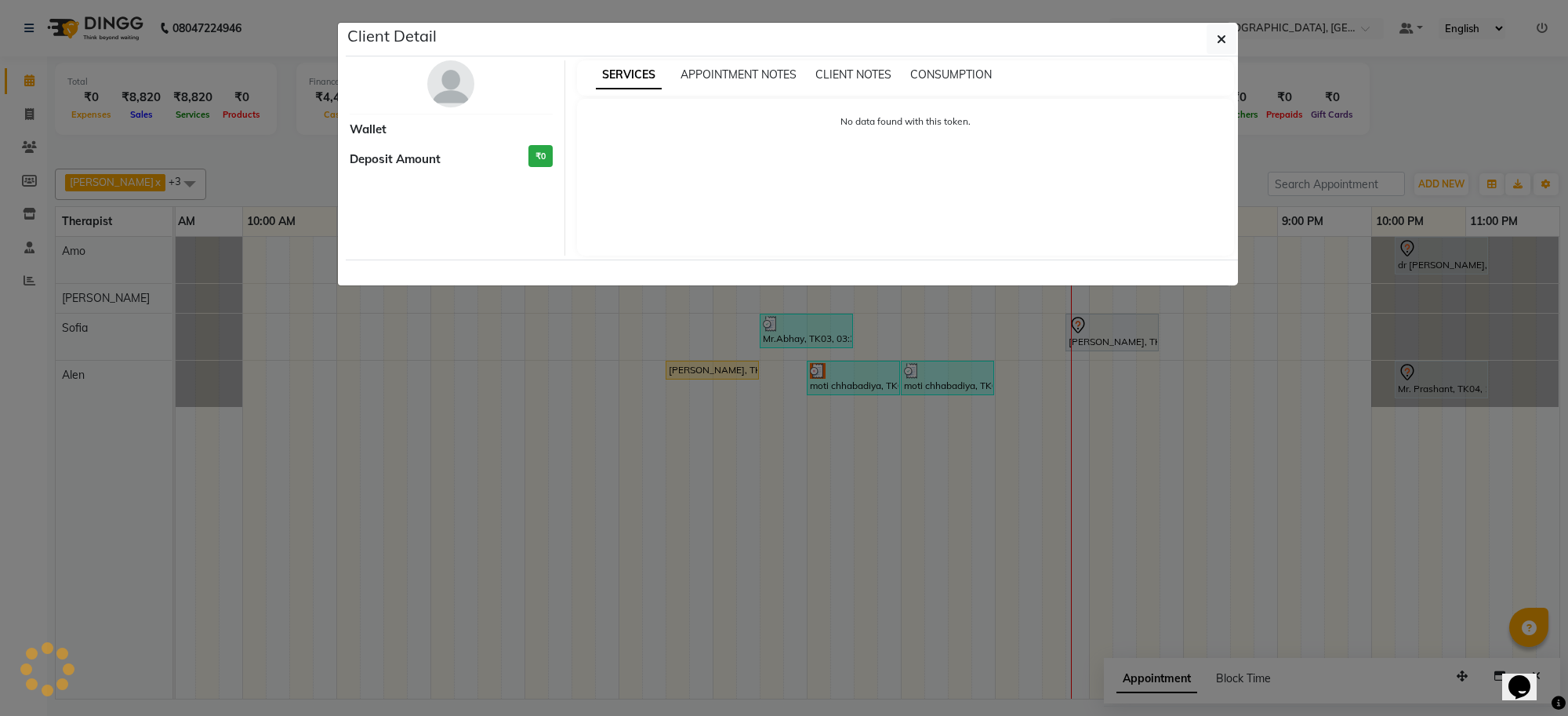
select select "7"
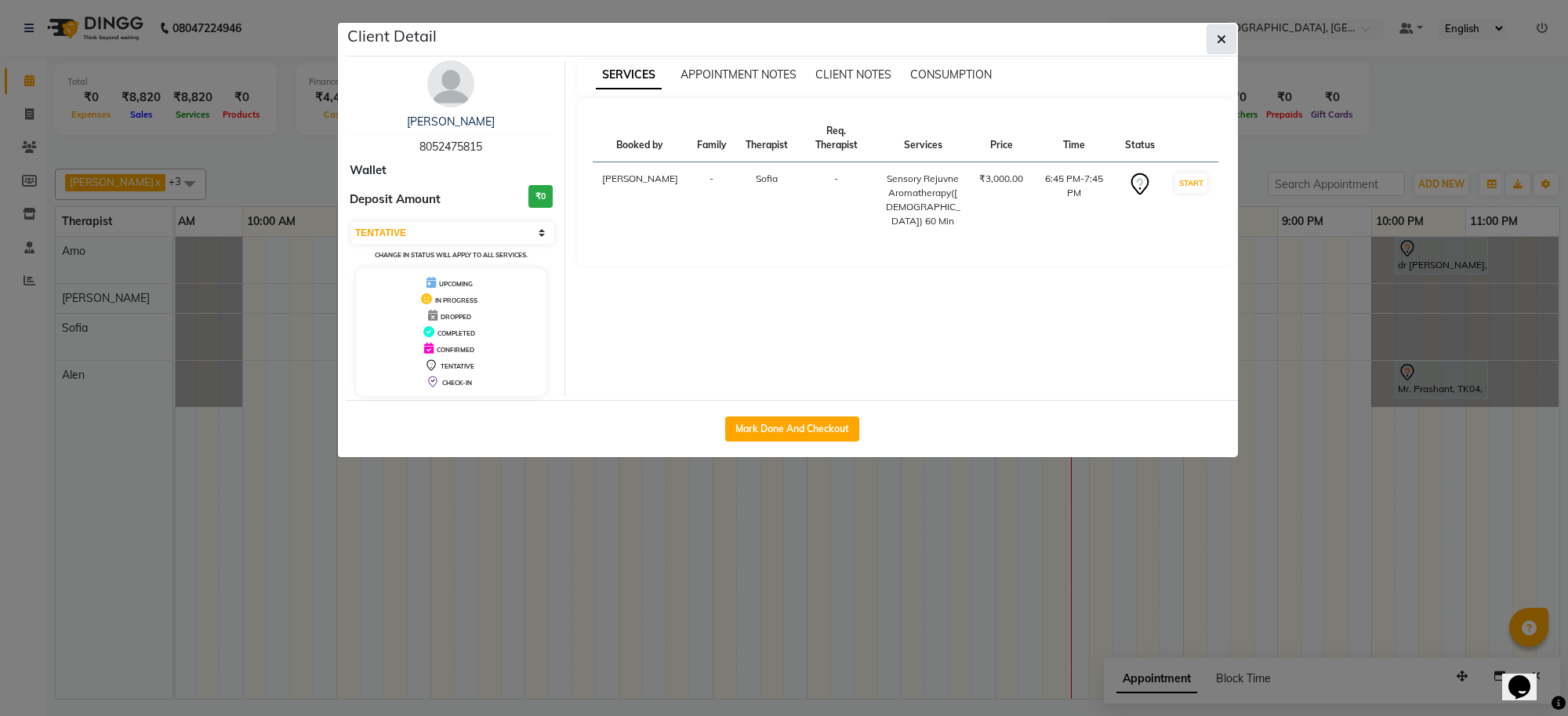
click at [1221, 39] on icon "button" at bounding box center [1222, 39] width 10 height 13
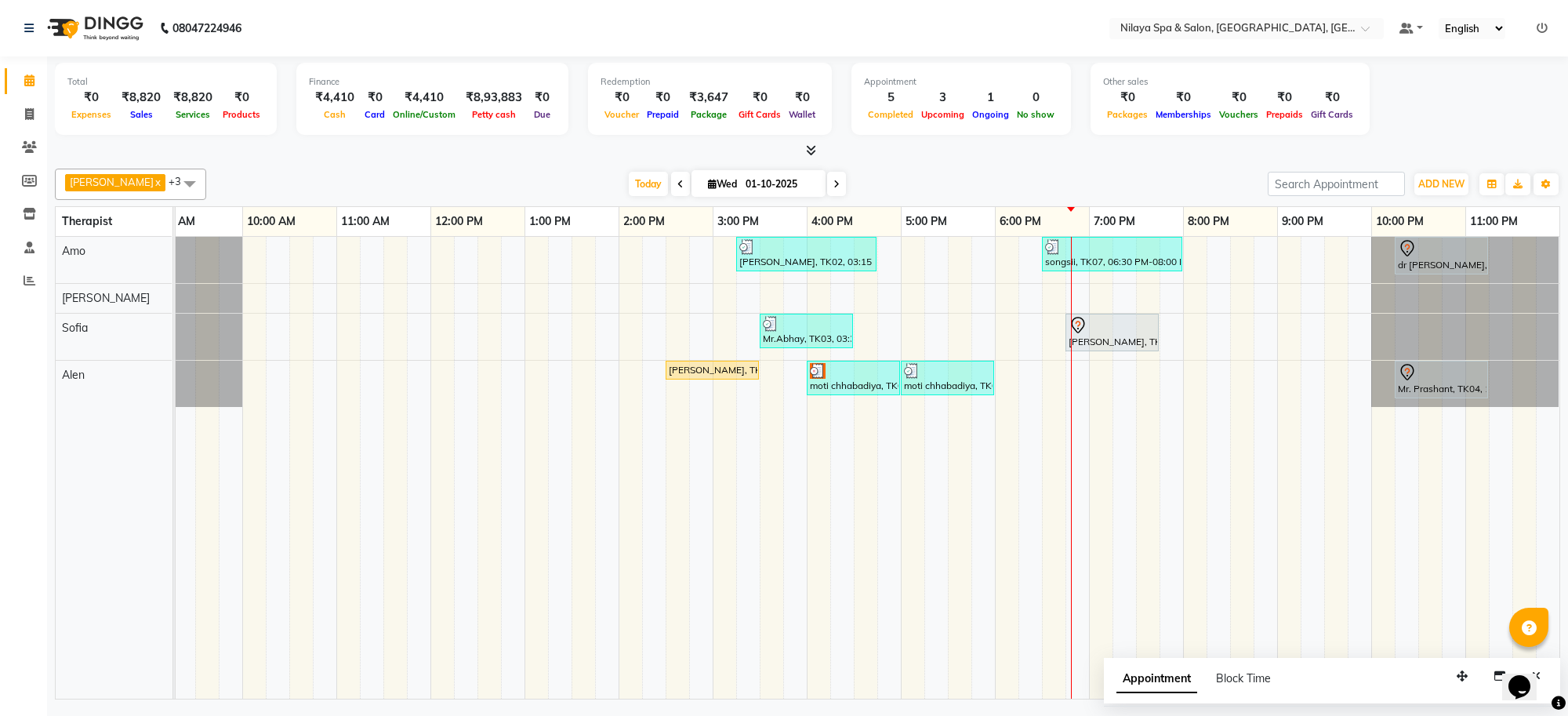
scroll to position [0, 51]
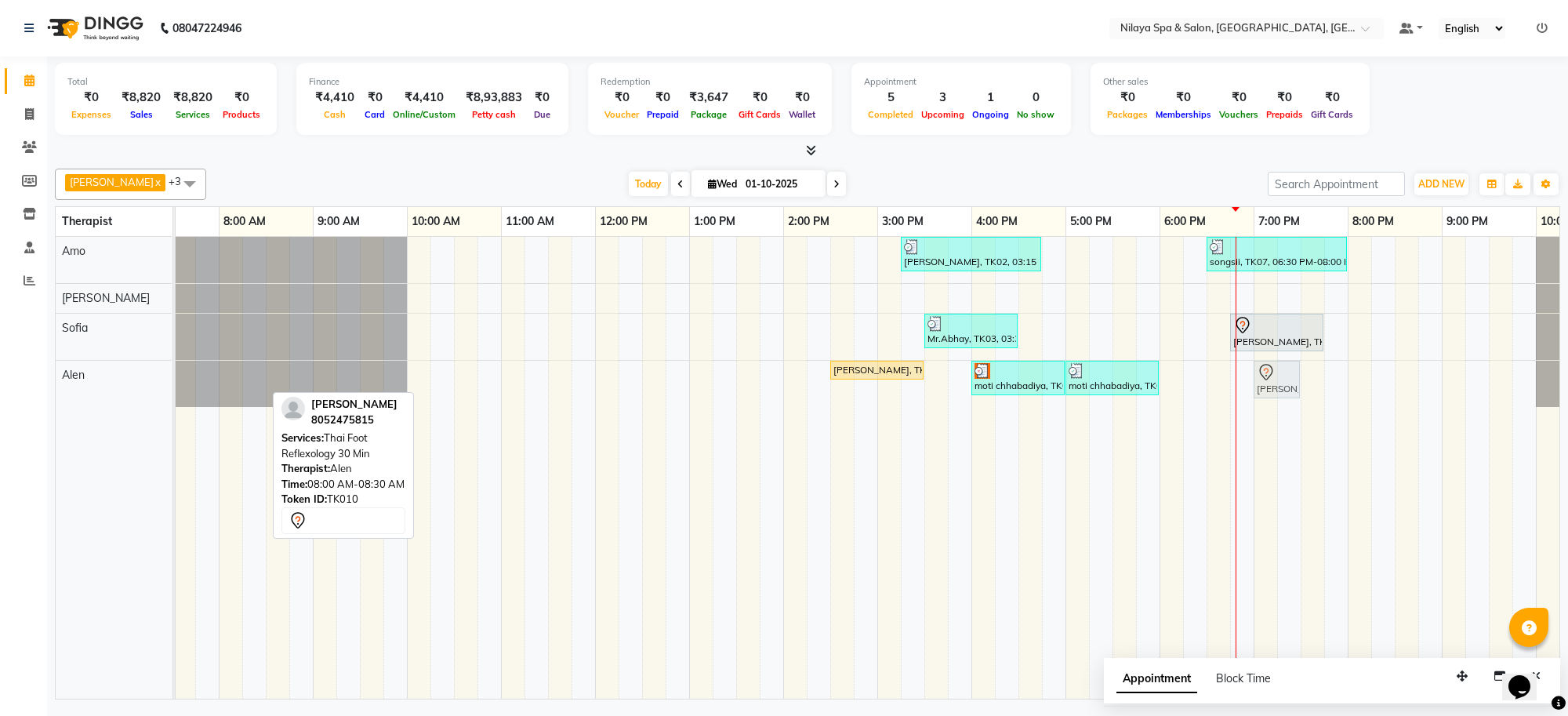
drag, startPoint x: 237, startPoint y: 389, endPoint x: 1270, endPoint y: 412, distance: 1033.3
click at [1270, 412] on div "[PERSON_NAME], TK02, 03:15 PM-04:45 PM, Deep Tissue Repair Therapy([DEMOGRAPHIC…" at bounding box center [925, 468] width 1600 height 462
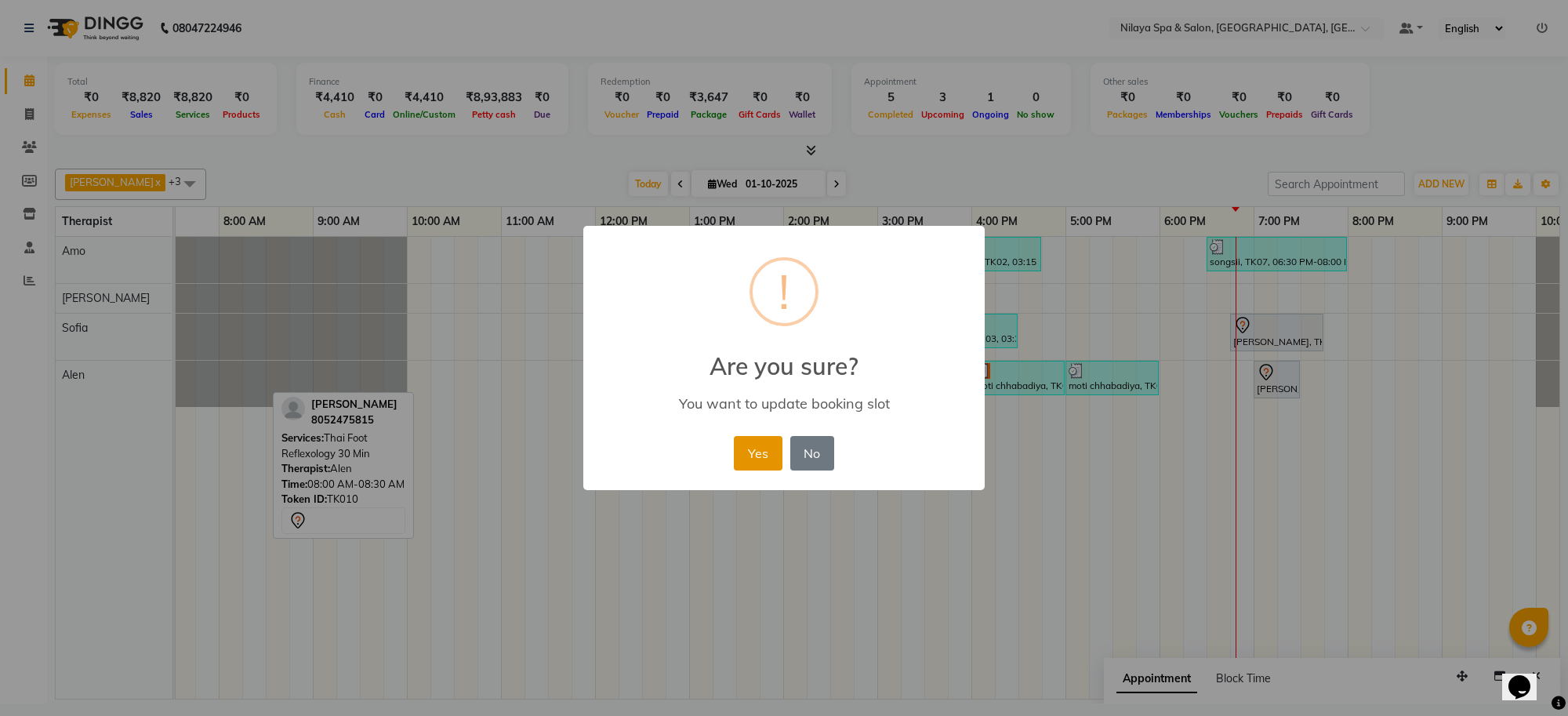
click at [745, 456] on button "Yes" at bounding box center [758, 453] width 48 height 34
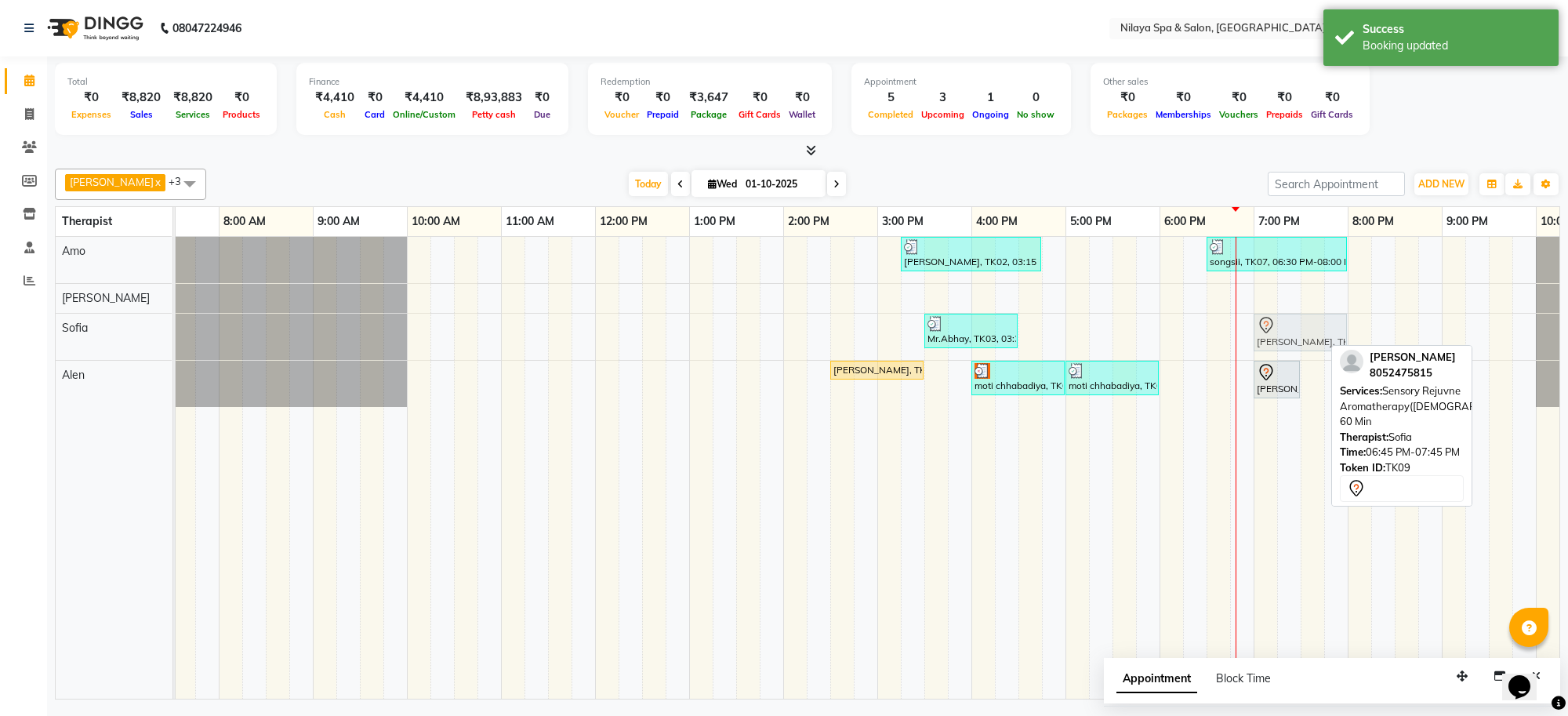
drag, startPoint x: 1289, startPoint y: 349, endPoint x: 1296, endPoint y: 346, distance: 7.6
click at [125, 345] on div "Mr.[PERSON_NAME], TK03, 03:30 PM-04:30 PM, Deep Tissue Repair Therapy([DEMOGRAP…" at bounding box center [125, 337] width 0 height 46
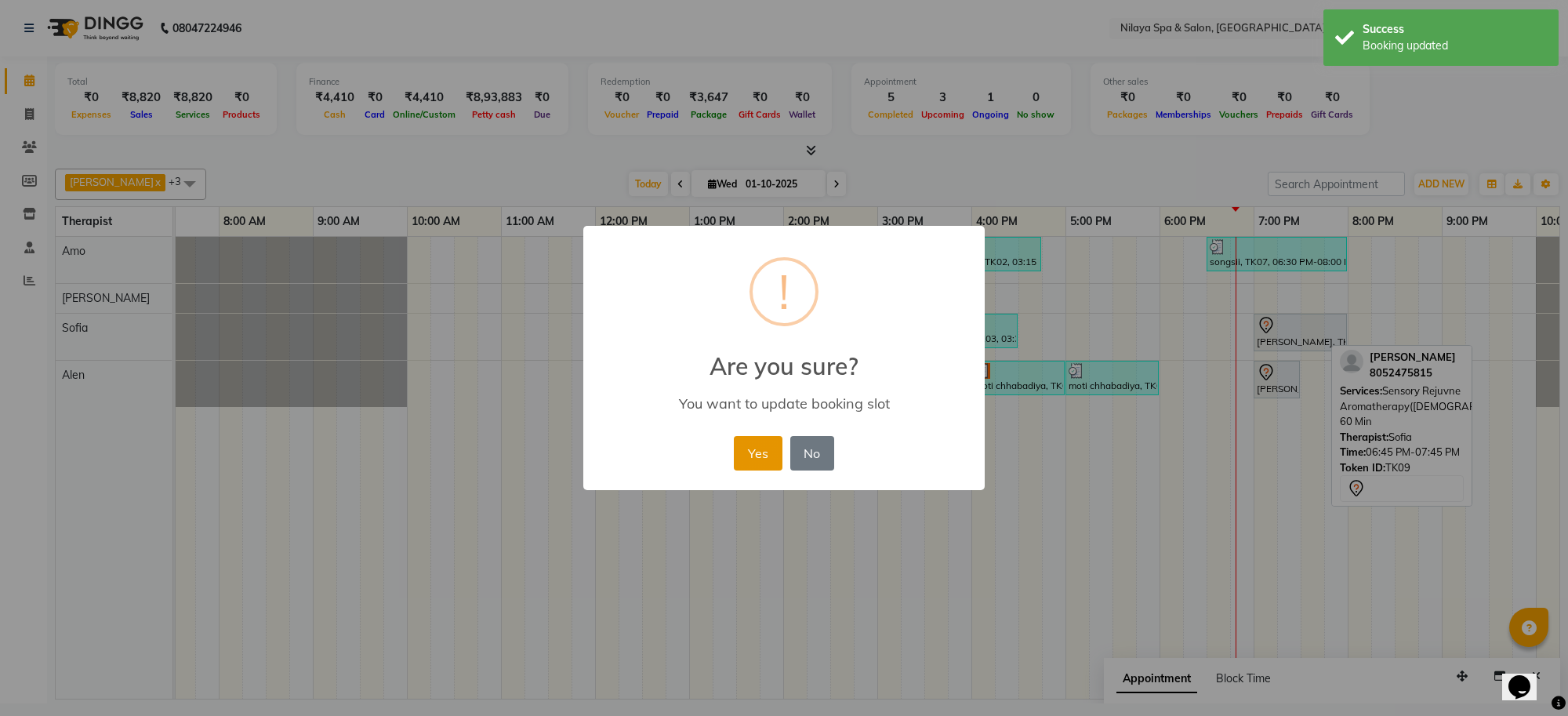
click at [747, 445] on button "Yes" at bounding box center [758, 453] width 48 height 34
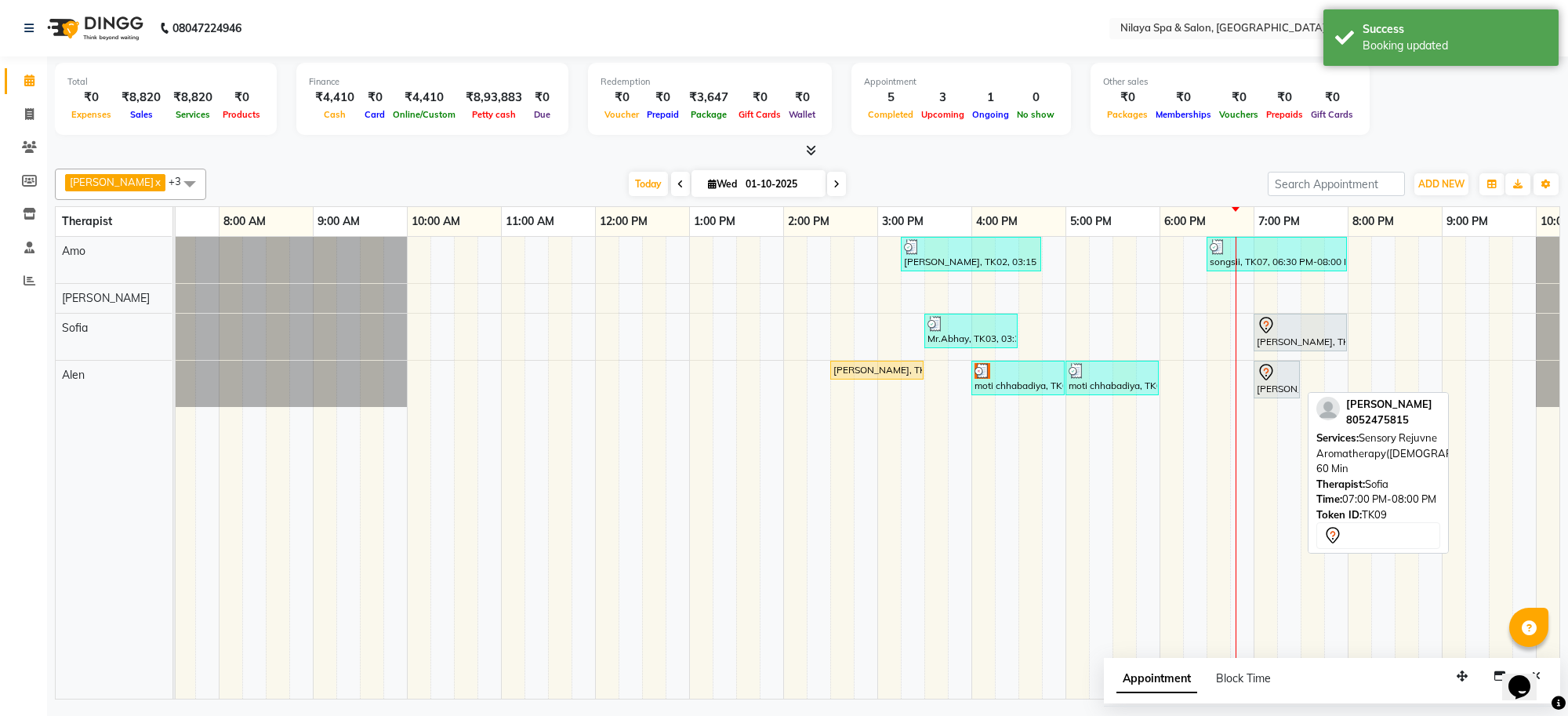
click at [1275, 346] on div "[PERSON_NAME], TK09, 07:00 PM-08:00 PM, Sensory Rejuvne Aromatherapy([DEMOGRAPH…" at bounding box center [1300, 332] width 90 height 33
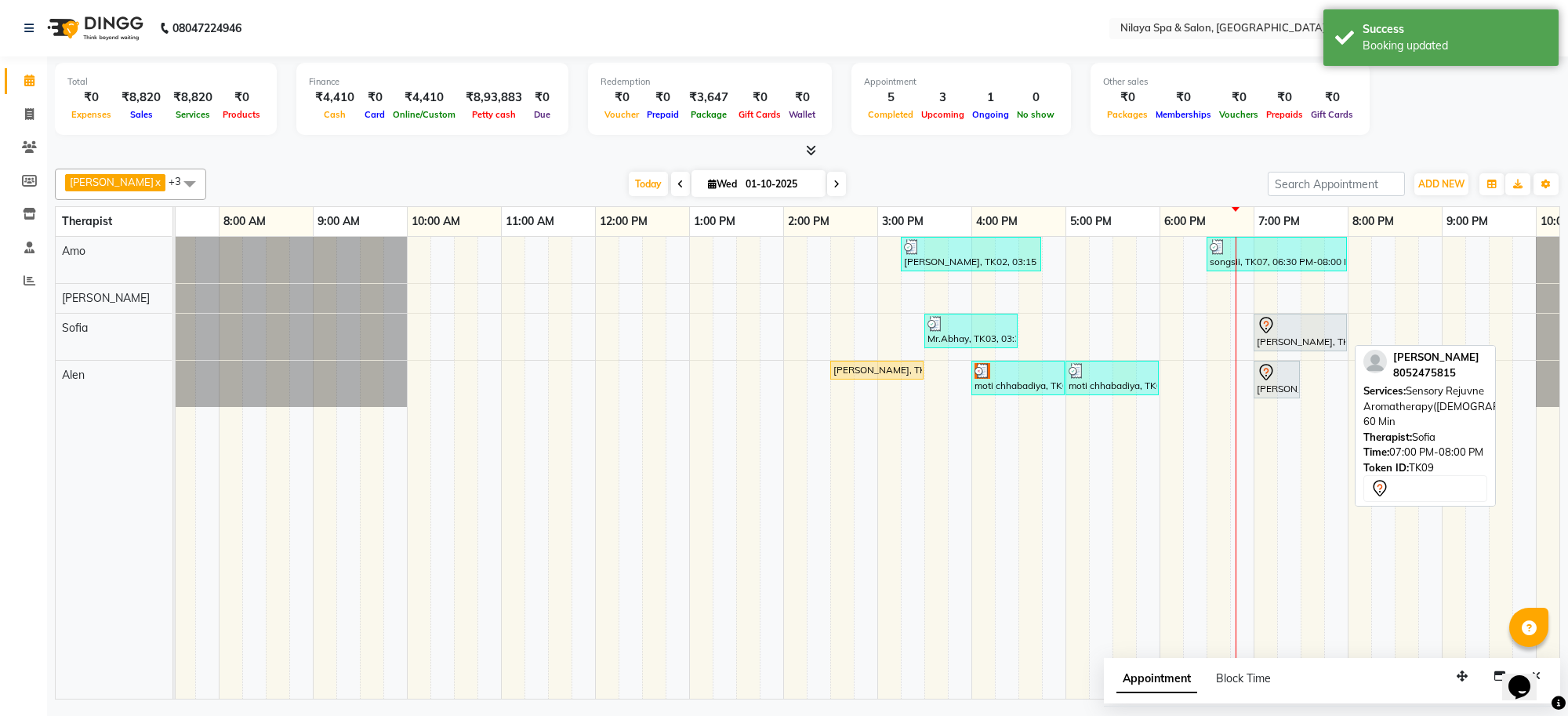
click at [1277, 342] on div "[PERSON_NAME], TK09, 07:00 PM-08:00 PM, Sensory Rejuvne Aromatherapy([DEMOGRAPH…" at bounding box center [1300, 332] width 90 height 33
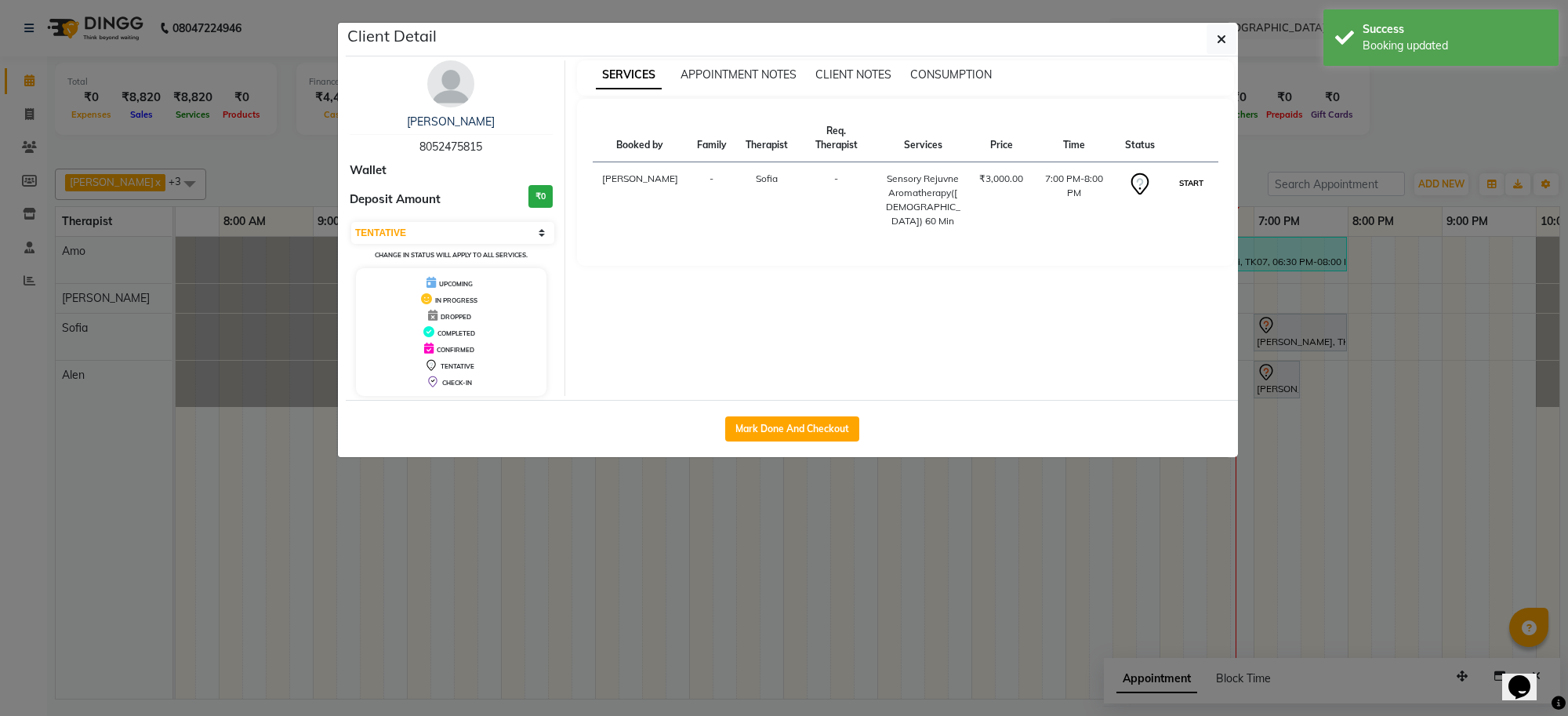
click at [1181, 182] on button "START" at bounding box center [1192, 183] width 32 height 20
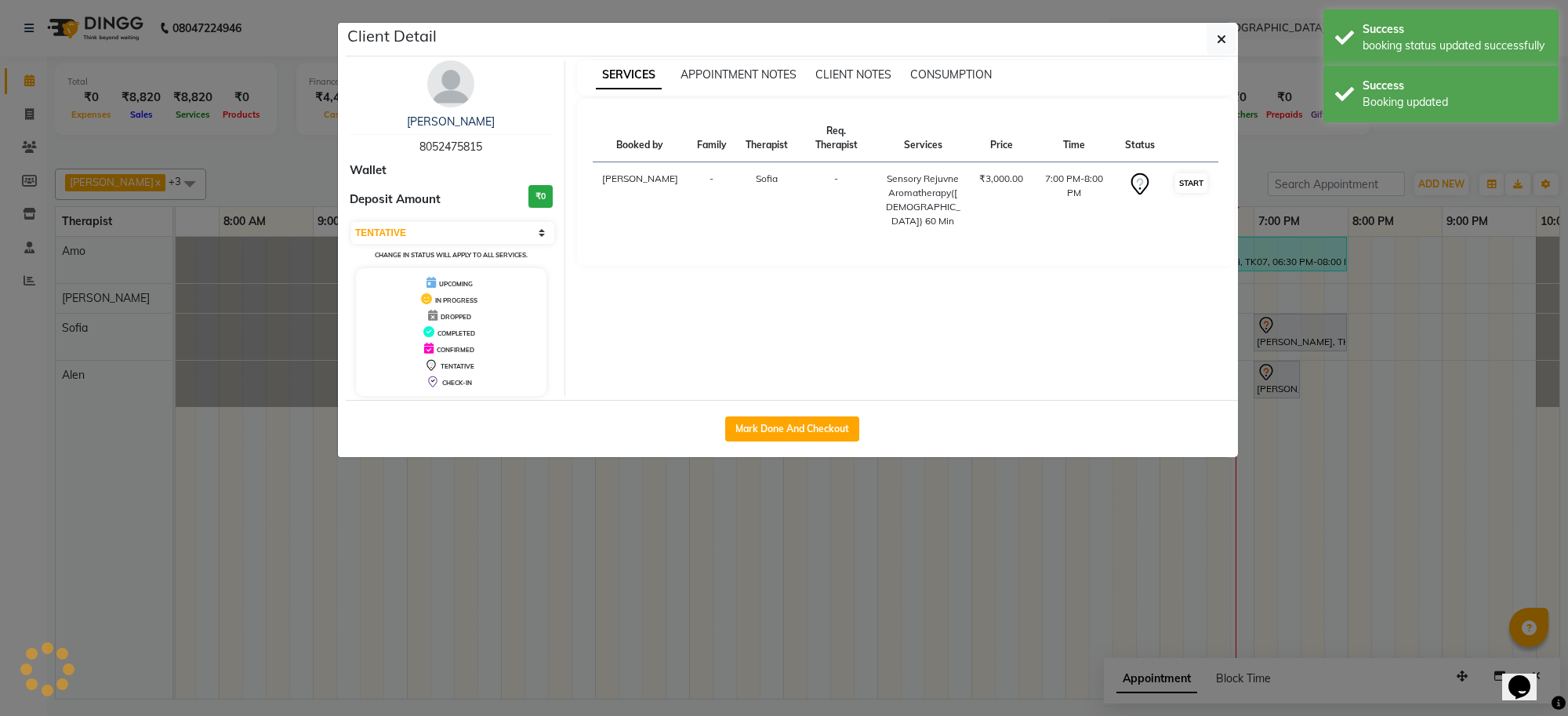
select select "1"
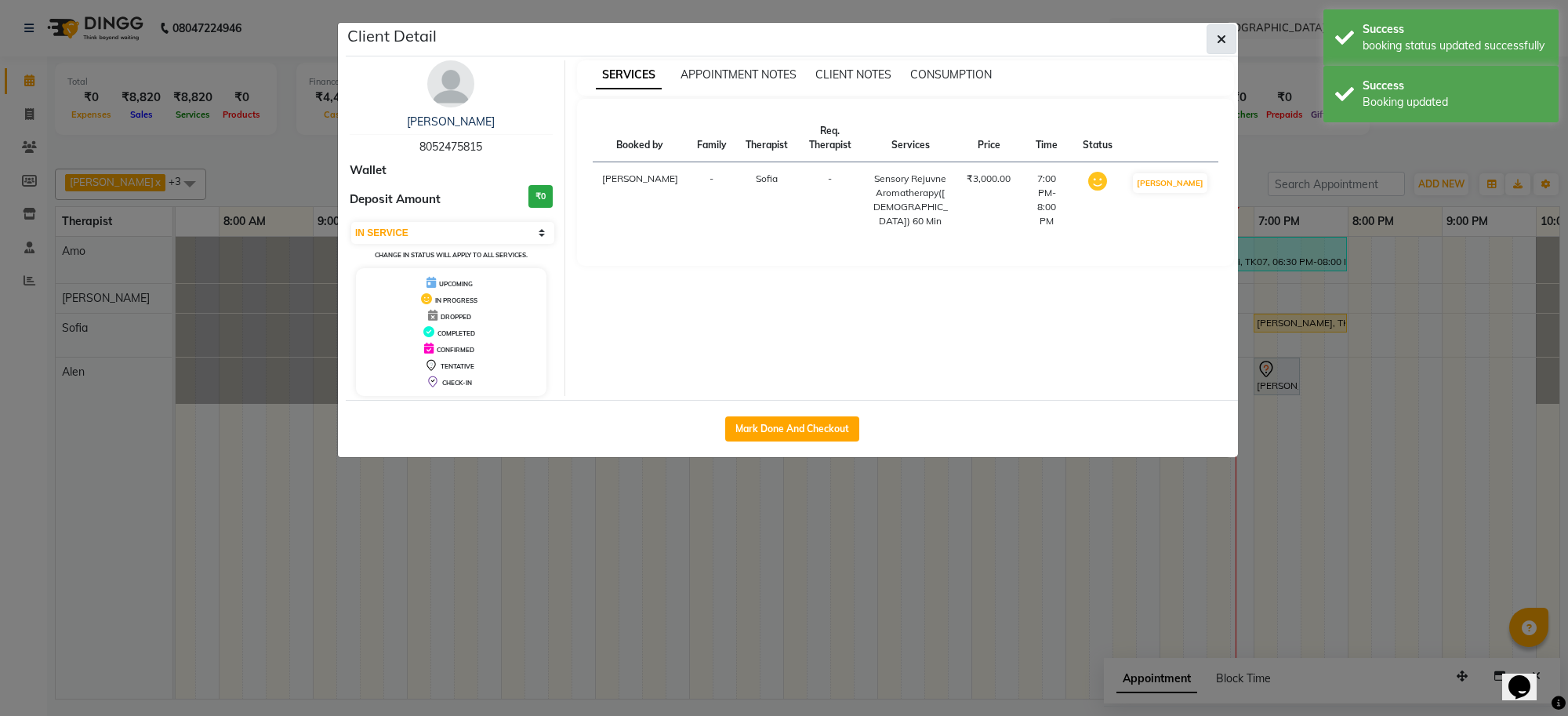
click at [1218, 45] on icon "button" at bounding box center [1222, 39] width 10 height 13
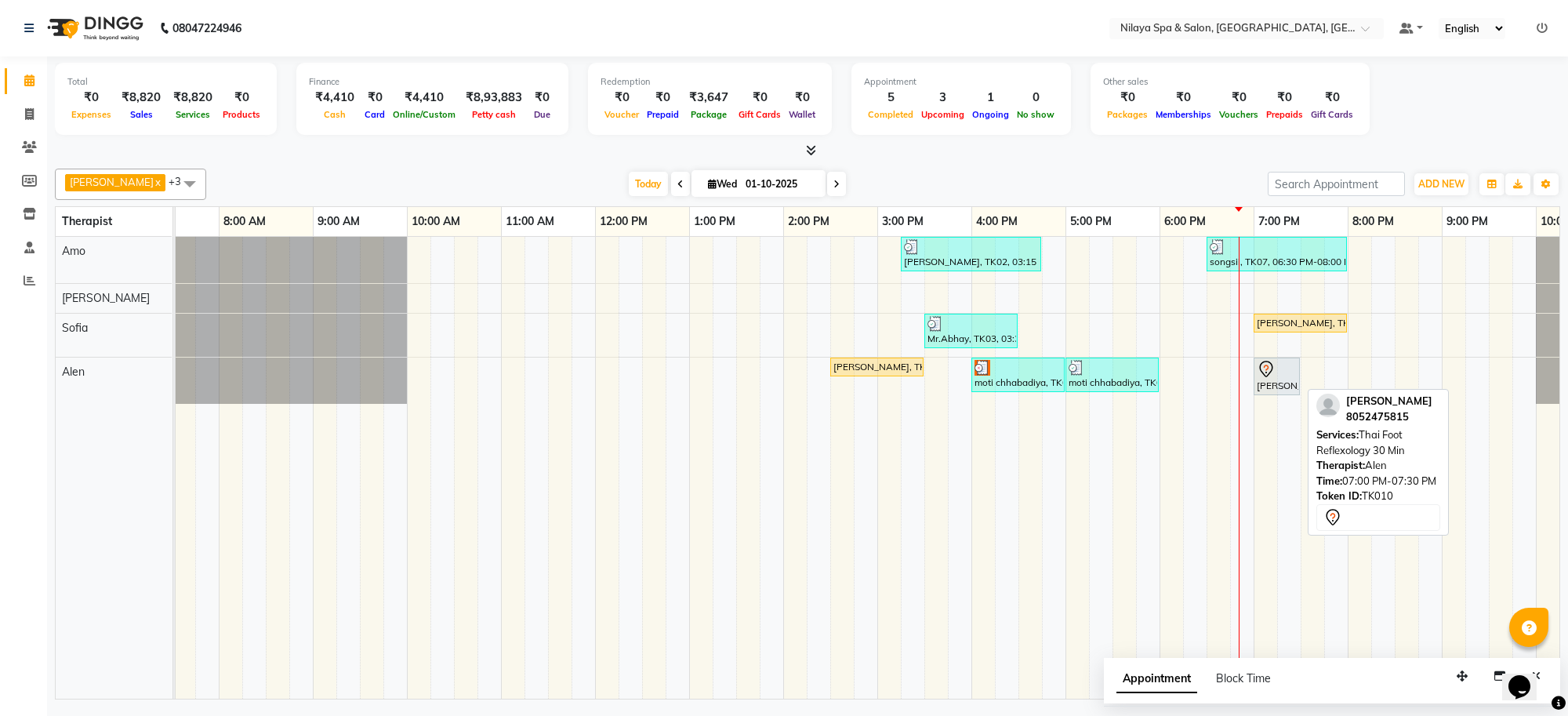
click at [1279, 383] on div "[PERSON_NAME], TK10, 07:00 PM-07:30 PM, Thai Foot Reflexology 30 Min" at bounding box center [1277, 376] width 43 height 33
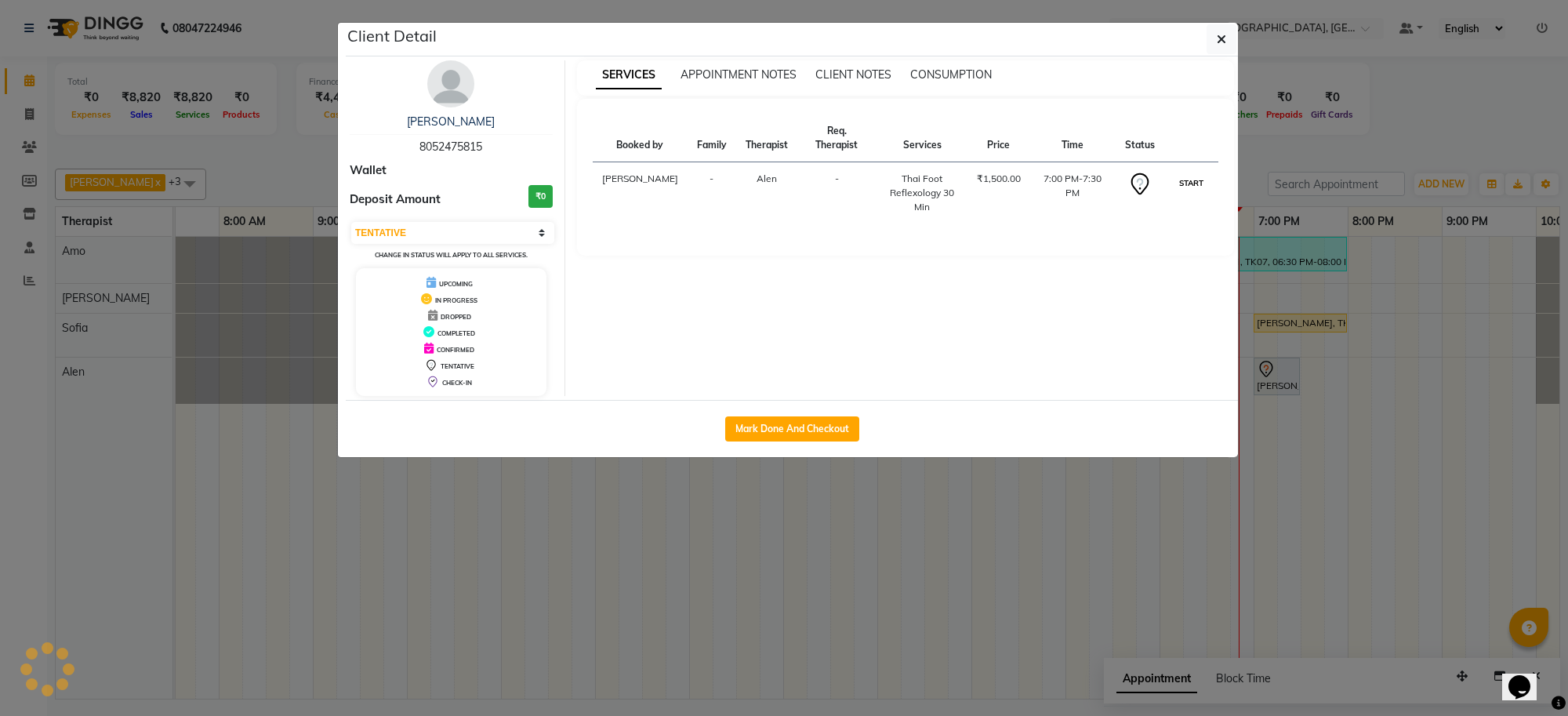
click at [1188, 182] on button "START" at bounding box center [1192, 183] width 32 height 20
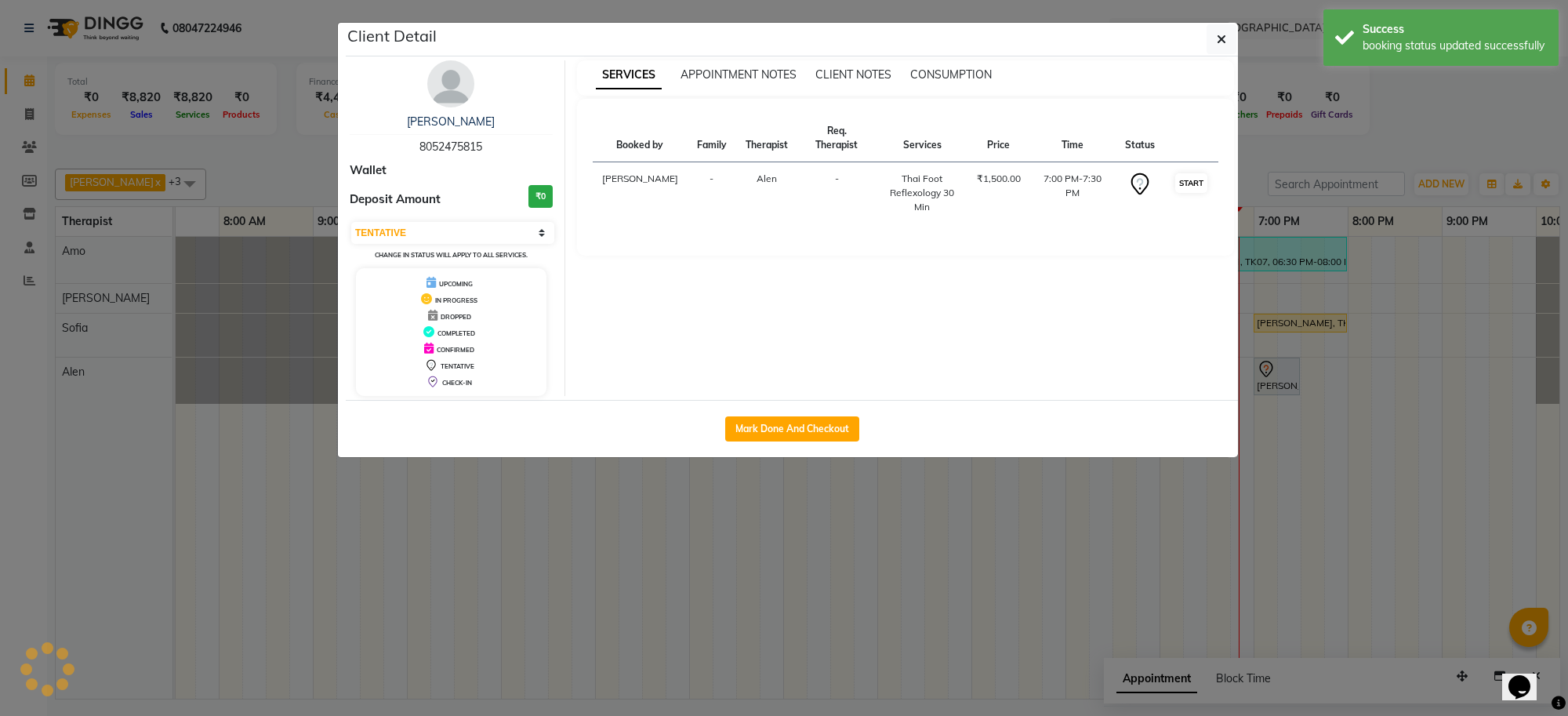
select select "1"
click at [1230, 41] on button "button" at bounding box center [1221, 39] width 29 height 29
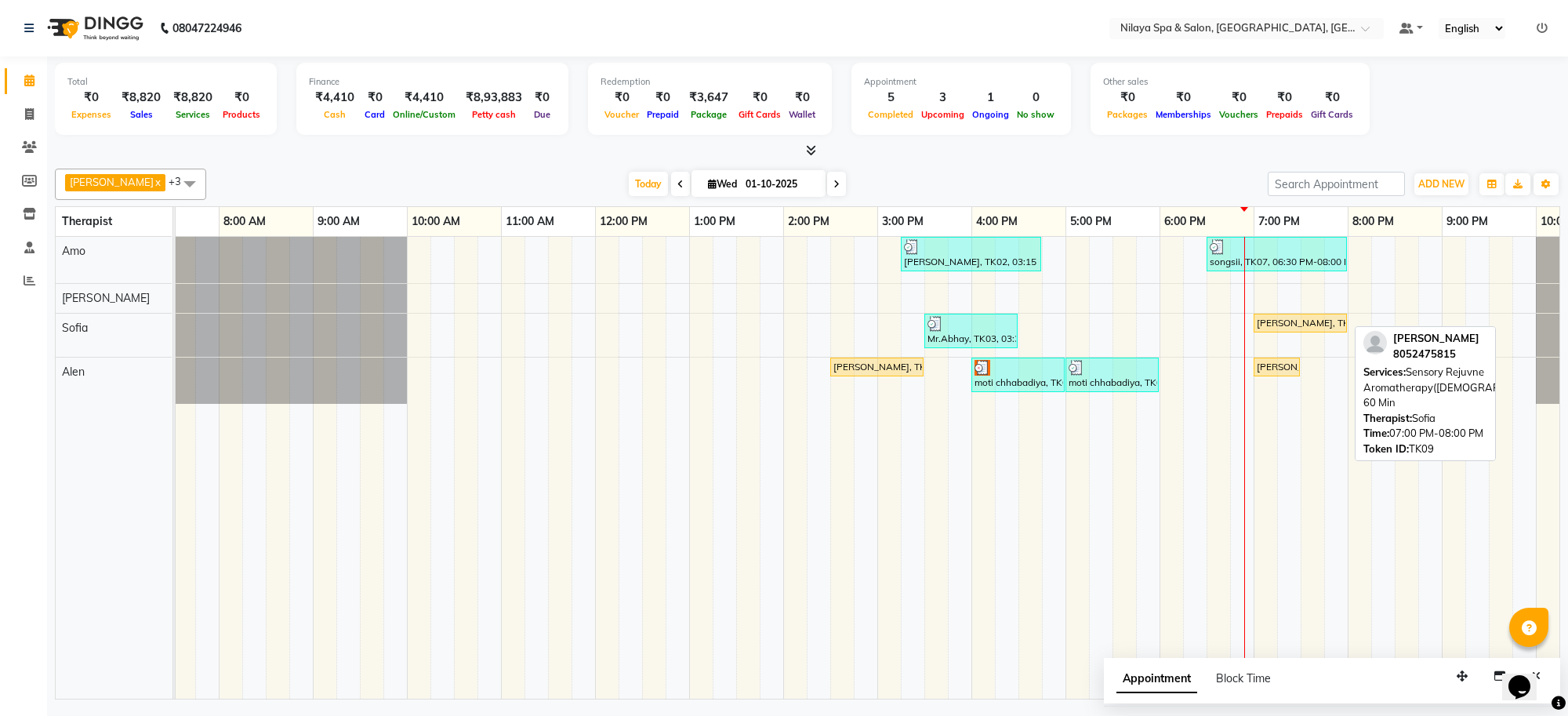
click at [1299, 322] on div "[PERSON_NAME], TK09, 07:00 PM-08:00 PM, Sensory Rejuvne Aromatherapy([DEMOGRAPH…" at bounding box center [1300, 323] width 90 height 14
select select "1"
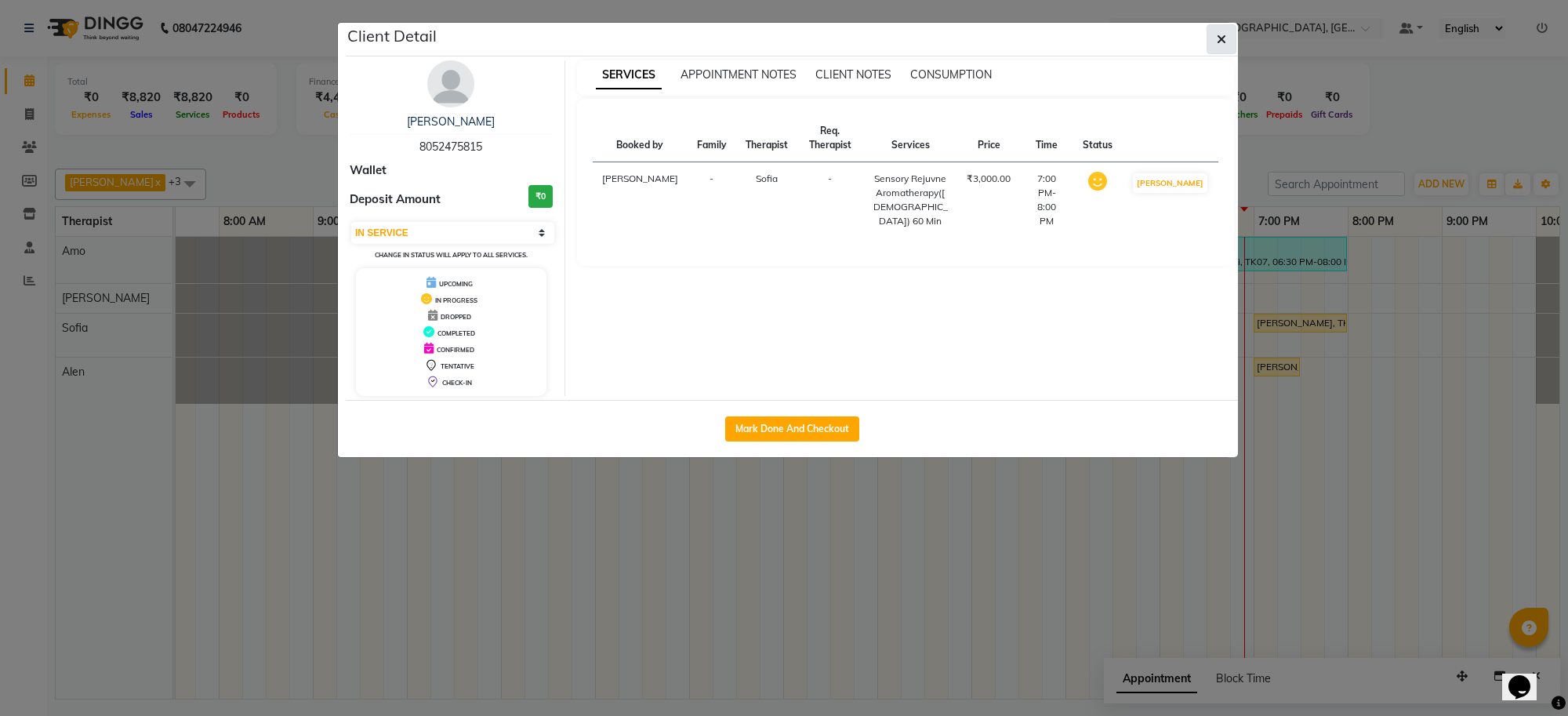
click at [1215, 37] on button "button" at bounding box center [1221, 39] width 29 height 29
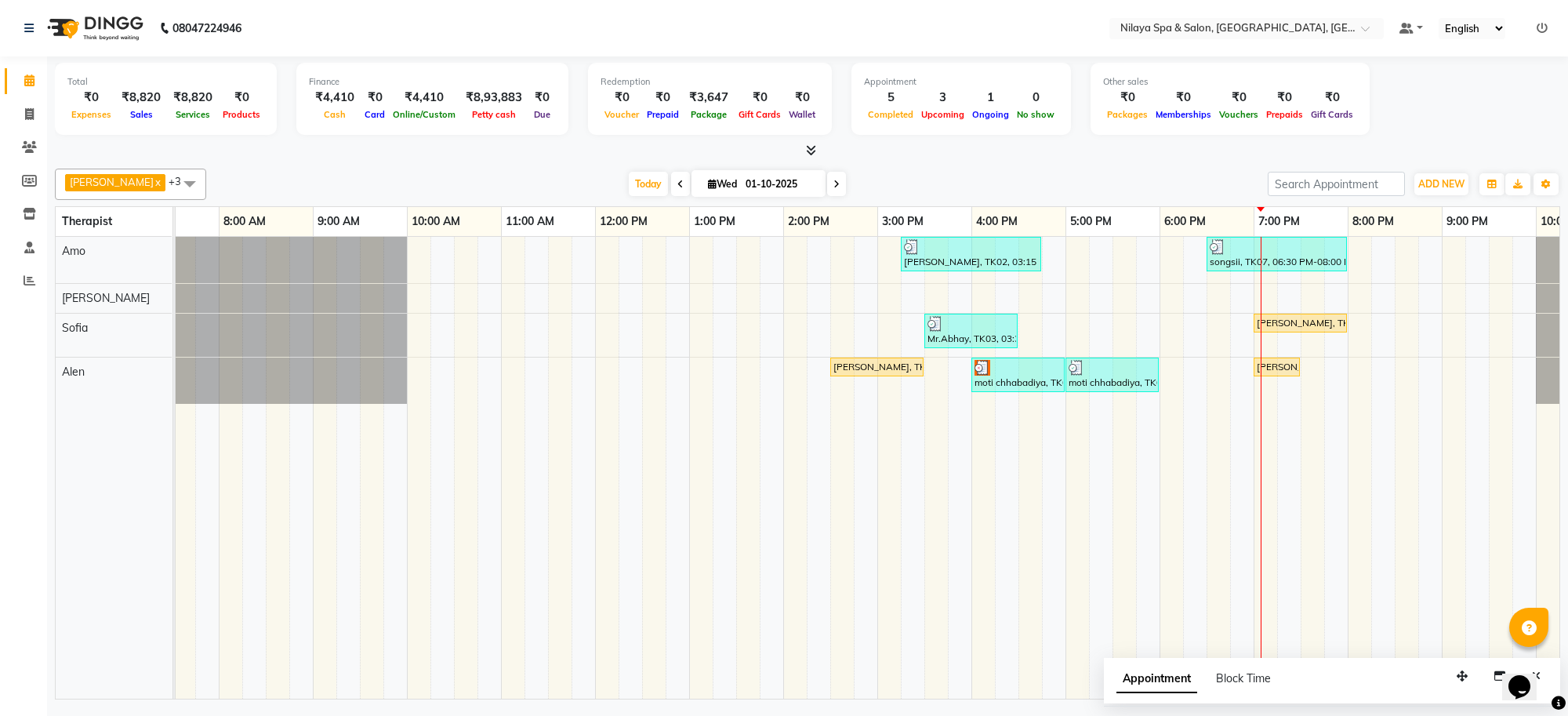
click at [677, 186] on icon at bounding box center [681, 185] width 6 height 10
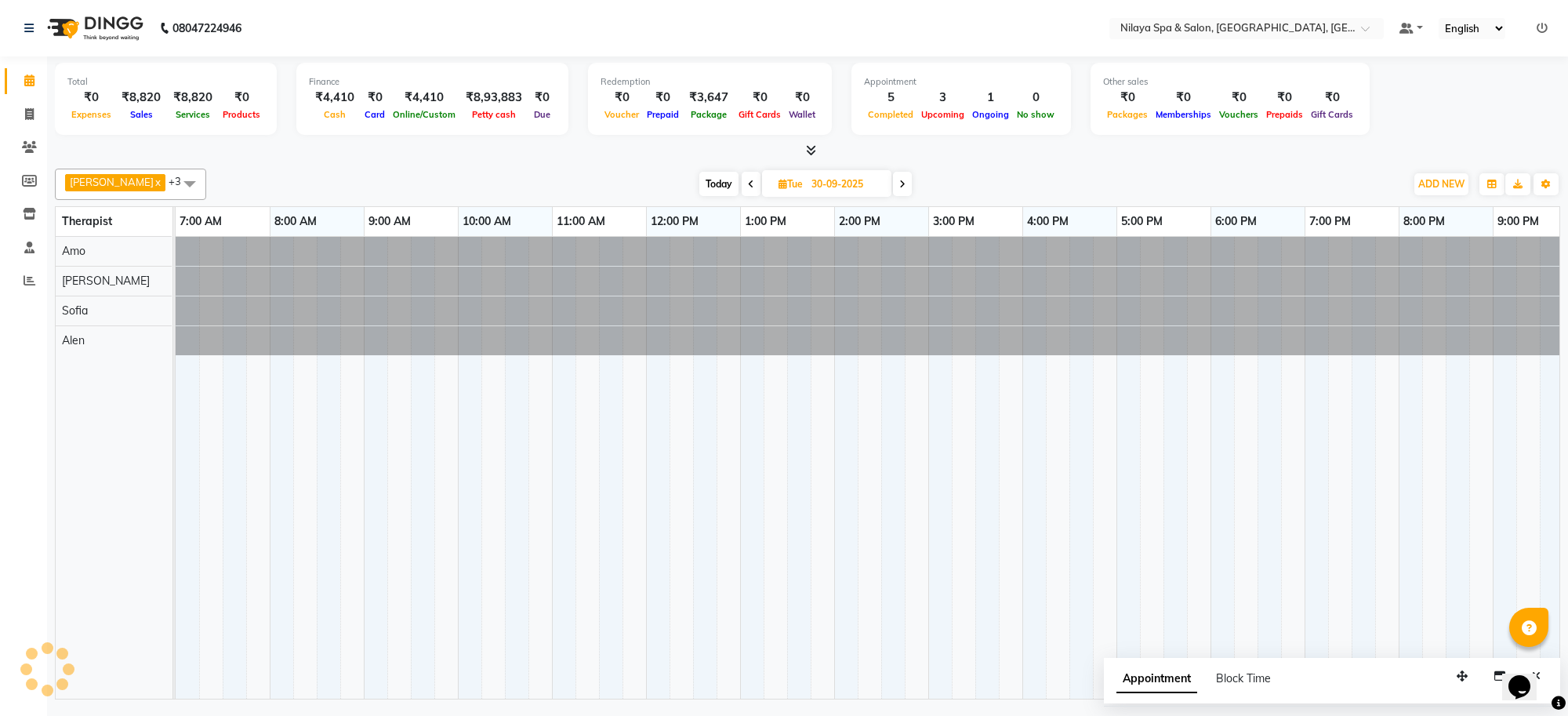
scroll to position [0, 216]
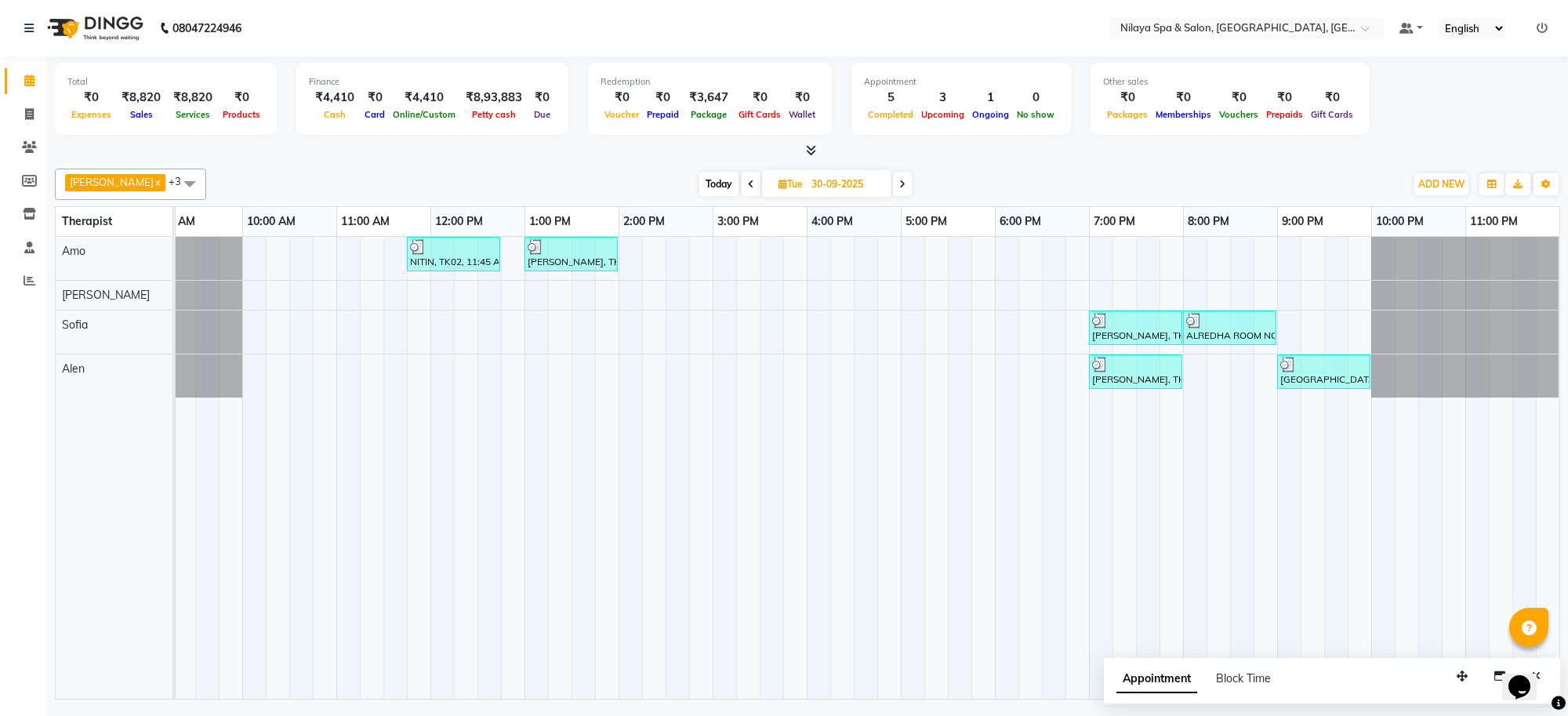
click at [742, 182] on span at bounding box center [751, 184] width 19 height 25
type input "29-09-2025"
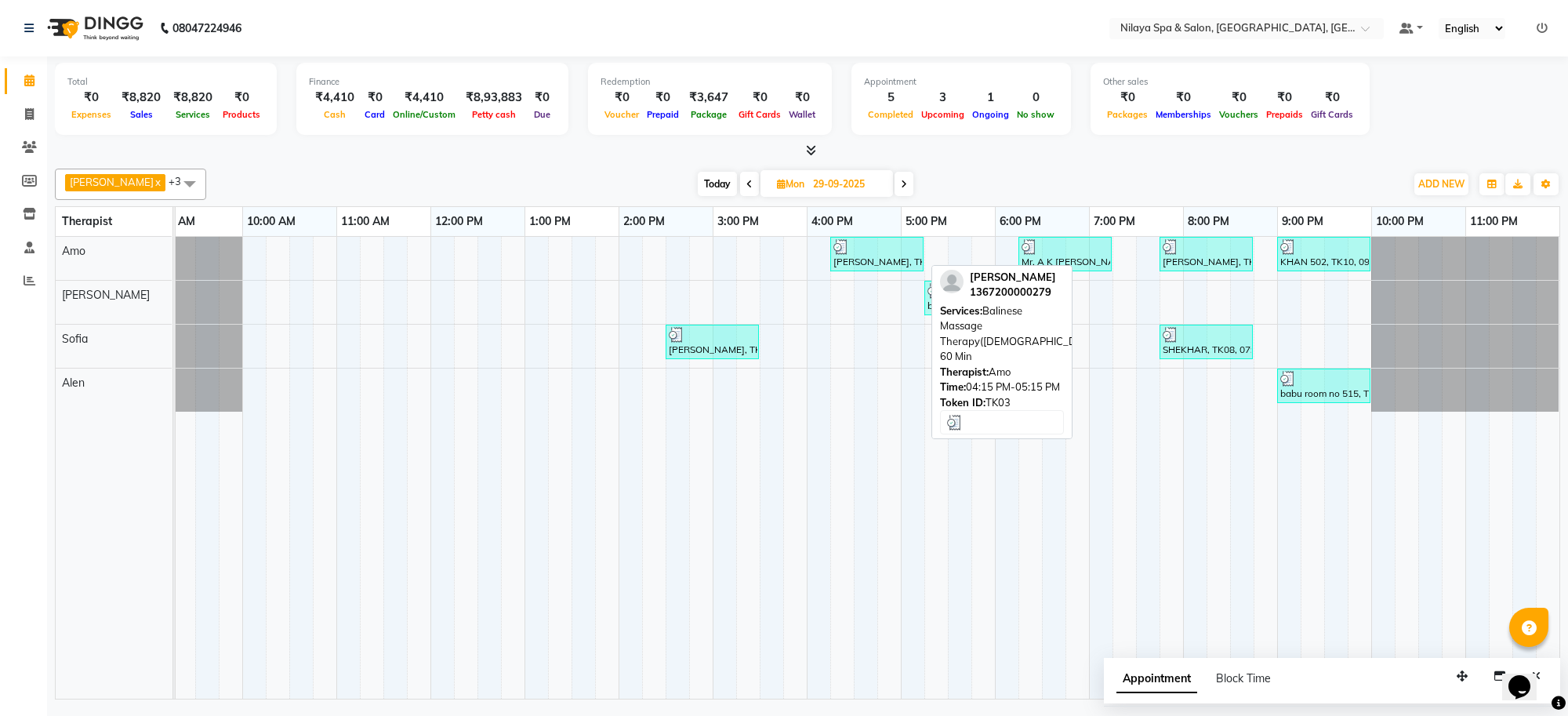
click at [899, 268] on div "[PERSON_NAME], TK03, 04:15 PM-05:15 PM, Balinese Massage Therapy([DEMOGRAPHIC_D…" at bounding box center [876, 253] width 90 height 29
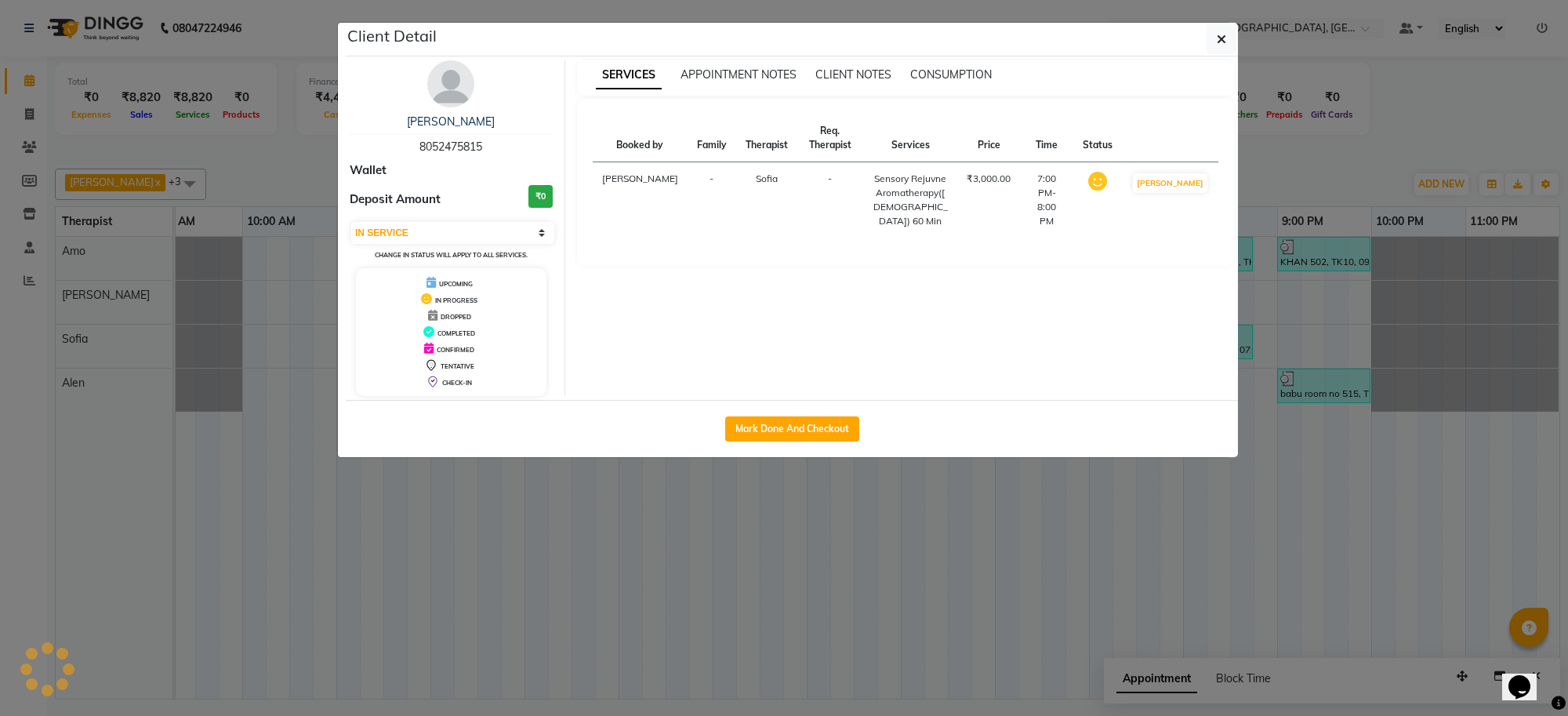
select select "3"
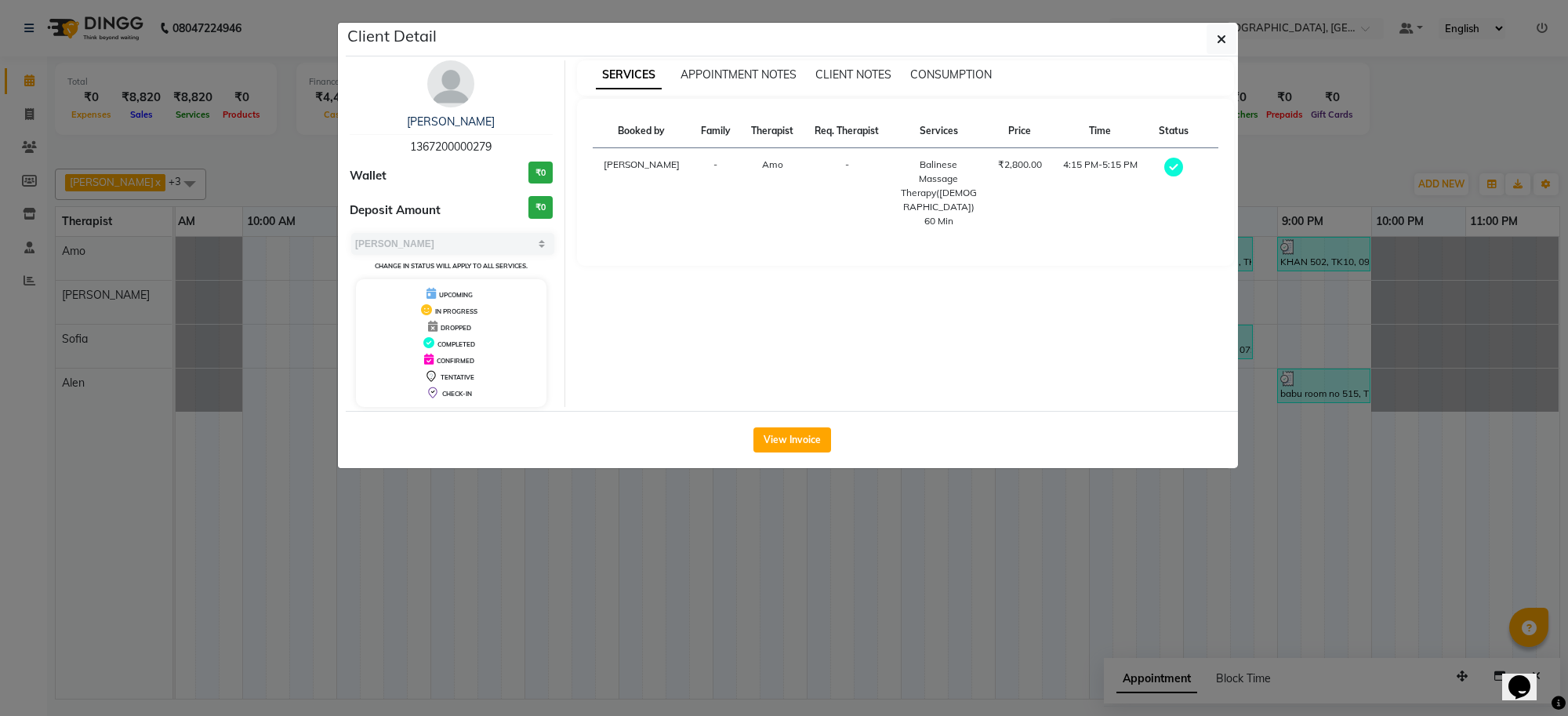
click at [778, 456] on div "View Invoice" at bounding box center [791, 440] width 892 height 57
click at [778, 444] on button "View Invoice" at bounding box center [793, 440] width 78 height 25
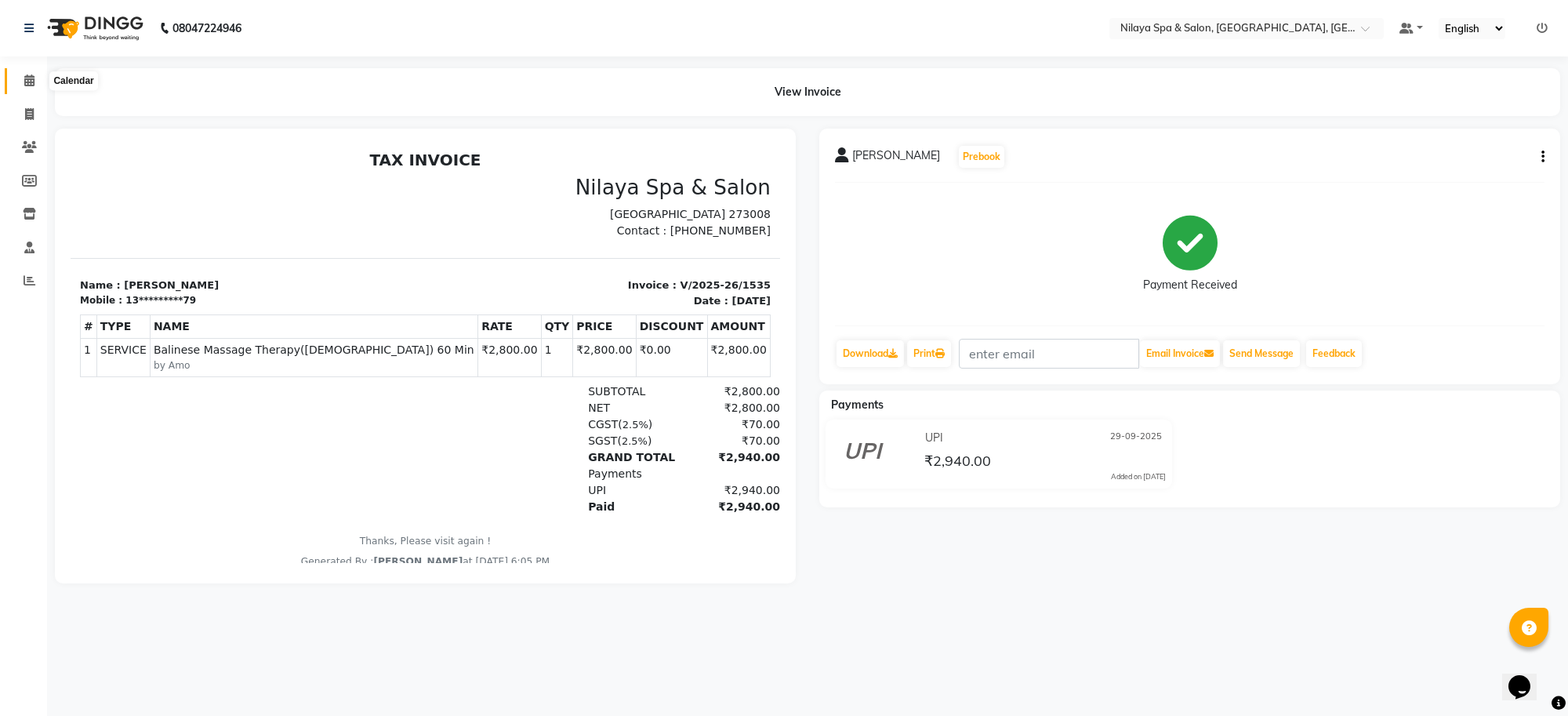
click at [18, 77] on span at bounding box center [29, 81] width 27 height 18
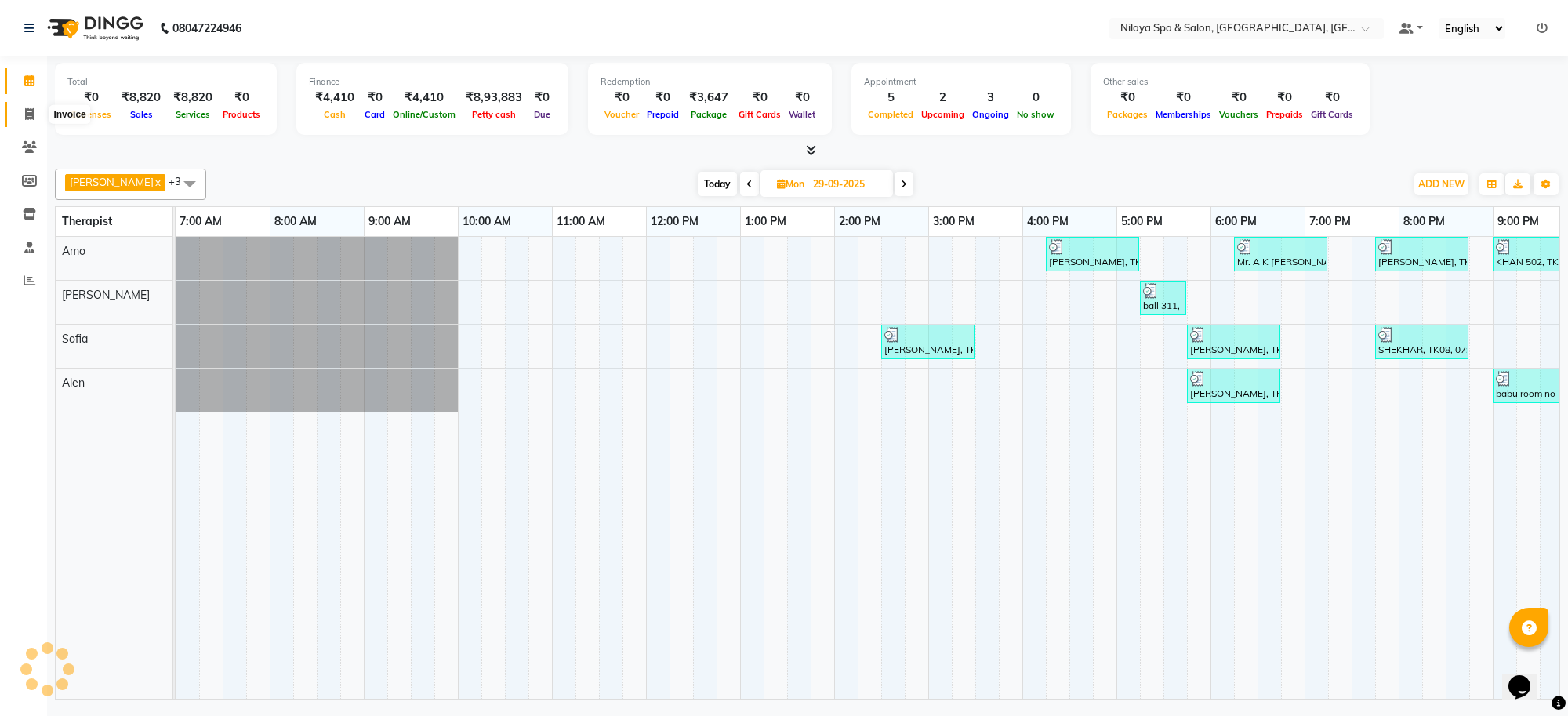
click at [25, 111] on icon at bounding box center [29, 114] width 9 height 12
select select "8283"
select select "service"
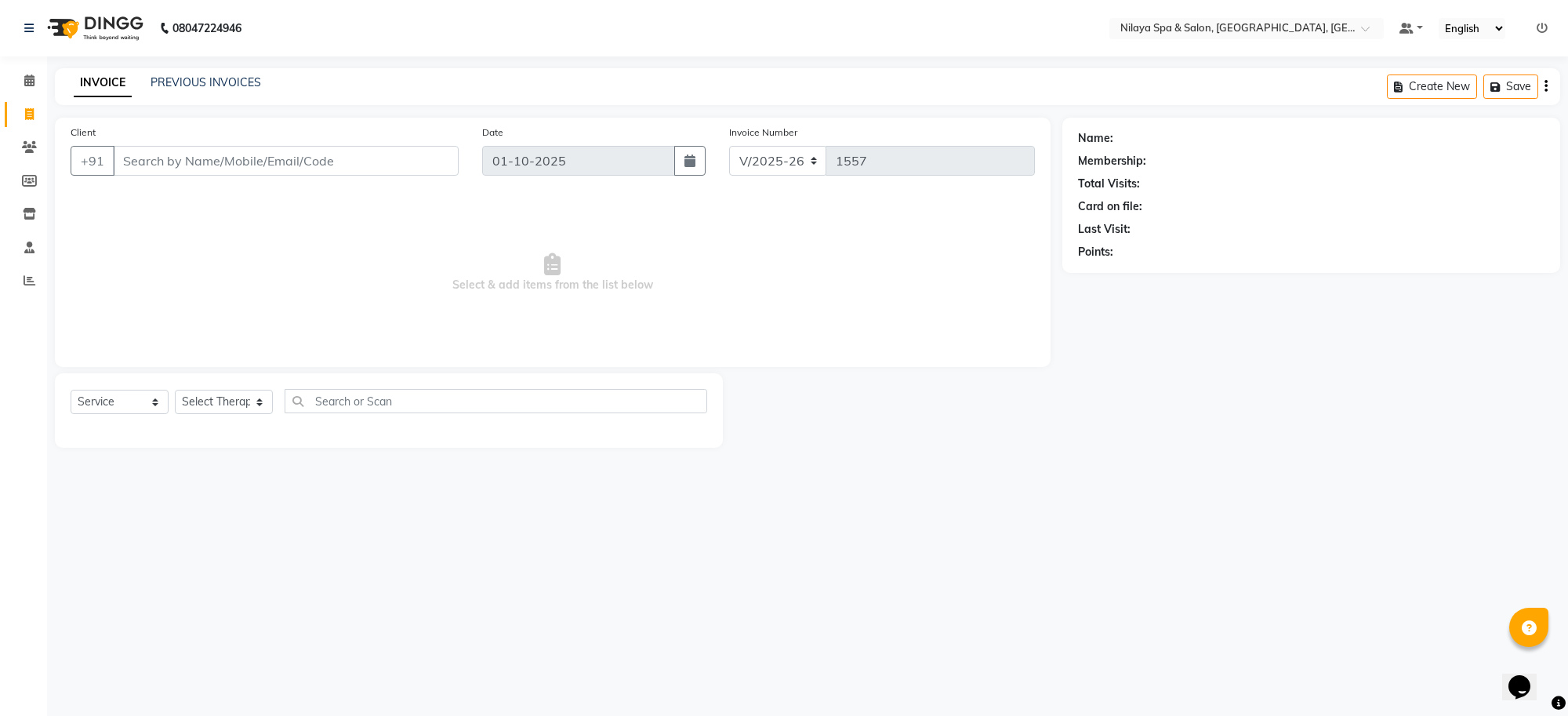
click at [244, 90] on div "PREVIOUS INVOICES" at bounding box center [205, 83] width 111 height 17
click at [245, 84] on link "PREVIOUS INVOICES" at bounding box center [205, 83] width 111 height 14
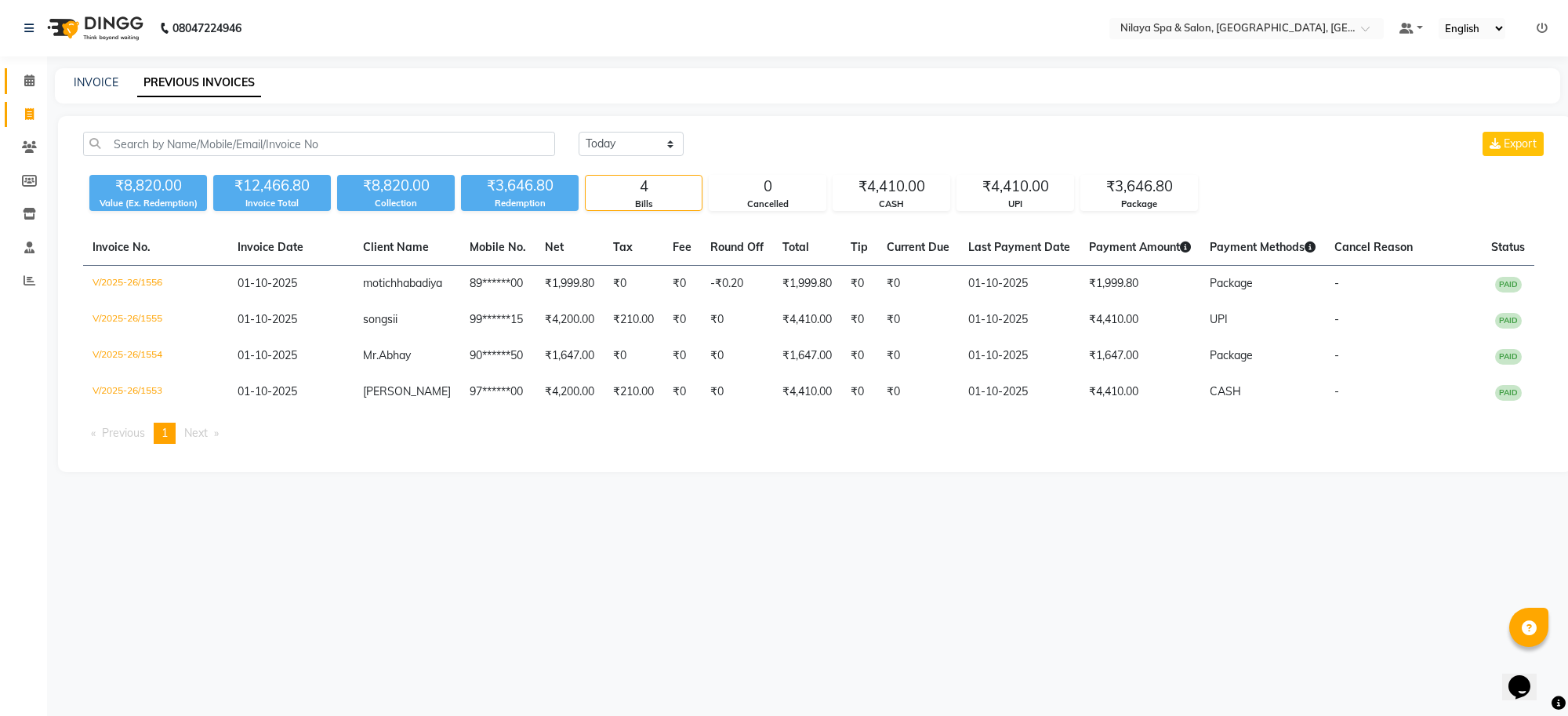
click at [24, 68] on link "Calendar" at bounding box center [23, 81] width 37 height 26
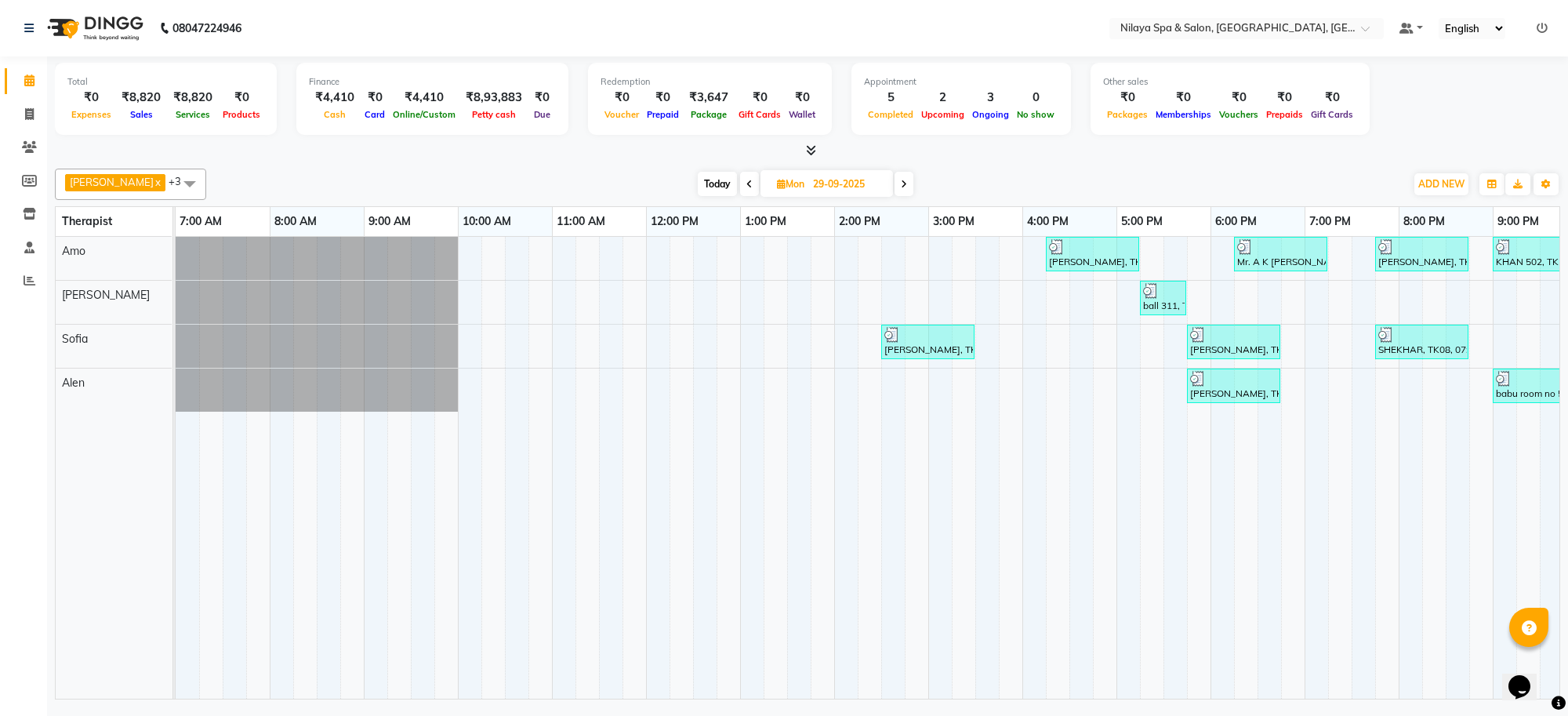
click at [704, 188] on span "Today" at bounding box center [717, 184] width 39 height 25
type input "01-10-2025"
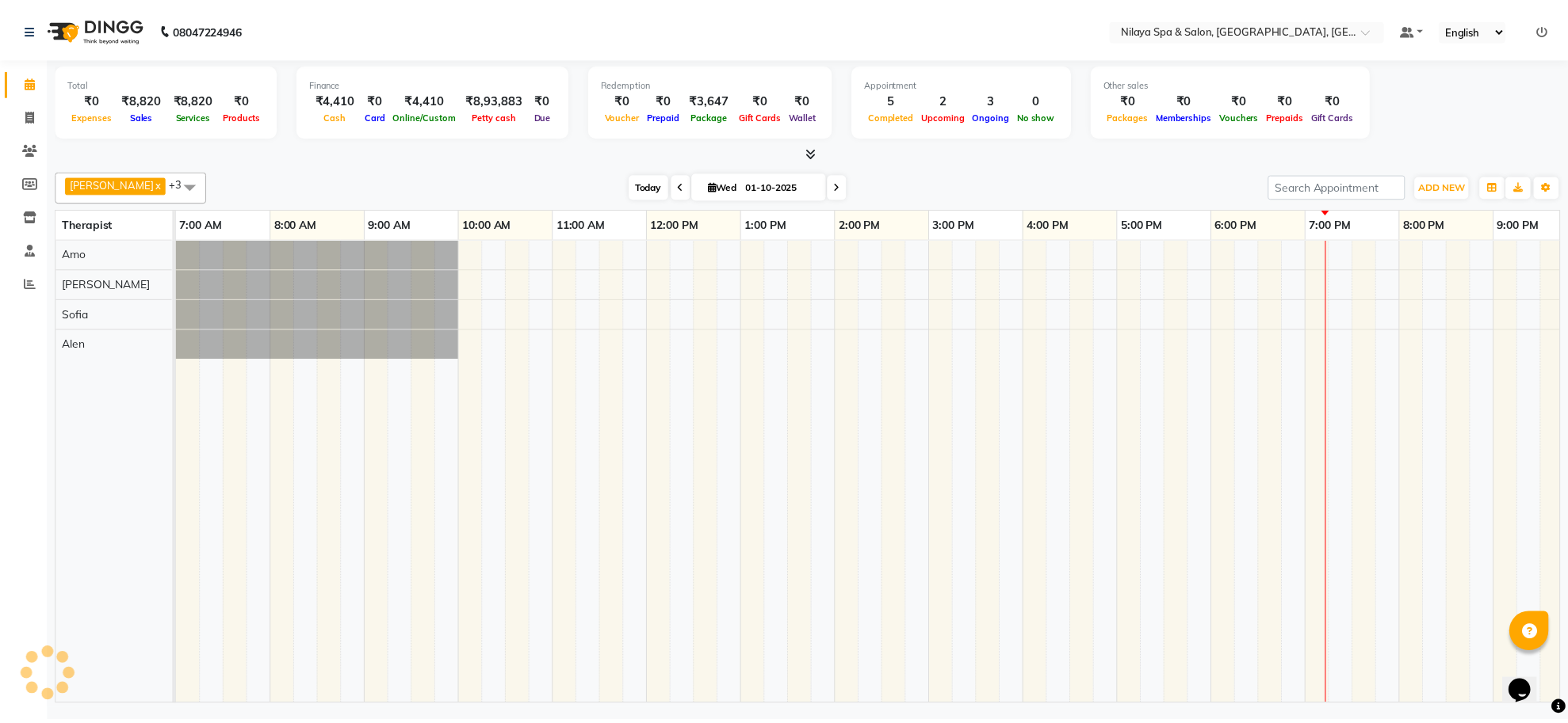
scroll to position [0, 218]
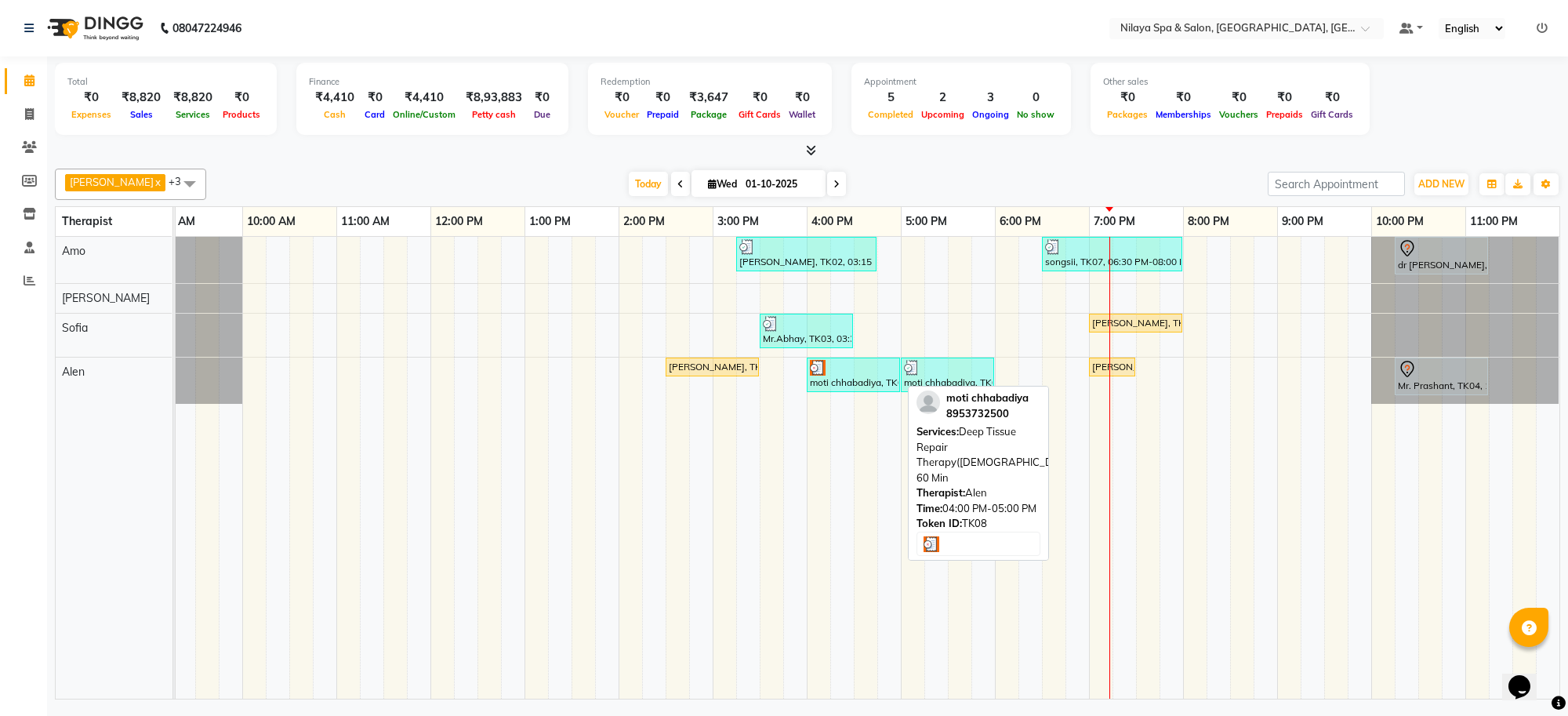
click at [853, 379] on div "moti chhabadiya, TK08, 04:00 PM-05:00 PM, Deep Tissue Repair Therapy([DEMOGRAPH…" at bounding box center [853, 374] width 90 height 29
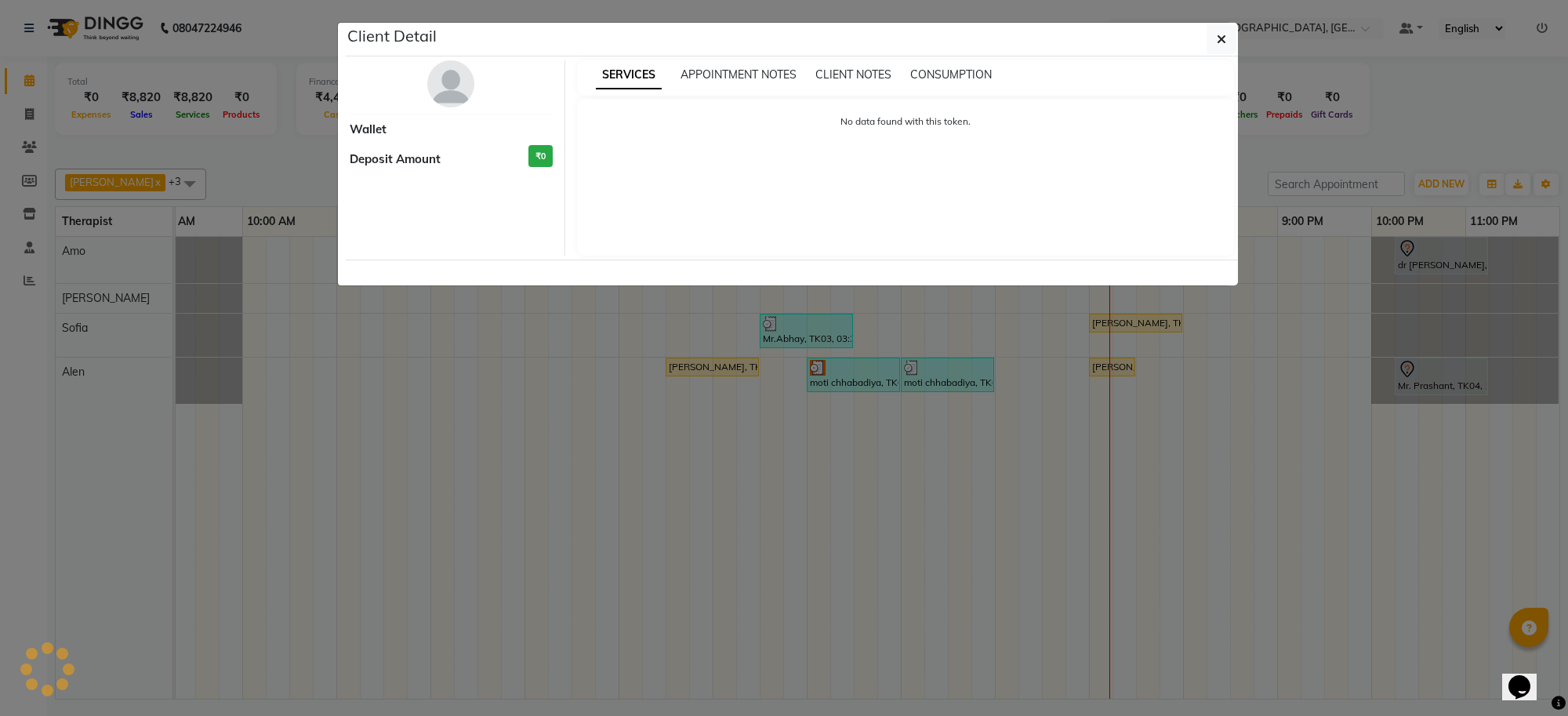
select select "3"
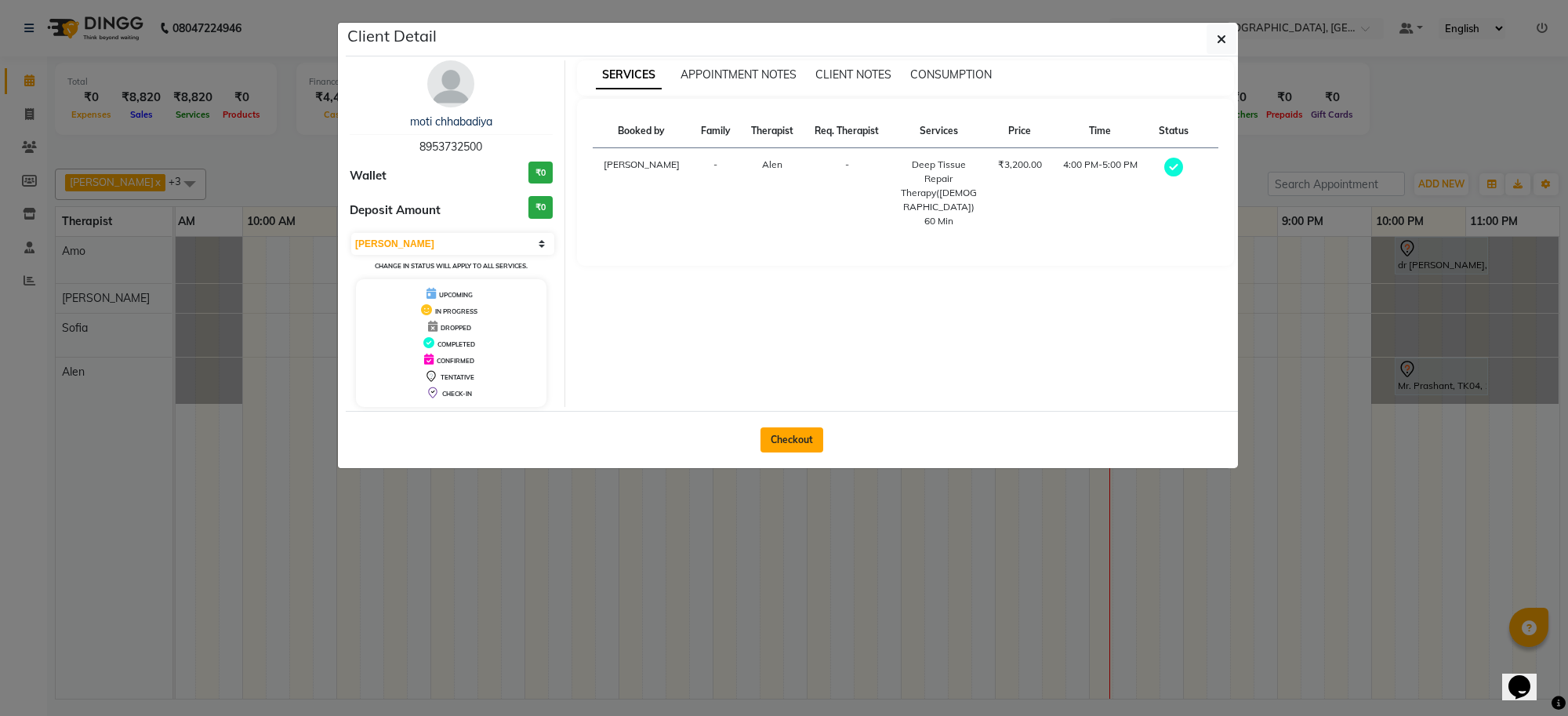
click at [813, 441] on button "Checkout" at bounding box center [792, 440] width 63 height 25
select select "service"
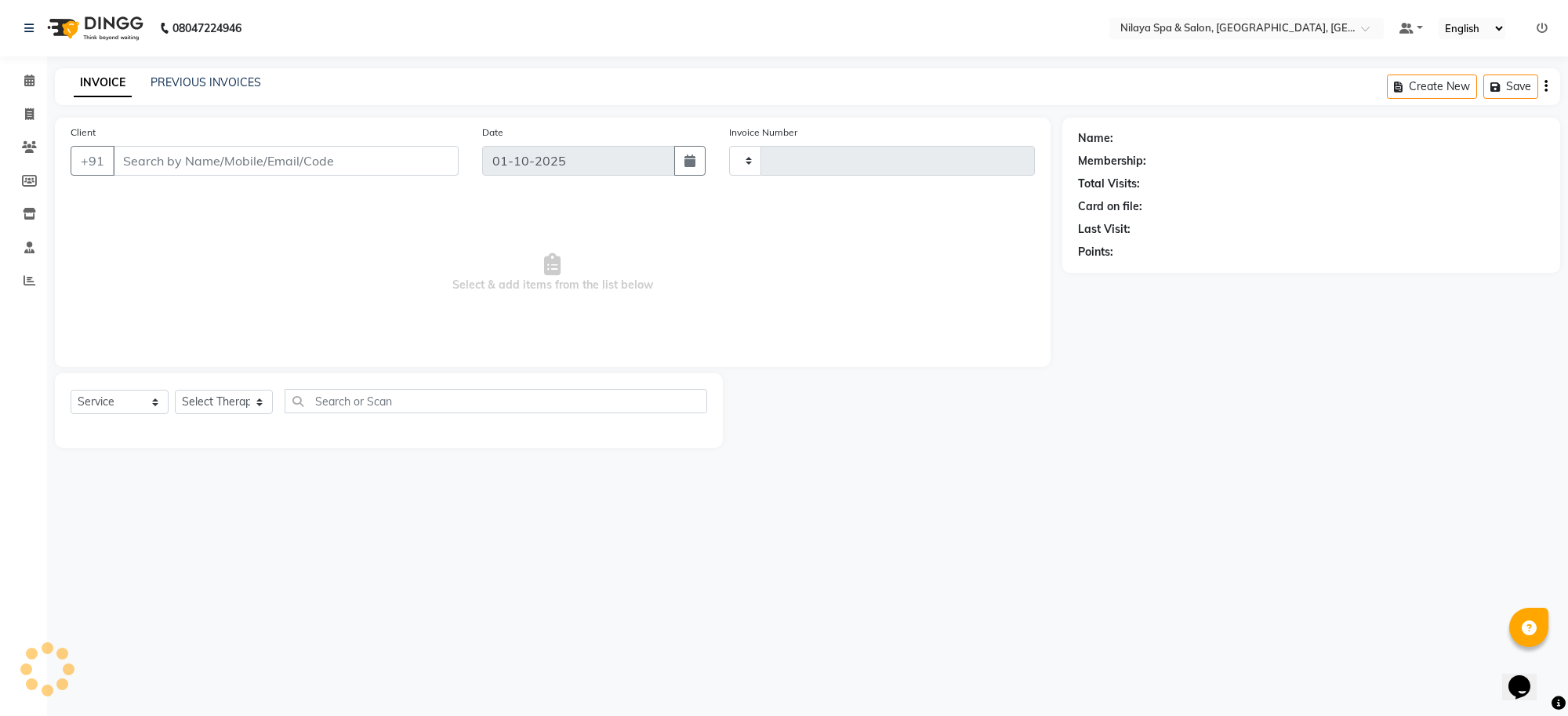
type input "1557"
select select "8283"
type input "89******00"
select select "84325"
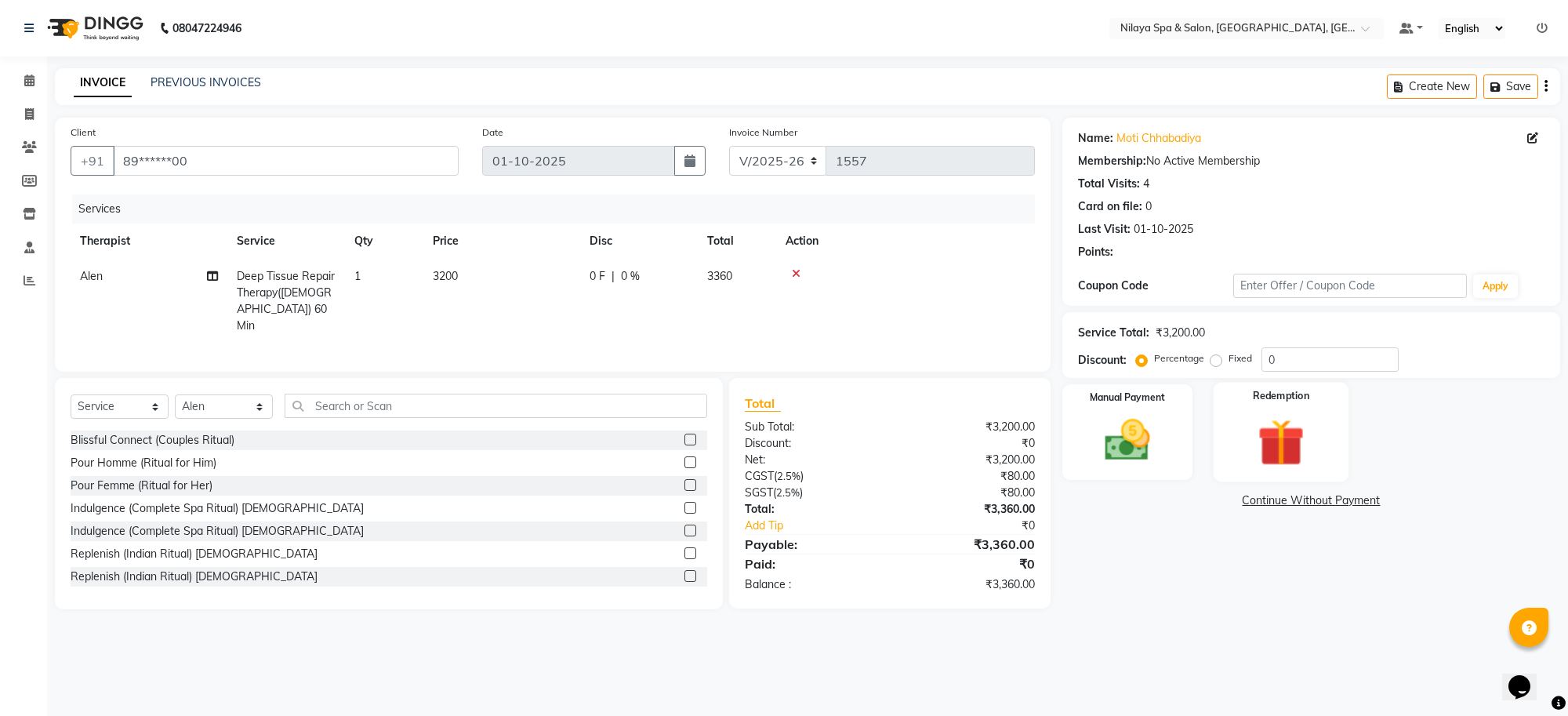
click at [1309, 440] on img at bounding box center [1281, 443] width 77 height 59
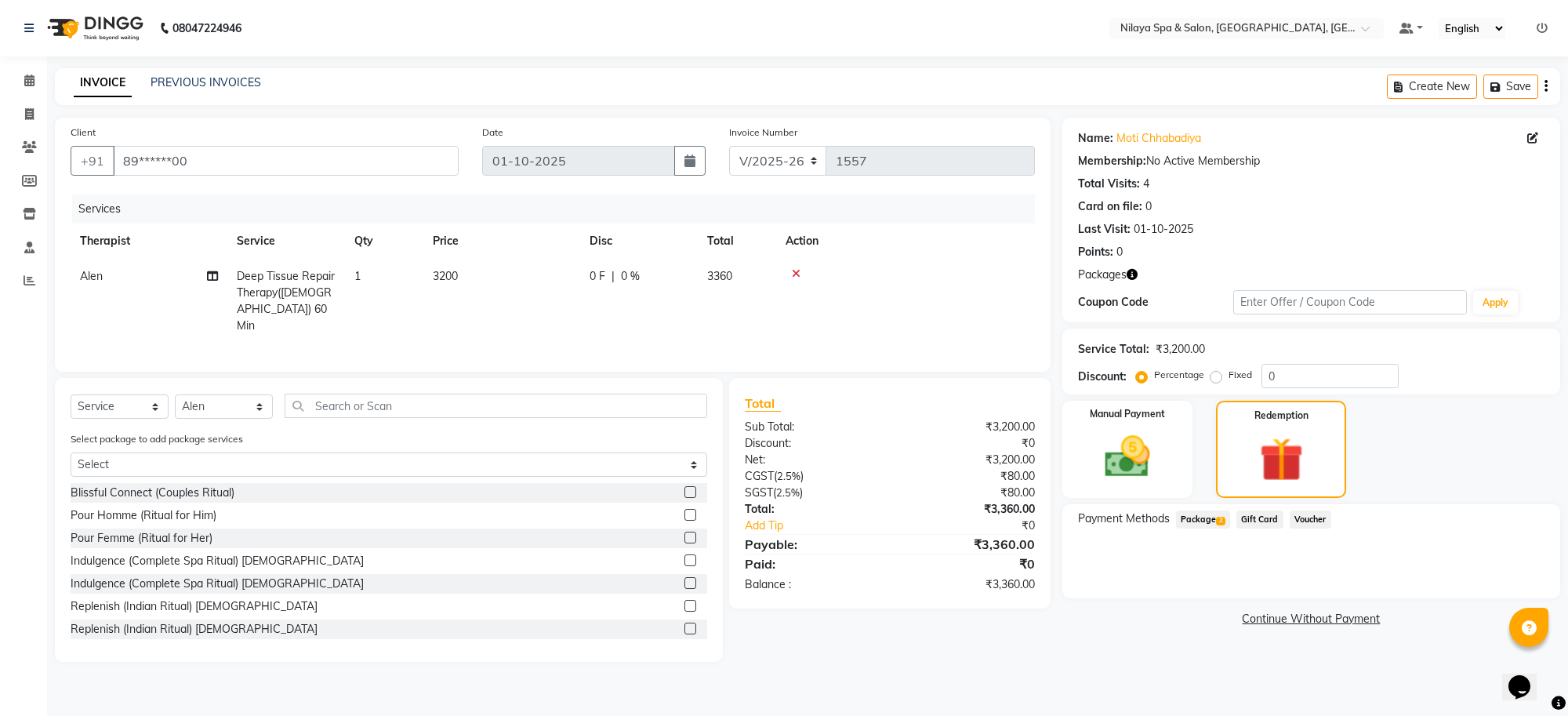
click at [1216, 526] on span "Package 2" at bounding box center [1203, 519] width 54 height 18
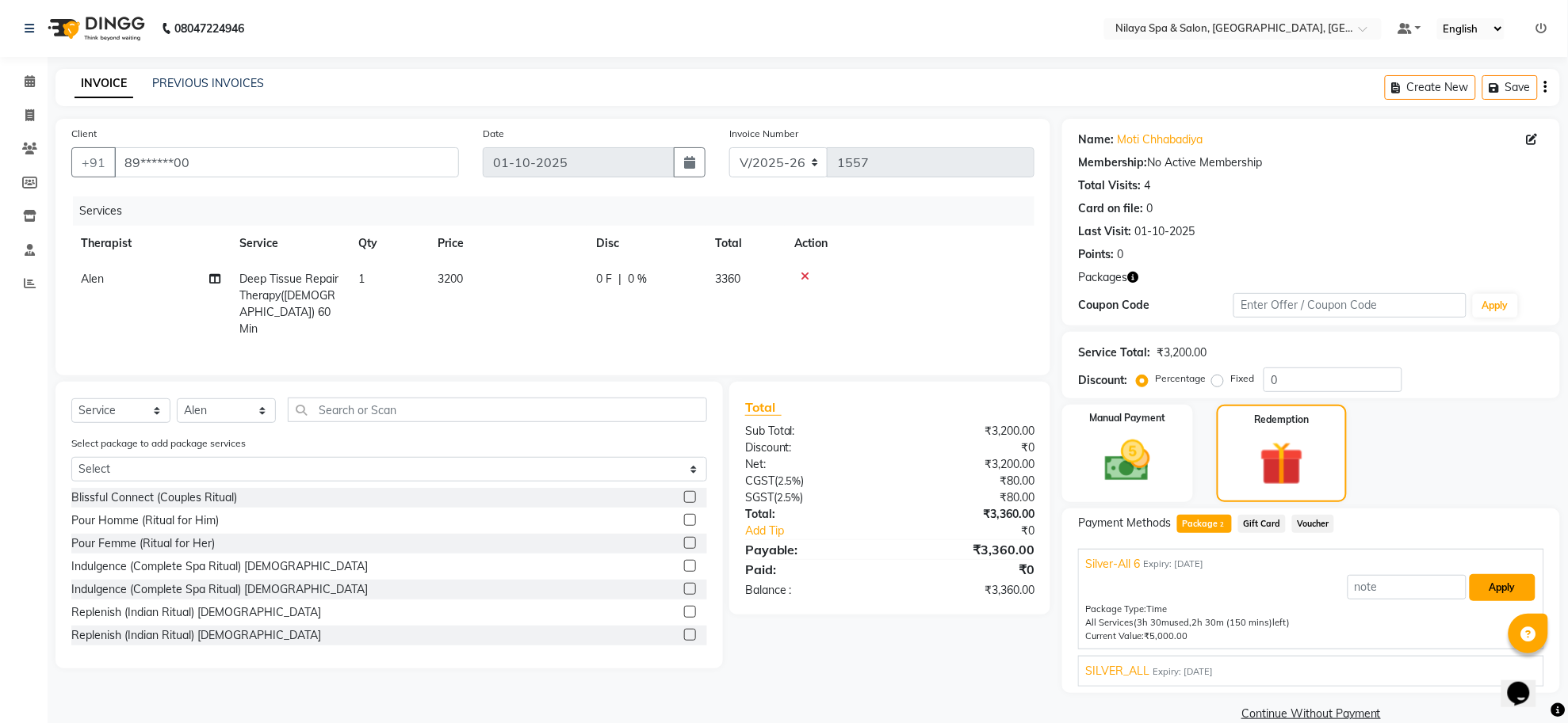
click at [1488, 597] on button "Apply" at bounding box center [1502, 587] width 66 height 27
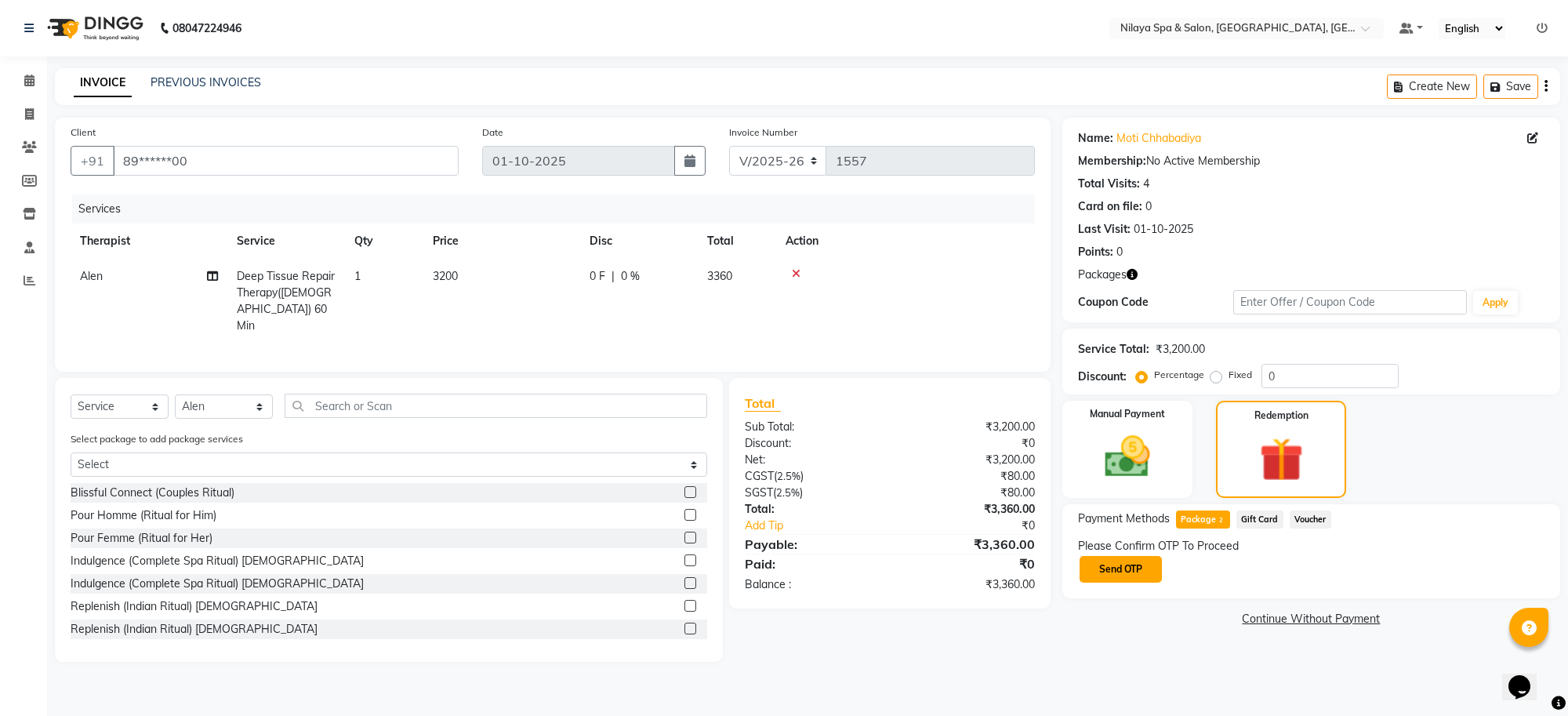
click at [1116, 569] on button "Send OTP" at bounding box center [1120, 569] width 82 height 26
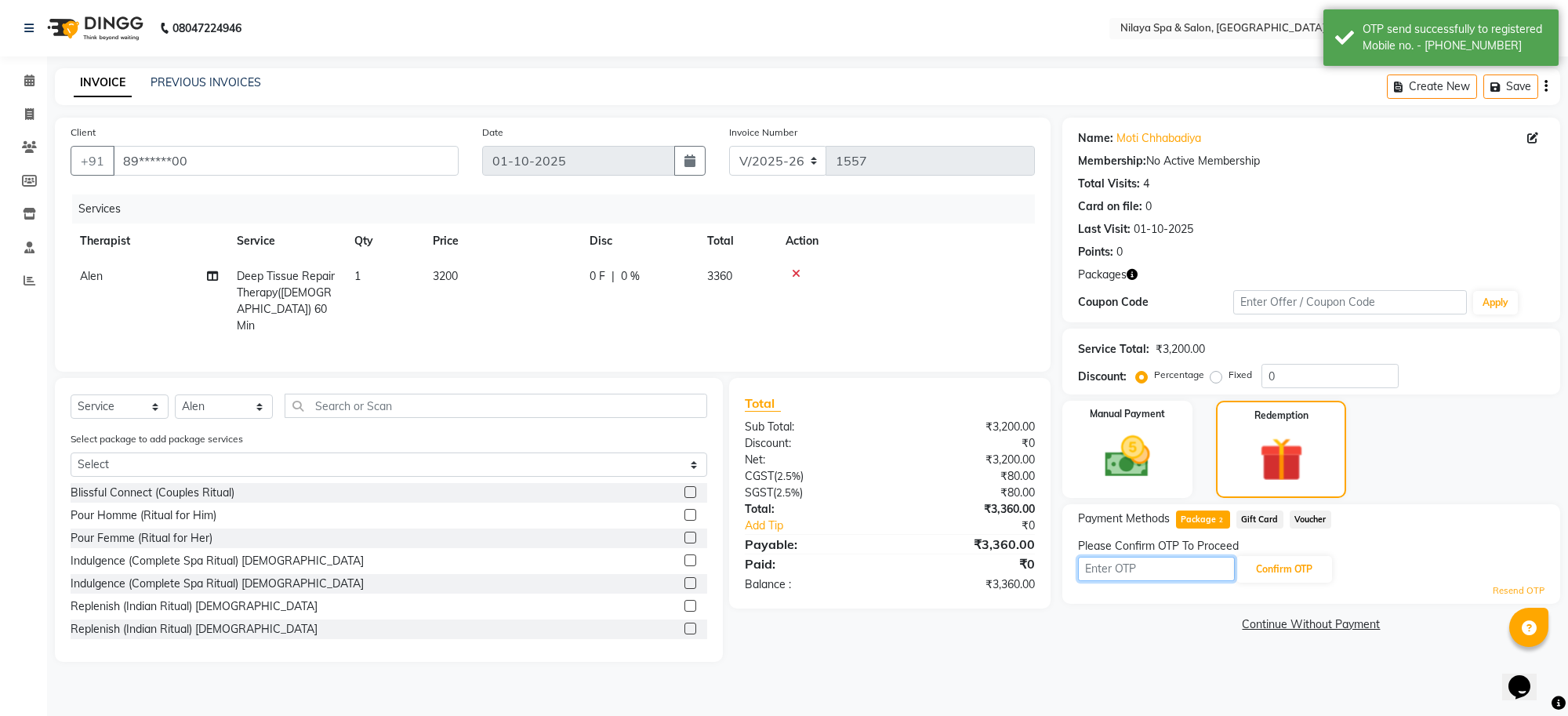
click at [1116, 569] on input "text" at bounding box center [1156, 569] width 157 height 25
click at [1259, 575] on button "Confirm OTP" at bounding box center [1285, 569] width 96 height 26
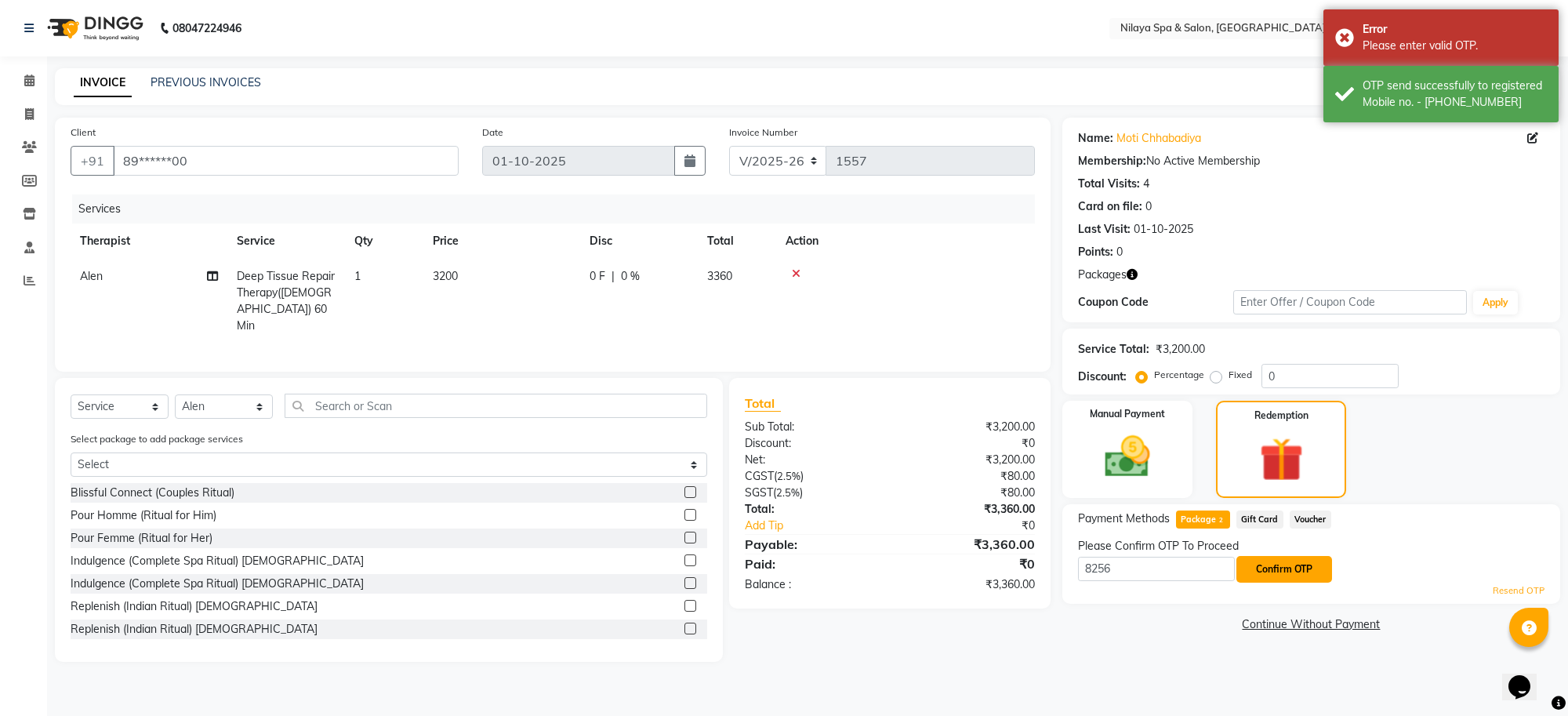
click at [1259, 575] on button "Confirm OTP" at bounding box center [1285, 569] width 96 height 26
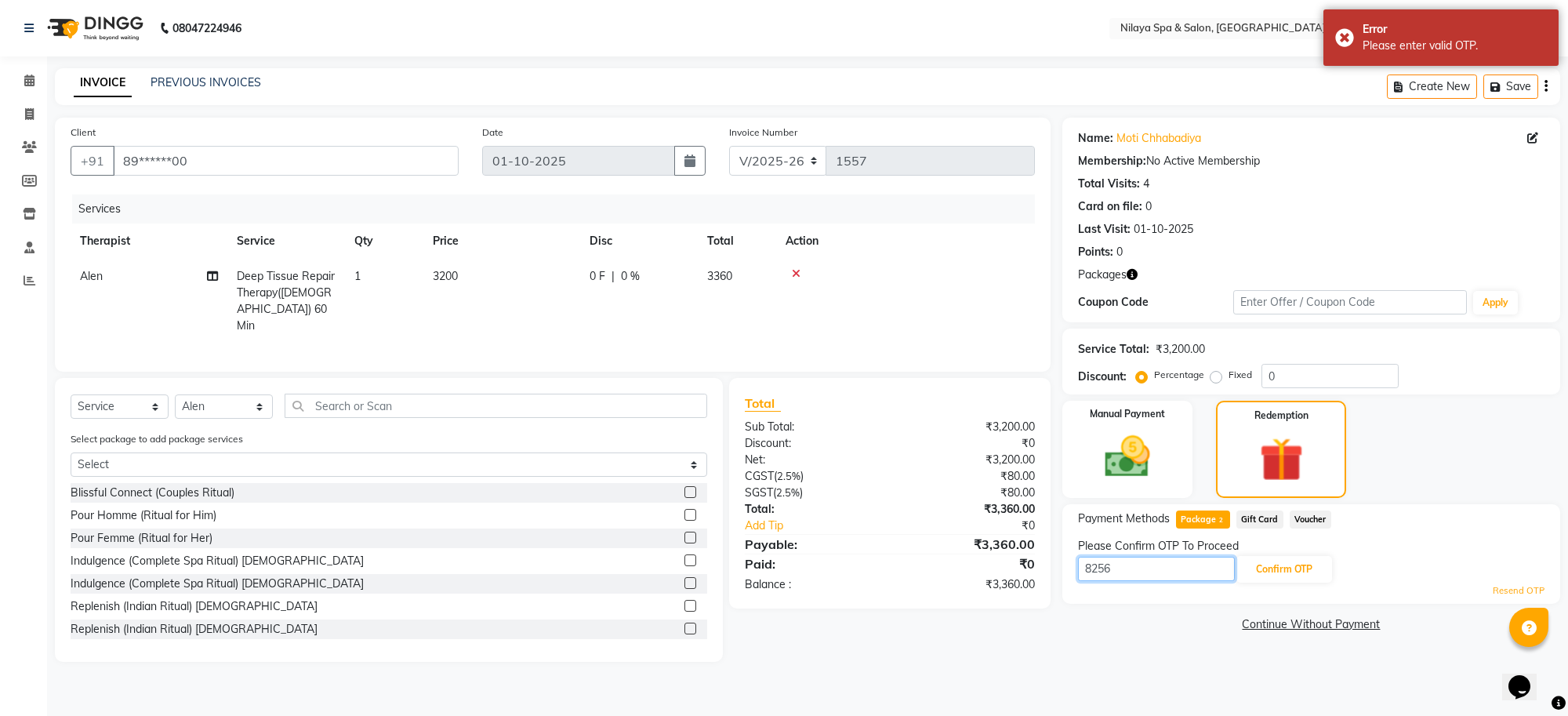
click at [1216, 566] on input "8256" at bounding box center [1156, 569] width 157 height 25
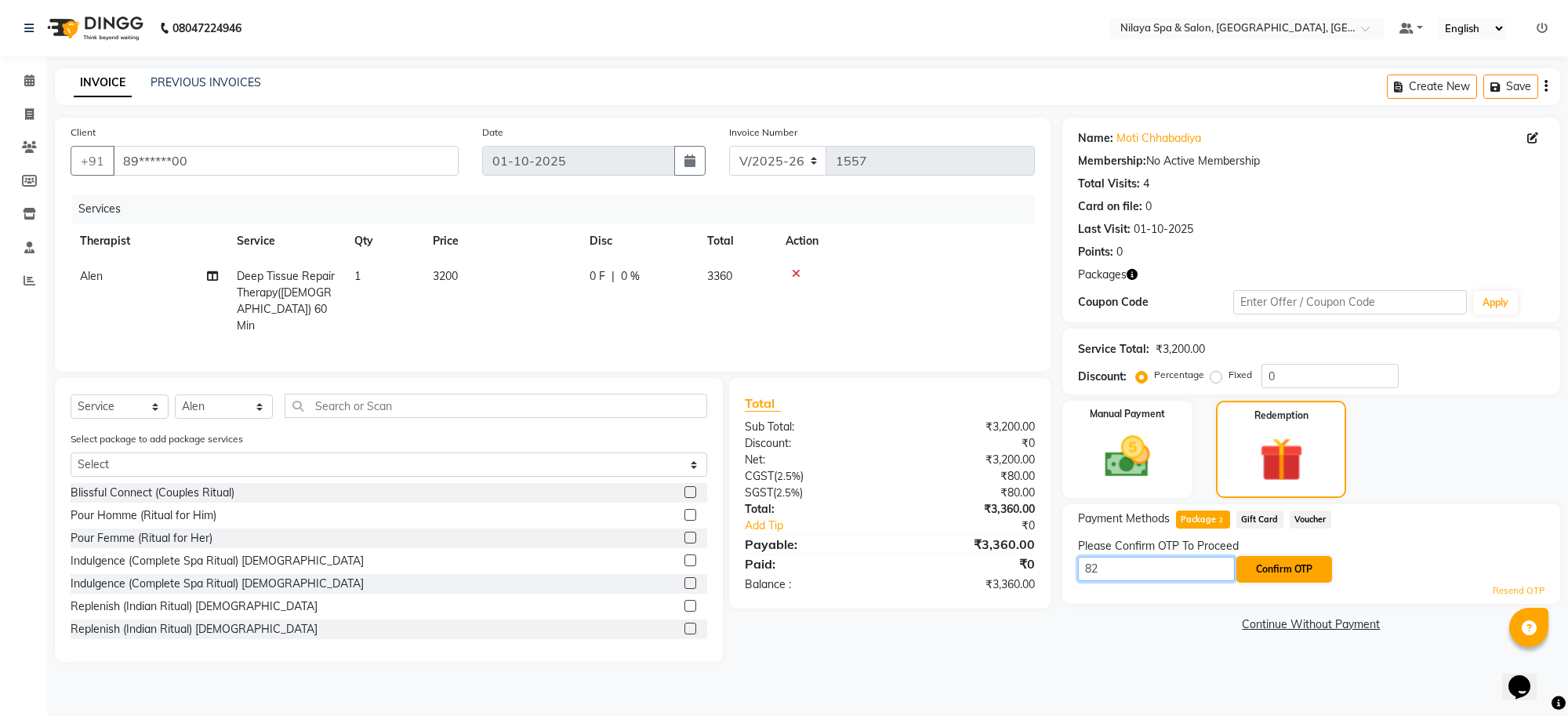
type input "8"
type input "8526"
click at [1248, 562] on button "Confirm OTP" at bounding box center [1285, 569] width 96 height 26
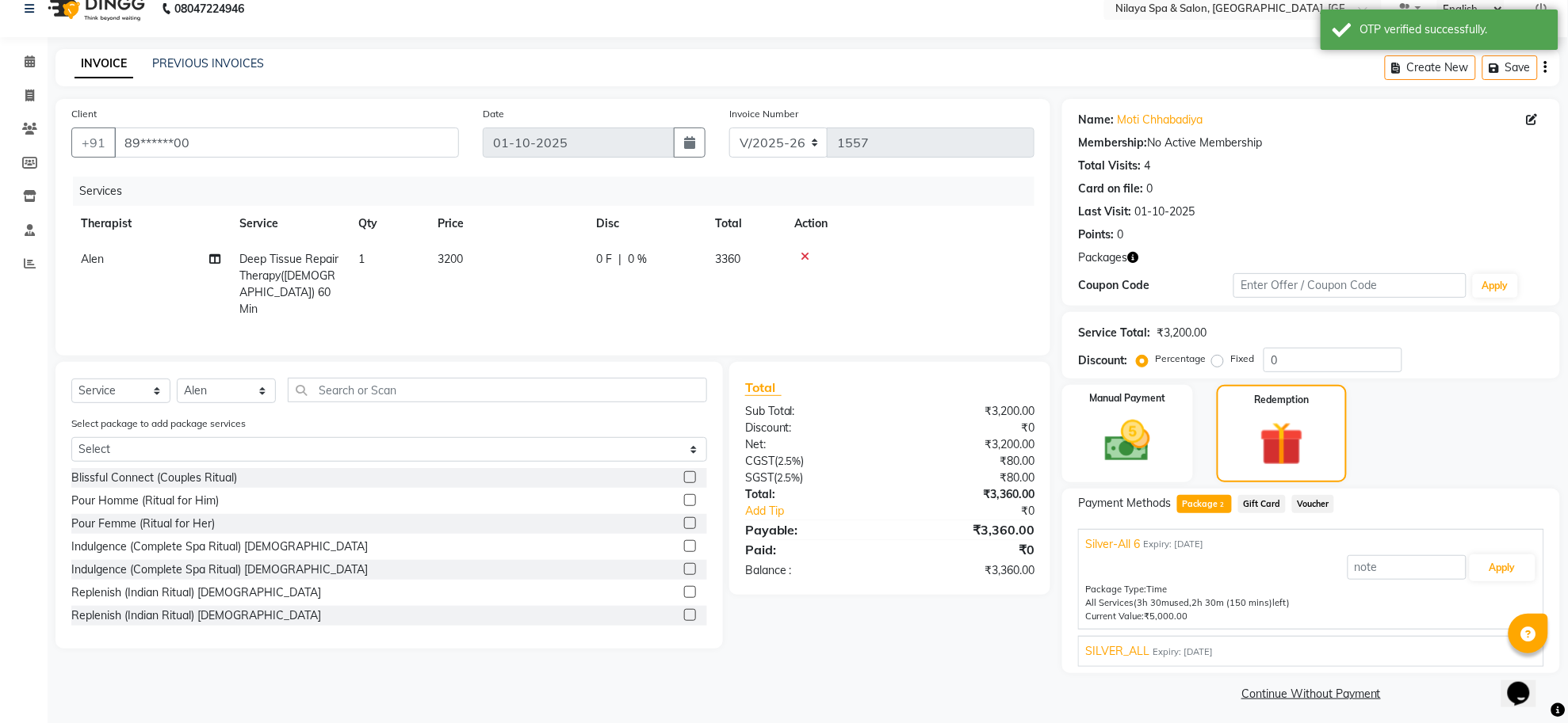
scroll to position [26, 0]
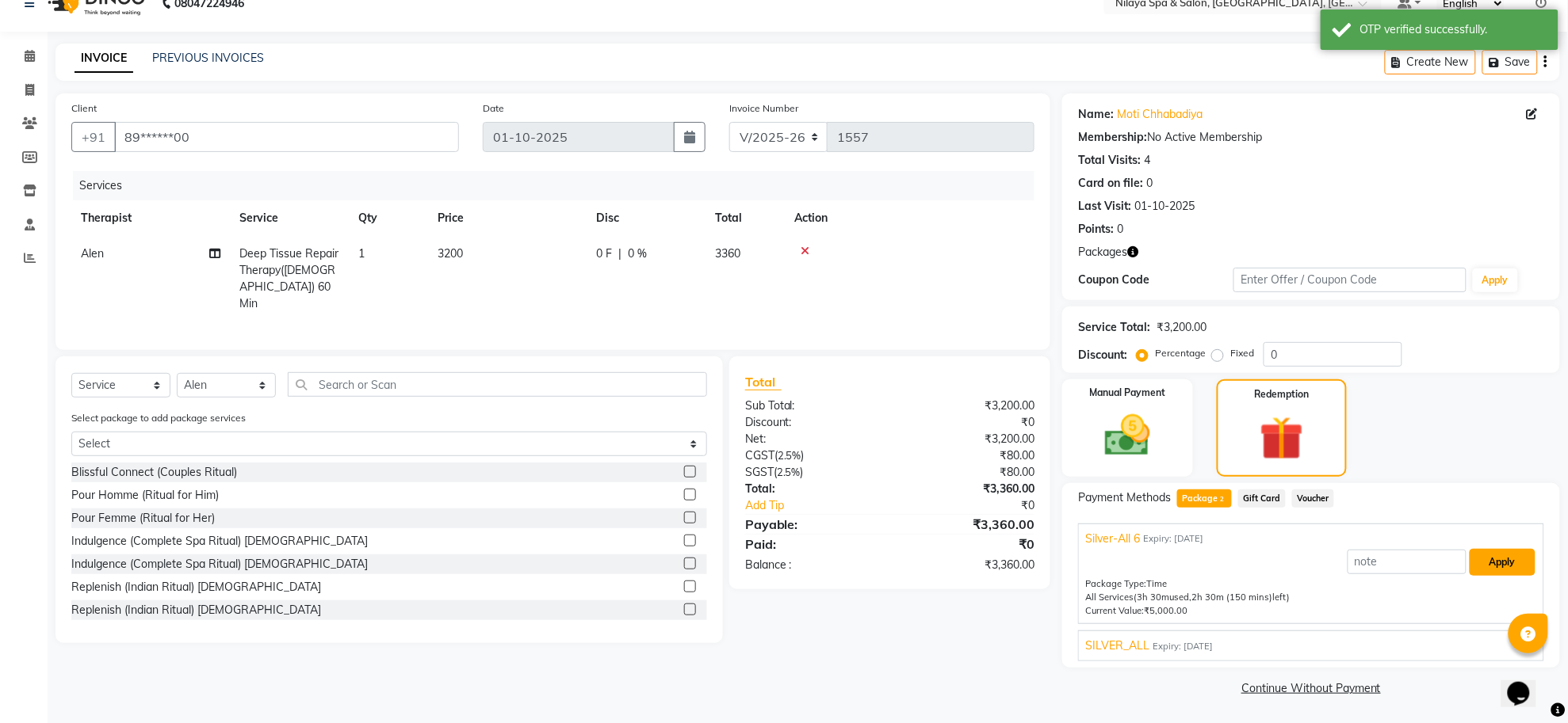
click at [1517, 553] on button "Apply" at bounding box center [1502, 562] width 66 height 27
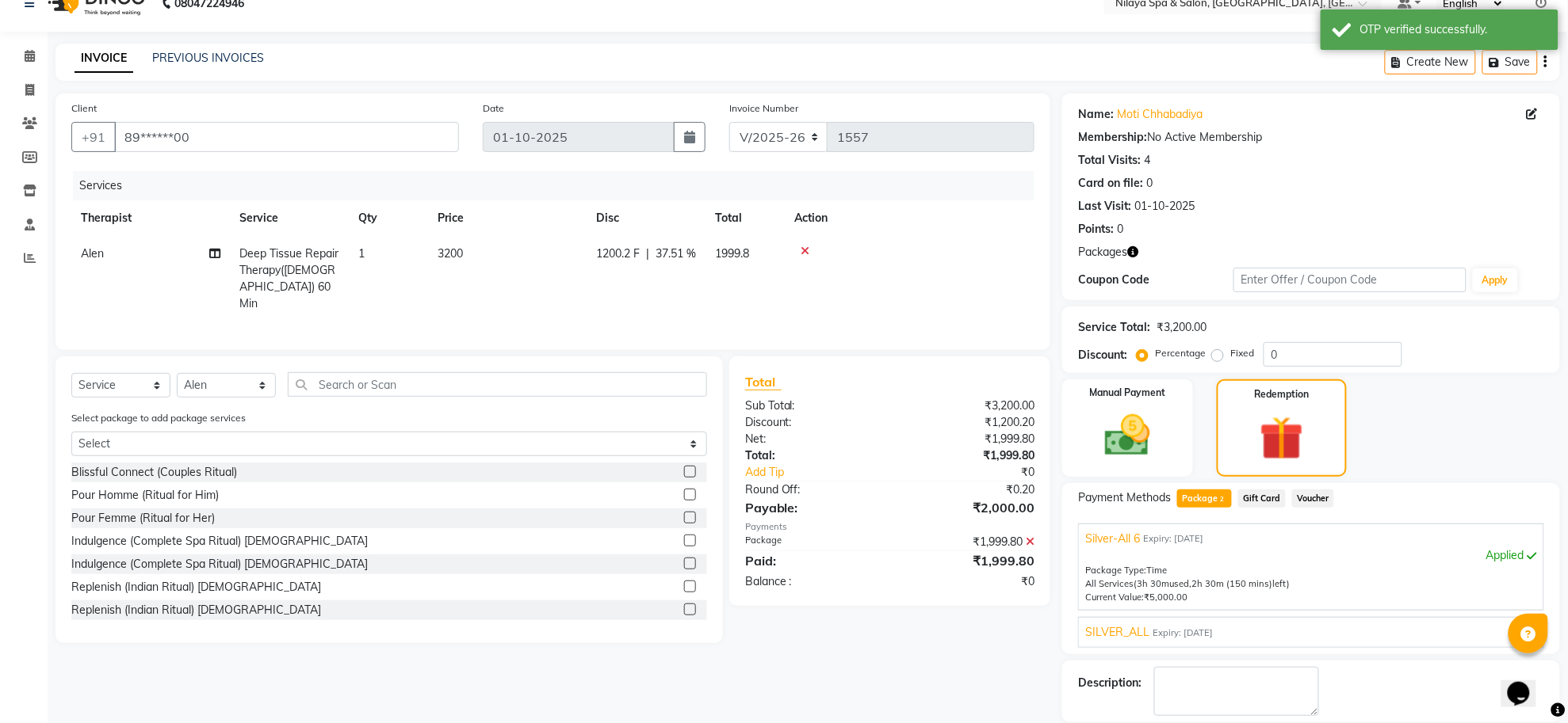
scroll to position [103, 0]
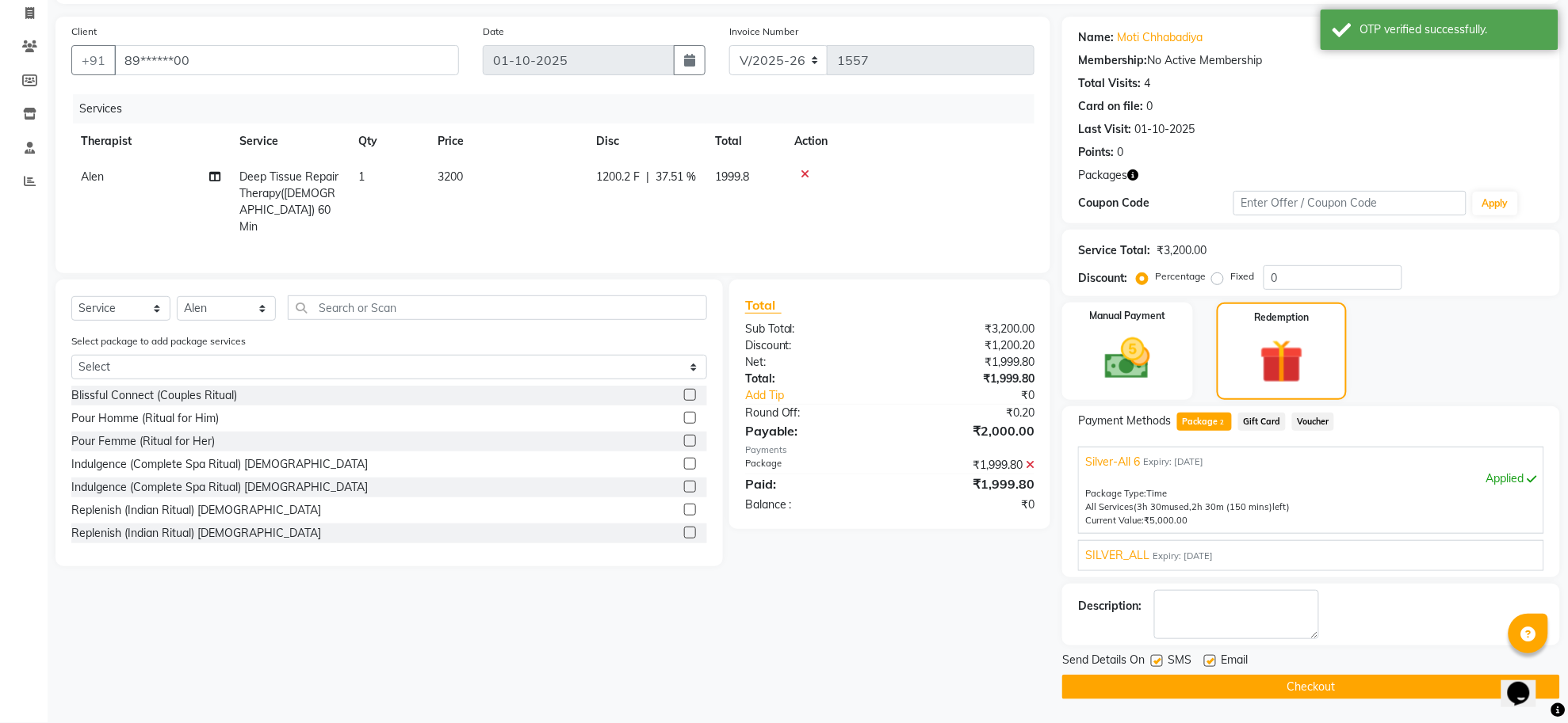
click at [1306, 689] on button "Checkout" at bounding box center [1311, 687] width 498 height 25
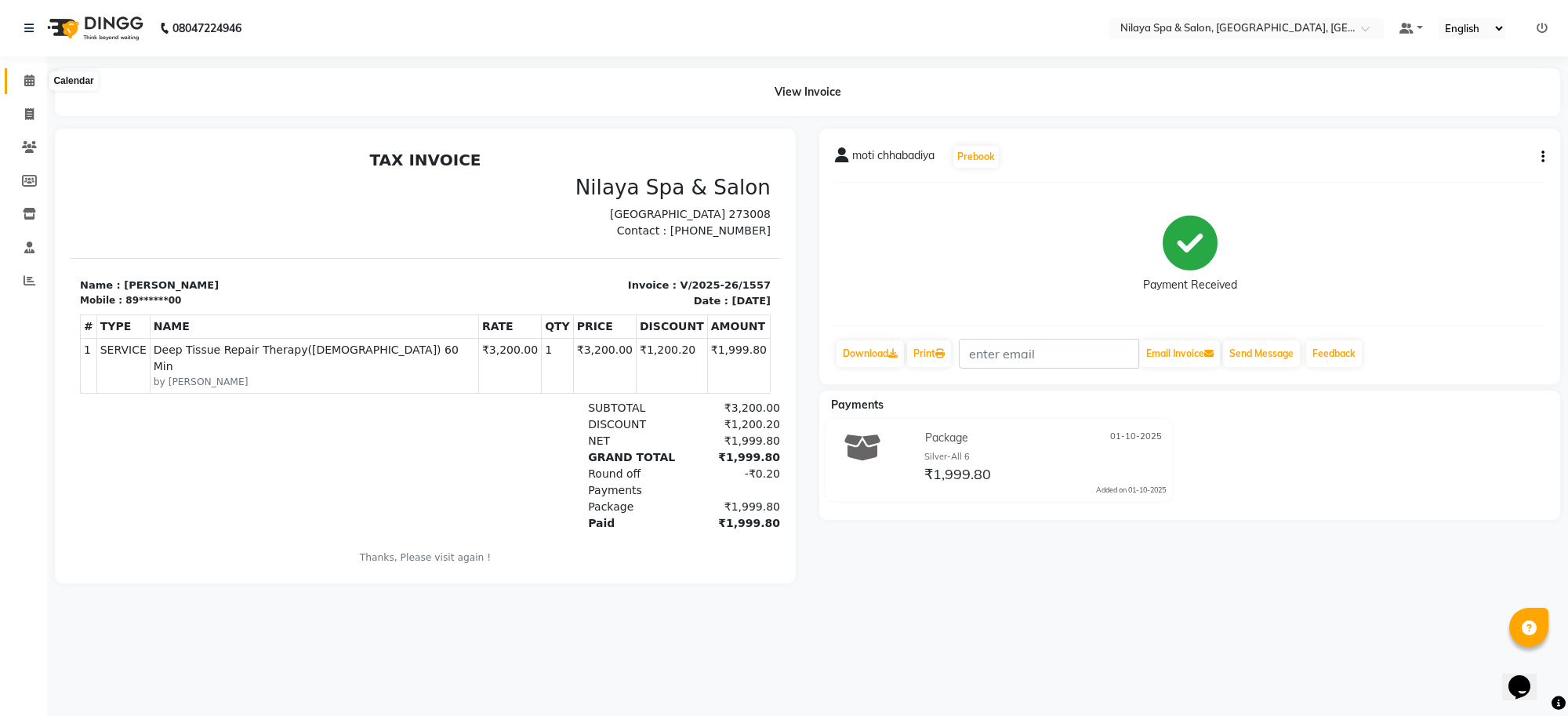
click at [32, 79] on icon at bounding box center [29, 80] width 10 height 12
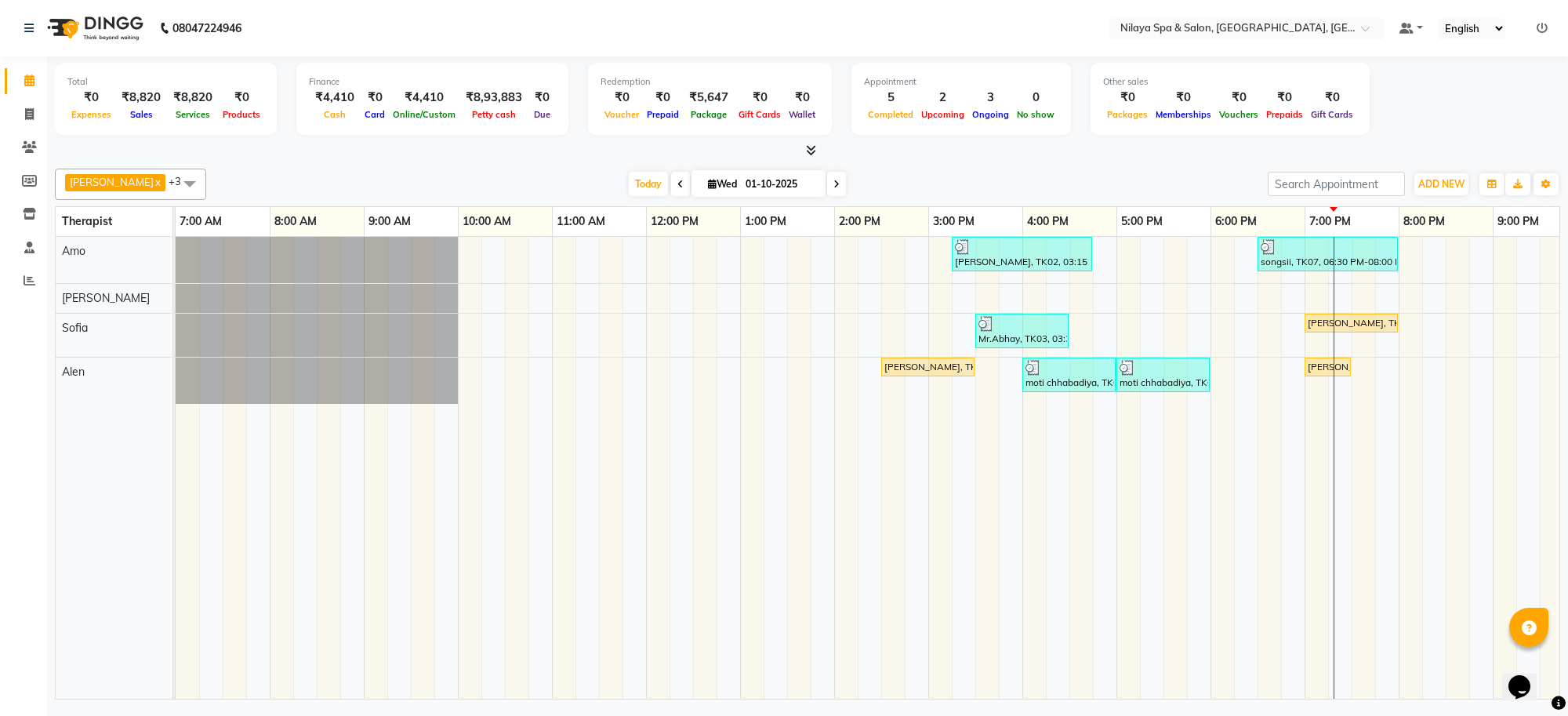
click at [671, 186] on span at bounding box center [681, 184] width 19 height 25
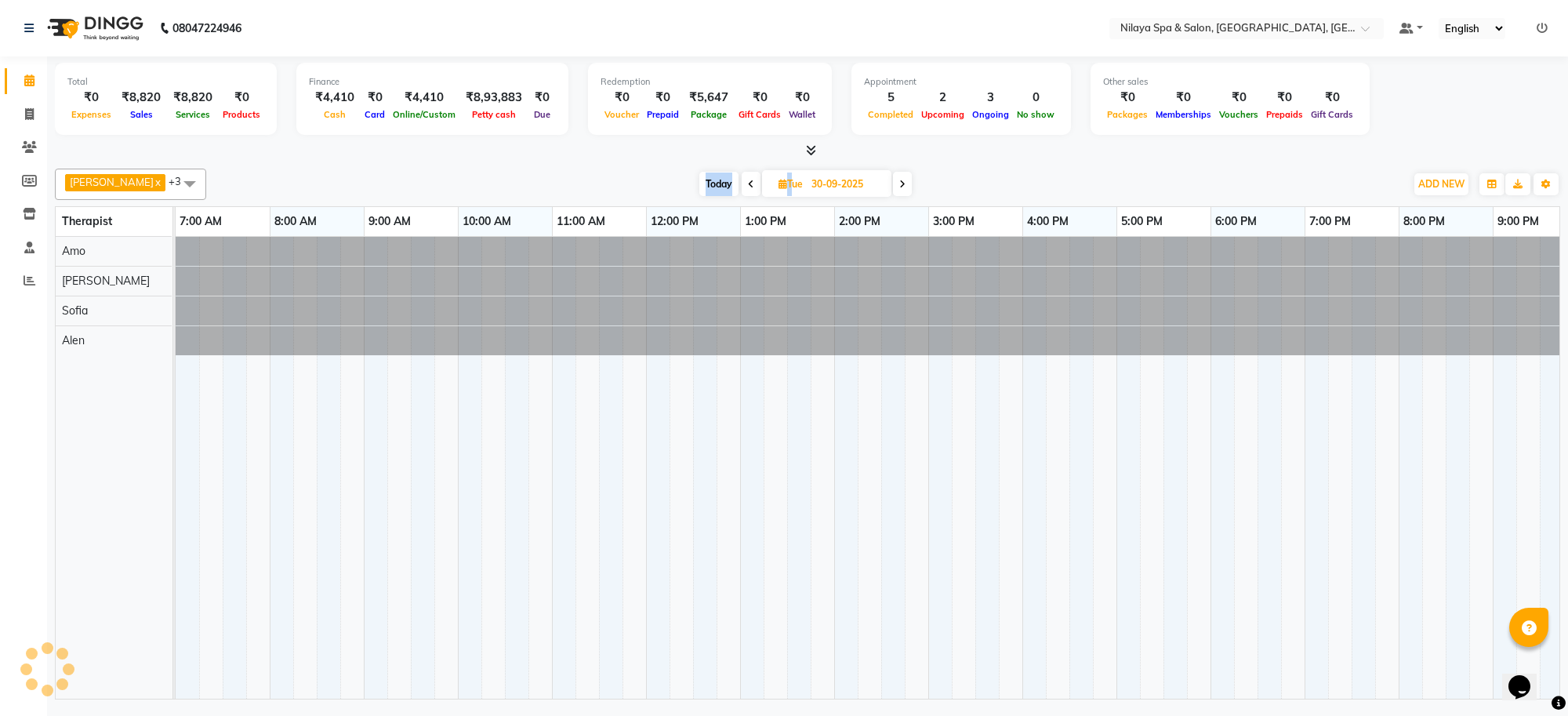
scroll to position [0, 216]
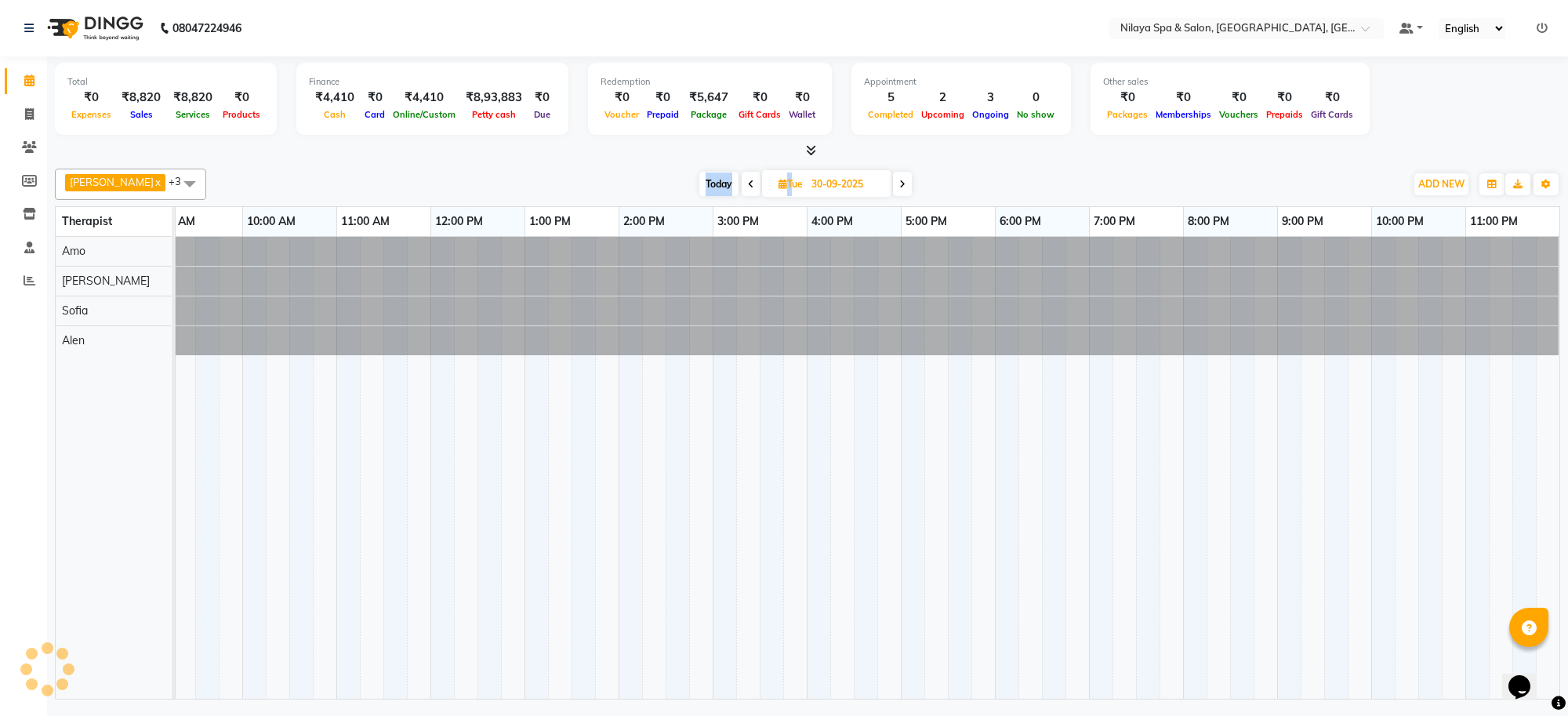
click at [655, 186] on div "[DATE] [DATE]" at bounding box center [805, 185] width 1184 height 24
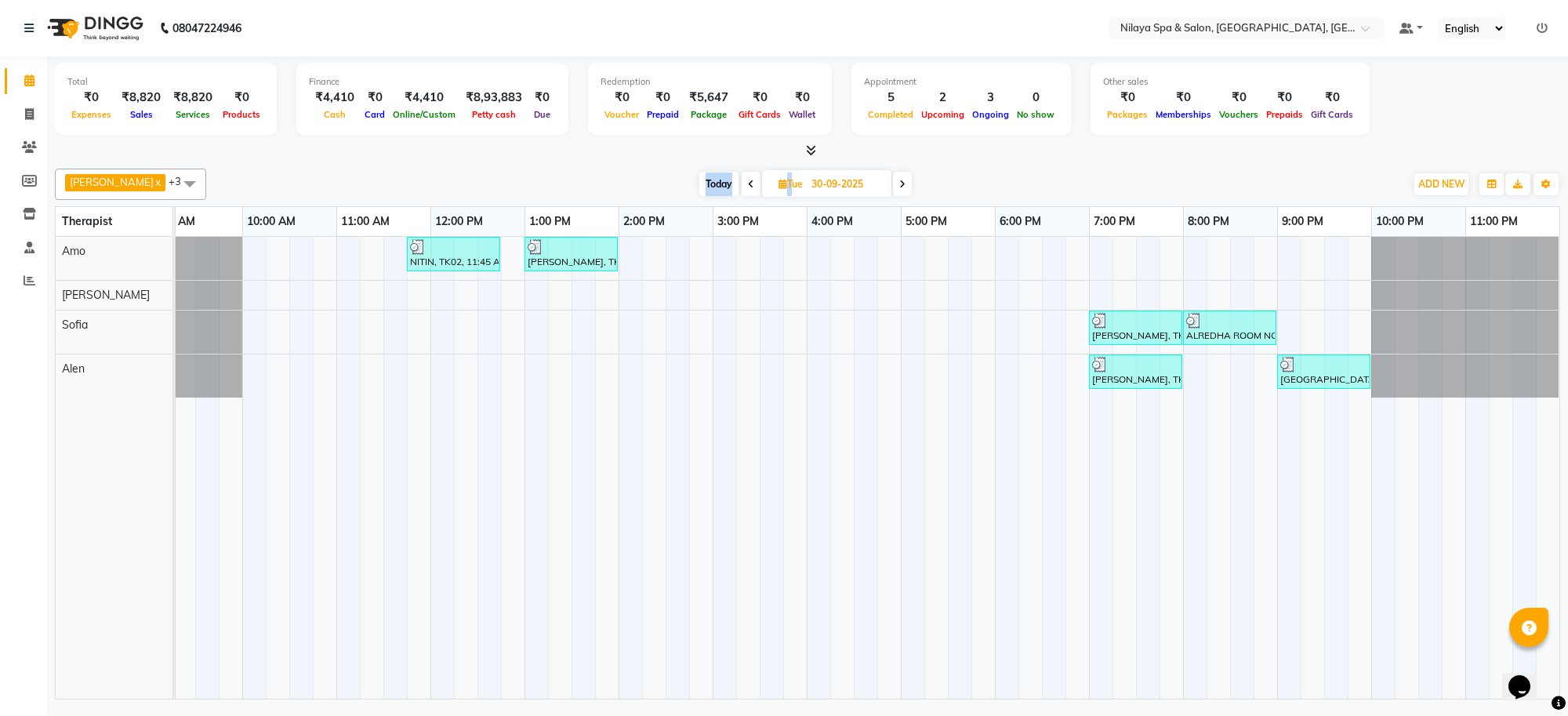
click at [742, 190] on span at bounding box center [751, 184] width 19 height 25
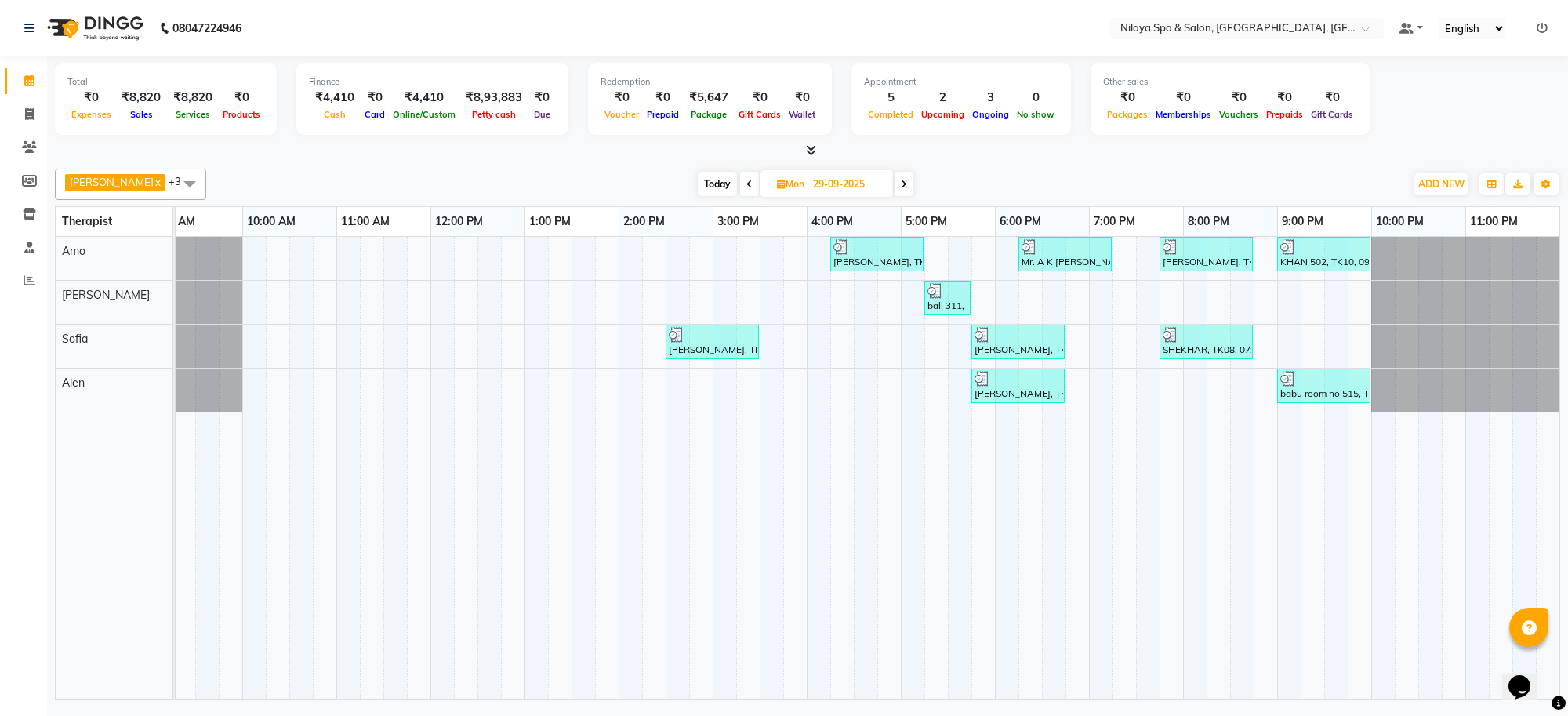
click at [704, 181] on span "Today" at bounding box center [717, 184] width 39 height 25
type input "01-10-2025"
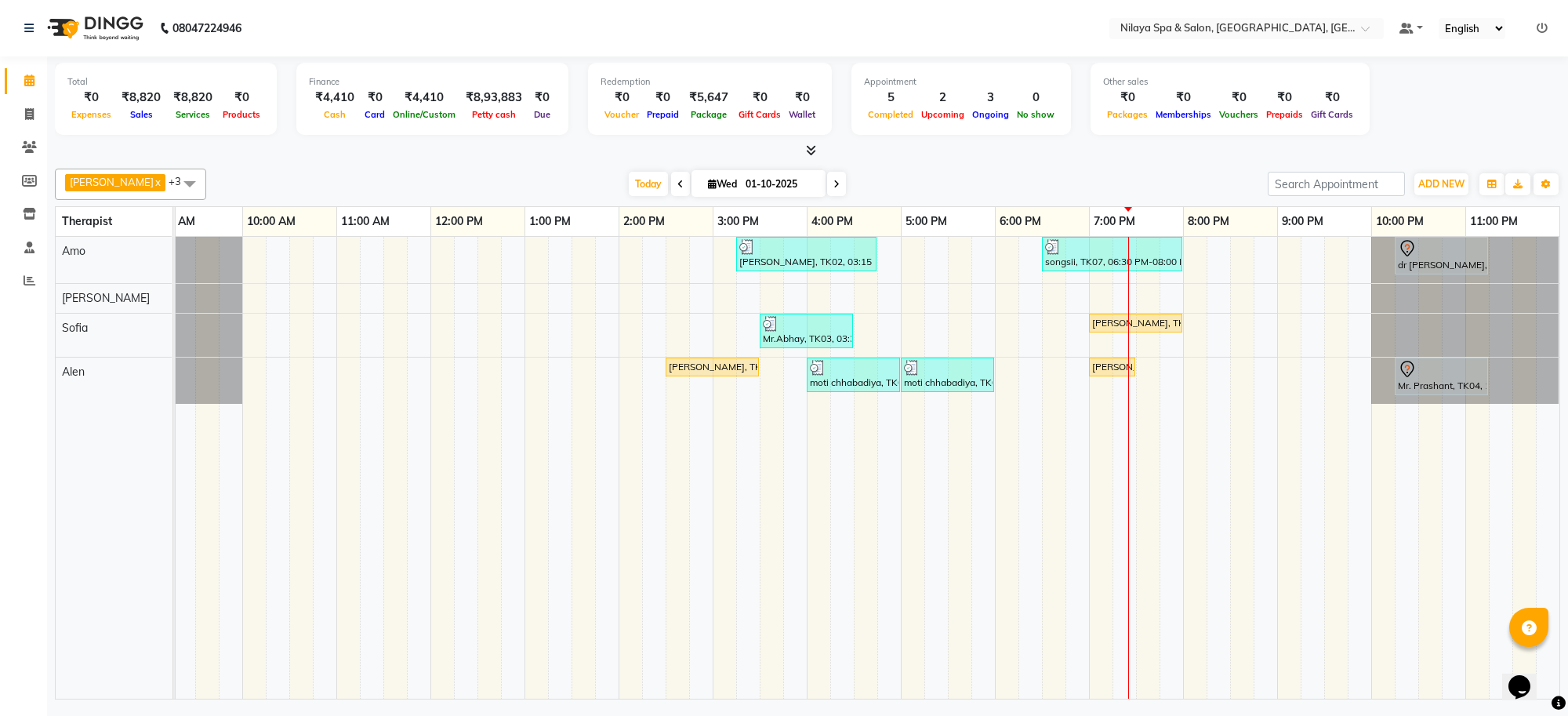
click at [1162, 375] on div "[PERSON_NAME], TK02, 03:15 PM-04:45 PM, Deep Tissue Repair Therapy([DEMOGRAPHIC…" at bounding box center [760, 468] width 1600 height 462
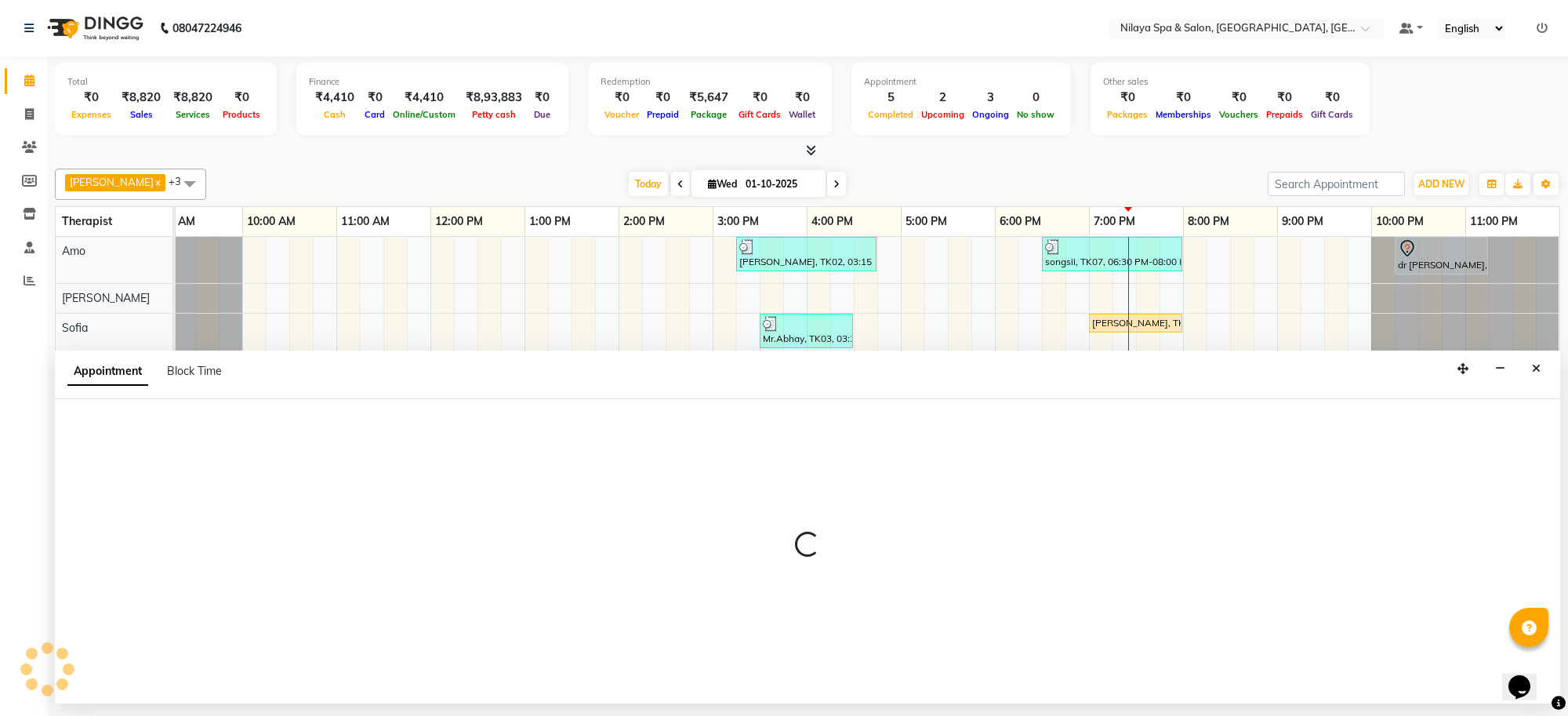
select select "84325"
select select "1185"
select select "tentative"
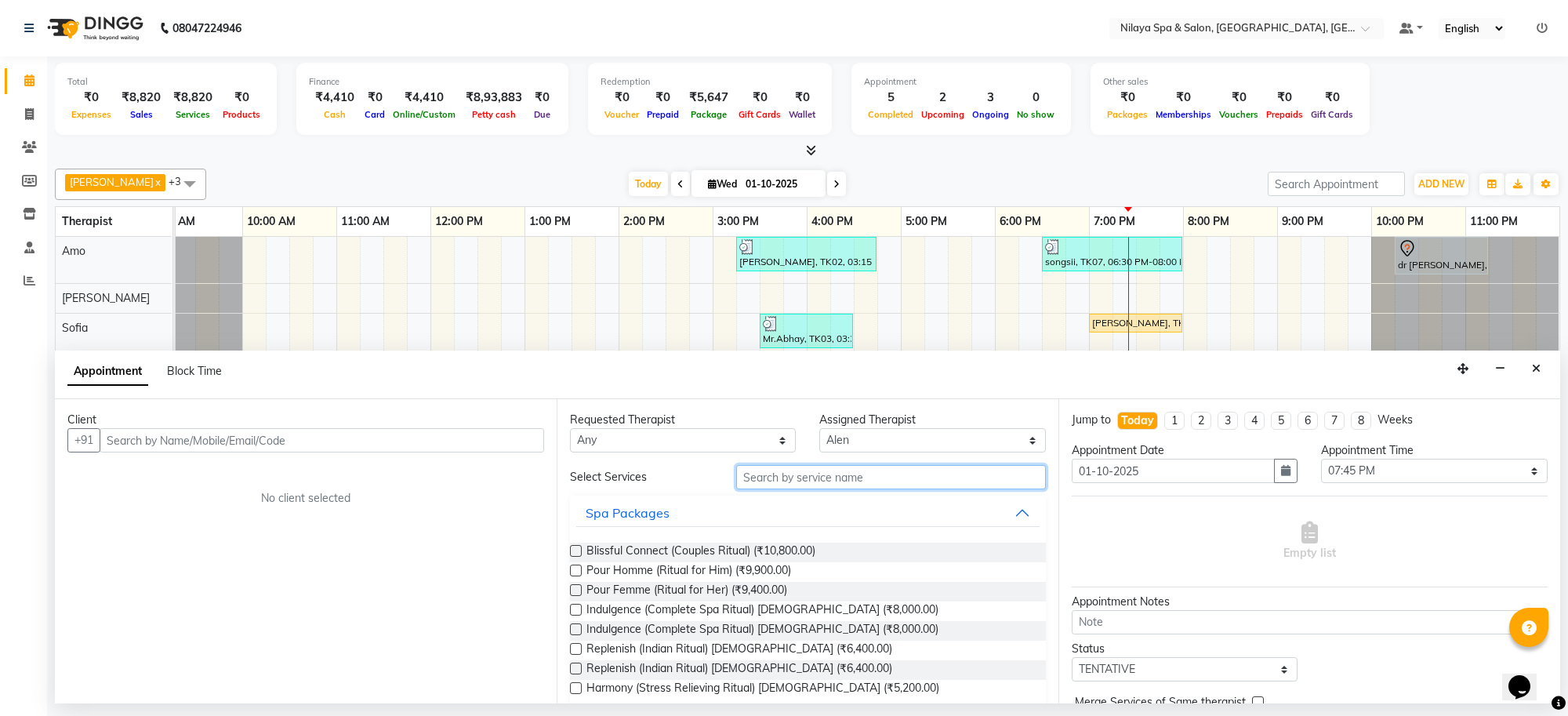
click at [800, 480] on input "text" at bounding box center [891, 477] width 310 height 25
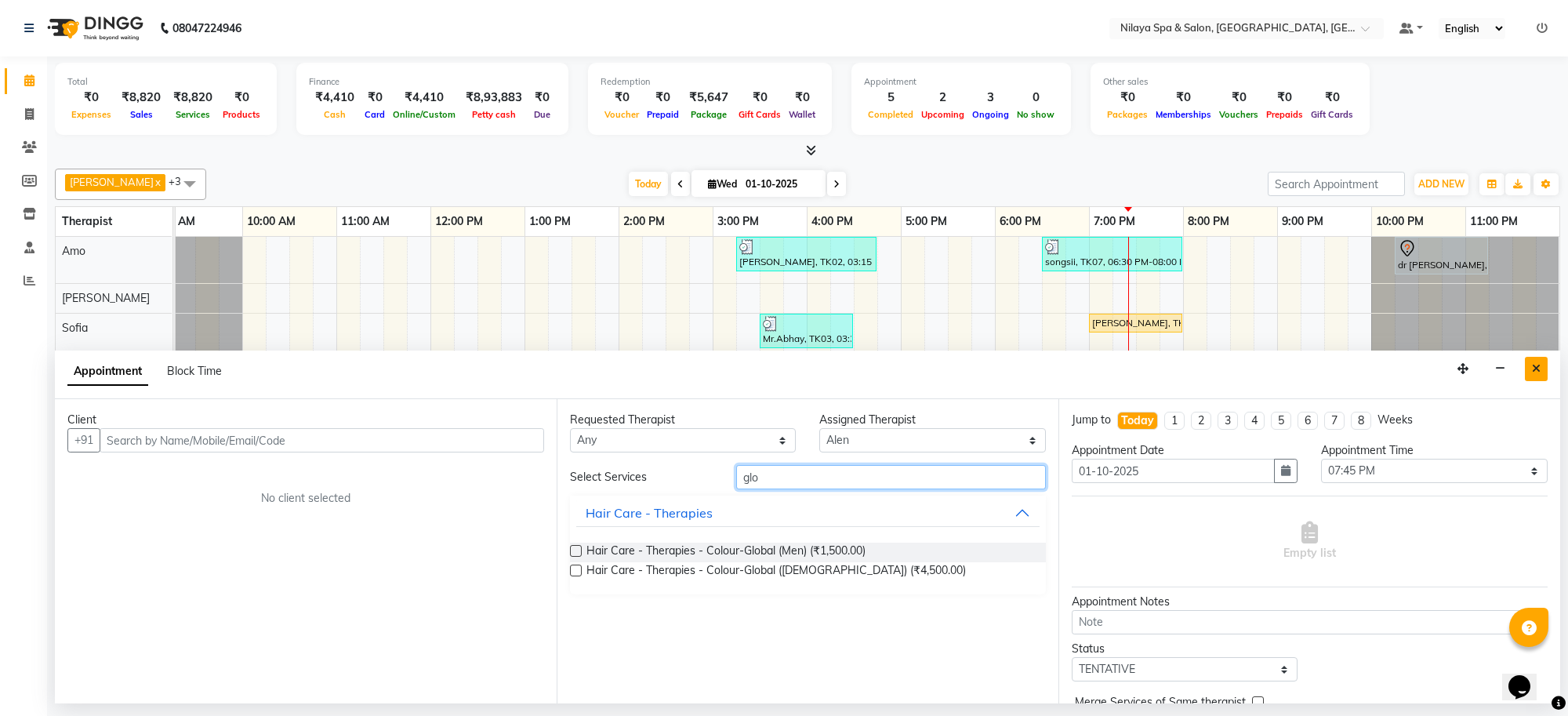
type input "glo"
click at [1537, 366] on icon "Close" at bounding box center [1536, 369] width 9 height 11
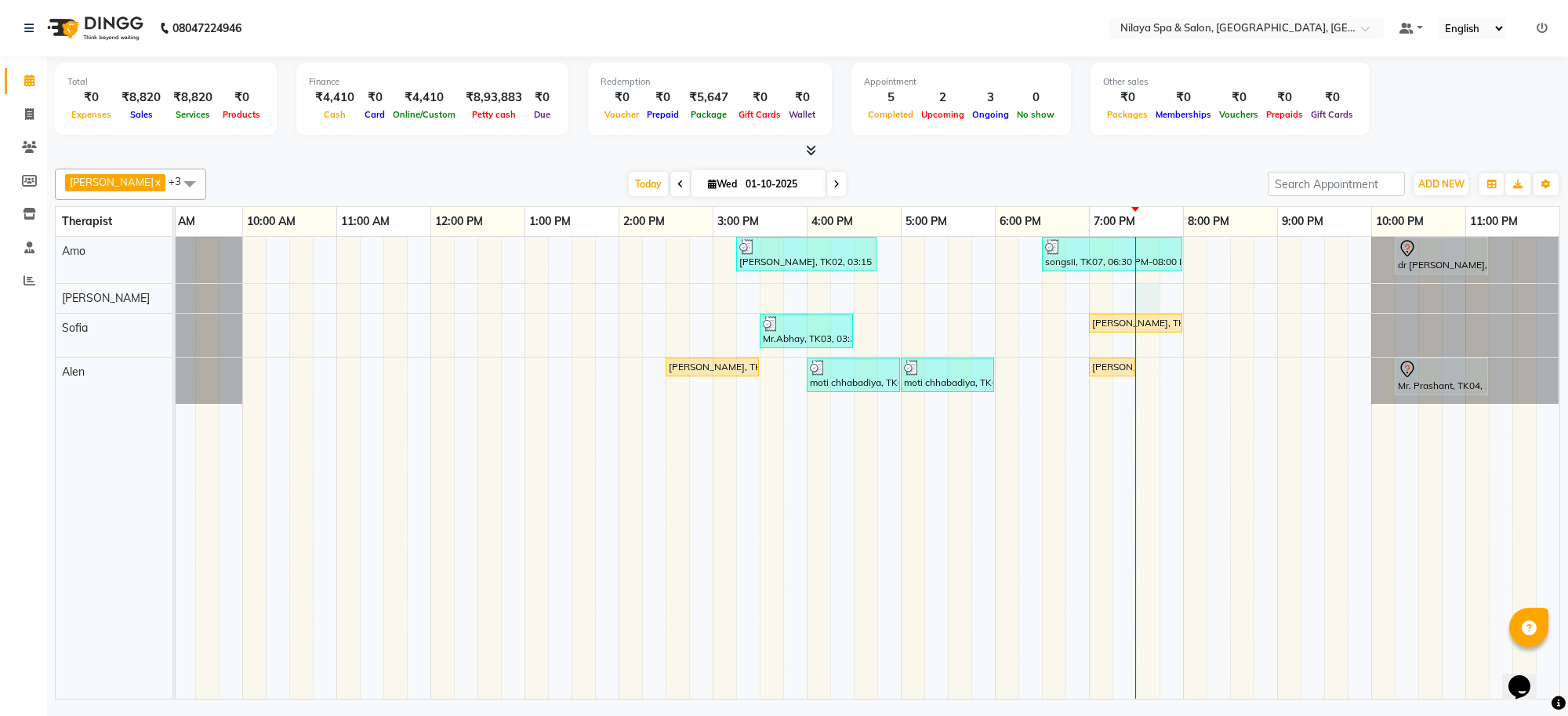
click at [1147, 292] on div "[PERSON_NAME], TK02, 03:15 PM-04:45 PM, Deep Tissue Repair Therapy([DEMOGRAPHIC…" at bounding box center [760, 468] width 1600 height 462
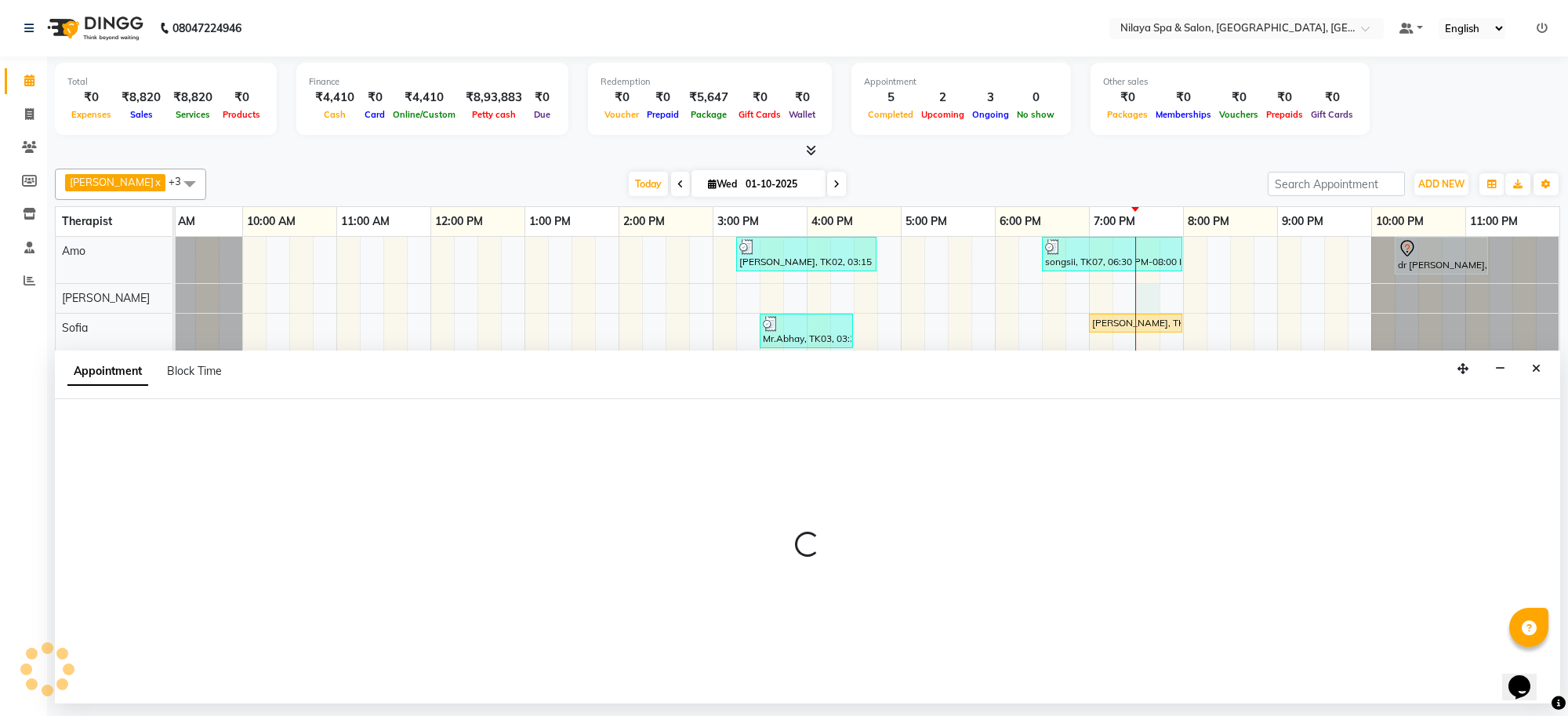
select select "80704"
select select "tentative"
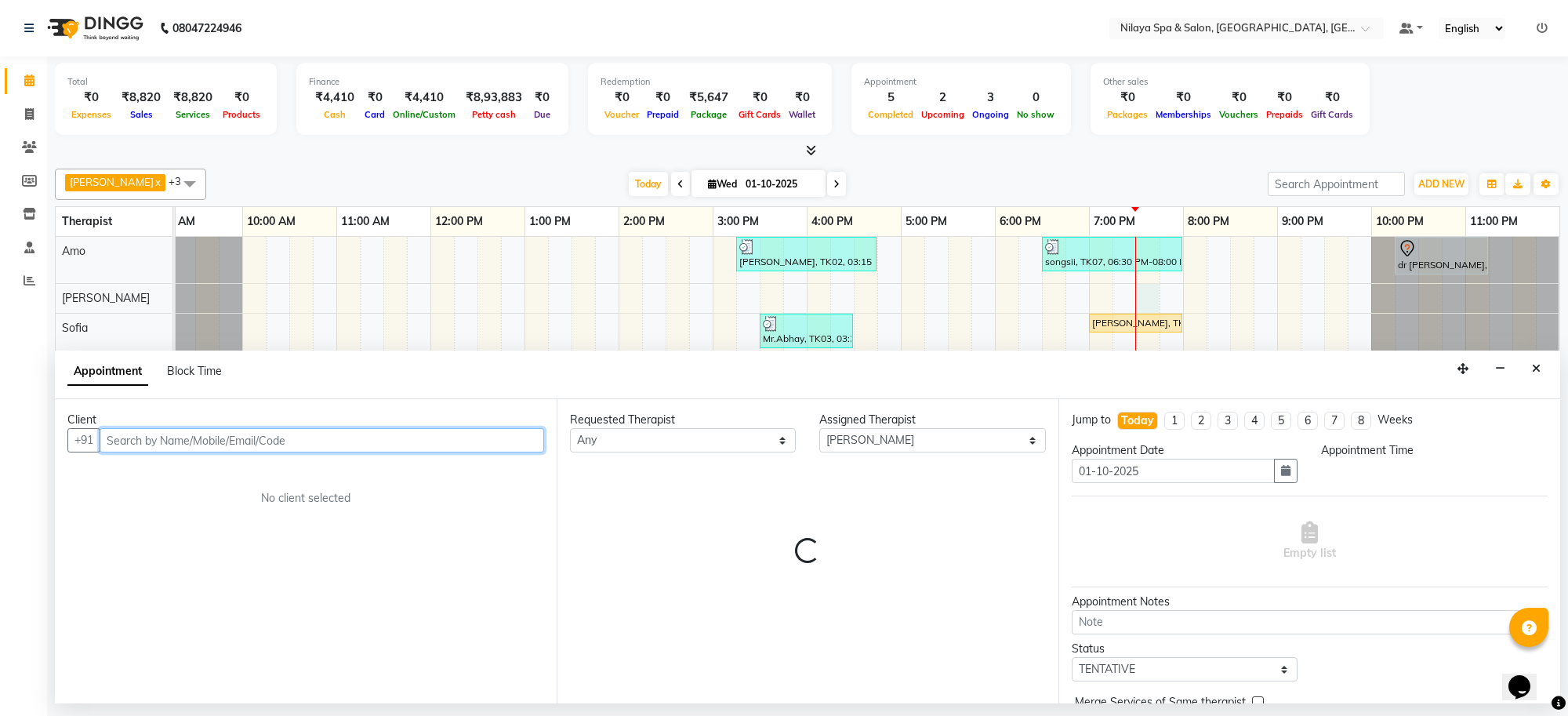
select select "1170"
click at [409, 444] on input "text" at bounding box center [322, 440] width 445 height 25
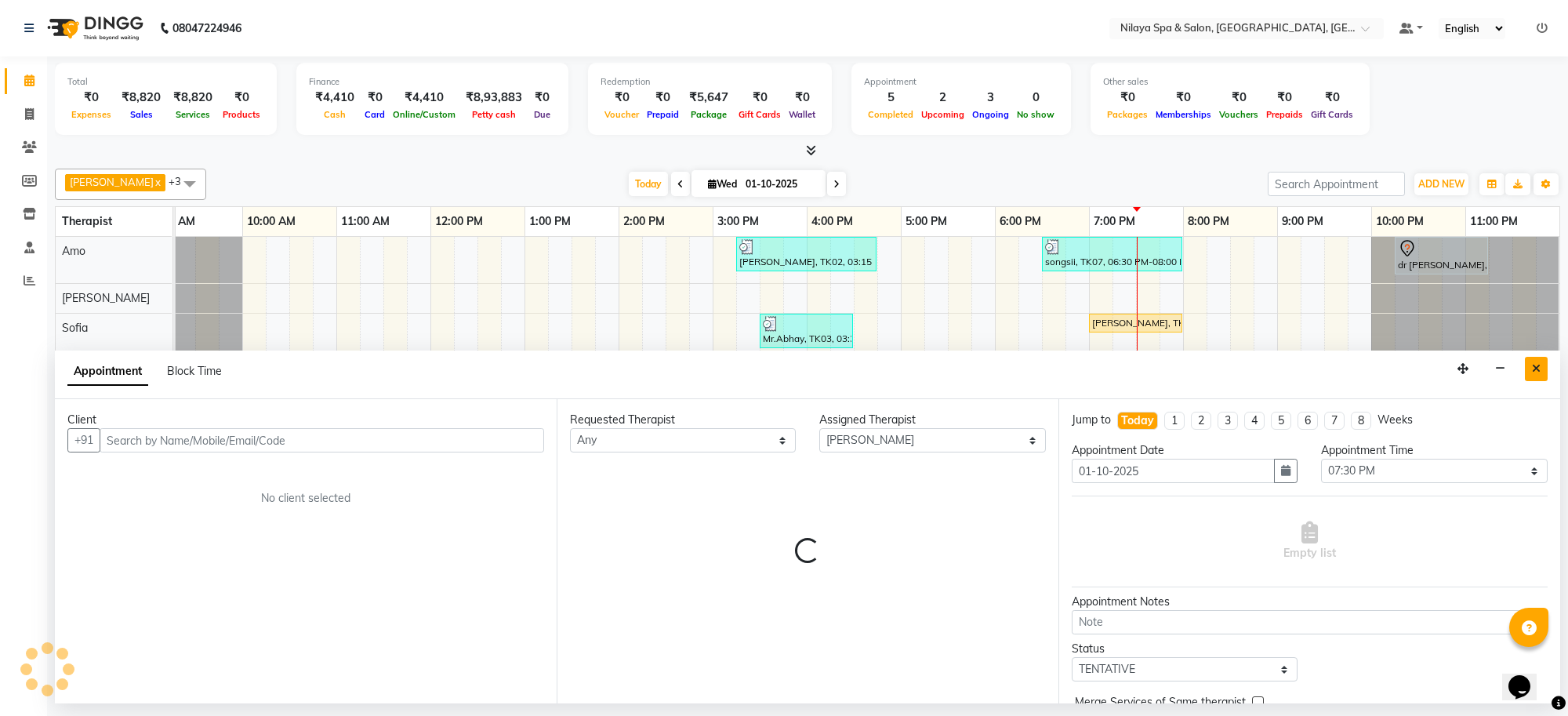
click at [1539, 374] on icon "Close" at bounding box center [1536, 369] width 9 height 11
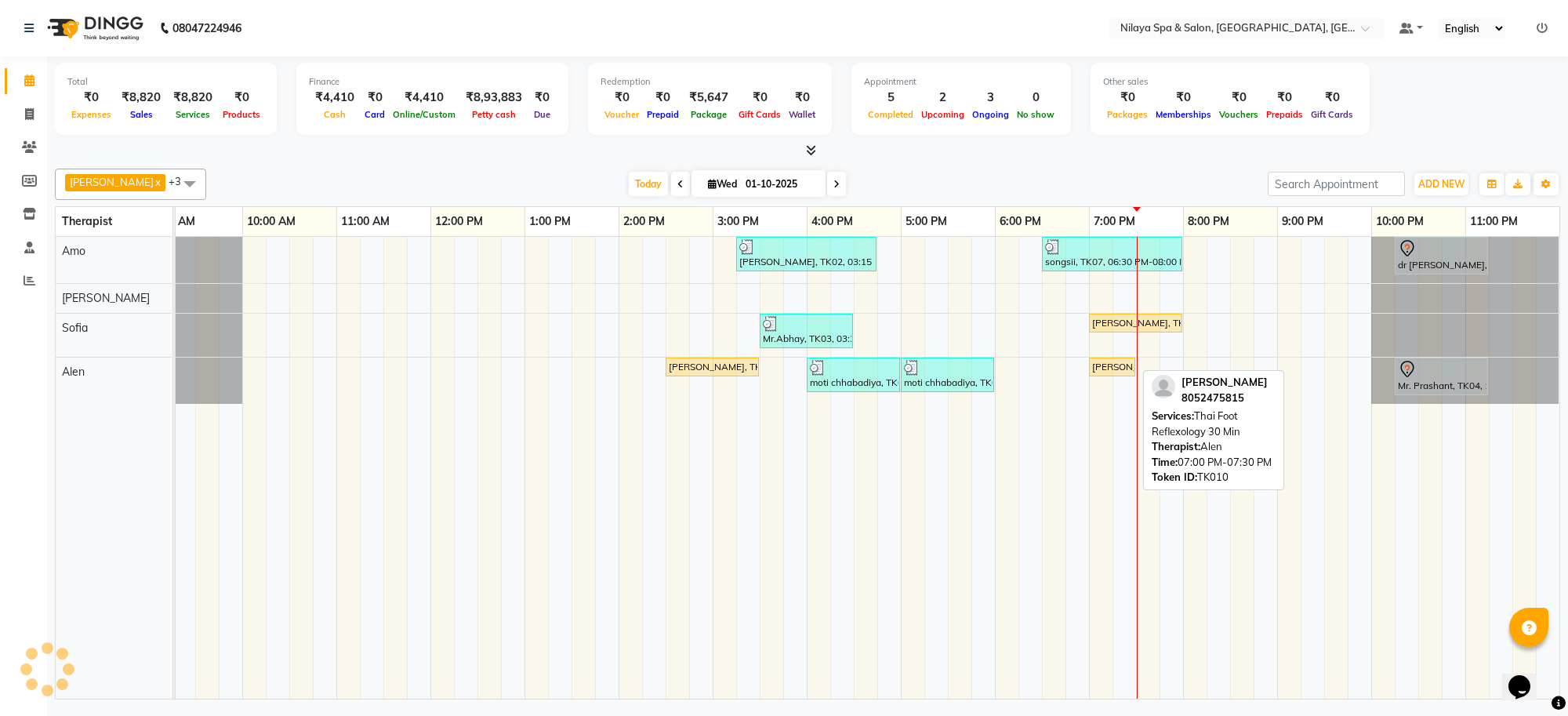
click at [1108, 367] on div "[PERSON_NAME], TK10, 07:00 PM-07:30 PM, Thai Foot Reflexology 30 Min" at bounding box center [1112, 367] width 43 height 14
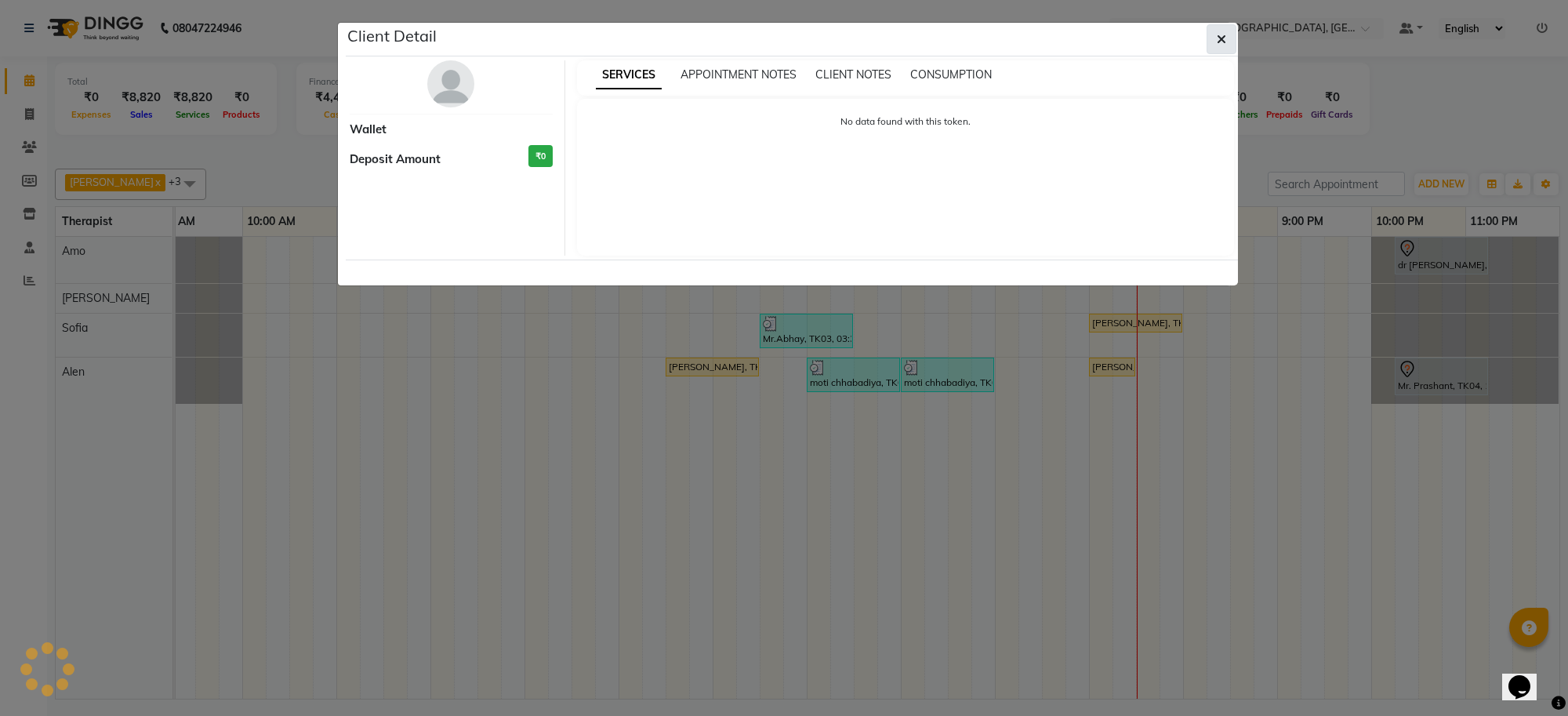
click at [1217, 43] on icon "button" at bounding box center [1222, 39] width 10 height 13
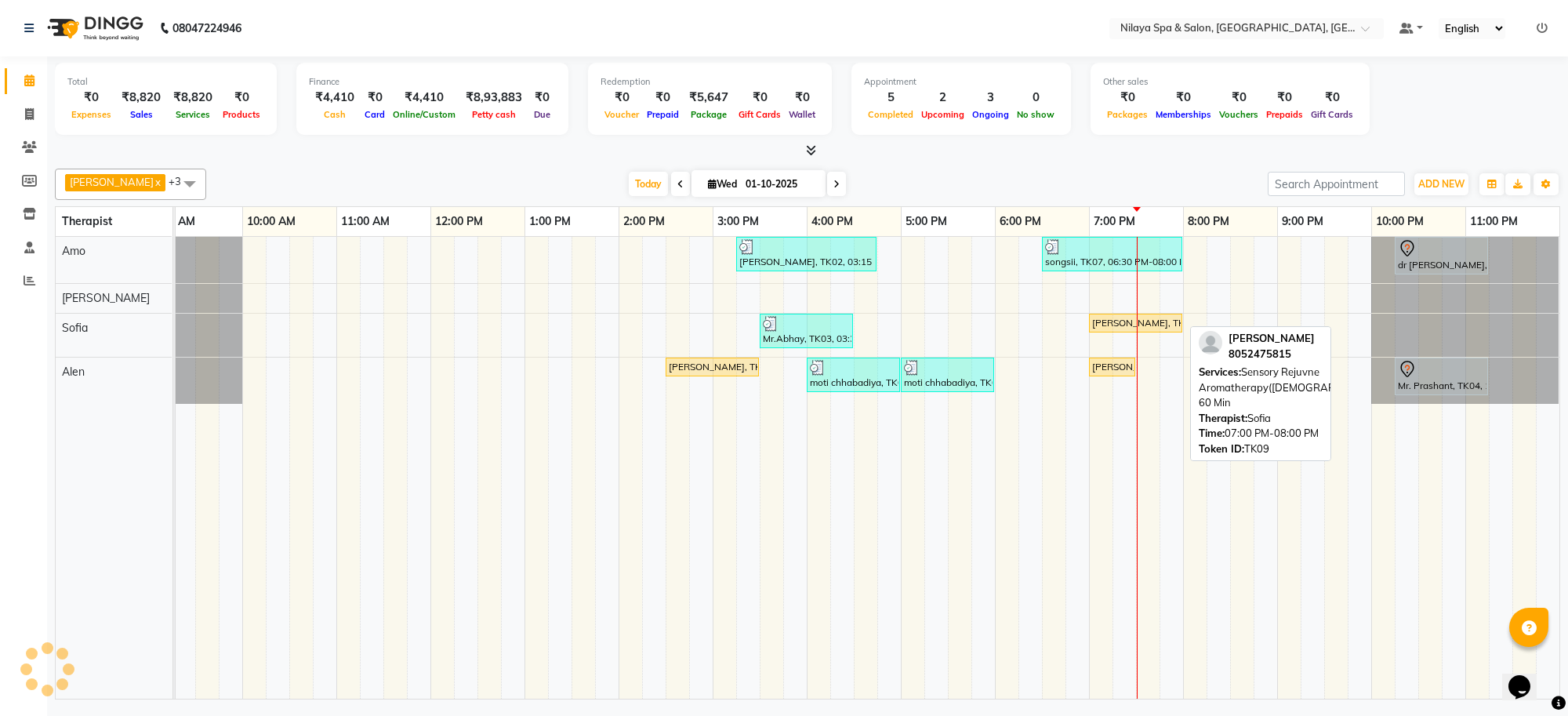
click at [1133, 319] on div "[PERSON_NAME], TK09, 07:00 PM-08:00 PM, Sensory Rejuvne Aromatherapy([DEMOGRAPH…" at bounding box center [1135, 323] width 90 height 14
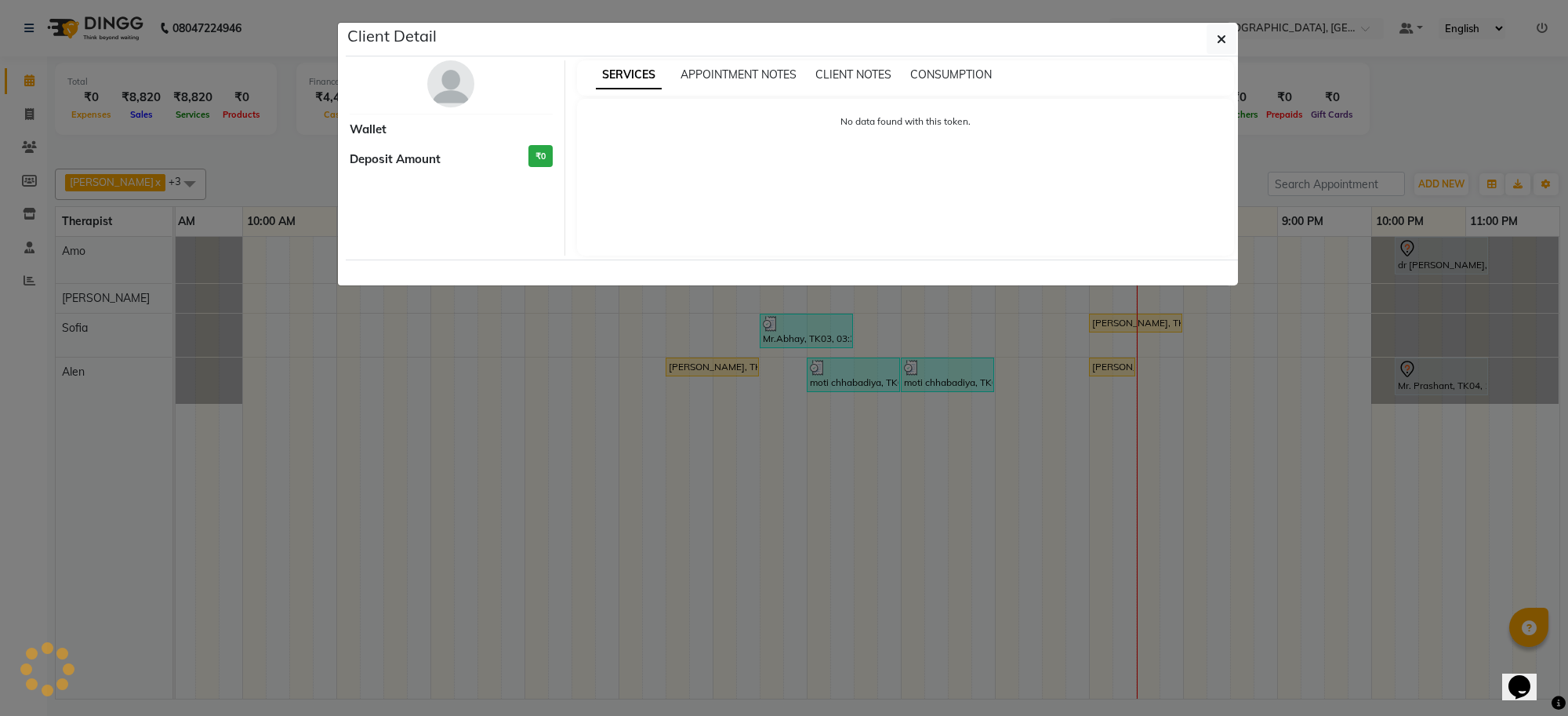
select select "1"
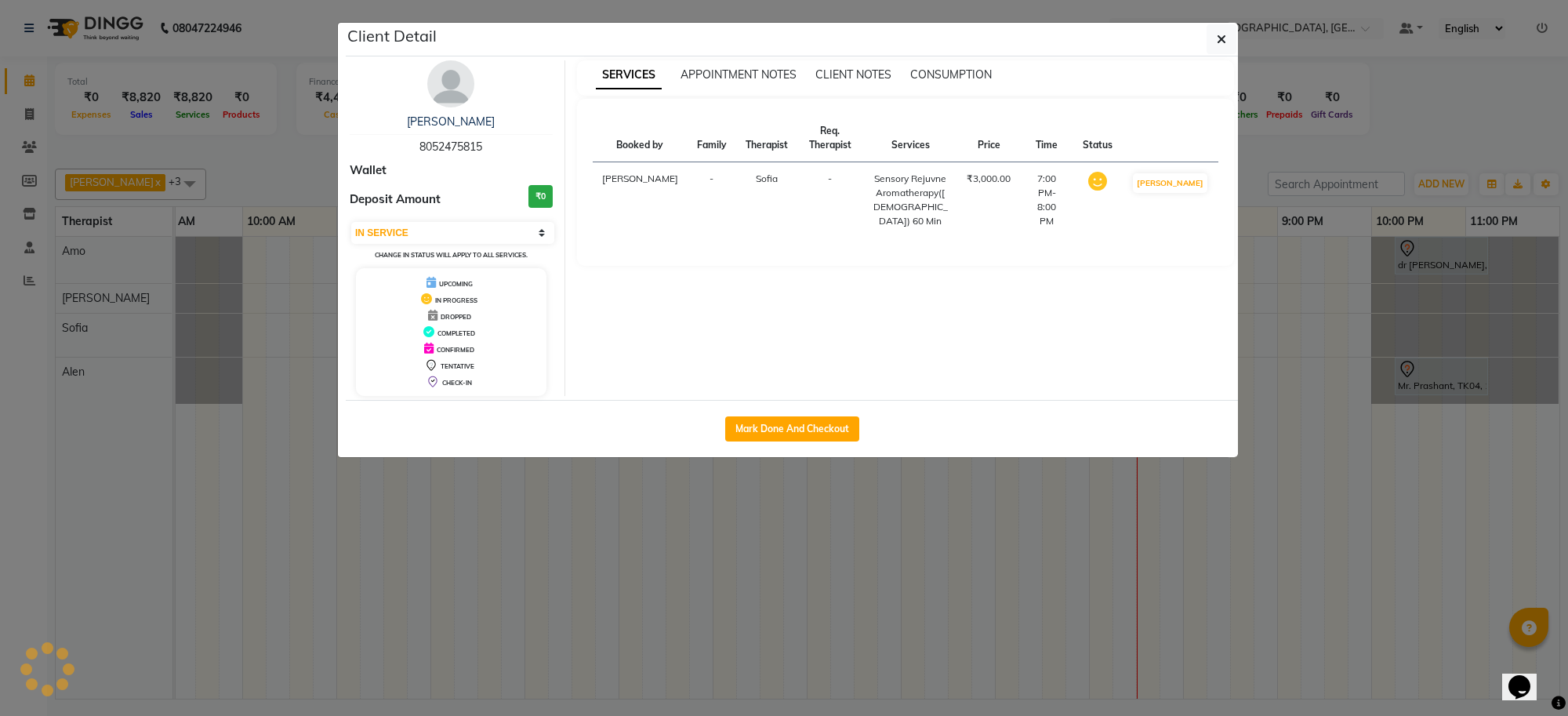
click at [447, 83] on img at bounding box center [451, 84] width 47 height 47
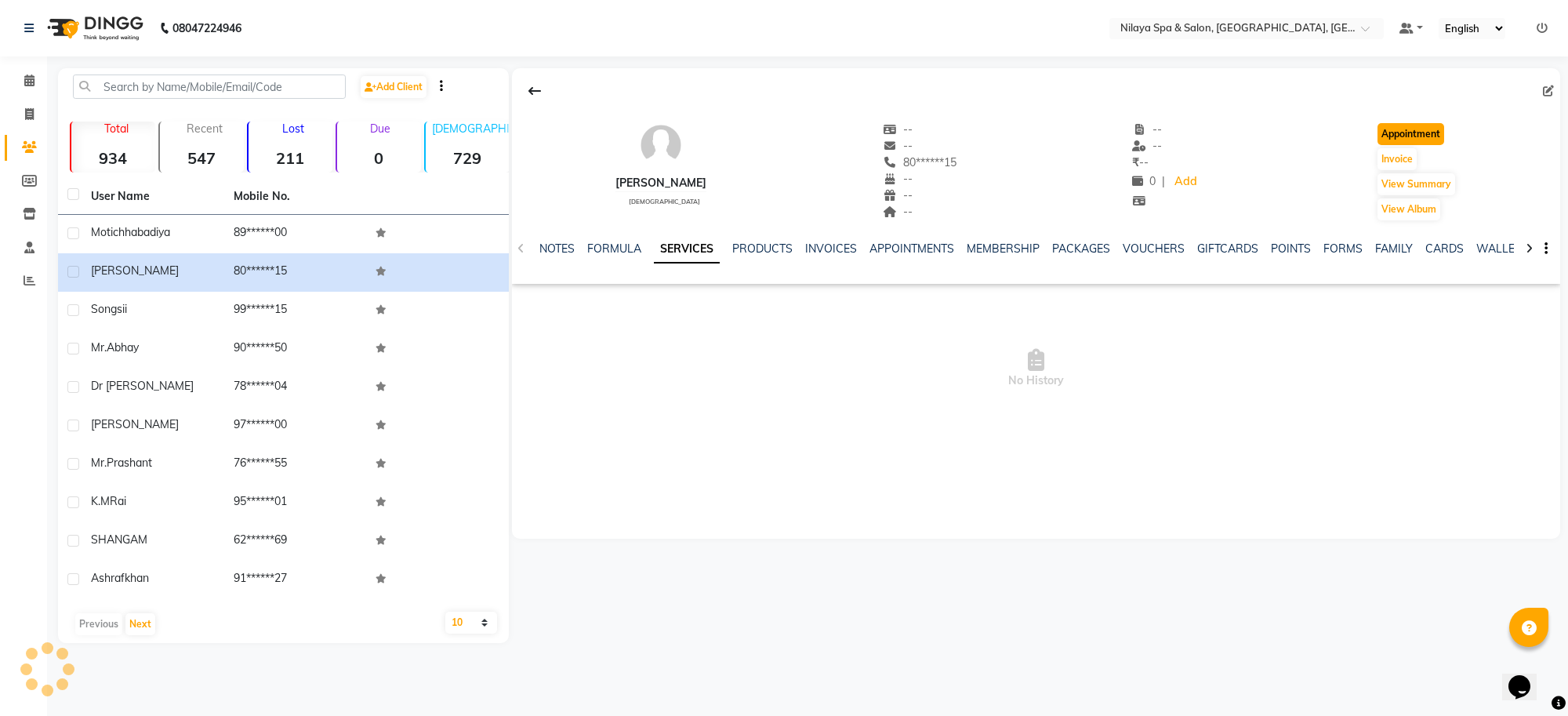
click at [1433, 143] on button "Appointment" at bounding box center [1411, 135] width 67 height 22
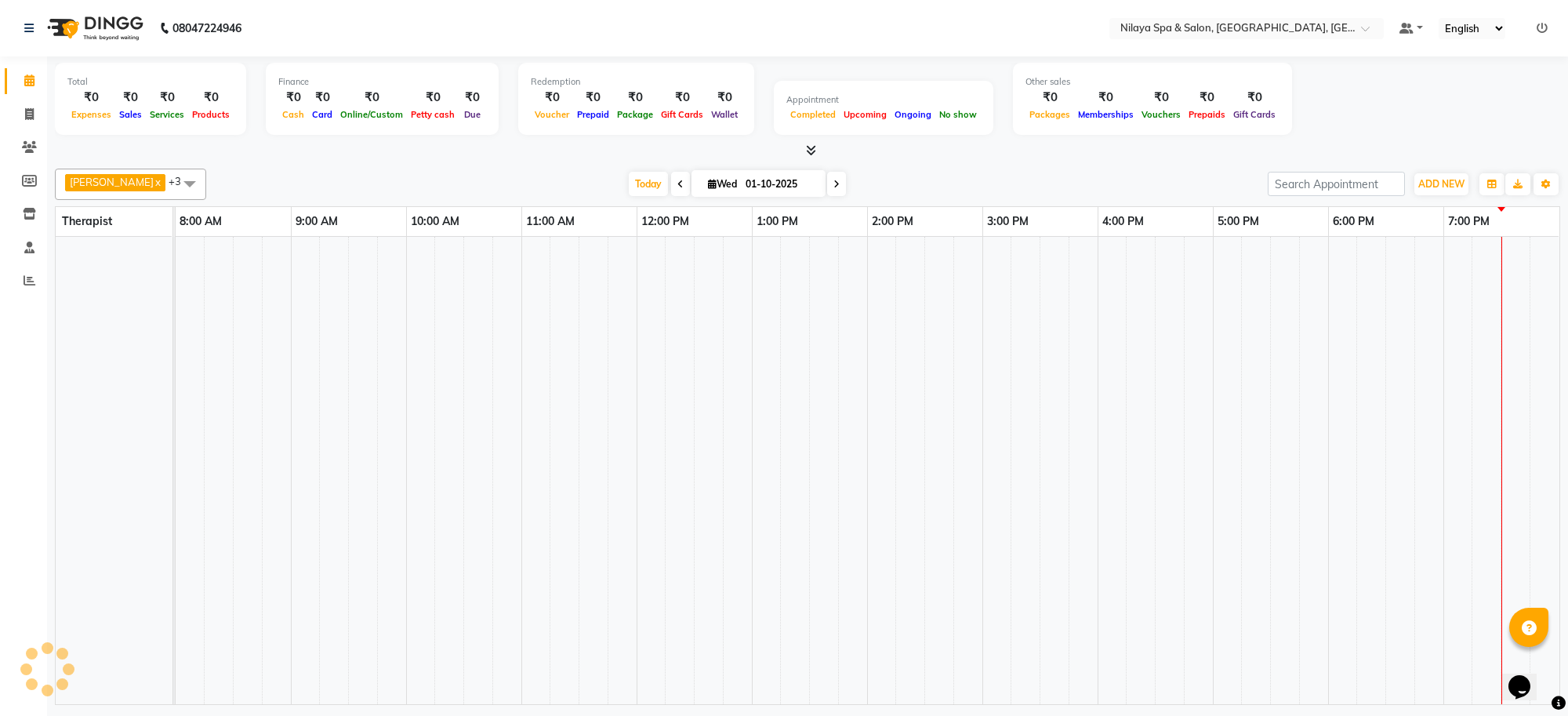
select select "480"
select select "tentative"
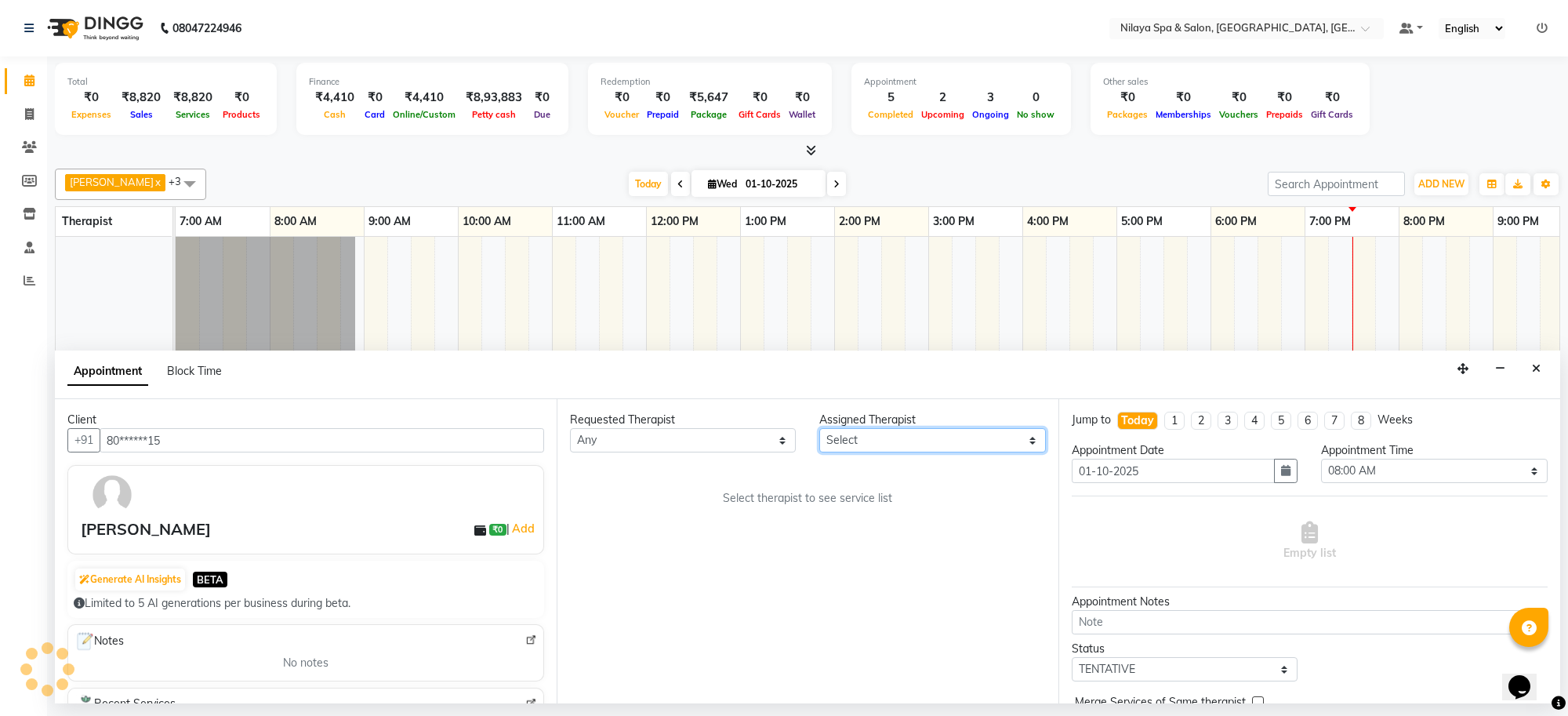
click at [895, 442] on select "Select [PERSON_NAME] [PERSON_NAME] [PERSON_NAME]" at bounding box center [932, 440] width 226 height 25
select select "80704"
click at [819, 429] on select "Select [PERSON_NAME] [PERSON_NAME] [PERSON_NAME]" at bounding box center [932, 440] width 226 height 25
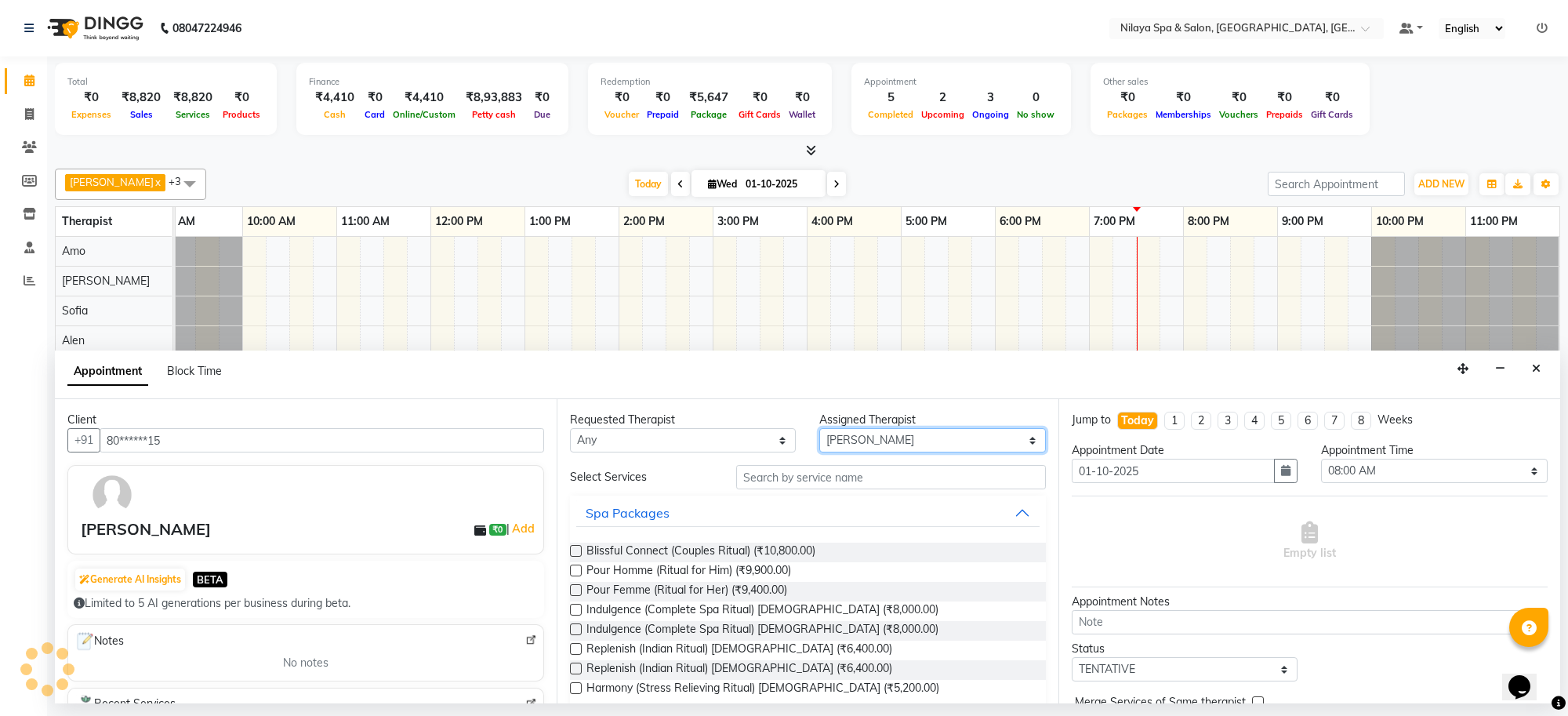
scroll to position [0, 216]
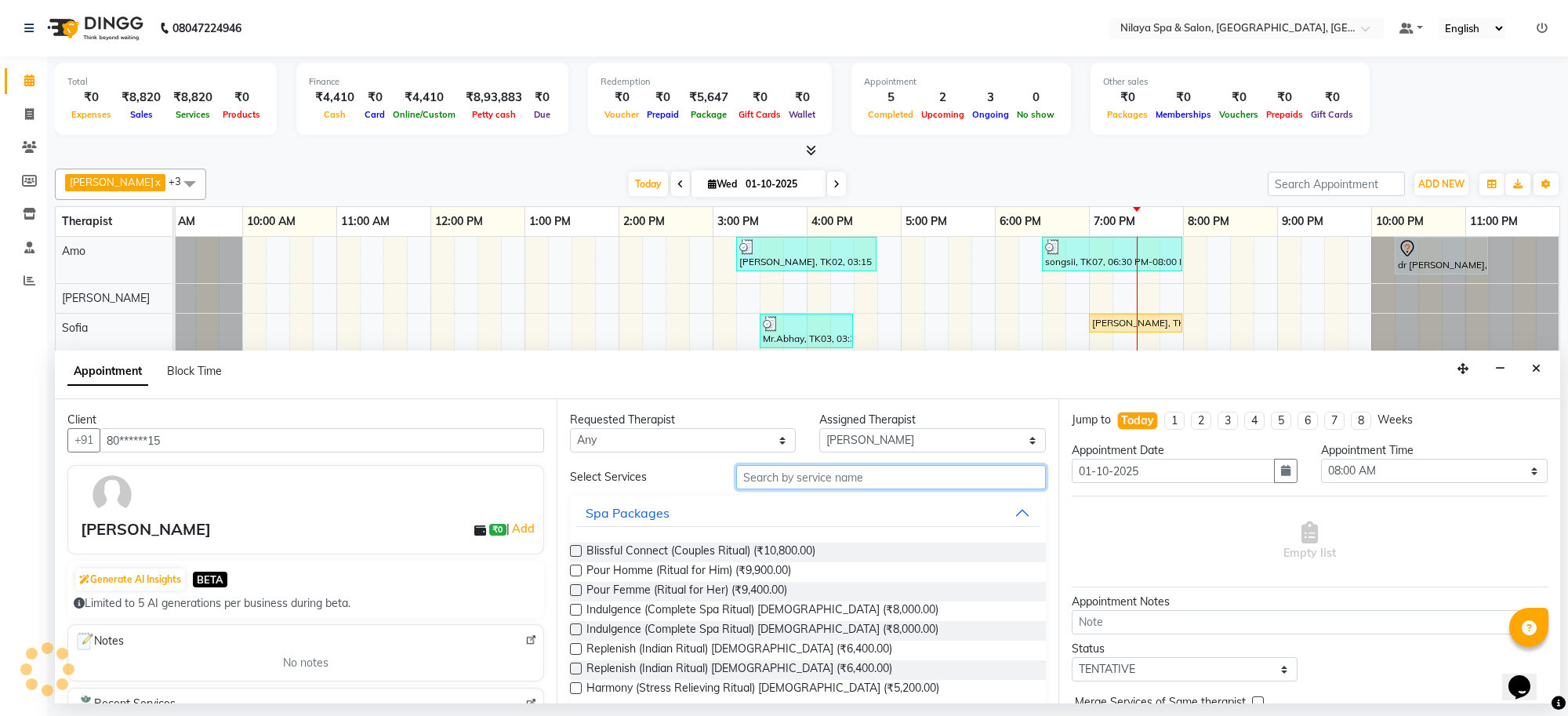
click at [860, 475] on input "text" at bounding box center [891, 477] width 310 height 25
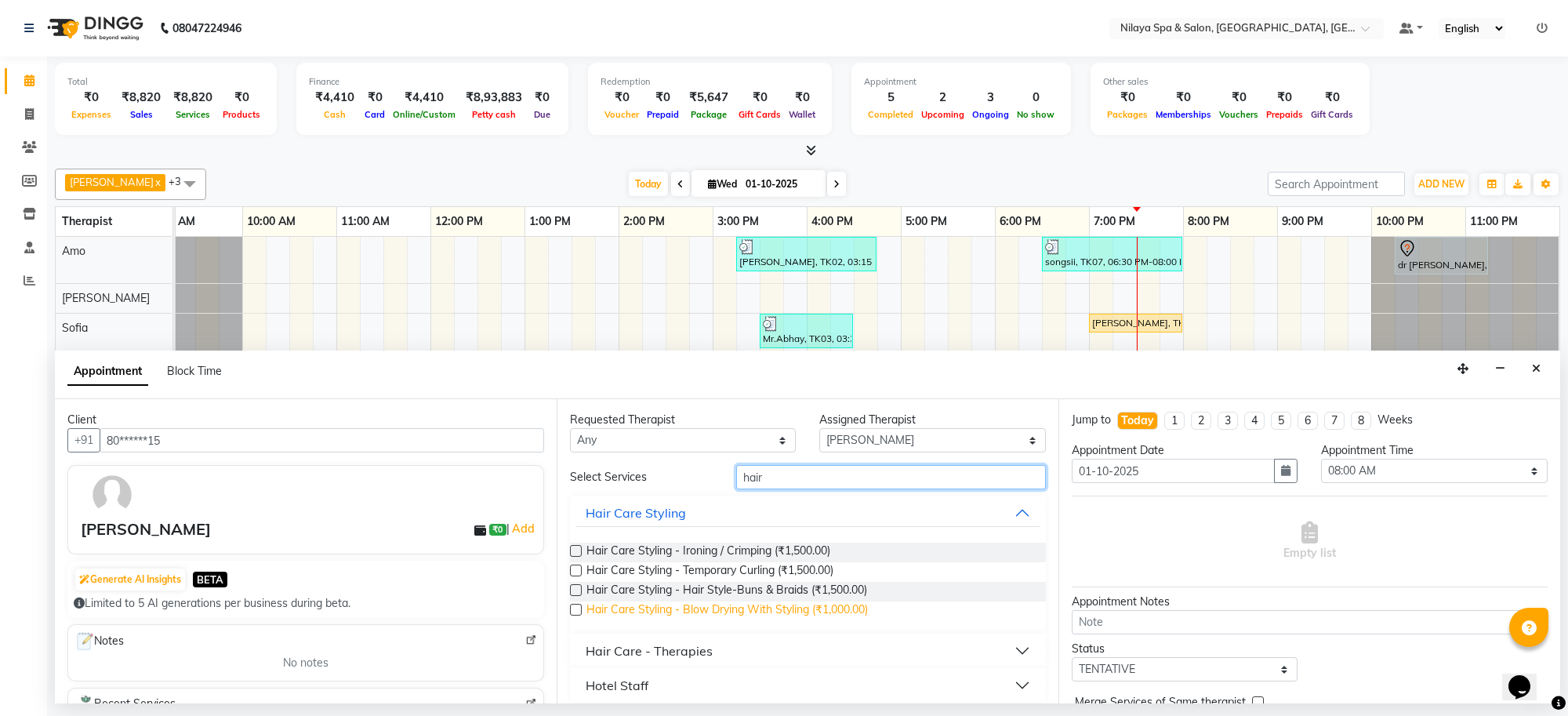
type input "hair"
click at [860, 613] on span "Hair Care Styling - Blow Drying With Styling (₹1,000.00)" at bounding box center [727, 612] width 282 height 20
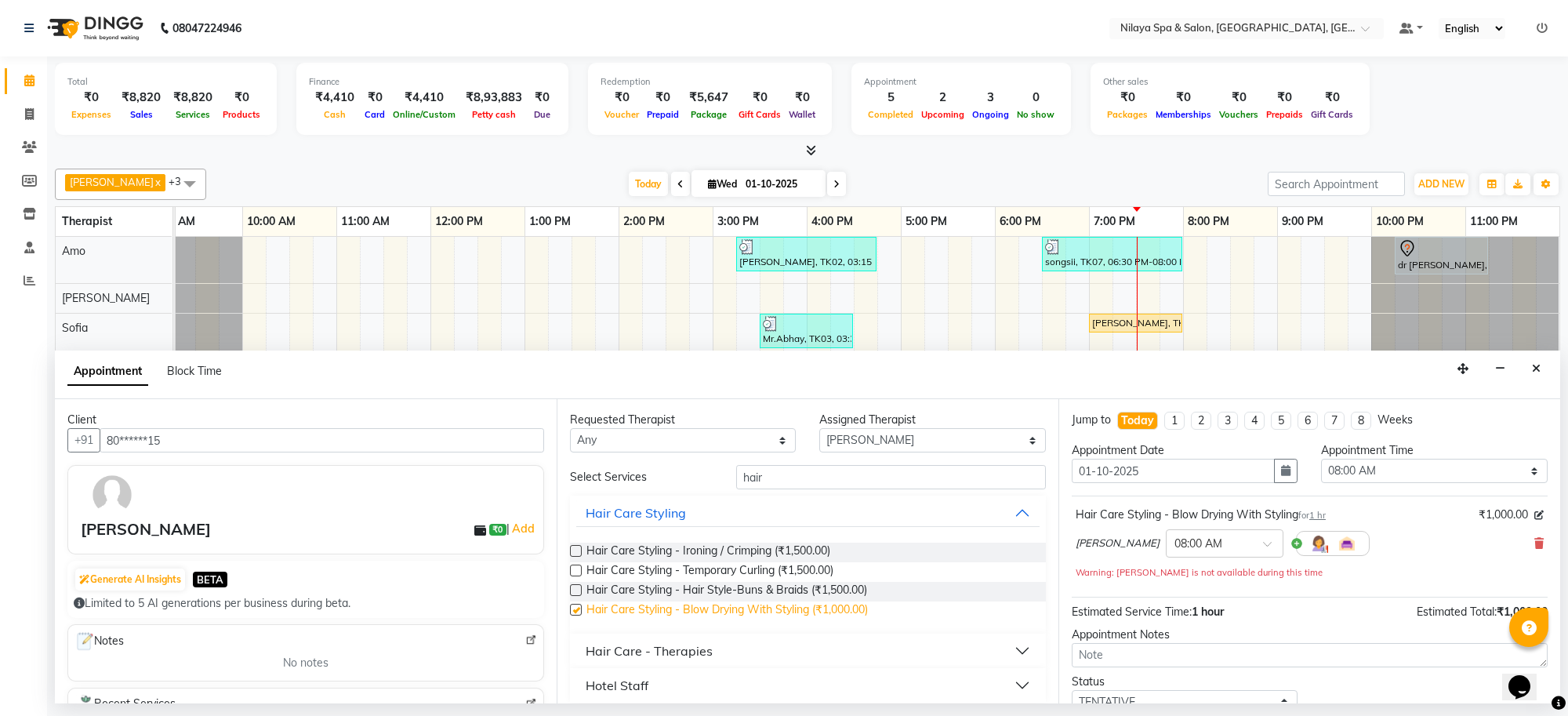
checkbox input "false"
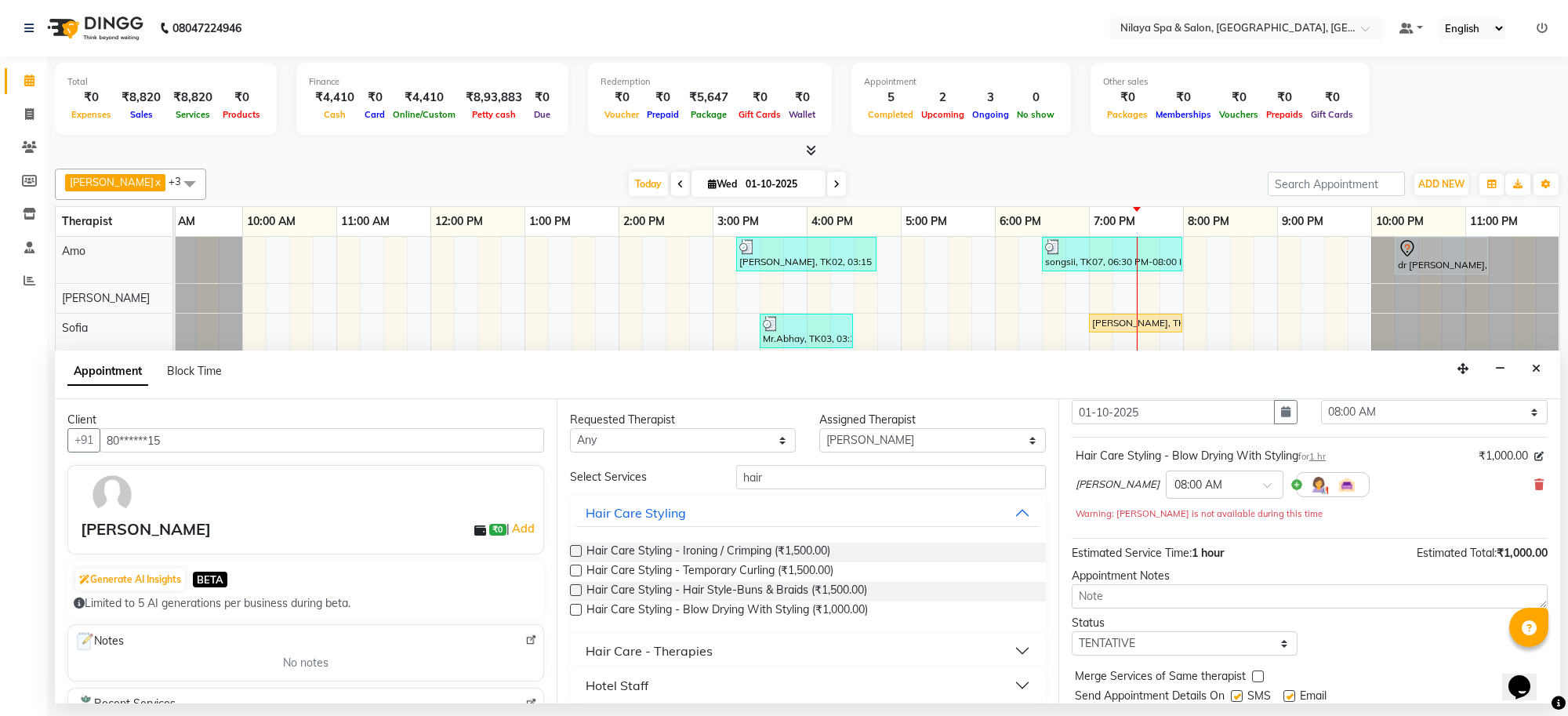
scroll to position [112, 0]
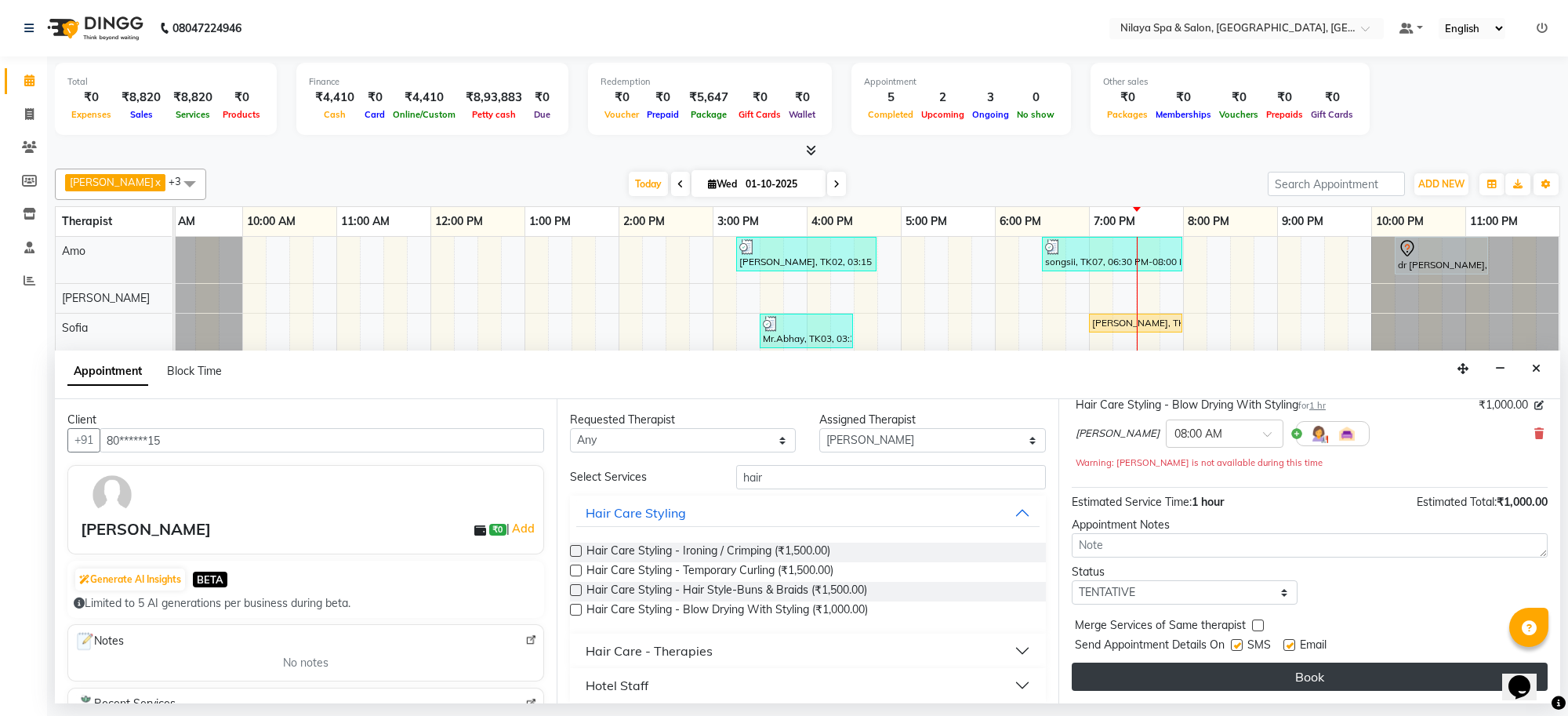
click at [1363, 675] on button "Book" at bounding box center [1310, 676] width 476 height 28
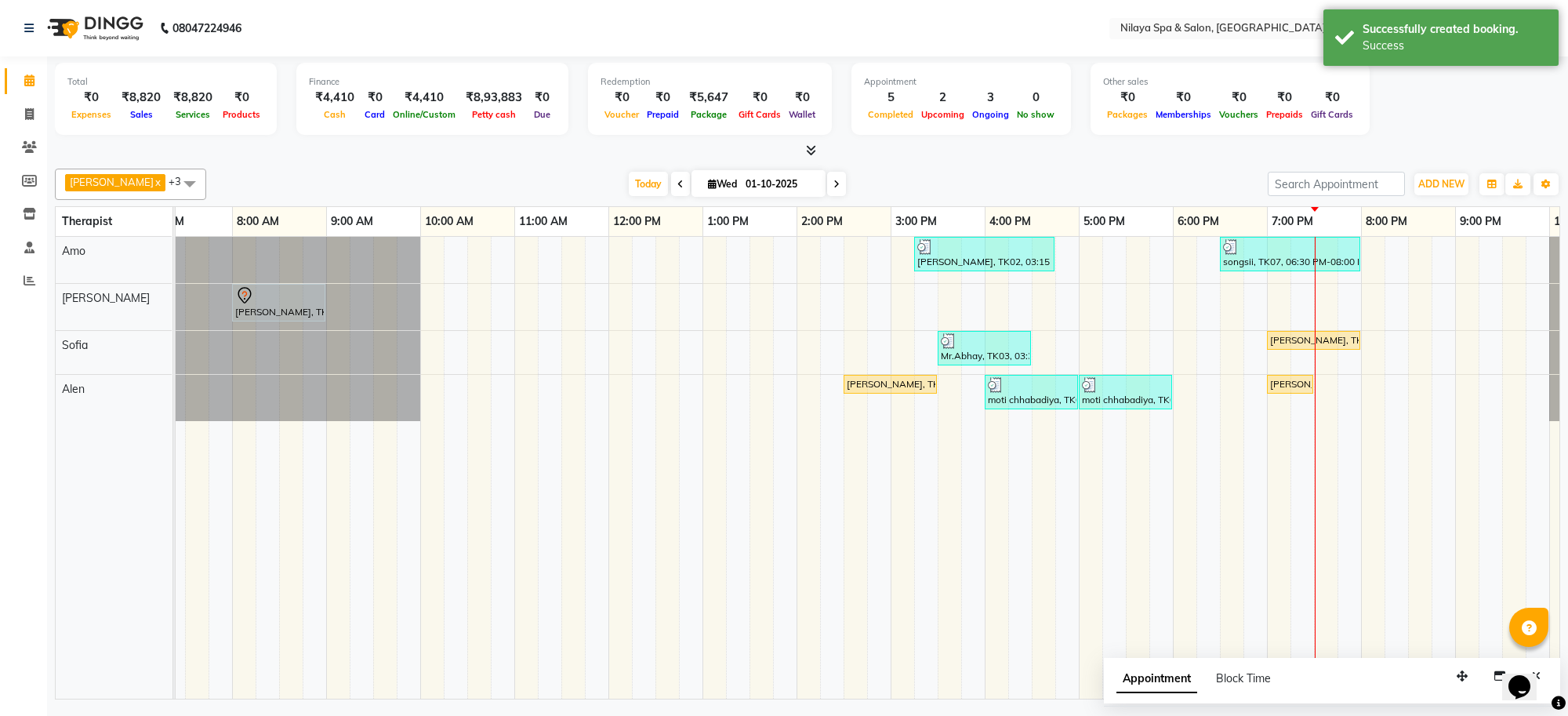
scroll to position [0, 14]
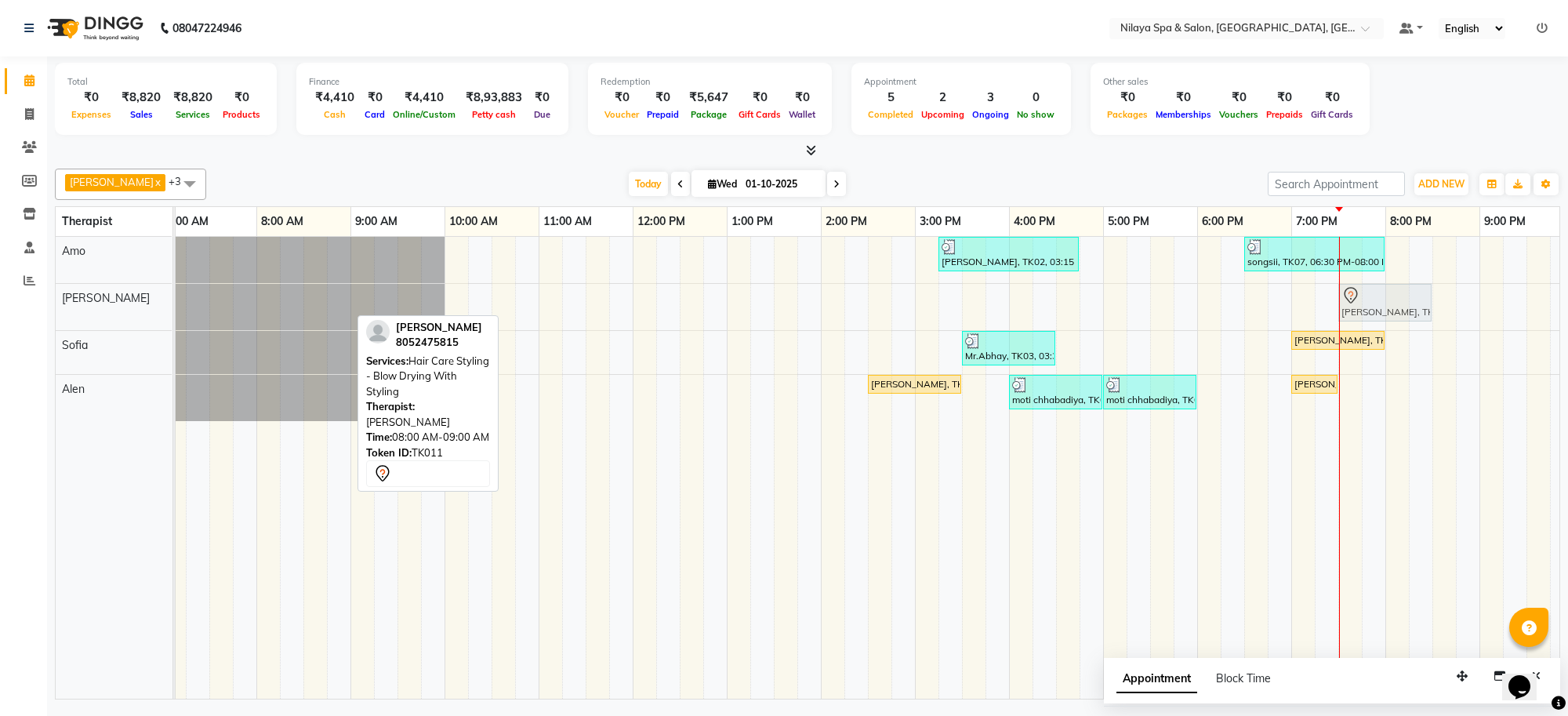
drag, startPoint x: 289, startPoint y: 302, endPoint x: 1367, endPoint y: 304, distance: 1078.0
click at [162, 304] on div "[PERSON_NAME], TK11, 08:00 AM-09:00 AM, Hair Care Styling - Blow Drying With St…" at bounding box center [162, 307] width 0 height 46
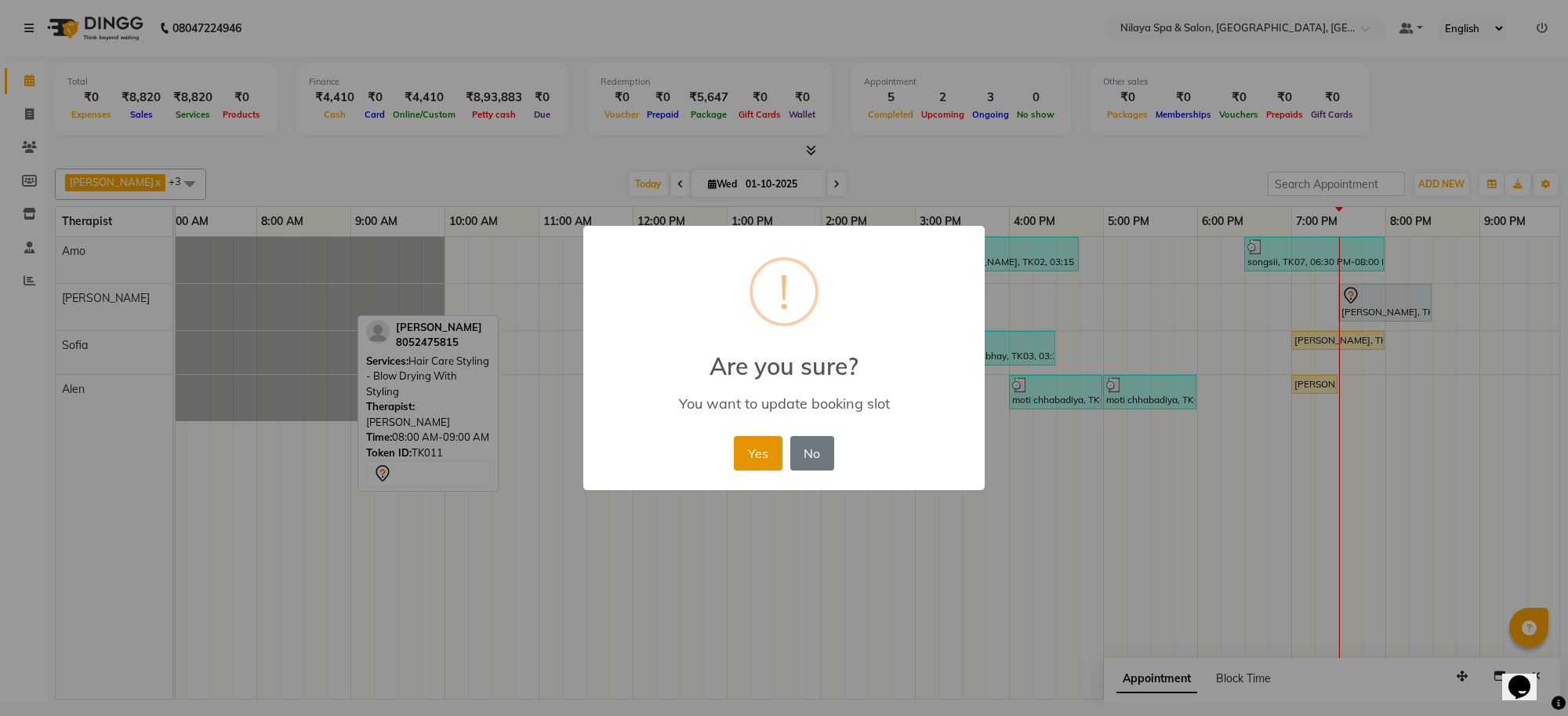
click at [757, 460] on button "Yes" at bounding box center [758, 453] width 48 height 34
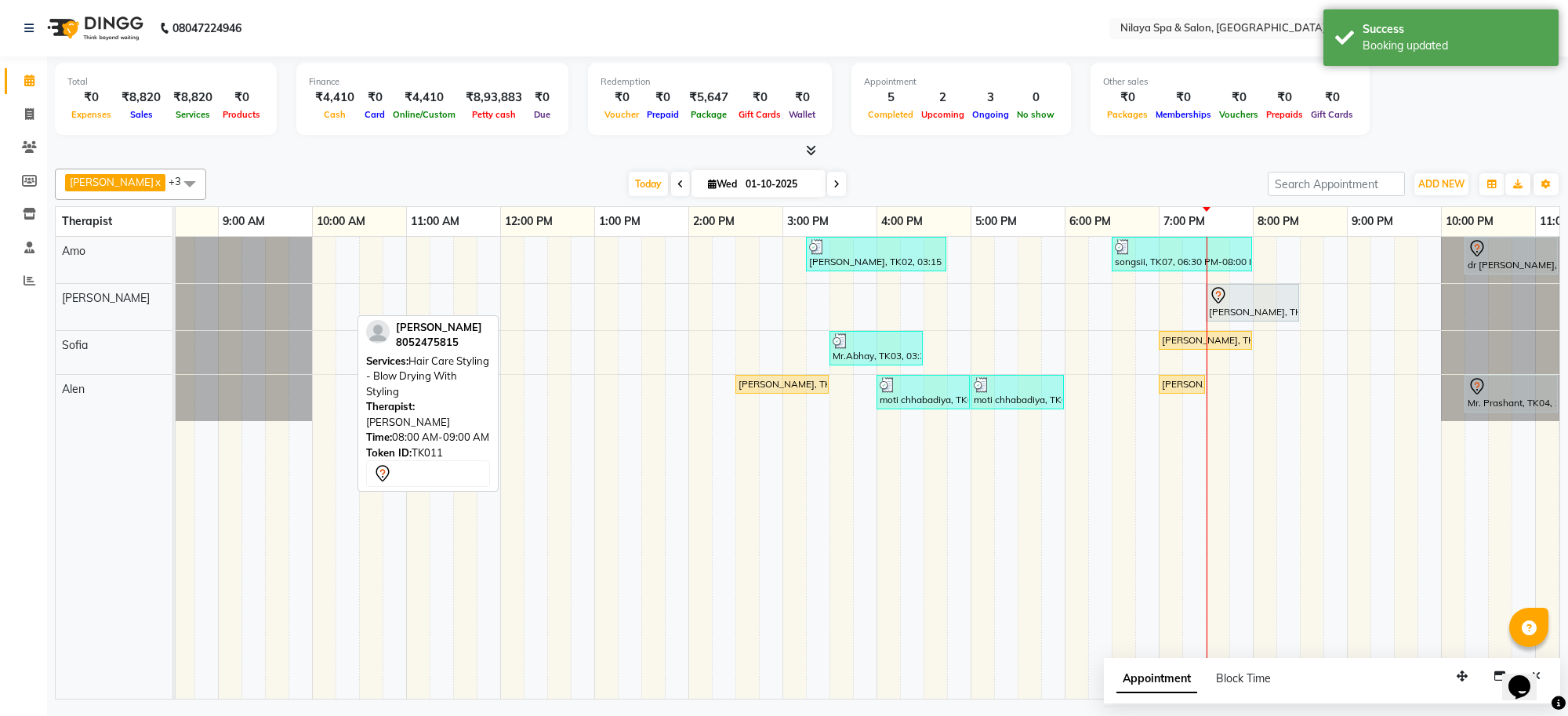
scroll to position [0, 216]
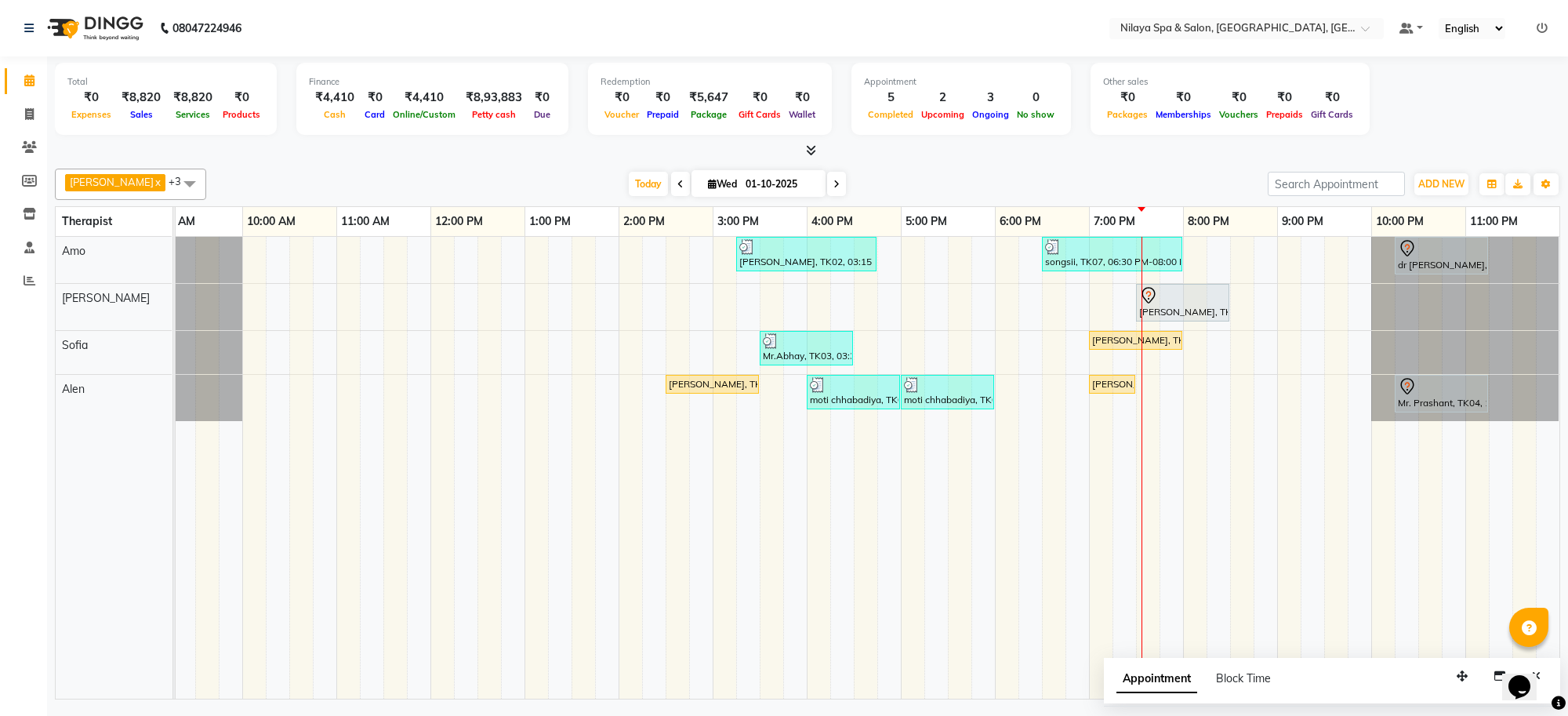
click at [677, 188] on icon at bounding box center [681, 185] width 6 height 10
type input "30-09-2025"
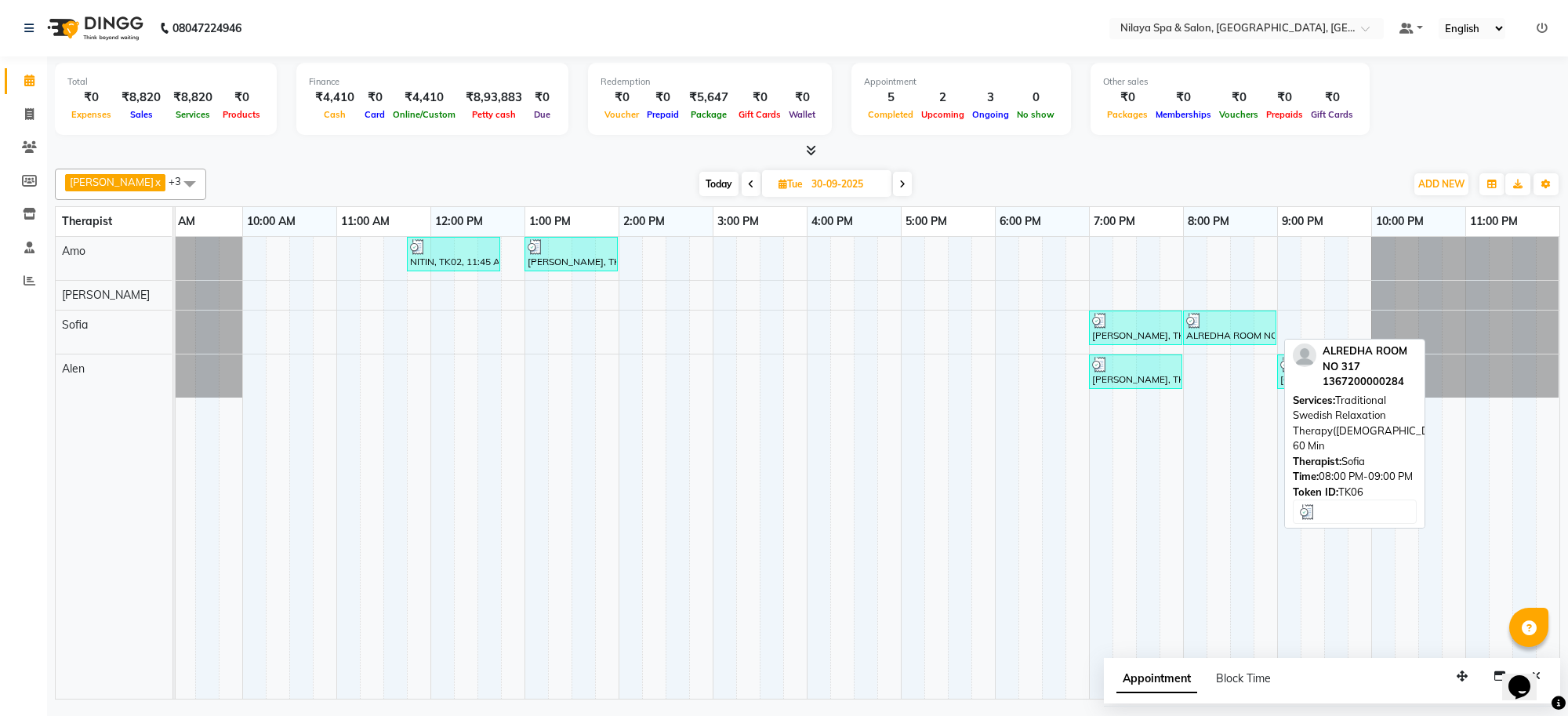
click at [1214, 342] on div "ALREDHA ROOM NO 317, TK06, 08:00 PM-09:00 PM, Traditional Swedish Relaxation Th…" at bounding box center [1229, 327] width 90 height 29
click at [1230, 330] on div "ALREDHA ROOM NO 317, TK06, 08:00 PM-09:00 PM, Traditional Swedish Relaxation Th…" at bounding box center [1229, 327] width 90 height 29
select select "3"
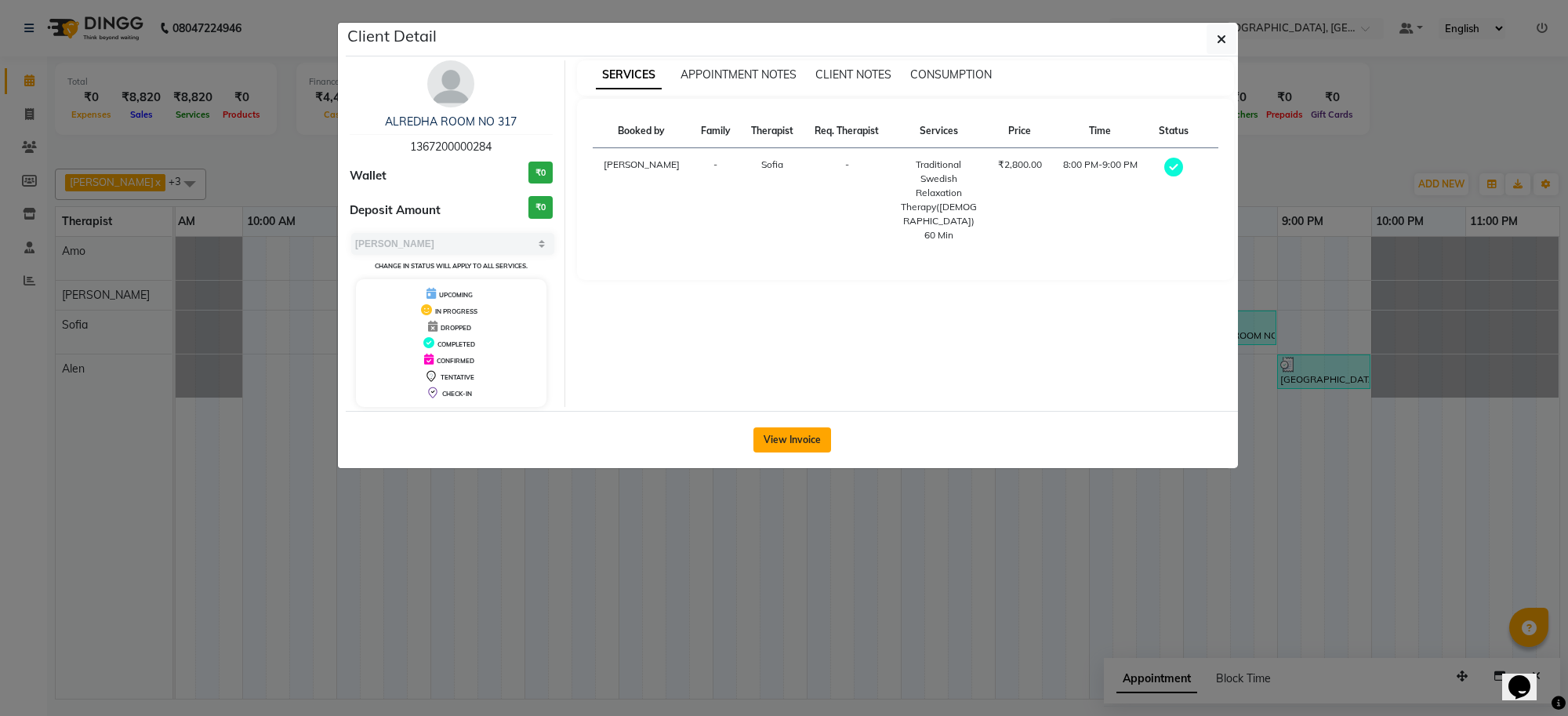
click at [808, 432] on button "View Invoice" at bounding box center [793, 440] width 78 height 25
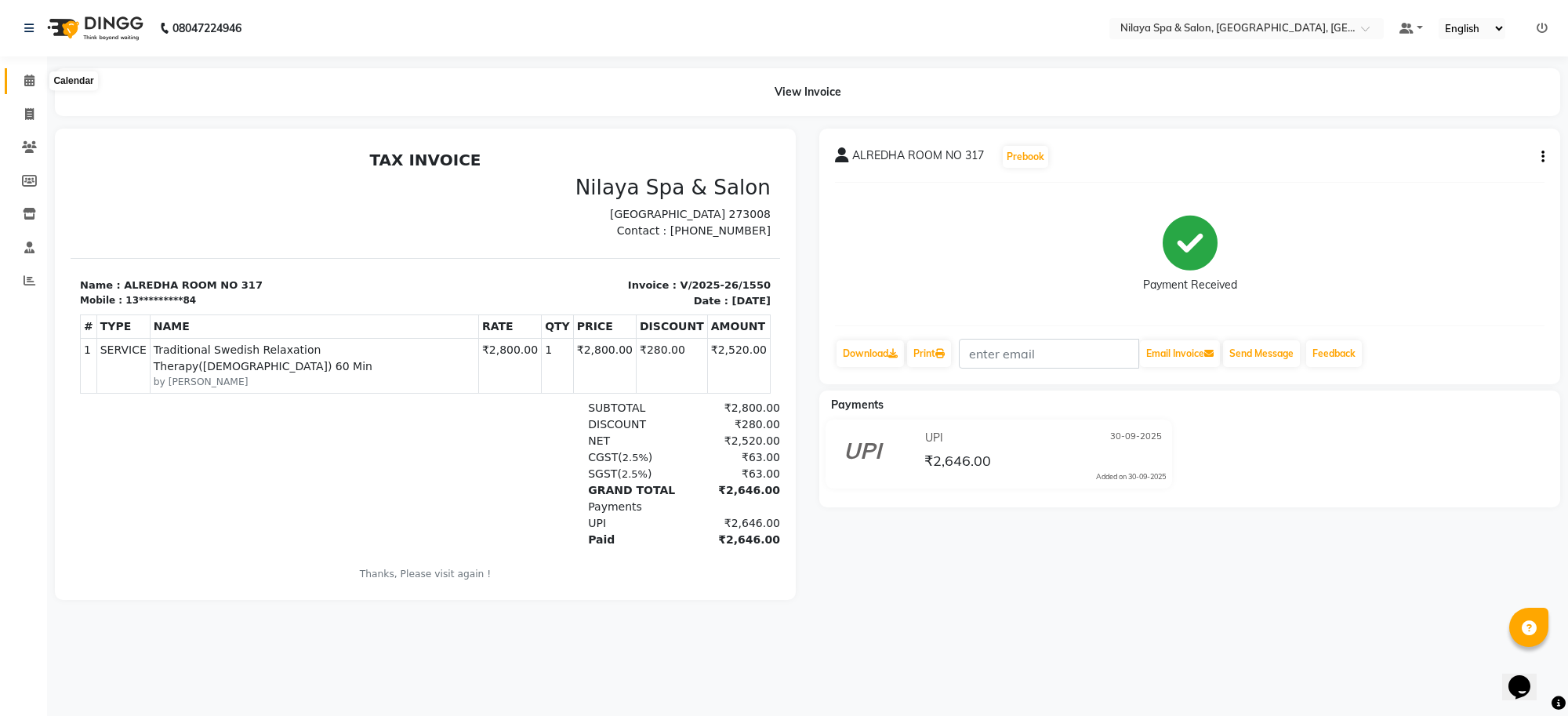
click at [25, 80] on icon at bounding box center [29, 80] width 10 height 12
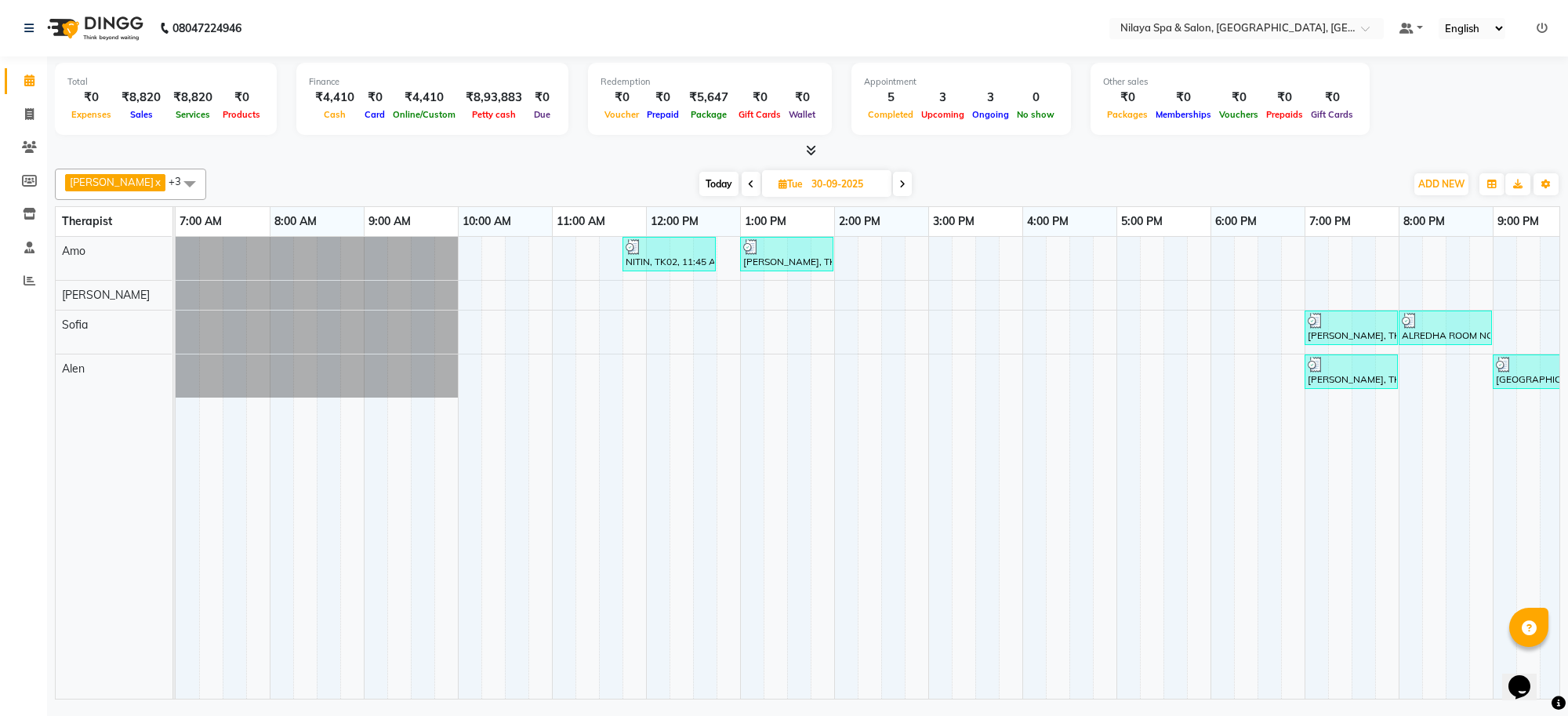
scroll to position [0, 104]
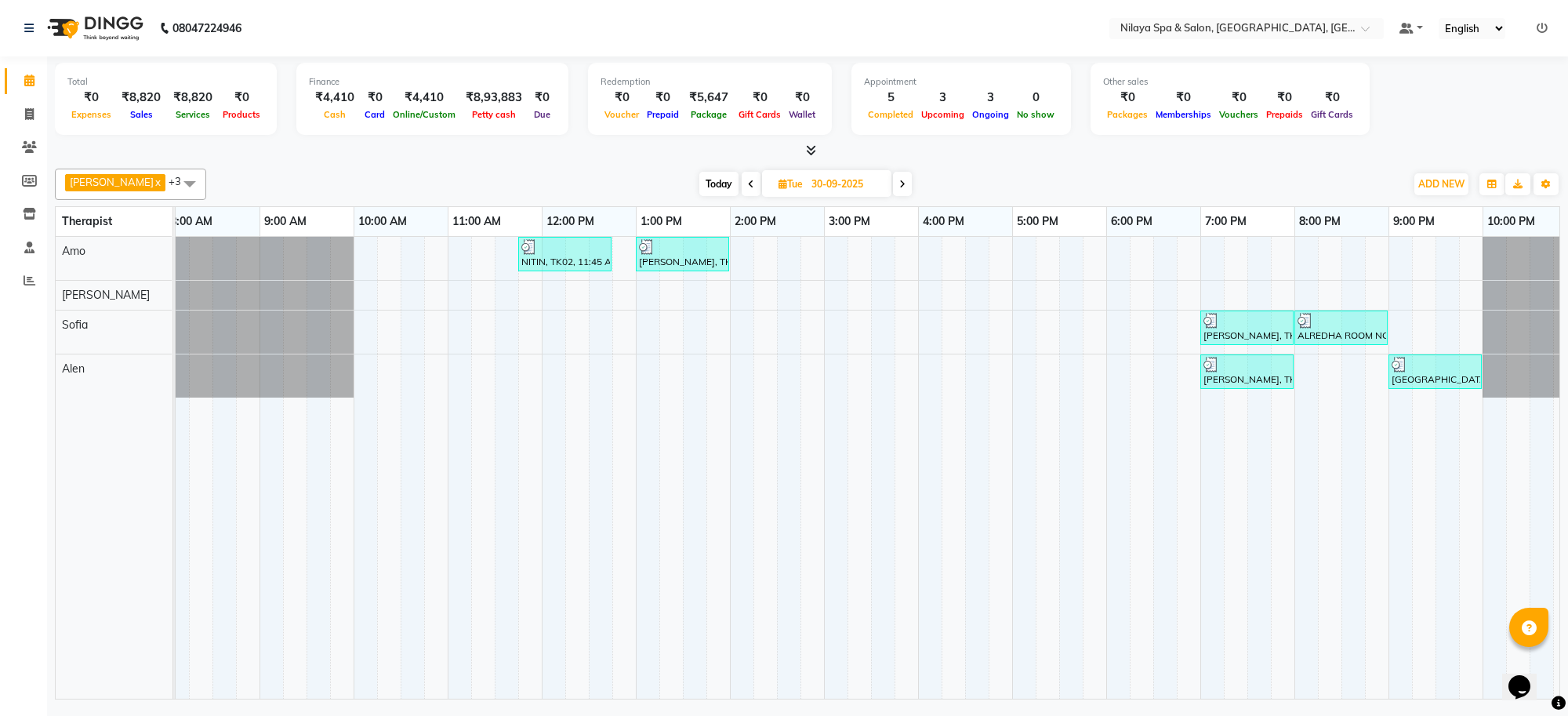
click at [899, 182] on icon at bounding box center [903, 185] width 6 height 10
type input "01-10-2025"
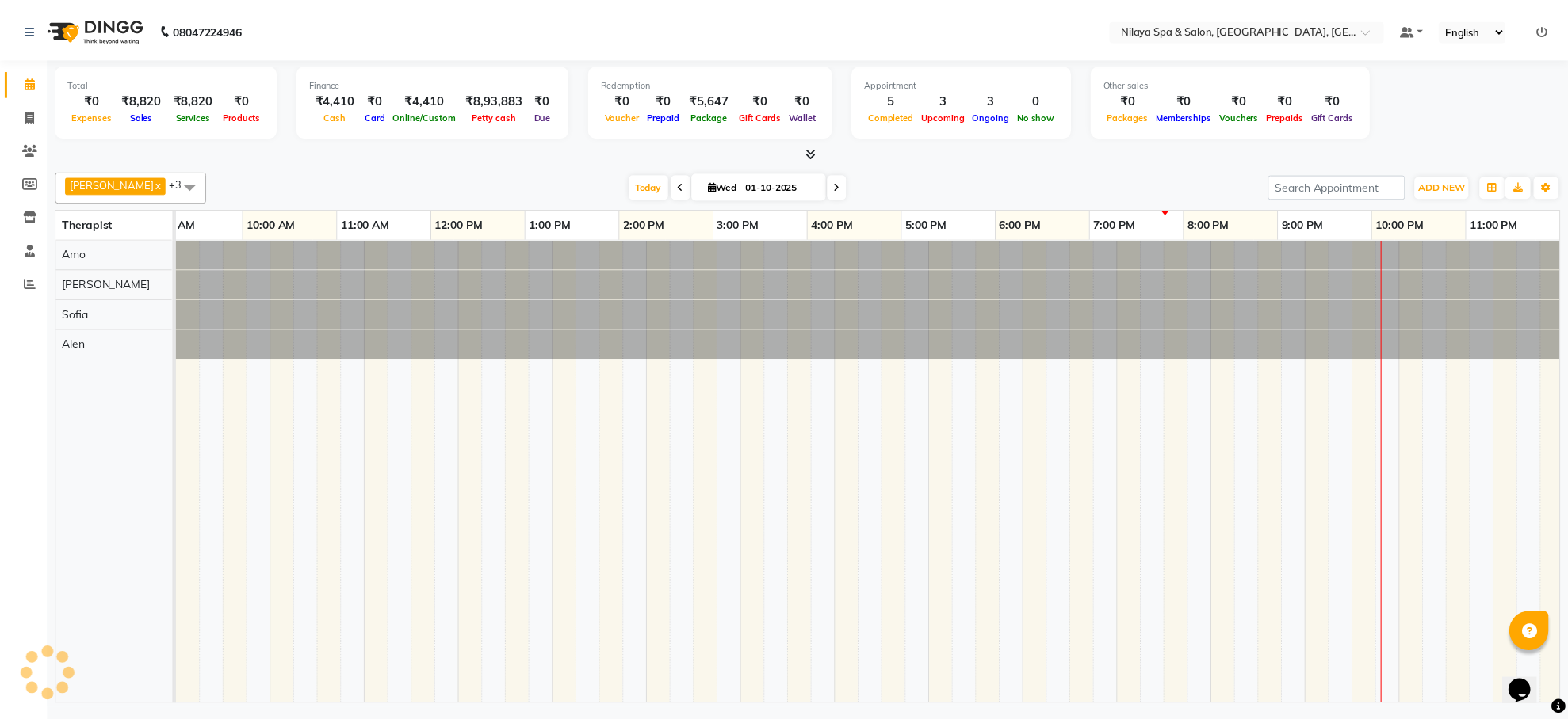
scroll to position [0, 218]
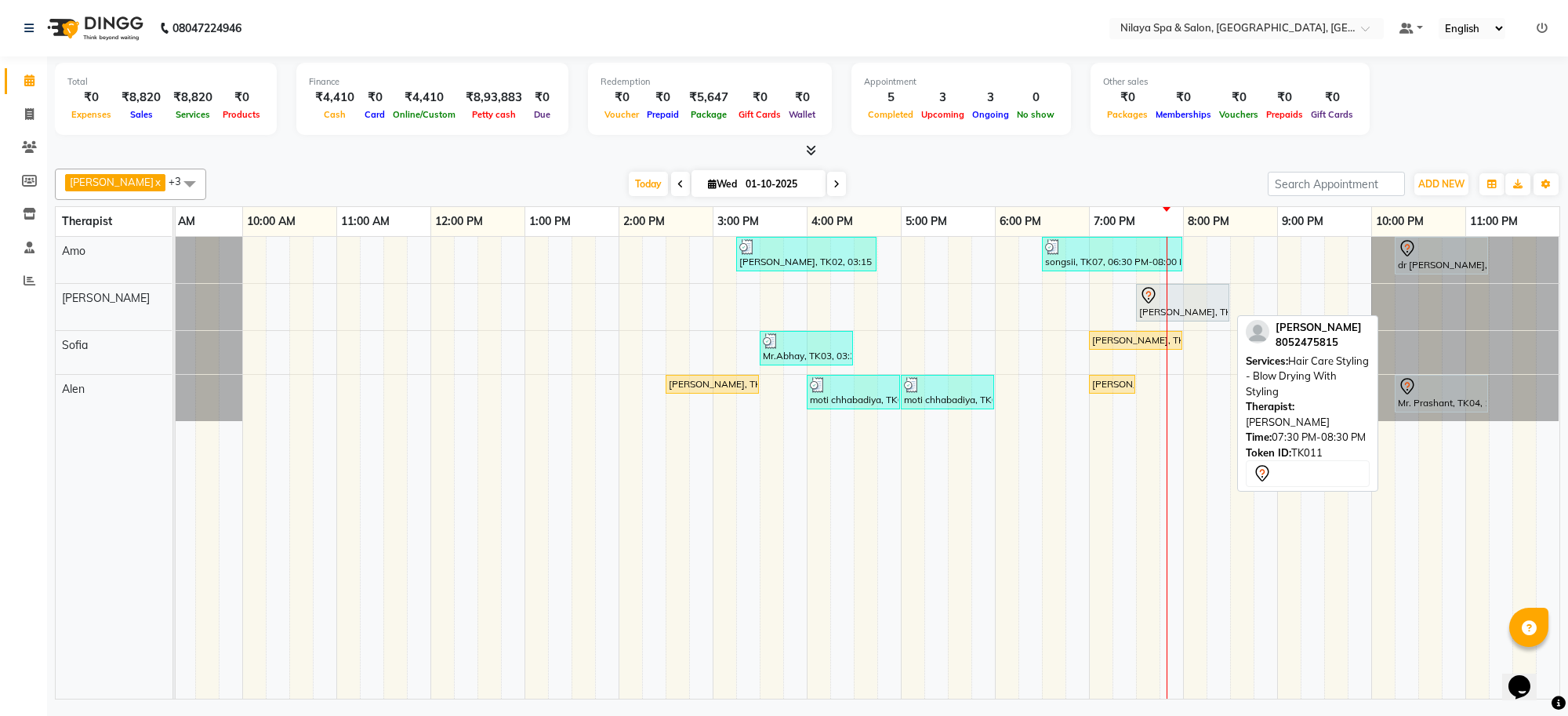
click at [1177, 308] on div "[PERSON_NAME], TK11, 07:30 PM-08:30 PM, Hair Care Styling - Blow Drying With St…" at bounding box center [1182, 303] width 90 height 33
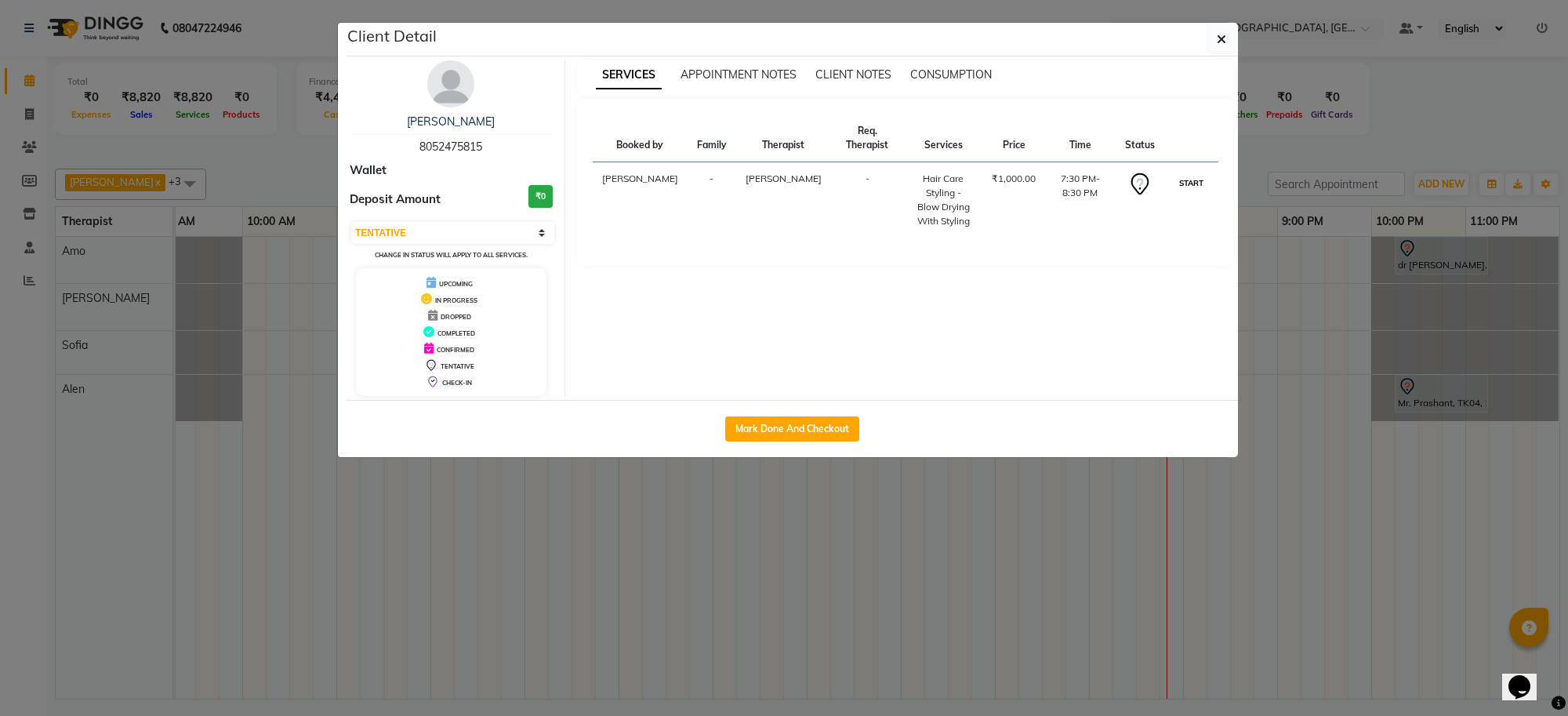
click at [1197, 183] on button "START" at bounding box center [1192, 183] width 32 height 20
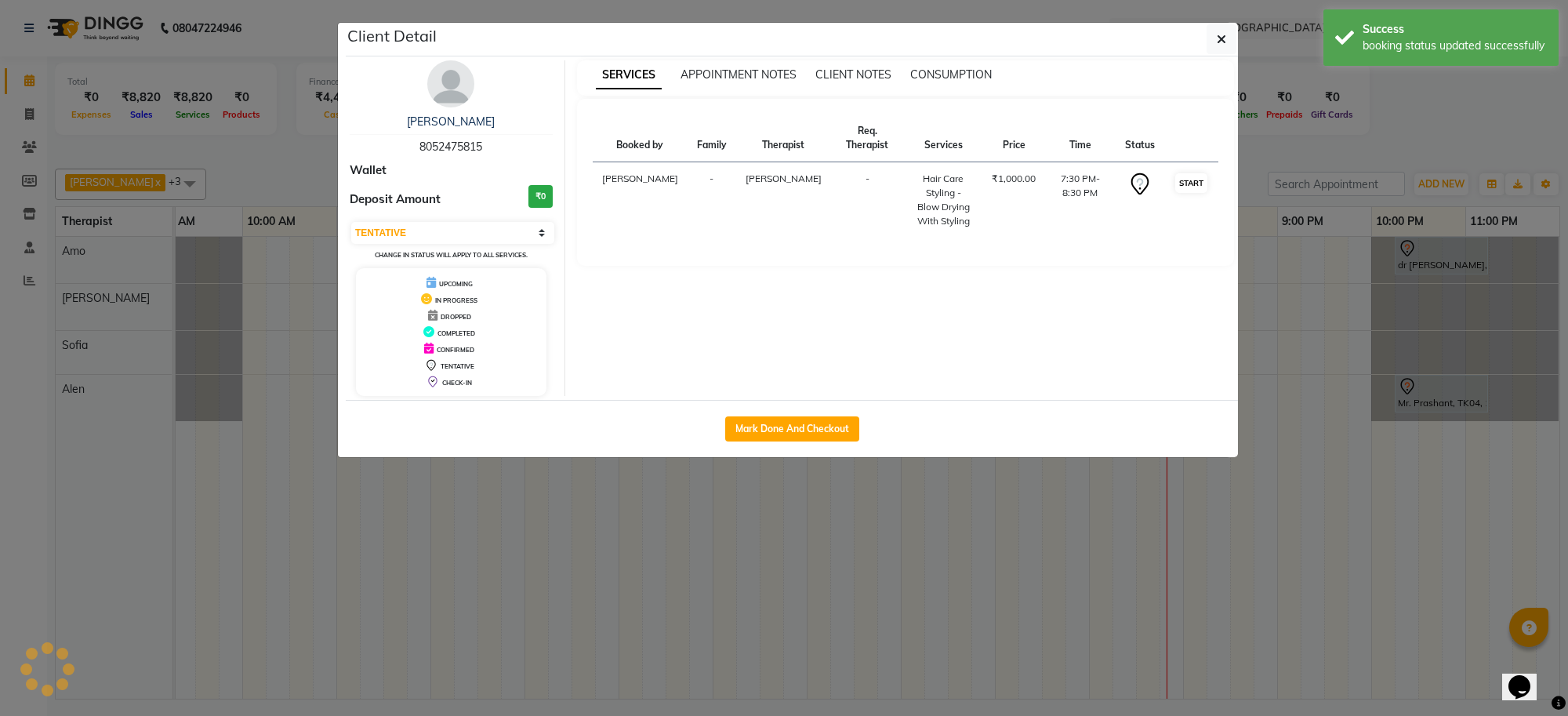
select select "1"
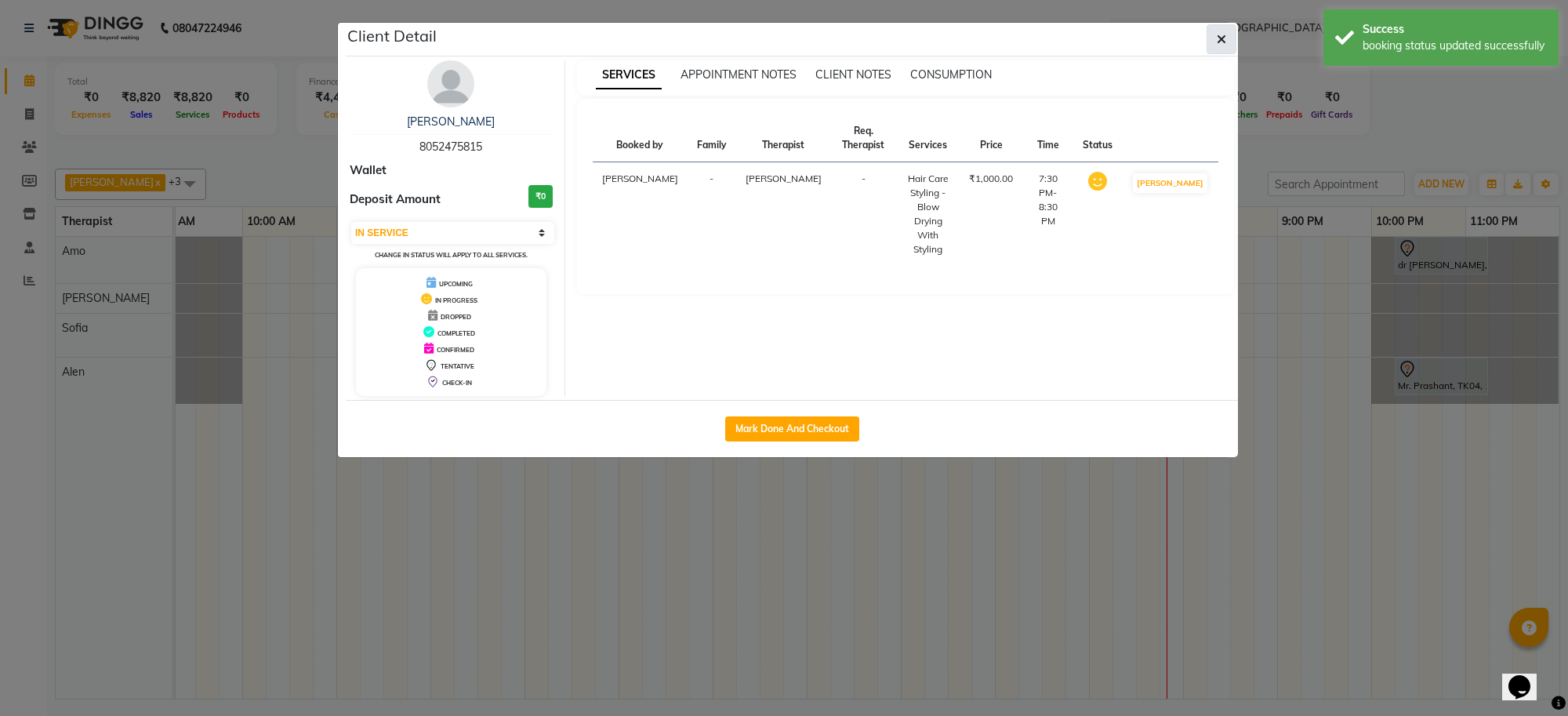
click at [1218, 45] on icon "button" at bounding box center [1222, 39] width 10 height 13
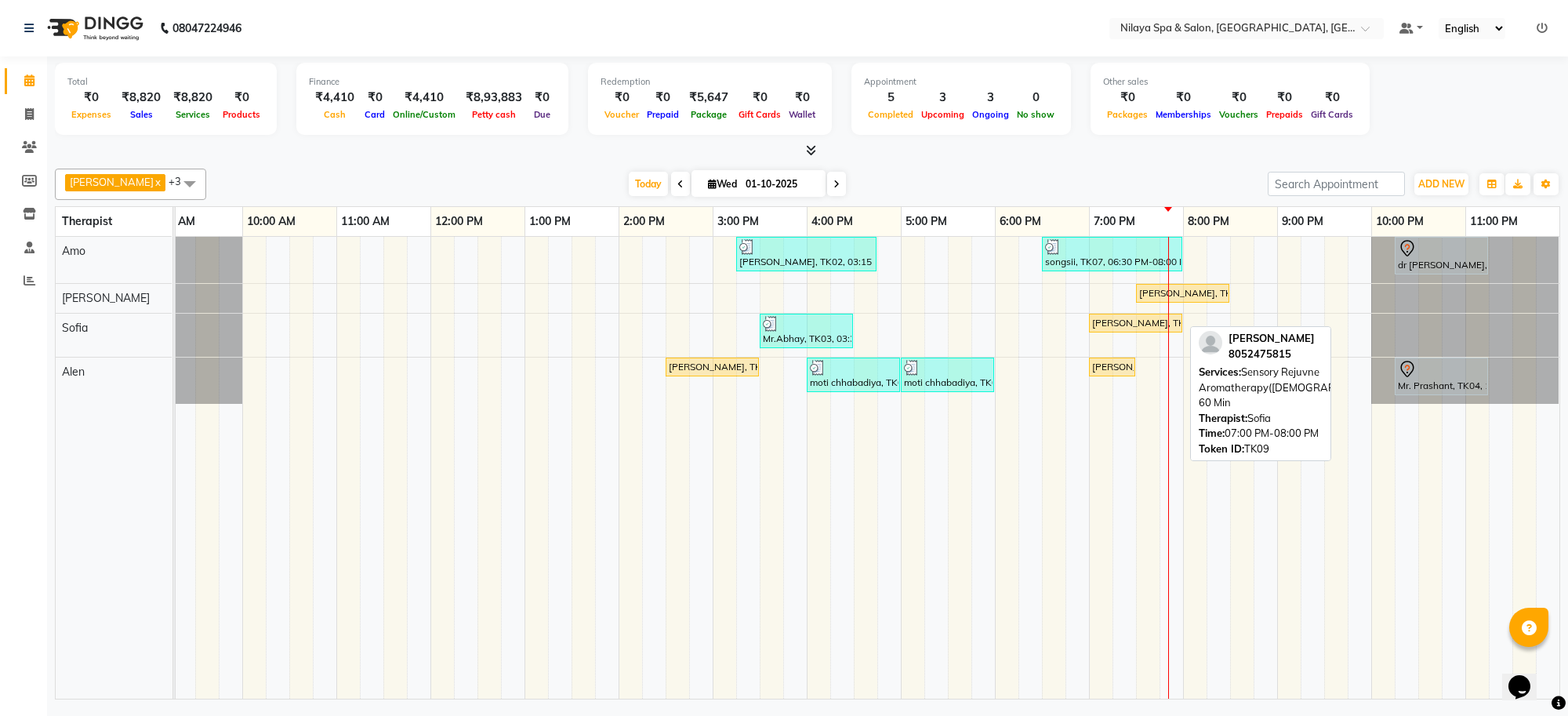
click at [1171, 327] on div "[PERSON_NAME], TK09, 07:00 PM-08:00 PM, Sensory Rejuvne Aromatherapy([DEMOGRAPH…" at bounding box center [1135, 323] width 90 height 14
select select "1"
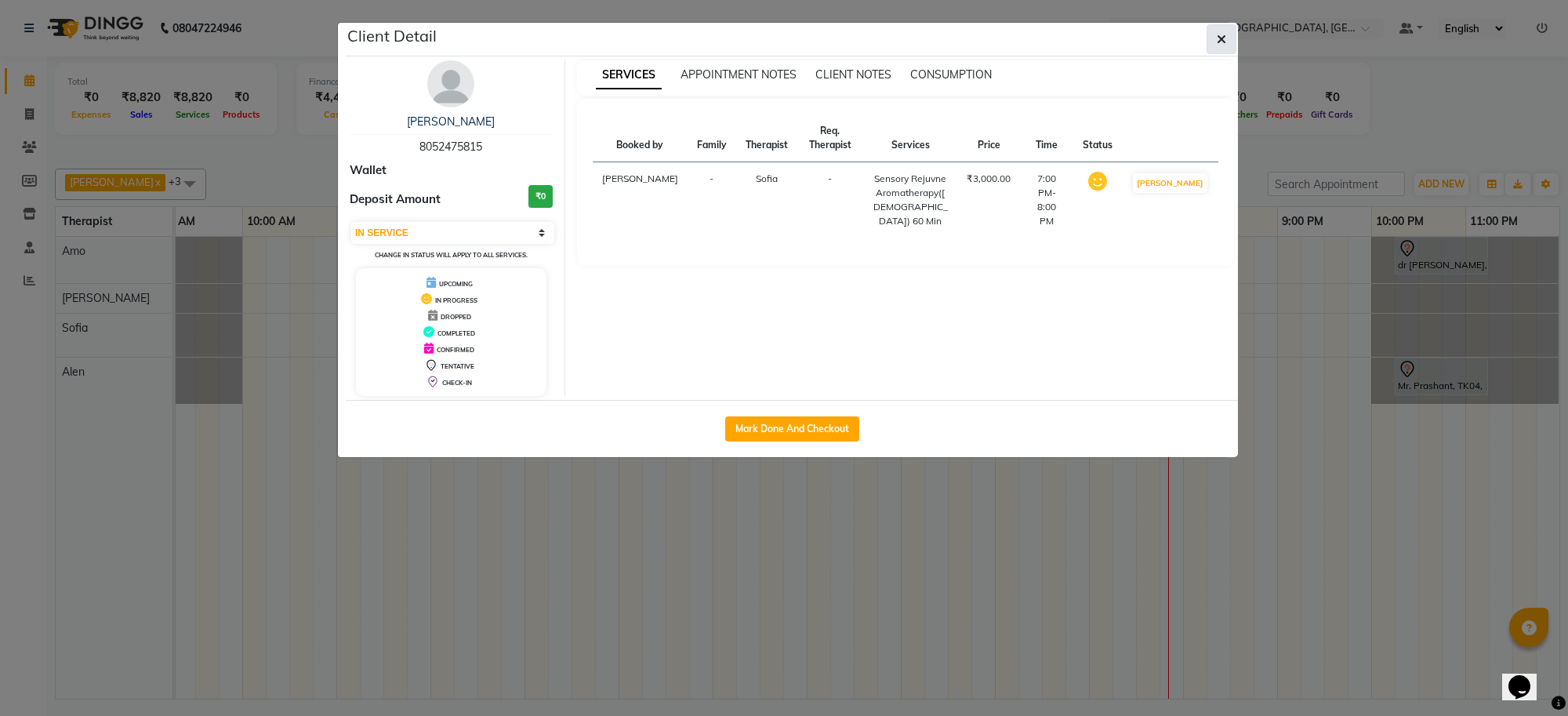
click at [1217, 35] on icon "button" at bounding box center [1222, 39] width 10 height 13
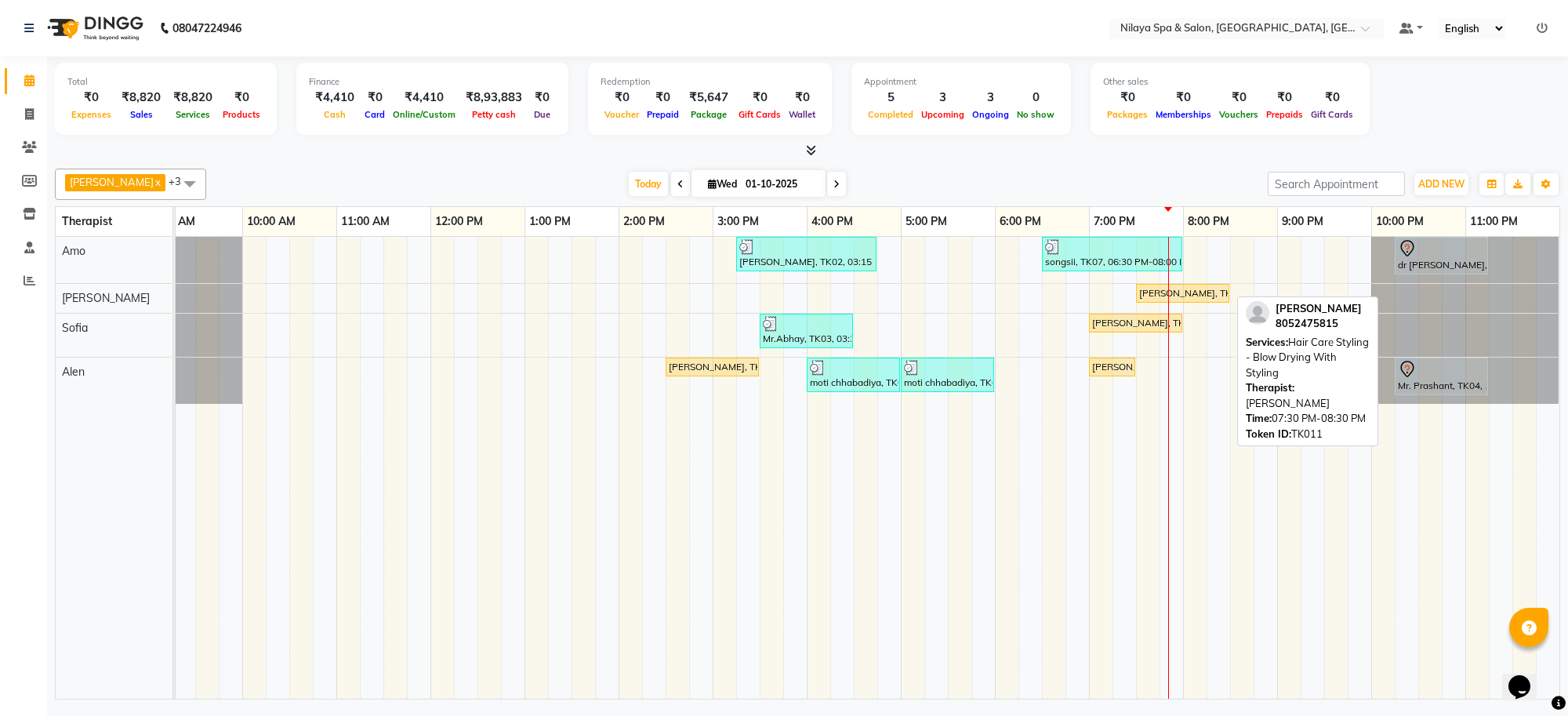
click at [1175, 296] on div "[PERSON_NAME], TK11, 07:30 PM-08:30 PM, Hair Care Styling - Blow Drying With St…" at bounding box center [1182, 294] width 90 height 14
select select "1"
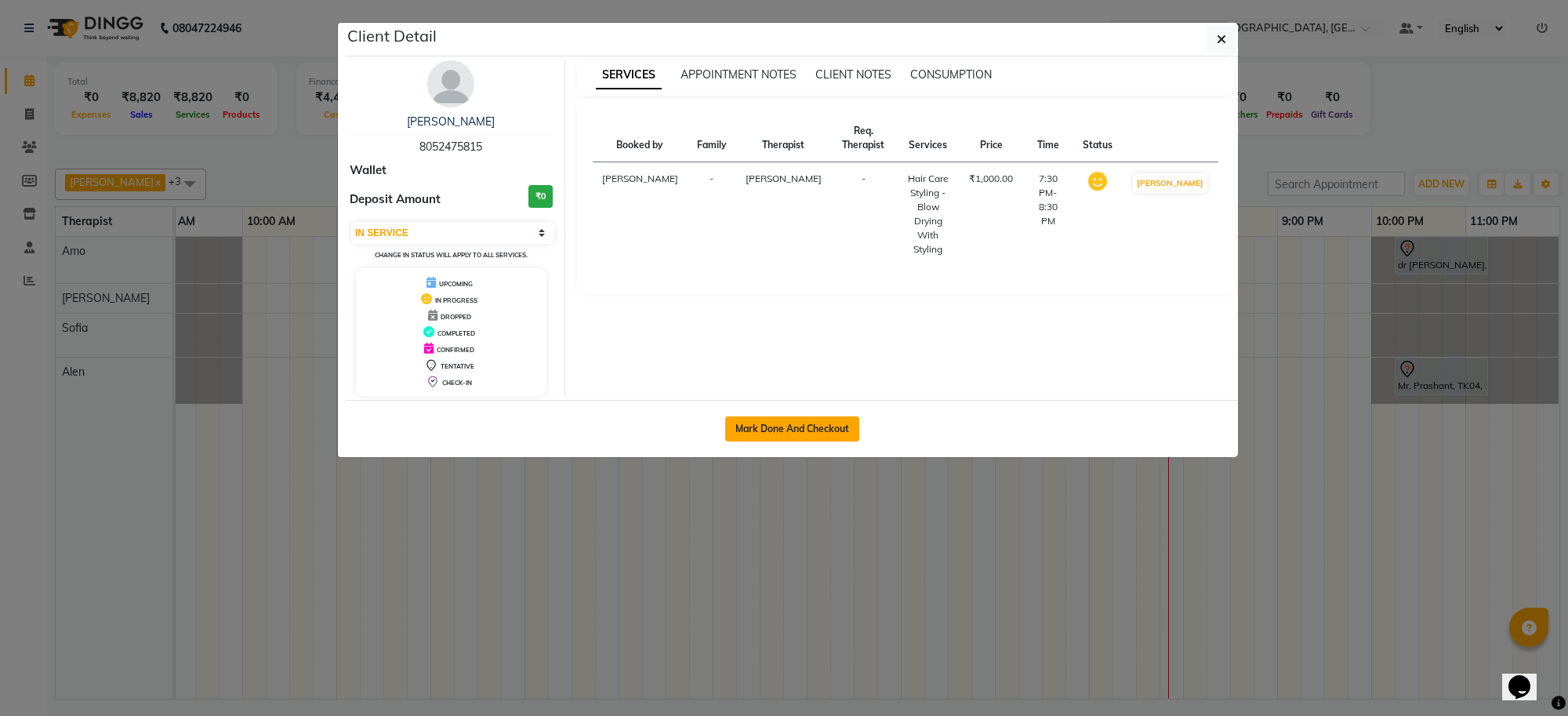
click at [805, 429] on button "Mark Done And Checkout" at bounding box center [792, 429] width 134 height 25
select select "service"
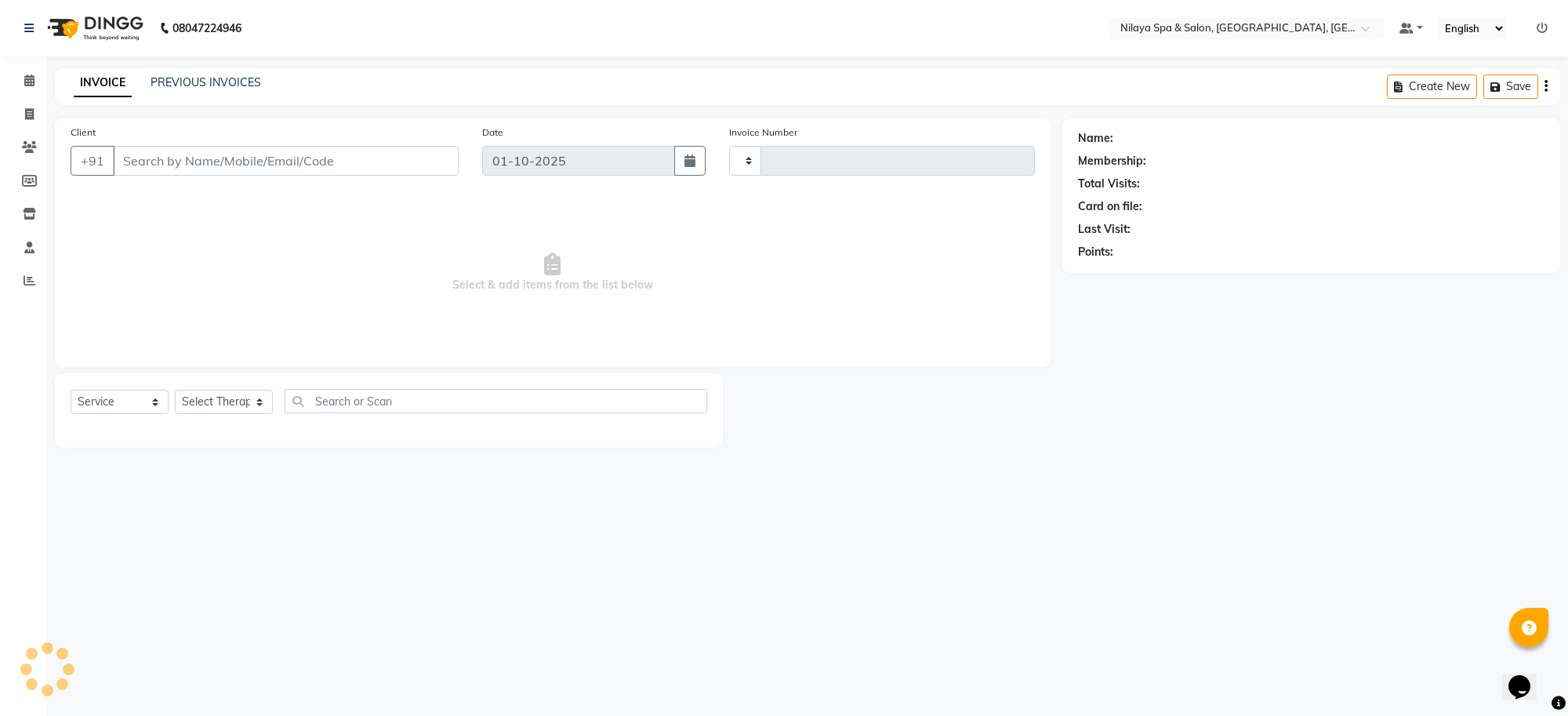
type input "1558"
select select "8283"
type input "80******15"
select select "80704"
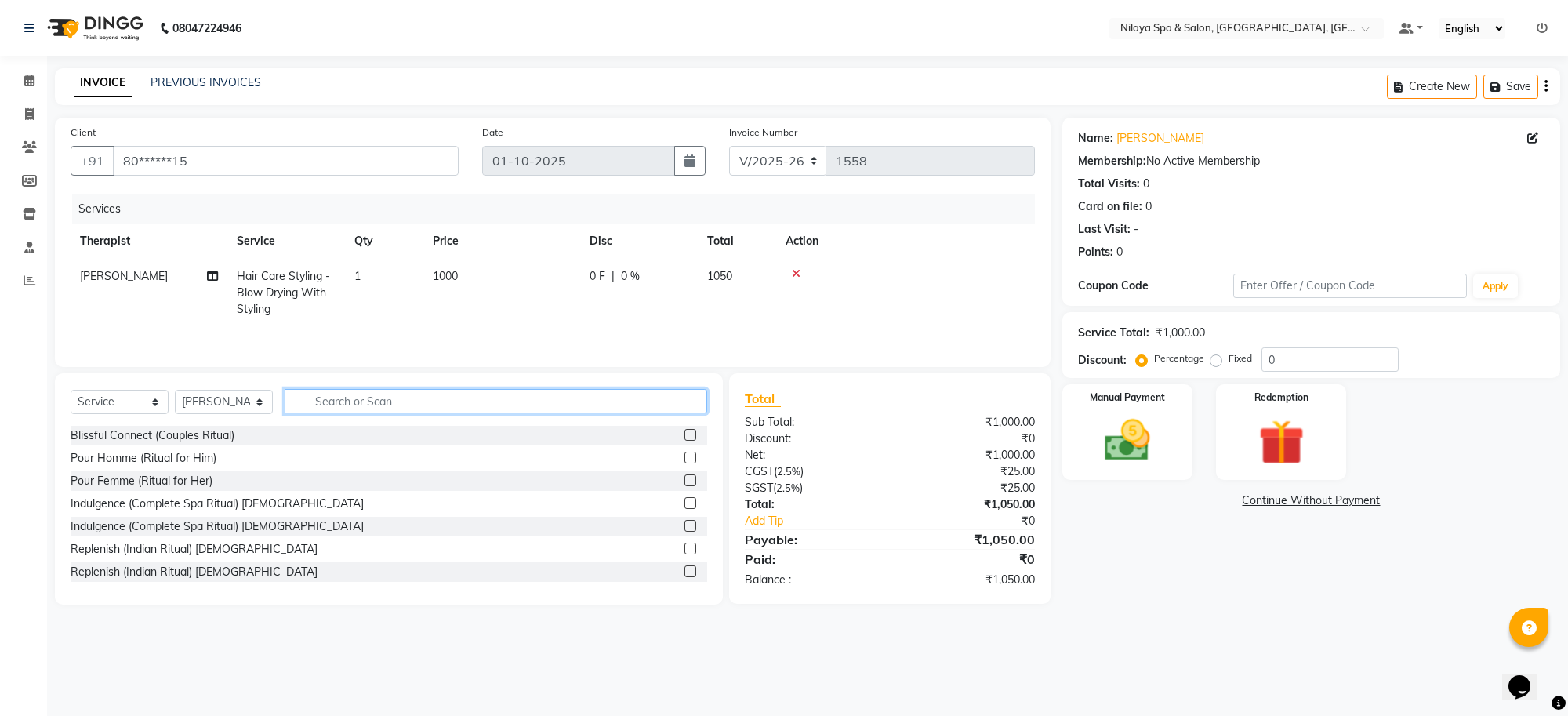
click at [458, 398] on input "text" at bounding box center [496, 401] width 423 height 25
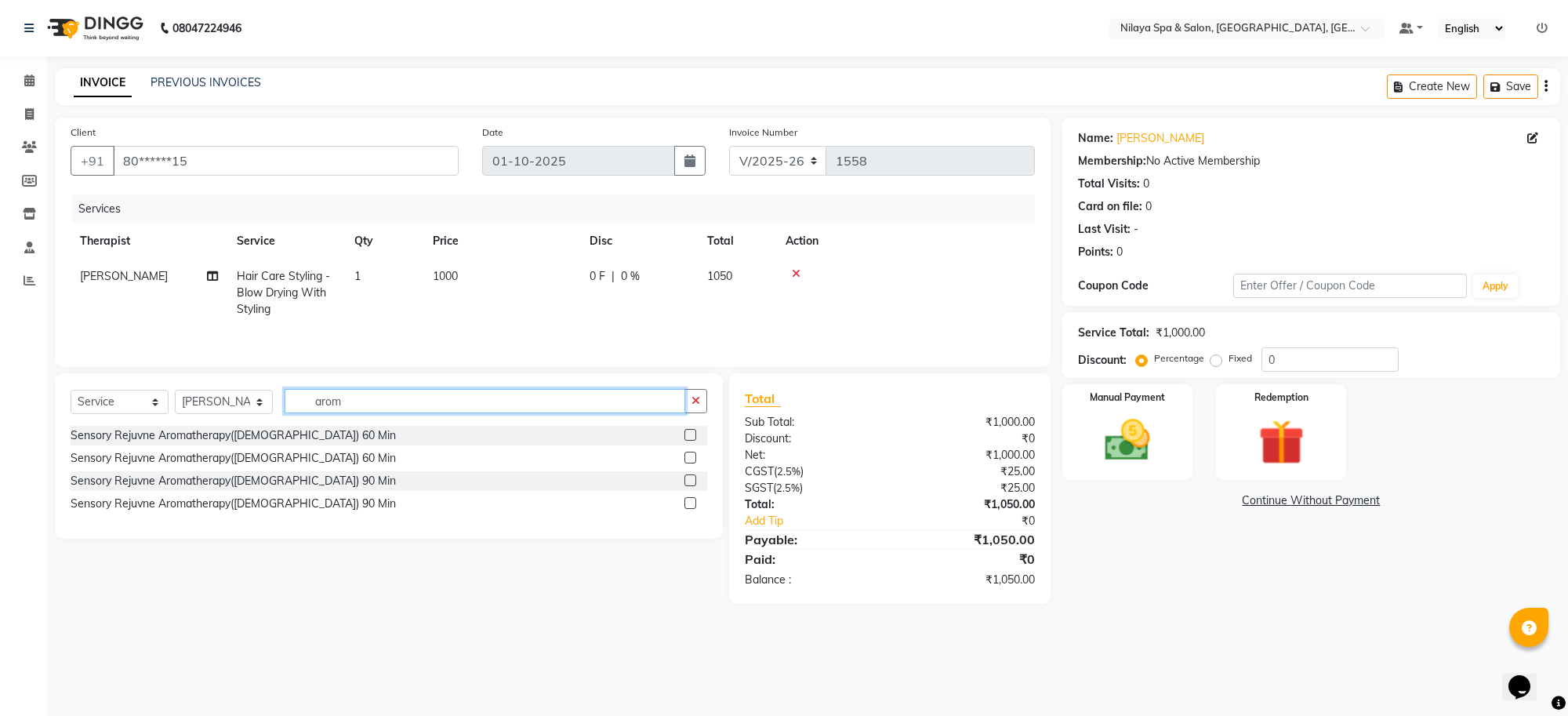
type input "arom"
click at [692, 441] on label at bounding box center [690, 435] width 12 height 12
click at [692, 441] on input "checkbox" at bounding box center [689, 436] width 10 height 10
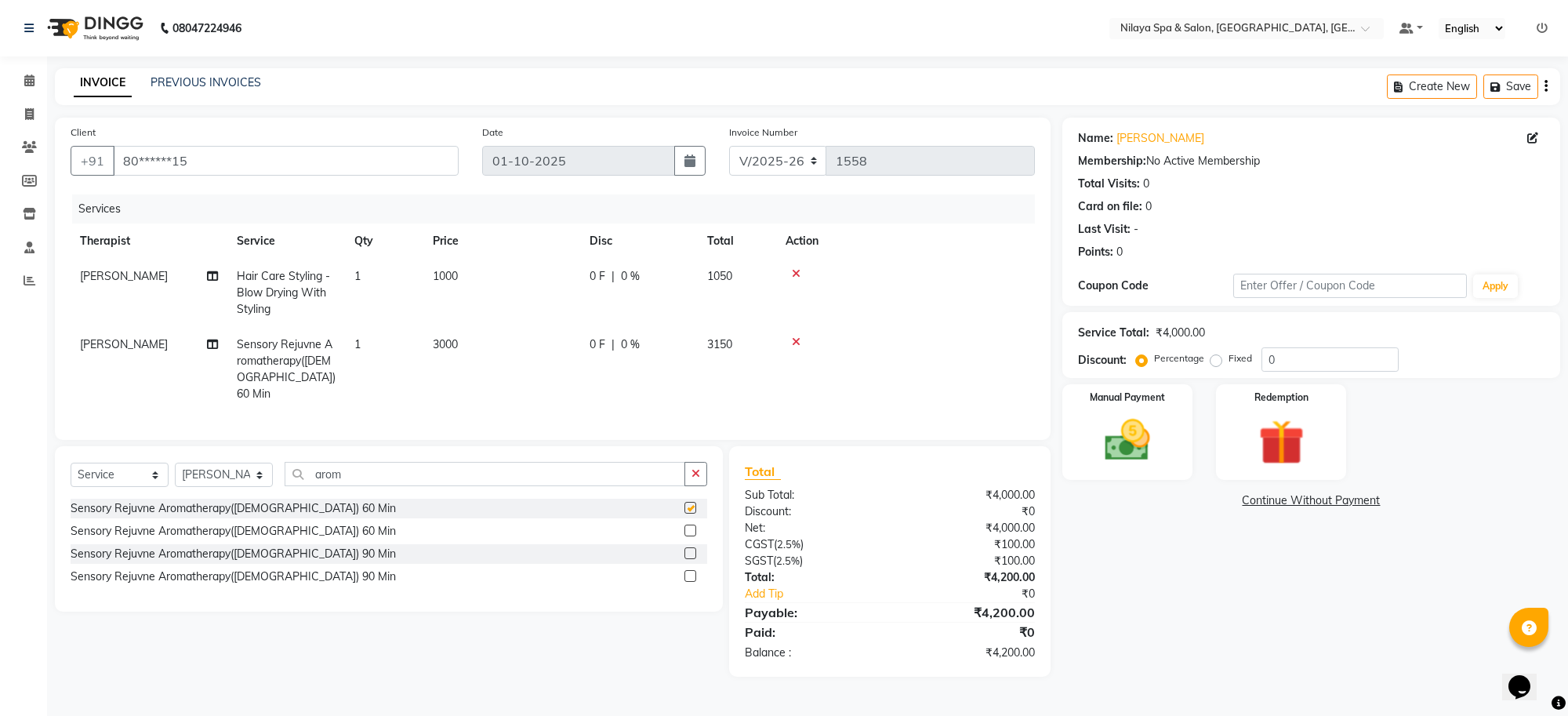
checkbox input "false"
click at [256, 479] on select "Select Therapist Aditya [PERSON_NAME] [PERSON_NAME] Manager [PERSON_NAME] [PERS…" at bounding box center [224, 475] width 98 height 25
select select "84324"
click at [175, 463] on select "Select Therapist Aditya [PERSON_NAME] [PERSON_NAME] Manager [PERSON_NAME] [PERS…" at bounding box center [224, 475] width 98 height 25
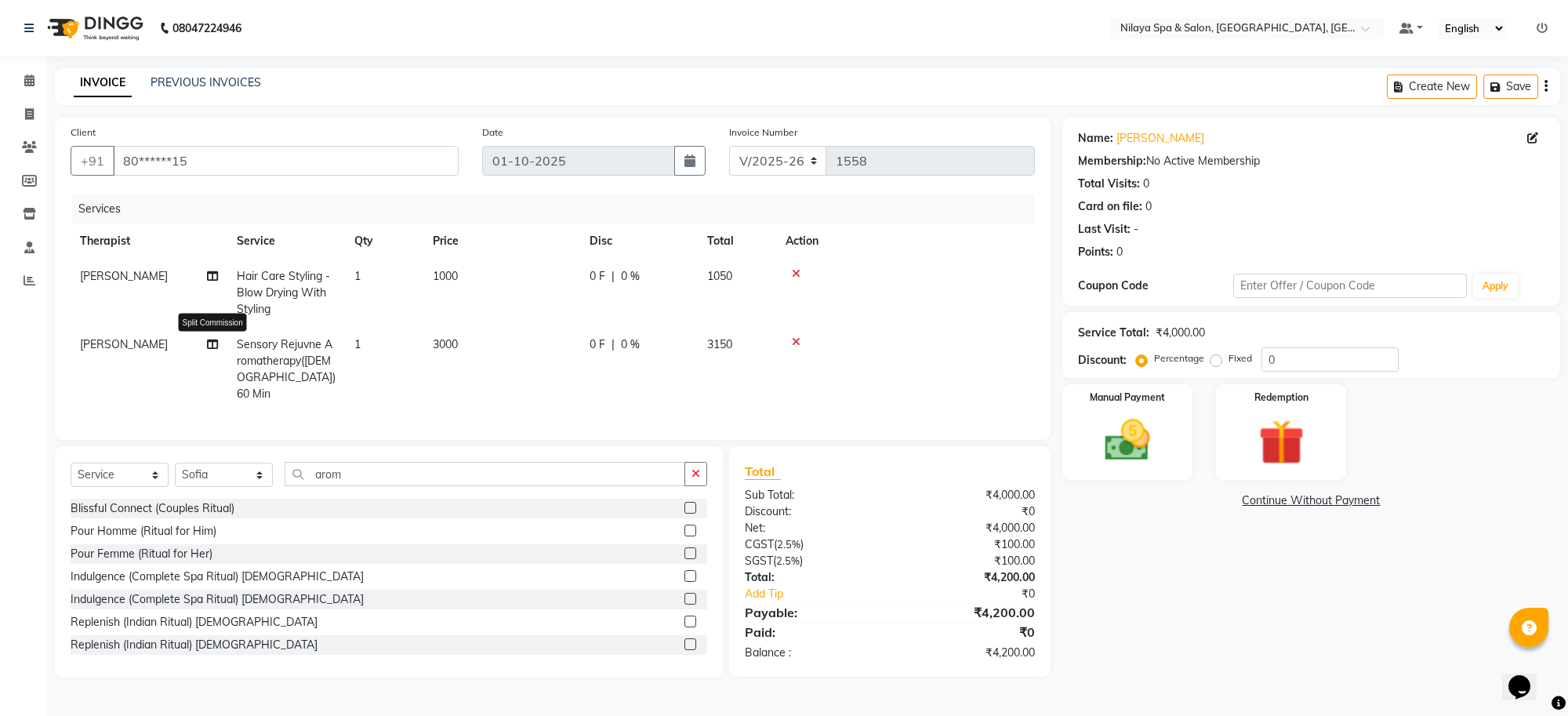
click at [207, 347] on icon at bounding box center [213, 345] width 11 height 11
select select "80704"
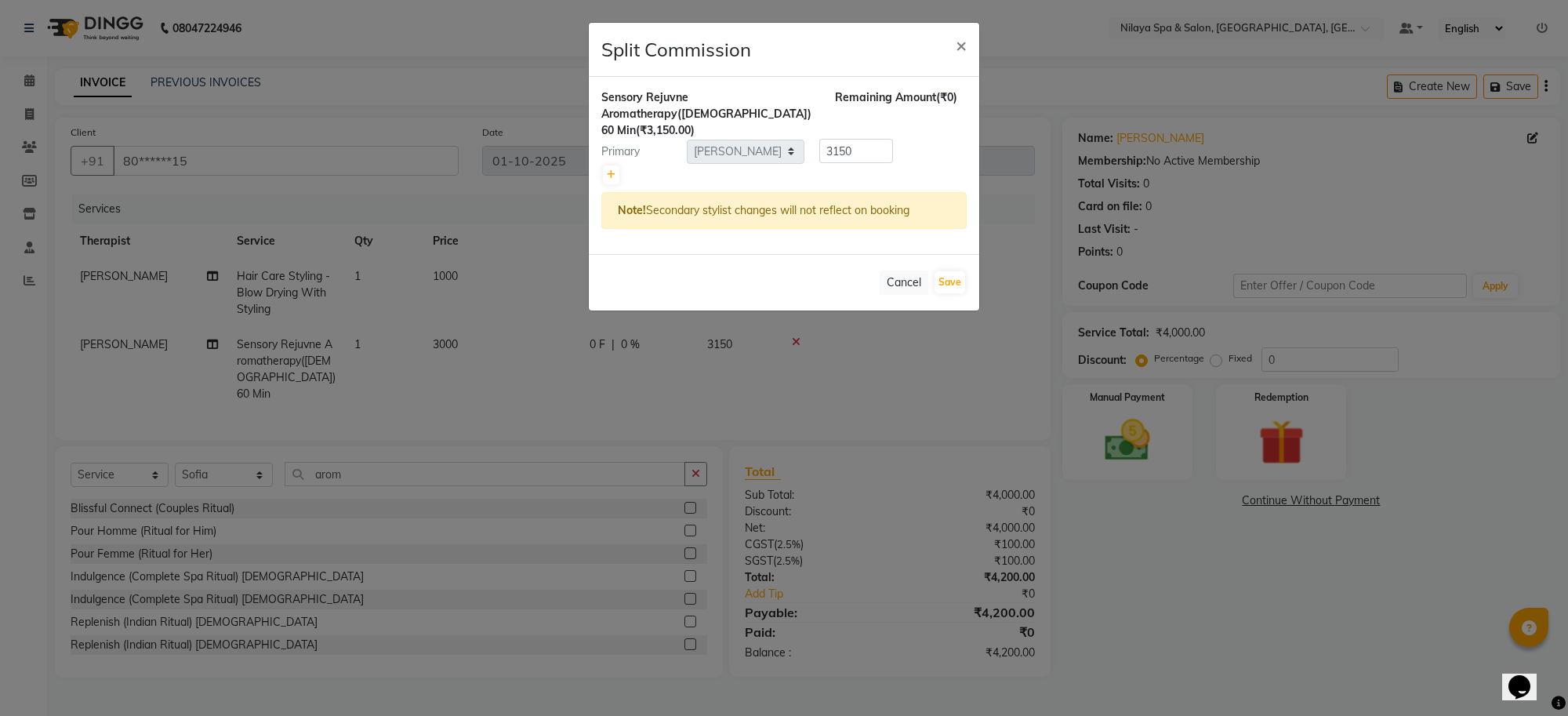
click at [169, 354] on ngb-modal-window "Split Commission × Sensory Rejuvne Aromatherapy([DEMOGRAPHIC_DATA]) 60 Min (₹3,…" at bounding box center [784, 358] width 1568 height 716
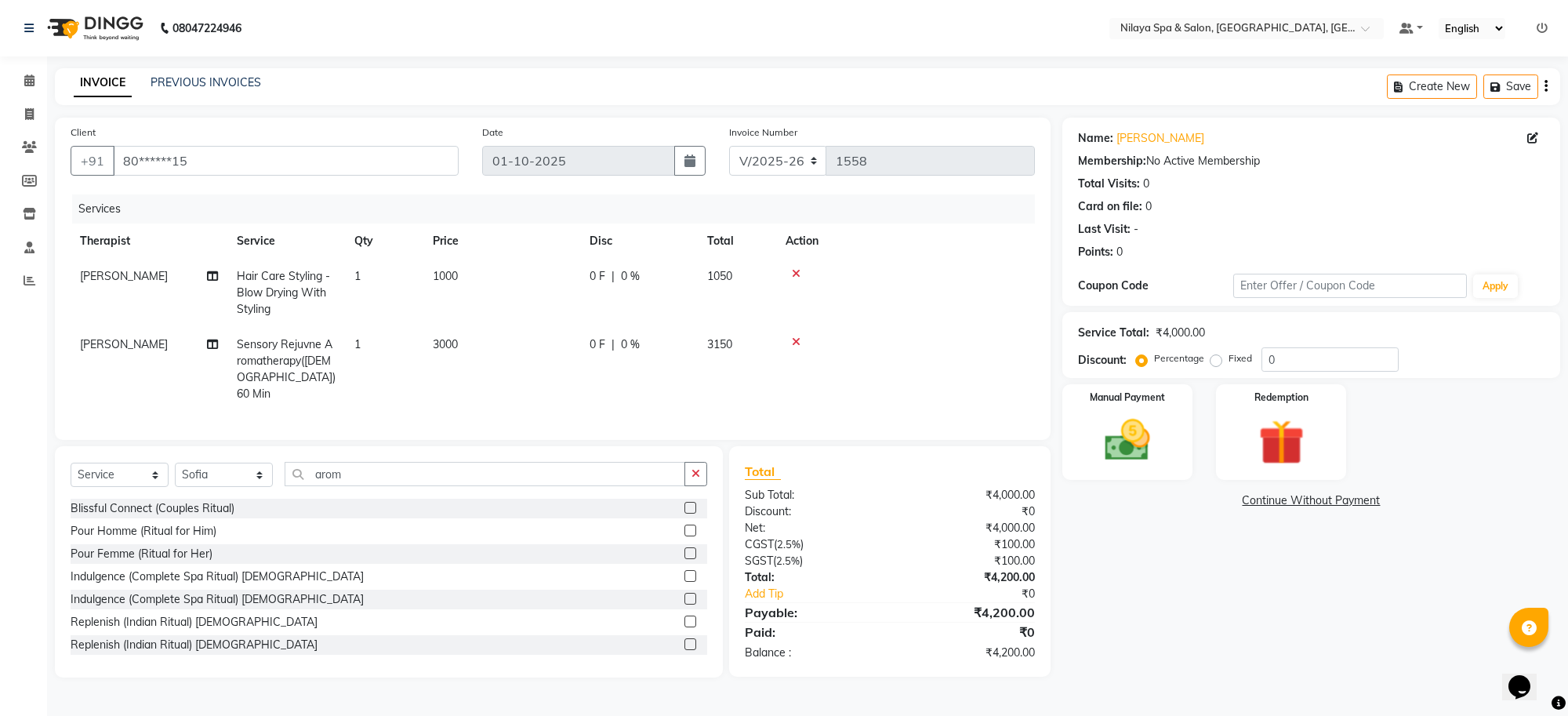
click at [91, 345] on span "[PERSON_NAME]" at bounding box center [123, 345] width 88 height 14
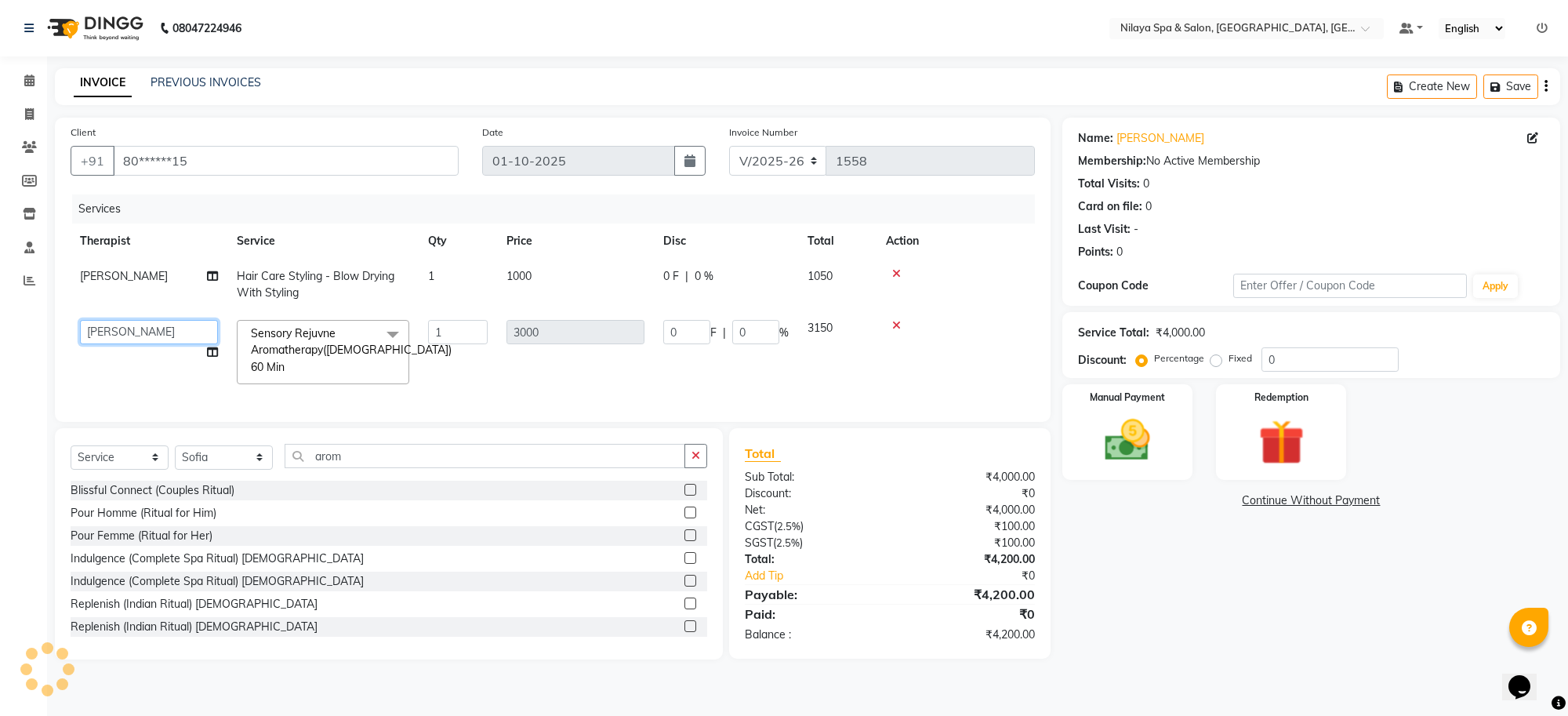
click at [204, 336] on select "Aditya [PERSON_NAME] [PERSON_NAME] Manager [PERSON_NAME] [PERSON_NAME]" at bounding box center [148, 332] width 138 height 25
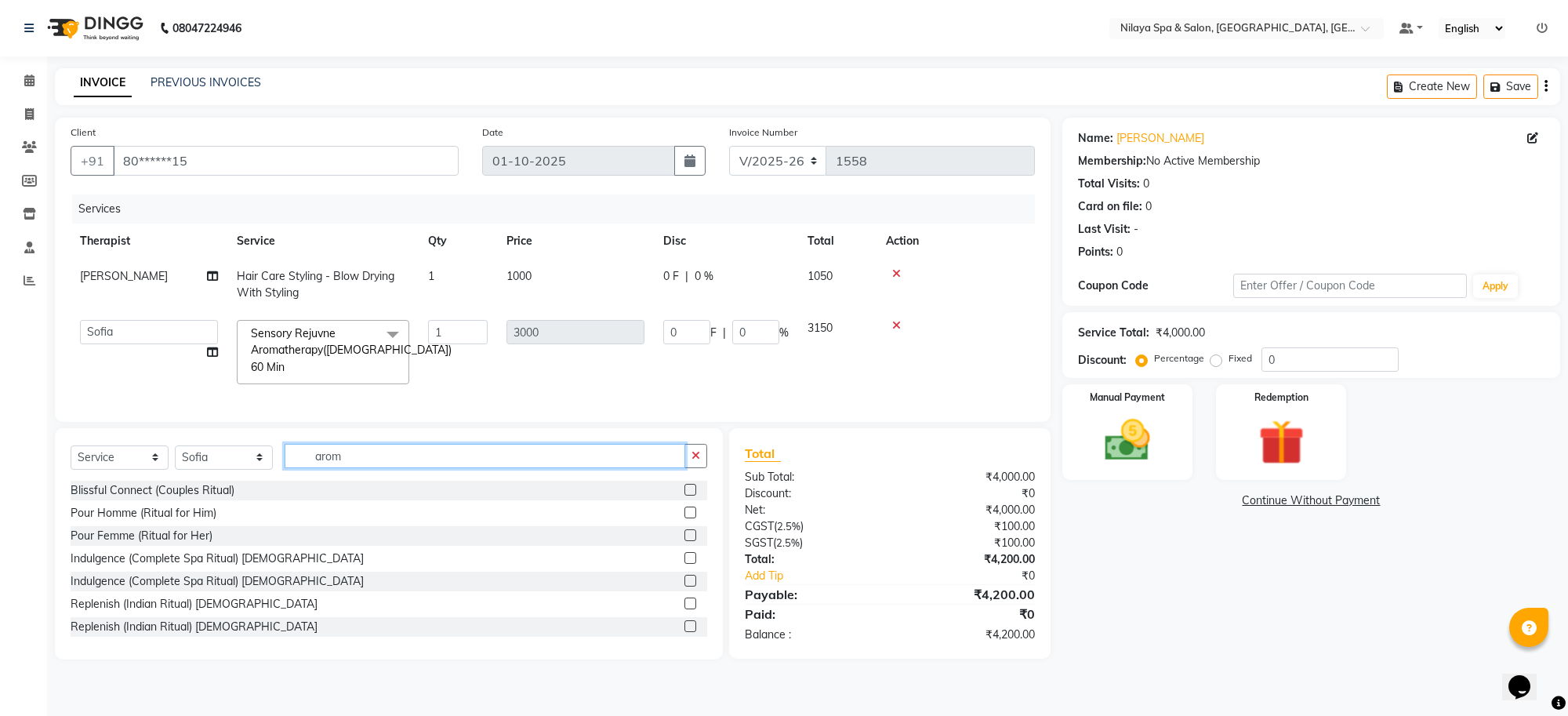
click at [646, 468] on input "arom" at bounding box center [485, 456] width 400 height 25
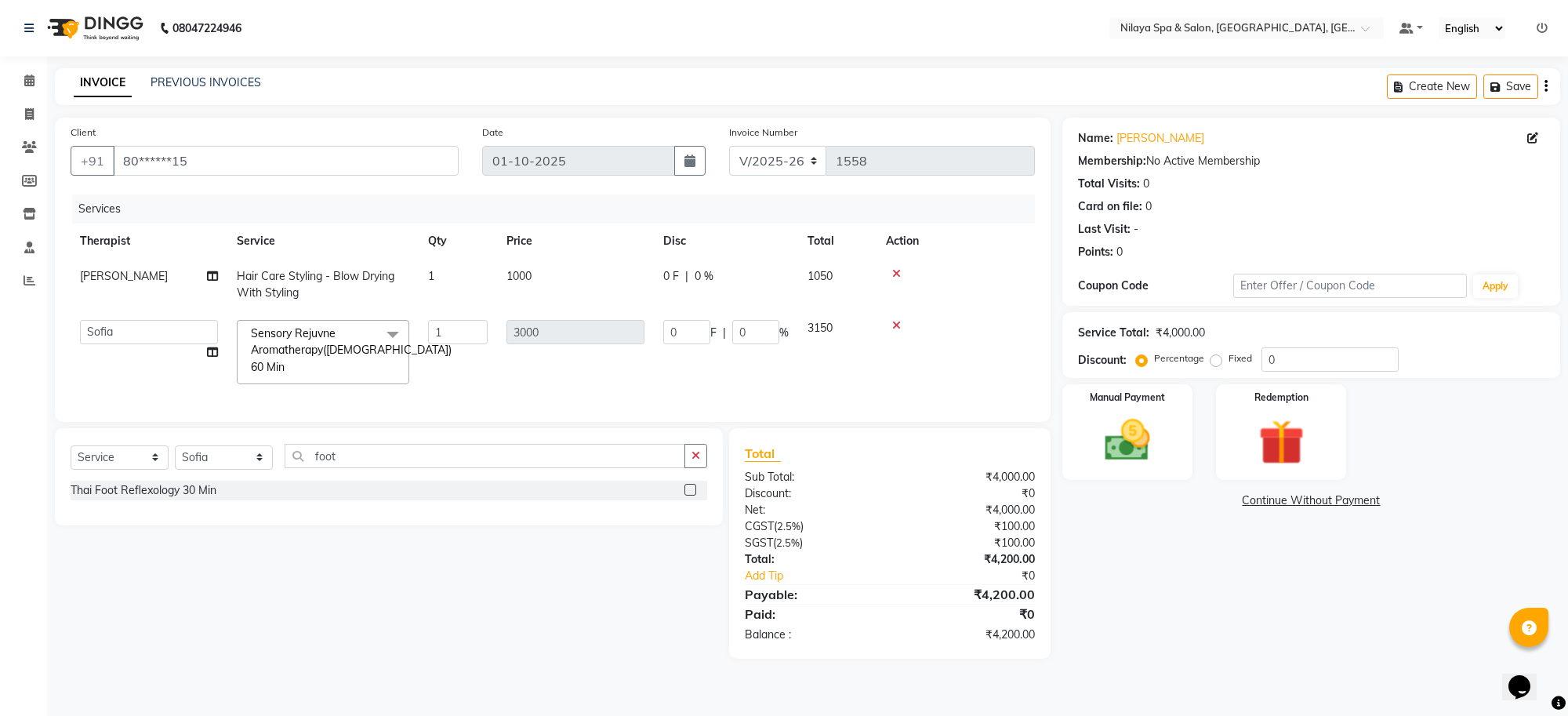
click at [688, 496] on label at bounding box center [690, 490] width 12 height 12
click at [688, 496] on input "checkbox" at bounding box center [689, 491] width 10 height 10
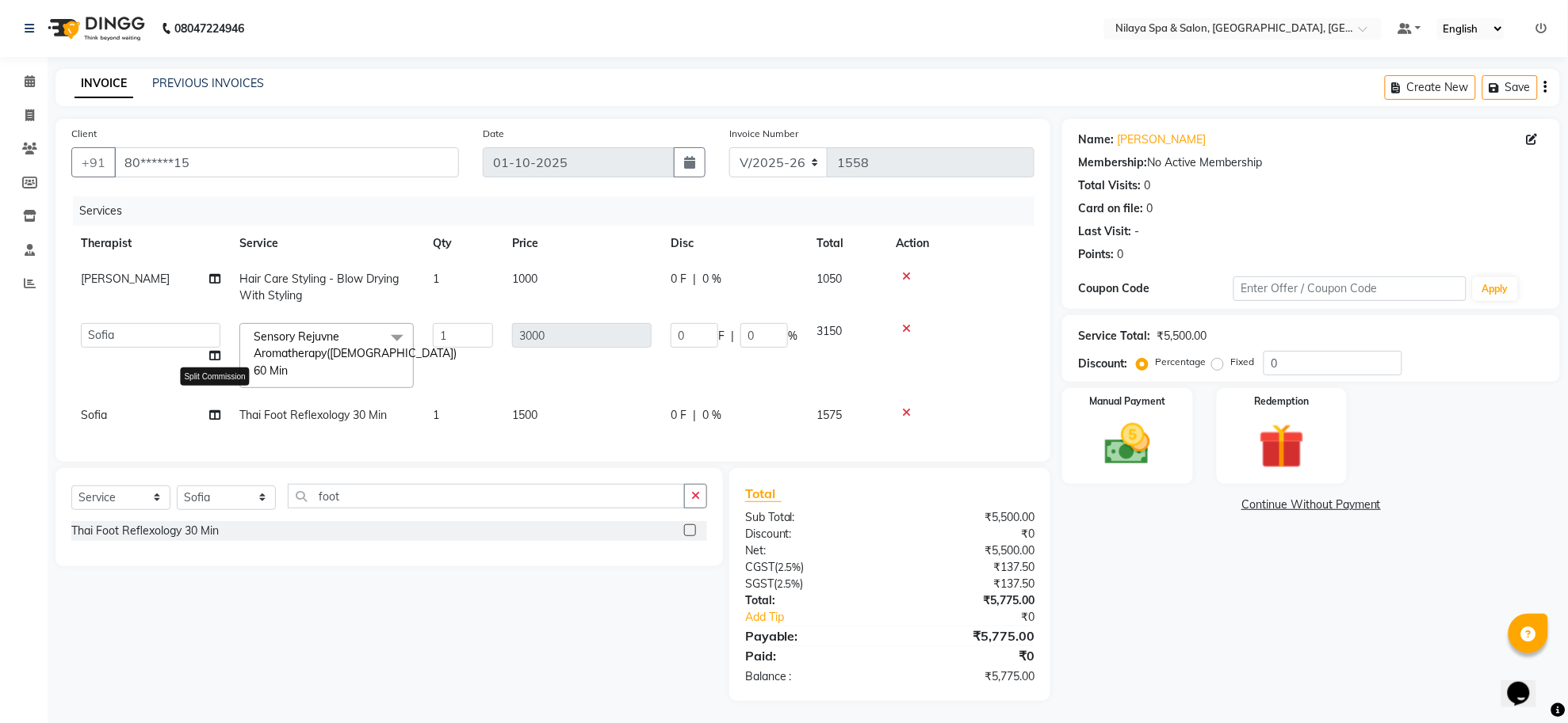
click at [216, 420] on icon at bounding box center [215, 415] width 11 height 11
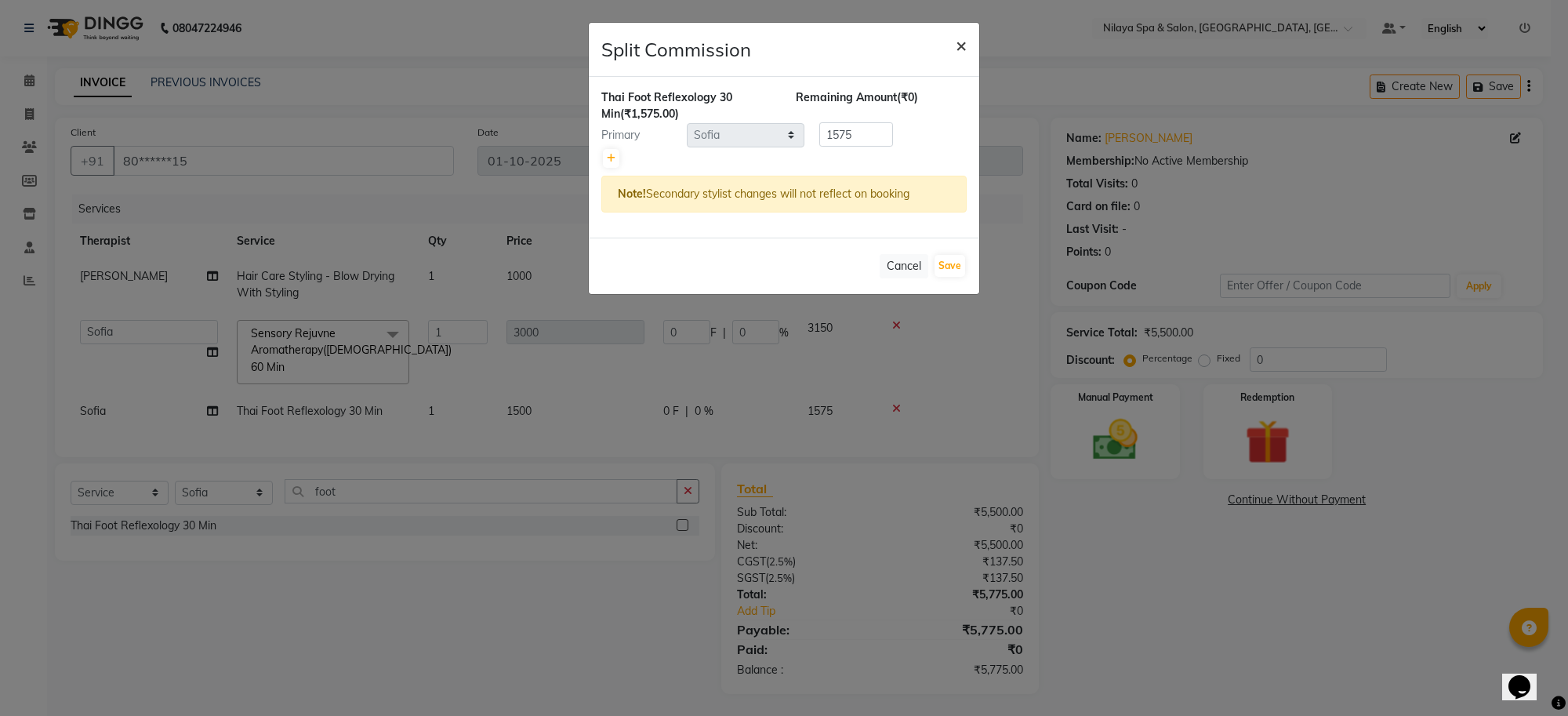
click at [958, 26] on button "×" at bounding box center [961, 45] width 36 height 44
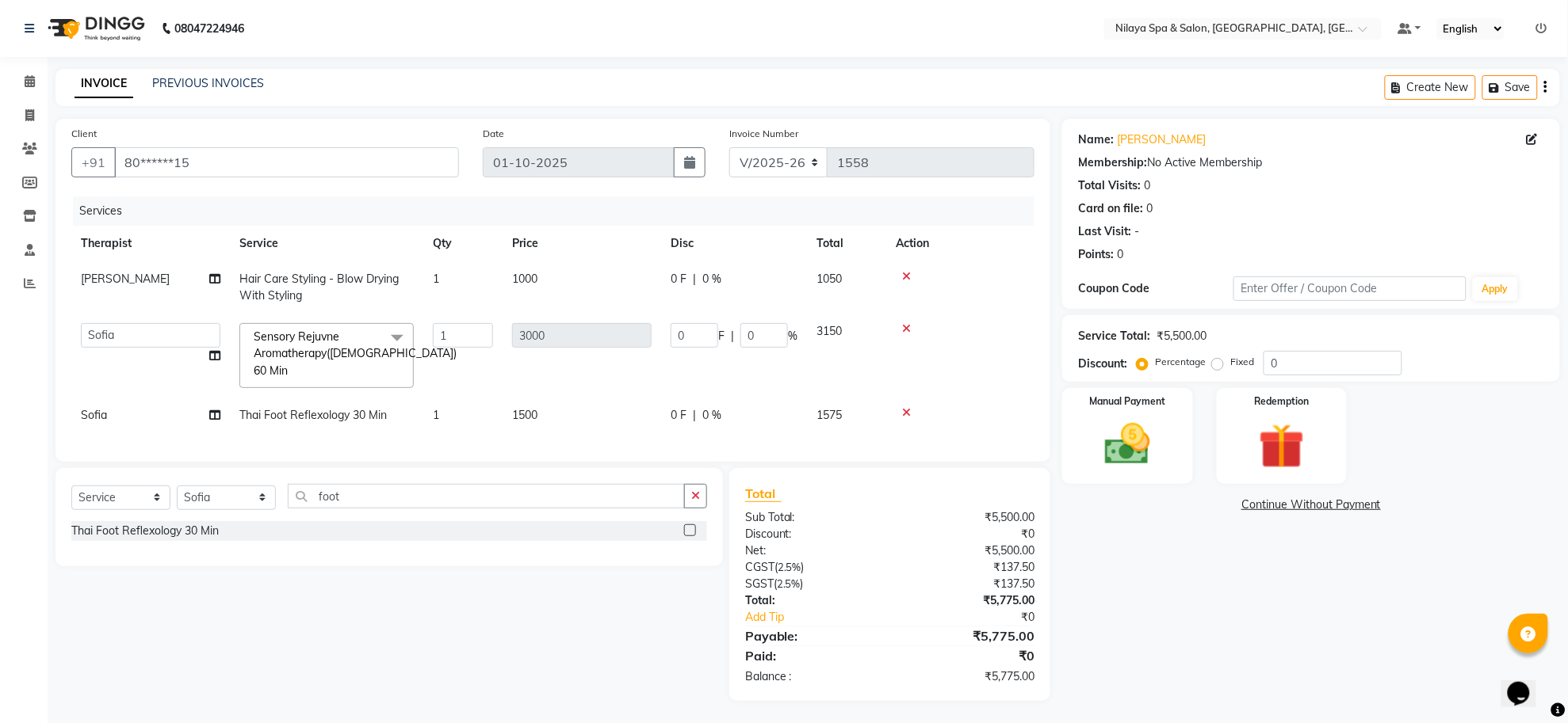
click at [208, 416] on td "Sofia" at bounding box center [150, 416] width 158 height 35
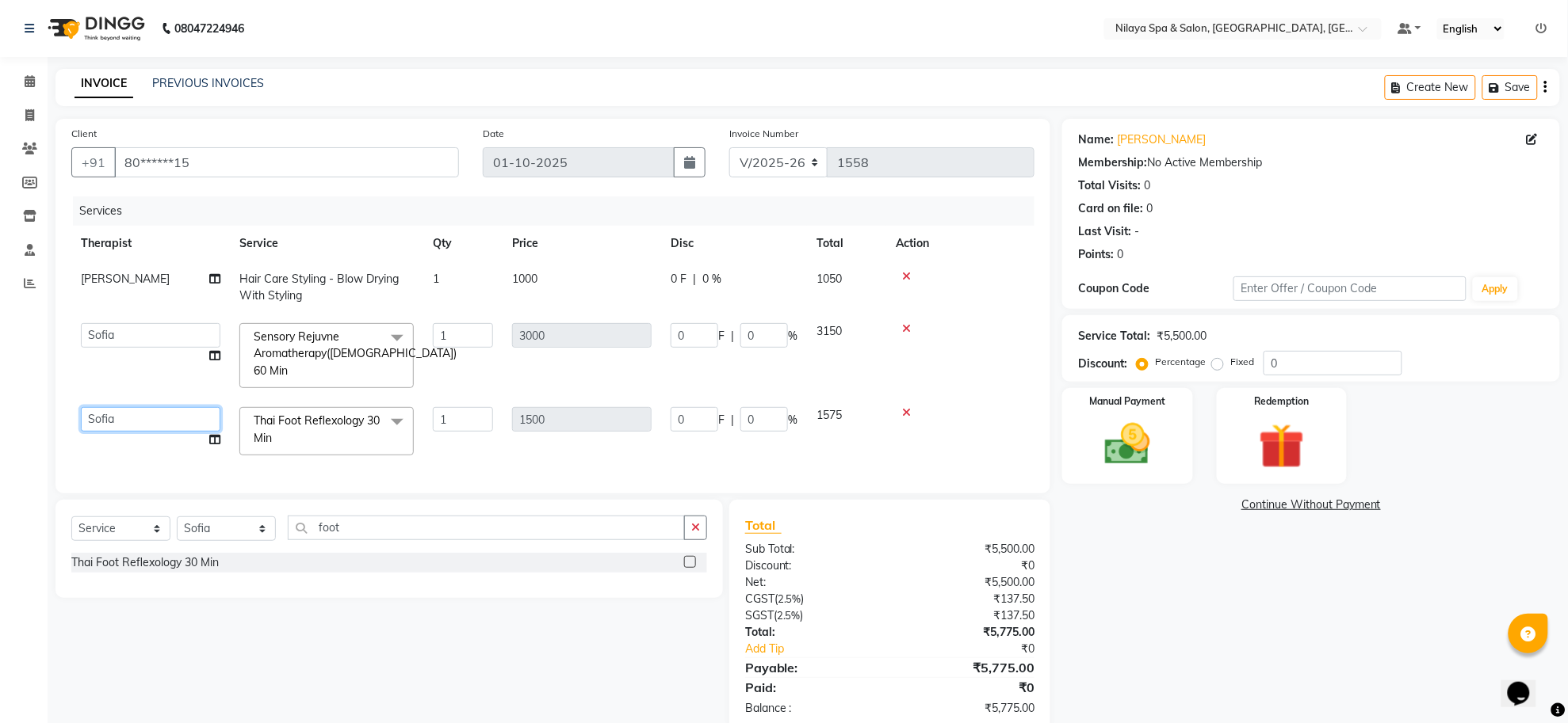
click at [208, 416] on select "Aditya [PERSON_NAME] [PERSON_NAME] Manager [PERSON_NAME] [PERSON_NAME]" at bounding box center [150, 419] width 139 height 25
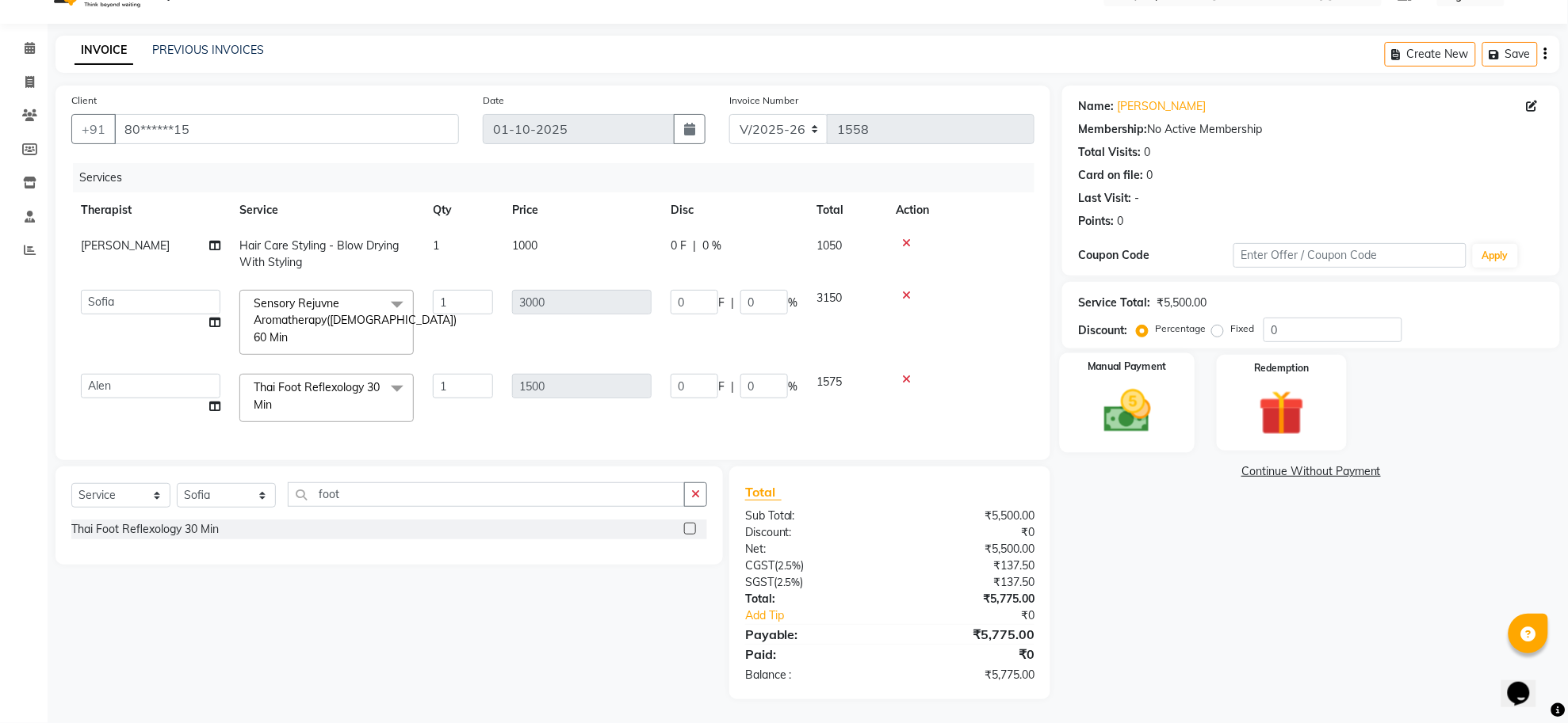
click at [1116, 397] on img at bounding box center [1128, 412] width 77 height 55
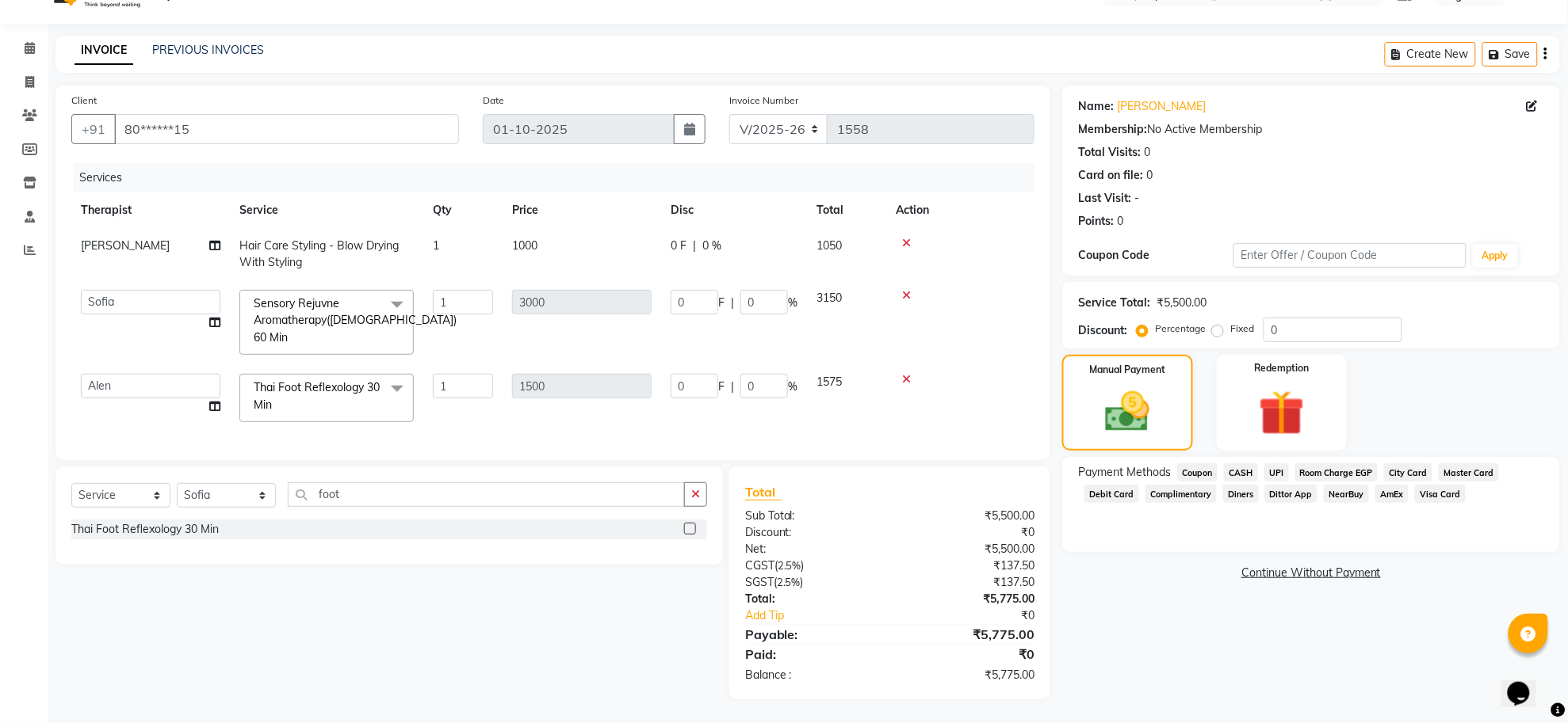
click at [908, 290] on icon at bounding box center [906, 296] width 9 height 11
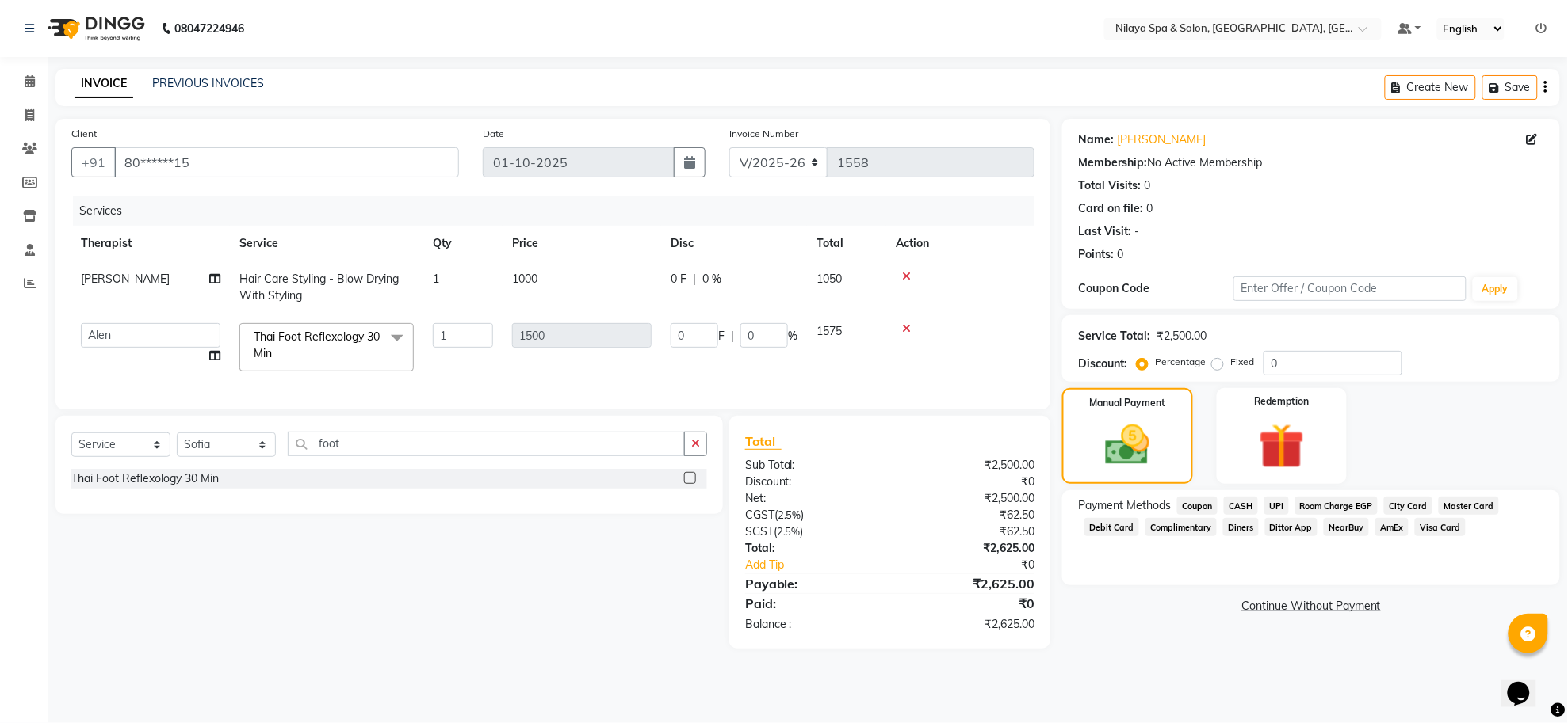
scroll to position [0, 0]
click at [1282, 505] on span "UPI" at bounding box center [1288, 507] width 25 height 18
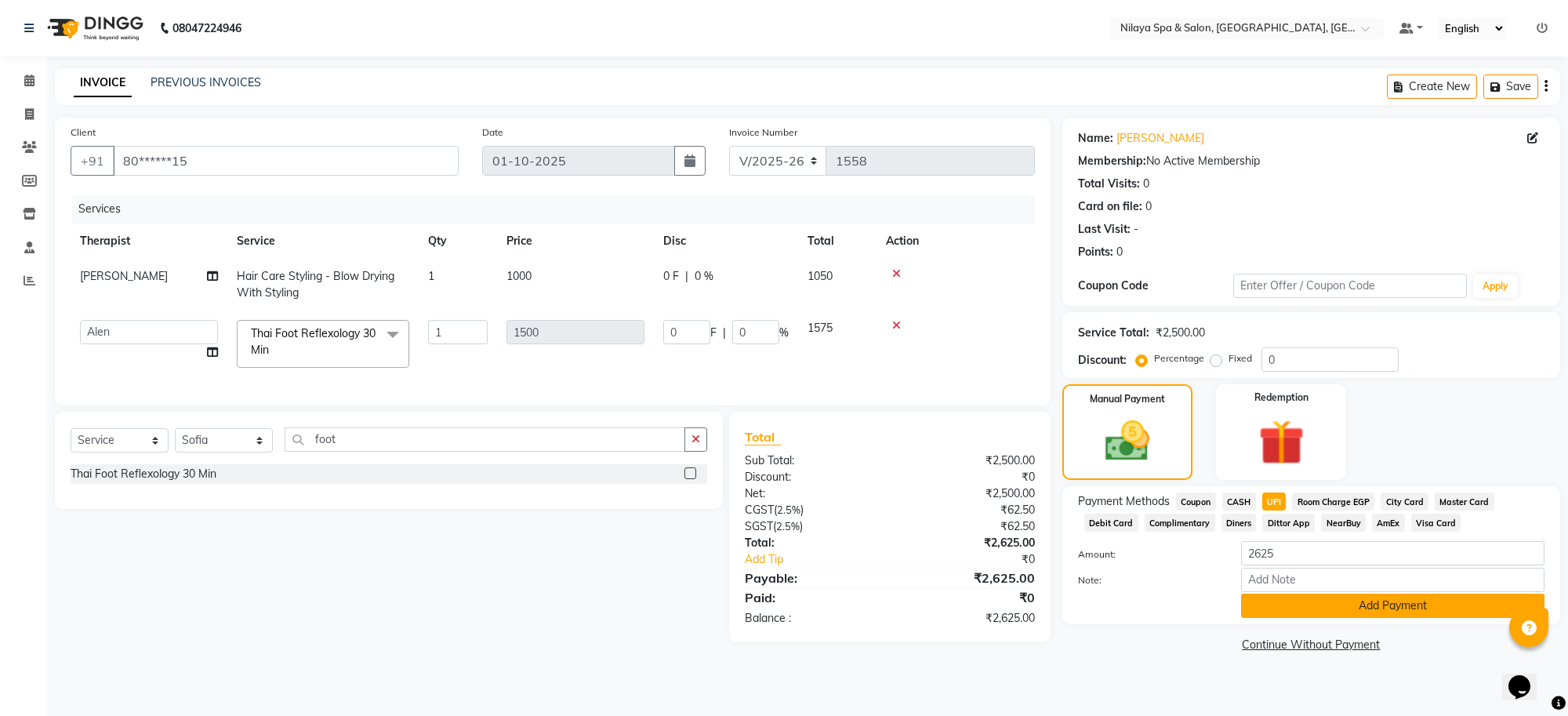
click at [1259, 602] on button "Add Payment" at bounding box center [1392, 606] width 303 height 25
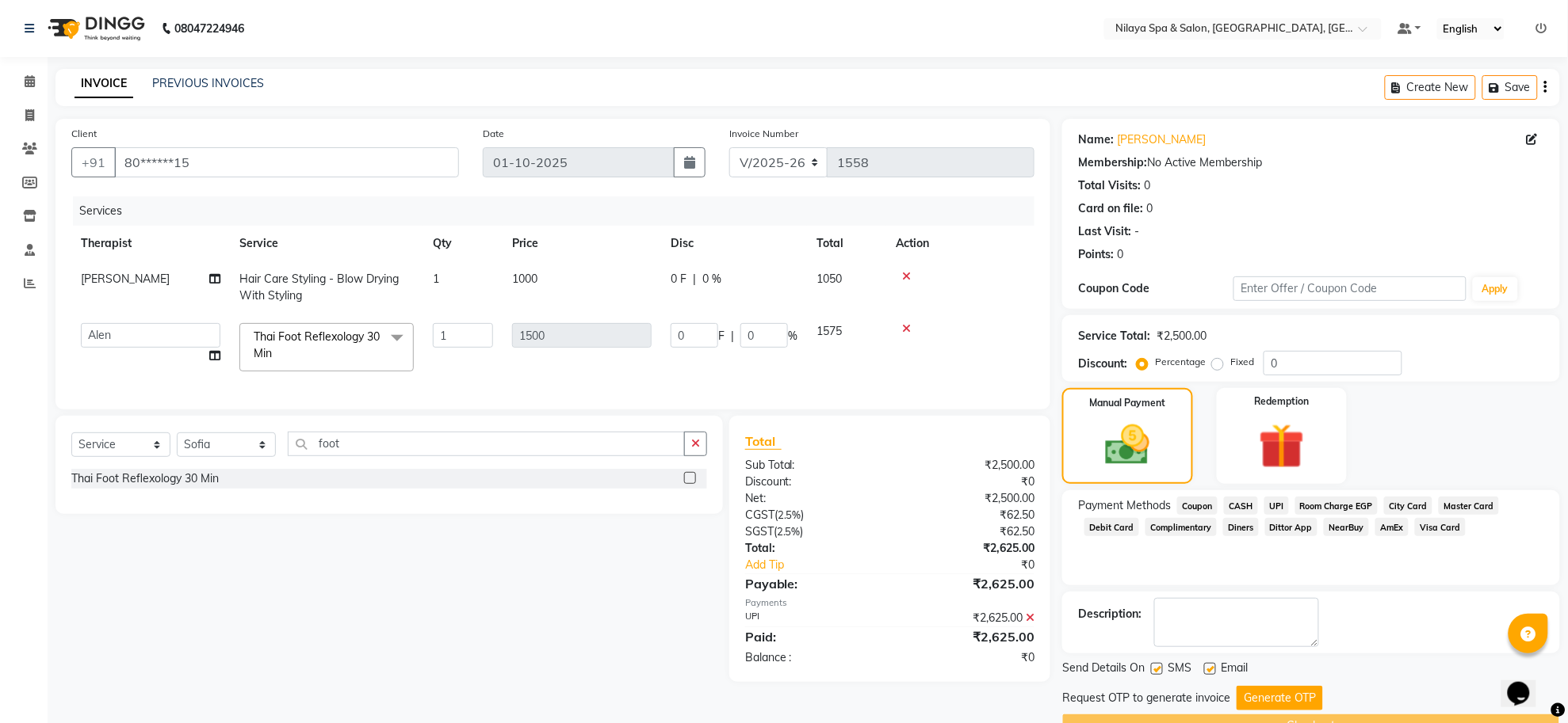
click at [1273, 707] on button "Generate OTP" at bounding box center [1279, 698] width 86 height 25
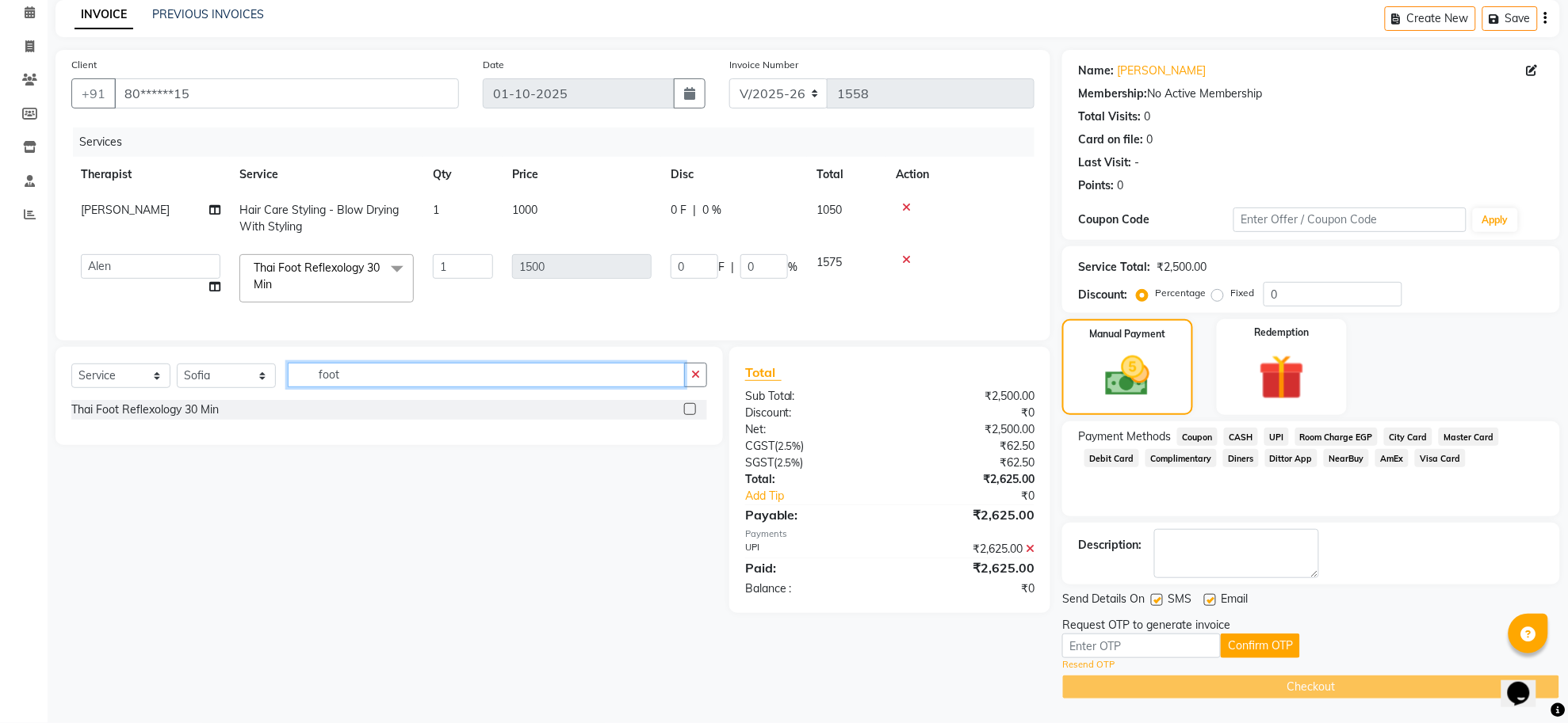
click at [496, 385] on input "foot" at bounding box center [487, 375] width 397 height 25
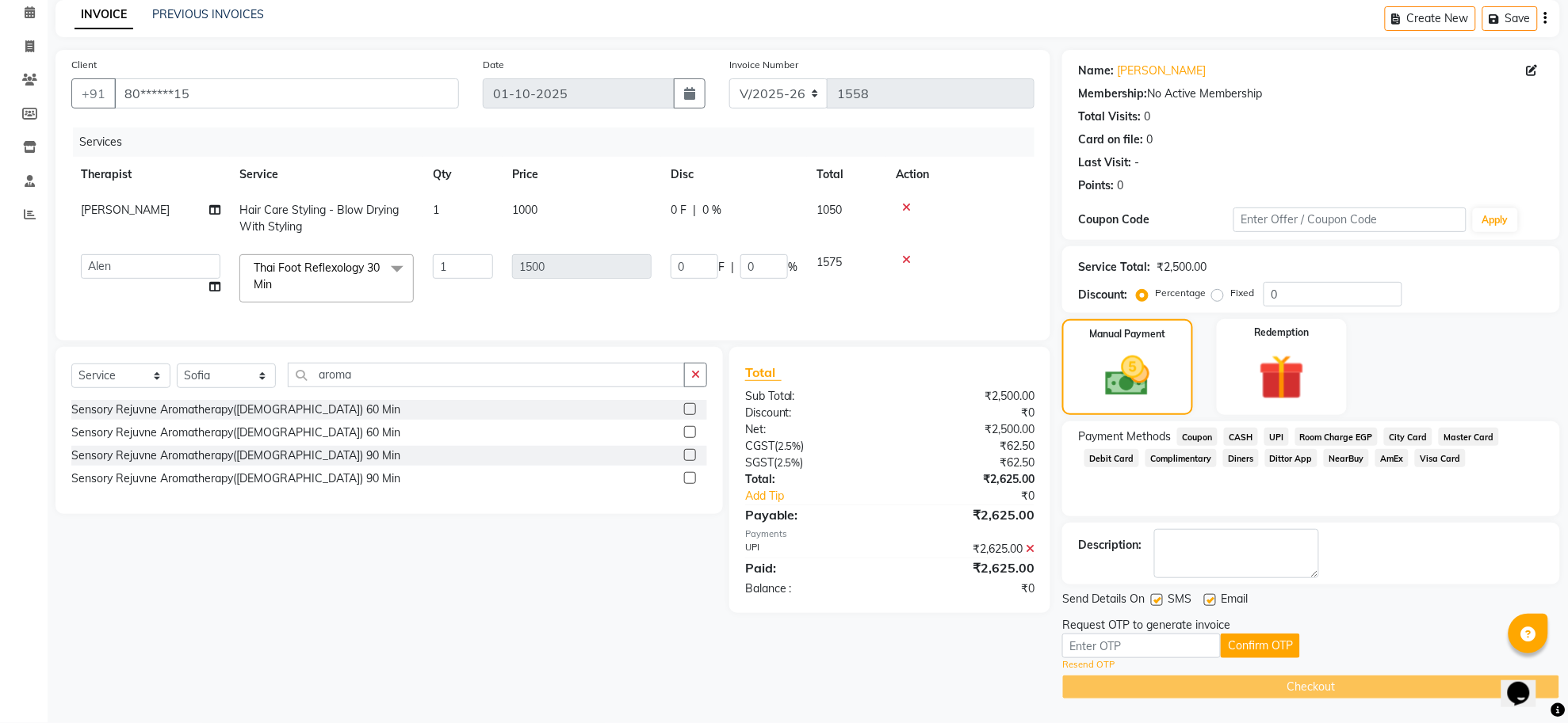
click at [693, 415] on label at bounding box center [689, 409] width 12 height 12
click at [693, 415] on input "checkbox" at bounding box center [689, 409] width 10 height 10
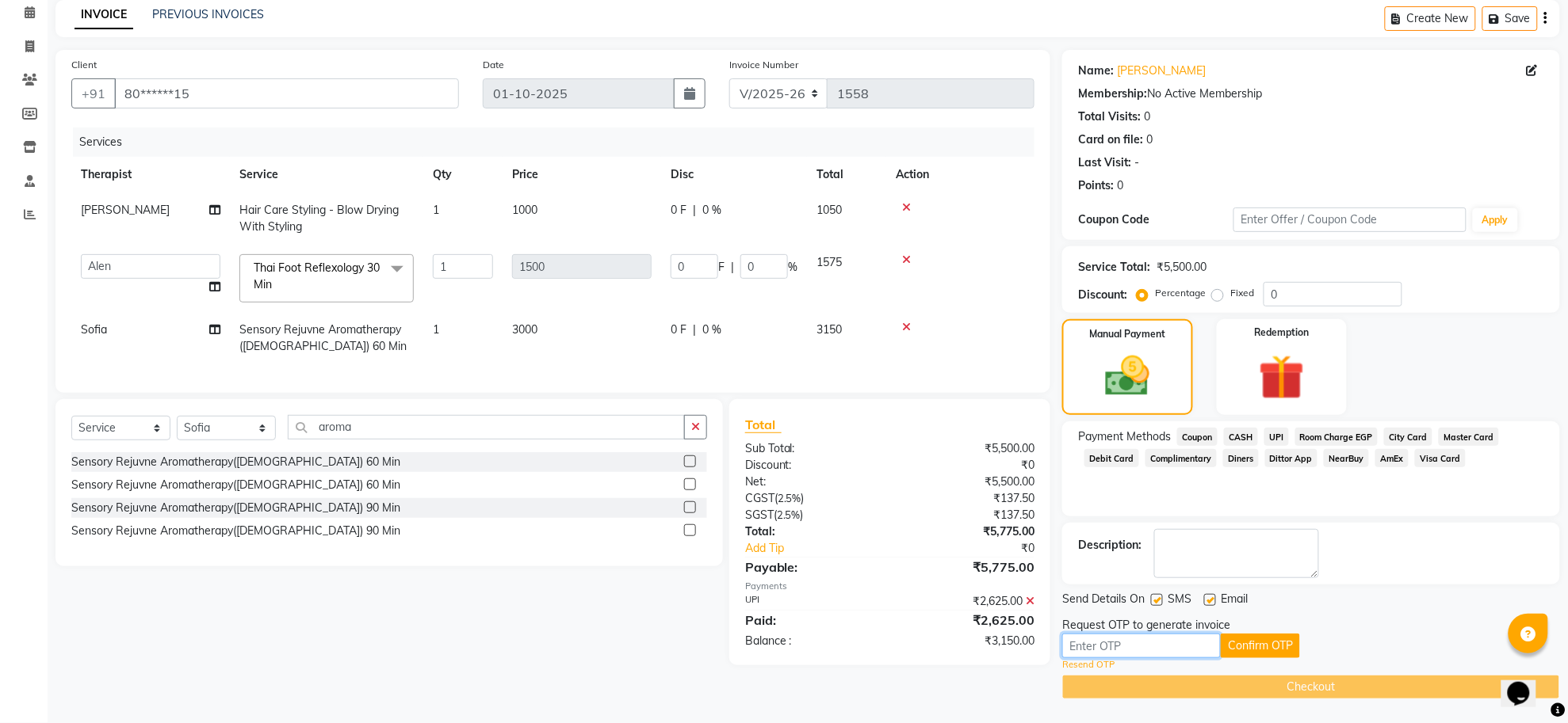
click at [1181, 651] on input "text" at bounding box center [1141, 646] width 158 height 25
click at [985, 338] on td at bounding box center [960, 338] width 148 height 52
click at [1097, 663] on link "Resend OTP" at bounding box center [1088, 665] width 52 height 14
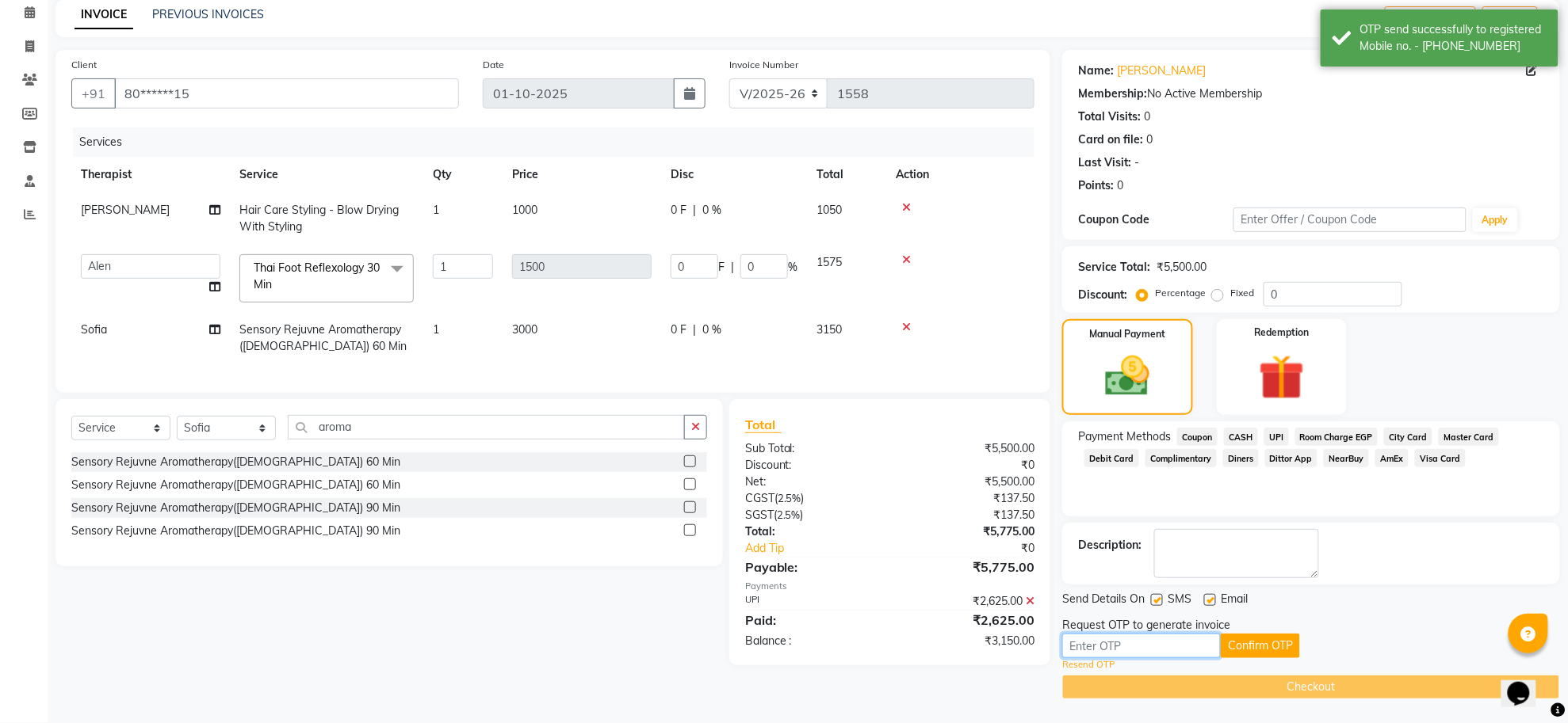
click at [1119, 643] on input "text" at bounding box center [1141, 646] width 158 height 25
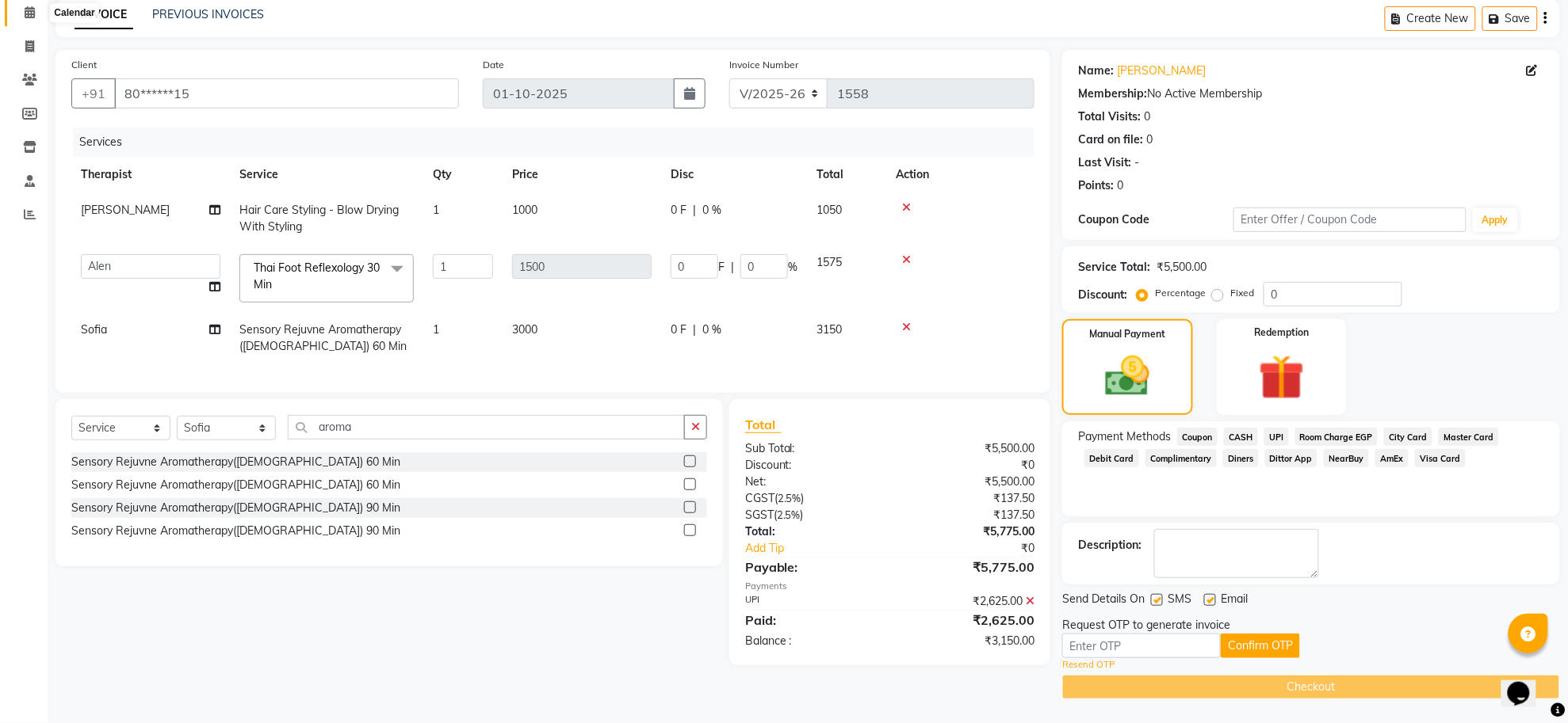
click at [26, 9] on icon at bounding box center [30, 12] width 10 height 12
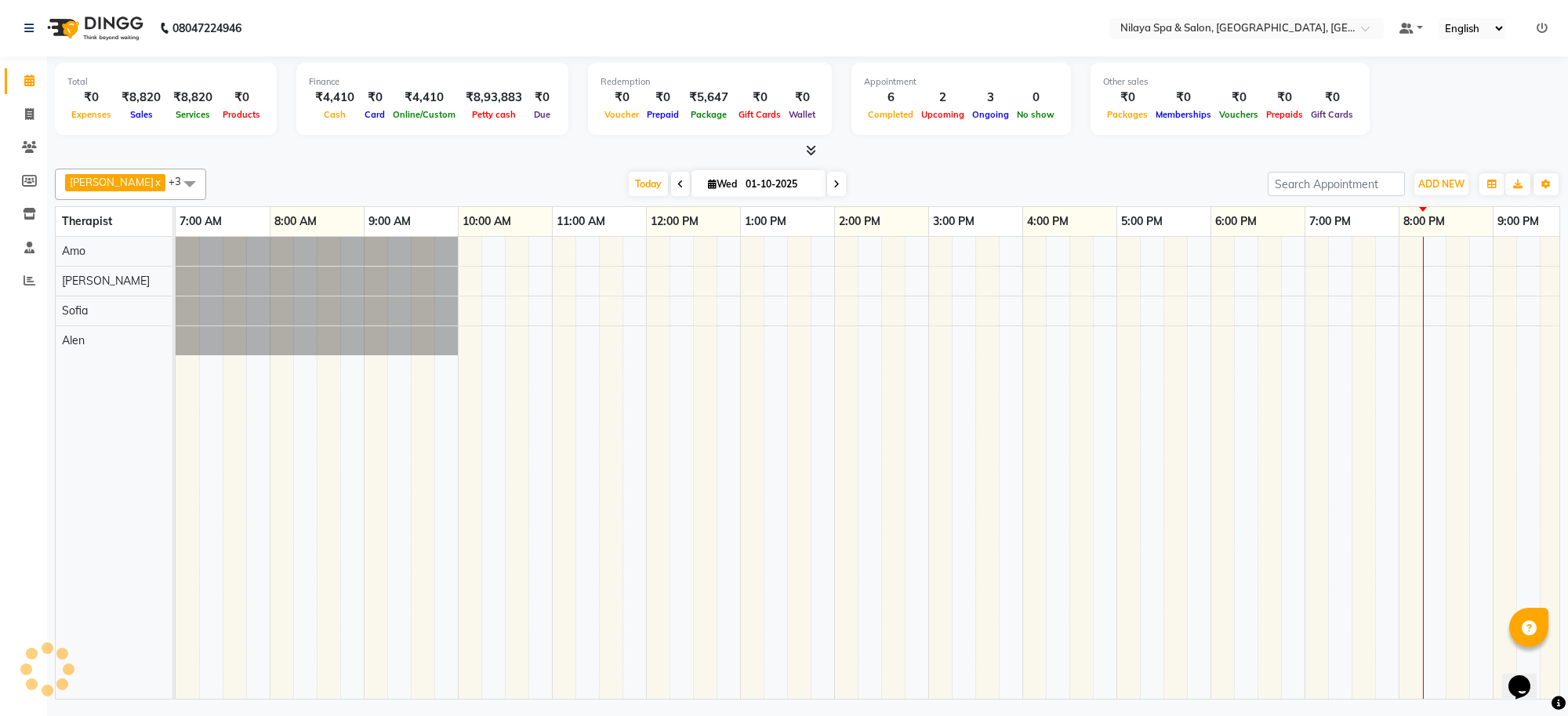
scroll to position [0, 216]
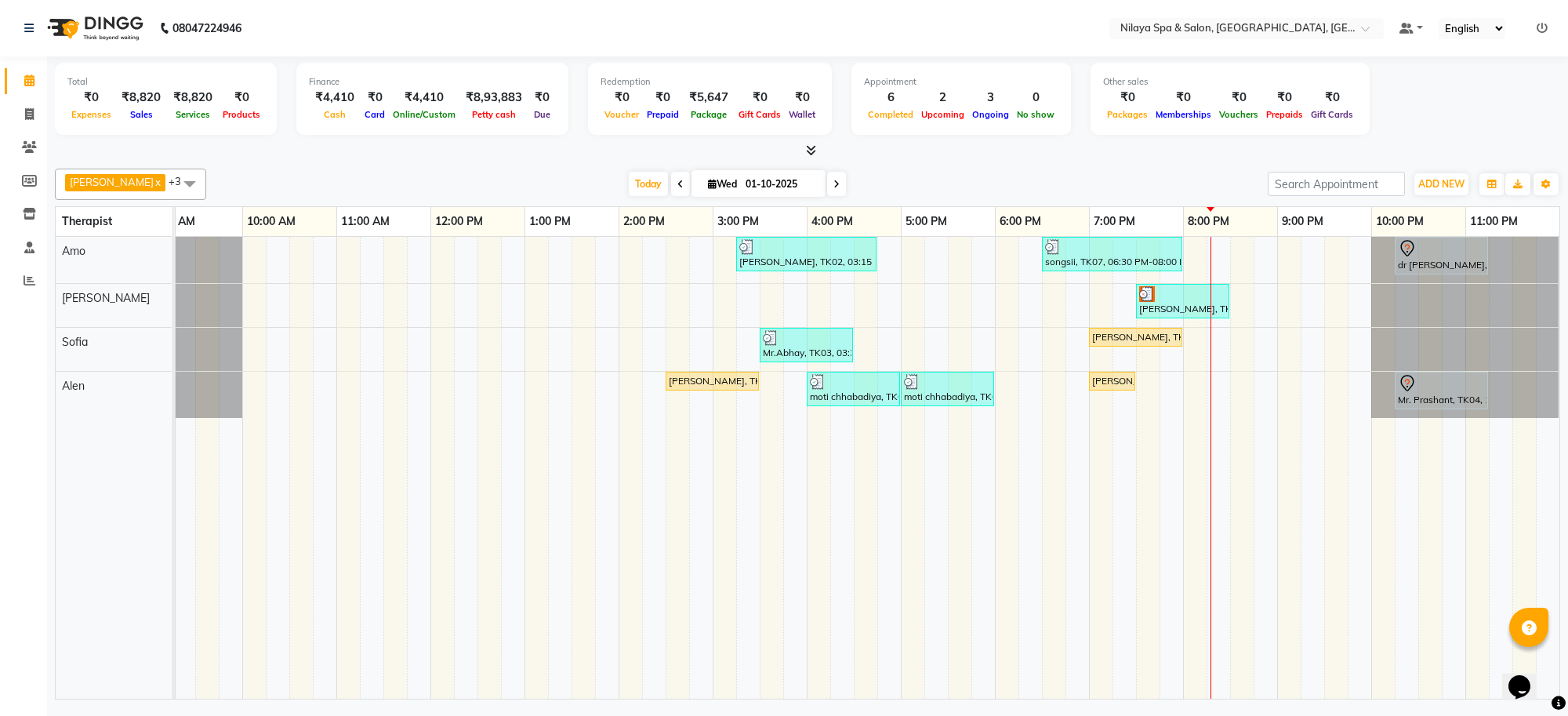
click at [677, 186] on icon at bounding box center [681, 185] width 6 height 10
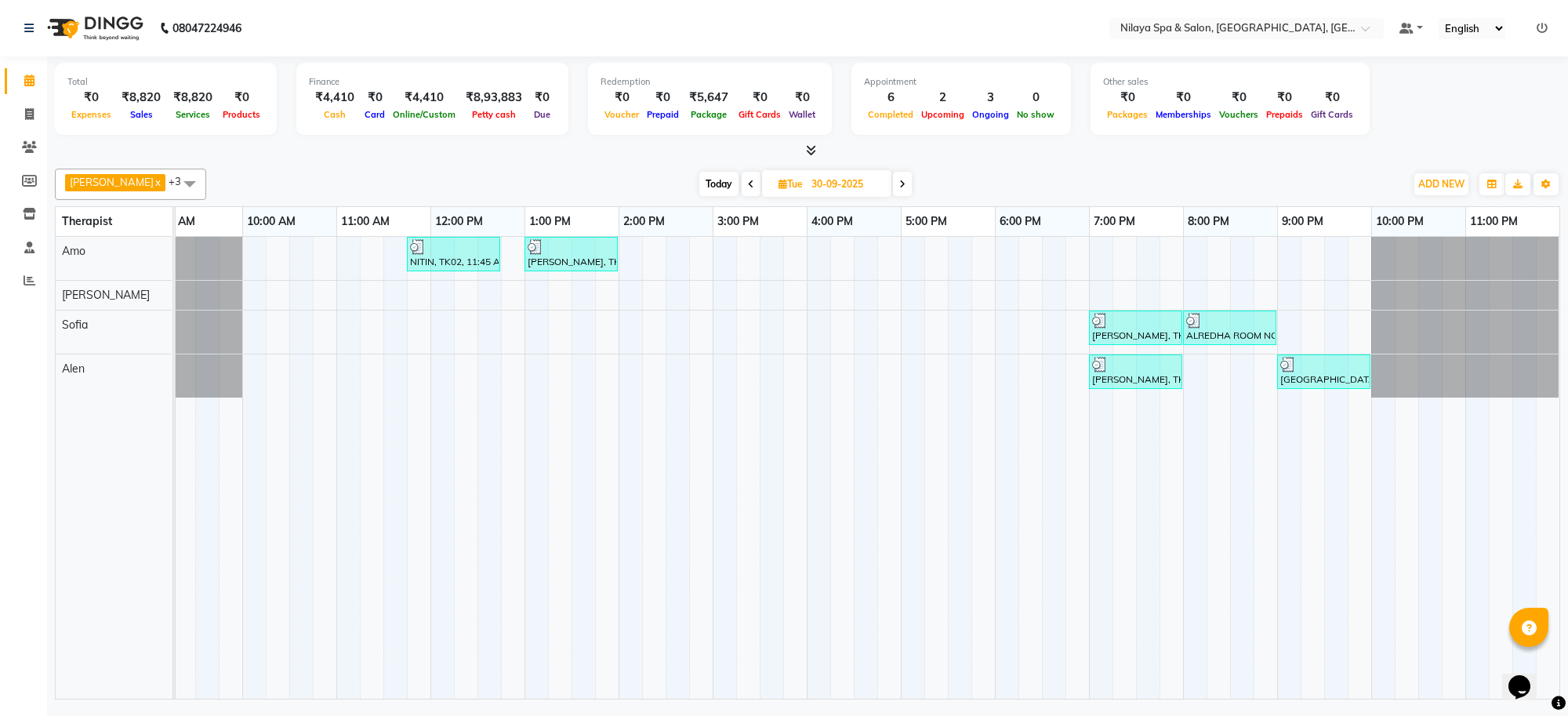
click at [748, 185] on icon at bounding box center [751, 185] width 6 height 10
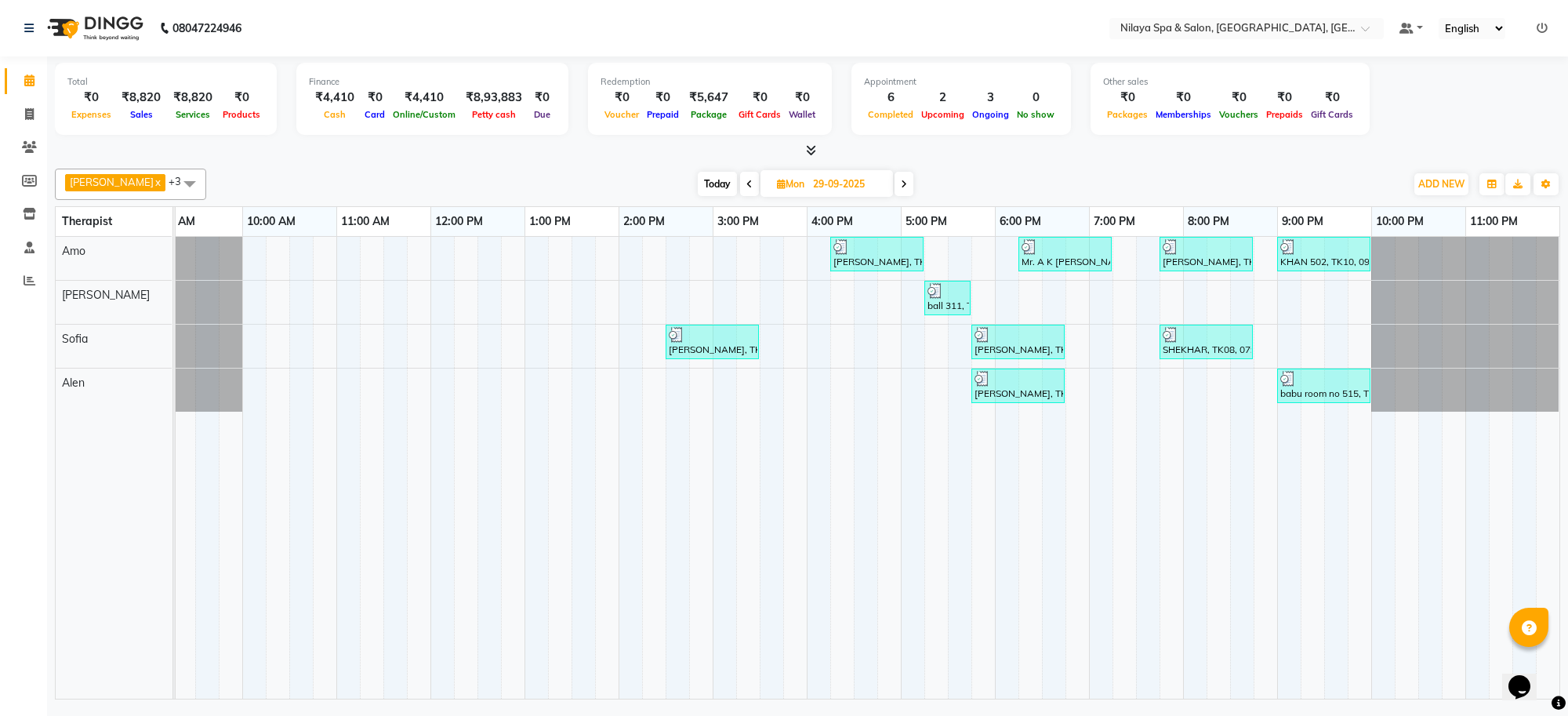
click at [740, 185] on span at bounding box center [750, 184] width 19 height 25
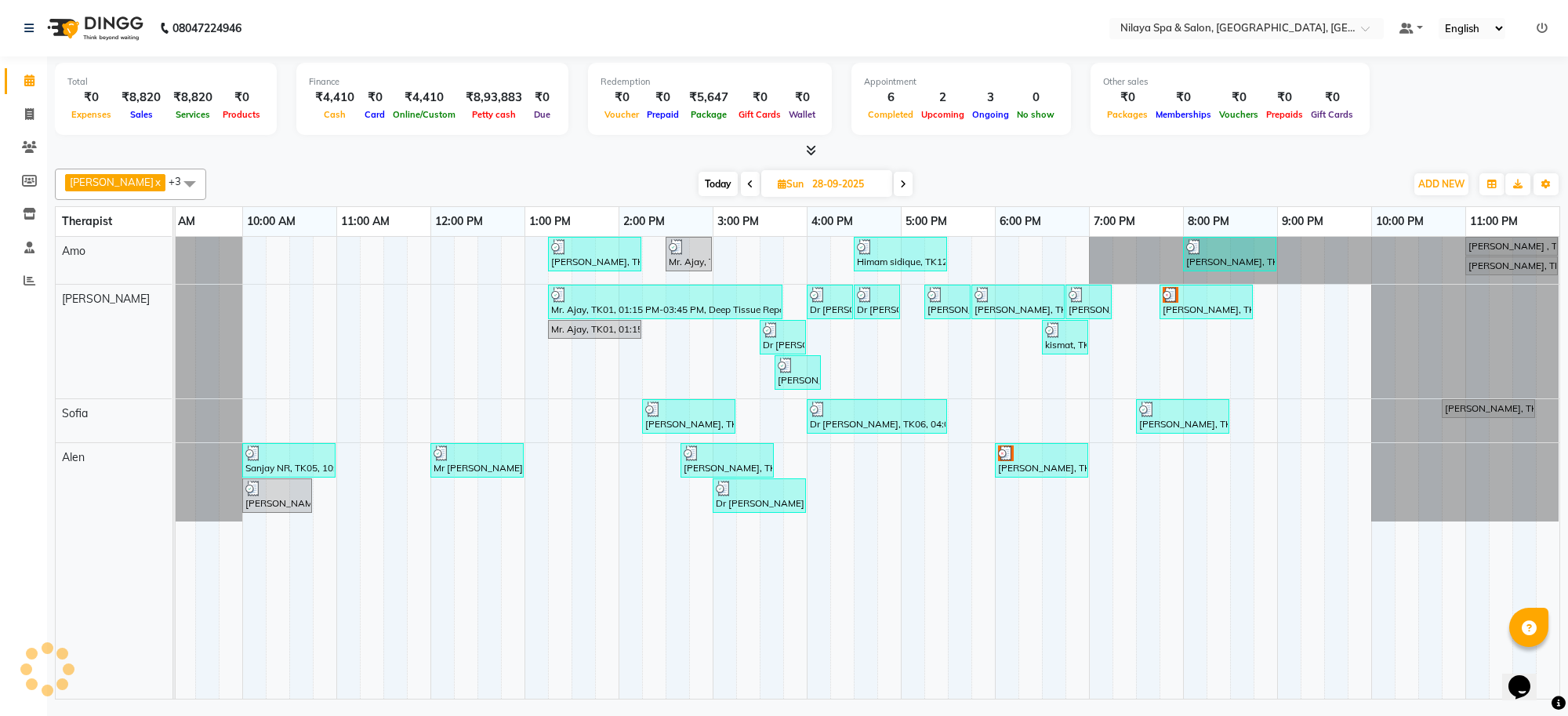
click at [741, 185] on span at bounding box center [751, 184] width 19 height 25
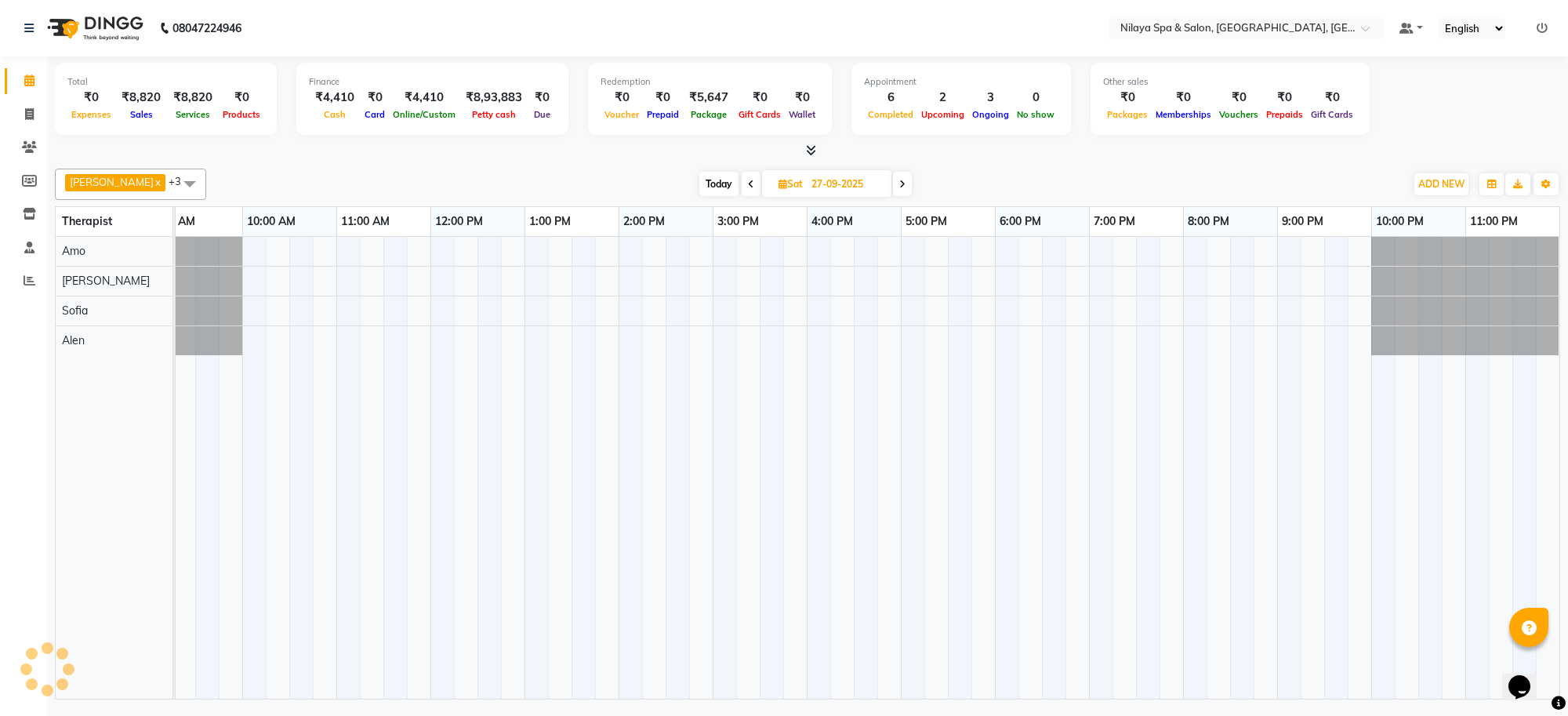
click at [742, 185] on span at bounding box center [751, 184] width 19 height 25
click at [744, 185] on span at bounding box center [754, 184] width 19 height 25
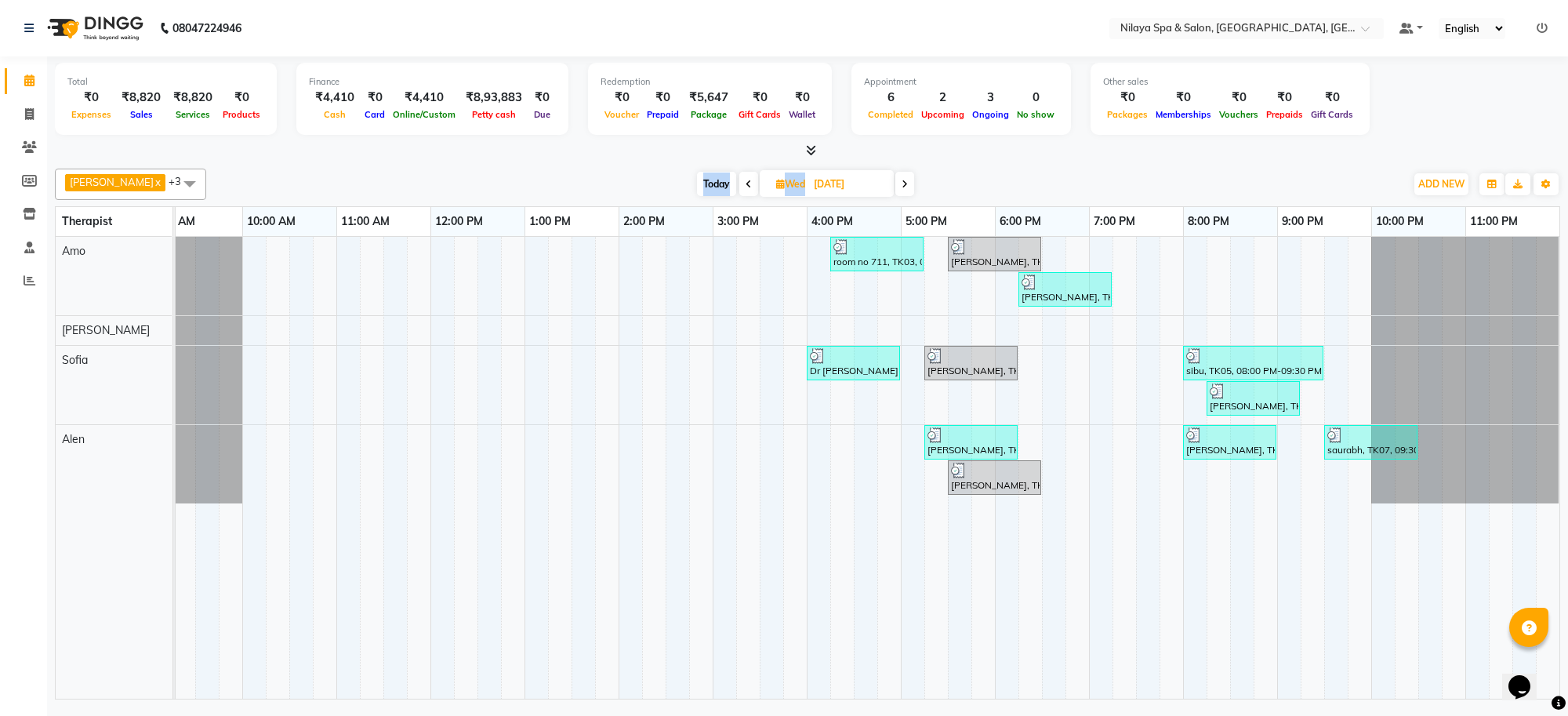
click at [746, 185] on icon at bounding box center [749, 185] width 6 height 10
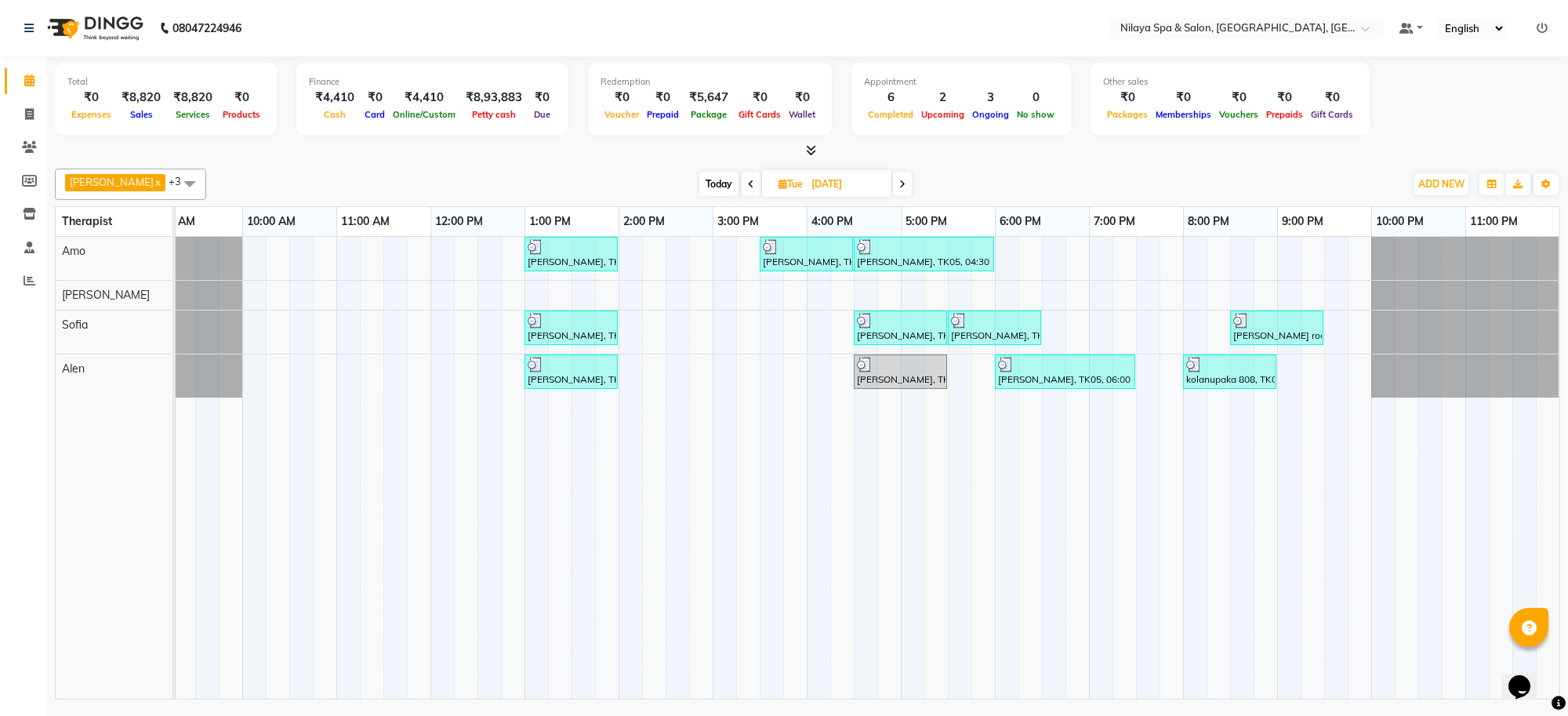
click at [893, 178] on span at bounding box center [903, 184] width 19 height 25
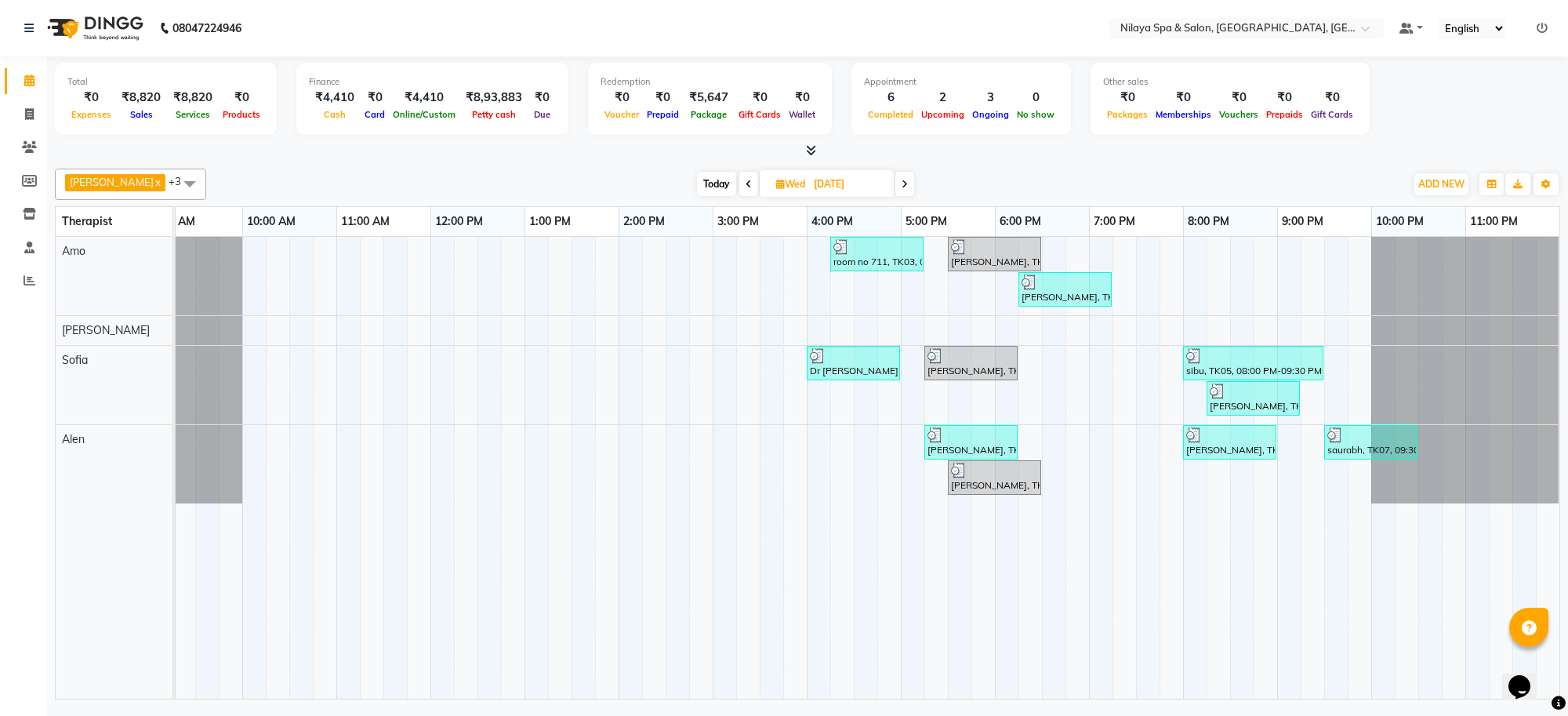
click at [895, 178] on span at bounding box center [905, 184] width 19 height 25
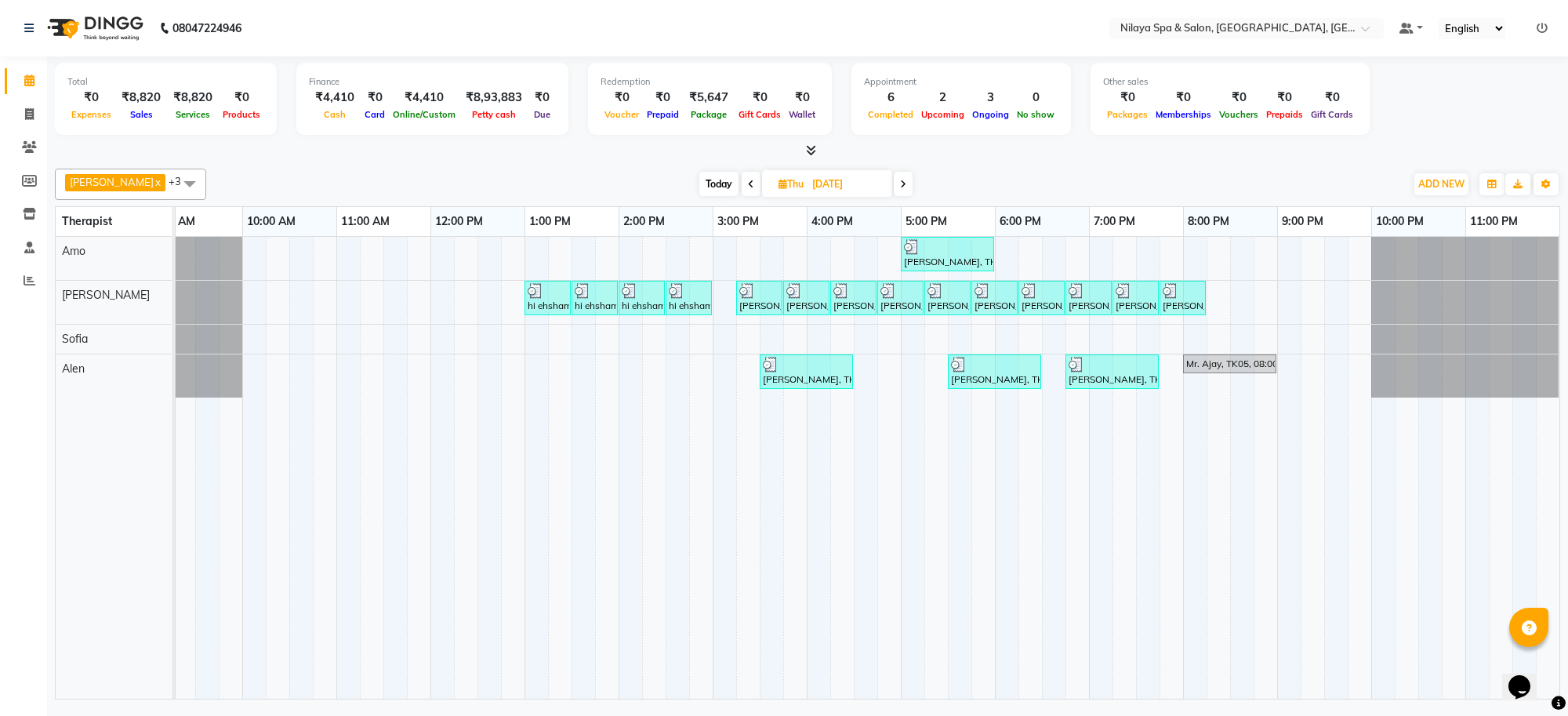
click at [700, 185] on span "Today" at bounding box center [719, 184] width 39 height 25
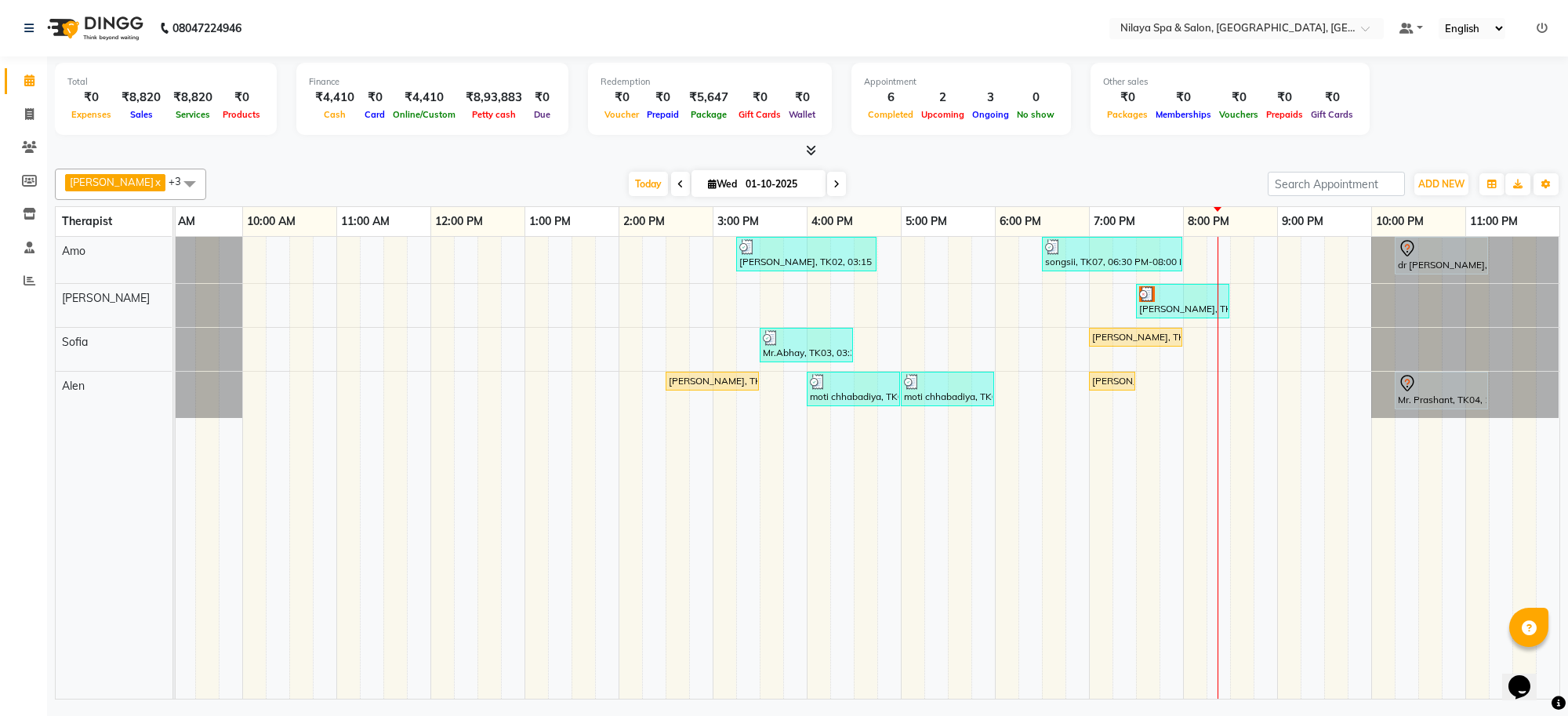
click at [1266, 264] on div "[PERSON_NAME], TK02, 03:15 PM-04:45 PM, Deep Tissue Repair Therapy([DEMOGRAPHIC…" at bounding box center [760, 468] width 1600 height 462
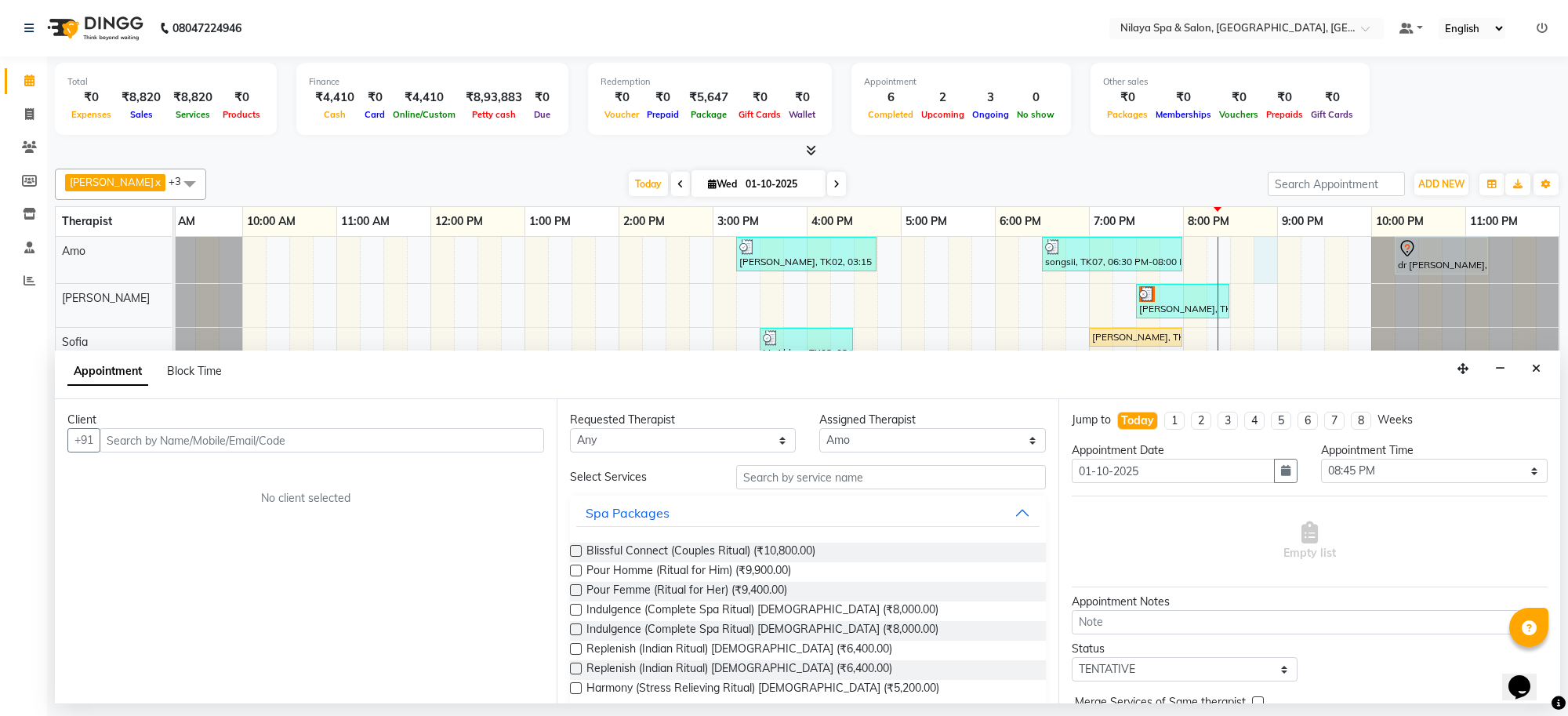
click at [501, 436] on input "text" at bounding box center [322, 440] width 445 height 25
click at [534, 453] on div "Client [PHONE_NUMBER] Add Client No client selected" at bounding box center [306, 551] width 501 height 304
click at [537, 448] on button "Add Client" at bounding box center [512, 440] width 65 height 25
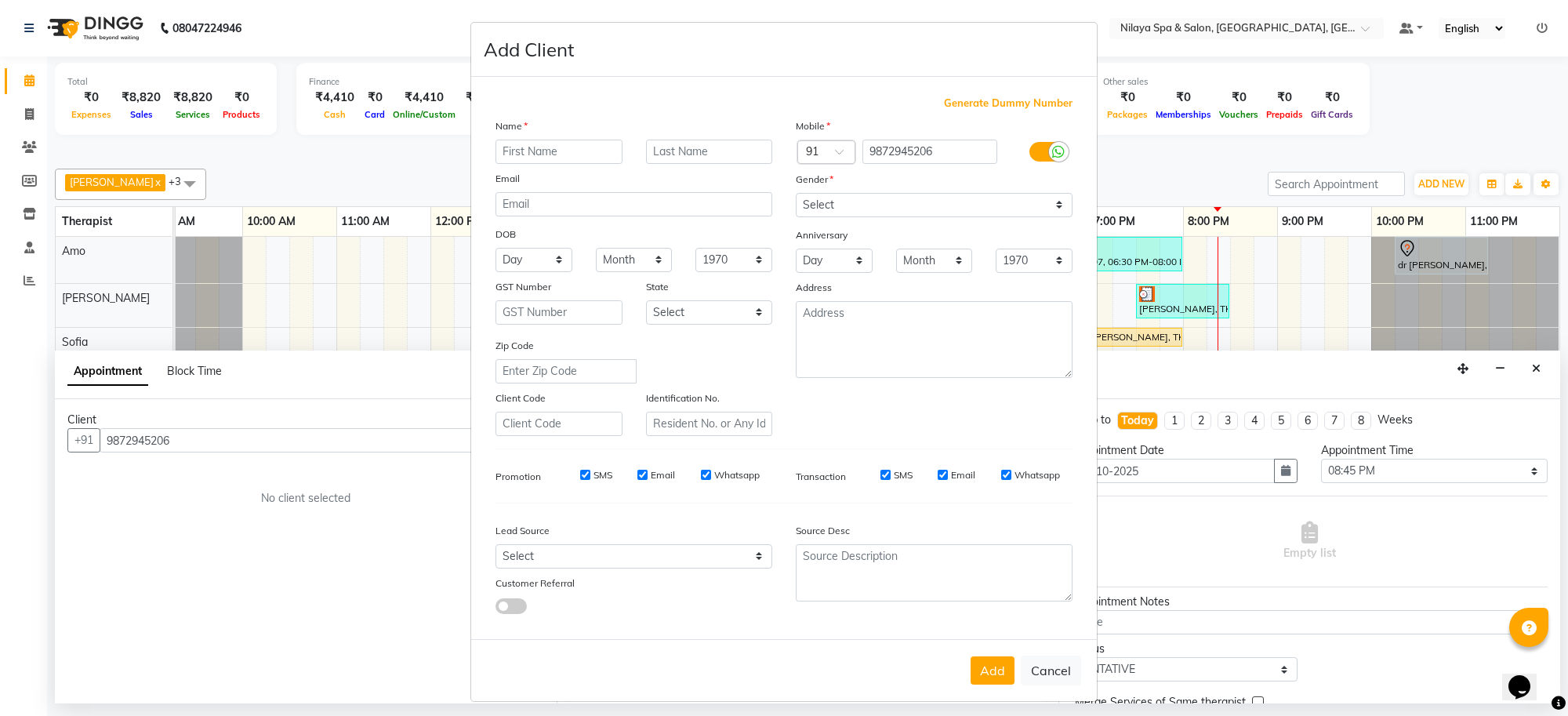
click at [544, 155] on input "text" at bounding box center [560, 151] width 127 height 25
click at [981, 197] on select "Select [DEMOGRAPHIC_DATA] [DEMOGRAPHIC_DATA] Other Prefer Not To Say" at bounding box center [934, 205] width 277 height 25
click at [796, 193] on select "Select [DEMOGRAPHIC_DATA] [DEMOGRAPHIC_DATA] Other Prefer Not To Say" at bounding box center [934, 205] width 277 height 25
click at [984, 668] on button "Add" at bounding box center [993, 671] width 44 height 28
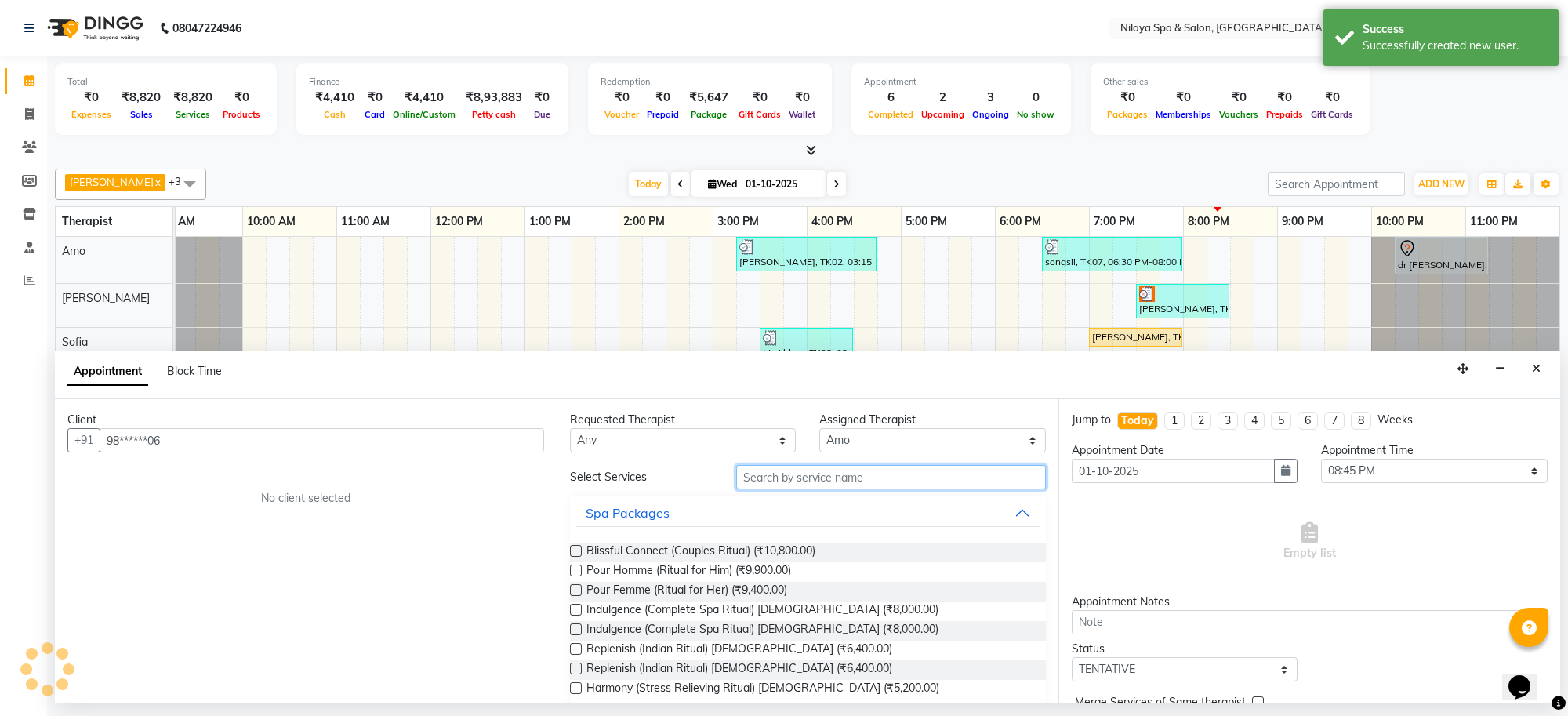
click at [875, 483] on input "text" at bounding box center [891, 477] width 310 height 25
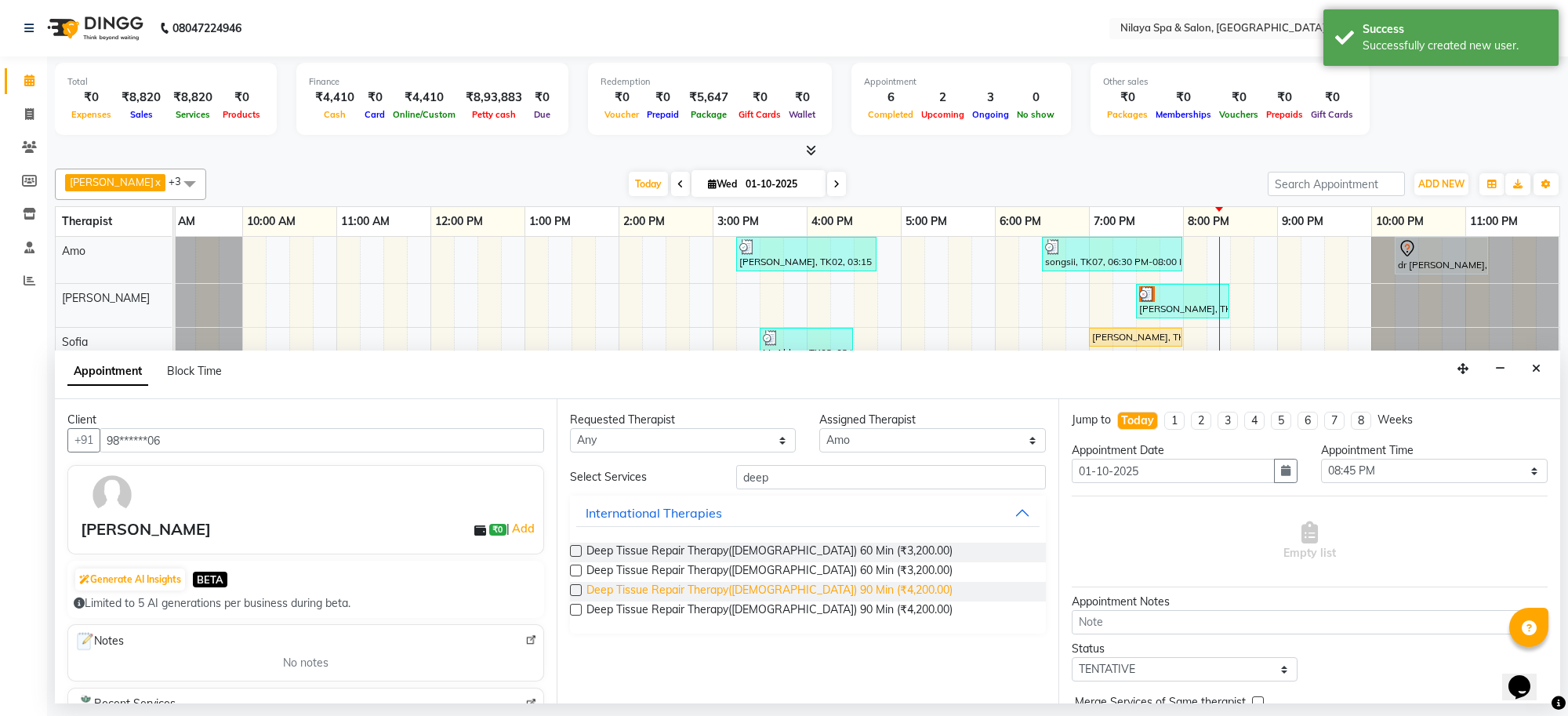
click at [841, 591] on span "Deep Tissue Repair Therapy([DEMOGRAPHIC_DATA]) 90 Min (₹4,200.00)" at bounding box center [770, 592] width 366 height 20
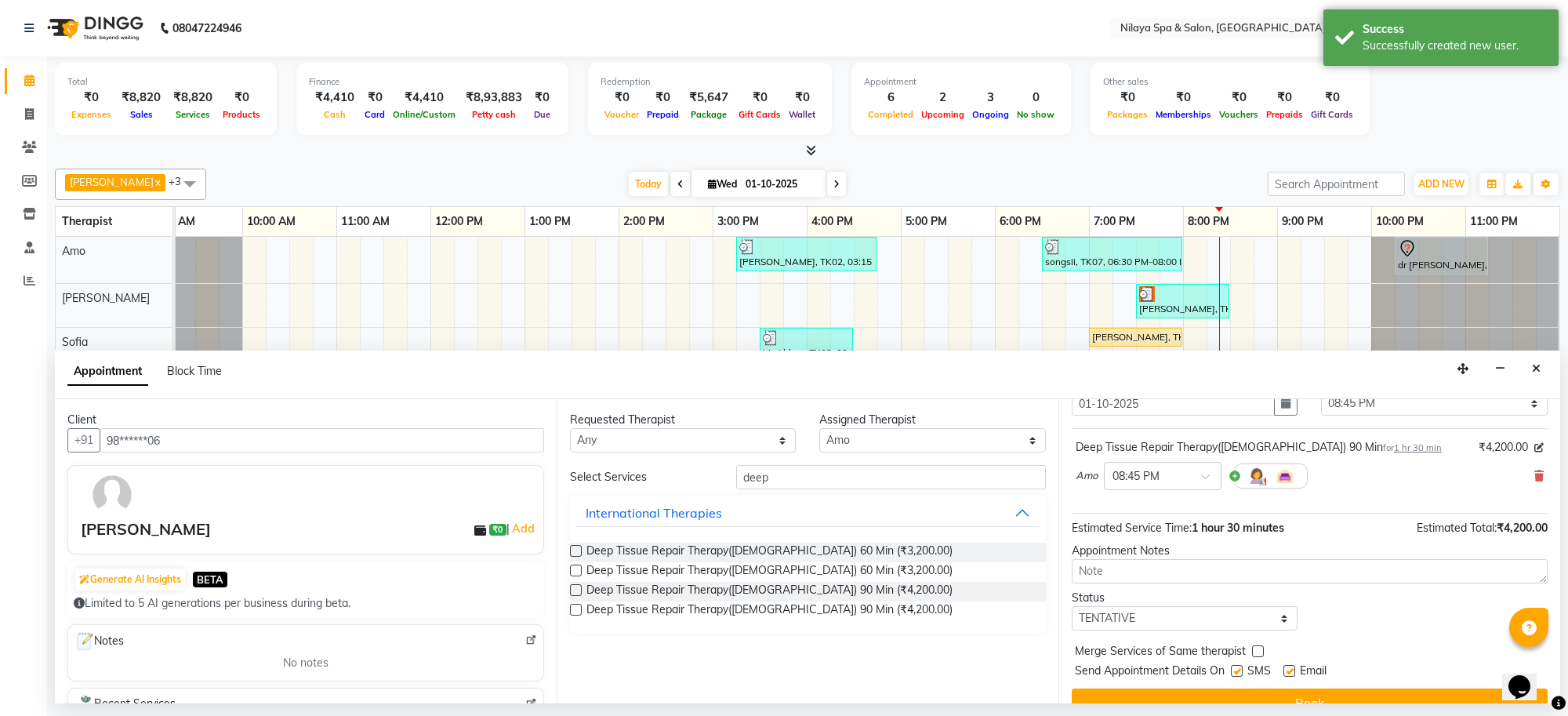
scroll to position [95, 0]
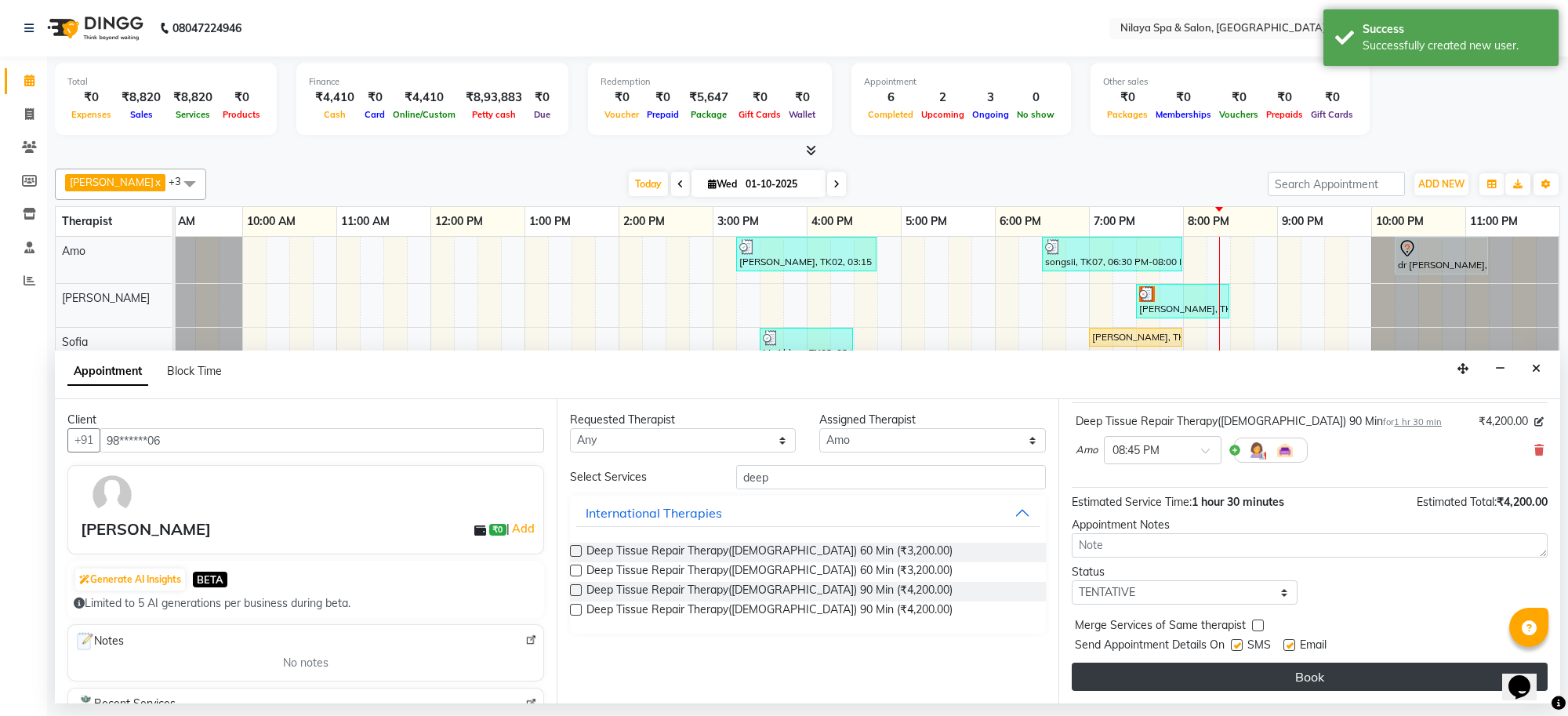
click at [1237, 671] on button "Book" at bounding box center [1310, 676] width 476 height 28
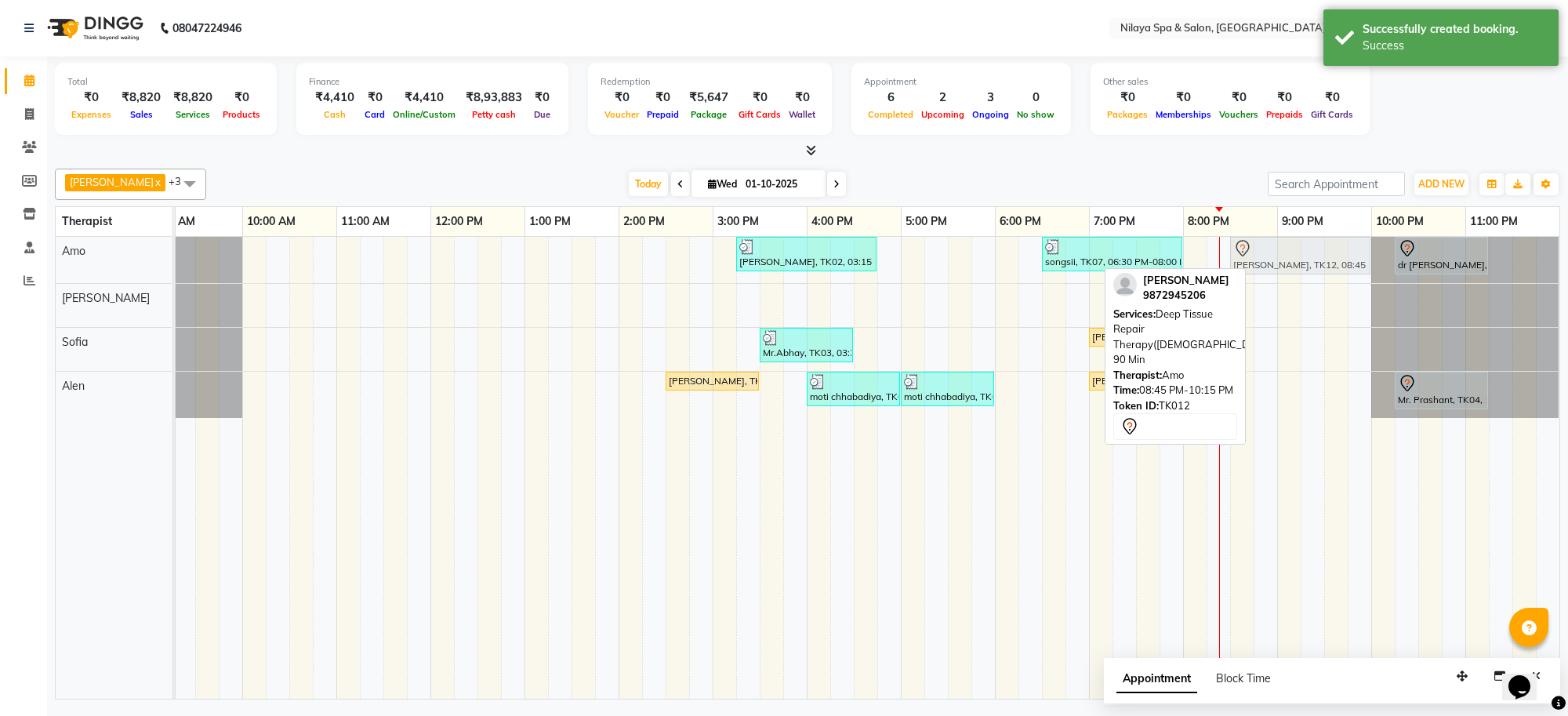
drag, startPoint x: 1288, startPoint y: 252, endPoint x: 1269, endPoint y: 268, distance: 24.8
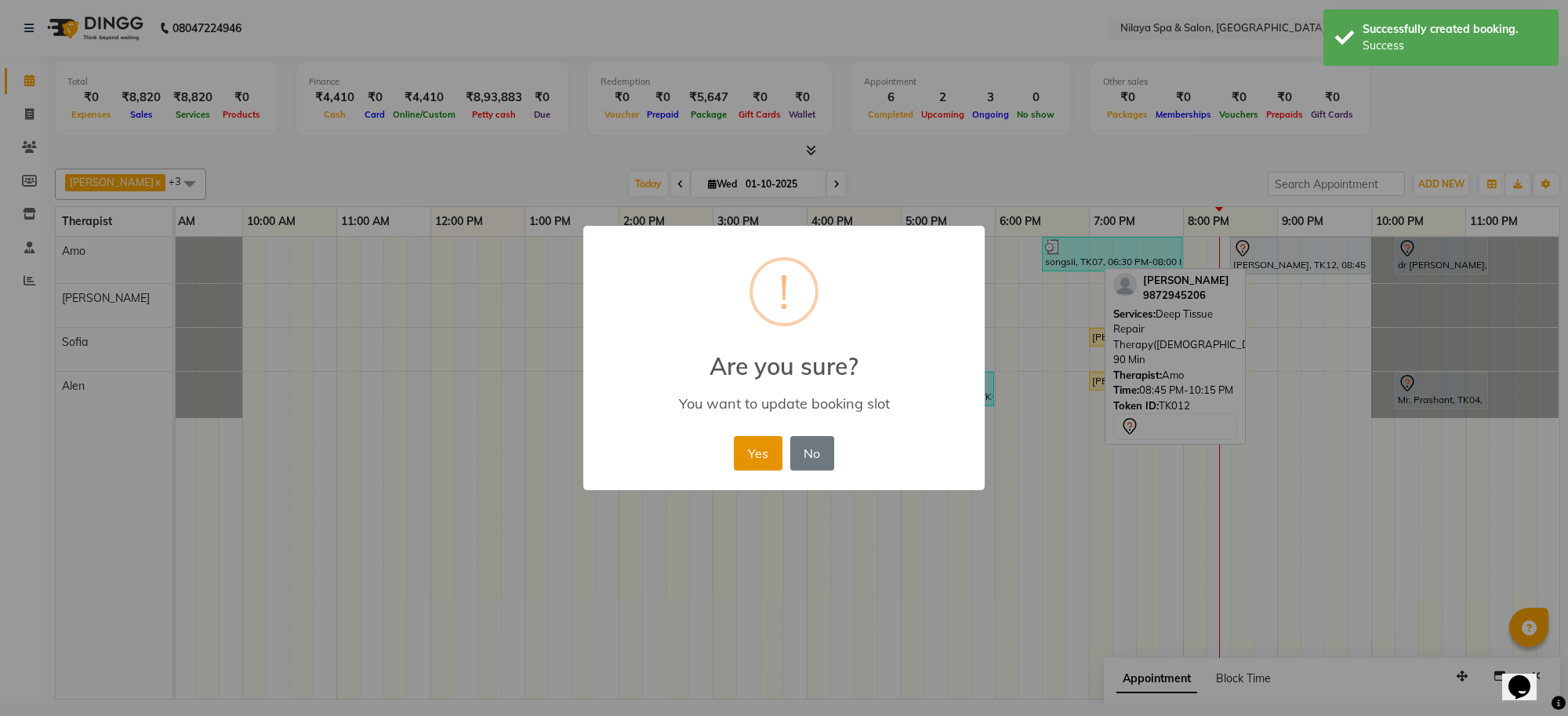
click at [757, 457] on button "Yes" at bounding box center [758, 453] width 48 height 34
